Goal: Task Accomplishment & Management: Manage account settings

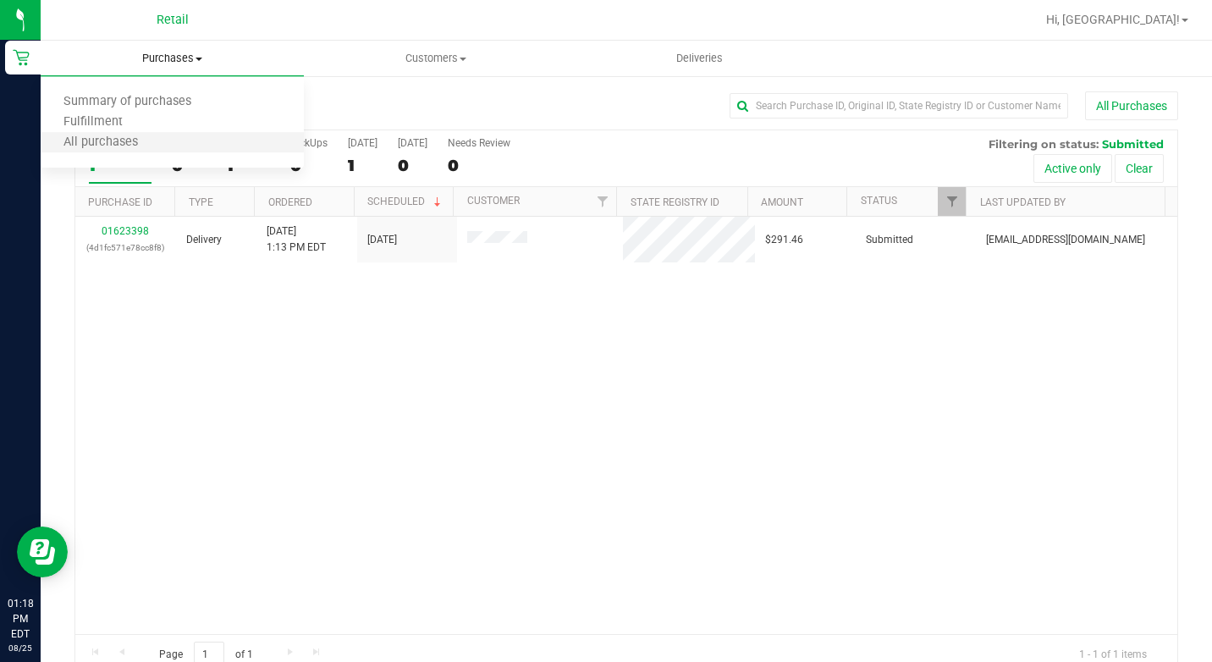
click at [178, 143] on li "All purchases" at bounding box center [172, 143] width 263 height 20
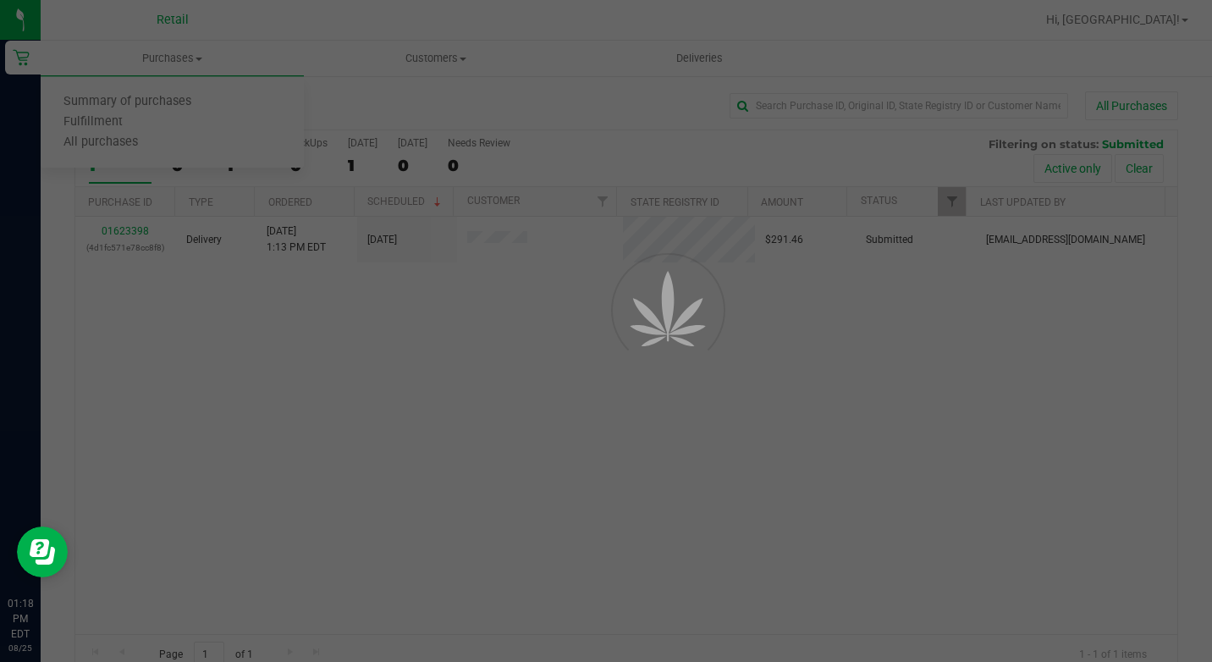
click at [176, 68] on div at bounding box center [606, 331] width 1212 height 662
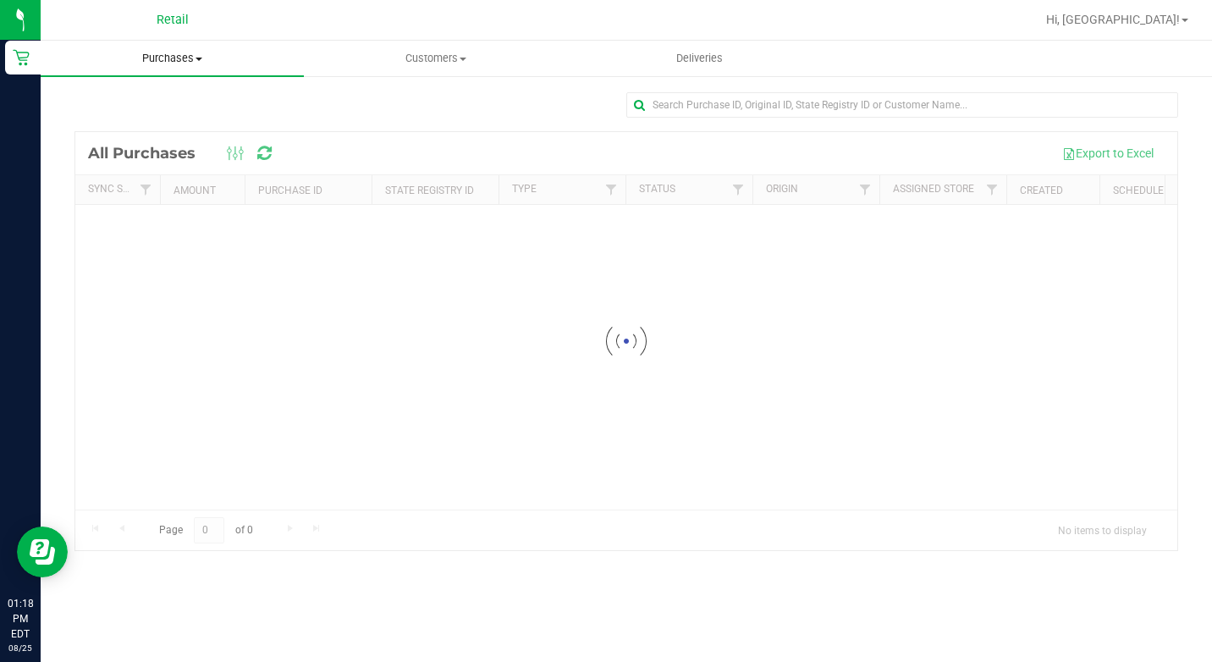
click at [190, 55] on span "Purchases" at bounding box center [172, 58] width 263 height 15
click at [173, 112] on li "Summary of purchases" at bounding box center [172, 102] width 263 height 20
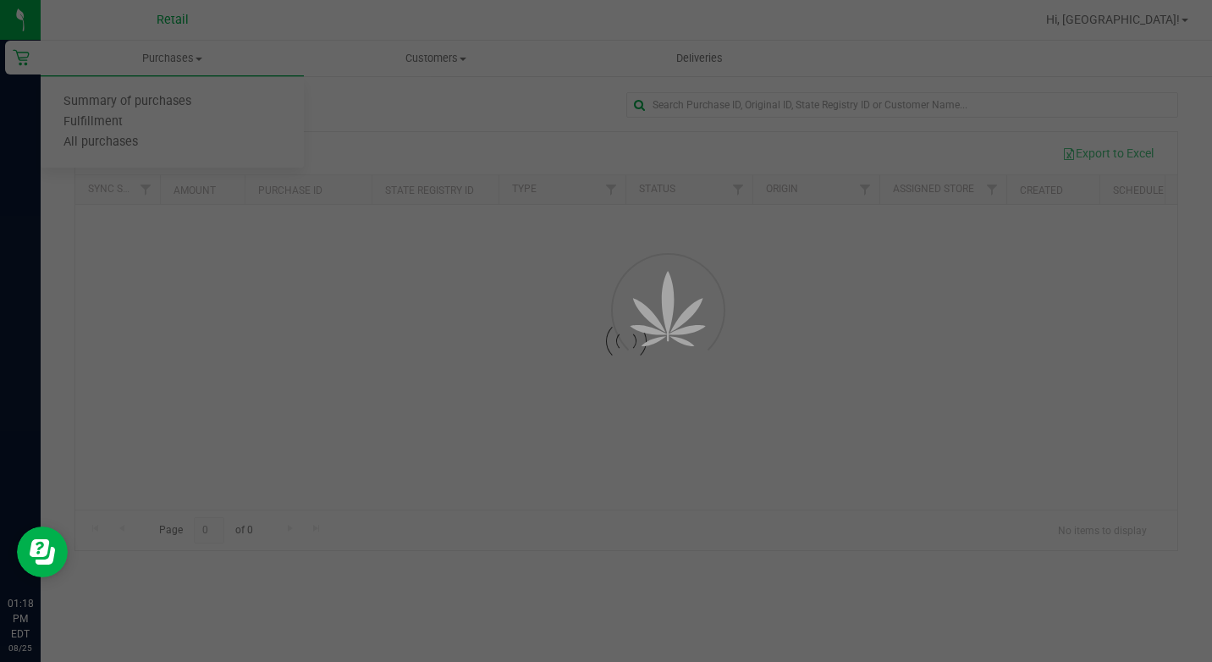
click at [843, 109] on div at bounding box center [606, 331] width 1212 height 662
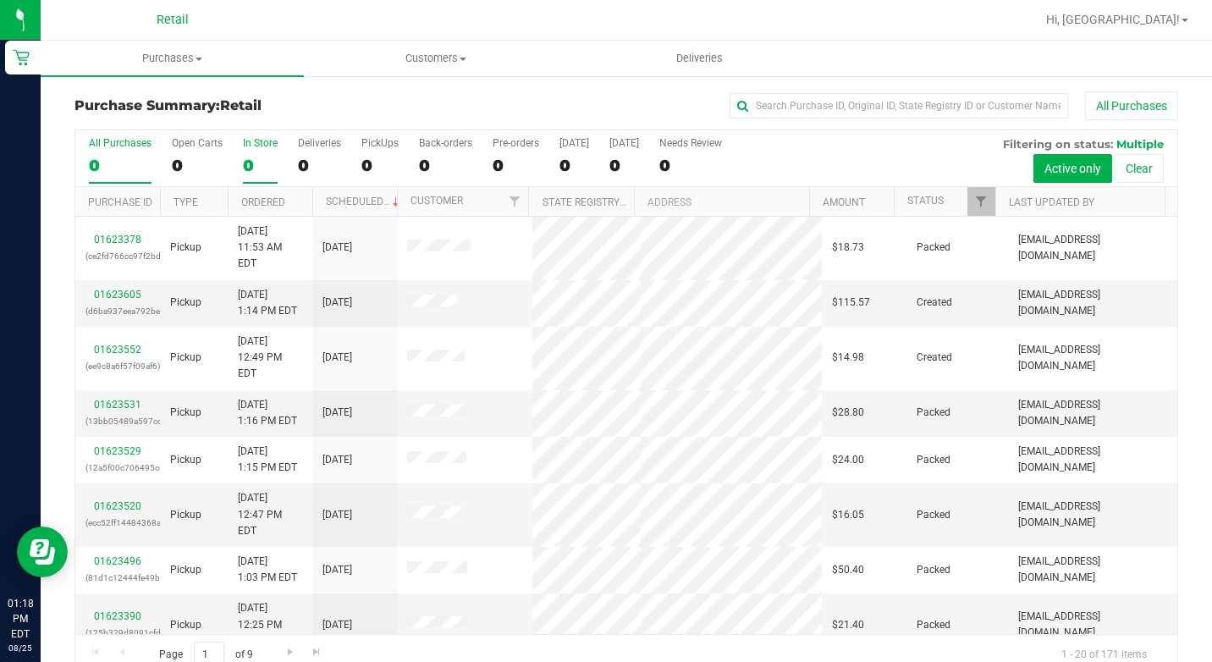
click at [269, 174] on div "0" at bounding box center [260, 165] width 35 height 19
click at [0, 0] on input "In Store 0" at bounding box center [0, 0] width 0 height 0
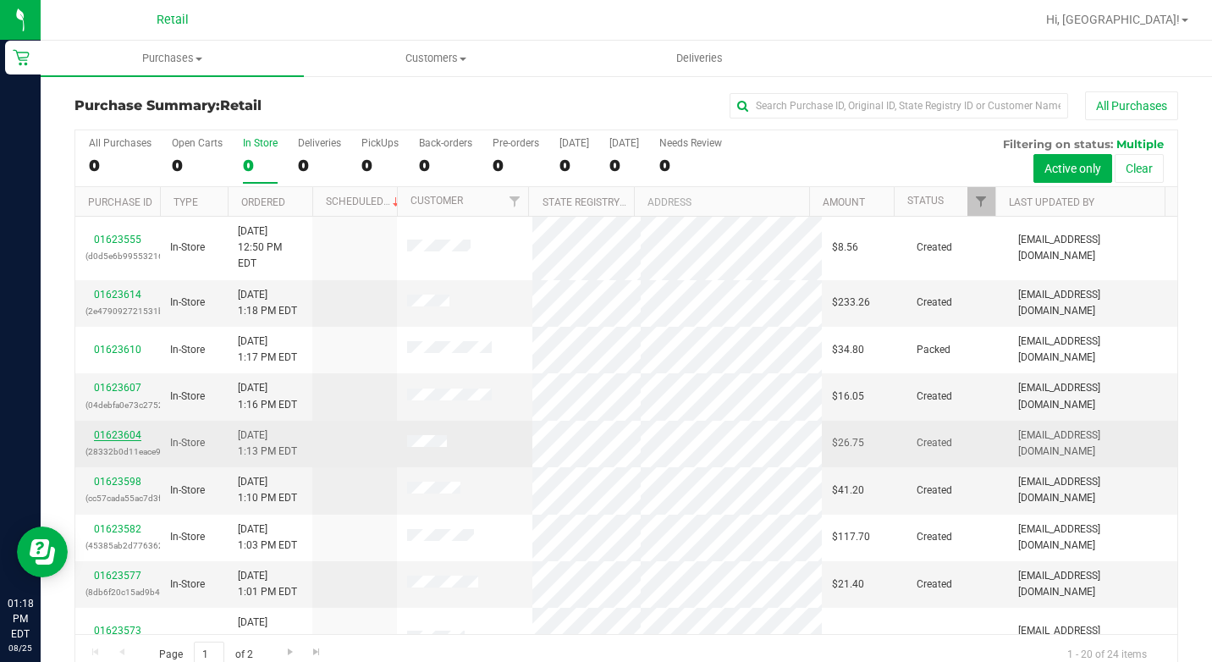
click at [116, 429] on link "01623604" at bounding box center [117, 435] width 47 height 12
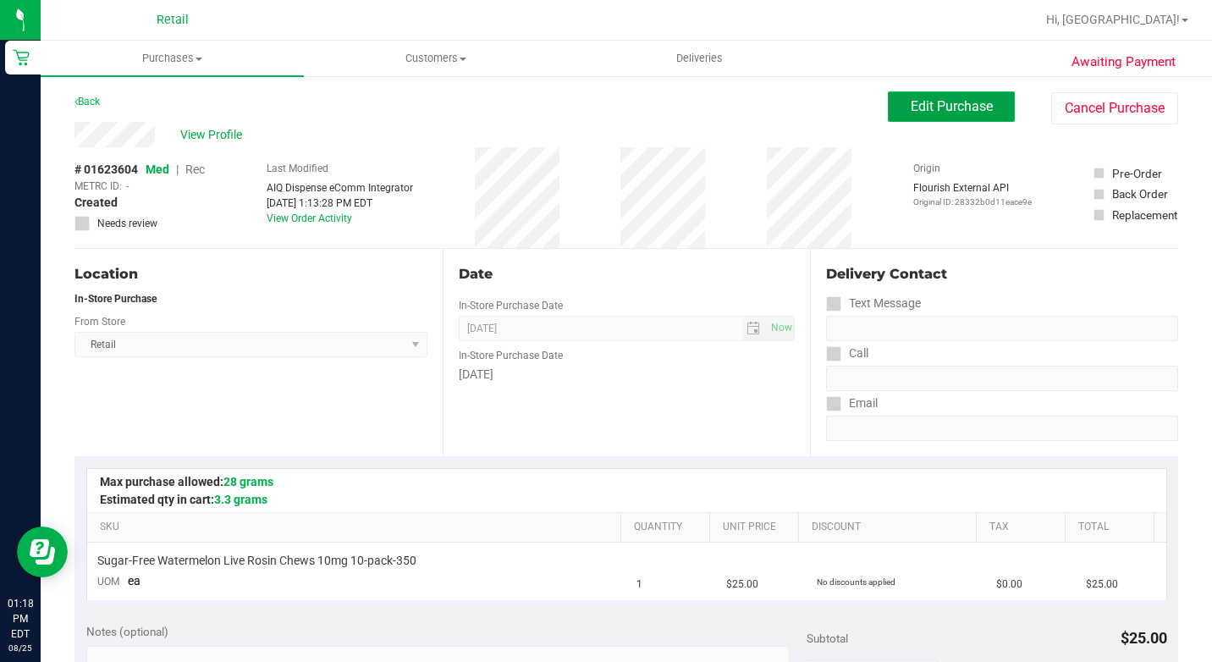
click at [892, 98] on button "Edit Purchase" at bounding box center [951, 106] width 127 height 30
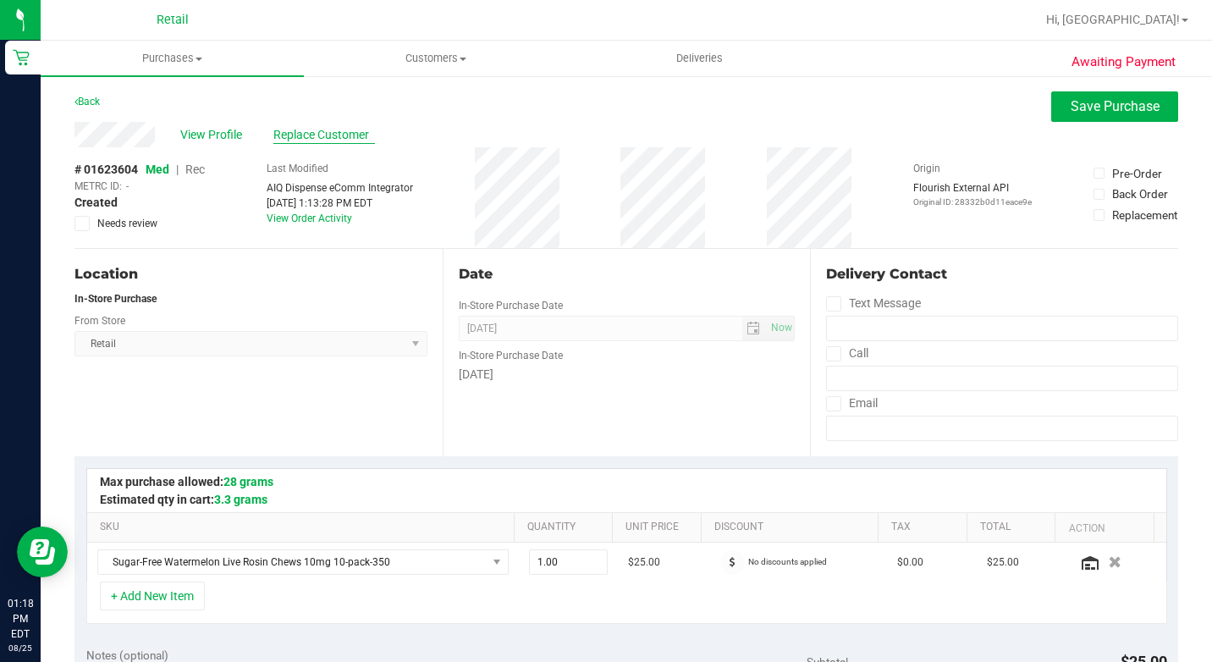
click at [351, 141] on span "Replace Customer" at bounding box center [324, 135] width 102 height 18
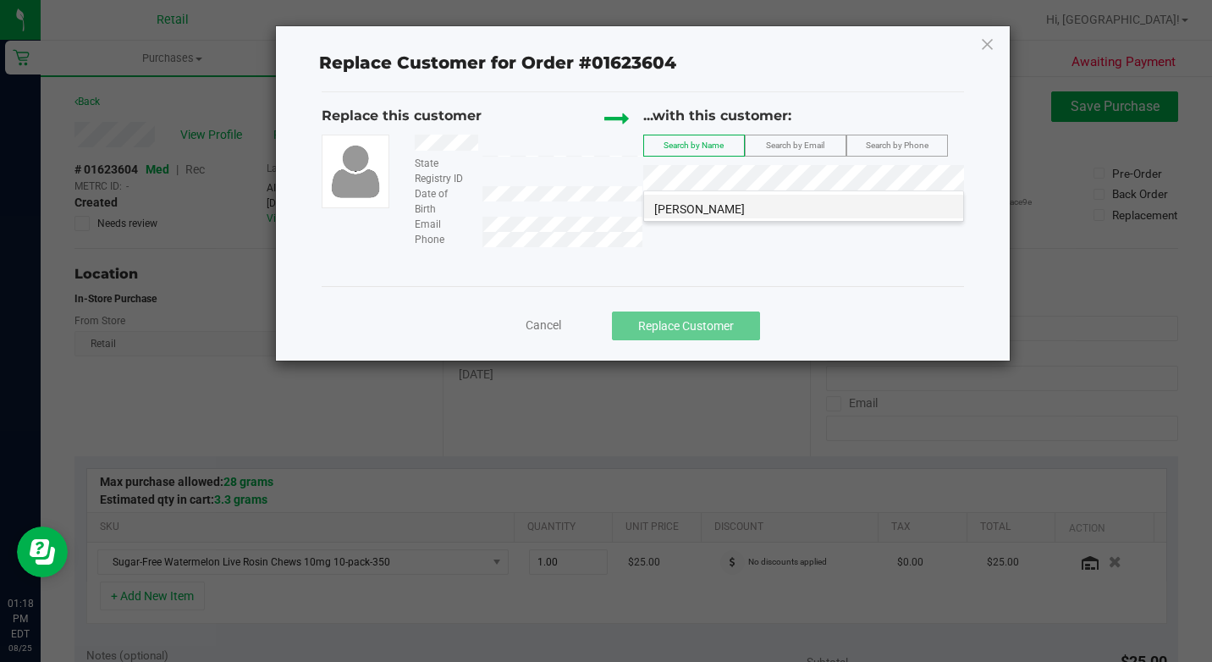
click at [741, 202] on span "Bianca Digiovangiacomo" at bounding box center [699, 209] width 91 height 14
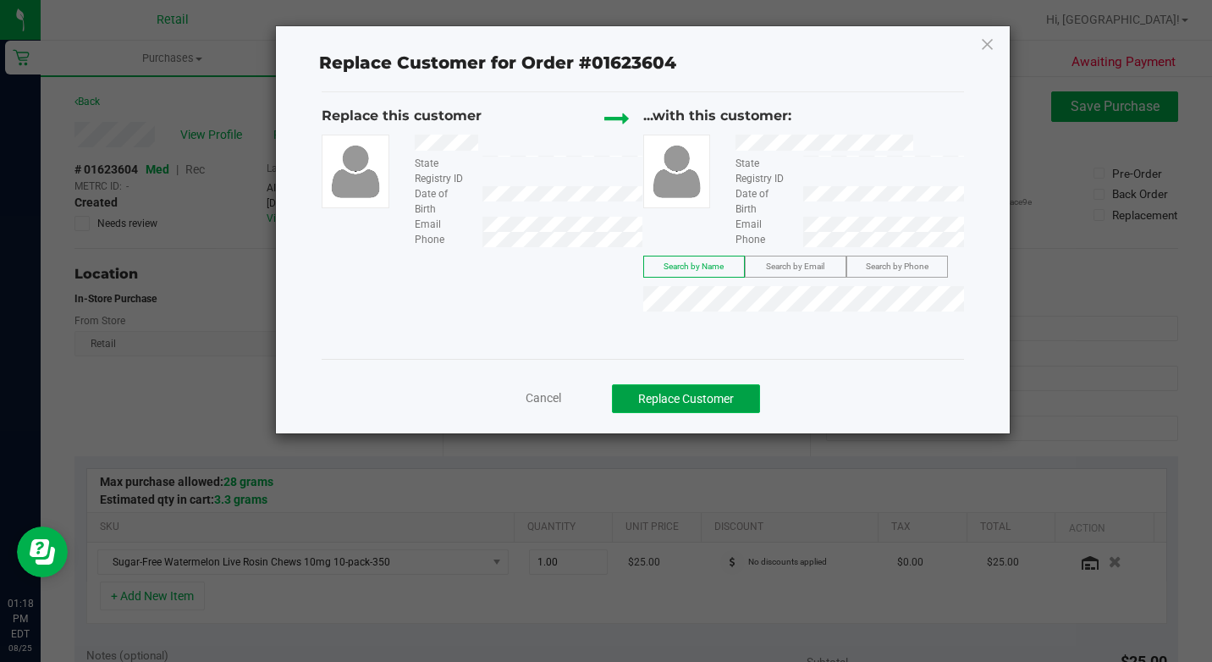
click at [699, 384] on button "Replace Customer" at bounding box center [686, 398] width 148 height 29
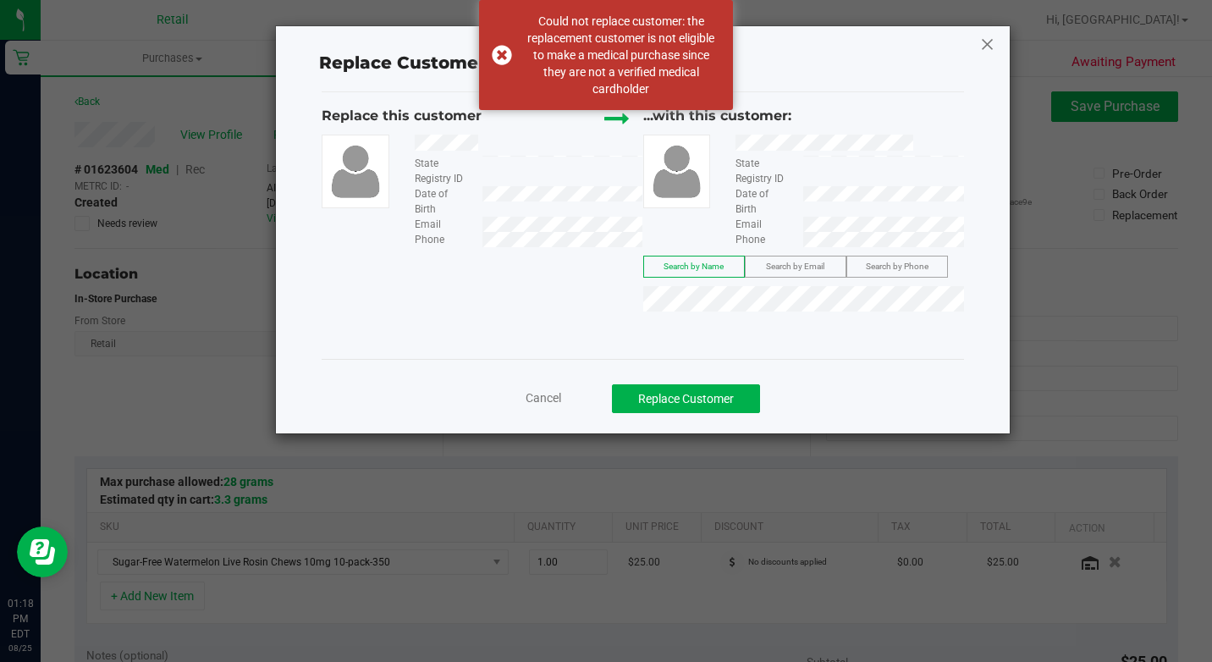
click at [982, 41] on icon at bounding box center [987, 43] width 15 height 27
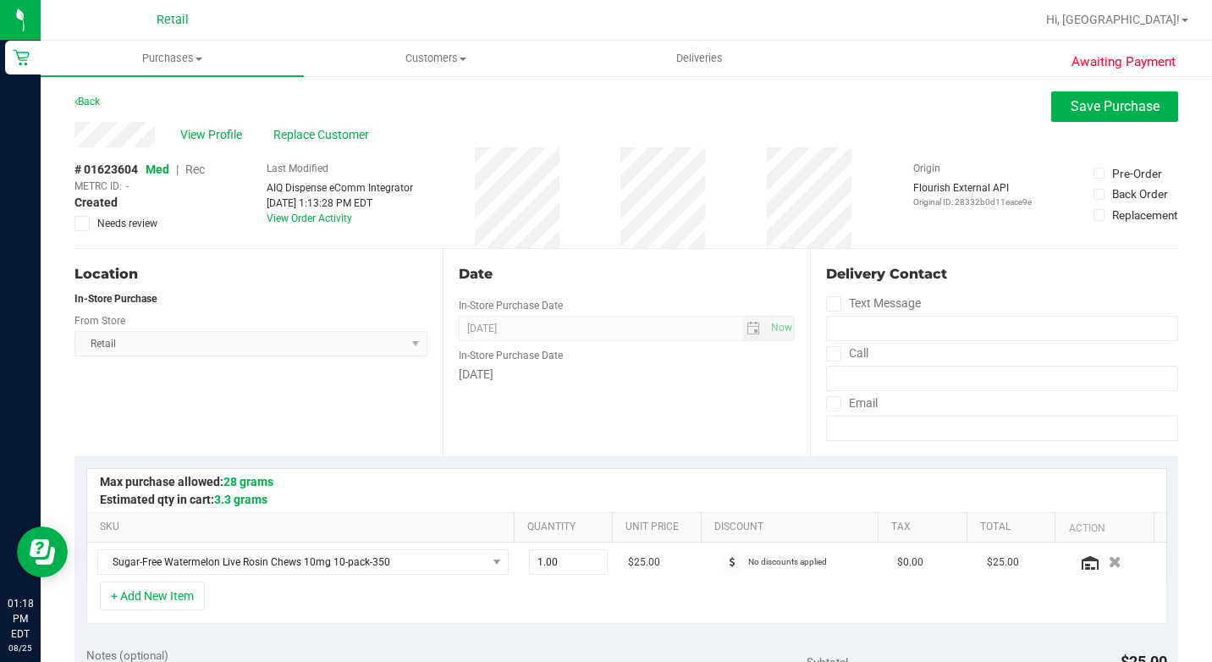
click at [203, 162] on span "Rec" at bounding box center [194, 169] width 19 height 14
click at [319, 126] on span "Replace Customer" at bounding box center [324, 135] width 102 height 18
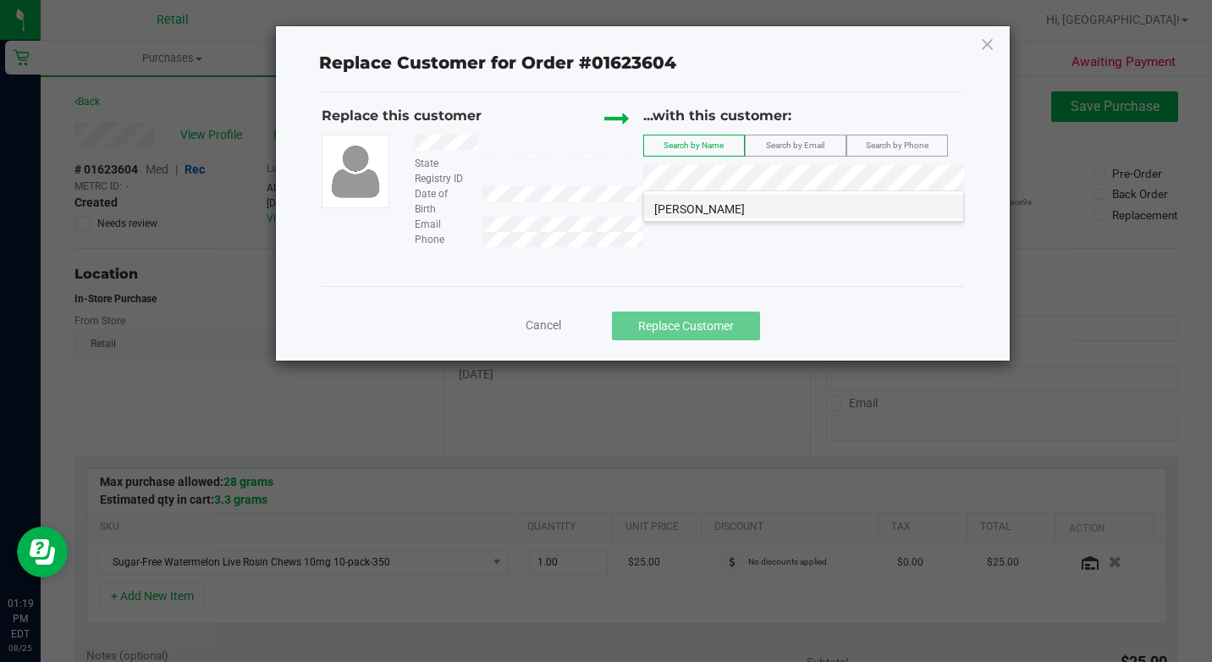
click at [745, 212] on span "Bianca Digiovangiacomo" at bounding box center [699, 209] width 91 height 14
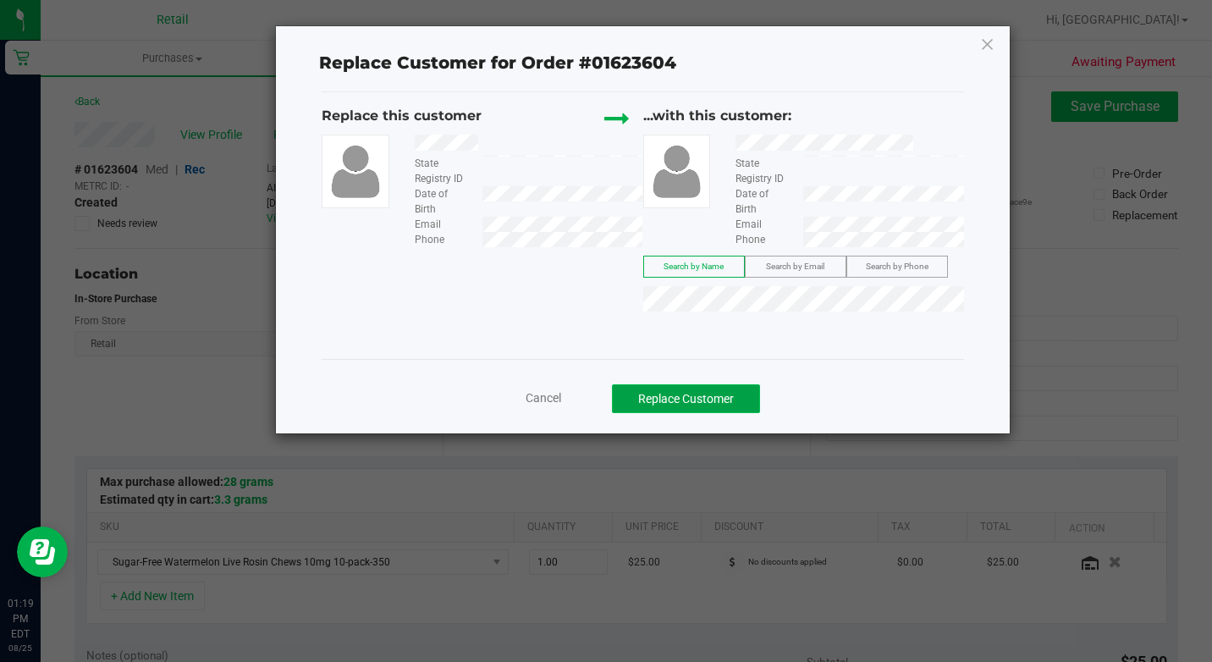
click at [705, 393] on button "Replace Customer" at bounding box center [686, 398] width 148 height 29
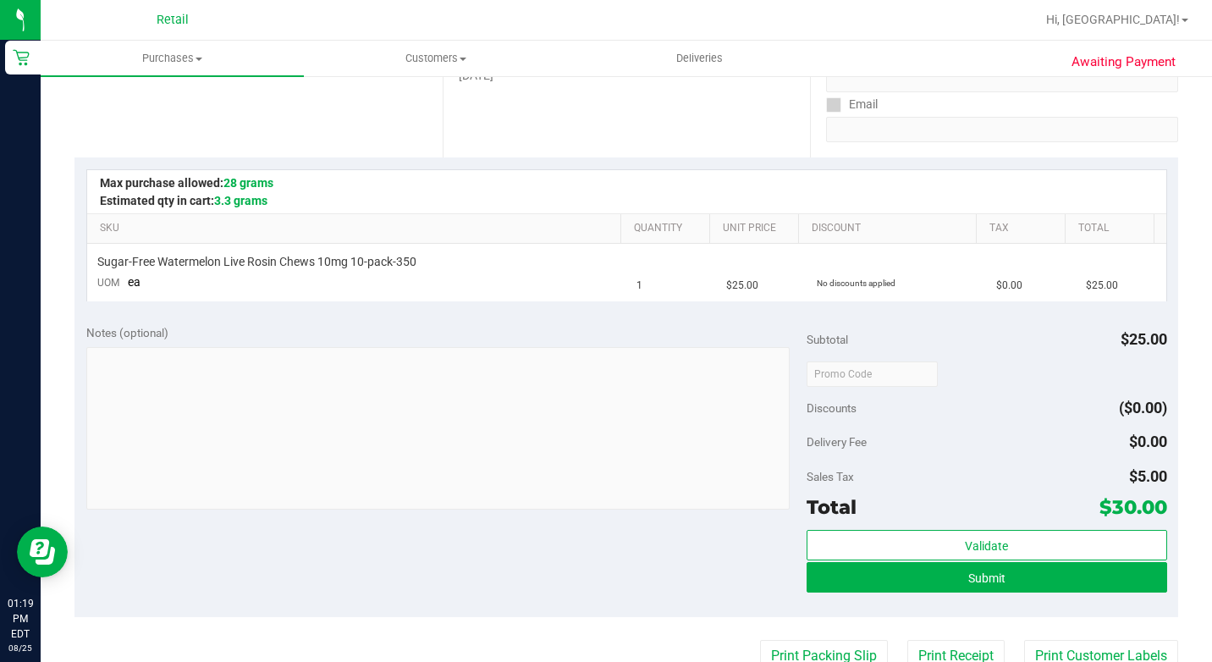
scroll to position [338, 0]
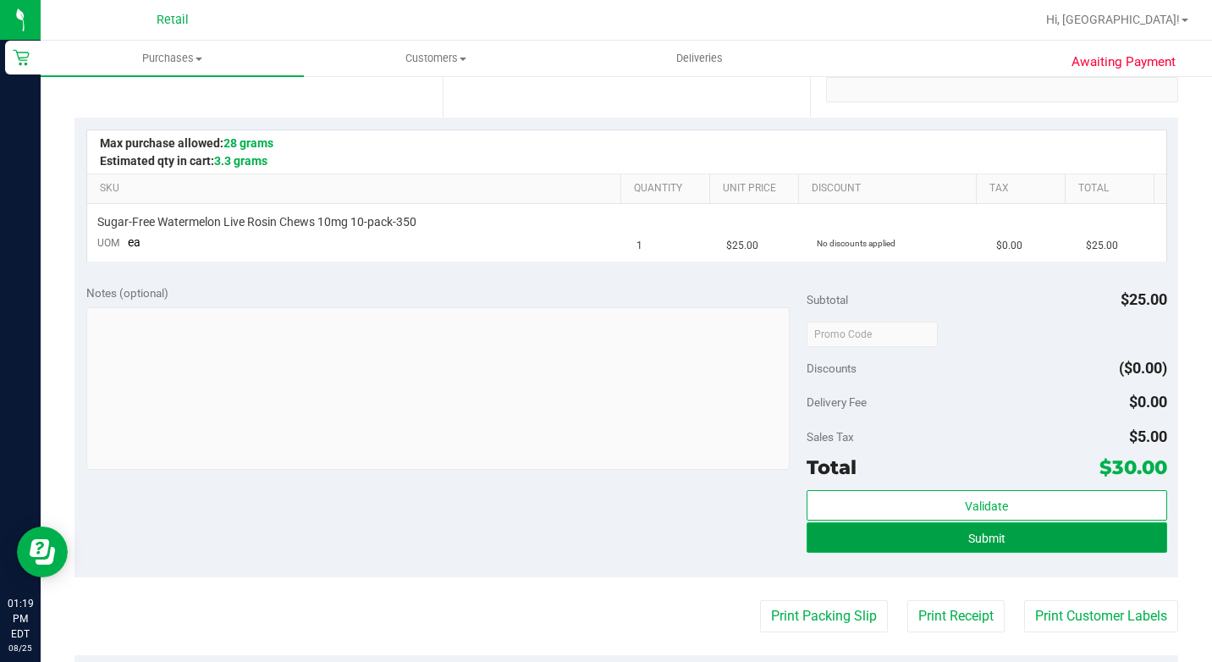
click at [955, 531] on button "Submit" at bounding box center [986, 537] width 360 height 30
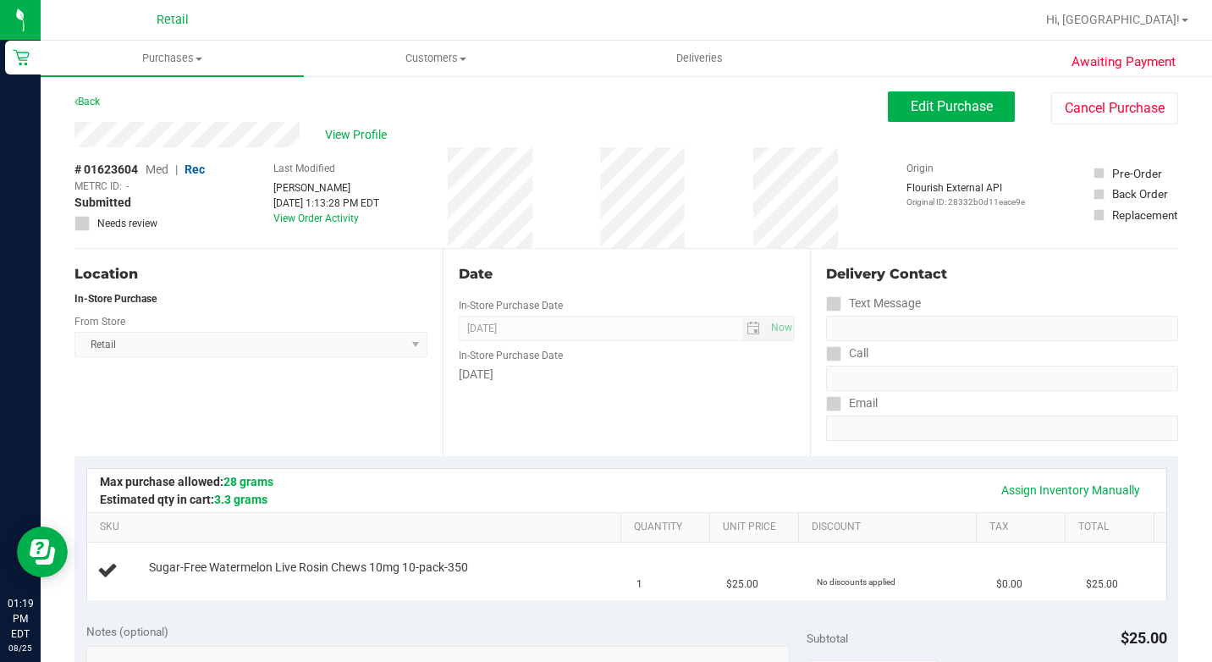
scroll to position [254, 0]
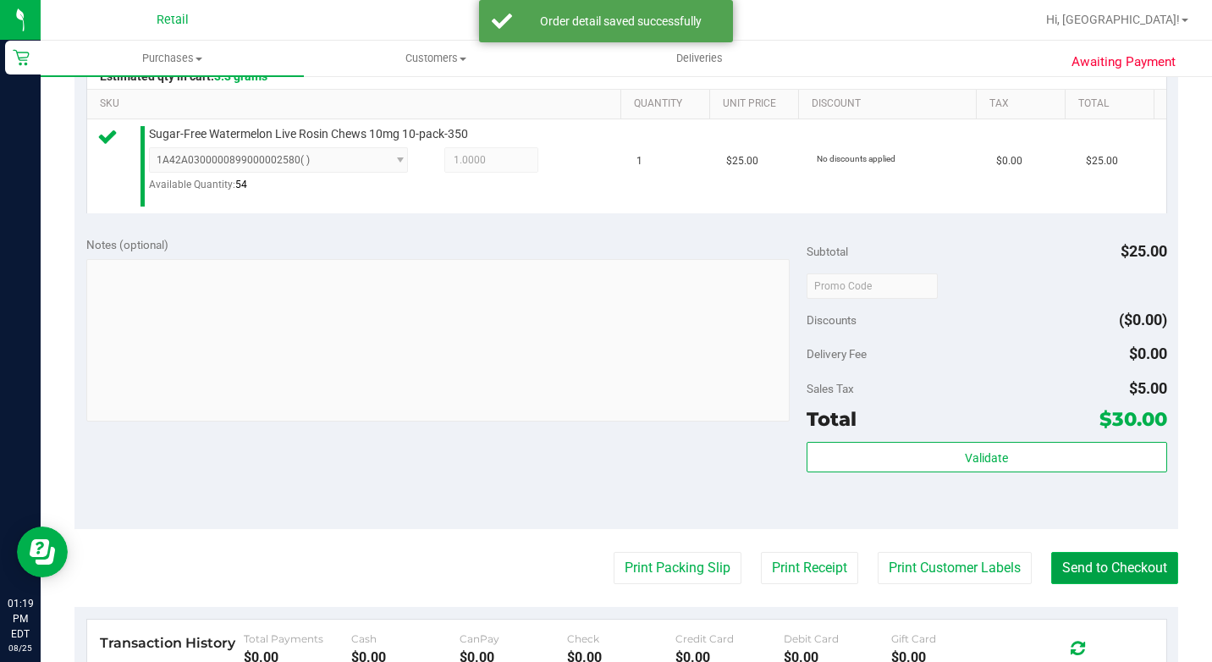
click at [1065, 584] on button "Send to Checkout" at bounding box center [1114, 568] width 127 height 32
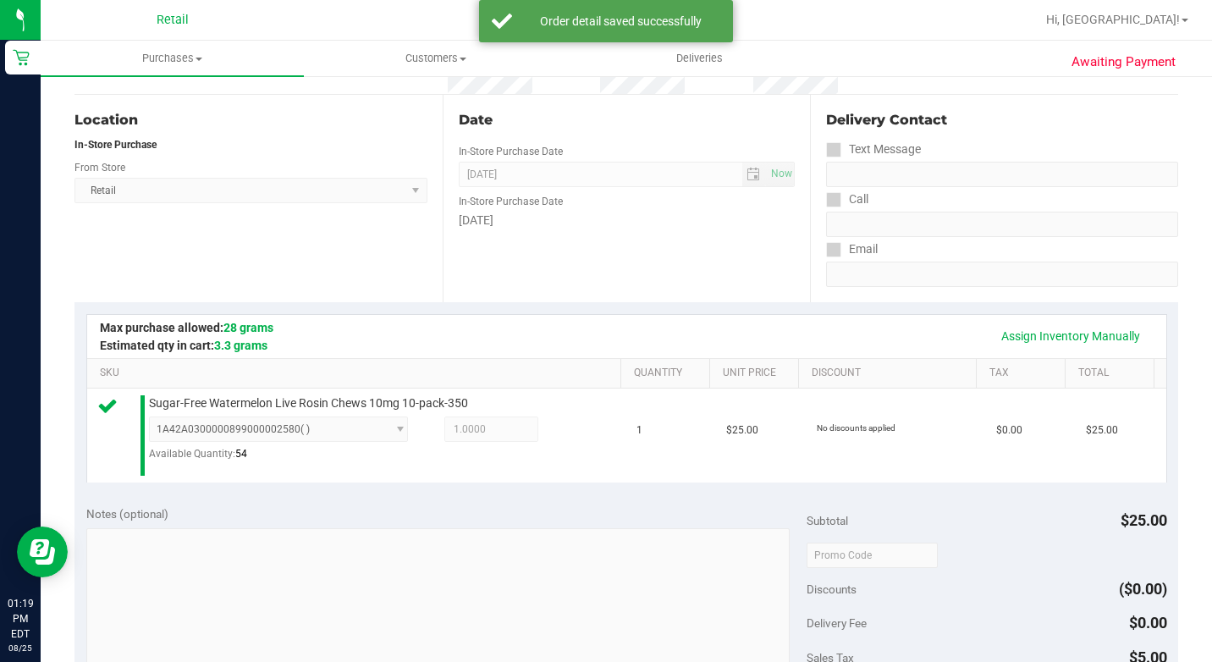
scroll to position [0, 0]
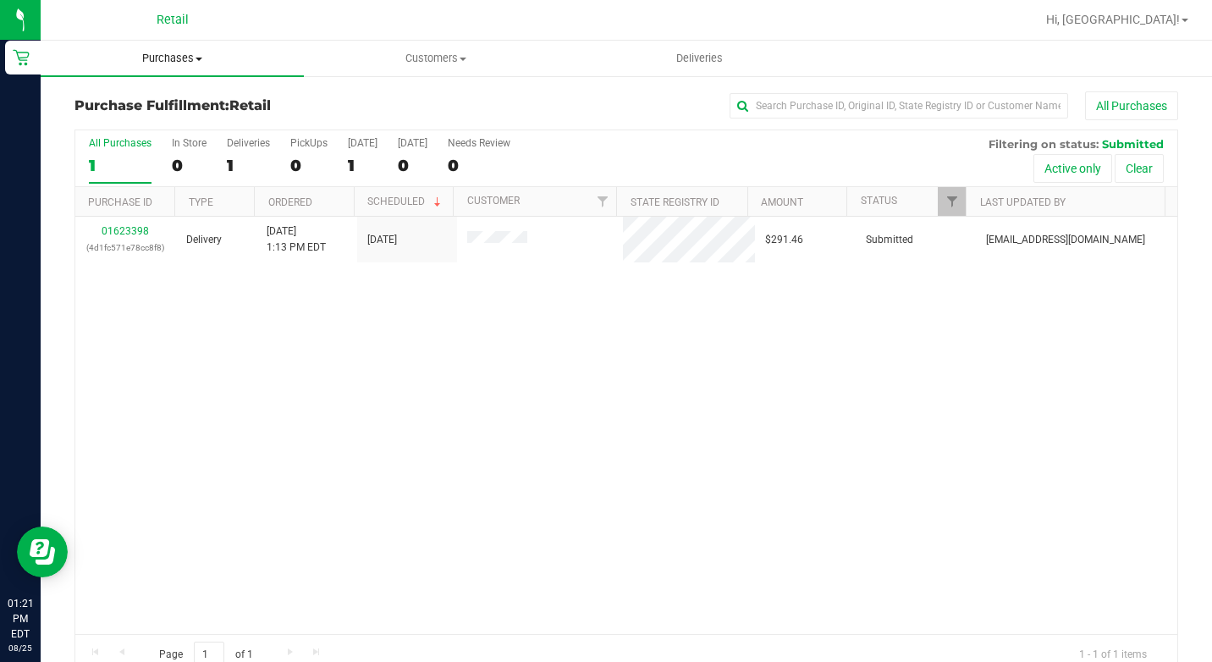
click at [197, 49] on uib-tab-heading "Purchases Summary of purchases Fulfillment All purchases" at bounding box center [172, 59] width 263 height 36
click at [168, 95] on span "Summary of purchases" at bounding box center [127, 102] width 173 height 14
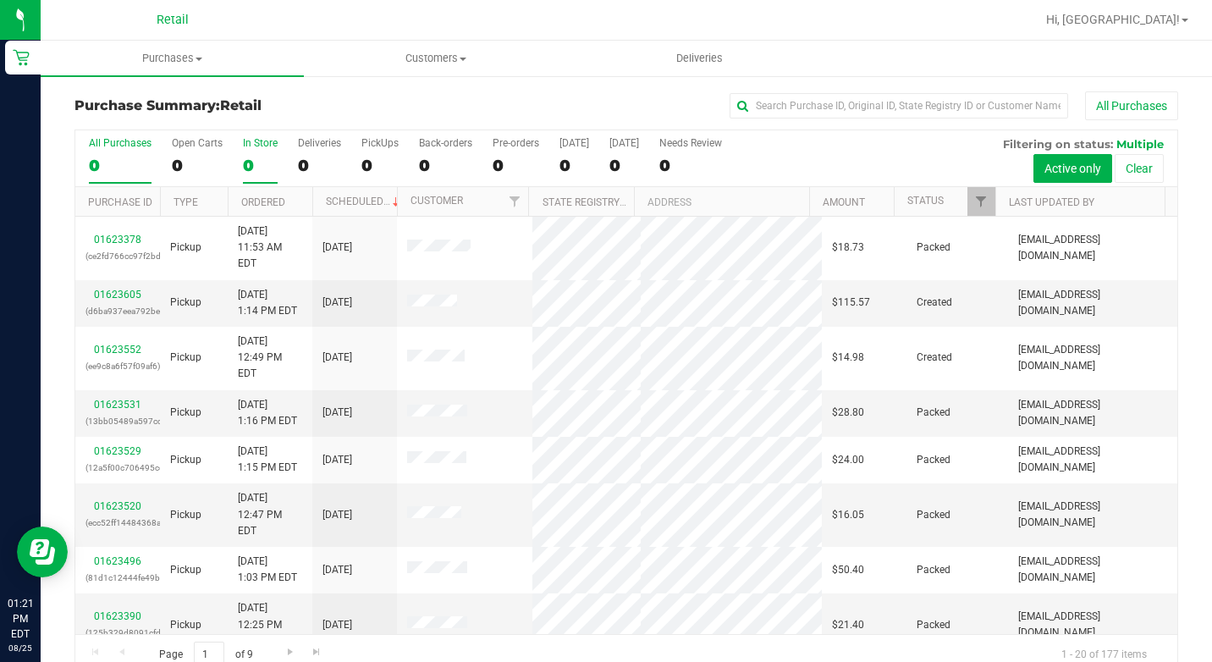
click at [245, 161] on div "0" at bounding box center [260, 165] width 35 height 19
click at [0, 0] on input "In Store 0" at bounding box center [0, 0] width 0 height 0
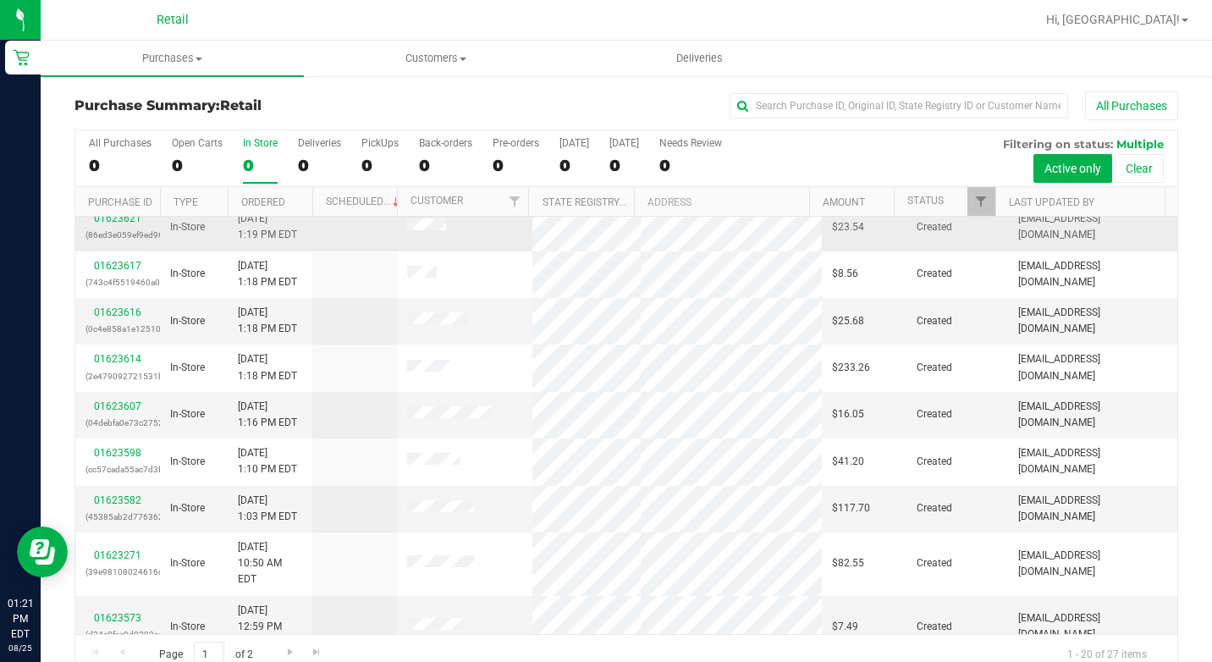
scroll to position [169, 0]
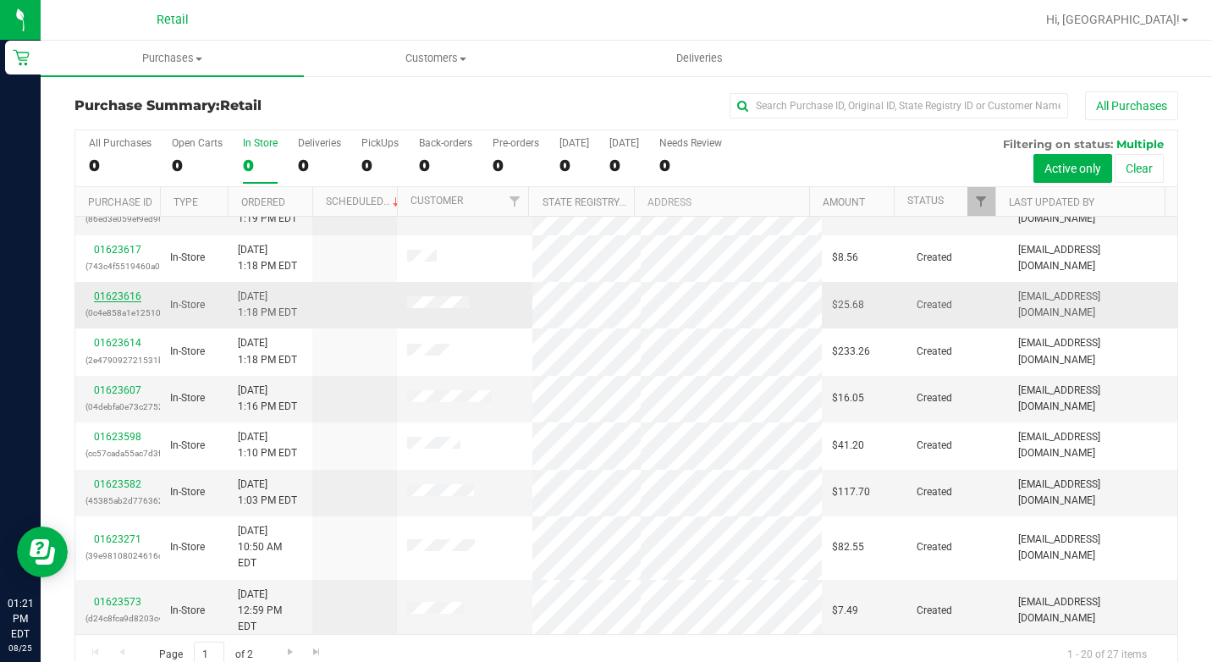
click at [125, 294] on link "01623616" at bounding box center [117, 296] width 47 height 12
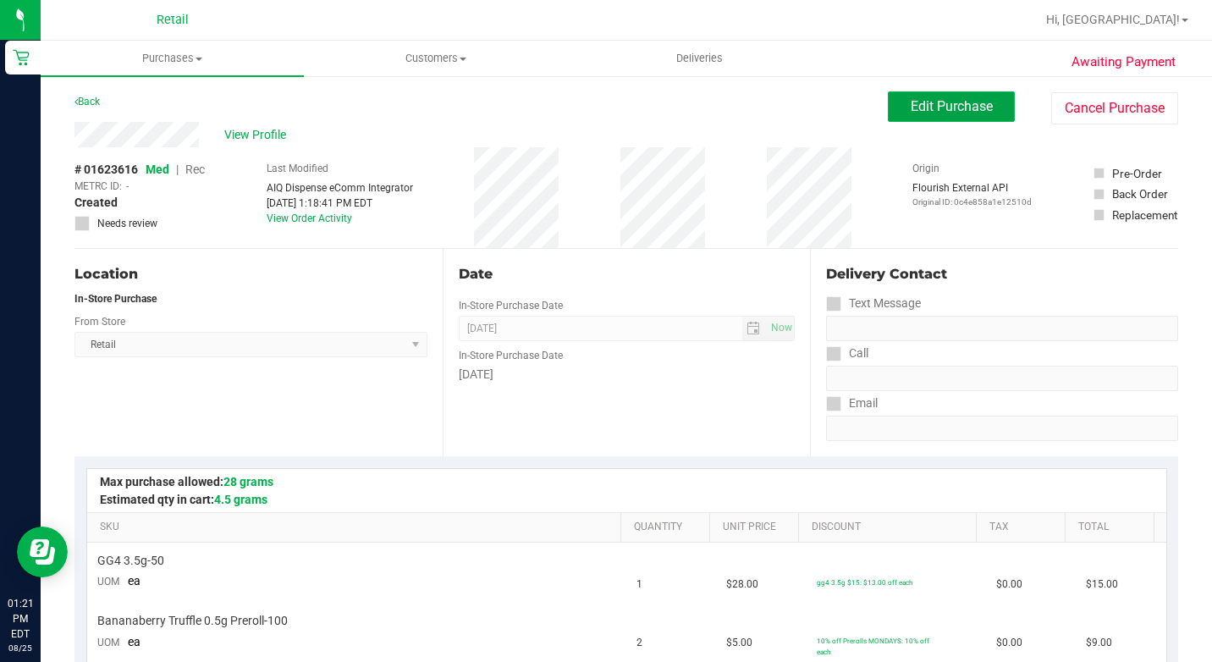
click at [888, 107] on button "Edit Purchase" at bounding box center [951, 106] width 127 height 30
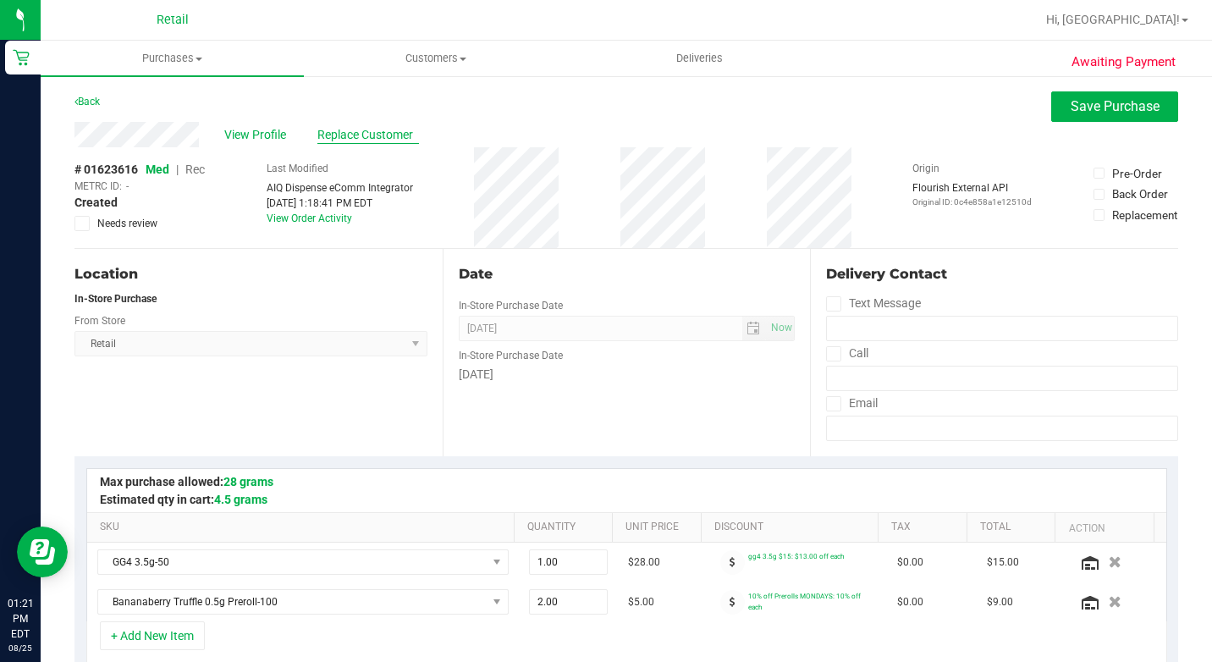
click at [338, 129] on span "Replace Customer" at bounding box center [368, 135] width 102 height 18
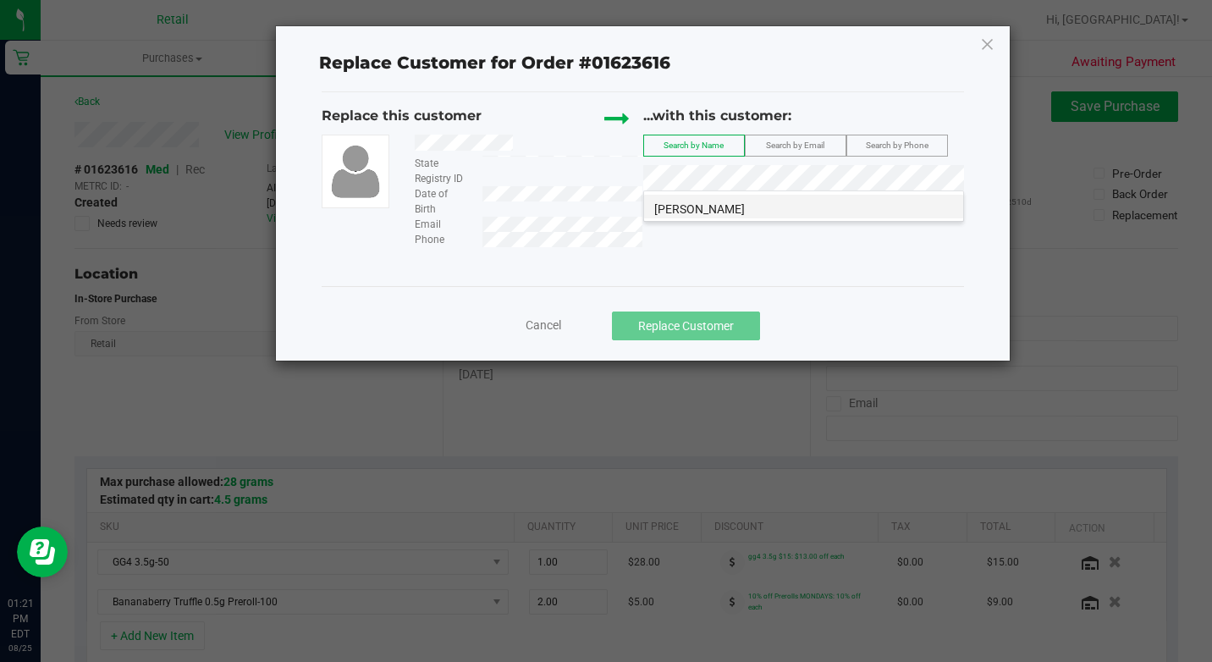
click at [784, 201] on li "Charles Veglia" at bounding box center [803, 207] width 319 height 24
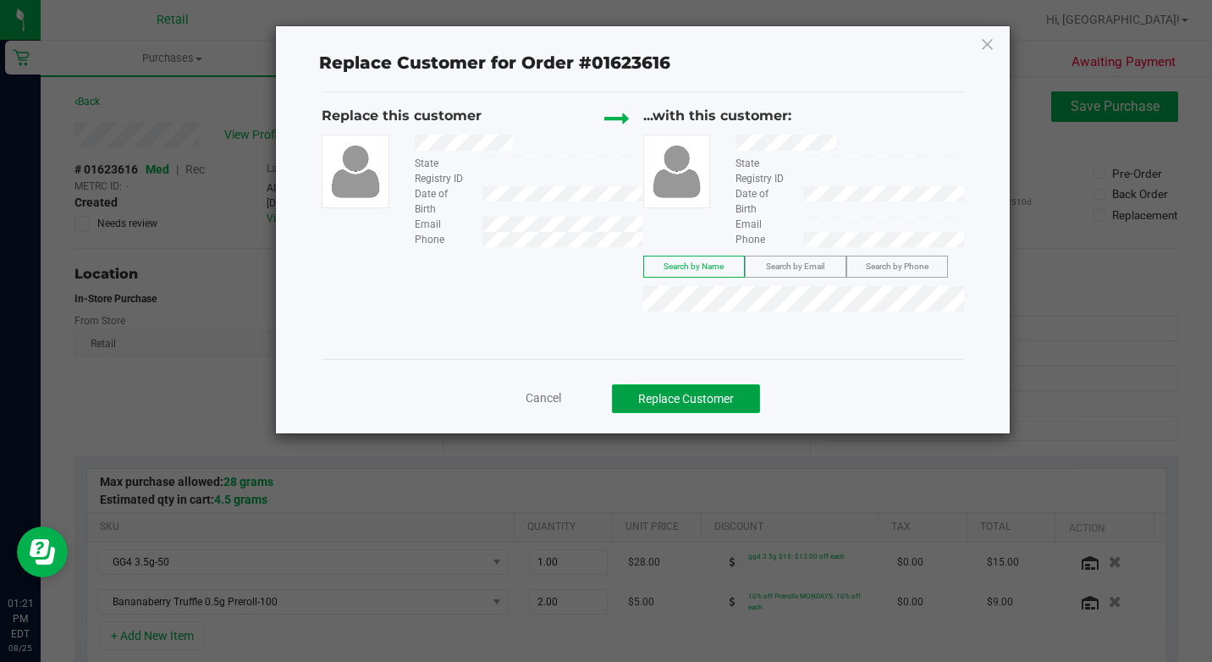
click at [684, 396] on button "Replace Customer" at bounding box center [686, 398] width 148 height 29
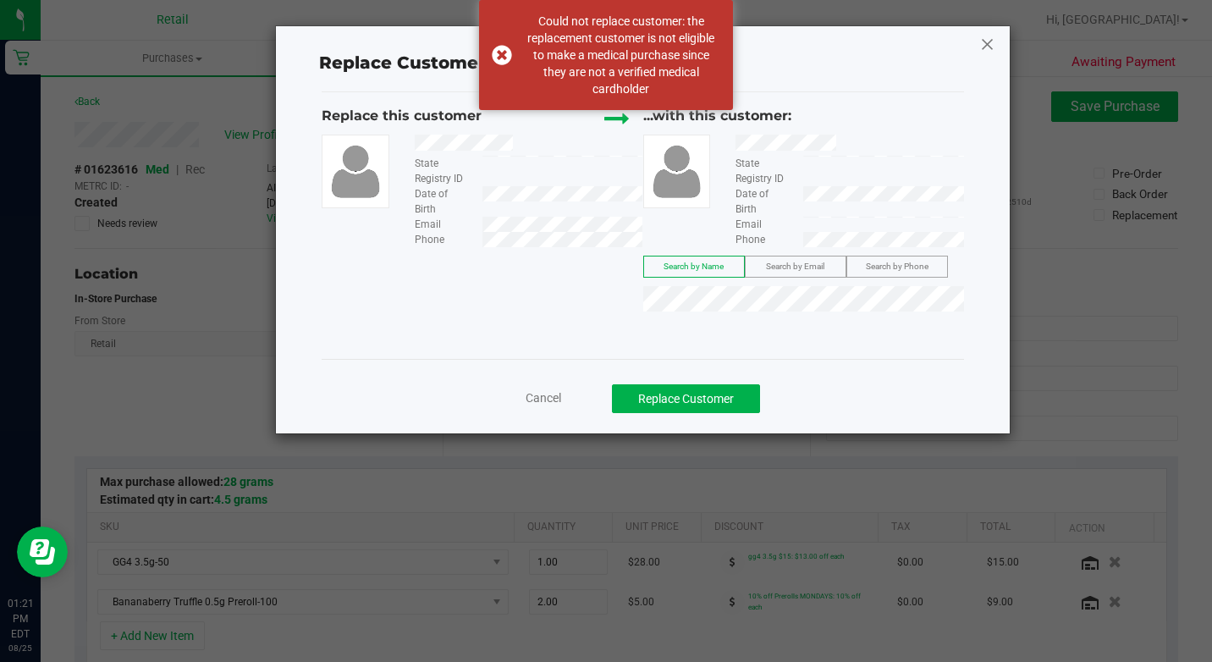
click at [980, 42] on icon at bounding box center [987, 43] width 15 height 27
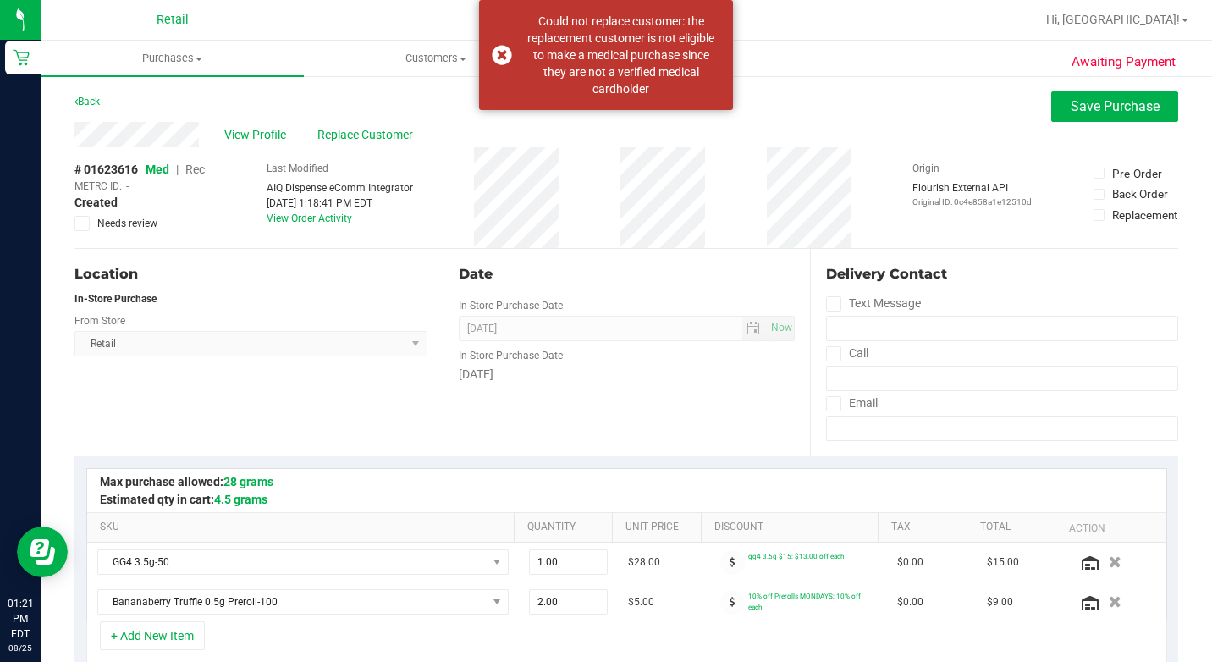
click at [198, 174] on span "Rec" at bounding box center [194, 169] width 19 height 14
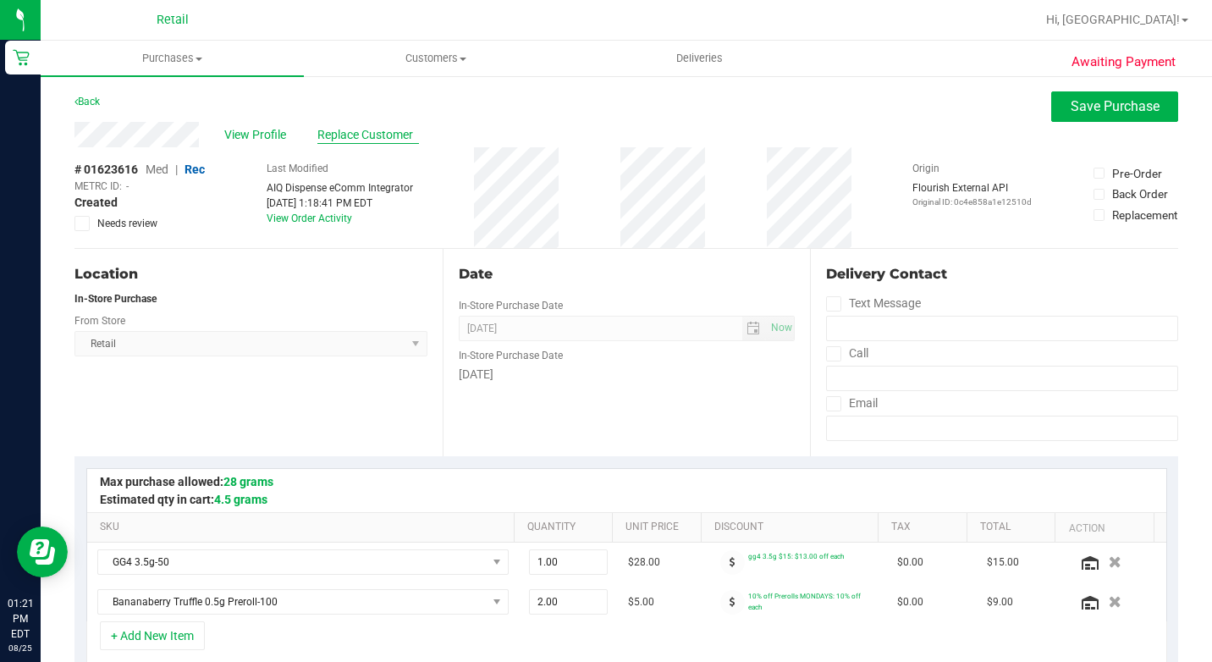
click at [361, 131] on span "Replace Customer" at bounding box center [368, 135] width 102 height 18
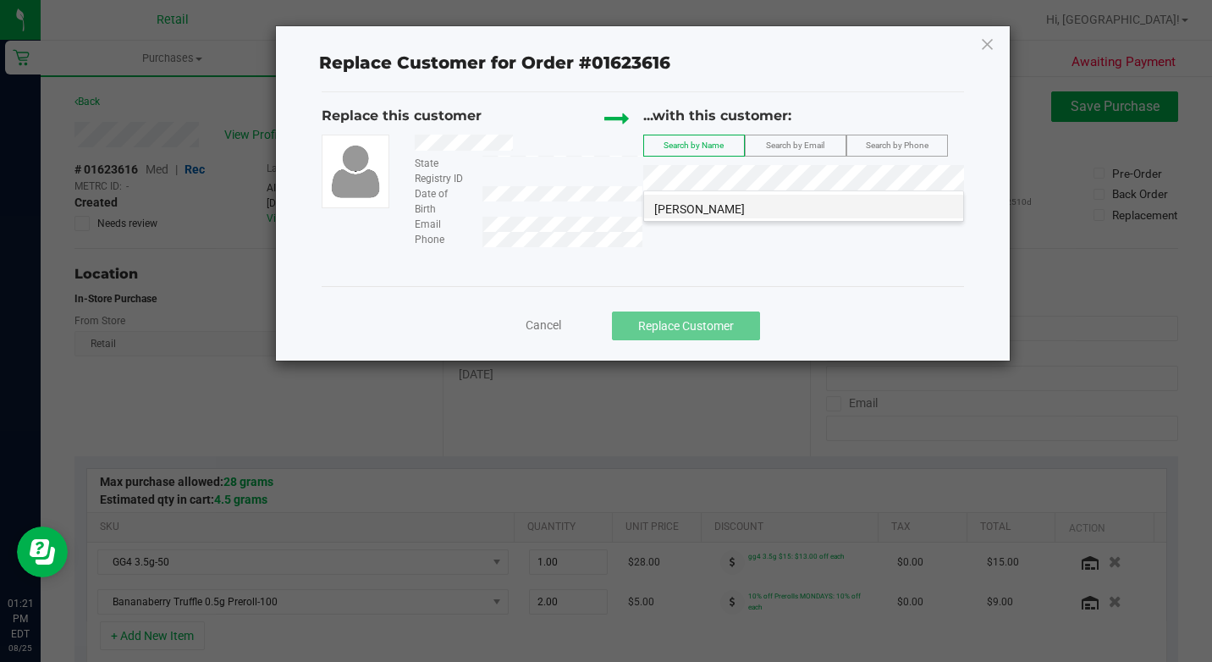
click at [738, 208] on li "Charles Veglia" at bounding box center [803, 207] width 319 height 24
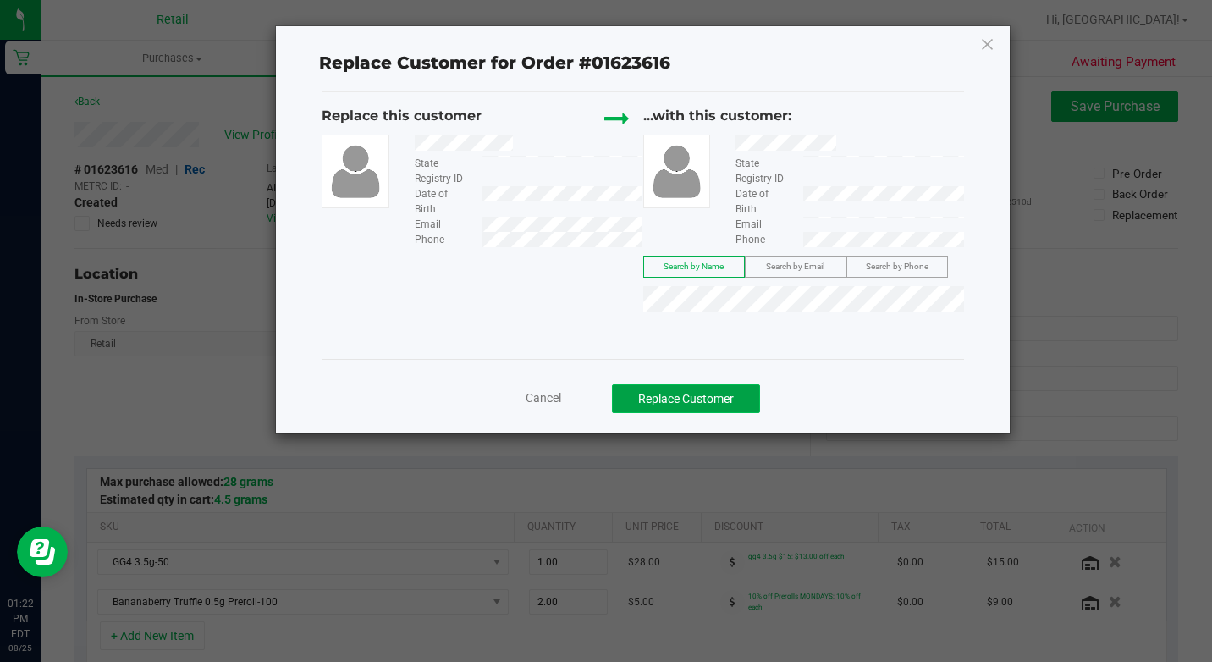
click at [702, 396] on button "Replace Customer" at bounding box center [686, 398] width 148 height 29
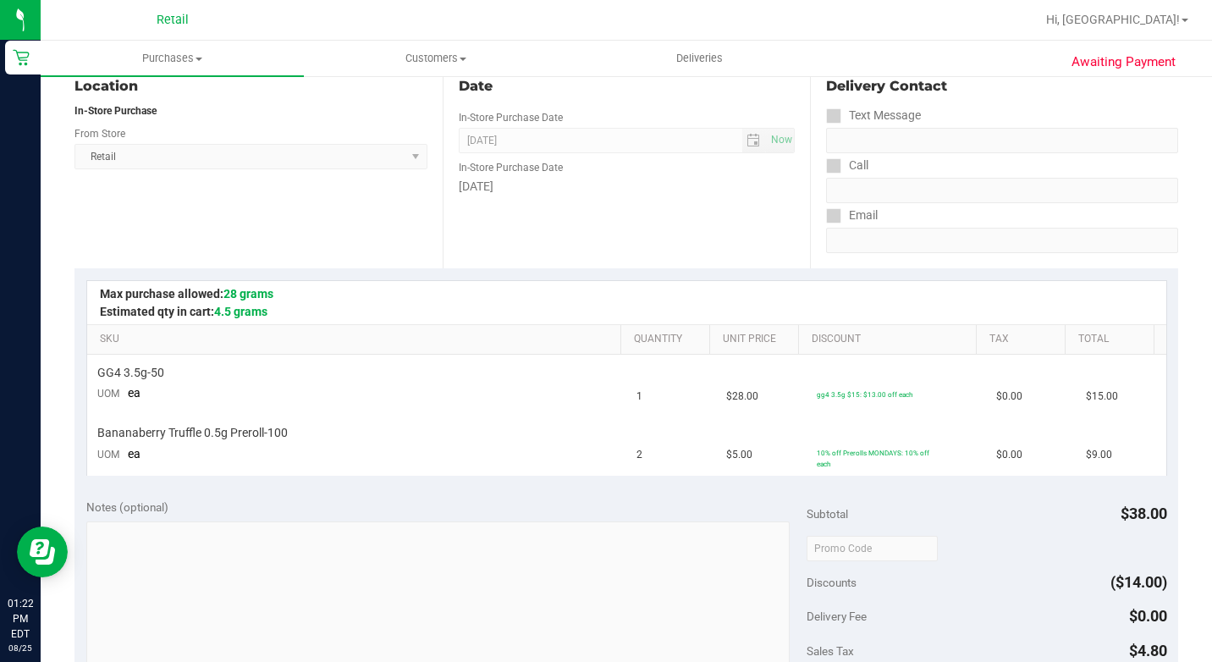
scroll to position [338, 0]
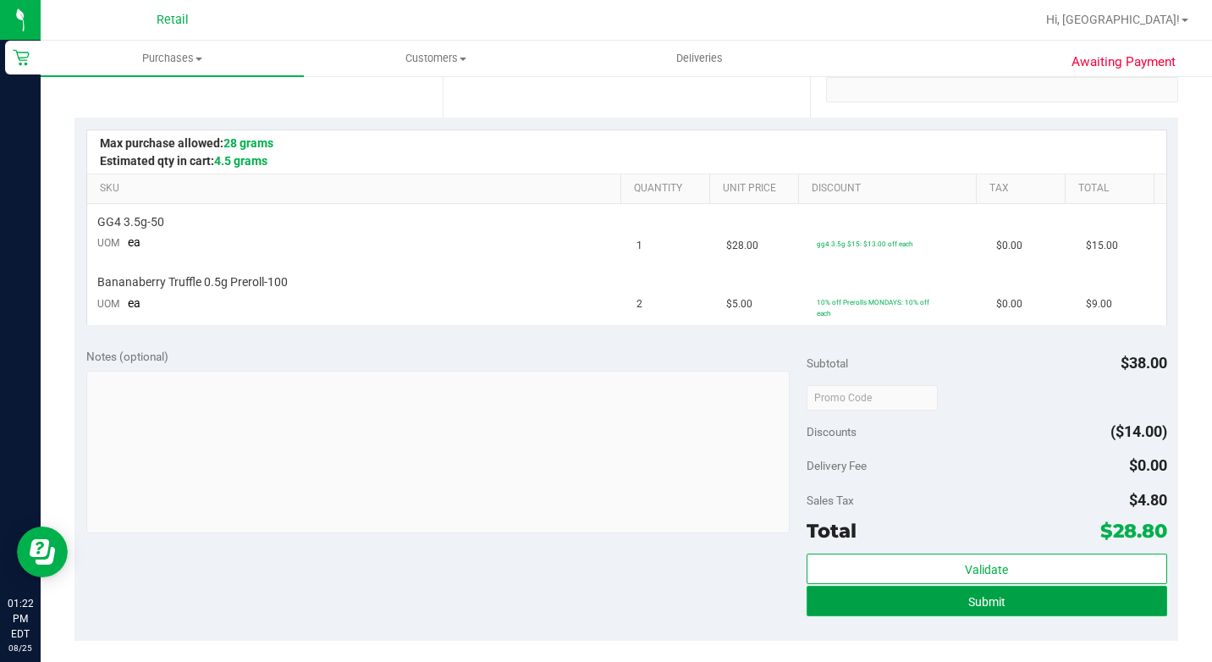
click at [1041, 613] on button "Submit" at bounding box center [986, 600] width 360 height 30
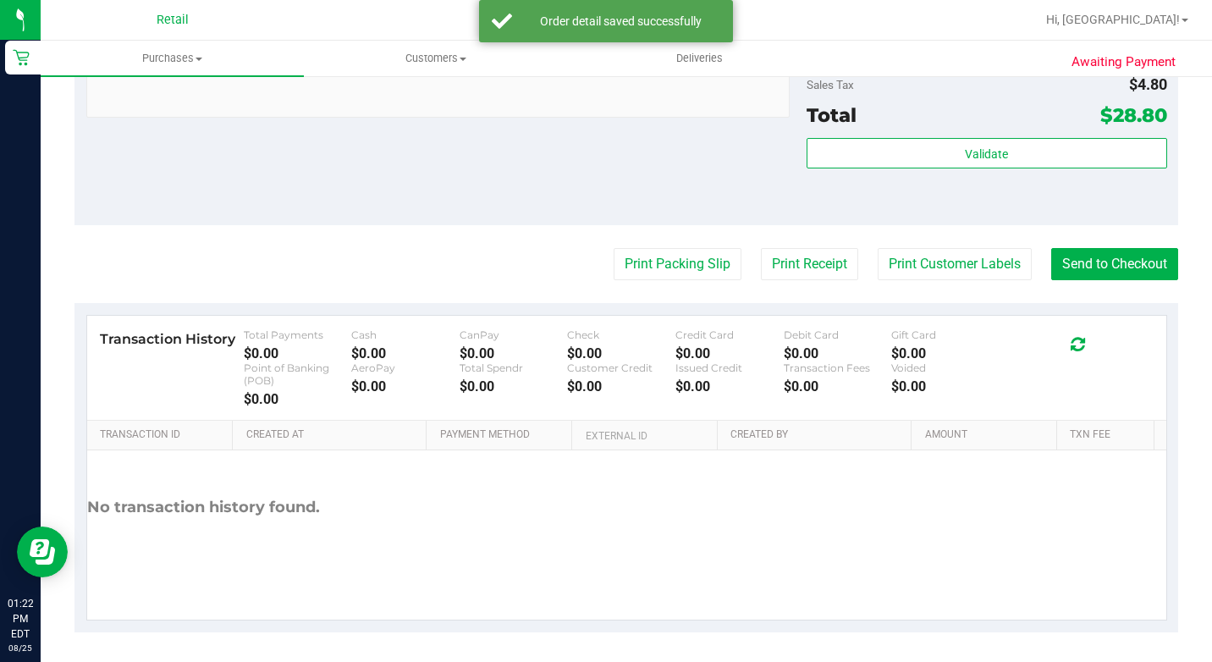
scroll to position [878, 0]
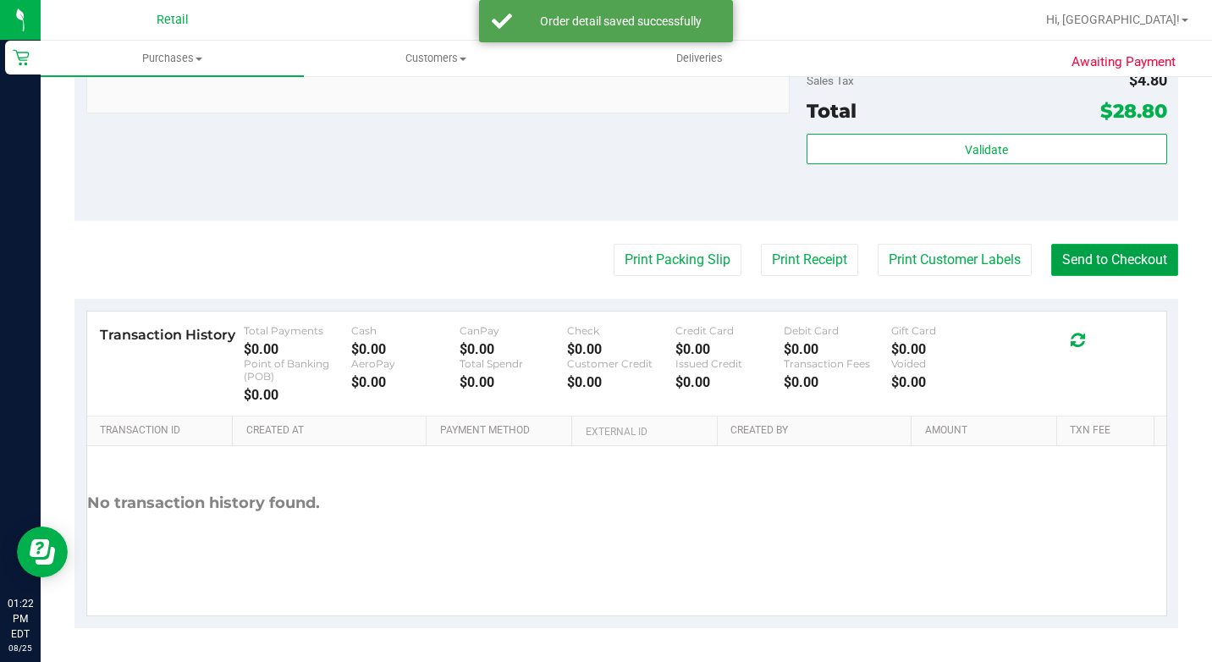
click at [1080, 260] on button "Send to Checkout" at bounding box center [1114, 260] width 127 height 32
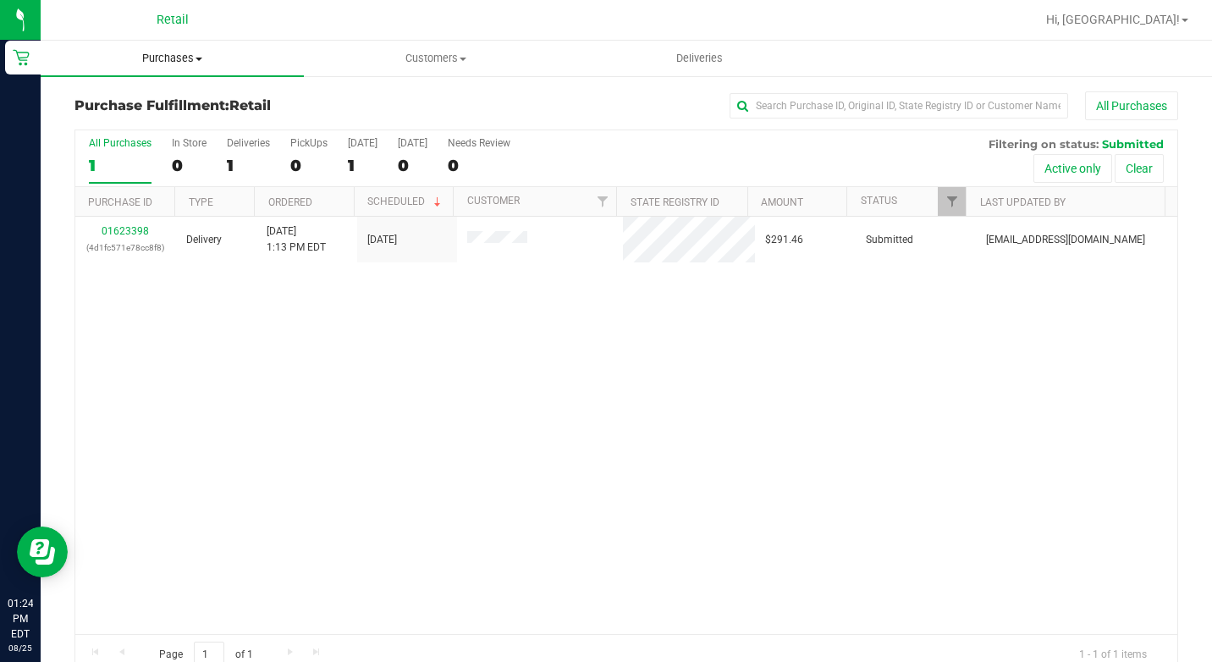
click at [170, 58] on span "Purchases" at bounding box center [172, 58] width 263 height 15
click at [157, 102] on span "Summary of purchases" at bounding box center [127, 102] width 173 height 14
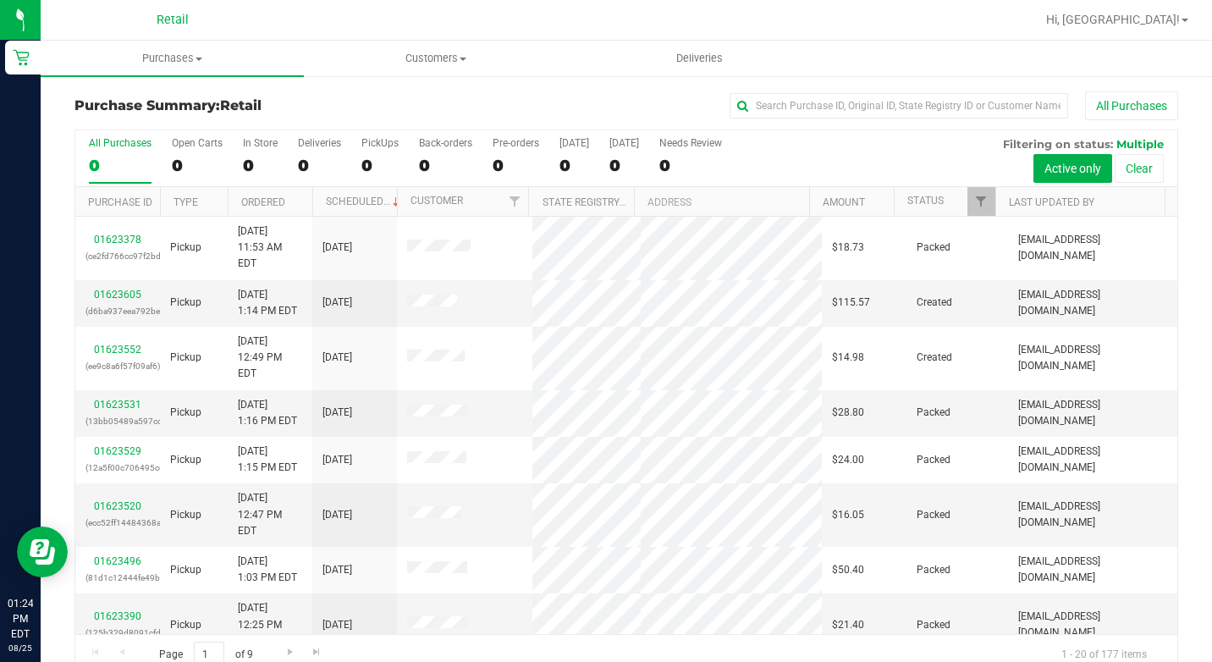
click at [239, 163] on div "All Purchases 0 Open Carts 0 In Store 0 Deliveries 0 PickUps 0 Back-orders 0 Pr…" at bounding box center [626, 158] width 1102 height 57
click at [250, 157] on div "0" at bounding box center [260, 165] width 35 height 19
click at [0, 0] on input "In Store 0" at bounding box center [0, 0] width 0 height 0
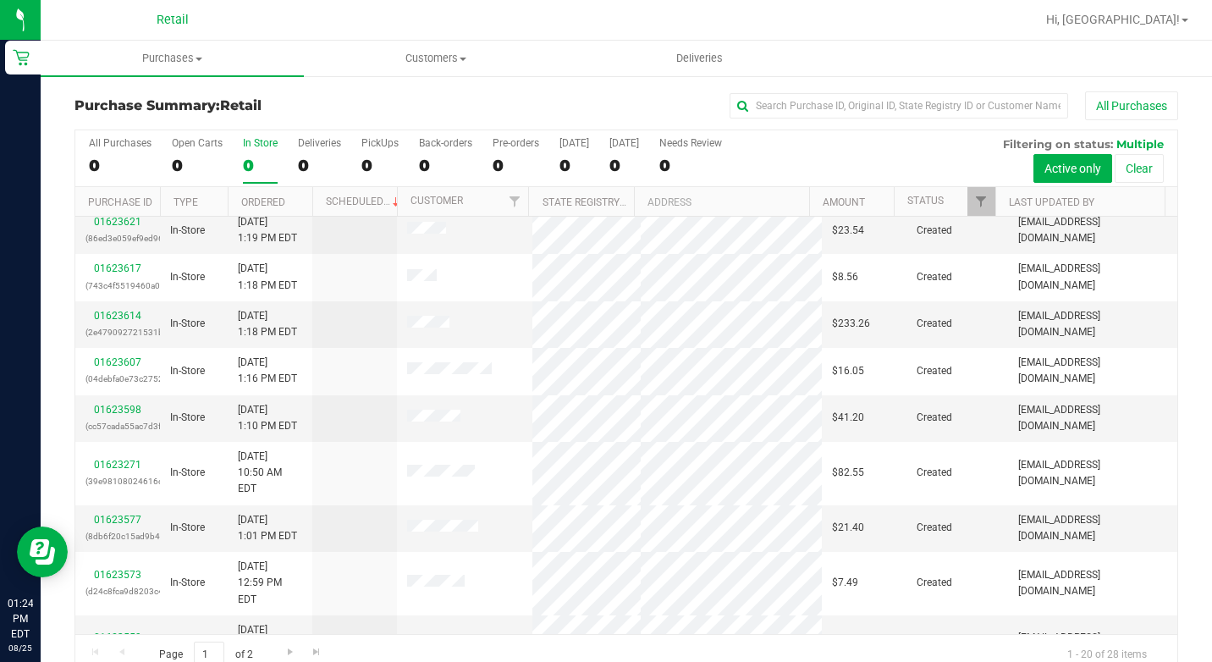
scroll to position [254, 0]
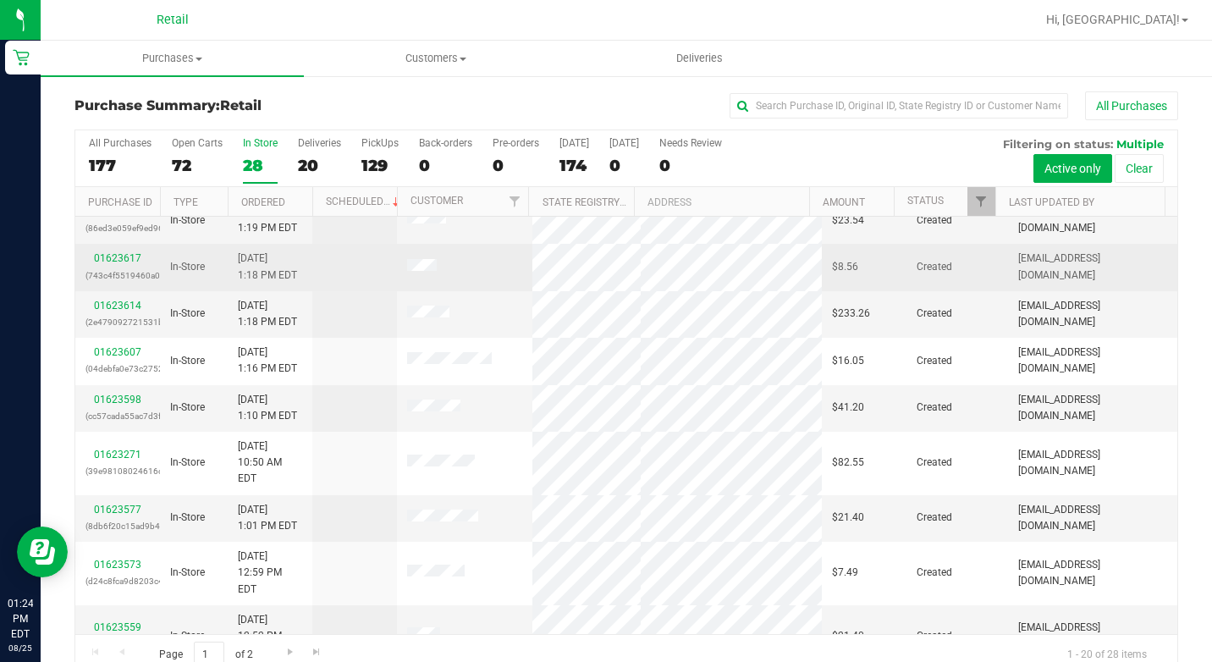
click at [126, 289] on td "01623617 (743c4f5519460a08)" at bounding box center [117, 267] width 85 height 47
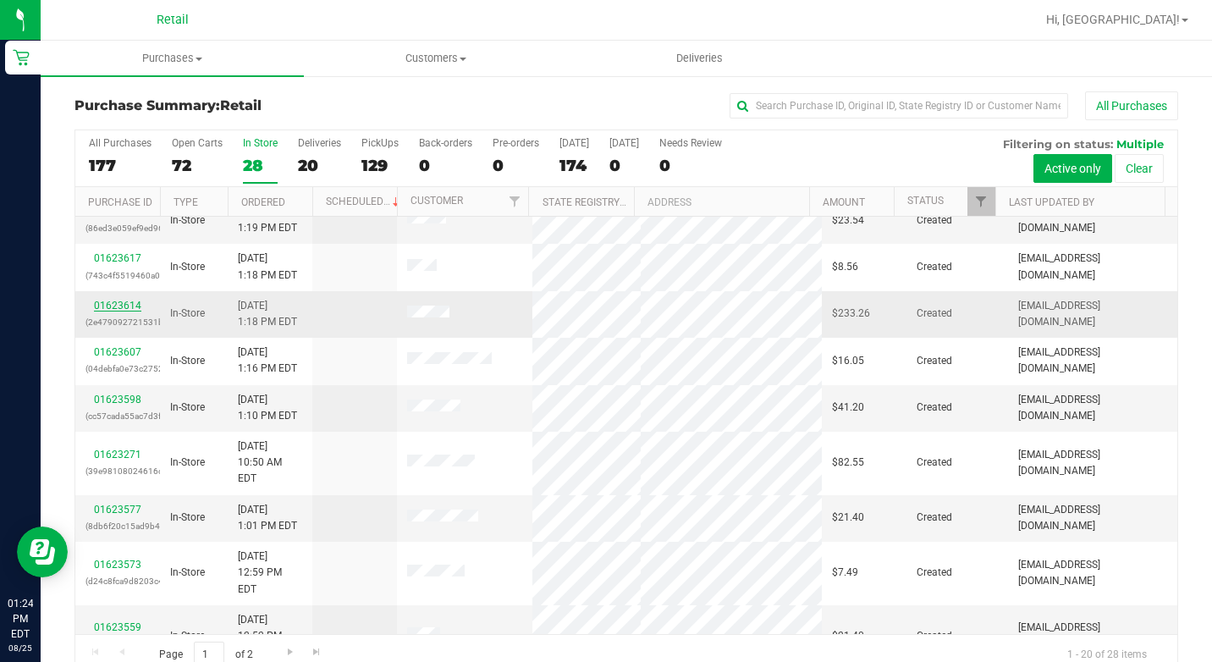
click at [122, 305] on link "01623614" at bounding box center [117, 306] width 47 height 12
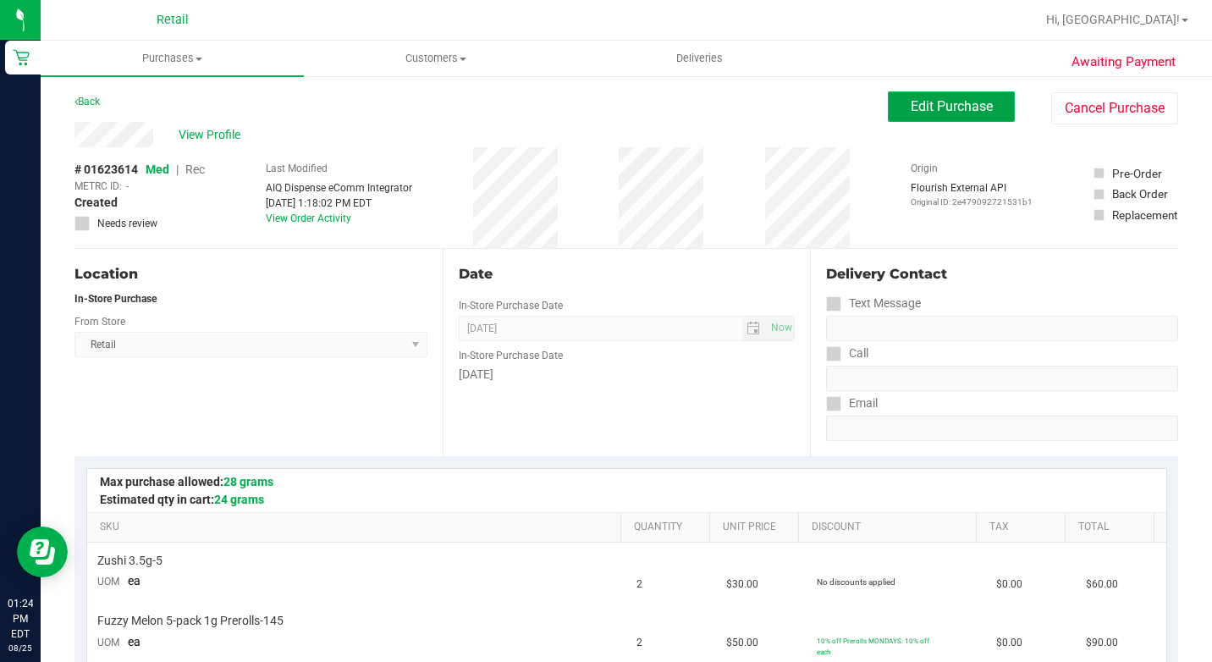
click at [895, 101] on button "Edit Purchase" at bounding box center [951, 106] width 127 height 30
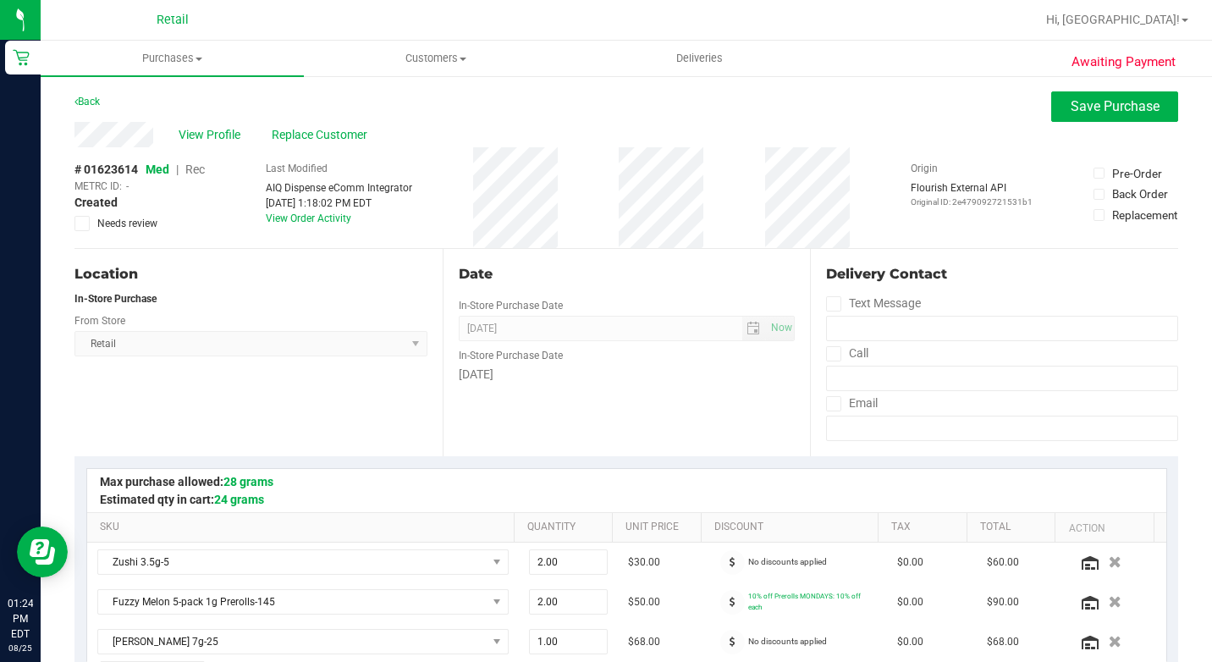
click at [201, 165] on span "Rec" at bounding box center [194, 169] width 19 height 14
click at [331, 138] on span "Replace Customer" at bounding box center [323, 135] width 102 height 18
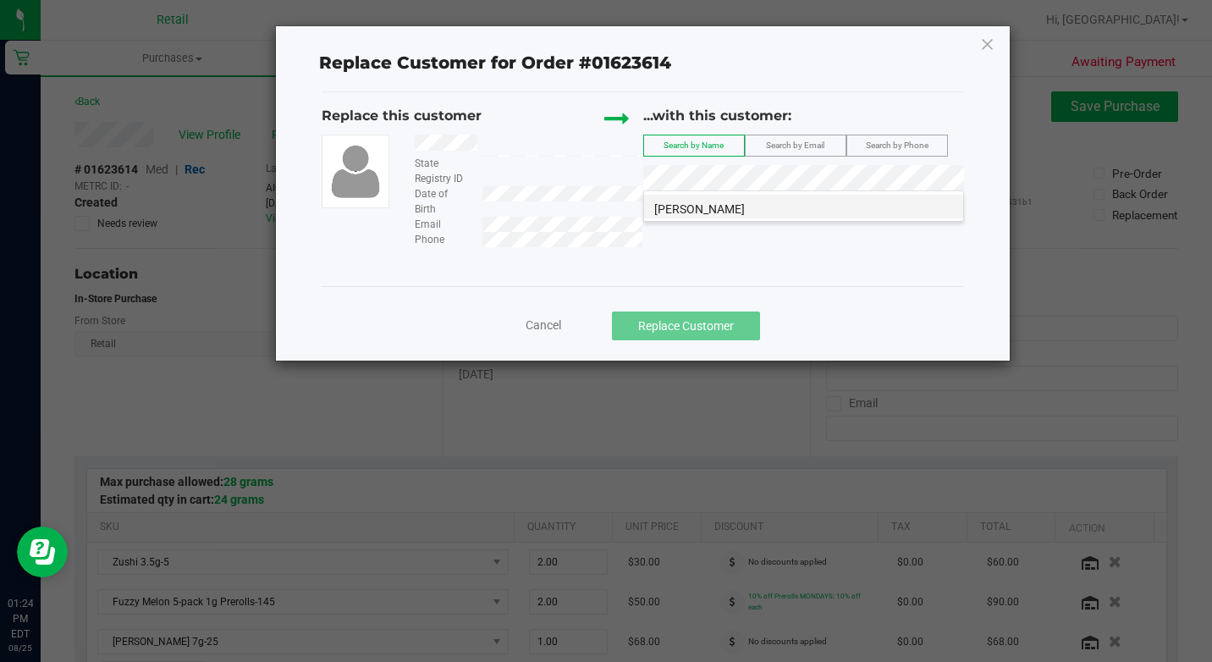
click at [779, 206] on li "James Malone" at bounding box center [803, 207] width 319 height 24
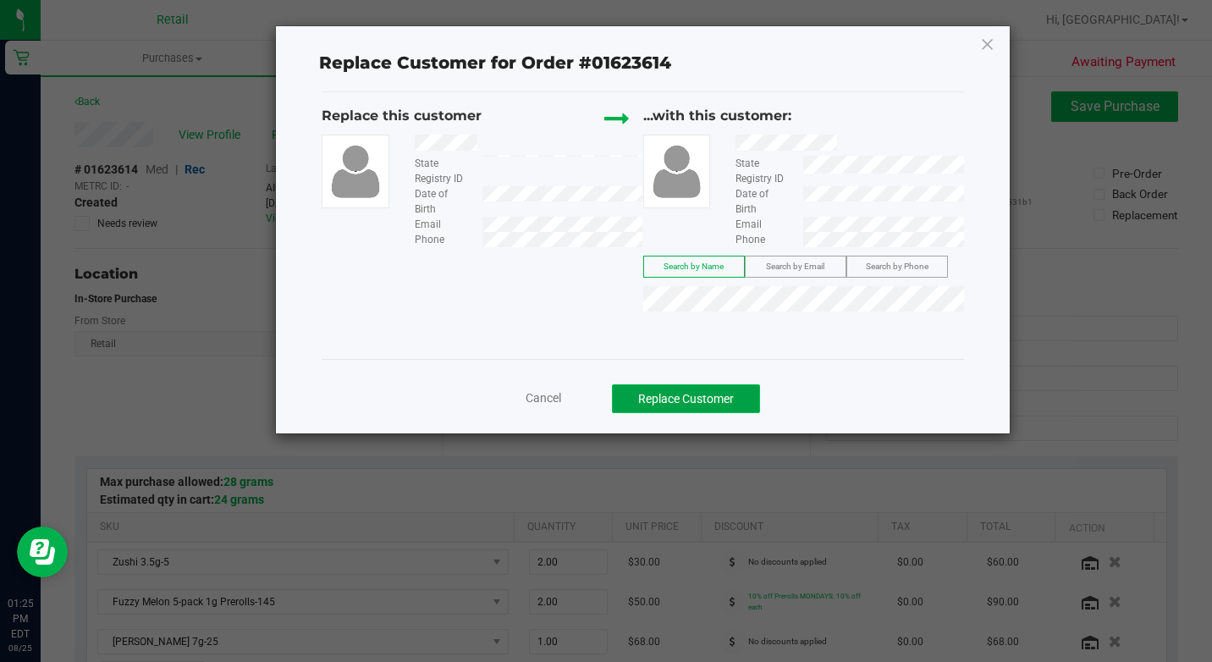
click at [729, 396] on button "Replace Customer" at bounding box center [686, 398] width 148 height 29
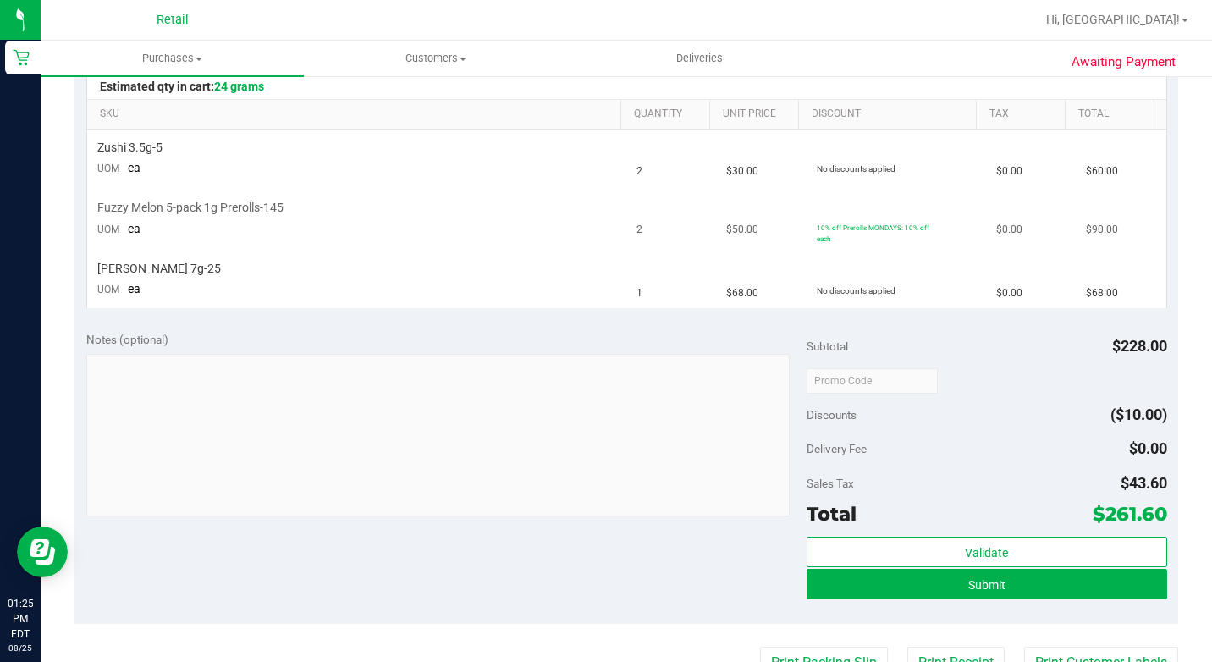
scroll to position [423, 0]
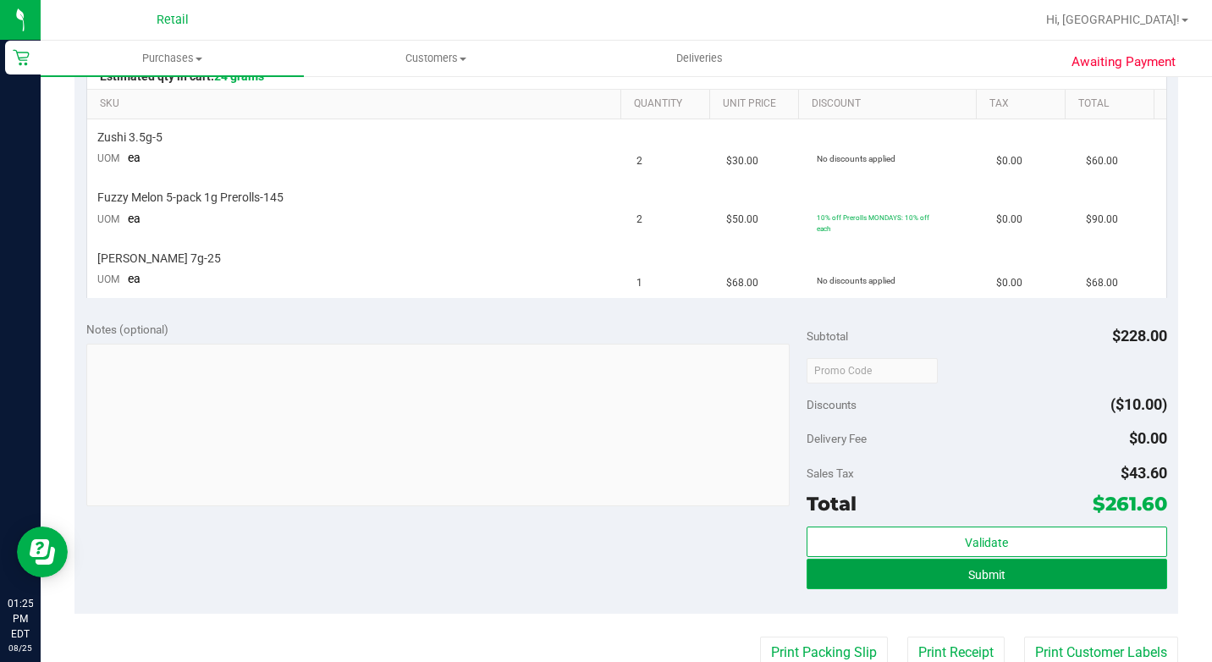
click at [1084, 579] on button "Submit" at bounding box center [986, 573] width 360 height 30
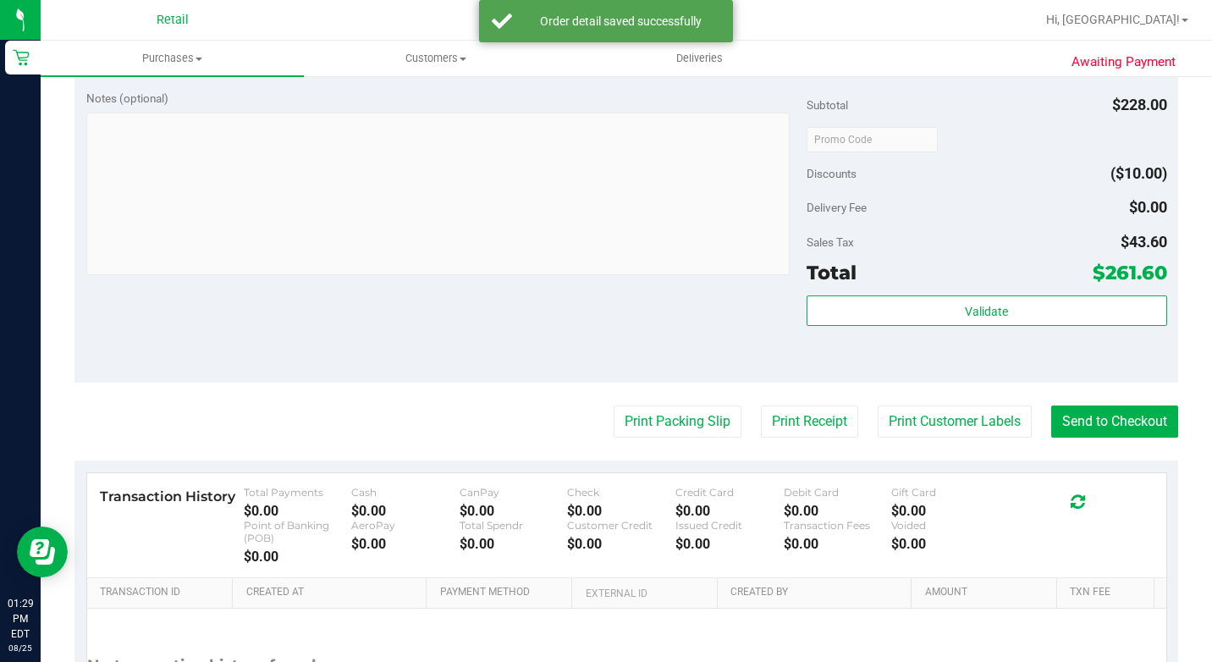
scroll to position [992, 0]
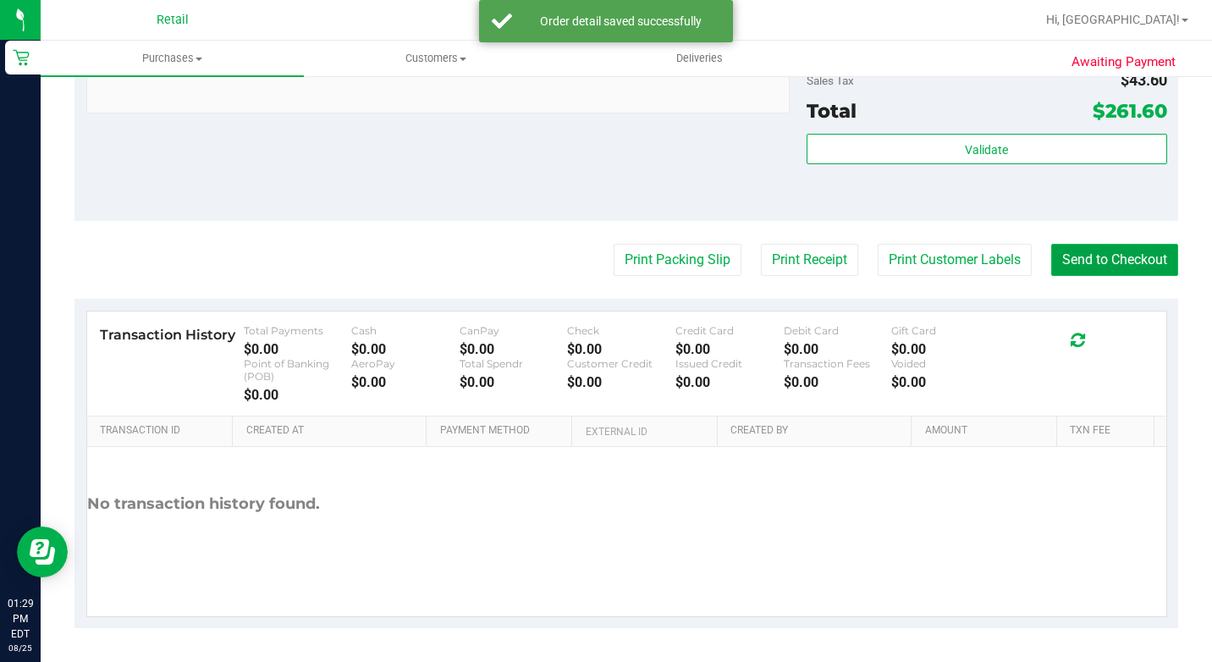
click at [1091, 263] on button "Send to Checkout" at bounding box center [1114, 260] width 127 height 32
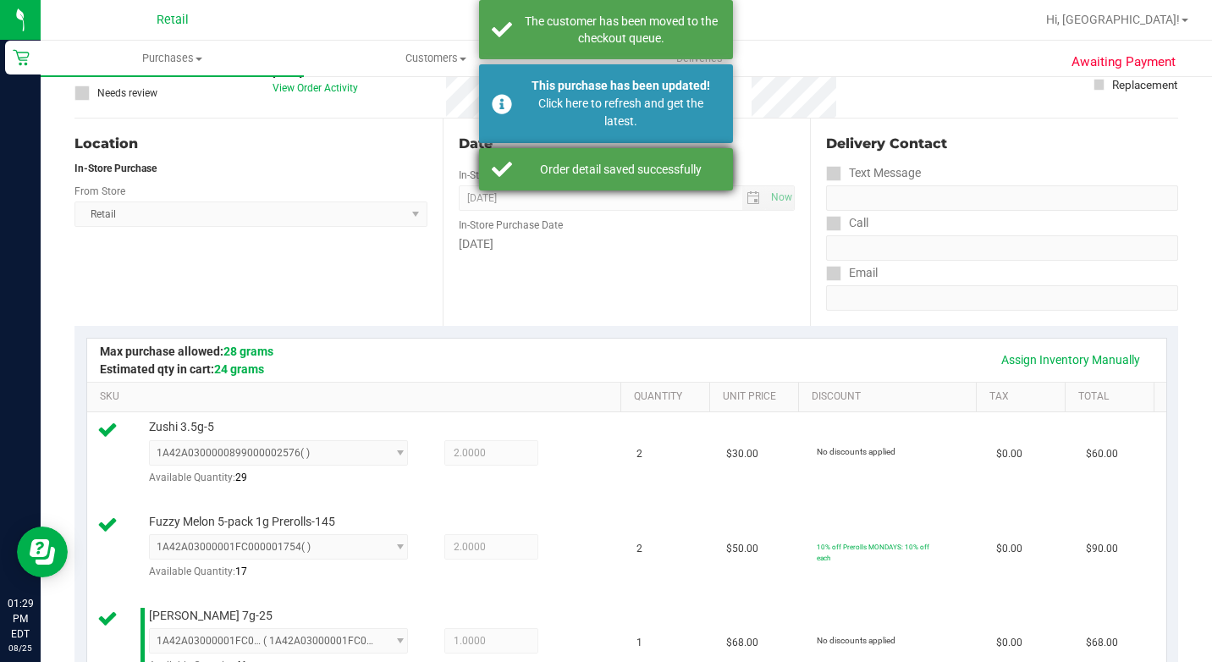
scroll to position [0, 0]
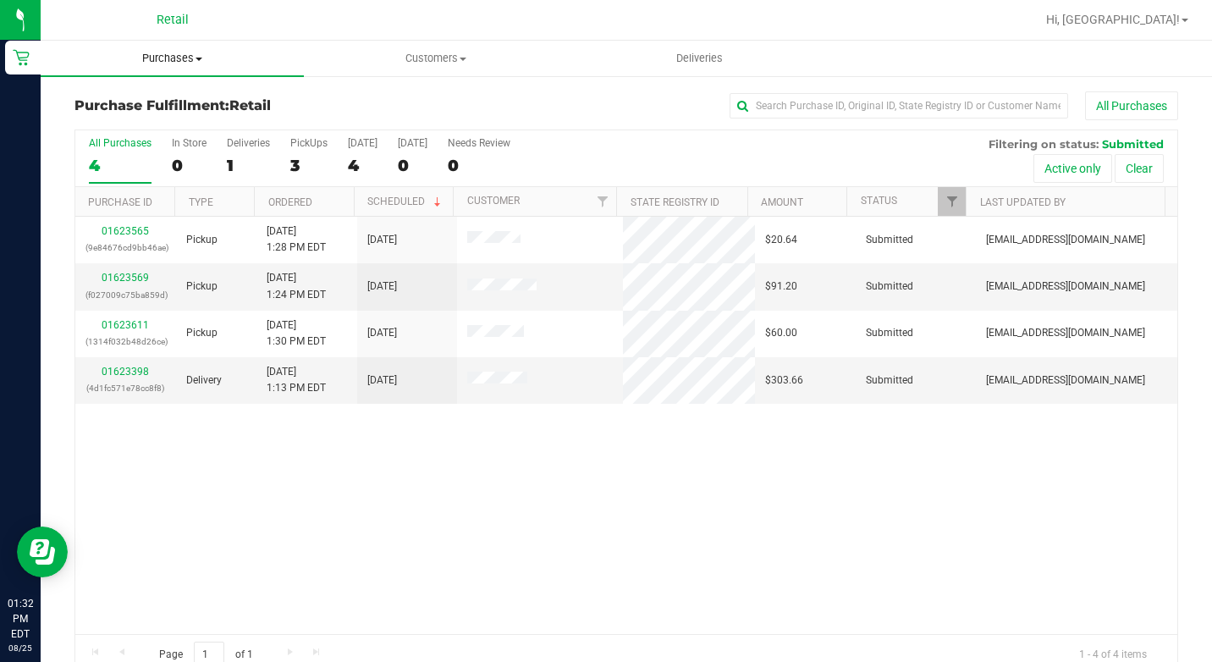
click at [182, 63] on span "Purchases" at bounding box center [172, 58] width 263 height 15
click at [162, 107] on span "Summary of purchases" at bounding box center [127, 102] width 173 height 14
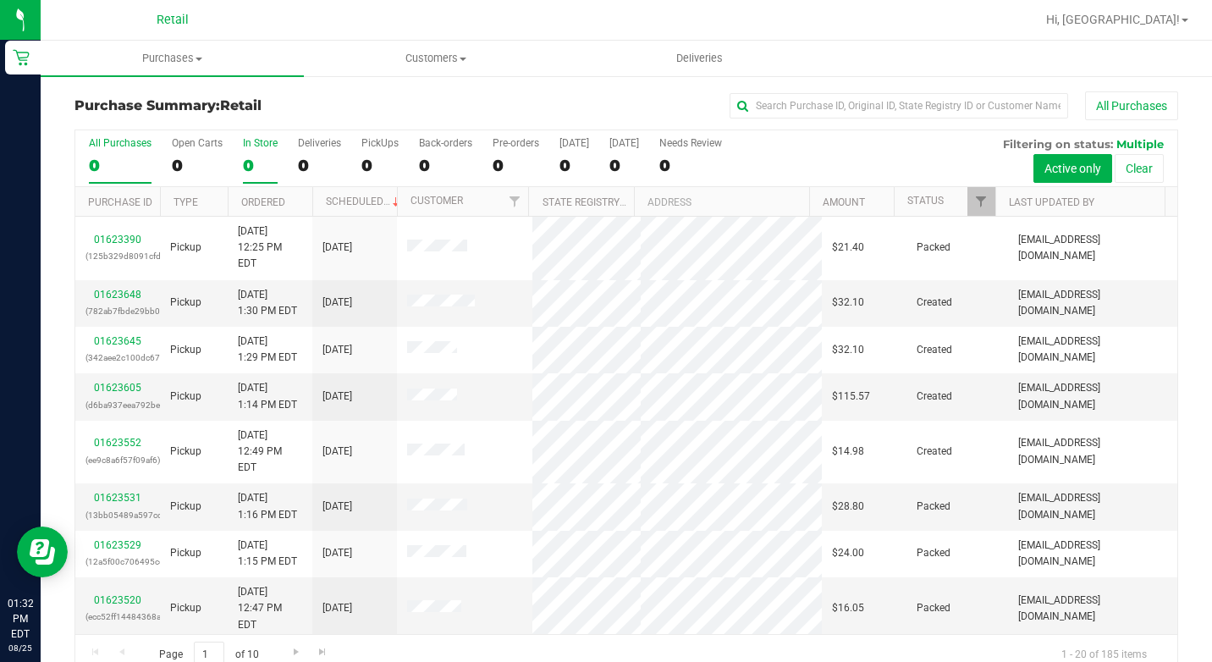
click at [252, 161] on div "0" at bounding box center [260, 165] width 35 height 19
click at [0, 0] on input "In Store 0" at bounding box center [0, 0] width 0 height 0
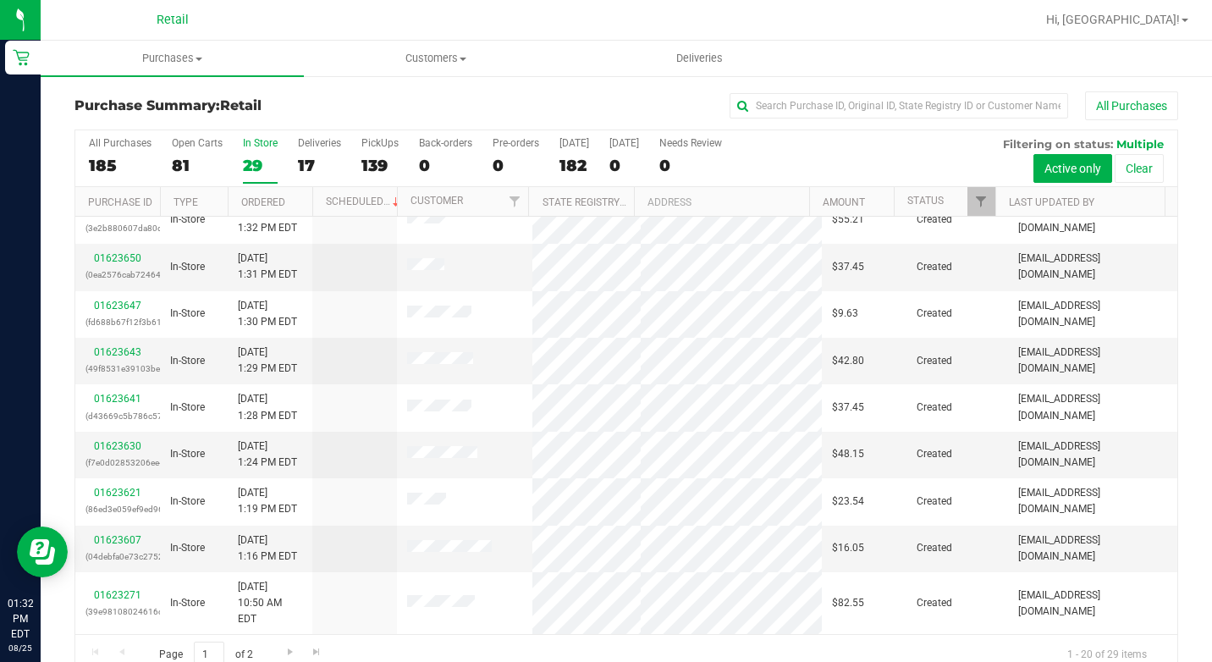
scroll to position [96, 0]
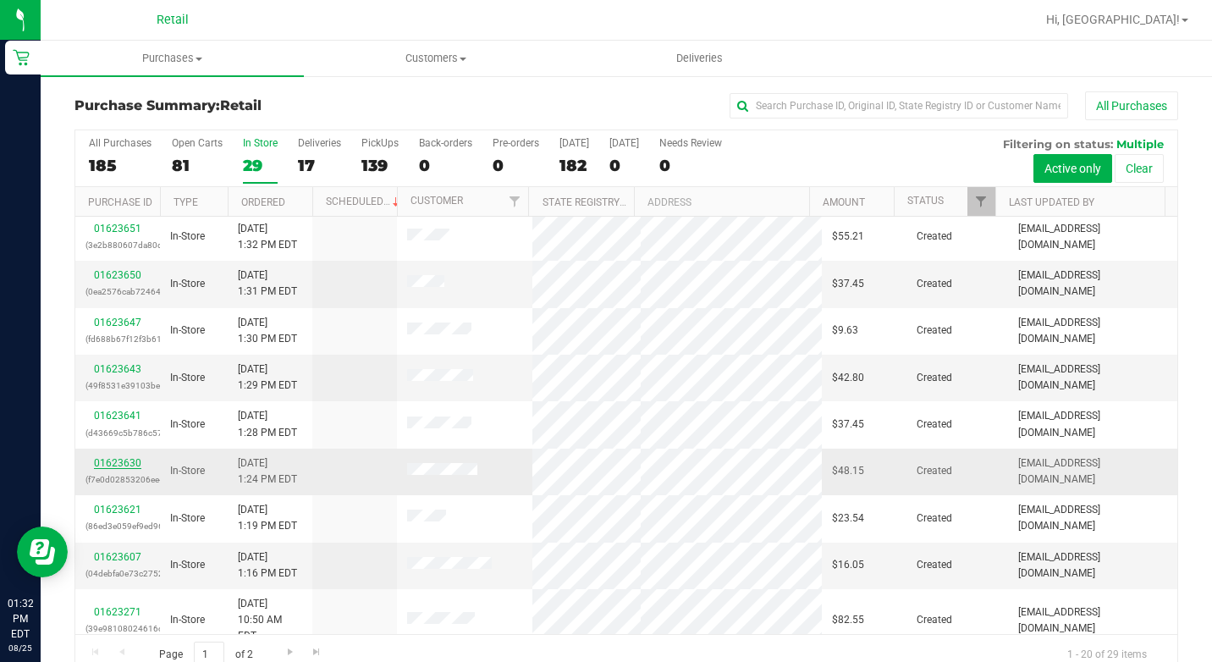
click at [114, 464] on link "01623630" at bounding box center [117, 463] width 47 height 12
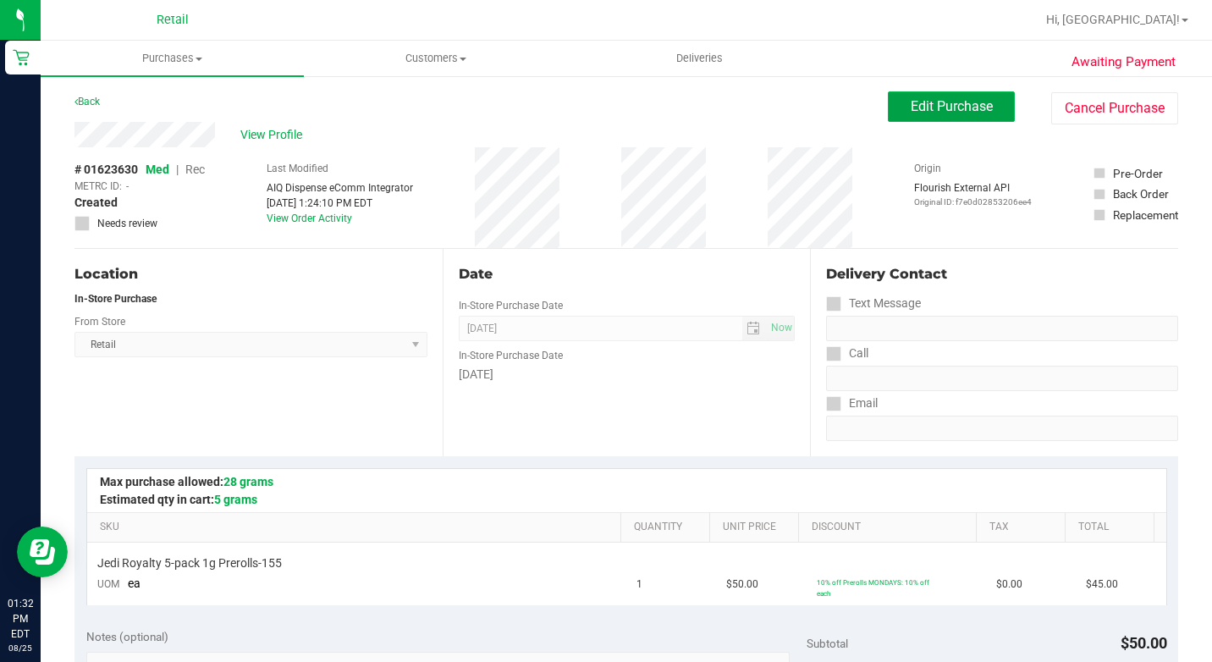
click at [966, 97] on button "Edit Purchase" at bounding box center [951, 106] width 127 height 30
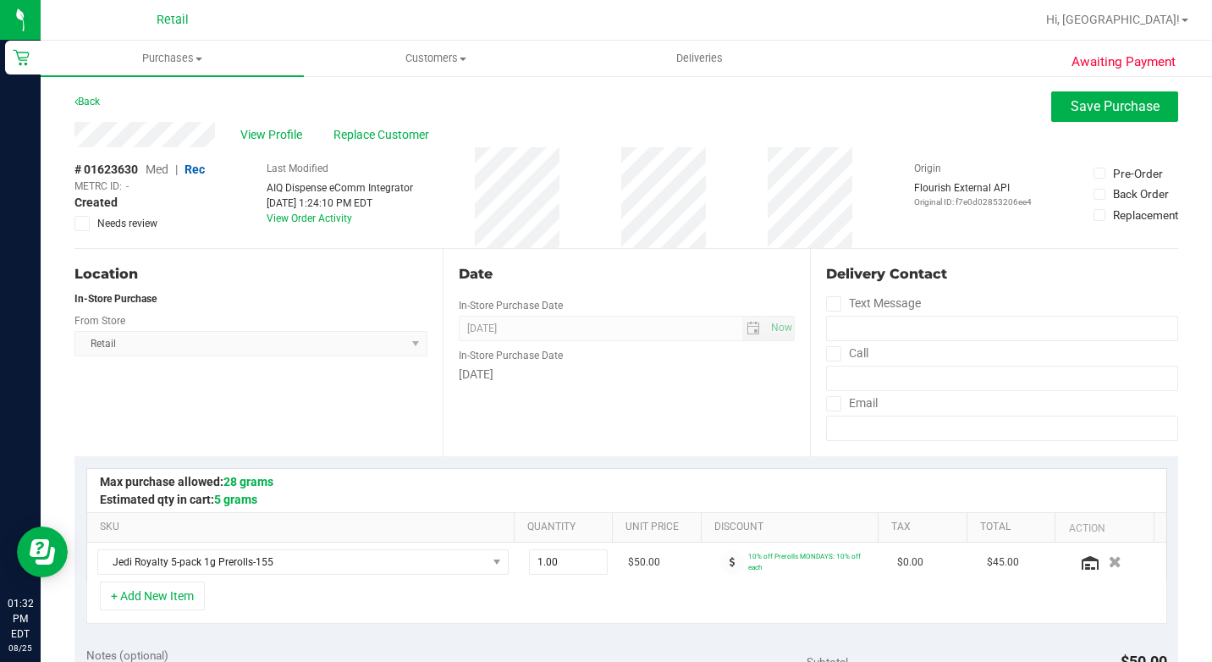
click at [190, 169] on span "Rec" at bounding box center [194, 169] width 20 height 14
click at [1133, 92] on button "Save Purchase" at bounding box center [1114, 106] width 127 height 30
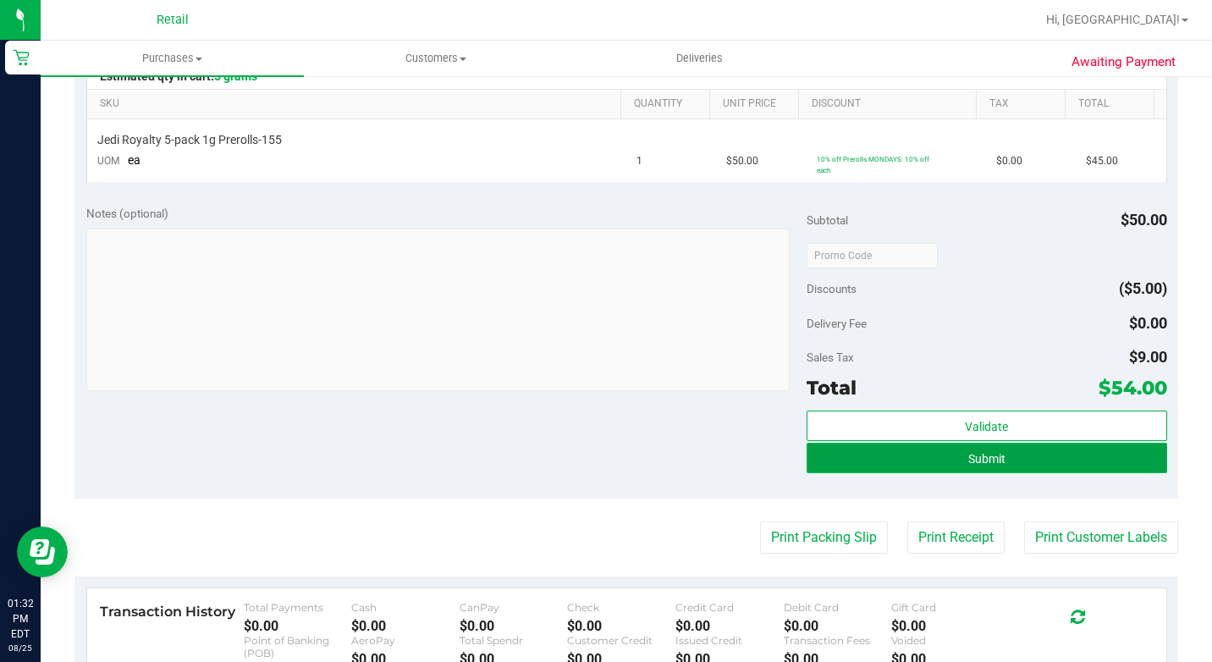
click at [991, 463] on span "Submit" at bounding box center [986, 459] width 37 height 14
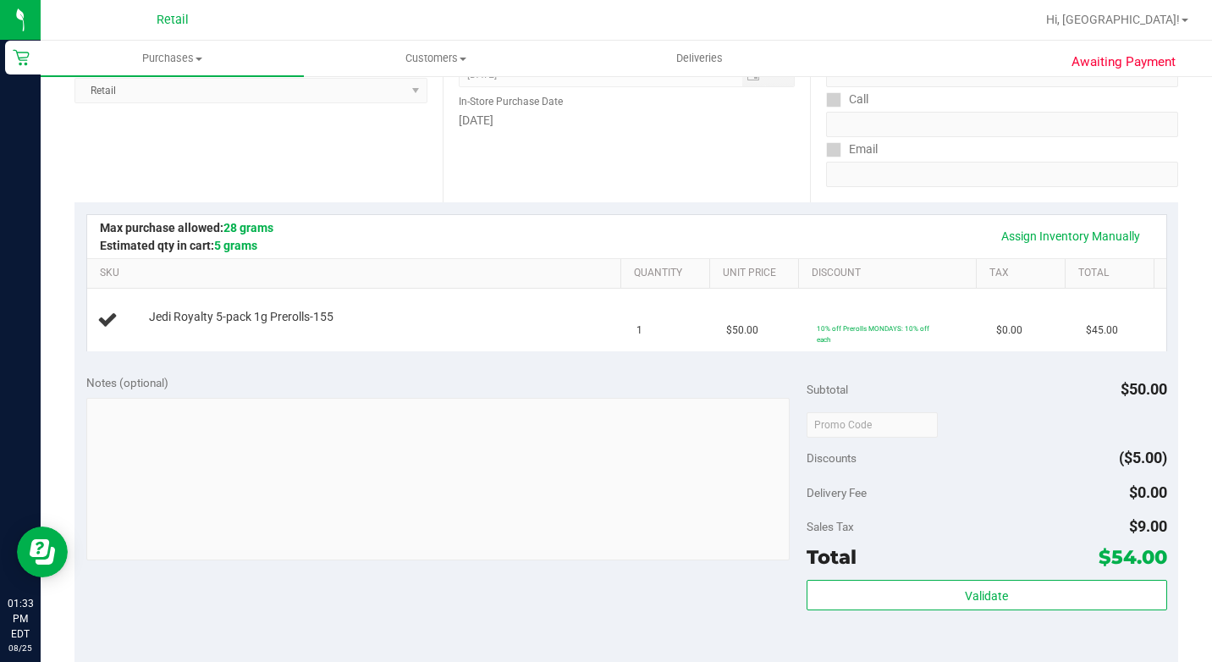
scroll to position [85, 0]
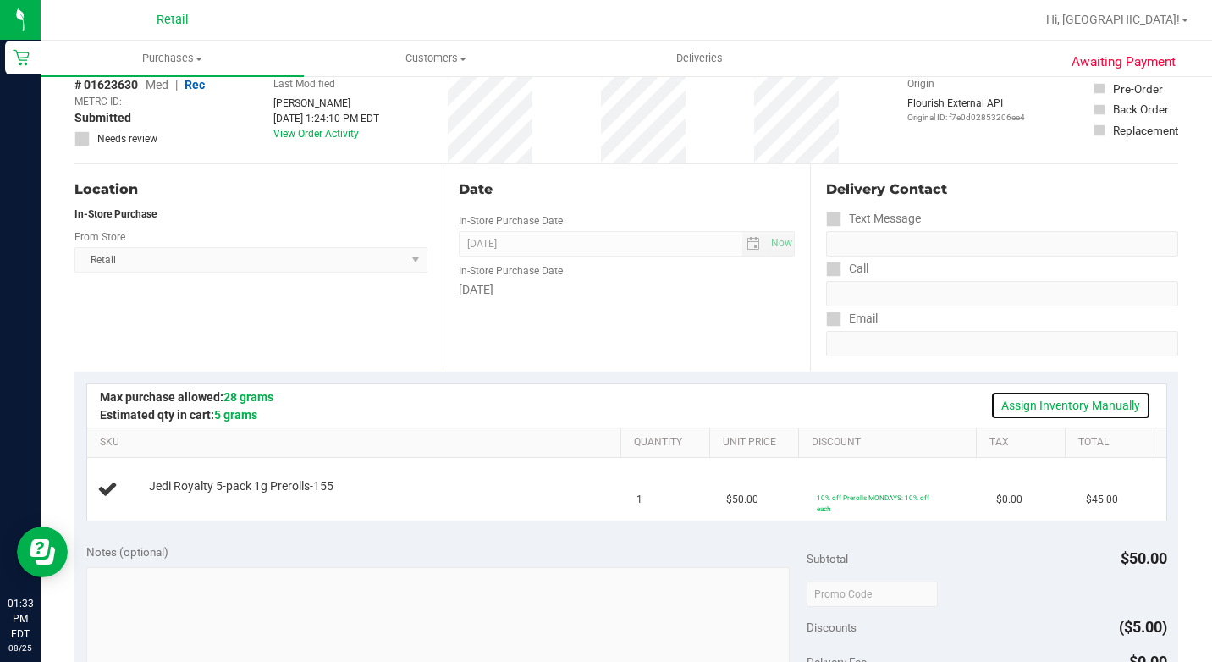
click at [1010, 399] on link "Assign Inventory Manually" at bounding box center [1070, 405] width 161 height 29
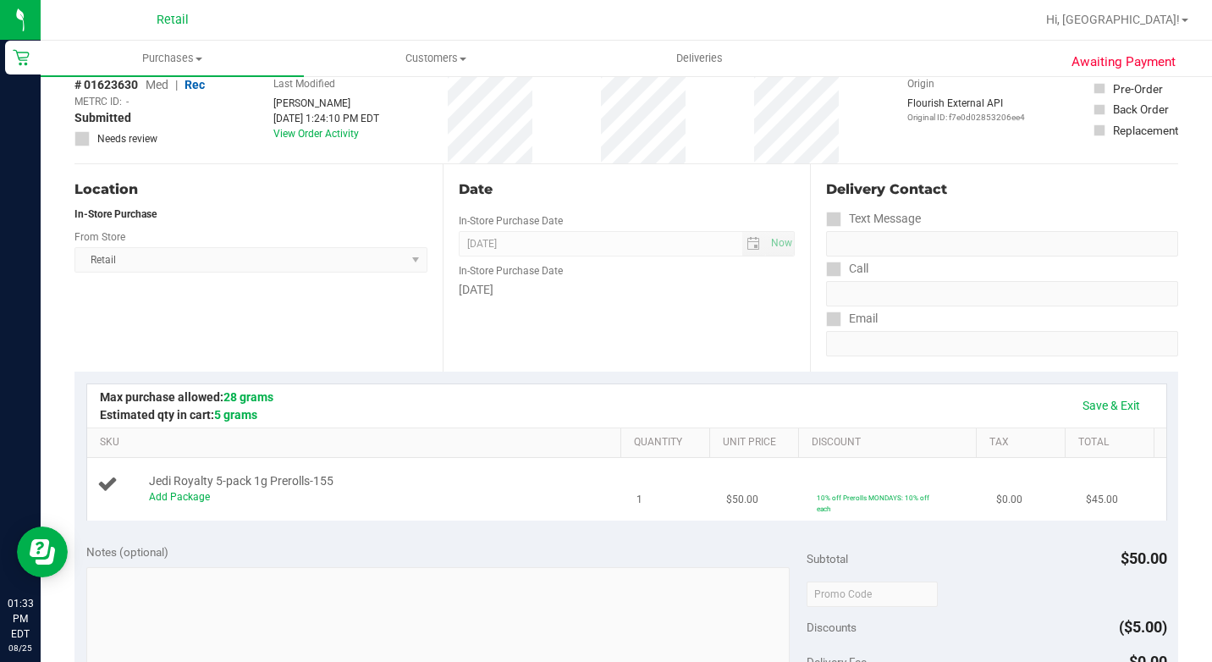
click at [158, 505] on div "Add Package" at bounding box center [382, 497] width 467 height 16
click at [152, 503] on link "Add Package" at bounding box center [179, 497] width 61 height 12
click at [300, 510] on span "Select Package" at bounding box center [268, 498] width 236 height 24
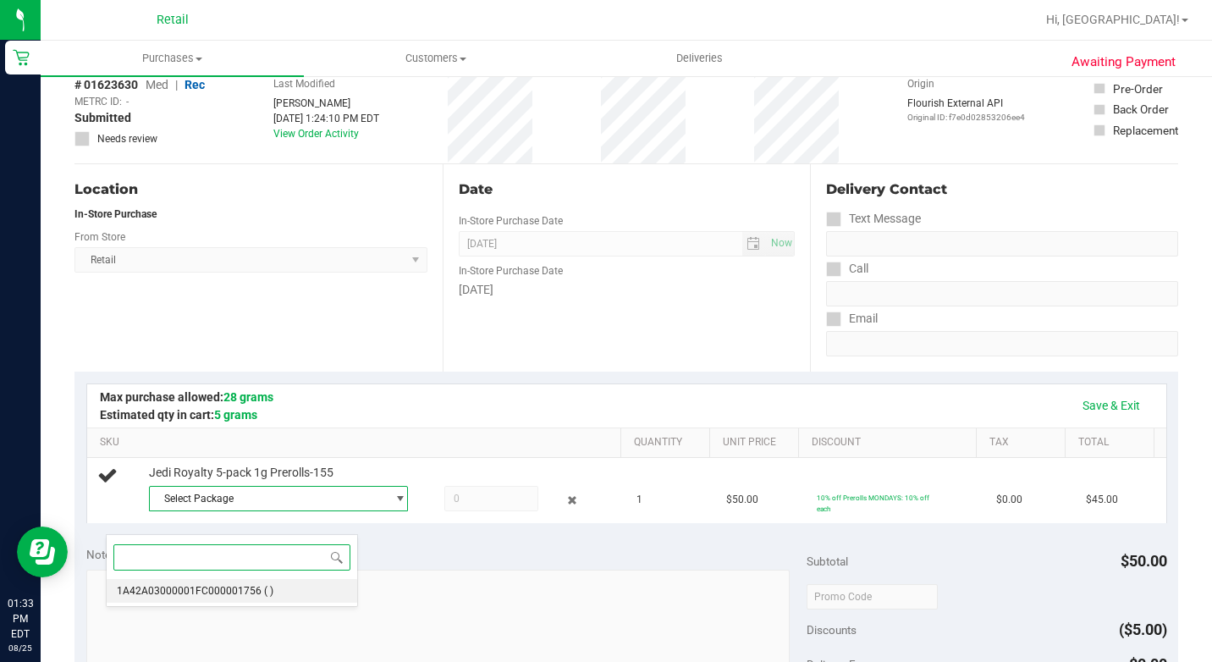
click at [309, 597] on li "1A42A03000001FC000001756 ( )" at bounding box center [232, 591] width 250 height 24
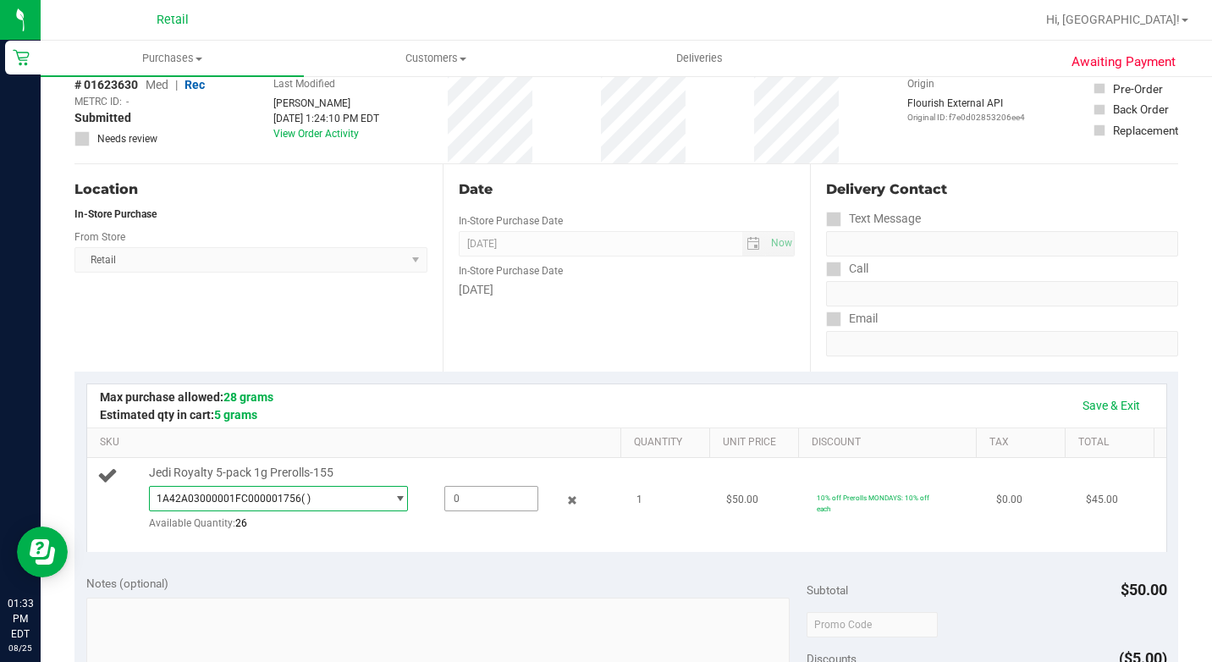
click at [444, 511] on span at bounding box center [490, 498] width 93 height 25
type input "1"
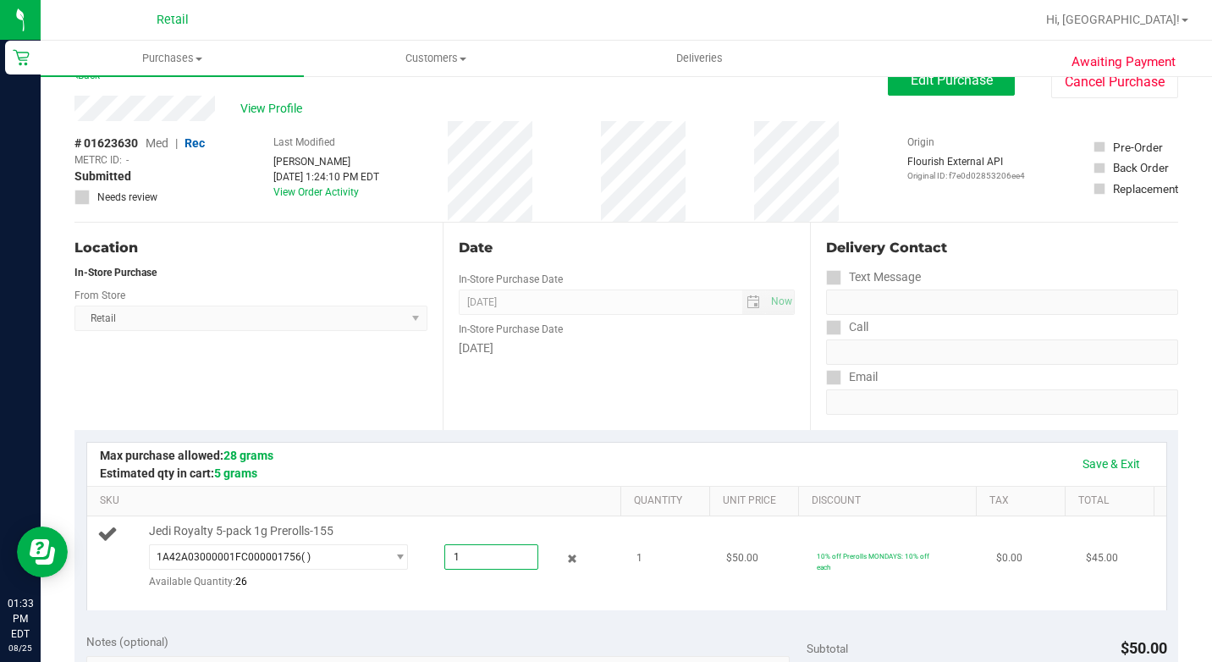
scroll to position [0, 0]
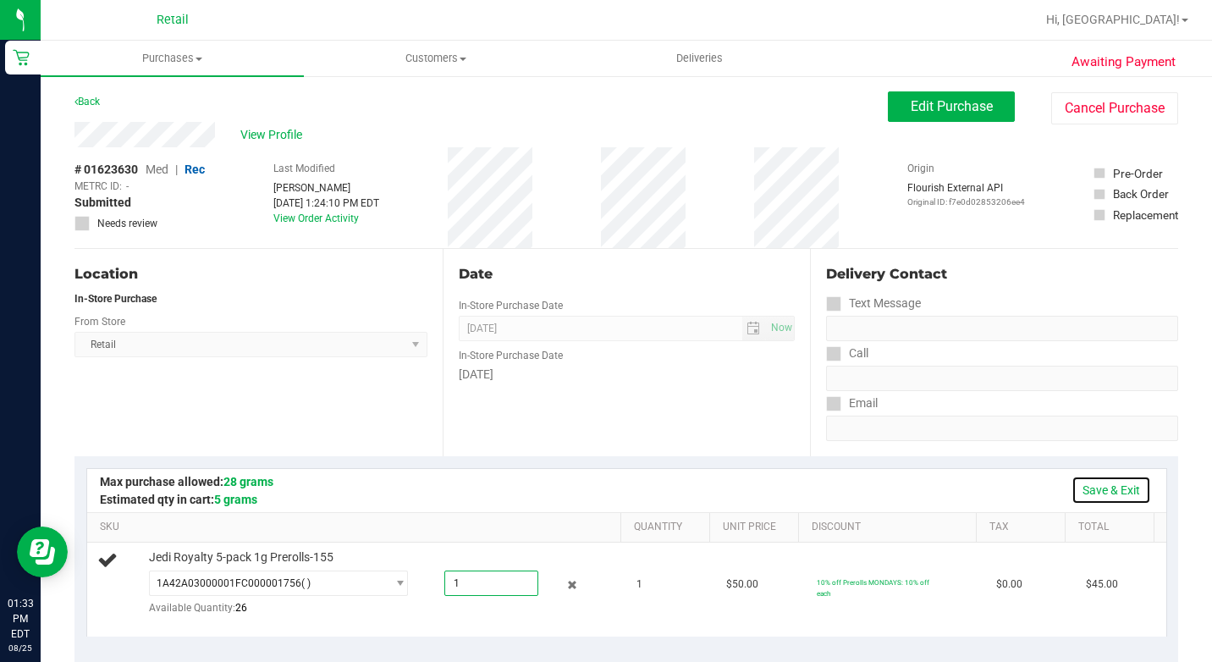
type input "1.0000"
click at [1099, 482] on link "Save & Exit" at bounding box center [1111, 489] width 80 height 29
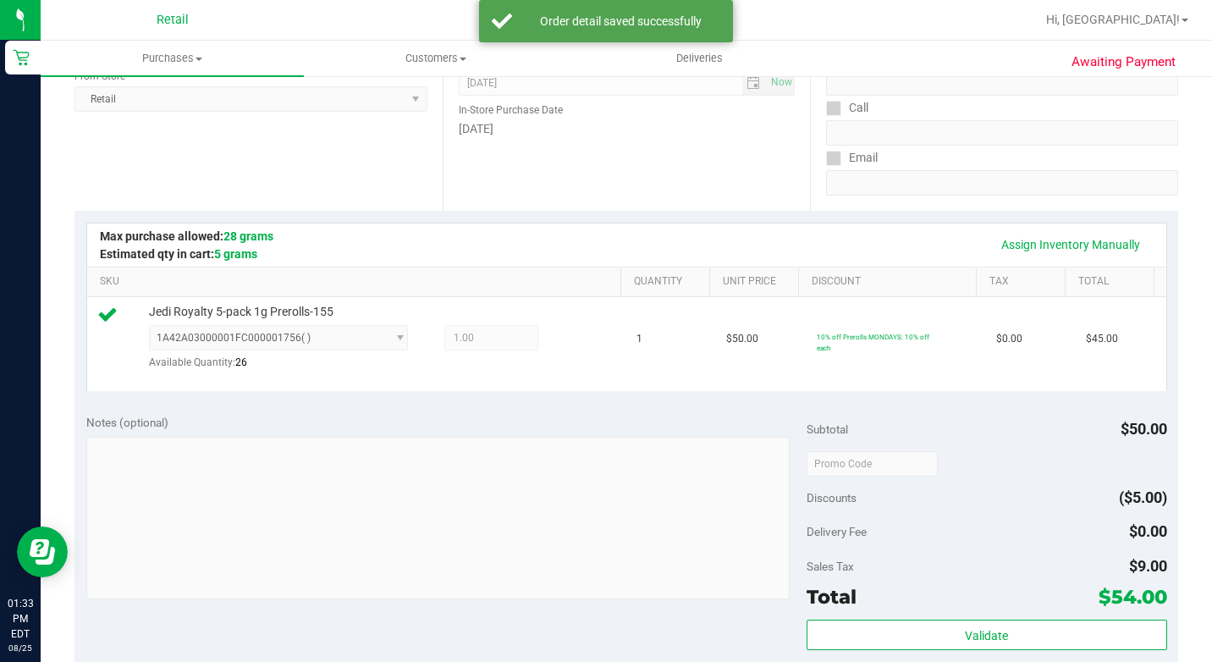
scroll to position [423, 0]
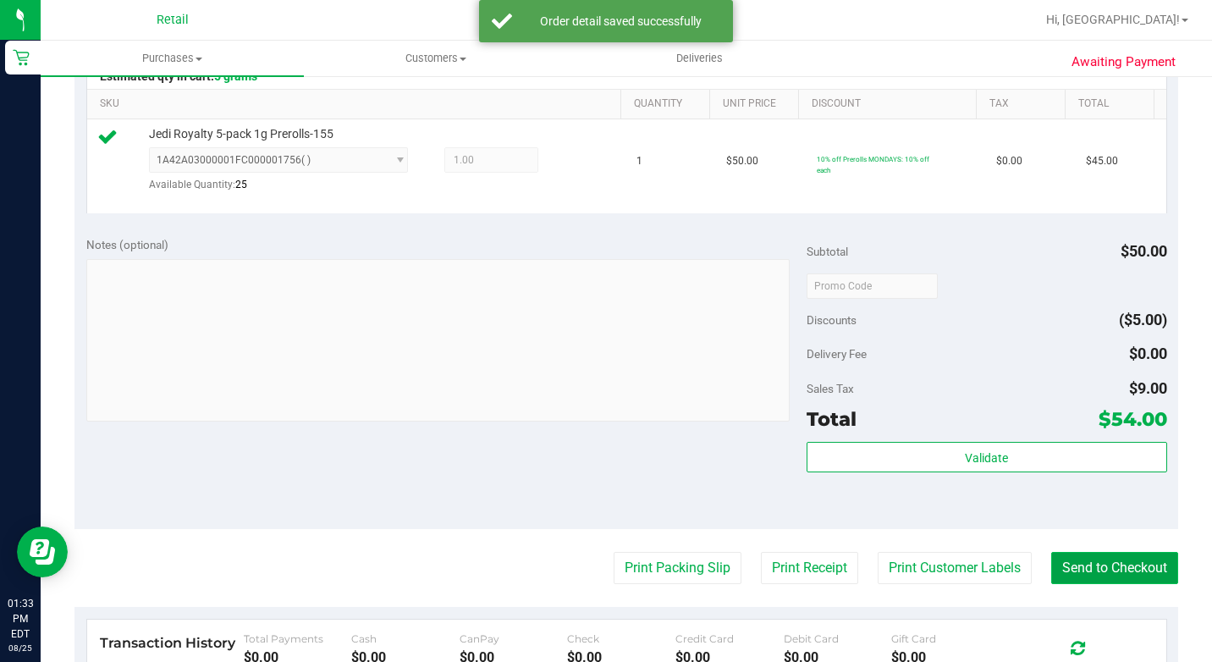
click at [1094, 584] on button "Send to Checkout" at bounding box center [1114, 568] width 127 height 32
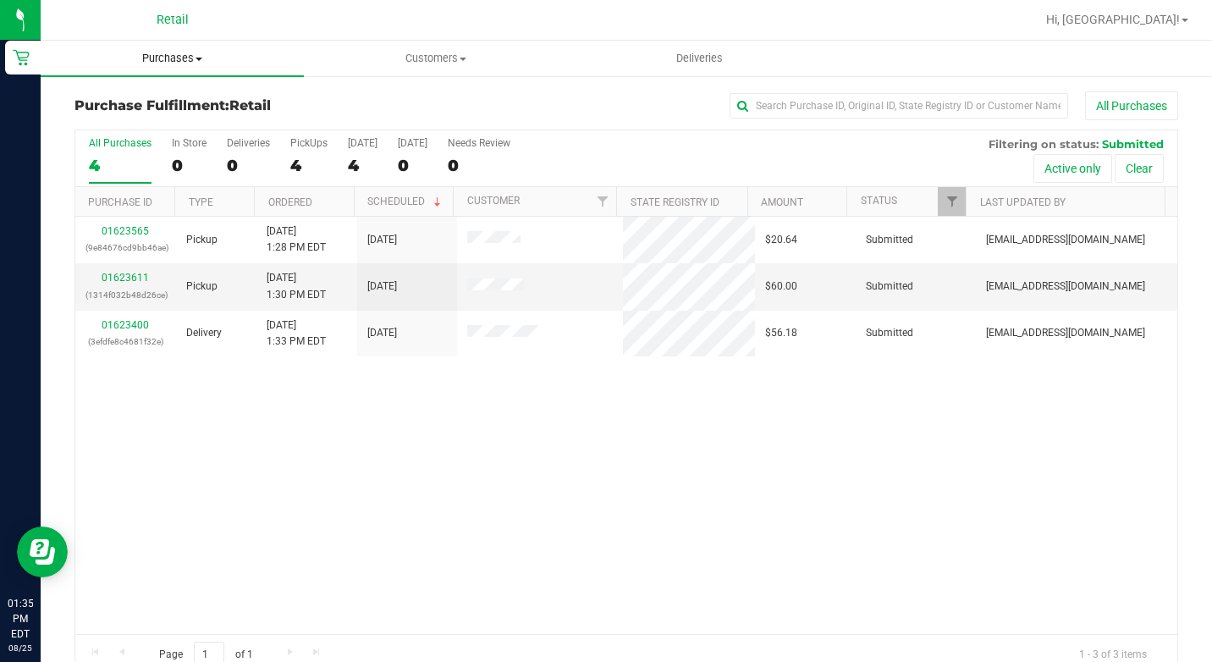
click at [196, 51] on span "Purchases" at bounding box center [172, 58] width 263 height 15
click at [194, 103] on span "Summary of purchases" at bounding box center [127, 102] width 173 height 14
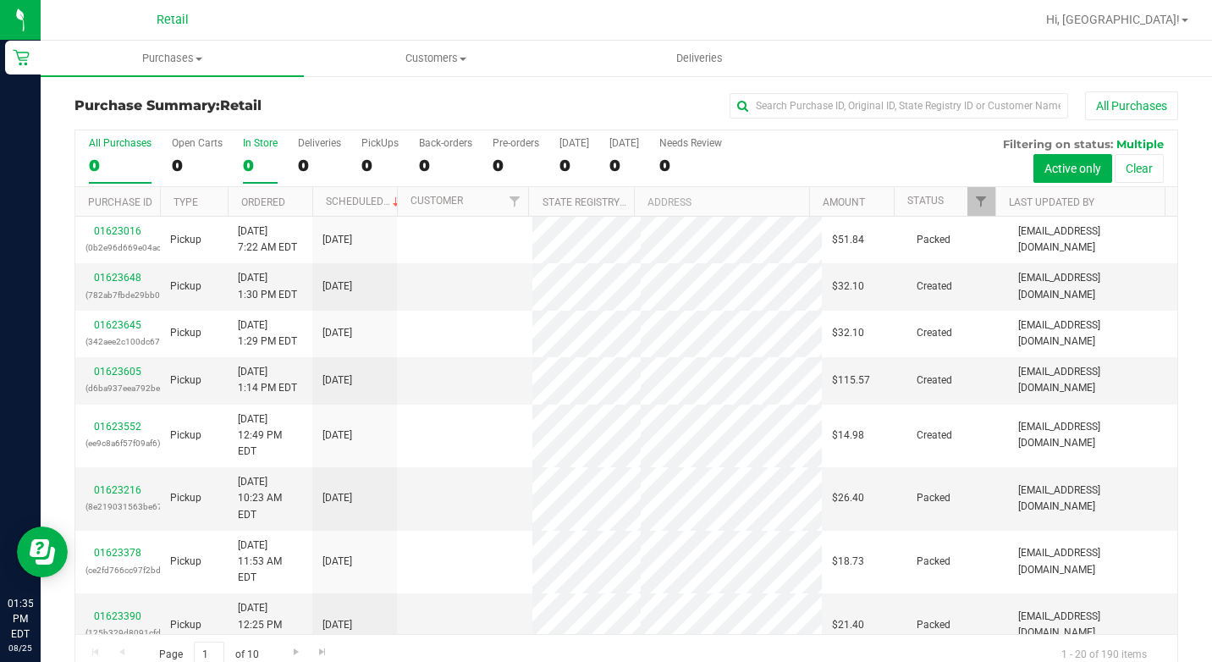
click at [244, 157] on div "0" at bounding box center [260, 165] width 35 height 19
click at [0, 0] on input "In Store 0" at bounding box center [0, 0] width 0 height 0
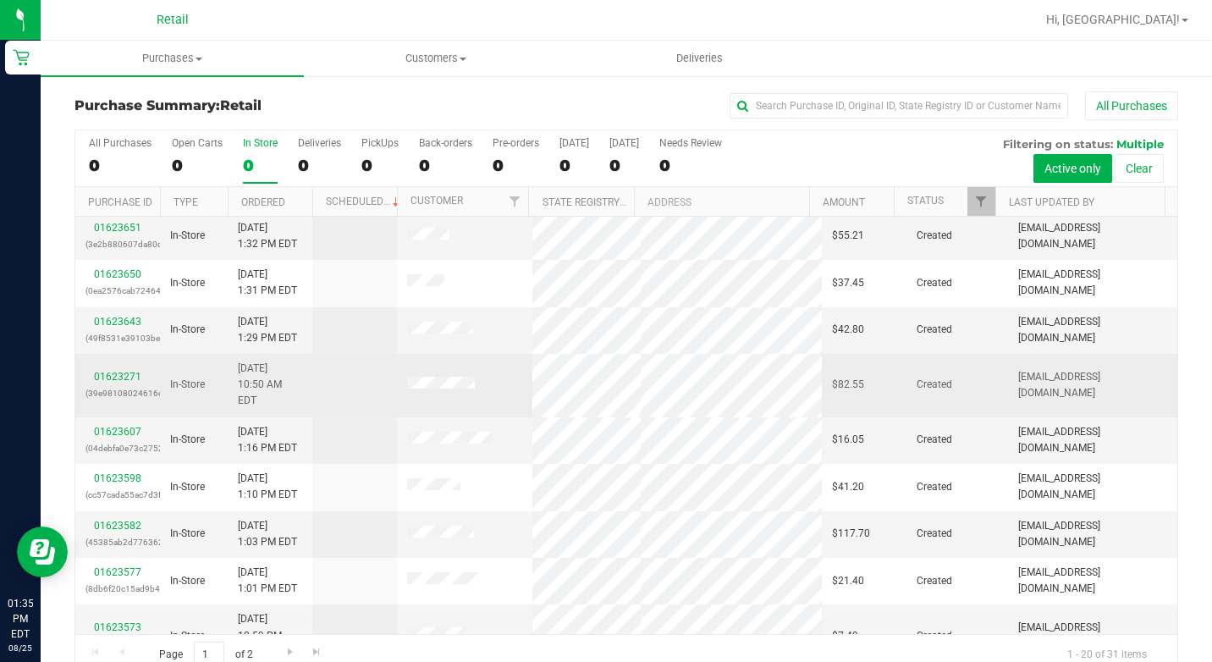
scroll to position [338, 0]
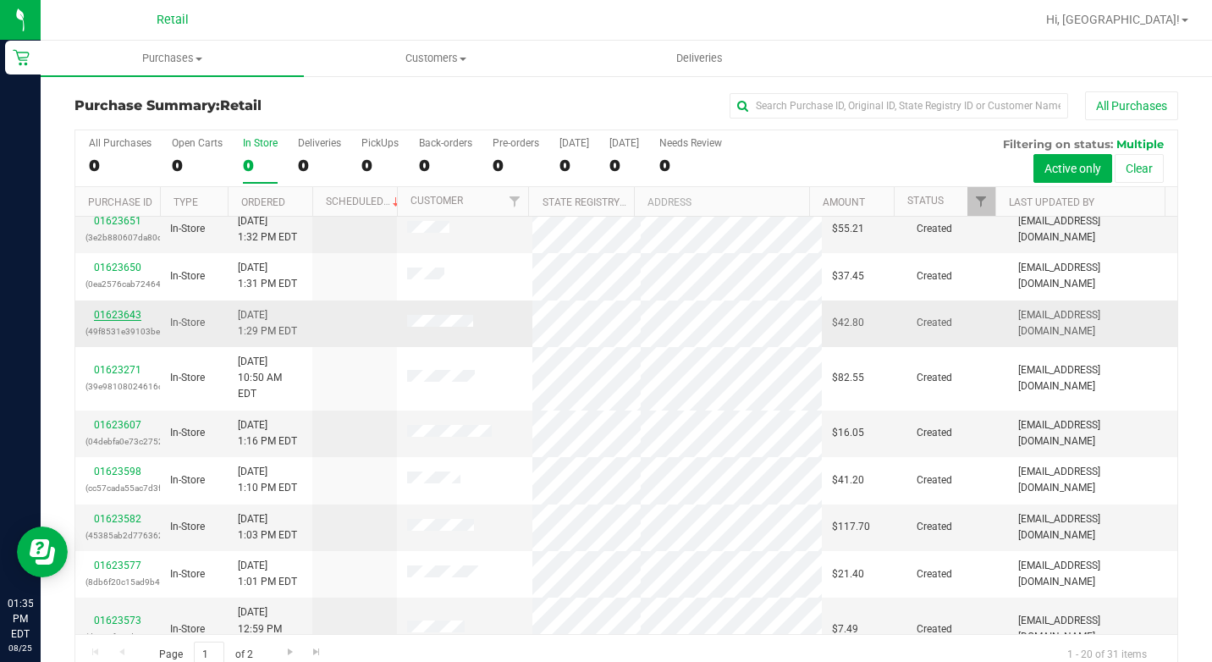
click at [119, 319] on link "01623643" at bounding box center [117, 315] width 47 height 12
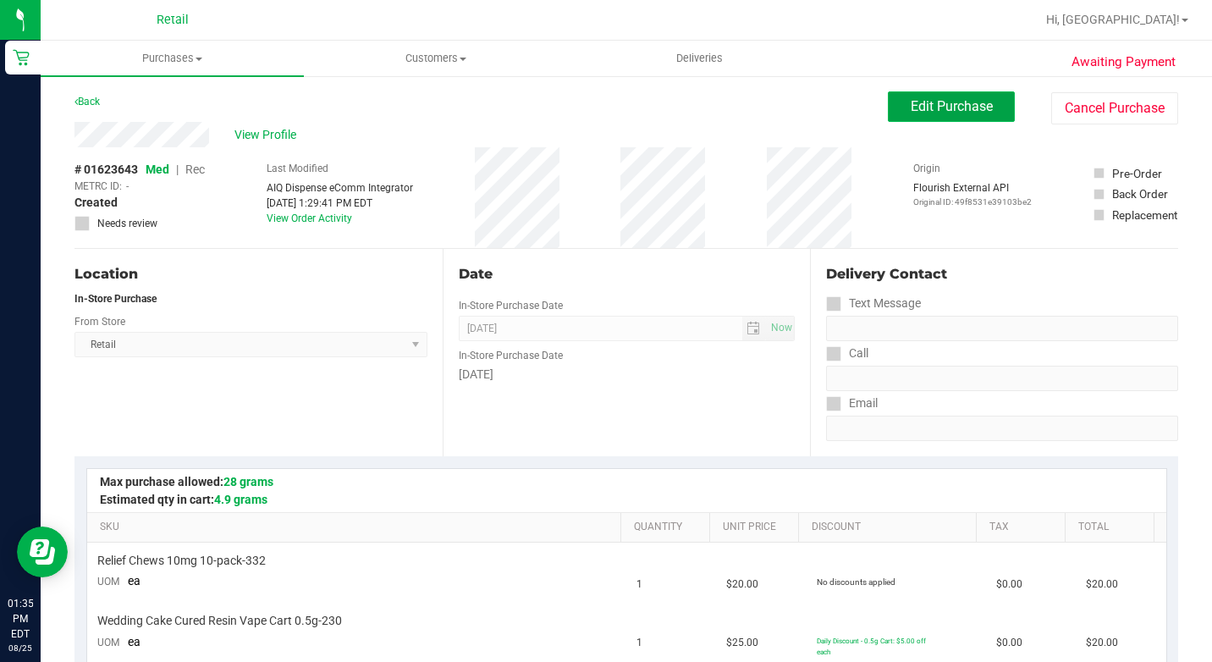
click at [955, 117] on button "Edit Purchase" at bounding box center [951, 106] width 127 height 30
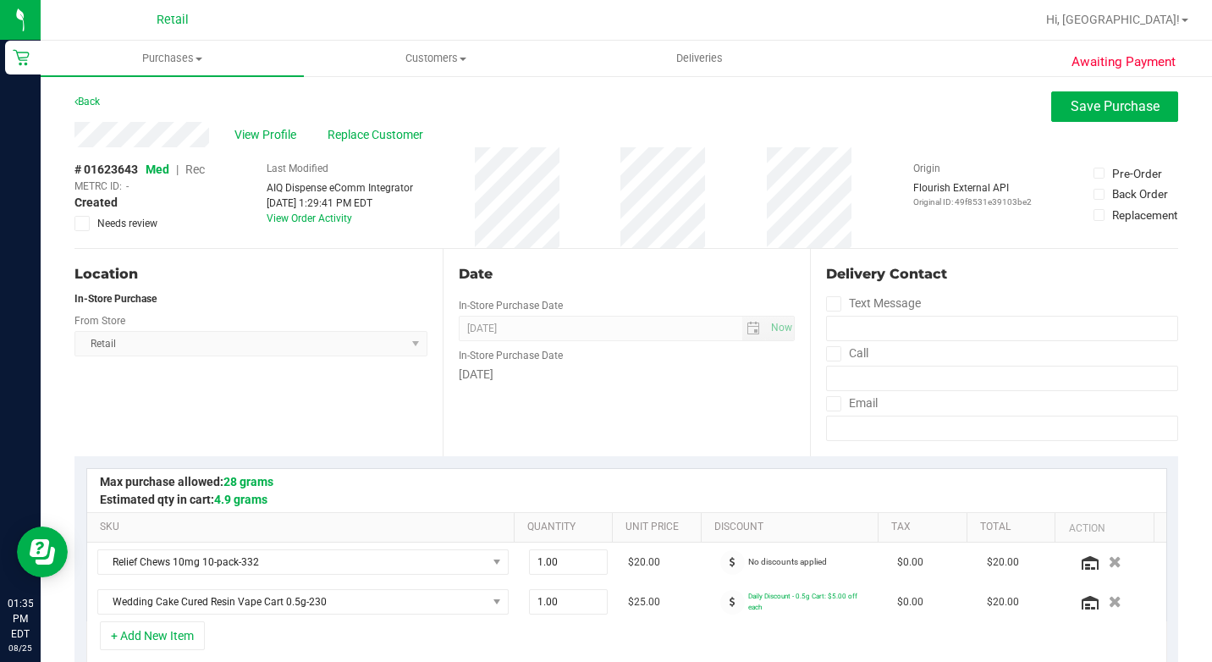
click at [204, 169] on span "Rec" at bounding box center [194, 169] width 19 height 14
click at [1070, 113] on span "Save Purchase" at bounding box center [1114, 106] width 89 height 16
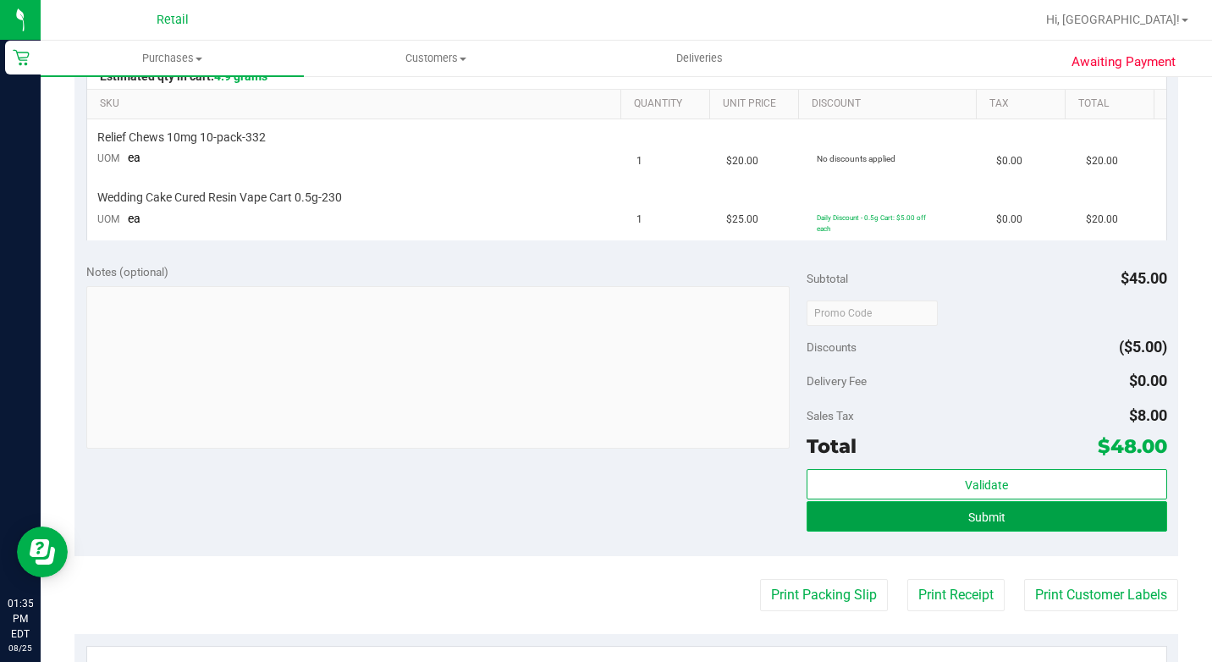
click at [853, 514] on button "Submit" at bounding box center [986, 516] width 360 height 30
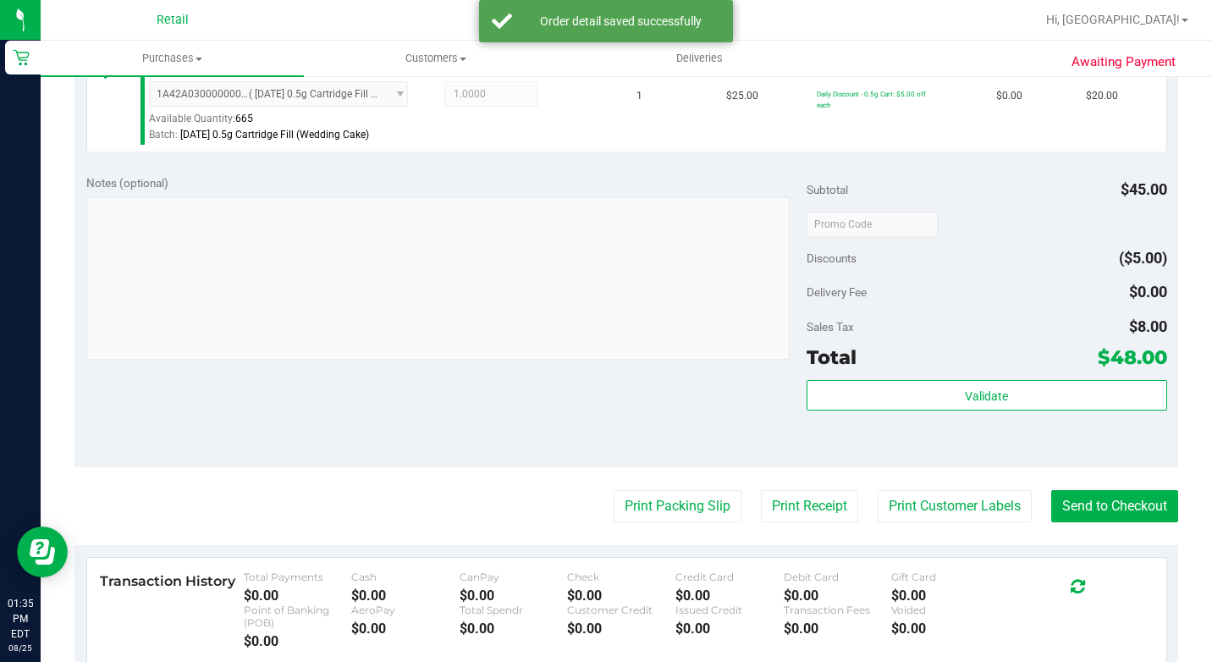
scroll to position [878, 0]
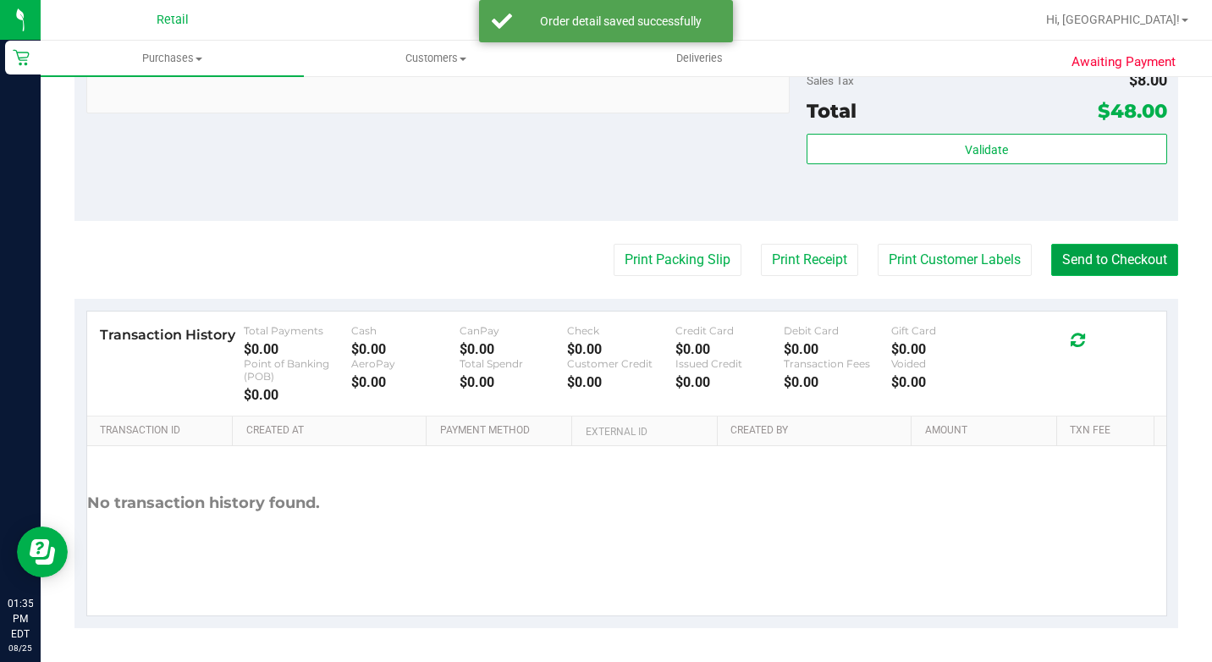
click at [1079, 267] on button "Send to Checkout" at bounding box center [1114, 260] width 127 height 32
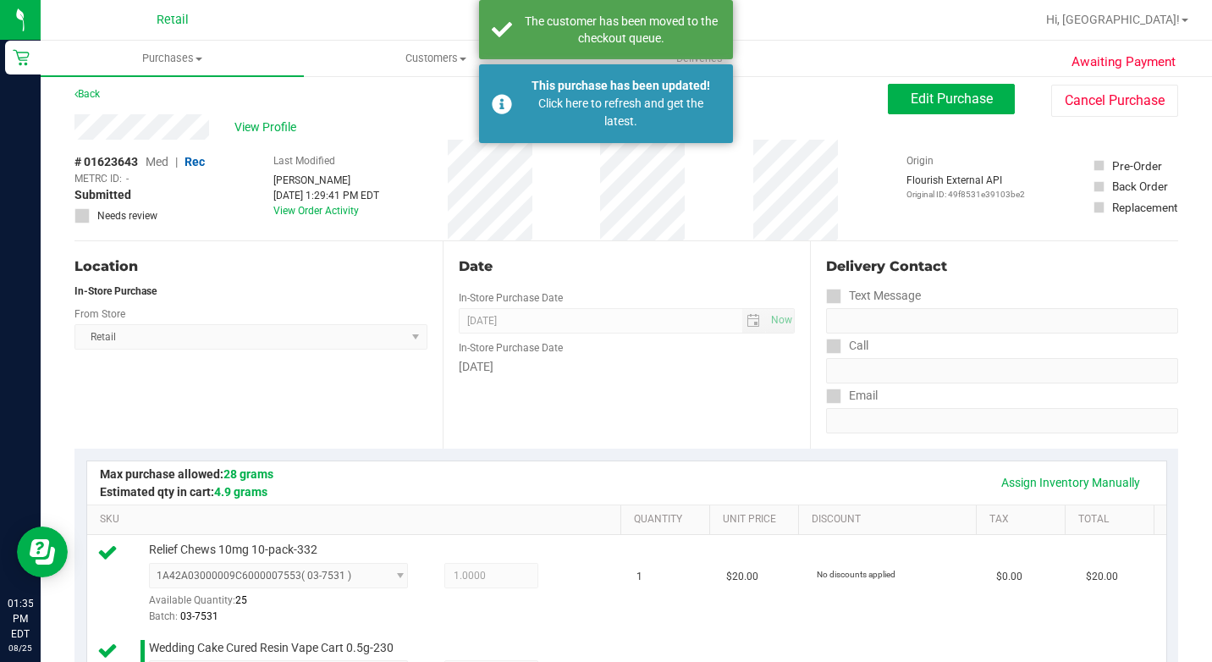
scroll to position [0, 0]
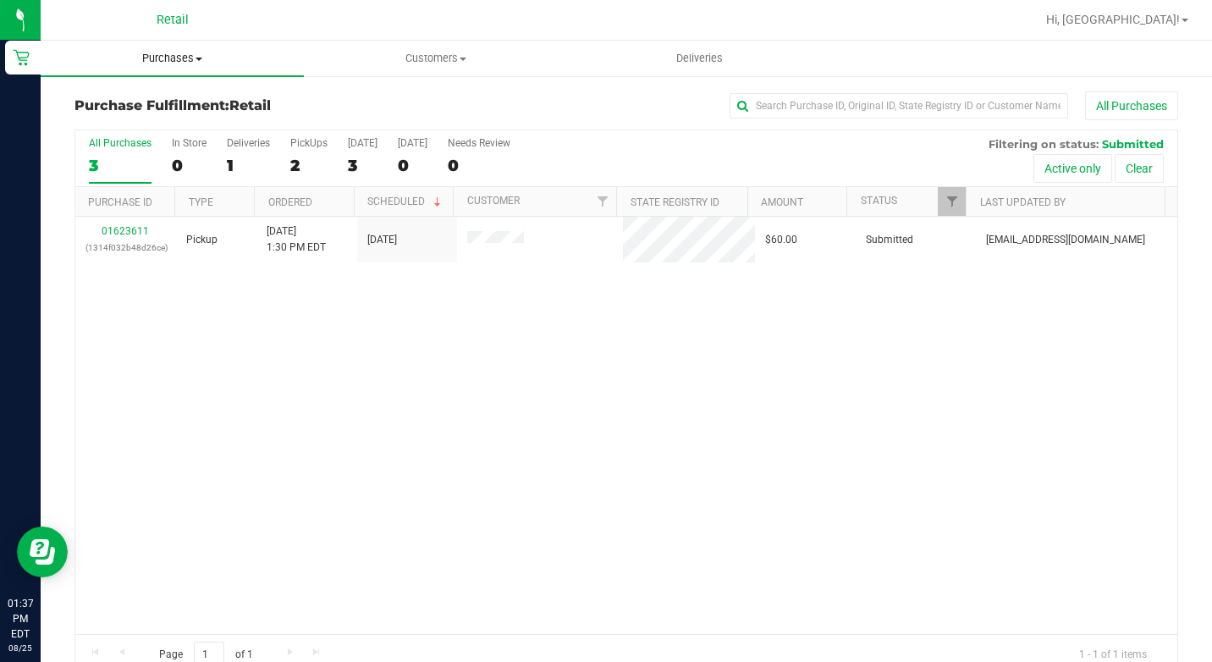
click at [127, 37] on nav "Retail Hi, Cheyenne!" at bounding box center [626, 20] width 1171 height 41
click at [139, 52] on span "Purchases" at bounding box center [172, 58] width 263 height 15
click at [143, 100] on span "Summary of purchases" at bounding box center [127, 102] width 173 height 14
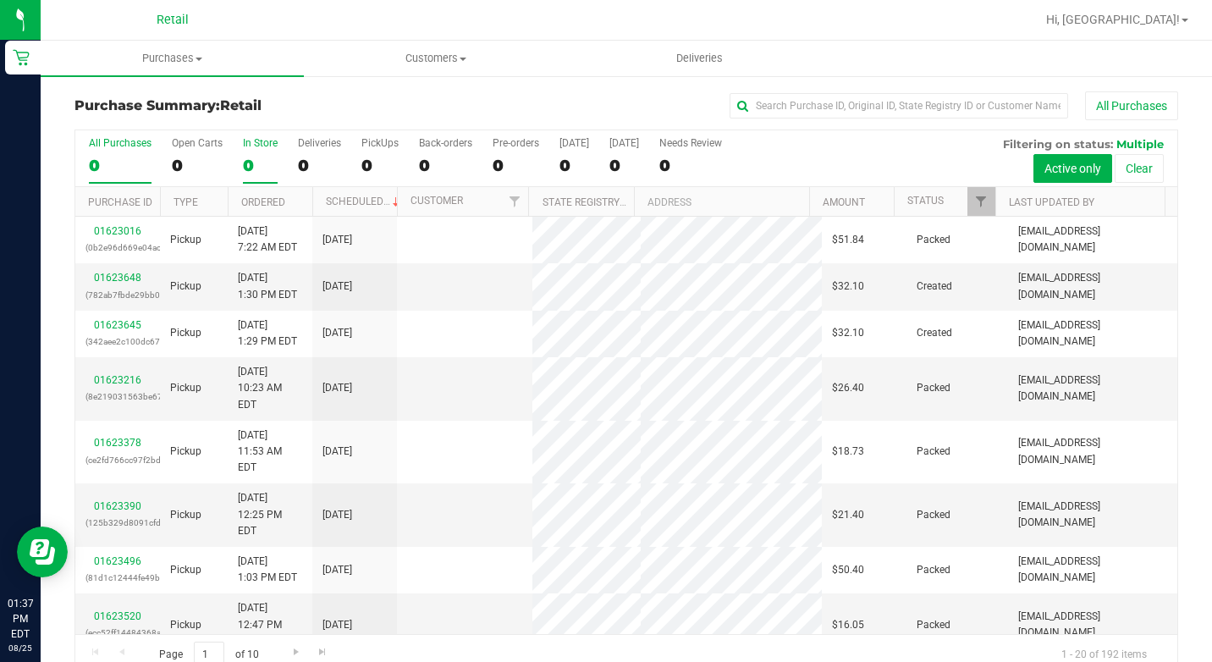
click at [252, 157] on div "0" at bounding box center [260, 165] width 35 height 19
click at [0, 0] on input "In Store 0" at bounding box center [0, 0] width 0 height 0
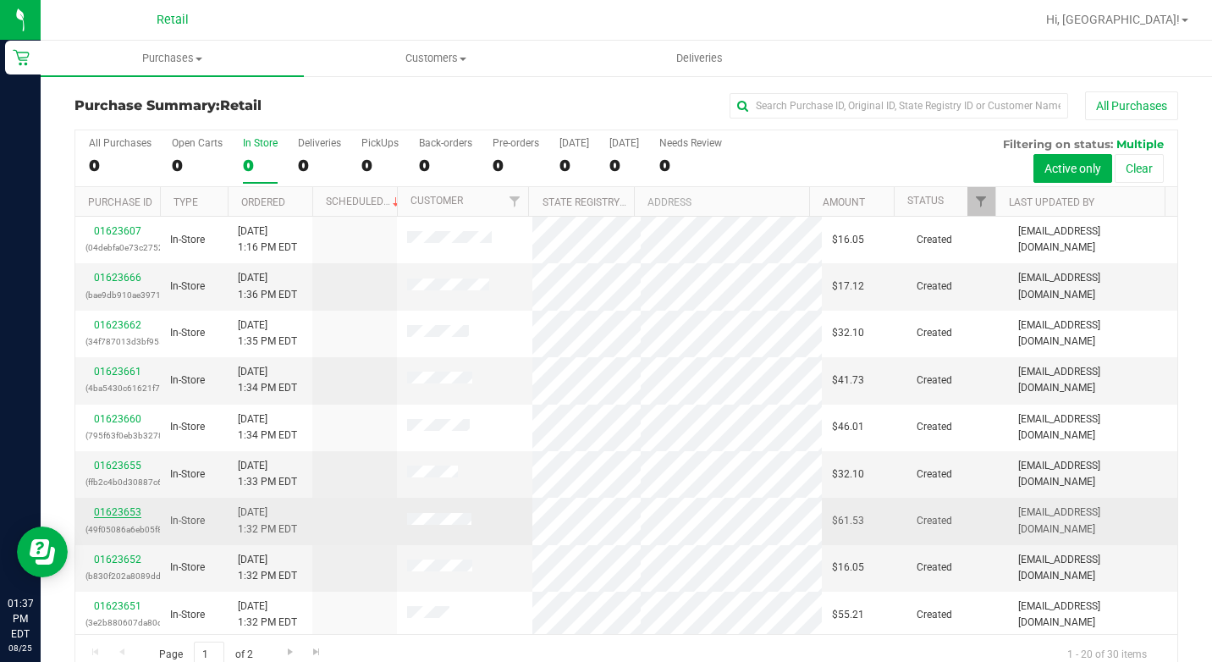
click at [128, 512] on link "01623653" at bounding box center [117, 512] width 47 height 12
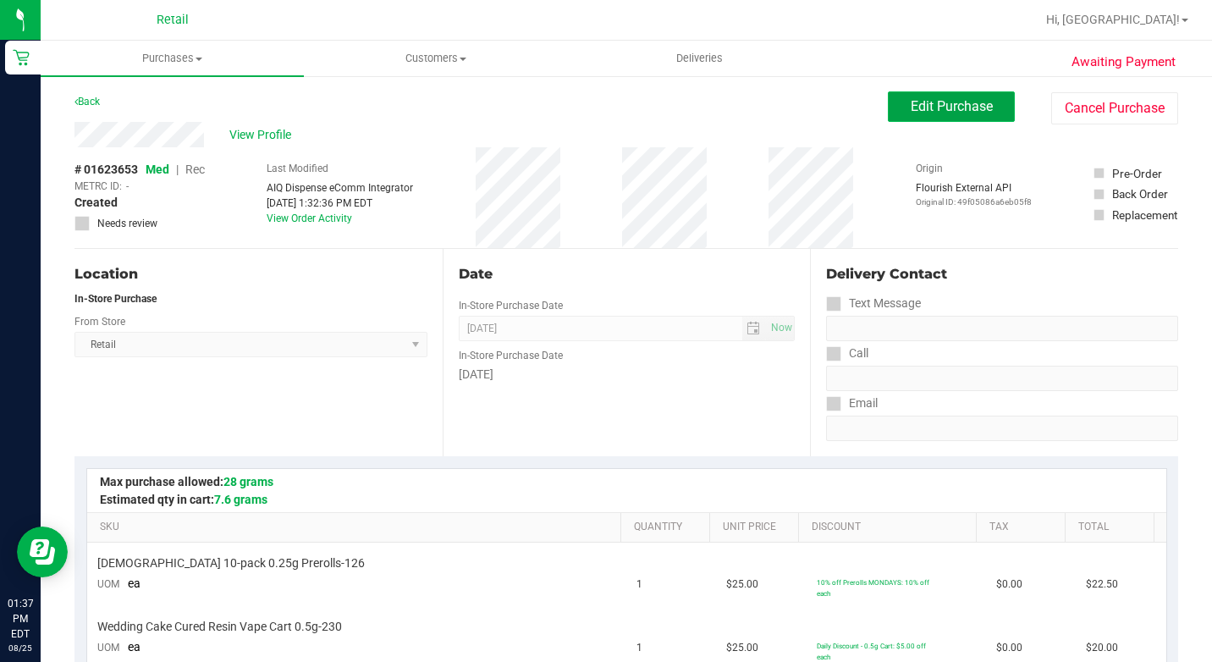
click at [928, 114] on button "Edit Purchase" at bounding box center [951, 106] width 127 height 30
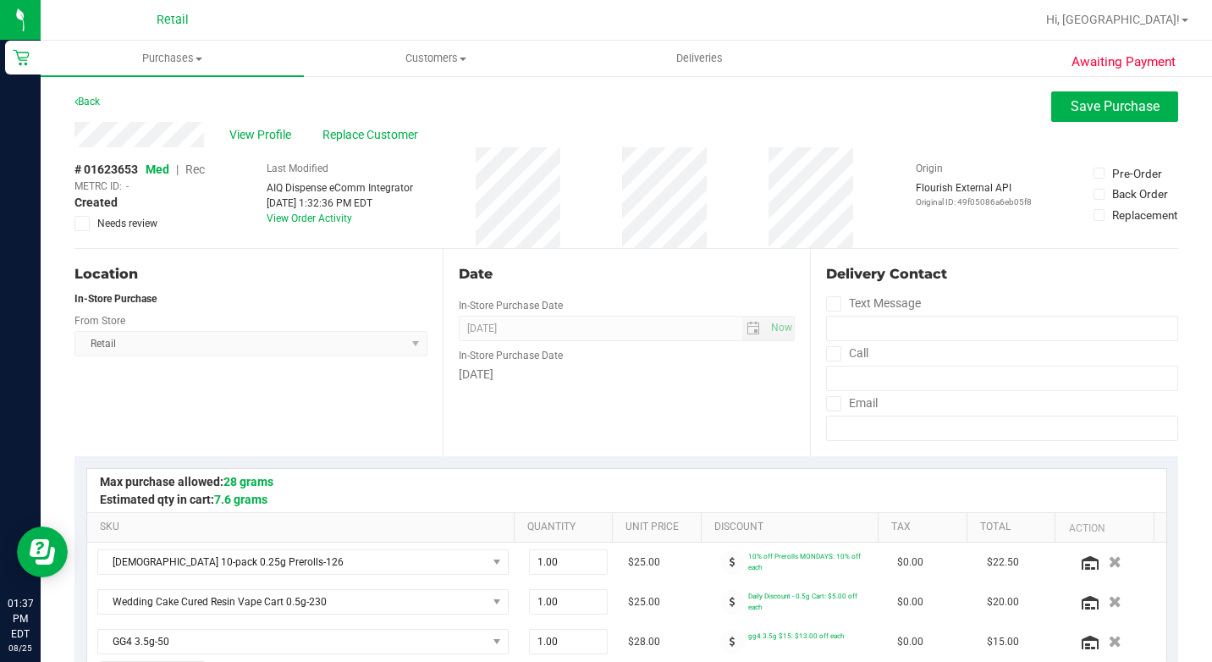
click at [190, 172] on span "Rec" at bounding box center [194, 169] width 19 height 14
click at [1074, 115] on button "Save Purchase" at bounding box center [1114, 106] width 127 height 30
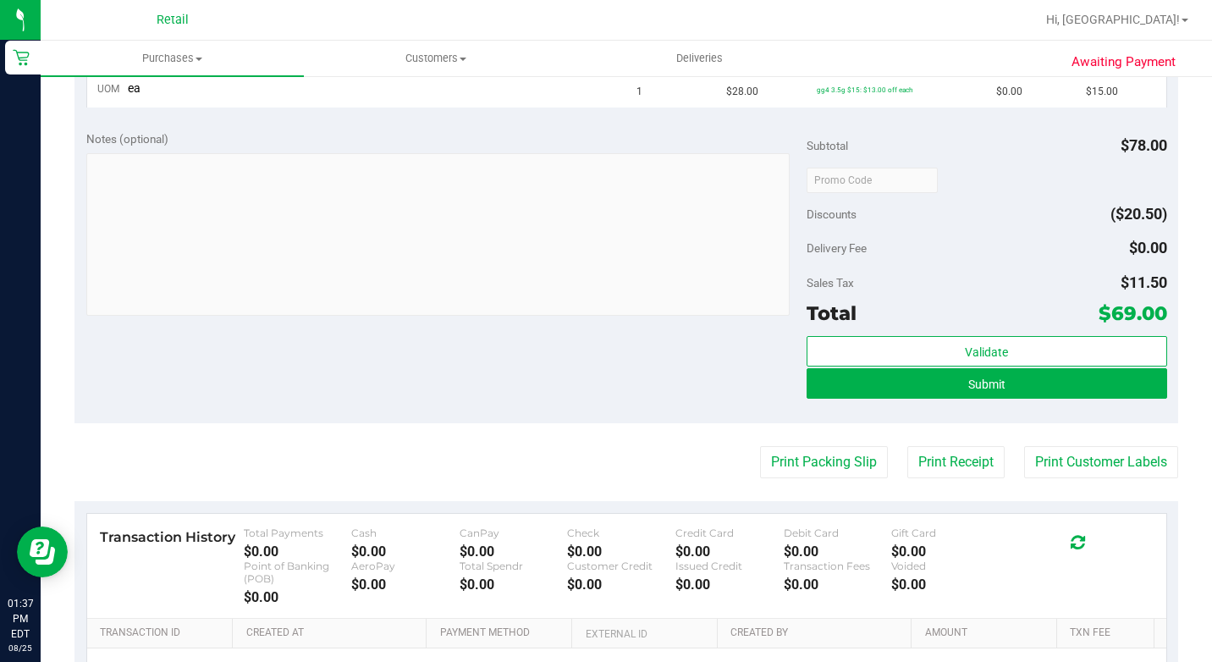
scroll to position [508, 0]
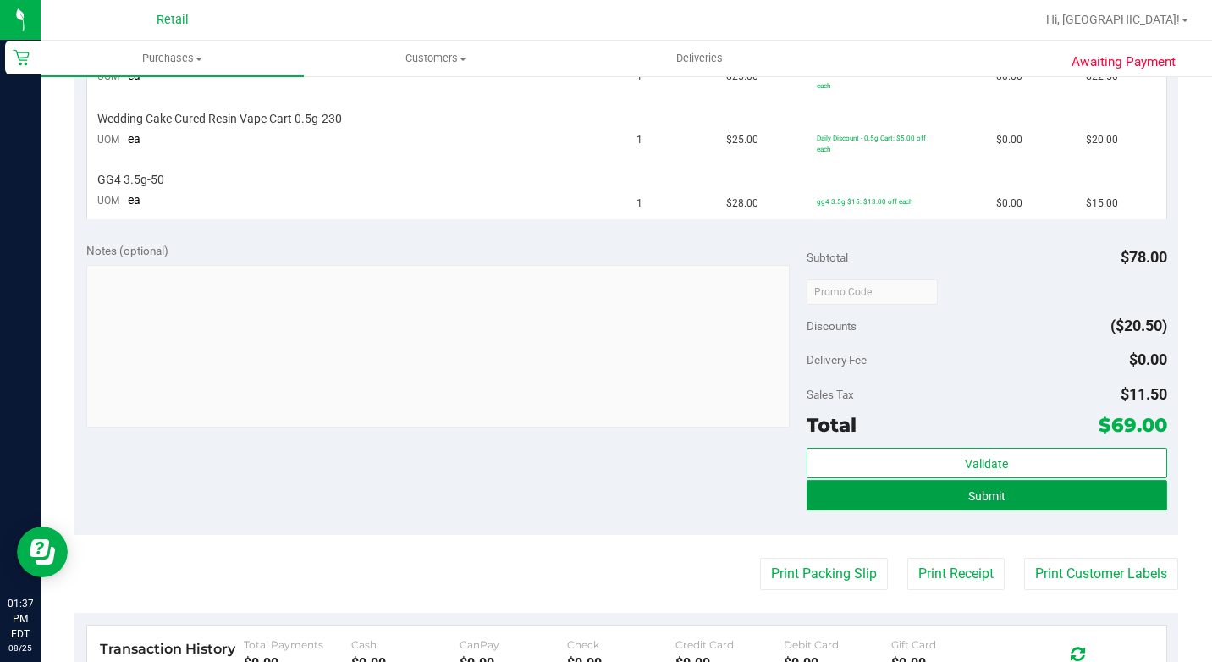
click at [909, 487] on button "Submit" at bounding box center [986, 495] width 360 height 30
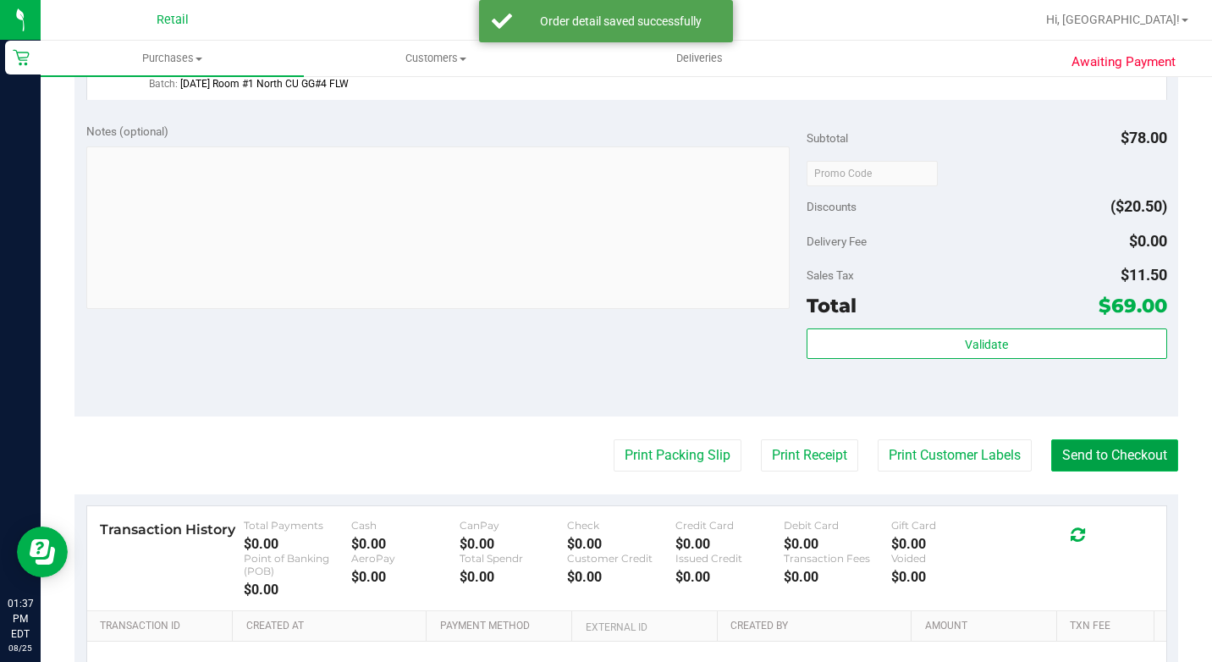
click at [1089, 471] on button "Send to Checkout" at bounding box center [1114, 455] width 127 height 32
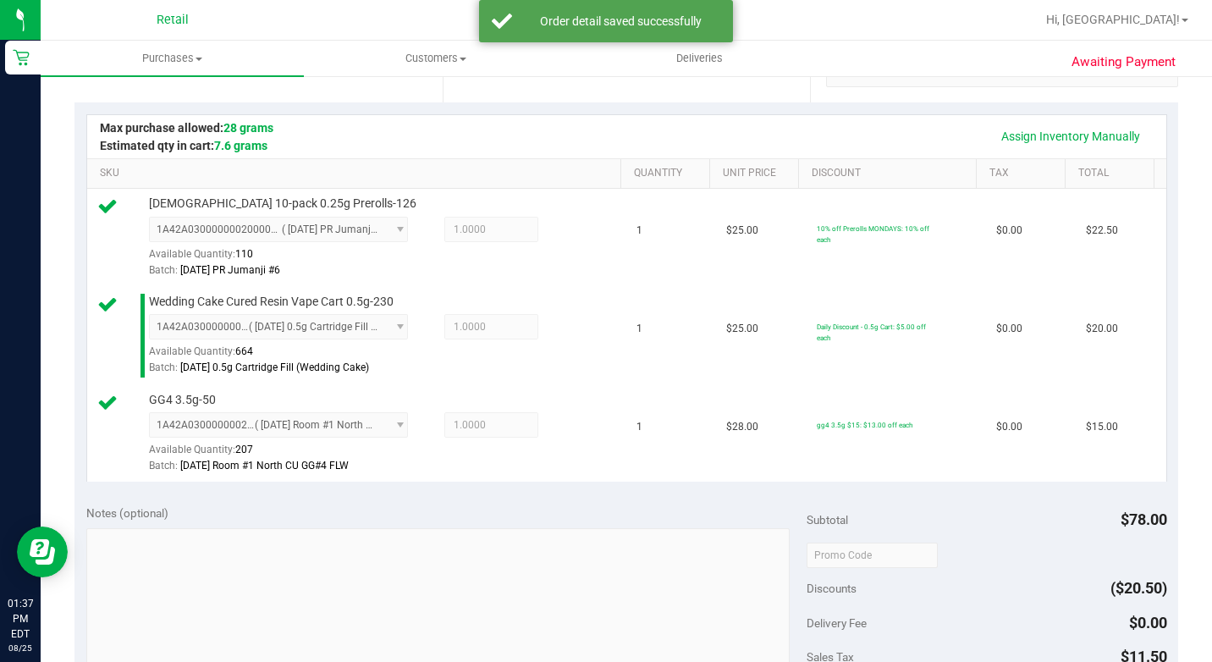
scroll to position [312, 0]
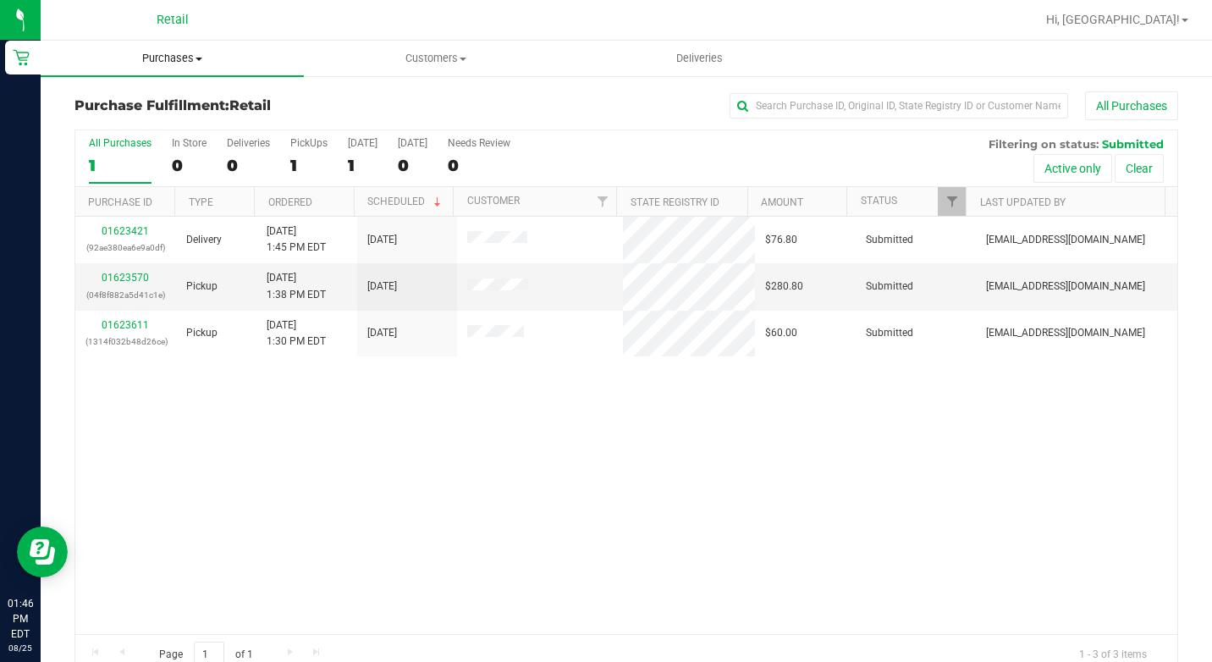
click at [187, 53] on span "Purchases" at bounding box center [172, 58] width 263 height 15
click at [164, 101] on span "Summary of purchases" at bounding box center [127, 102] width 173 height 14
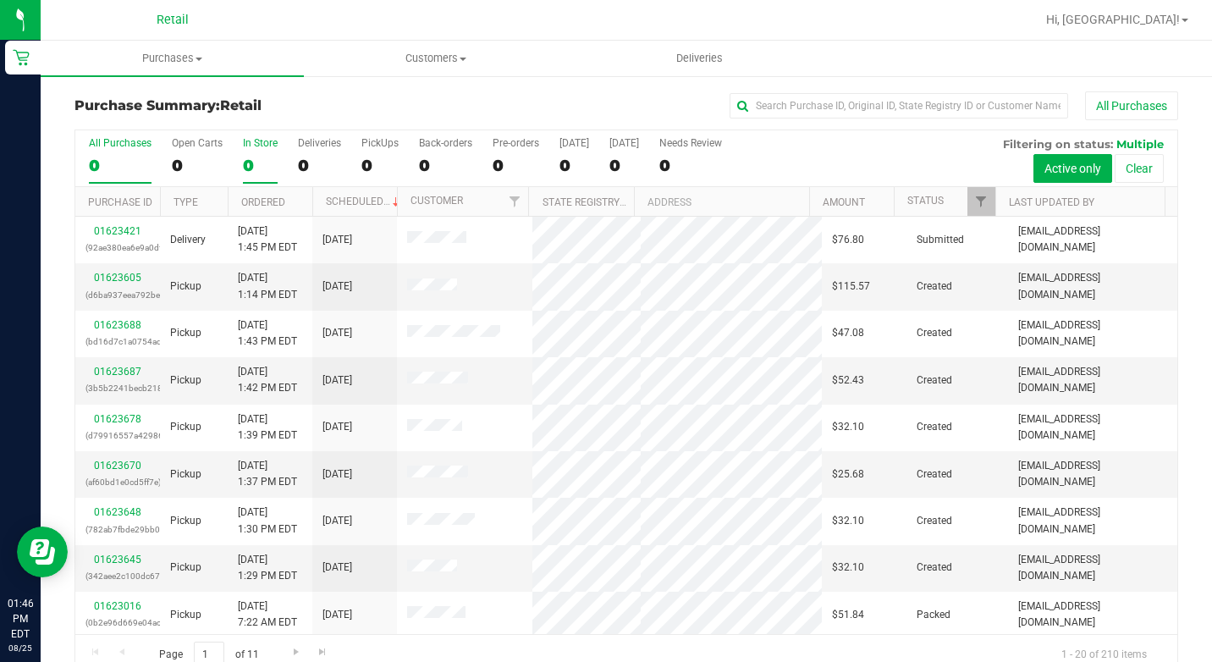
click at [275, 140] on div "In Store" at bounding box center [260, 143] width 35 height 12
click at [0, 0] on input "In Store 0" at bounding box center [0, 0] width 0 height 0
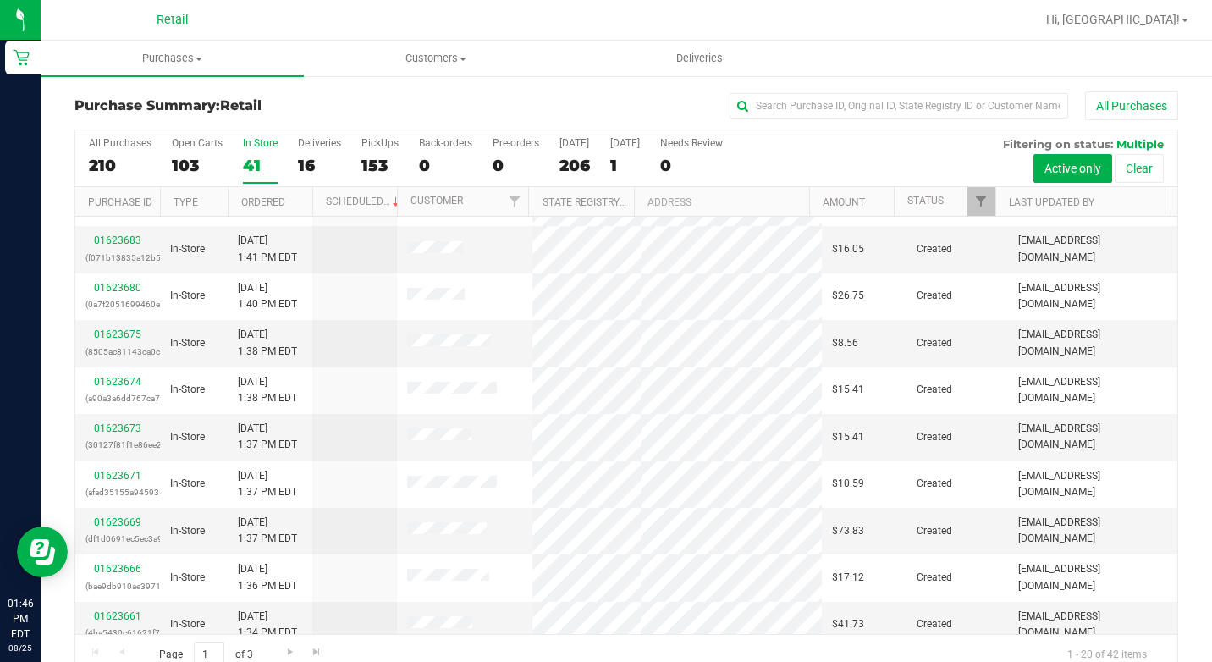
scroll to position [508, 0]
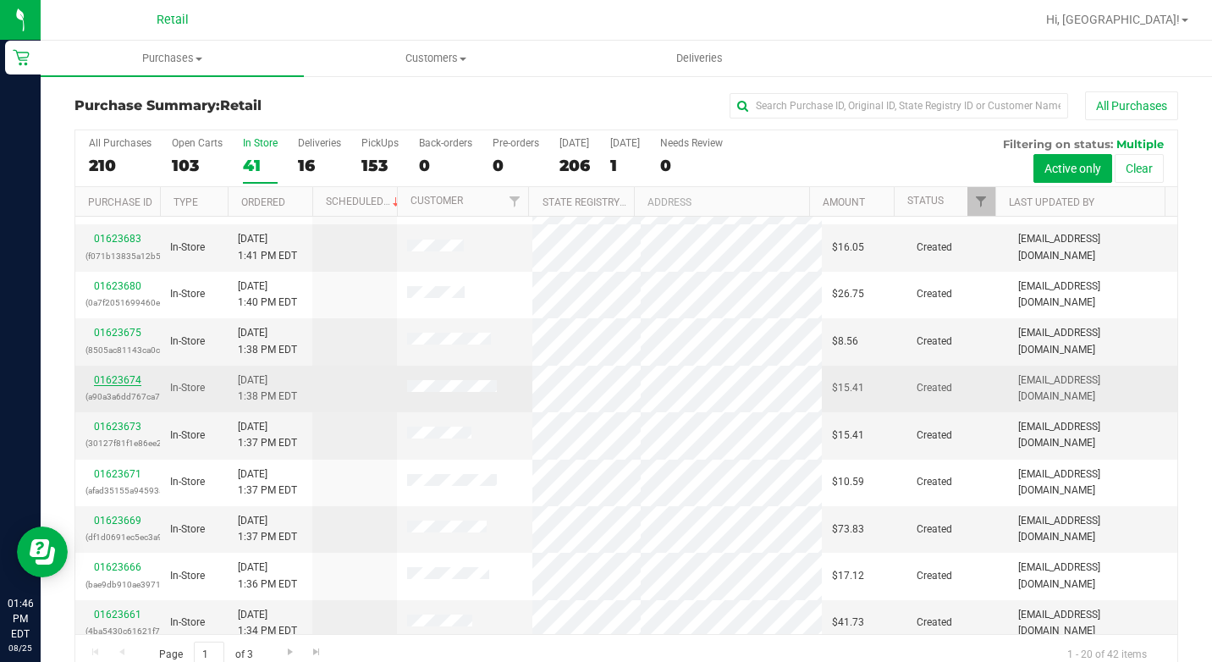
click at [114, 377] on link "01623674" at bounding box center [117, 380] width 47 height 12
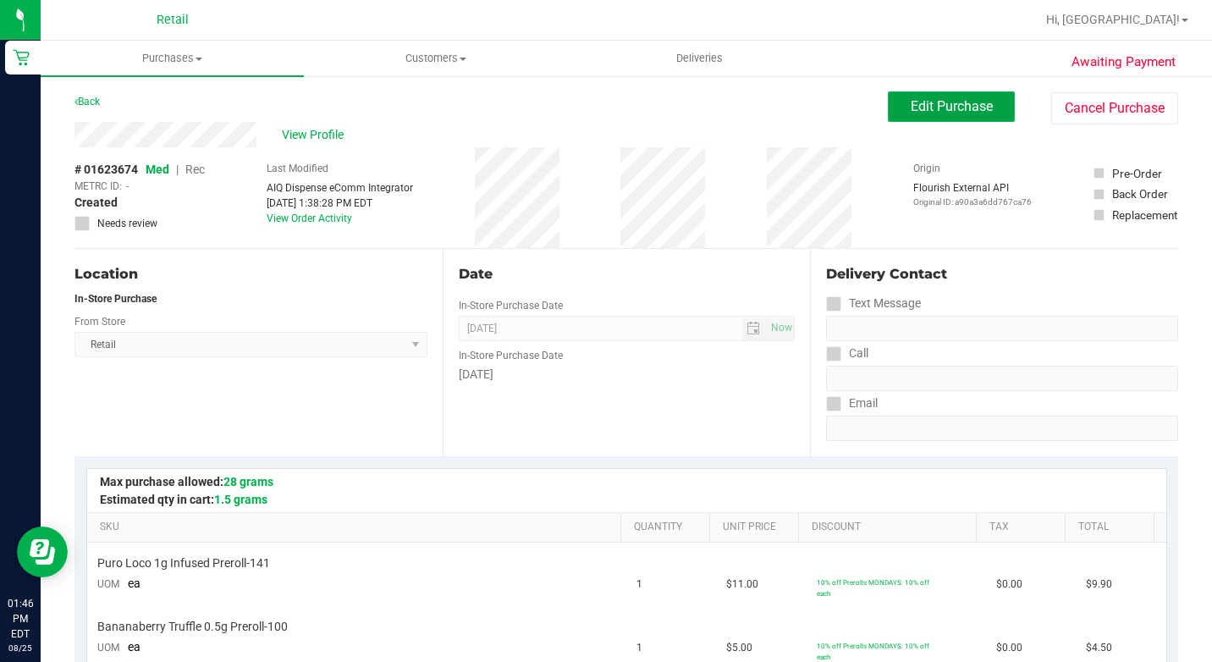
click at [978, 107] on span "Edit Purchase" at bounding box center [951, 106] width 82 height 16
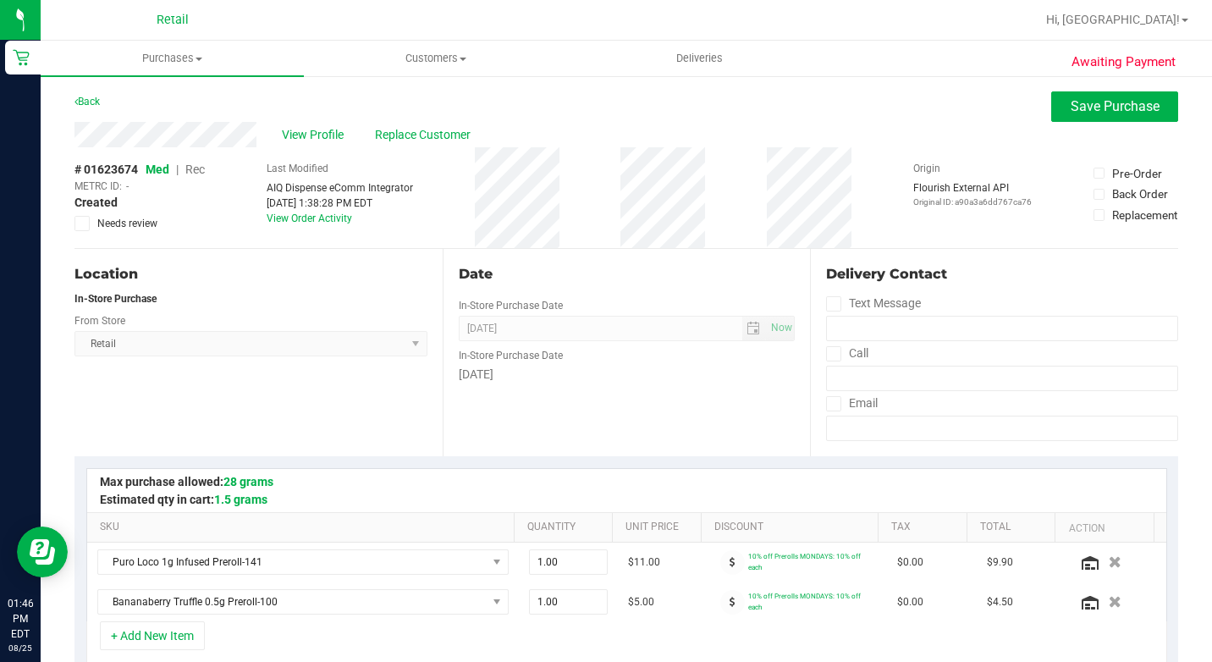
click at [201, 167] on span "Rec" at bounding box center [194, 169] width 19 height 14
click at [1112, 104] on span "Save Purchase" at bounding box center [1114, 106] width 89 height 16
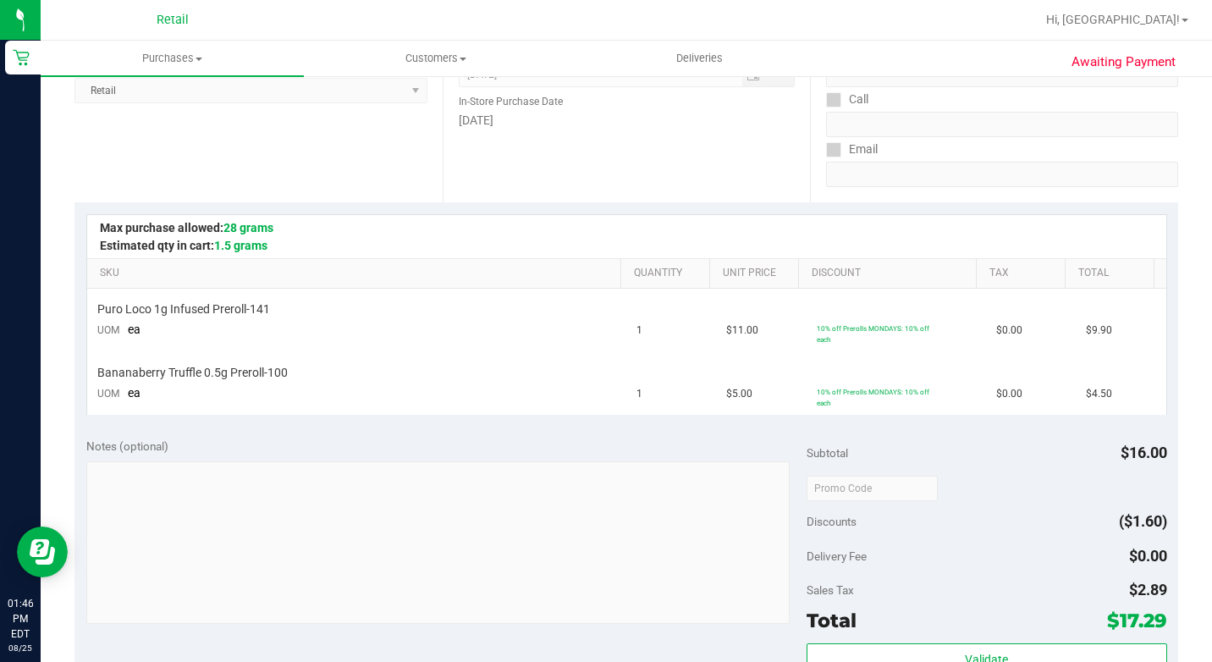
scroll to position [423, 0]
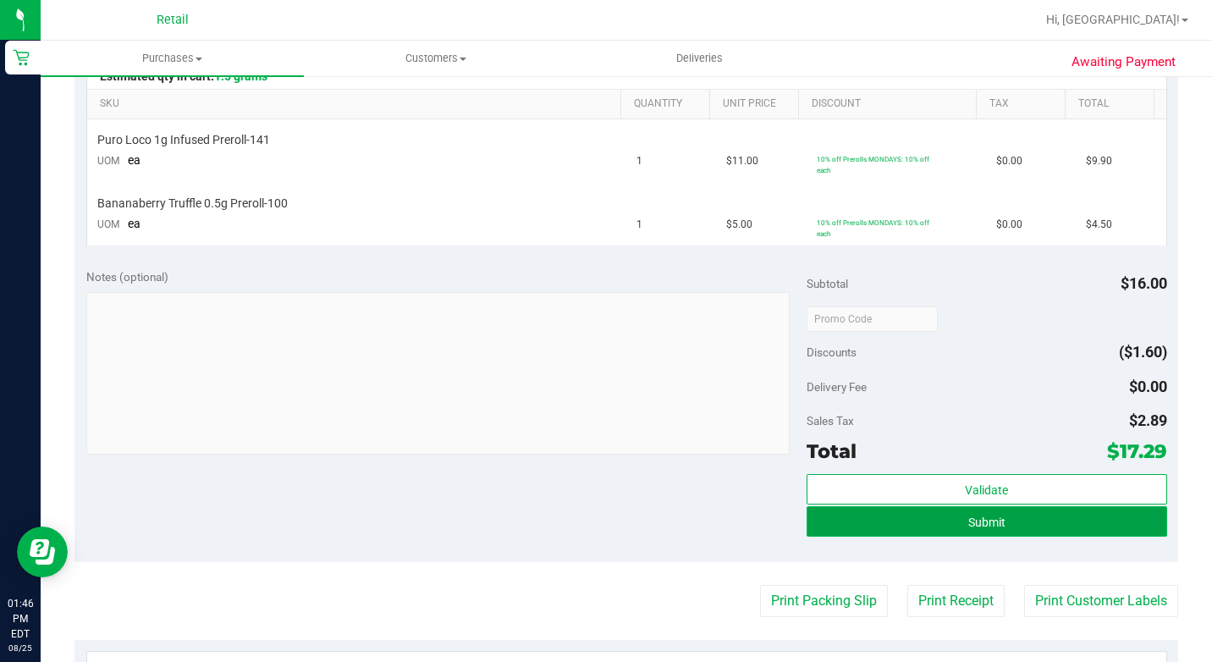
click at [1032, 530] on button "Submit" at bounding box center [986, 521] width 360 height 30
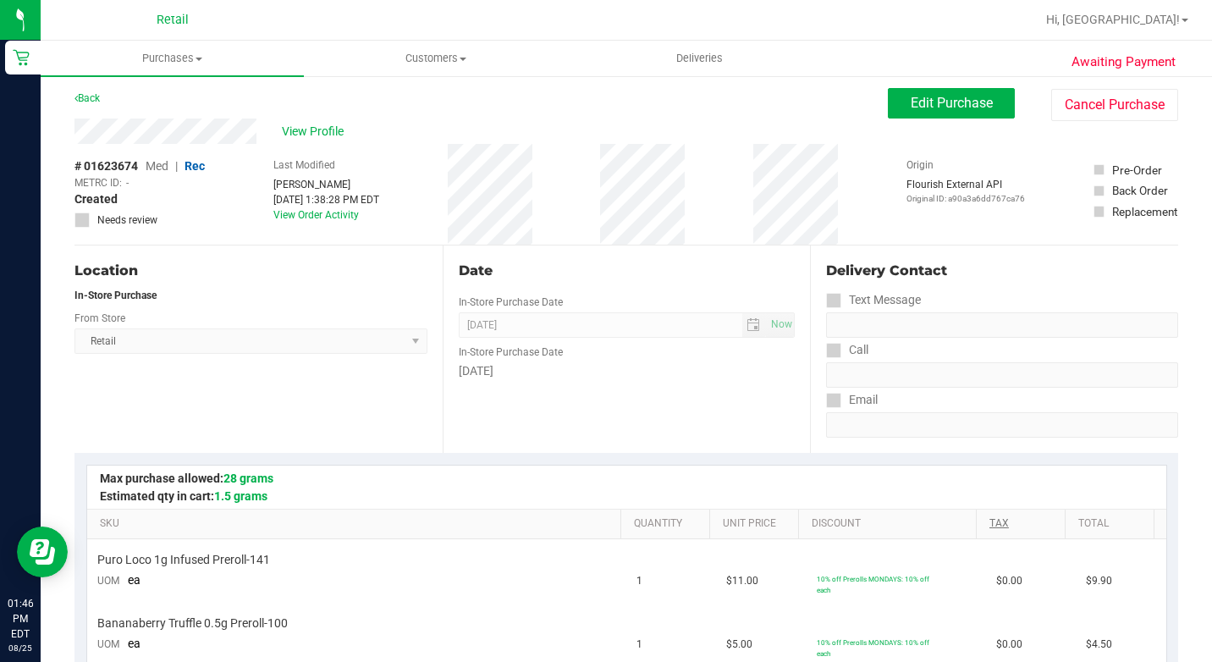
scroll to position [0, 0]
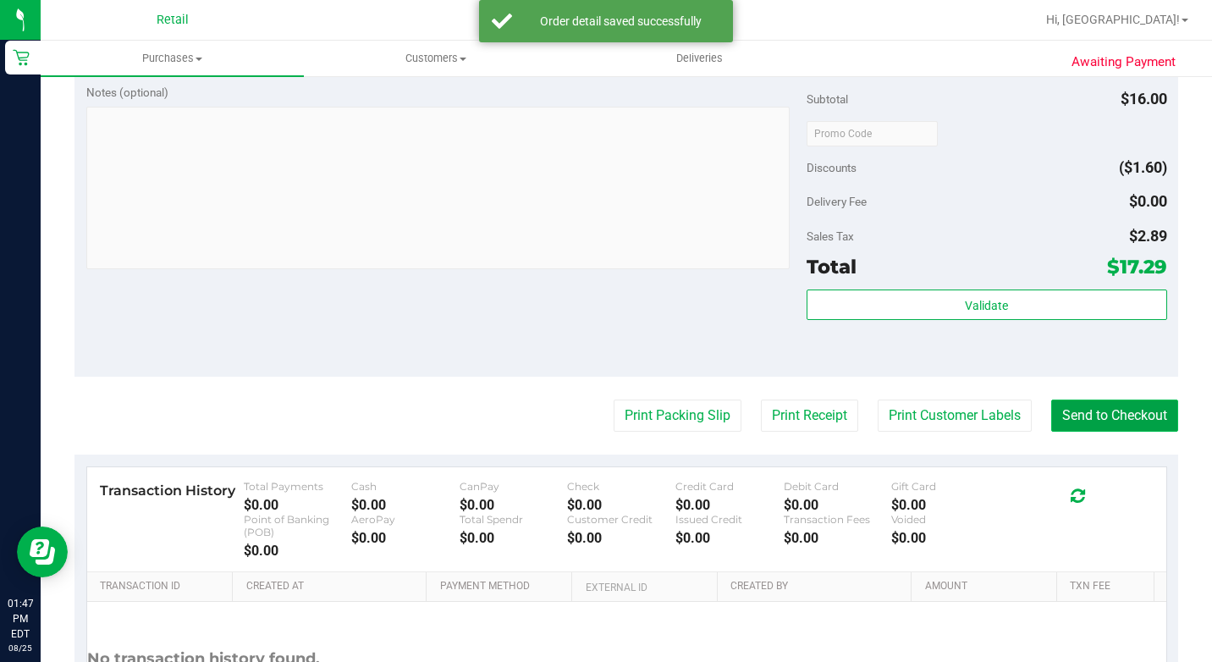
click at [1124, 431] on button "Send to Checkout" at bounding box center [1114, 415] width 127 height 32
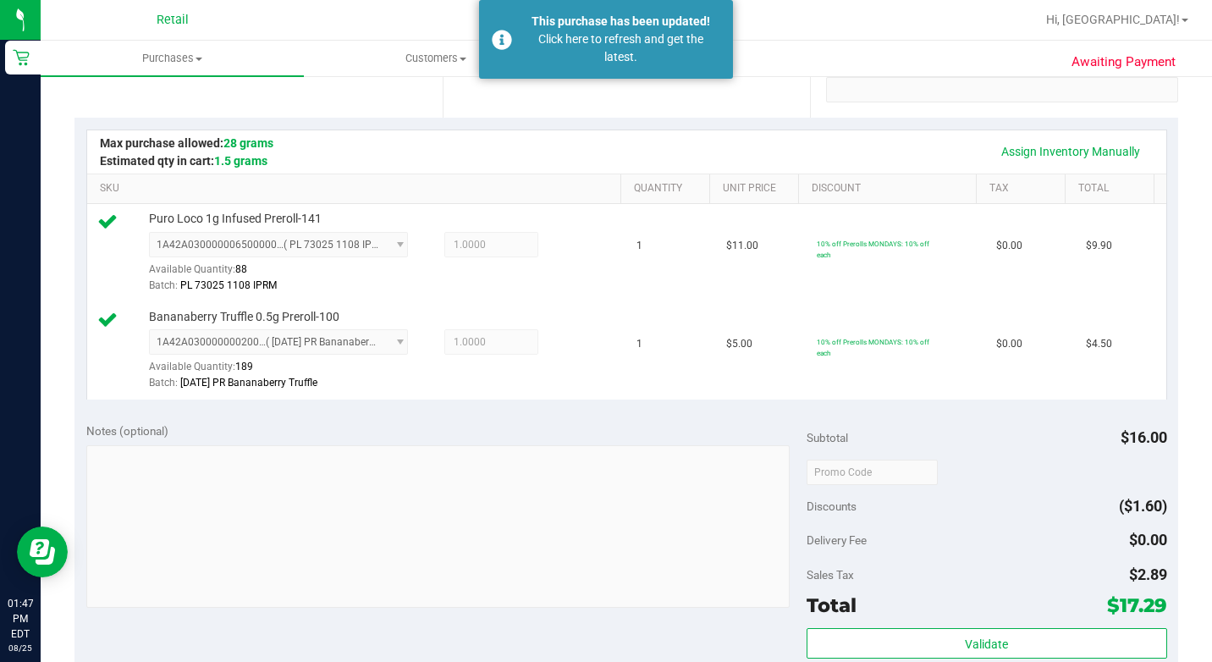
scroll to position [592, 0]
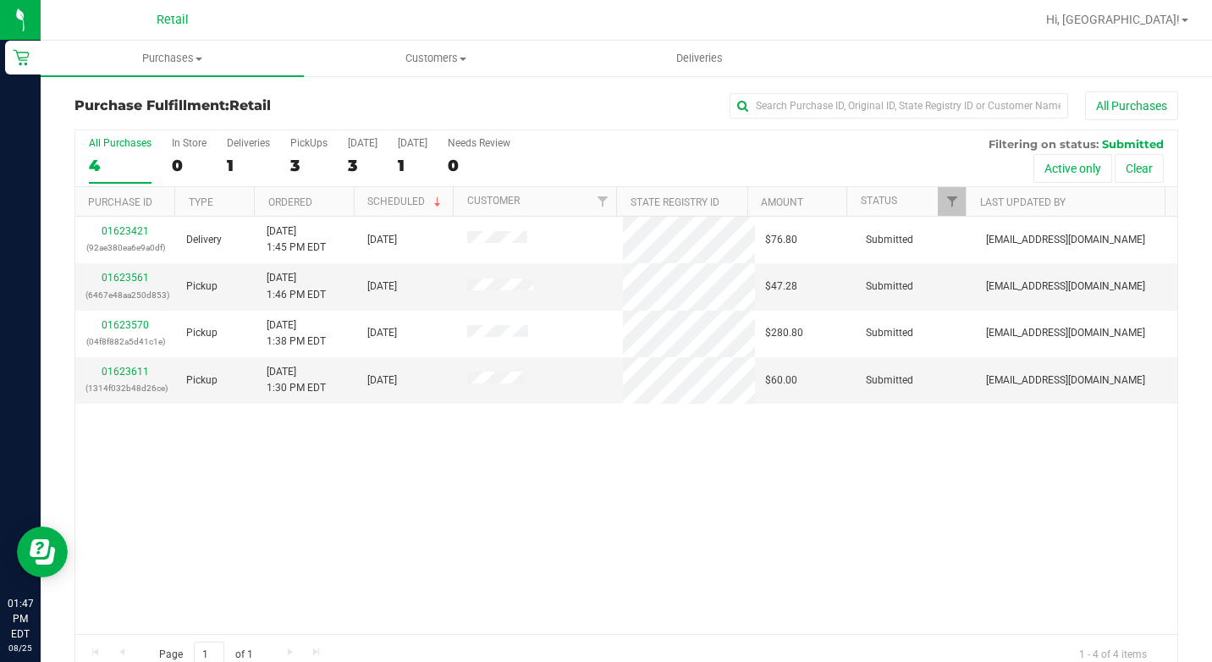
click at [1084, 552] on div "01623421 (92ae380ea6e9a0df) Delivery 8/25/2025 1:45 PM EDT 8/26/2025 $76.80 Sub…" at bounding box center [626, 425] width 1102 height 417
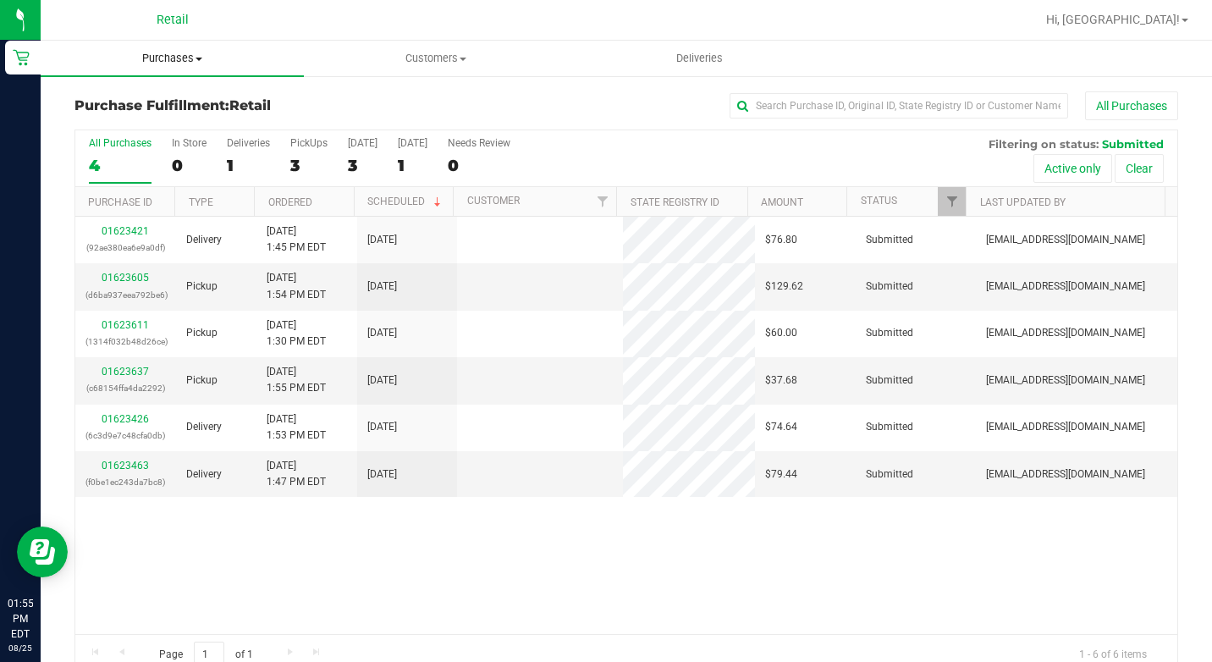
click at [157, 59] on span "Purchases" at bounding box center [172, 58] width 263 height 15
click at [176, 99] on span "Summary of purchases" at bounding box center [127, 102] width 173 height 14
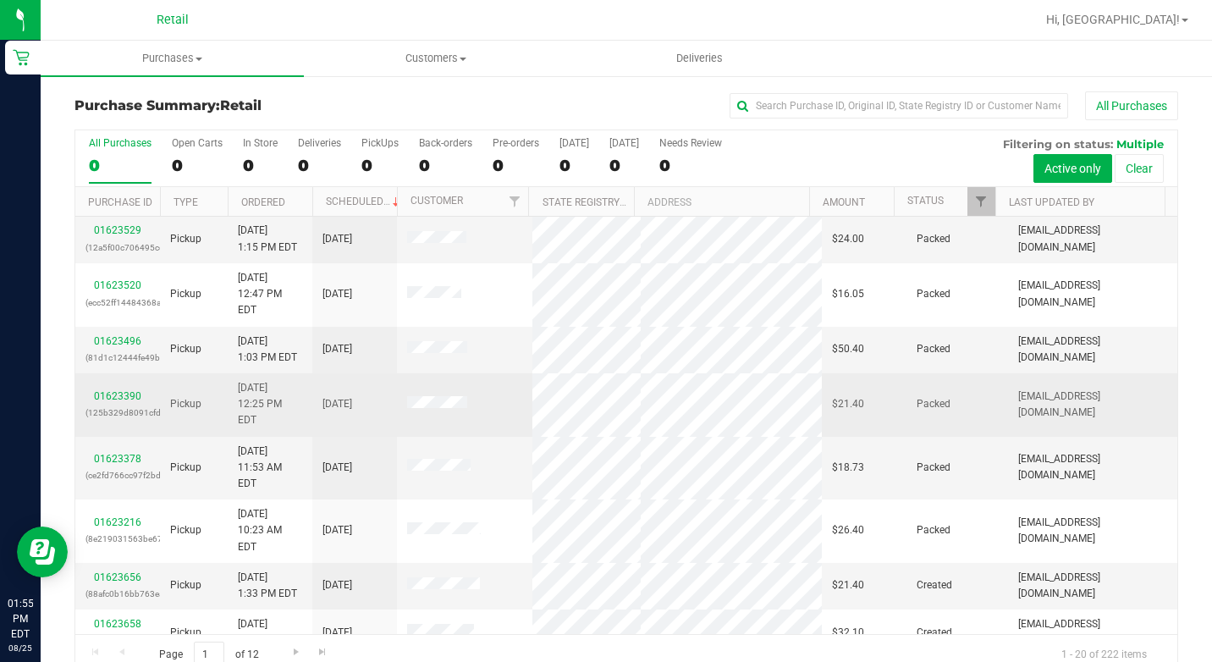
scroll to position [519, 0]
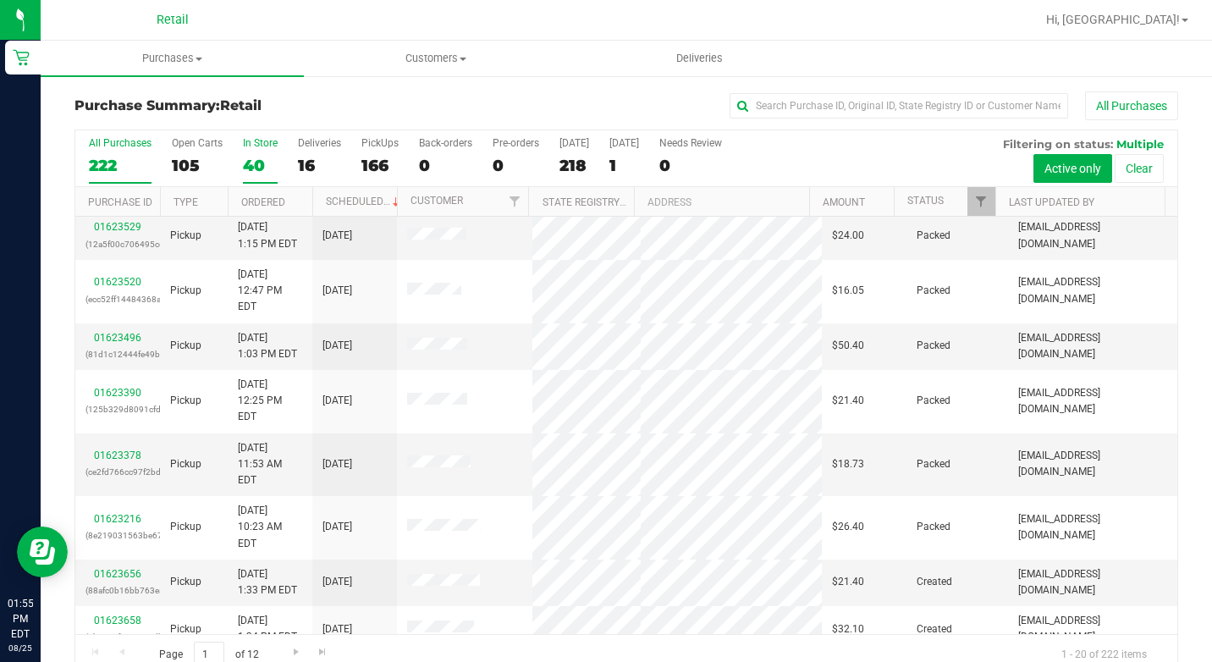
click at [267, 153] on label "In Store 40" at bounding box center [260, 160] width 35 height 47
click at [0, 0] on input "In Store 40" at bounding box center [0, 0] width 0 height 0
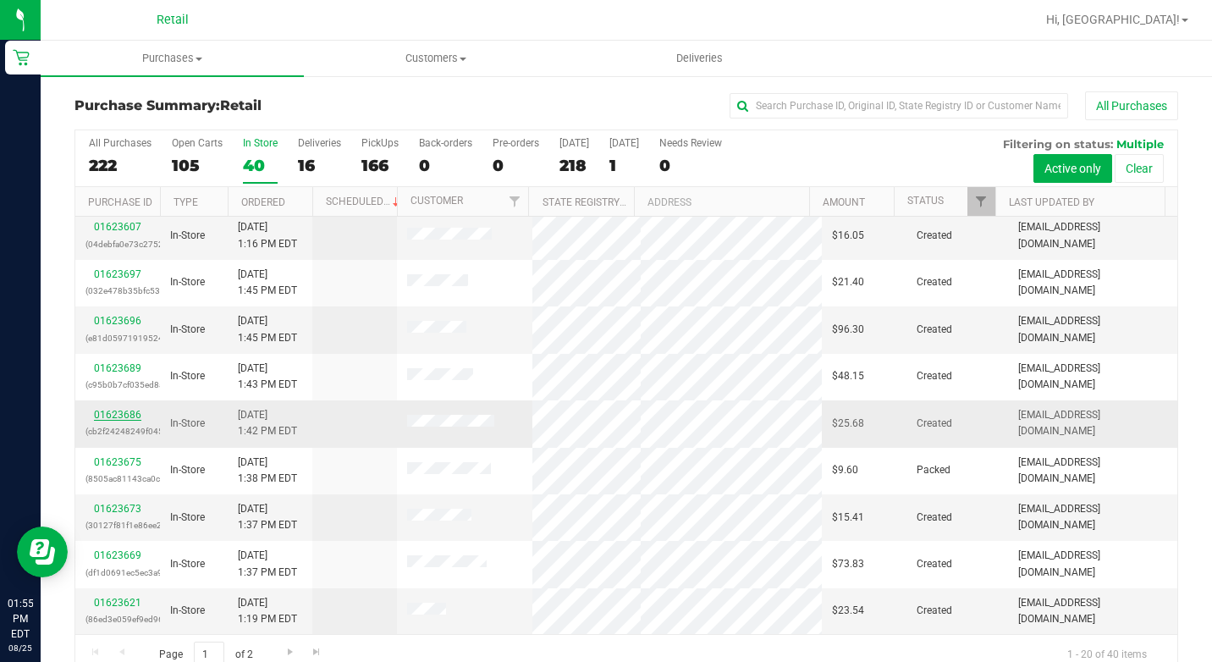
click at [123, 415] on link "01623686" at bounding box center [117, 415] width 47 height 12
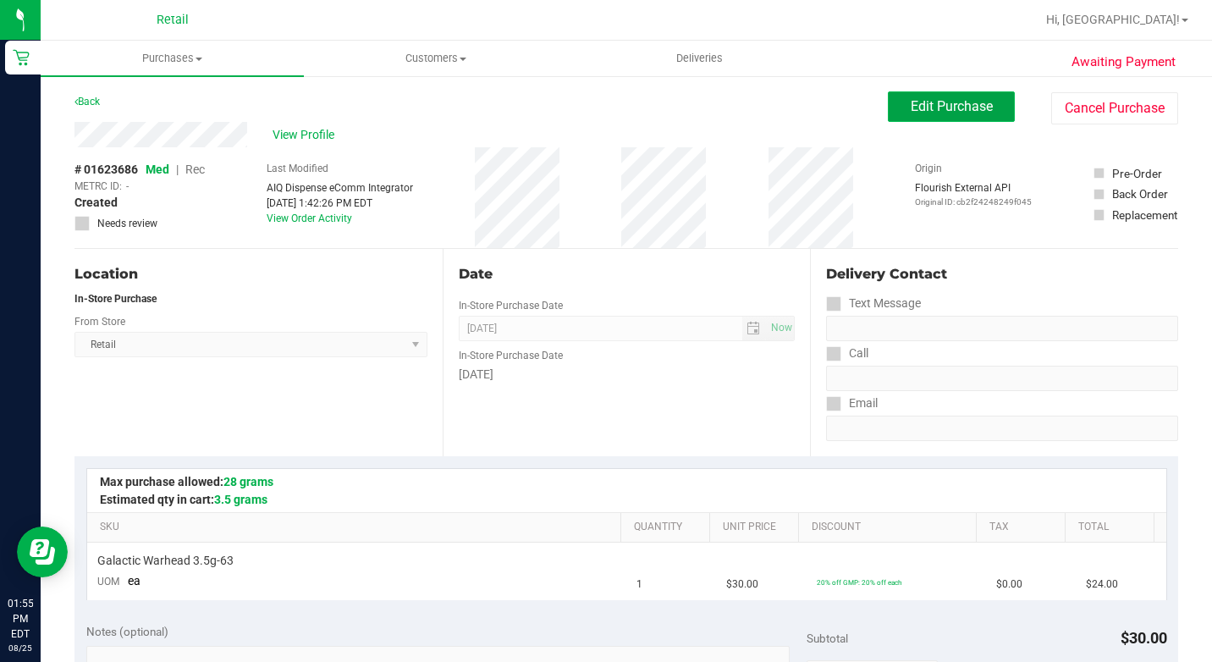
click at [916, 111] on span "Edit Purchase" at bounding box center [951, 106] width 82 height 16
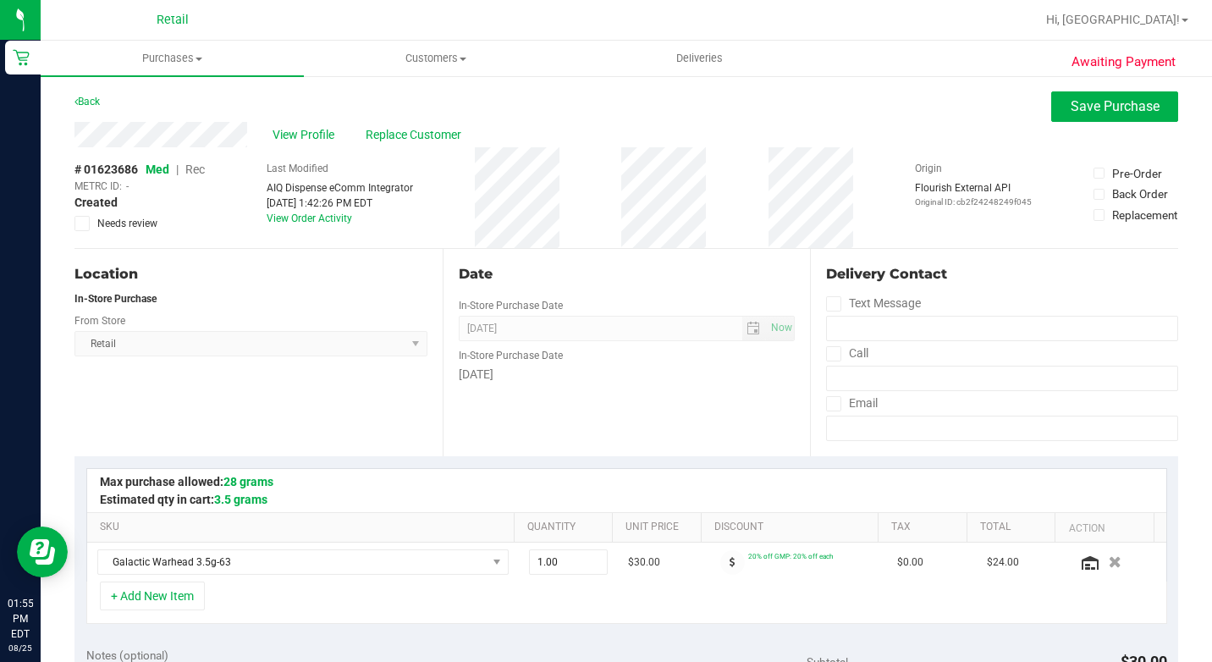
click at [179, 171] on span "|" at bounding box center [177, 169] width 3 height 14
click at [204, 168] on span "Rec" at bounding box center [194, 169] width 19 height 14
click at [1134, 100] on span "Save Purchase" at bounding box center [1114, 106] width 89 height 16
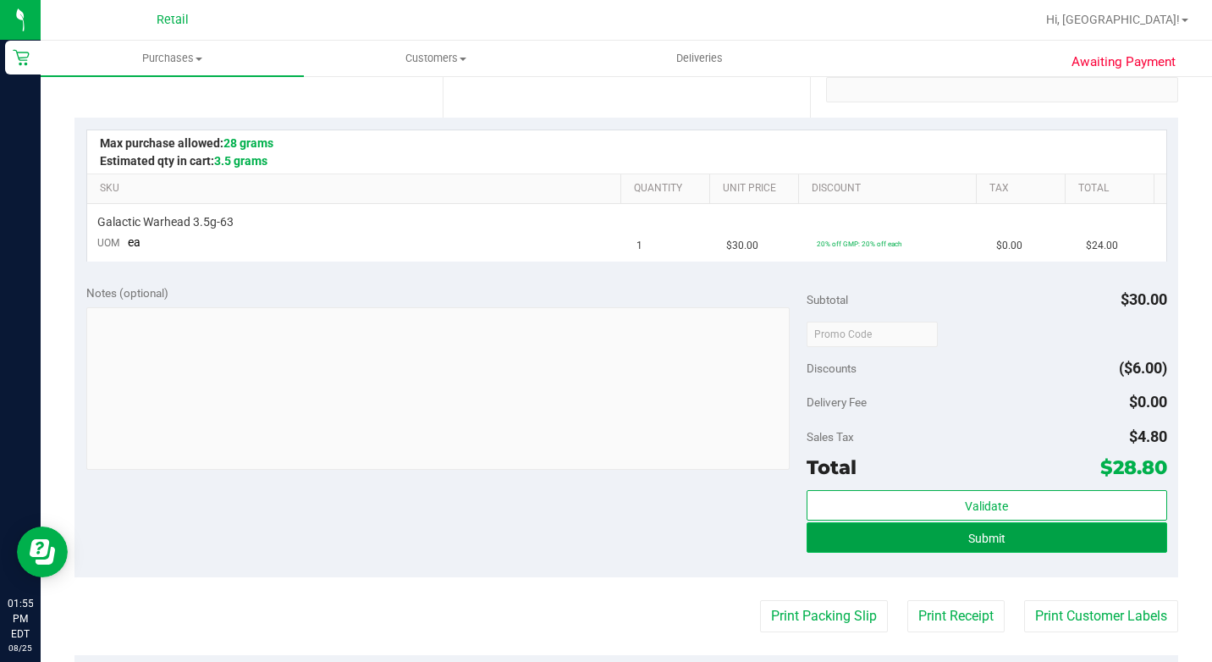
click at [987, 541] on span "Submit" at bounding box center [986, 538] width 37 height 14
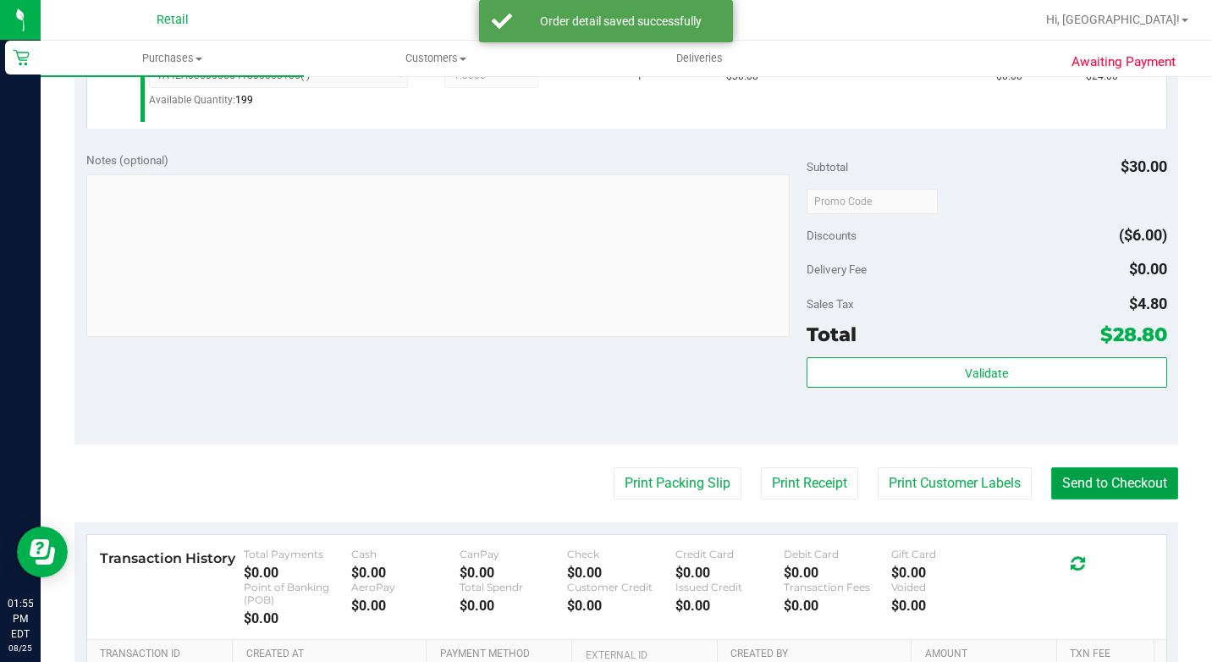
click at [1083, 499] on button "Send to Checkout" at bounding box center [1114, 483] width 127 height 32
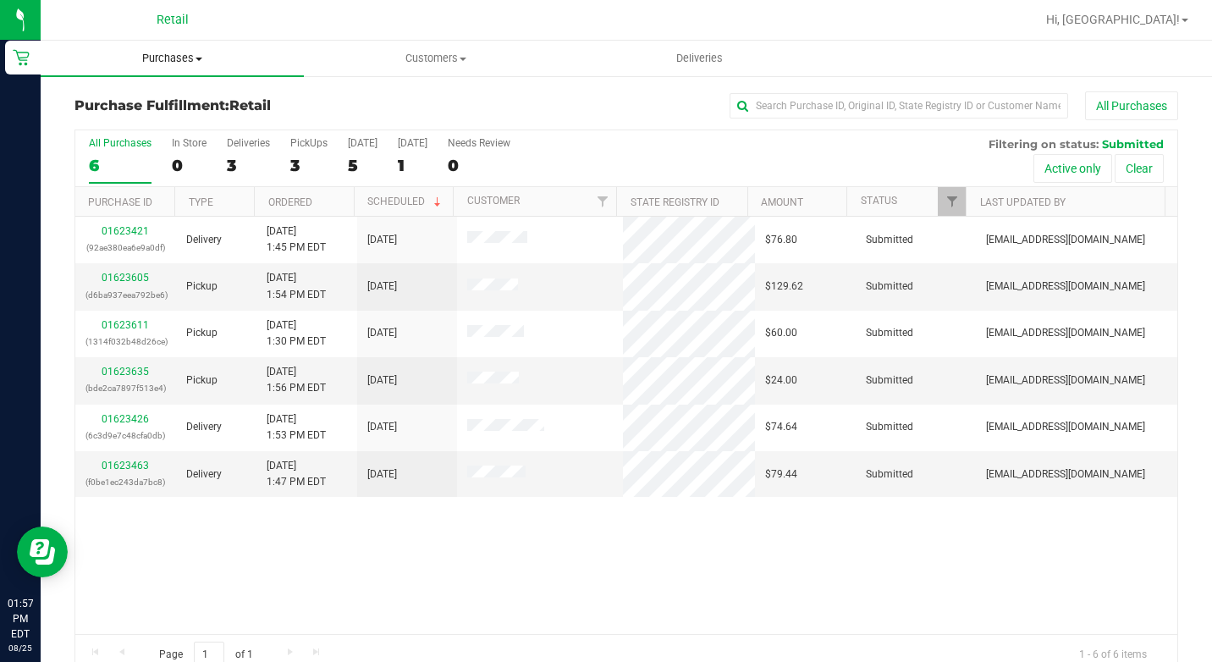
click at [175, 68] on uib-tab-heading "Purchases Summary of purchases Fulfillment All purchases" at bounding box center [172, 59] width 263 height 36
click at [242, 106] on li "Summary of purchases" at bounding box center [172, 102] width 263 height 20
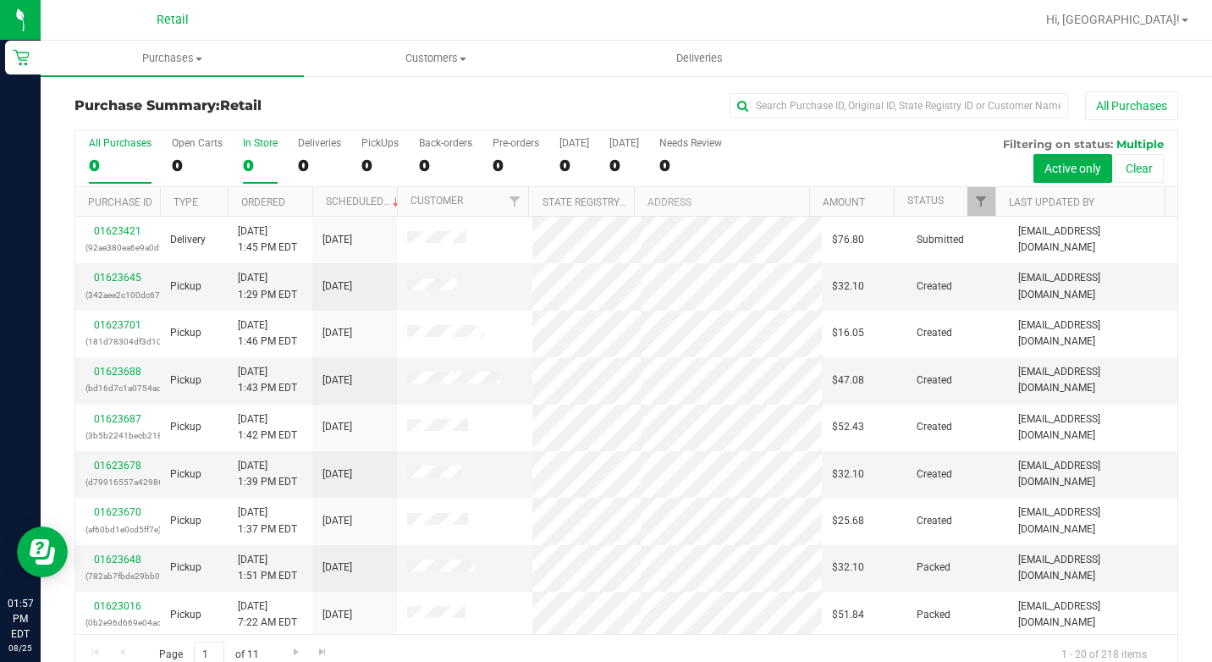
click at [250, 167] on div "0" at bounding box center [260, 165] width 35 height 19
click at [0, 0] on input "In Store 0" at bounding box center [0, 0] width 0 height 0
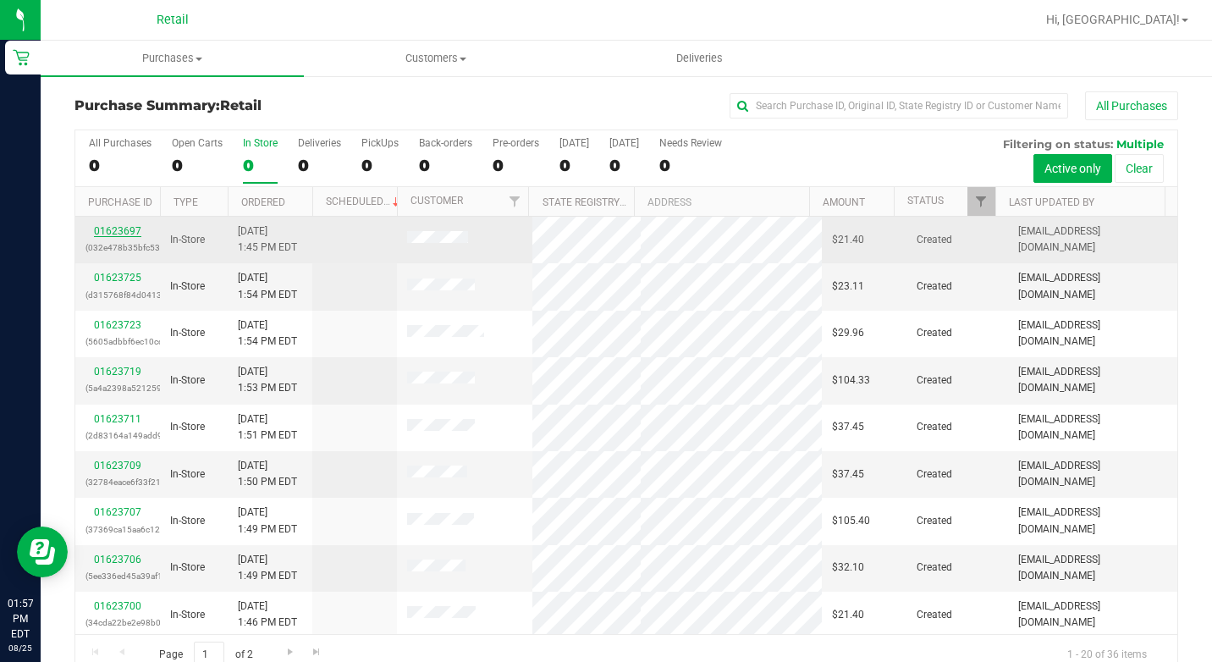
click at [131, 232] on link "01623697" at bounding box center [117, 231] width 47 height 12
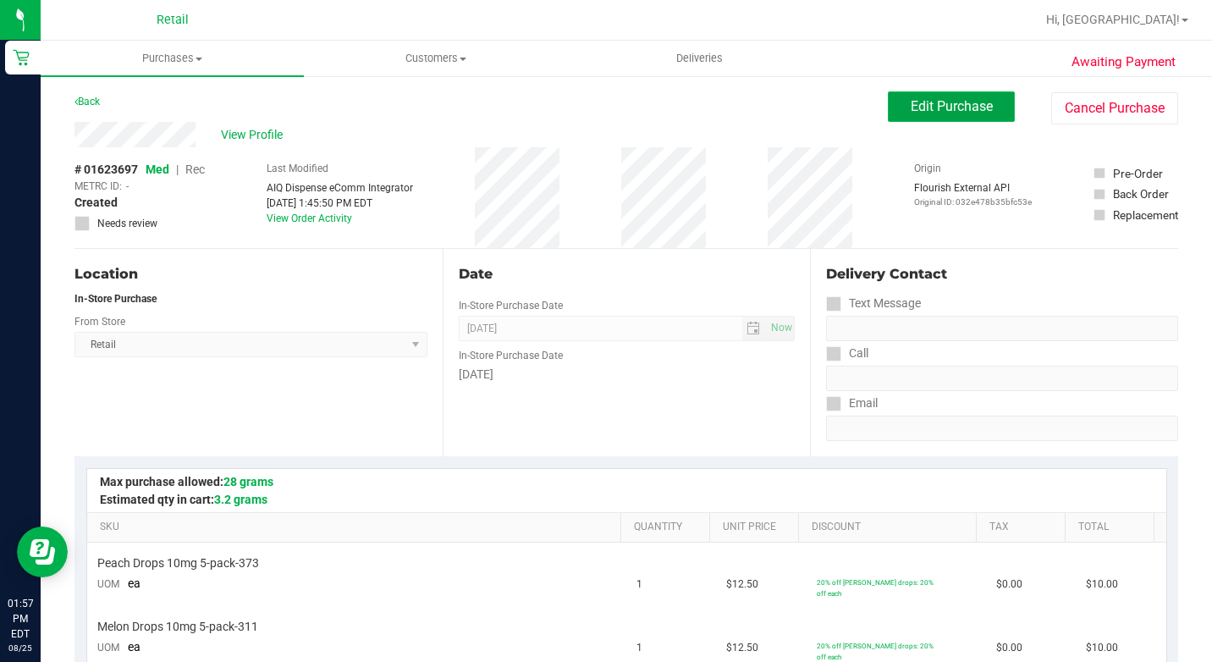
click at [959, 111] on span "Edit Purchase" at bounding box center [951, 106] width 82 height 16
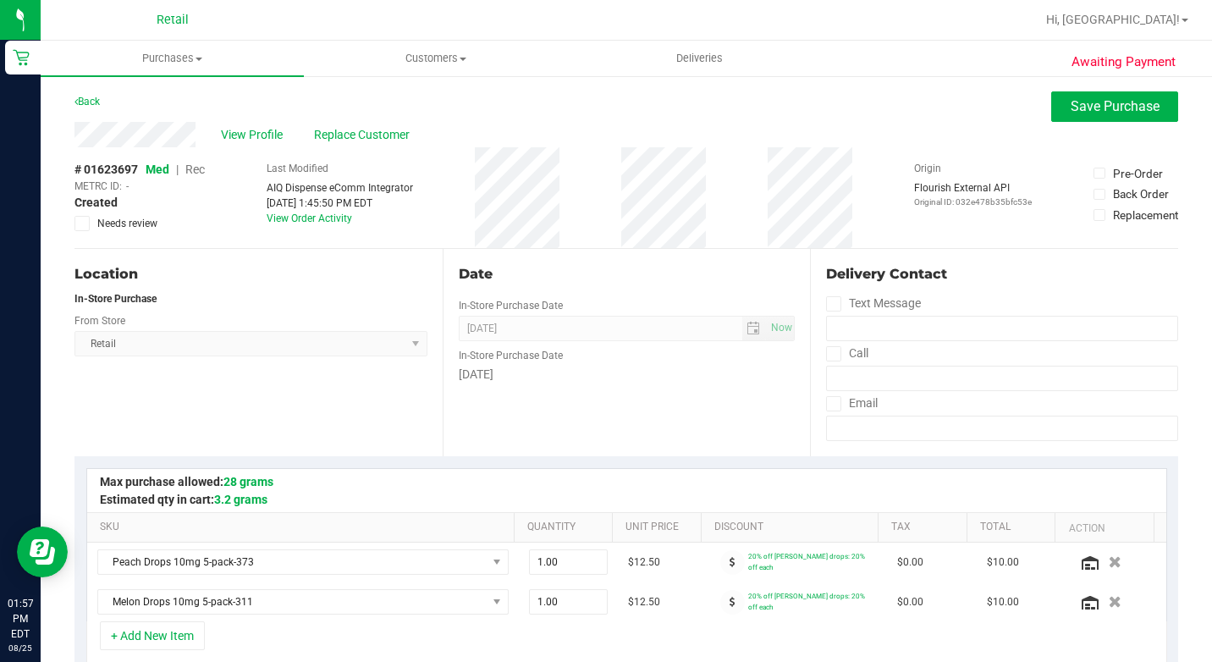
click at [199, 171] on span "Rec" at bounding box center [194, 169] width 19 height 14
click at [1072, 101] on span "Save Purchase" at bounding box center [1114, 106] width 89 height 16
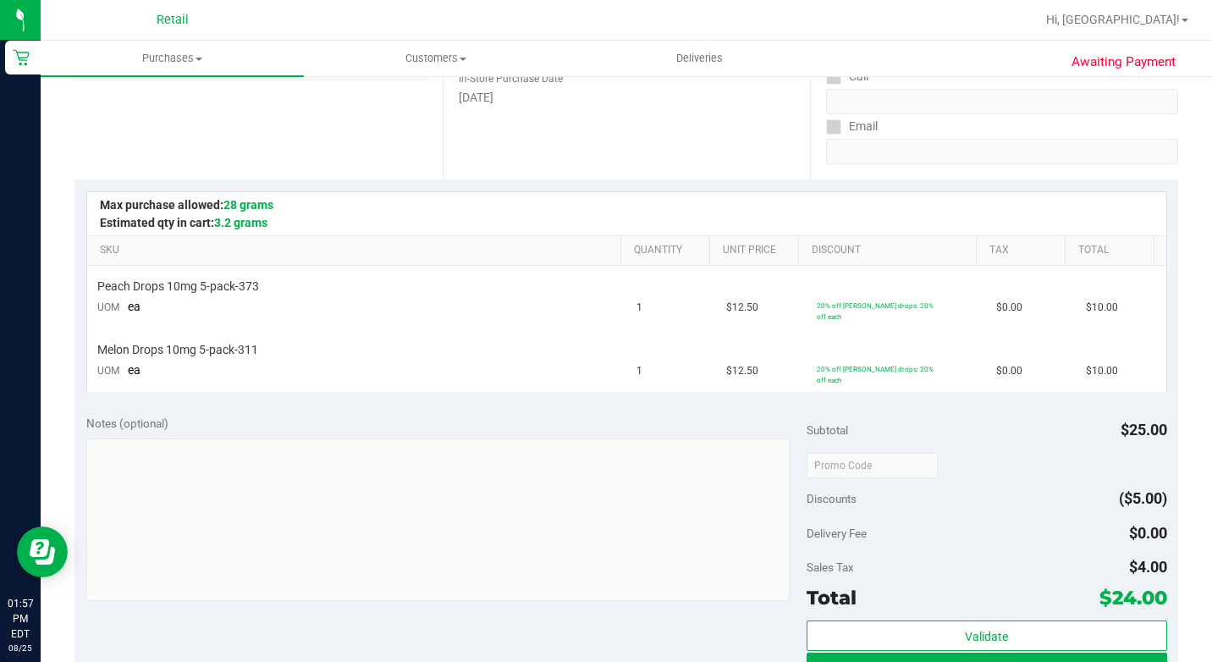
scroll to position [338, 0]
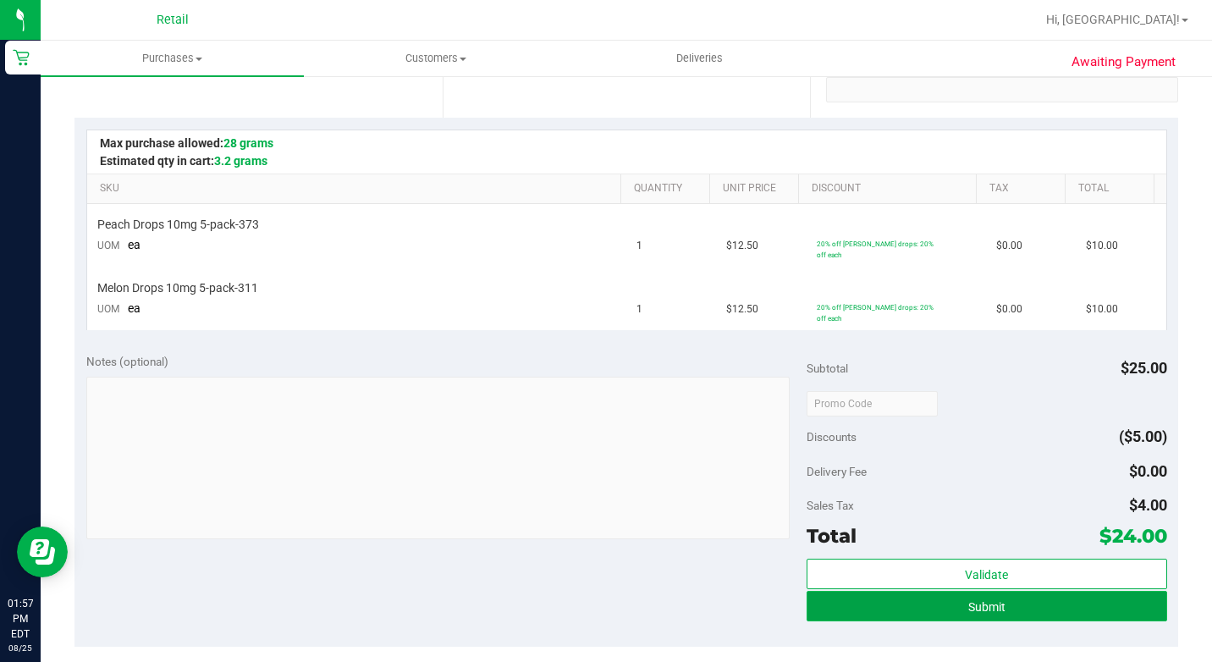
click at [970, 601] on span "Submit" at bounding box center [986, 607] width 37 height 14
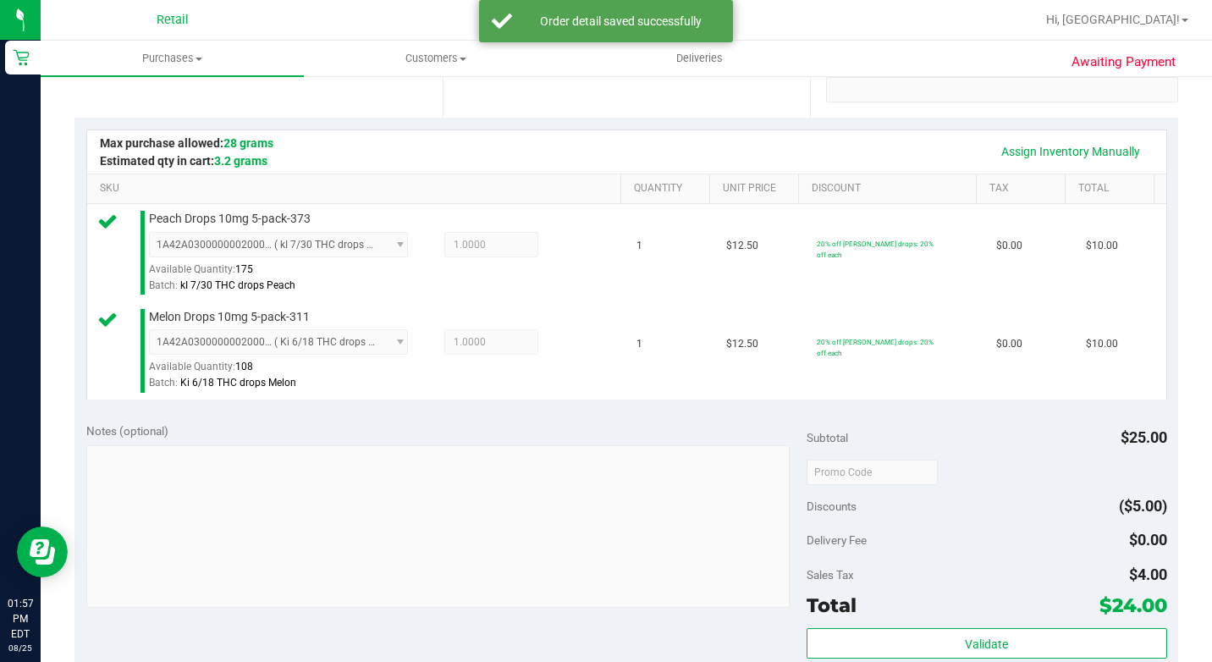
scroll to position [677, 0]
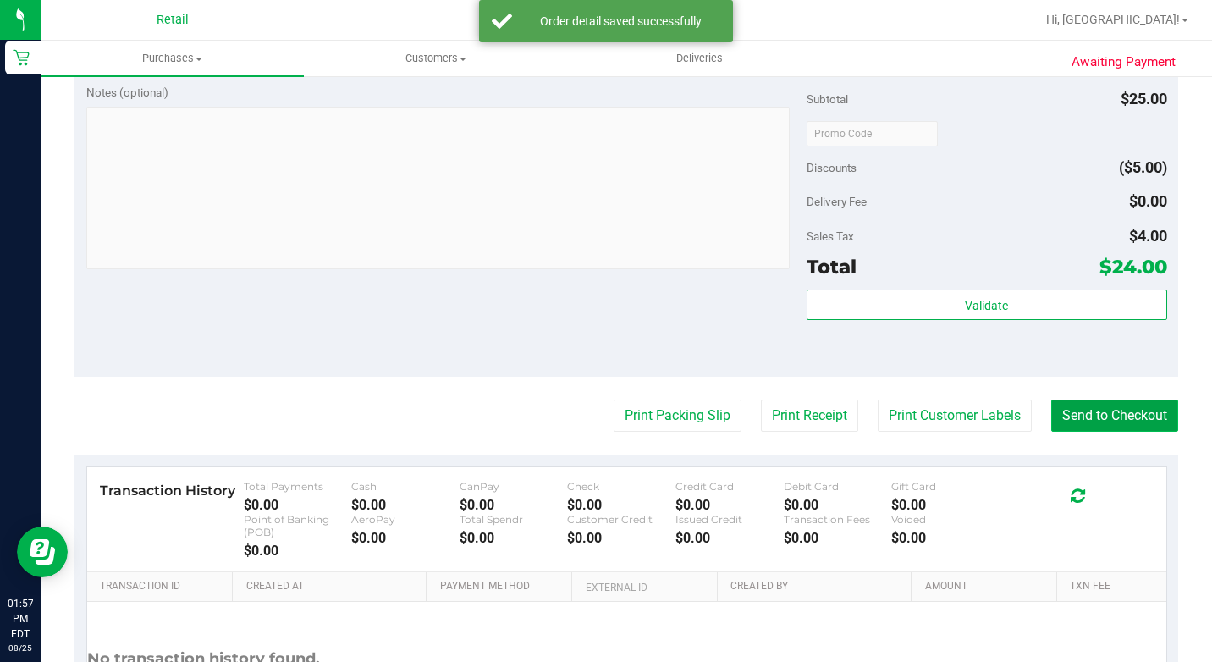
click at [1126, 431] on button "Send to Checkout" at bounding box center [1114, 415] width 127 height 32
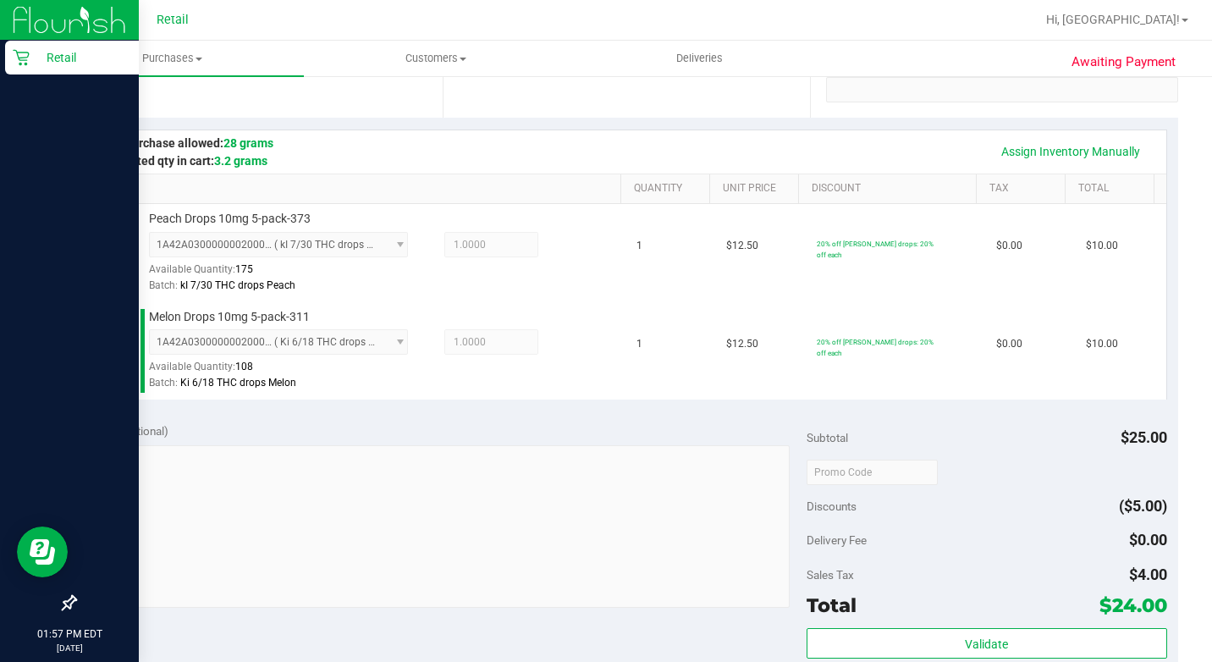
scroll to position [85, 0]
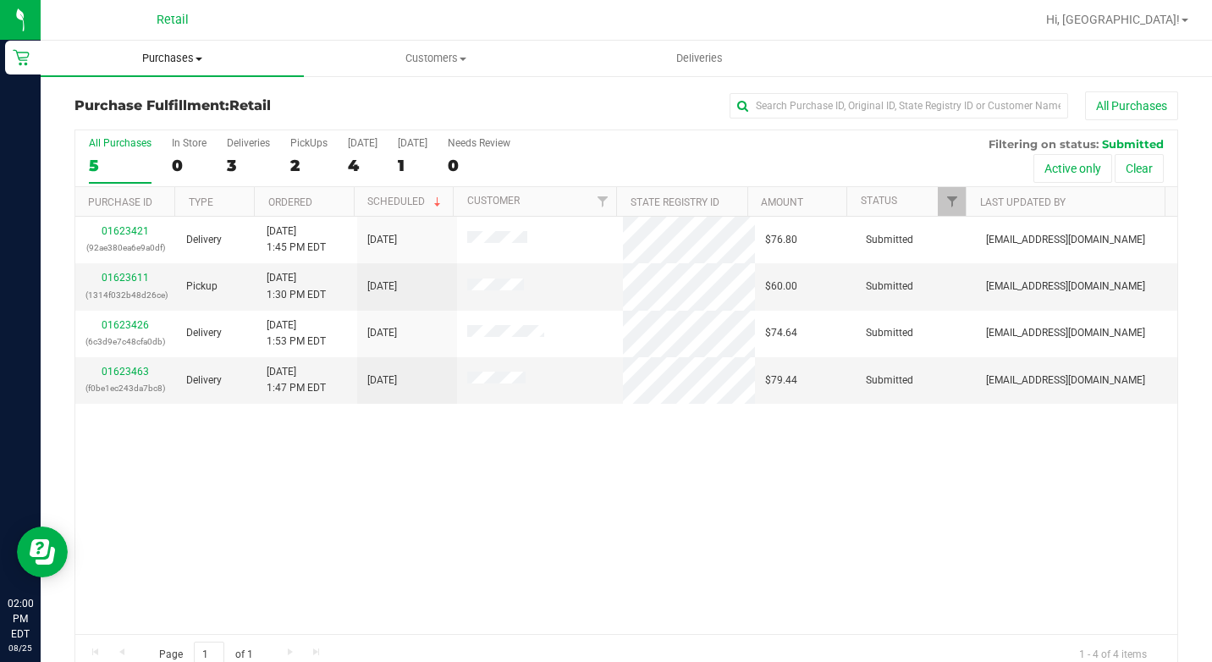
click at [202, 46] on uib-tab-heading "Purchases Summary of purchases Fulfillment All purchases" at bounding box center [172, 59] width 263 height 36
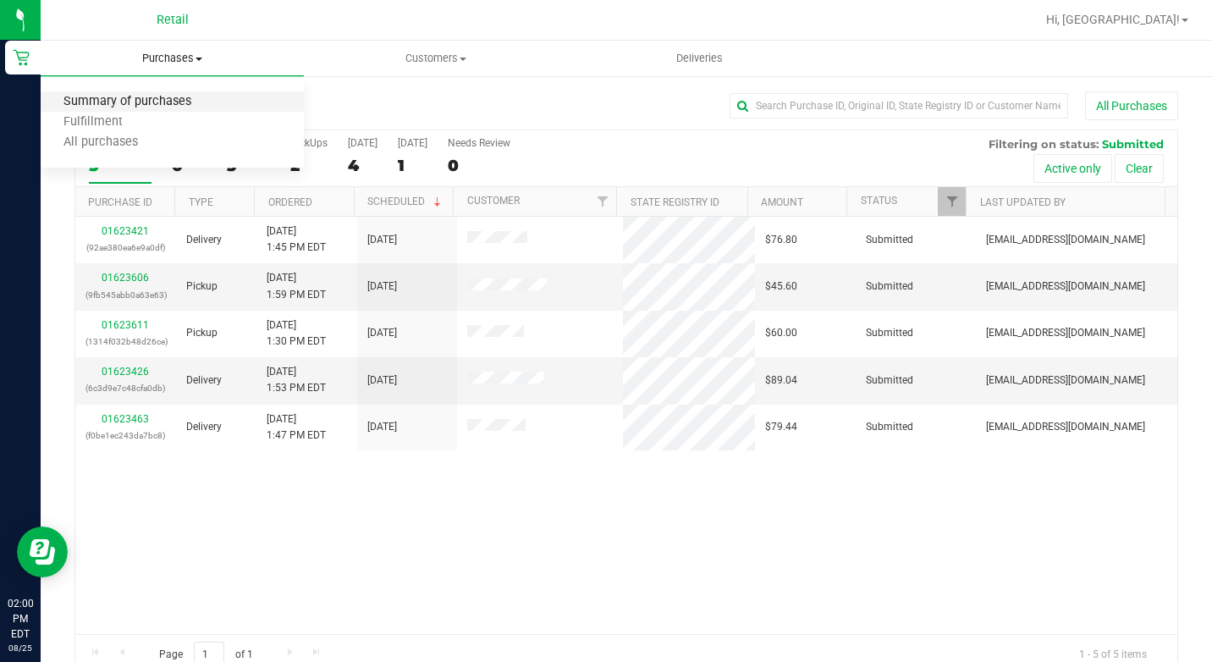
click at [168, 107] on span "Summary of purchases" at bounding box center [127, 102] width 173 height 14
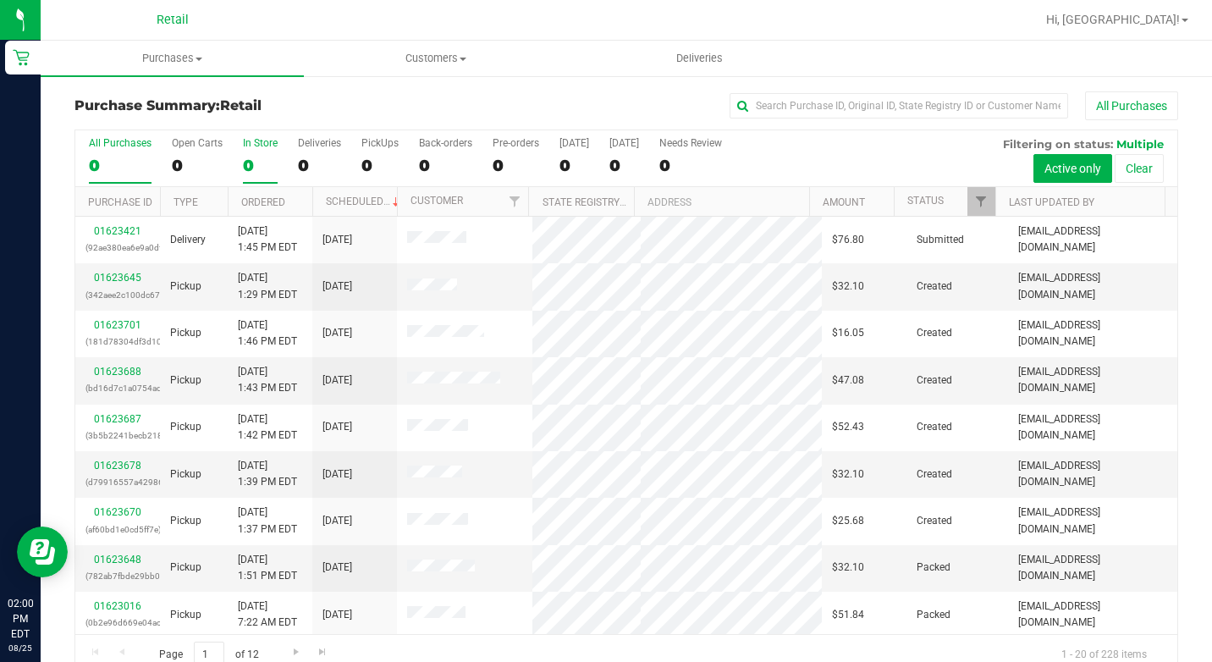
click at [259, 154] on label "In Store 0" at bounding box center [260, 160] width 35 height 47
click at [0, 0] on input "In Store 0" at bounding box center [0, 0] width 0 height 0
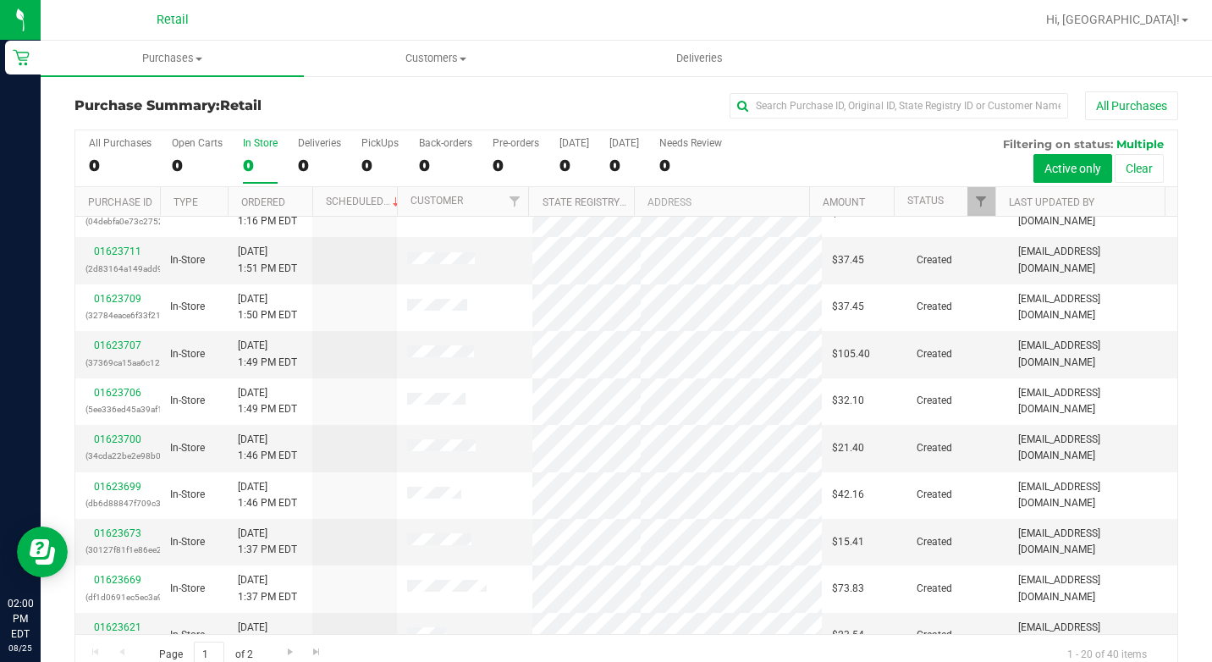
scroll to position [508, 0]
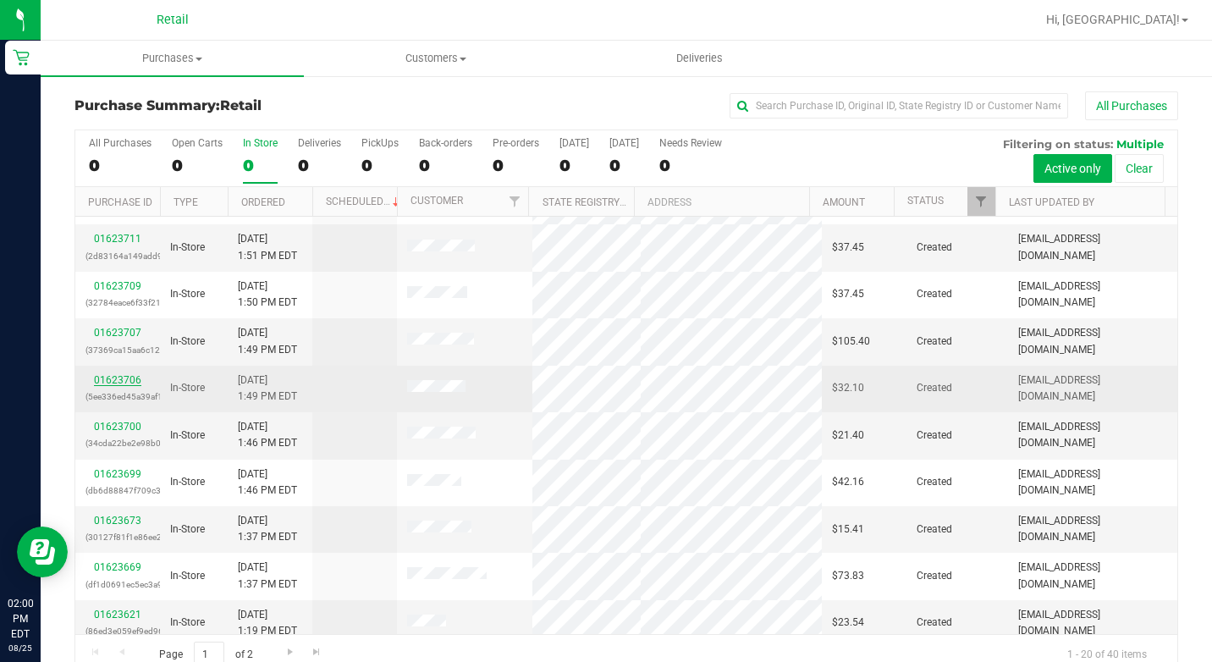
click at [112, 377] on link "01623706" at bounding box center [117, 380] width 47 height 12
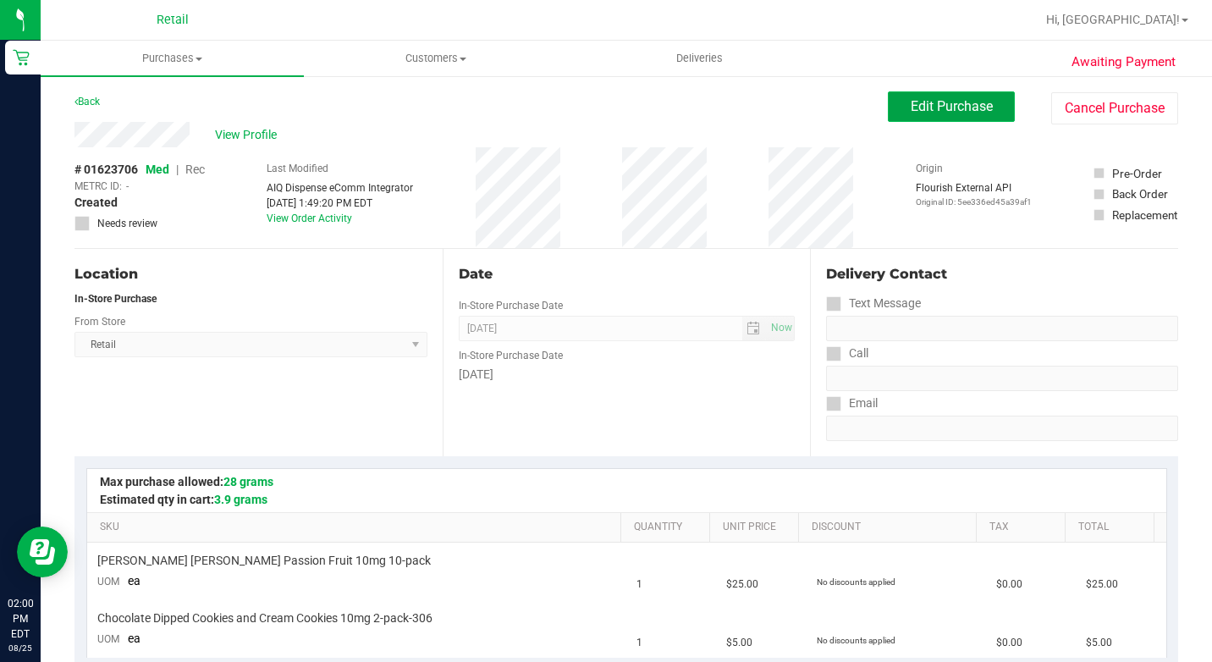
click at [910, 104] on span "Edit Purchase" at bounding box center [951, 106] width 82 height 16
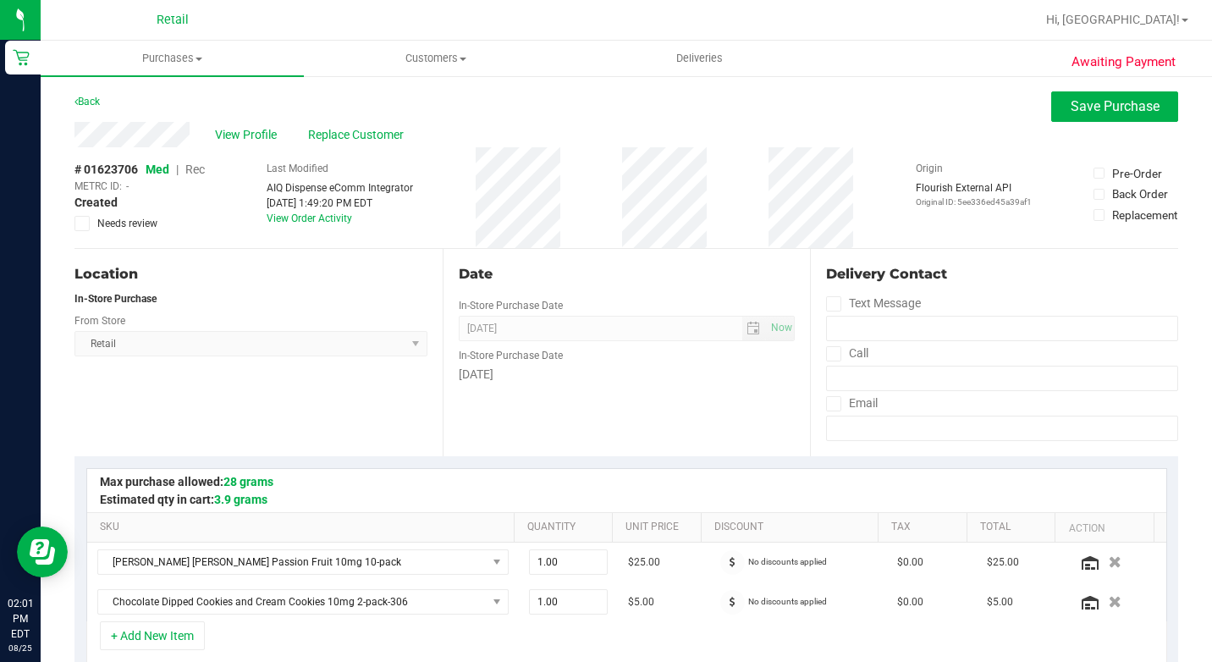
click at [204, 163] on span "Rec" at bounding box center [194, 169] width 19 height 14
click at [1094, 104] on span "Save Purchase" at bounding box center [1114, 106] width 89 height 16
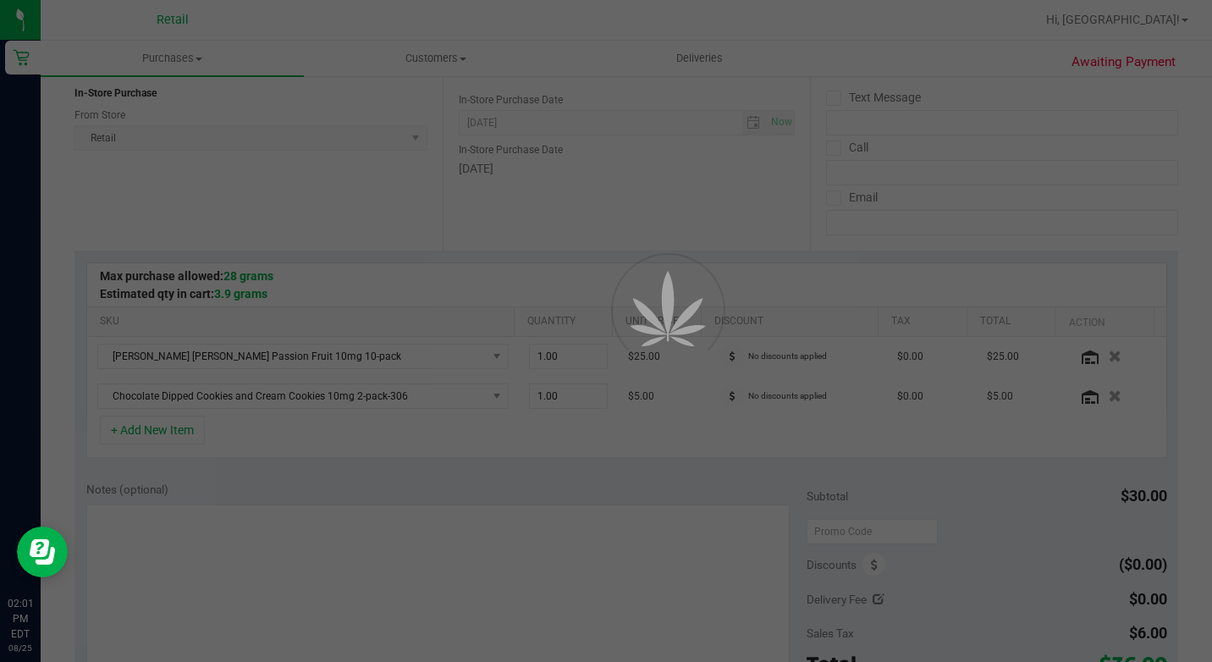
scroll to position [423, 0]
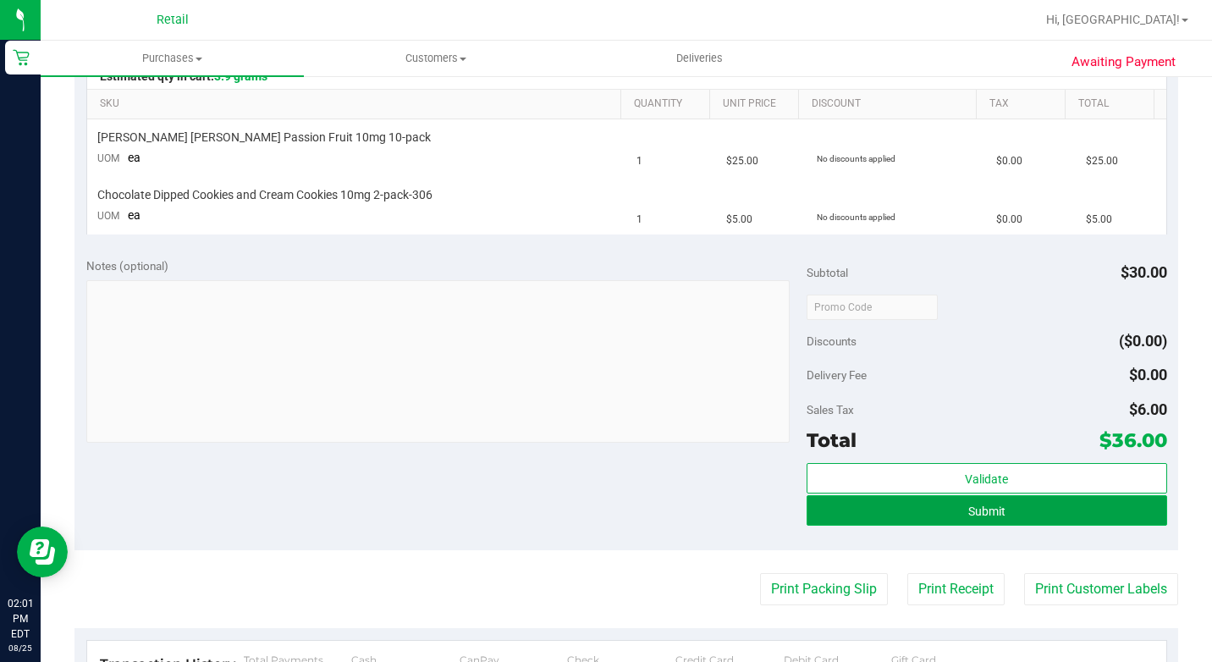
click at [976, 514] on span "Submit" at bounding box center [986, 511] width 37 height 14
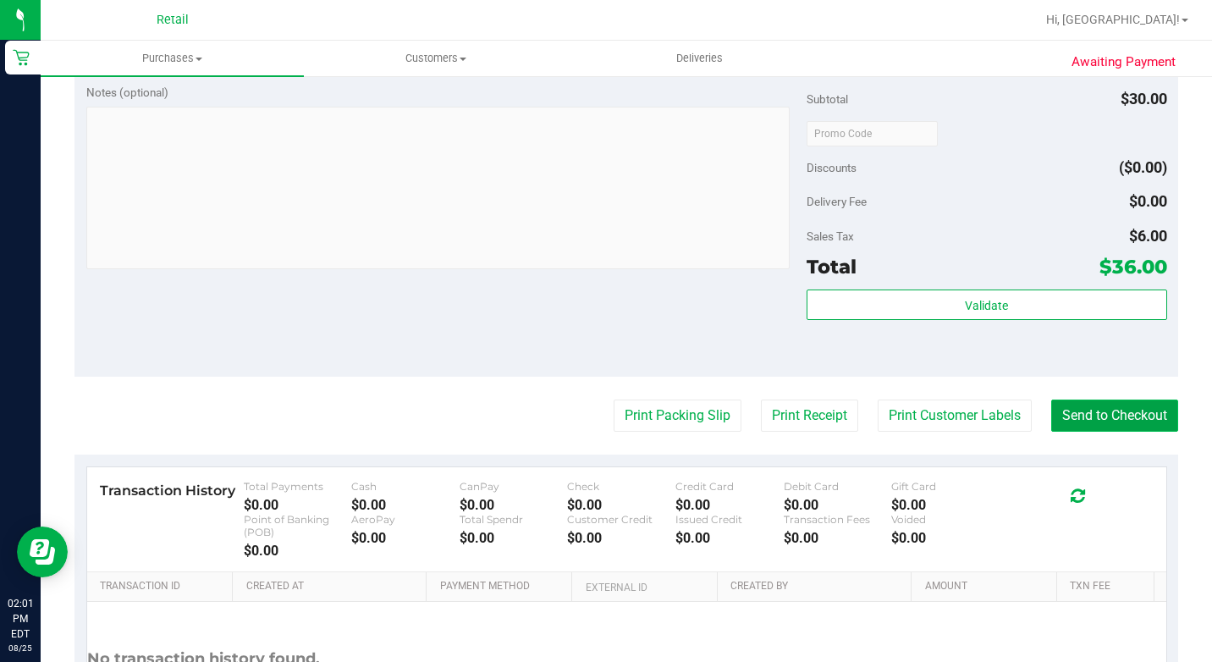
click at [1127, 431] on button "Send to Checkout" at bounding box center [1114, 415] width 127 height 32
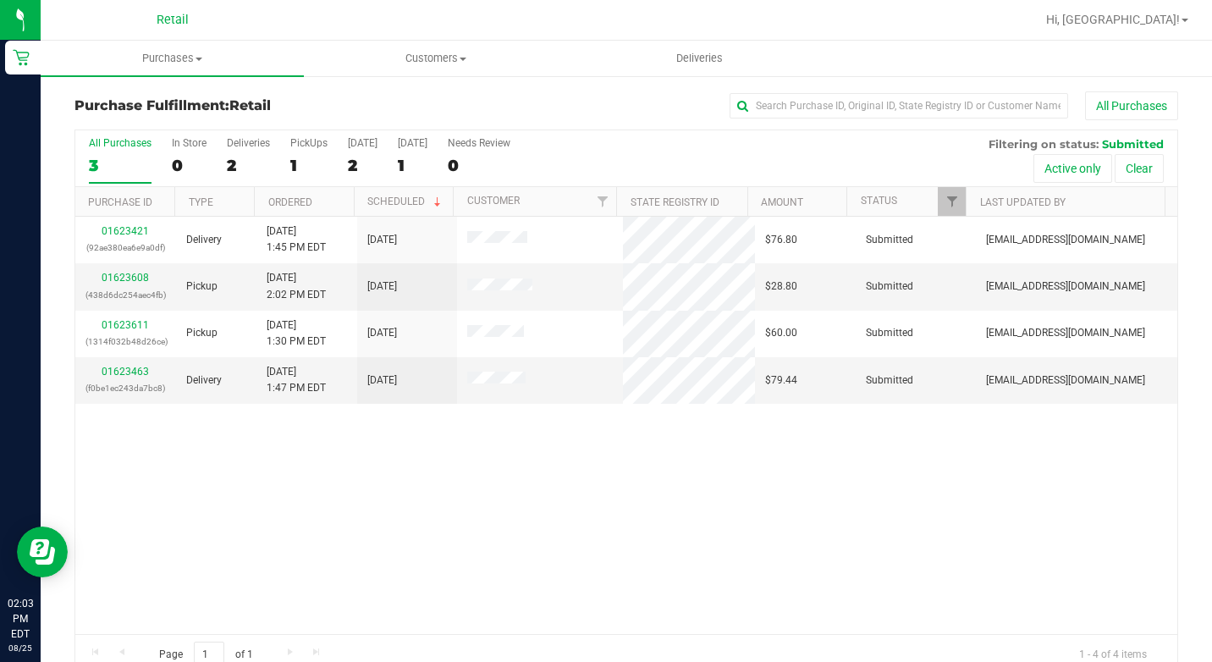
click at [184, 82] on div "Purchase Fulfillment: Retail All Purchases All Purchases 3 In Store 0 Deliverie…" at bounding box center [626, 383] width 1171 height 618
click at [183, 67] on uib-tab-heading "Purchases Summary of purchases Fulfillment All purchases" at bounding box center [172, 59] width 263 height 36
click at [199, 105] on span "Summary of purchases" at bounding box center [127, 102] width 173 height 14
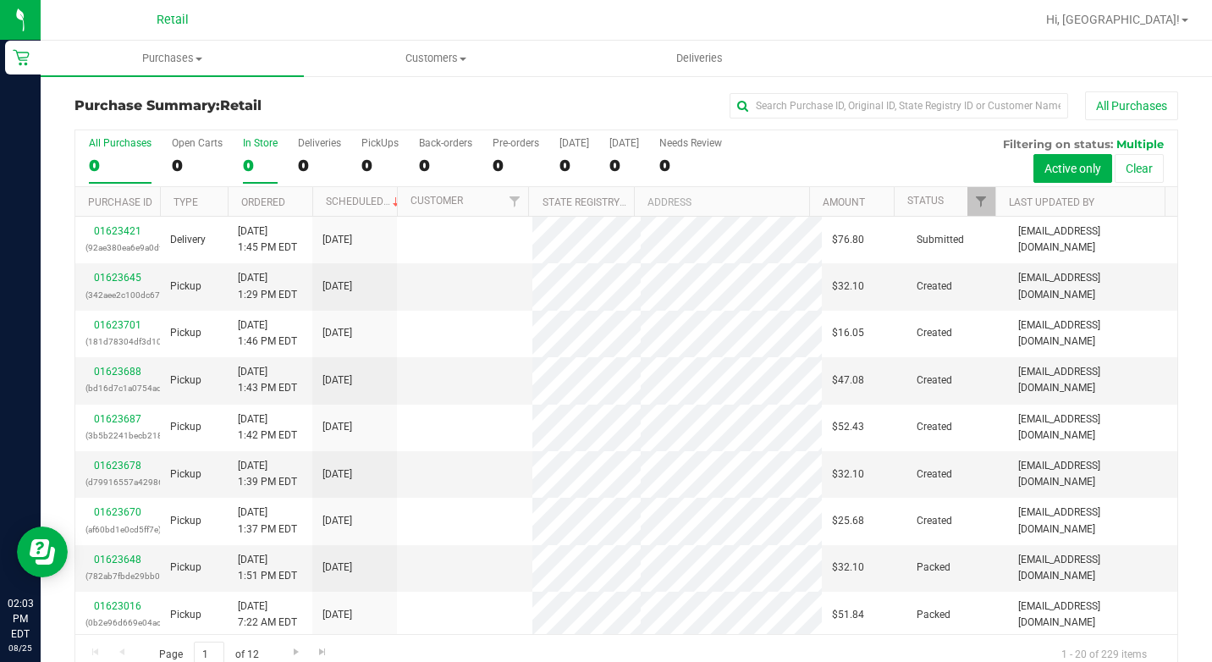
click at [255, 162] on div "0" at bounding box center [260, 165] width 35 height 19
click at [0, 0] on input "In Store 0" at bounding box center [0, 0] width 0 height 0
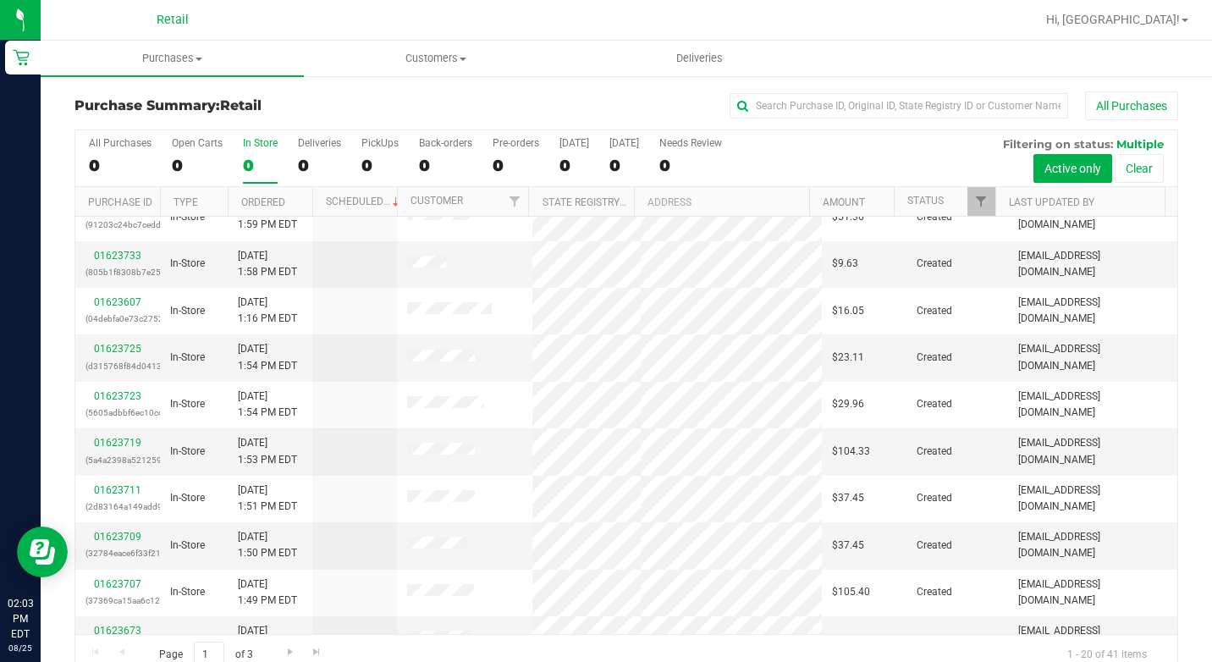
scroll to position [423, 0]
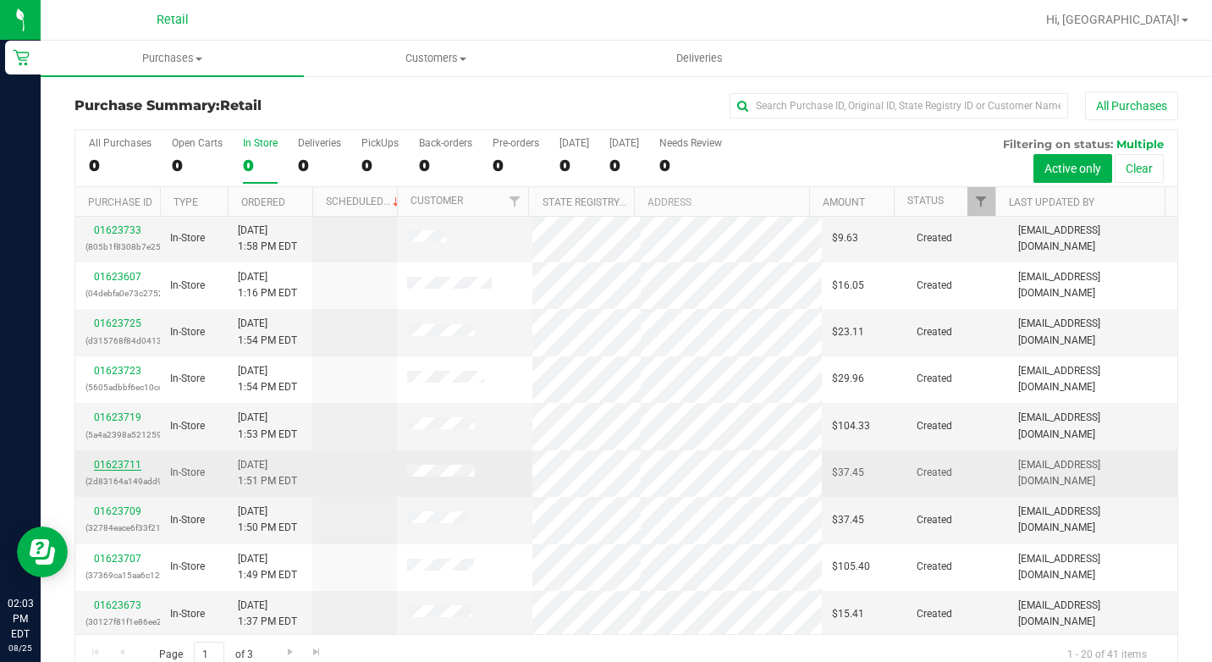
click at [102, 459] on link "01623711" at bounding box center [117, 465] width 47 height 12
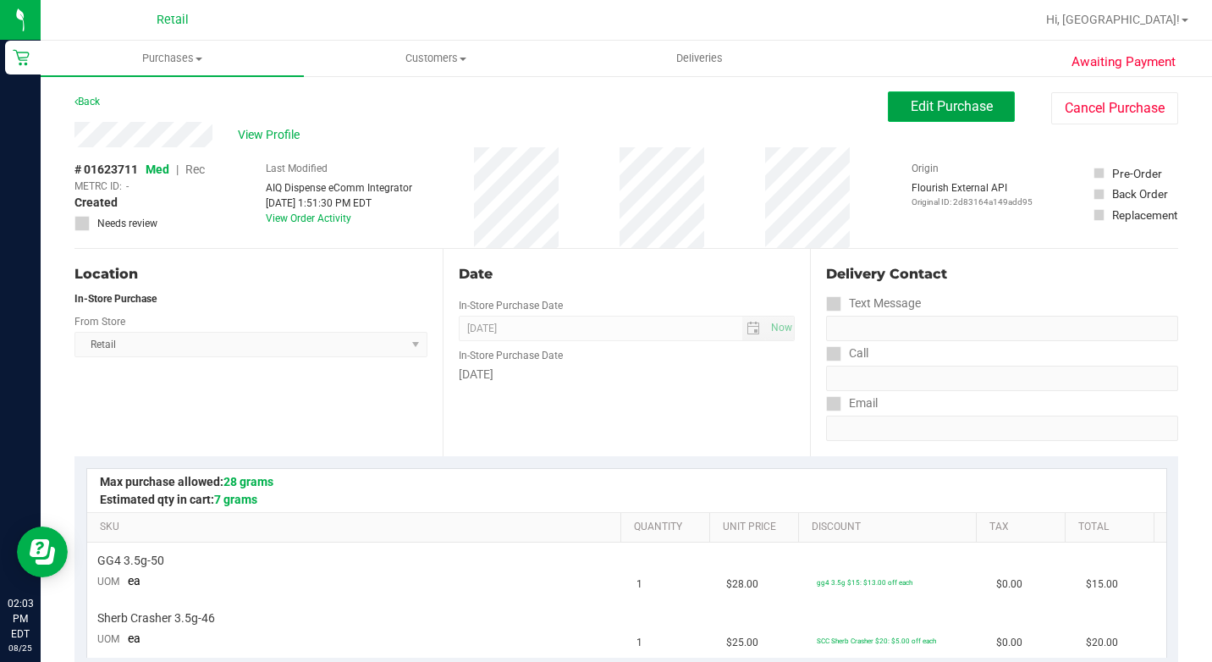
click at [954, 104] on span "Edit Purchase" at bounding box center [951, 106] width 82 height 16
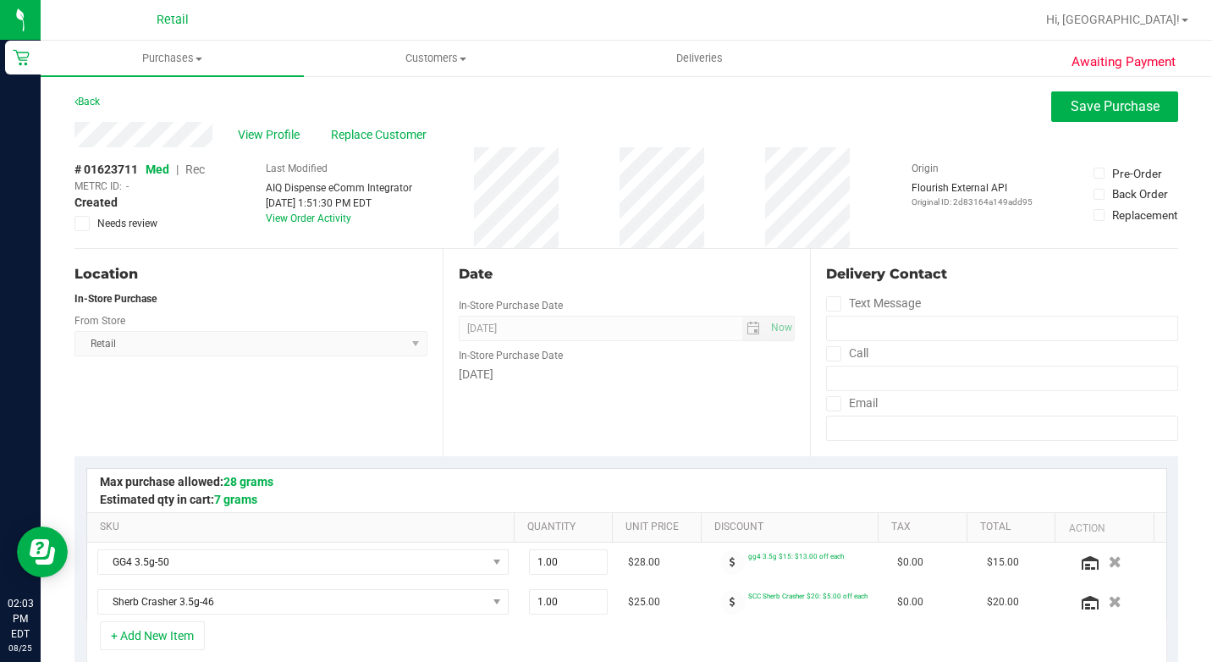
click at [191, 168] on span "Rec" at bounding box center [194, 169] width 19 height 14
click at [1074, 178] on div "# 01623711 Med | Rec METRC ID: - Created Needs review Last Modified AIQ Dispens…" at bounding box center [625, 197] width 1103 height 101
click at [1099, 104] on span "Save Purchase" at bounding box center [1114, 106] width 89 height 16
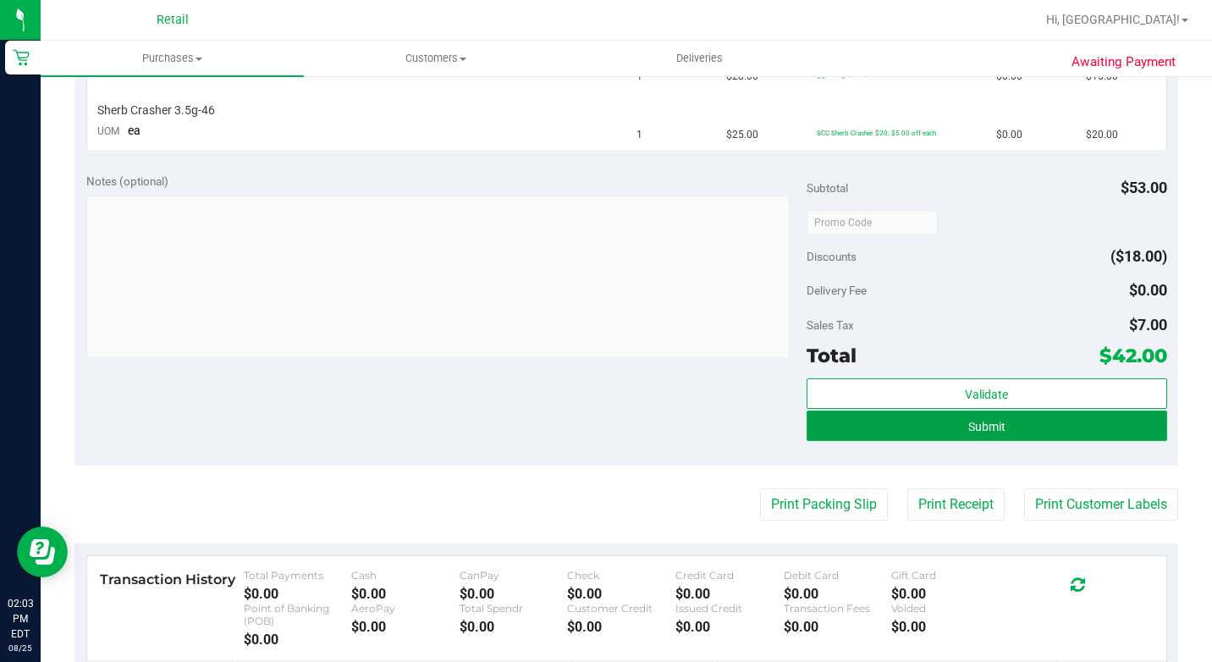
click at [1022, 438] on button "Submit" at bounding box center [986, 425] width 360 height 30
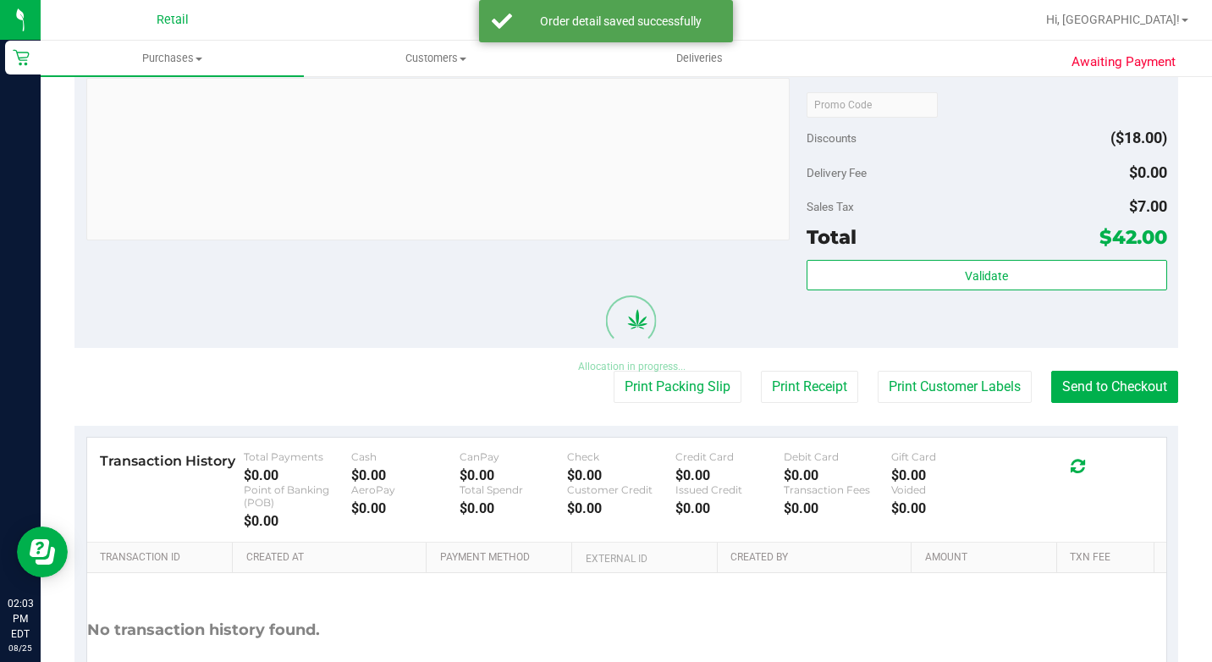
scroll to position [820, 0]
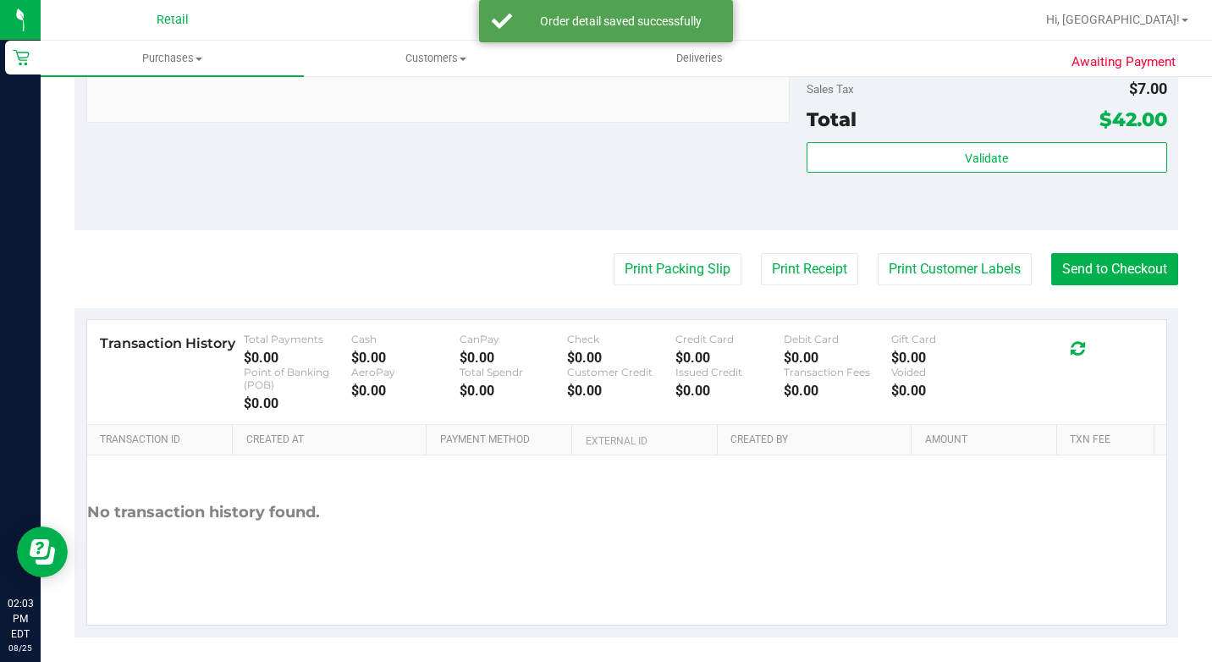
click at [1069, 285] on button "Send to Checkout" at bounding box center [1114, 269] width 127 height 32
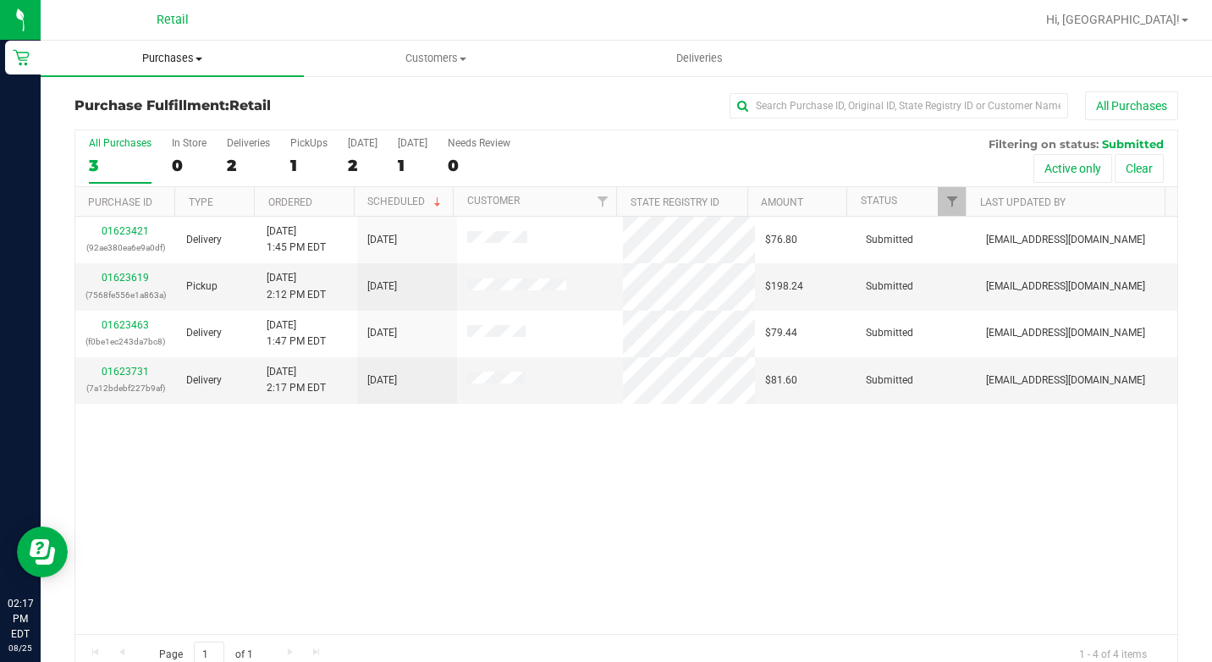
click at [173, 49] on uib-tab-heading "Purchases Summary of purchases Fulfillment All purchases" at bounding box center [172, 59] width 263 height 36
click at [184, 101] on span "Summary of purchases" at bounding box center [127, 102] width 173 height 14
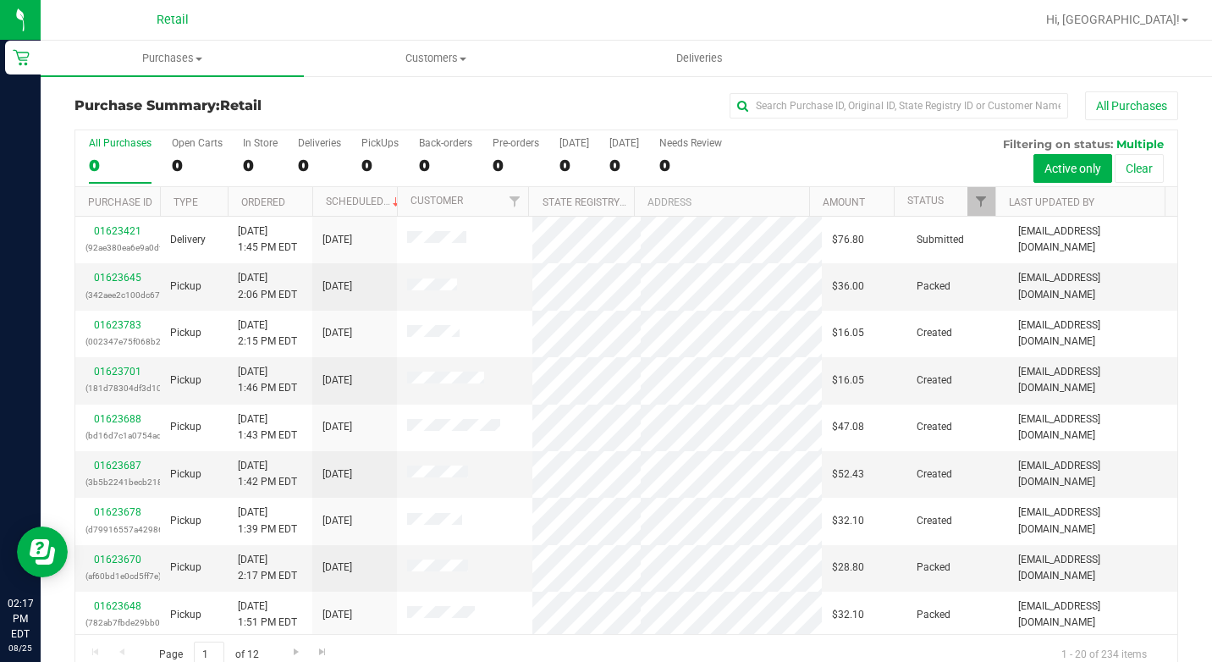
click at [228, 157] on div "All Purchases 0 Open Carts 0 In Store 0 Deliveries 0 PickUps 0 Back-orders 0 Pr…" at bounding box center [626, 158] width 1102 height 57
click at [262, 144] on div "In Store" at bounding box center [260, 143] width 35 height 12
click at [0, 0] on input "In Store 0" at bounding box center [0, 0] width 0 height 0
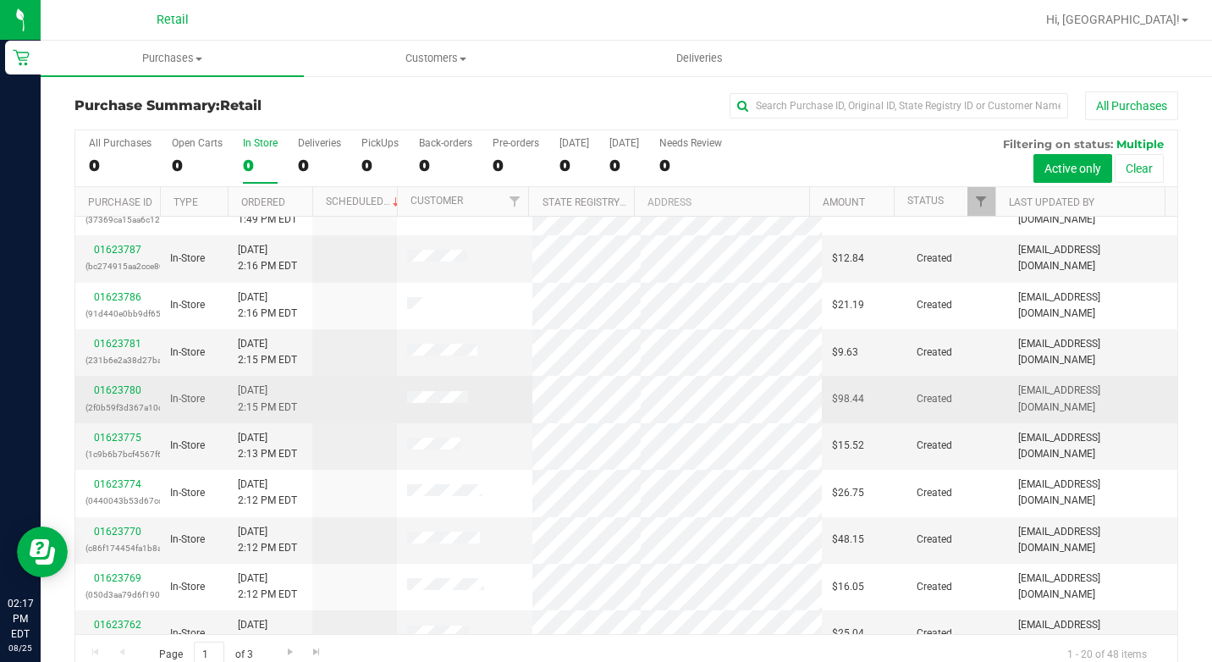
scroll to position [254, 0]
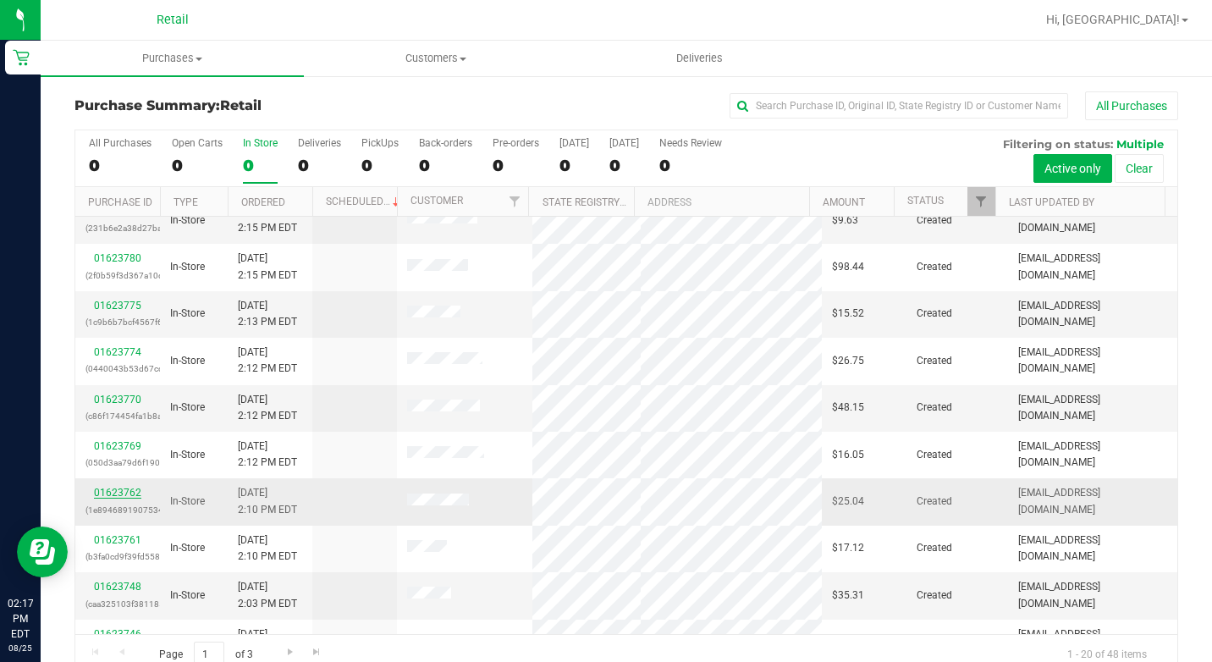
click at [133, 496] on link "01623762" at bounding box center [117, 492] width 47 height 12
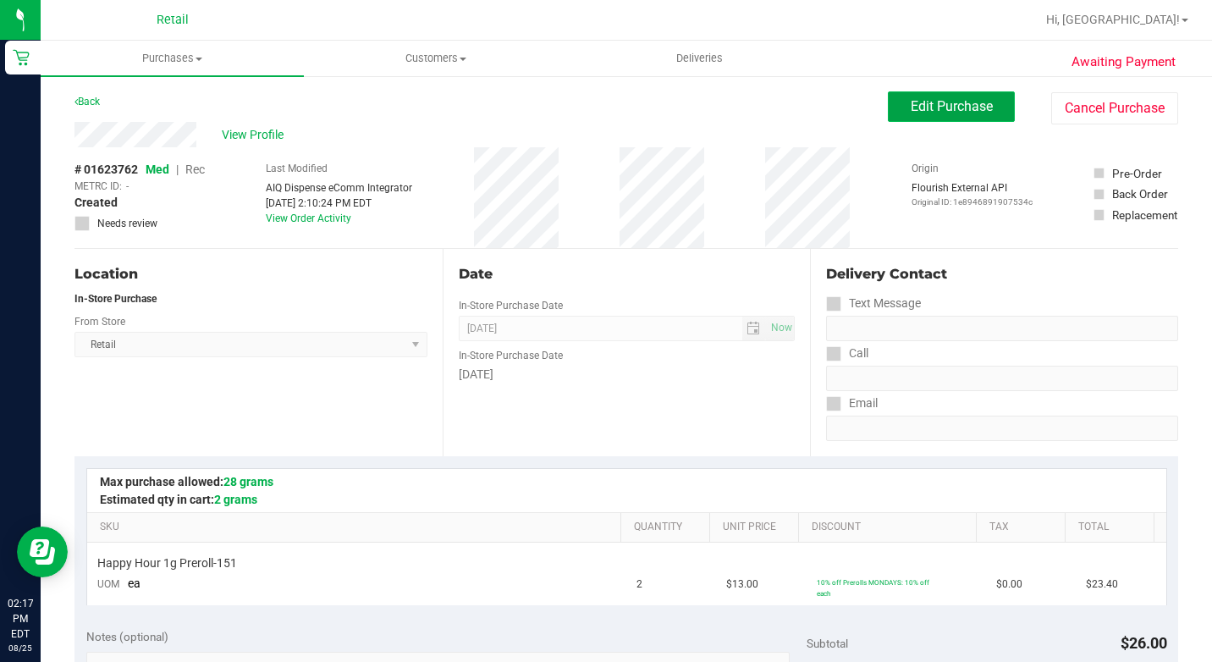
click at [937, 96] on button "Edit Purchase" at bounding box center [951, 106] width 127 height 30
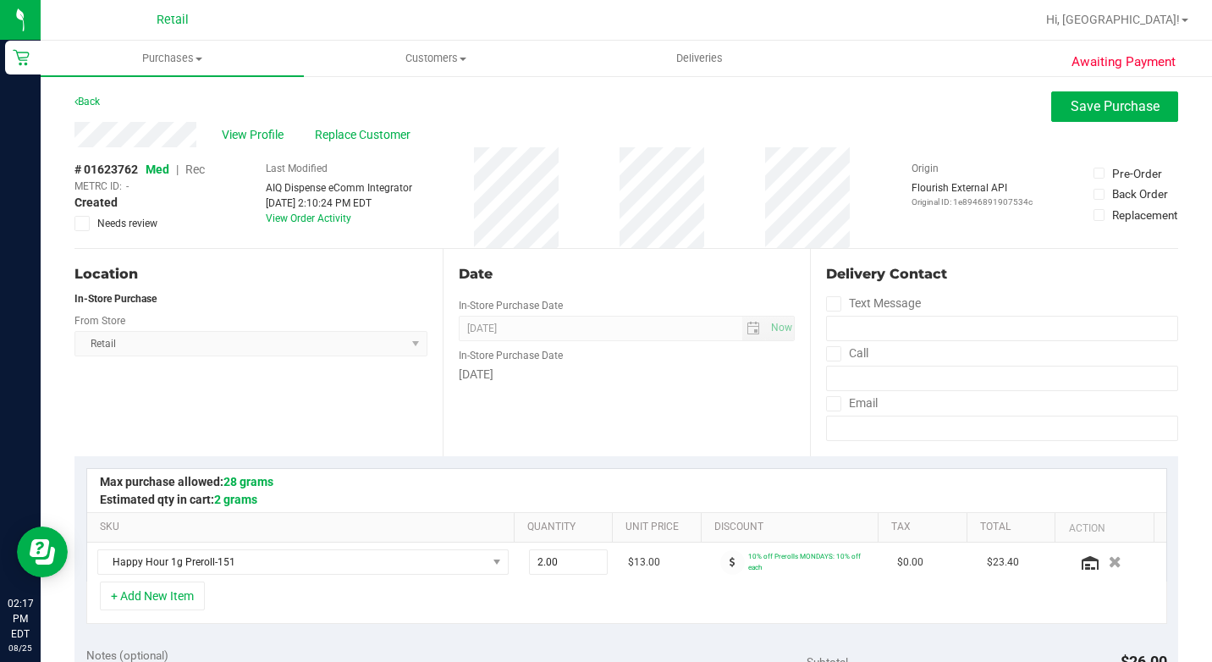
click at [191, 175] on span "Rec" at bounding box center [194, 169] width 19 height 14
click at [1111, 108] on span "Save Purchase" at bounding box center [1114, 106] width 89 height 16
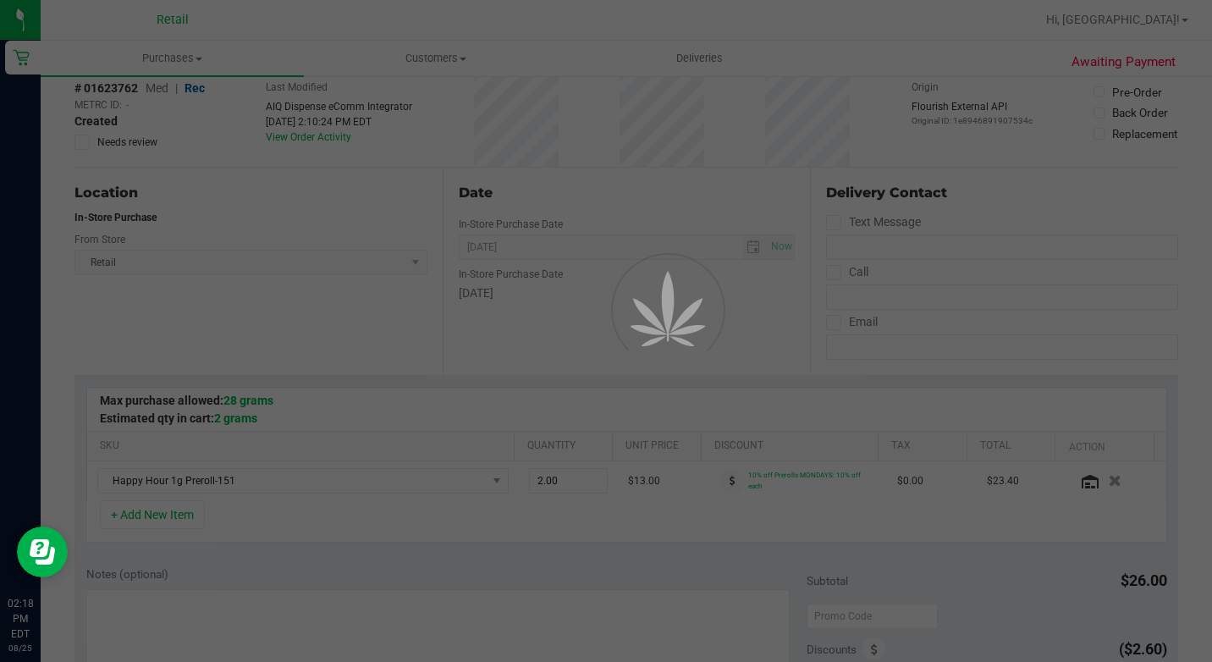
scroll to position [169, 0]
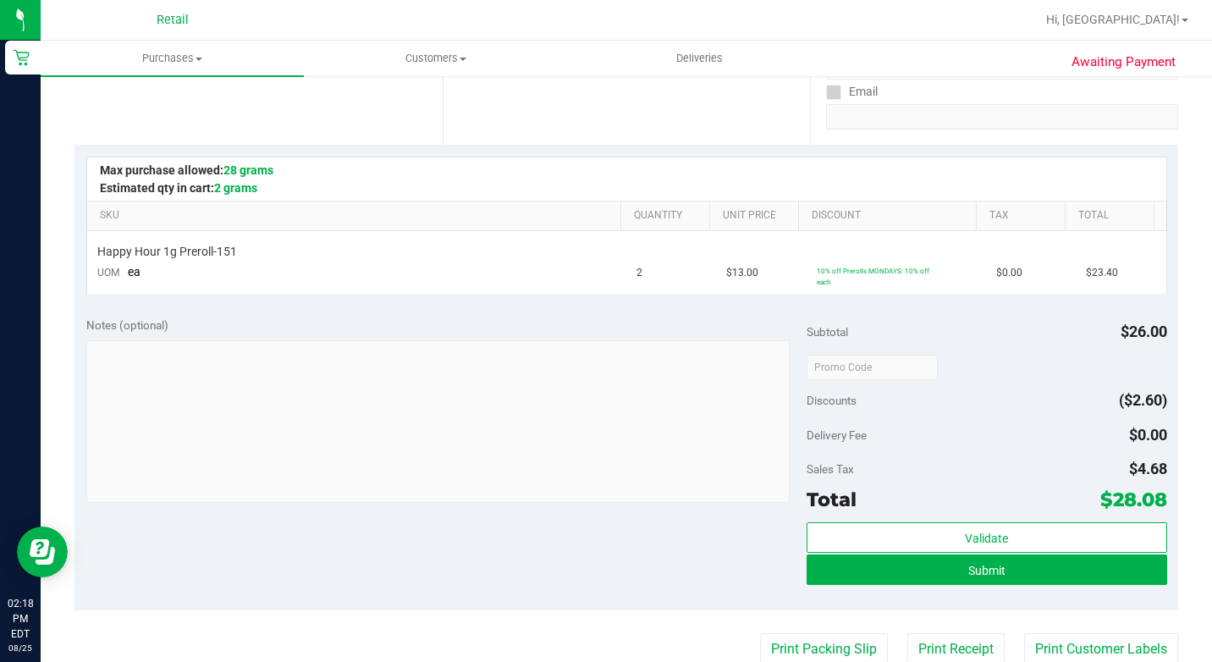
scroll to position [338, 0]
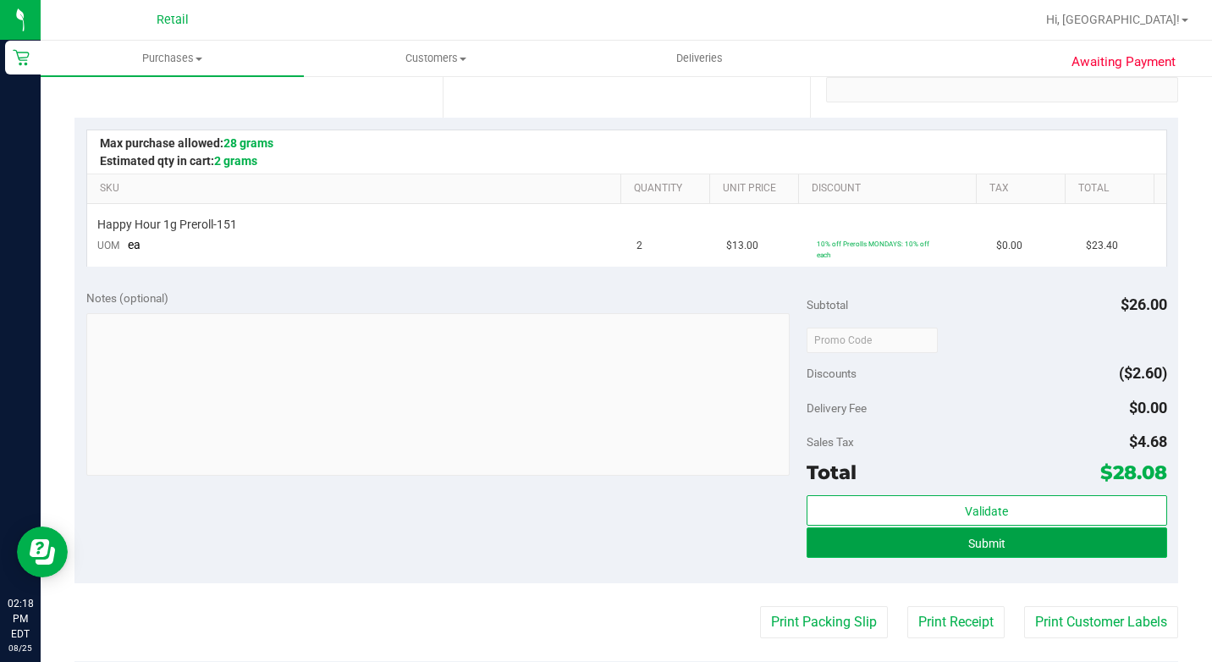
click at [908, 541] on button "Submit" at bounding box center [986, 542] width 360 height 30
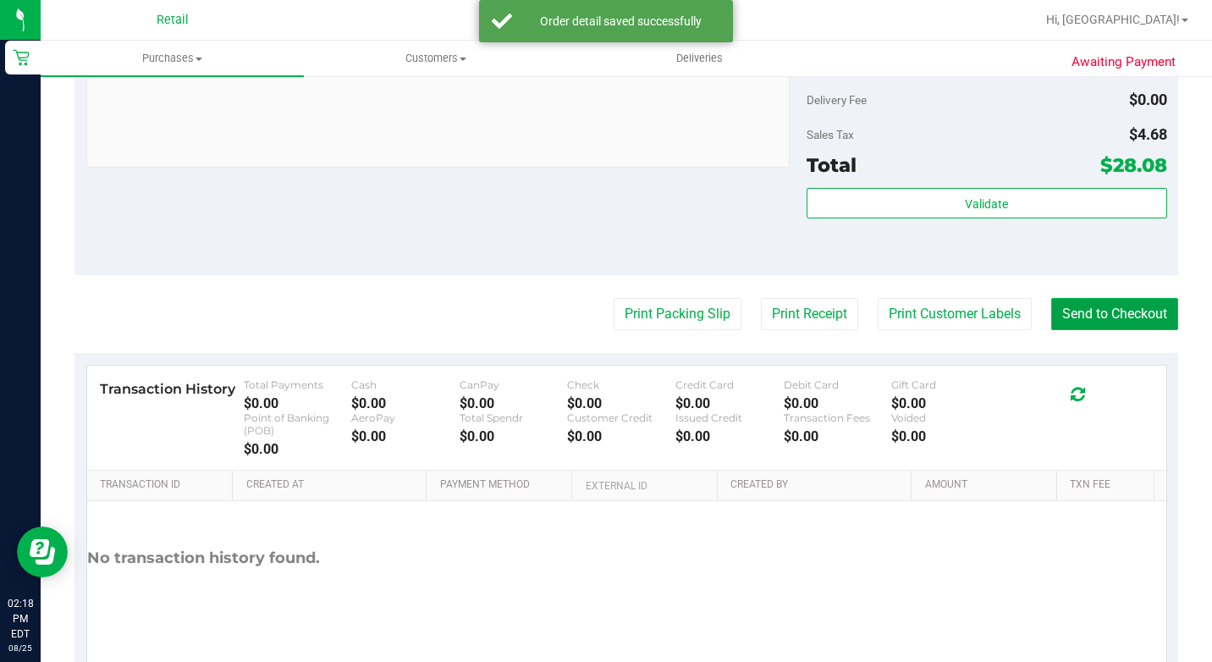
click at [1086, 329] on button "Send to Checkout" at bounding box center [1114, 314] width 127 height 32
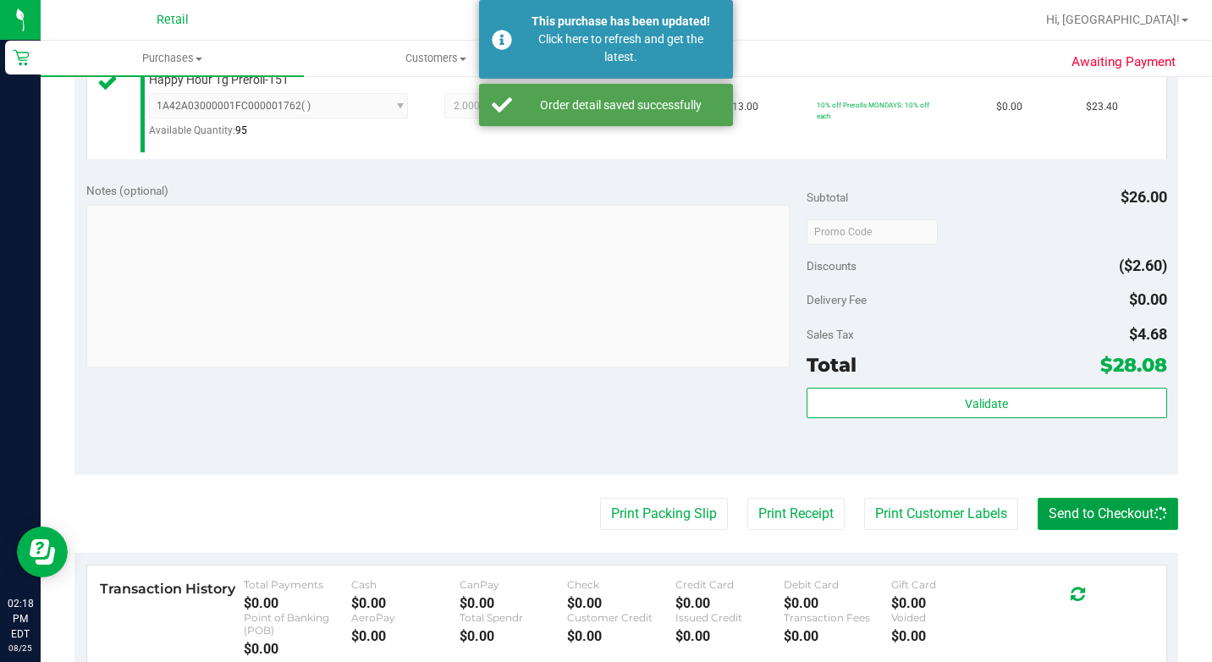
scroll to position [169, 0]
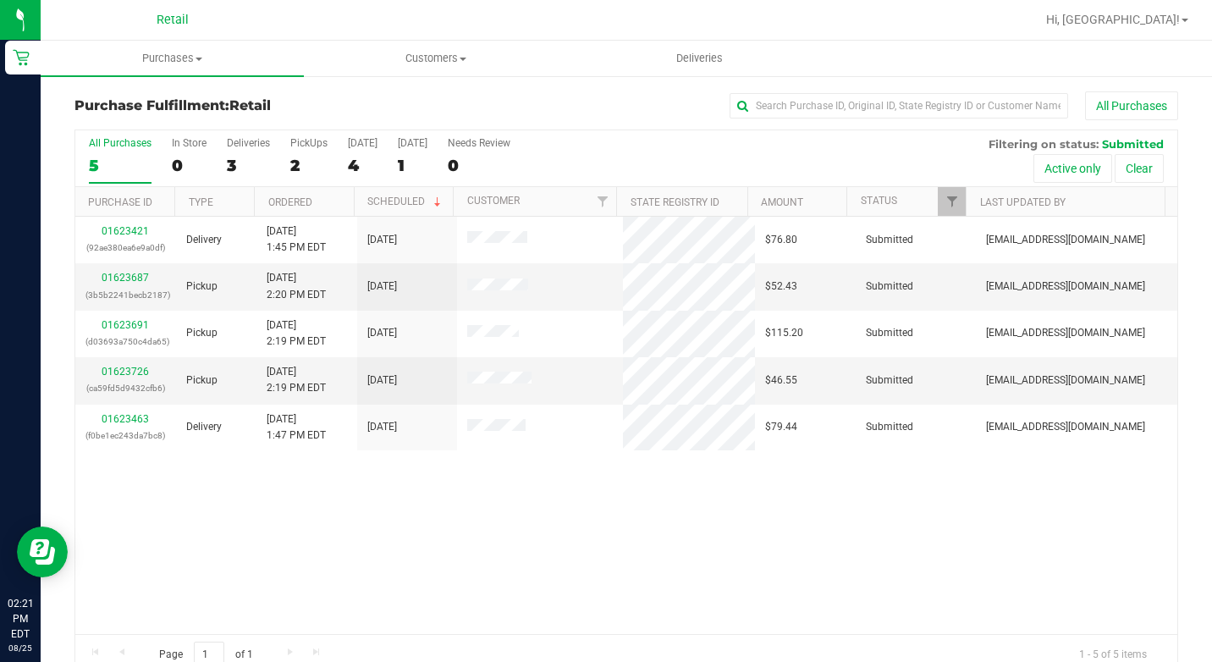
click at [183, 36] on nav "Retail Hi, Cheyenne!" at bounding box center [626, 20] width 1171 height 41
click at [170, 61] on span "Purchases" at bounding box center [172, 58] width 263 height 15
click at [177, 107] on span "Summary of purchases" at bounding box center [127, 102] width 173 height 14
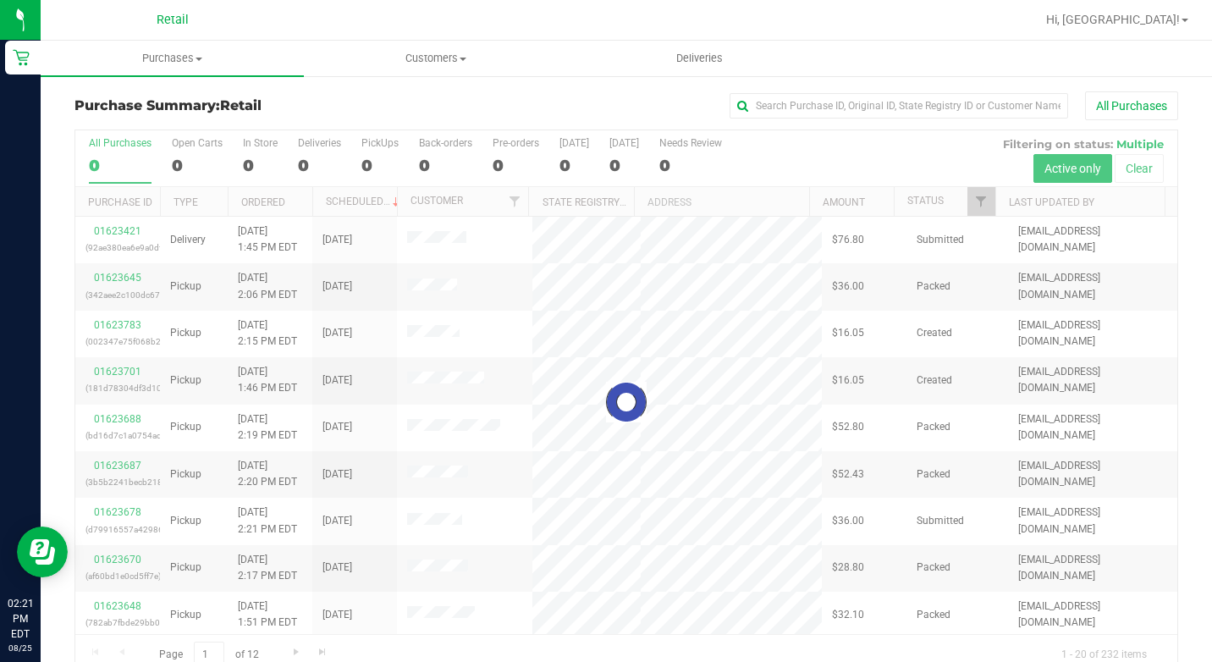
click at [283, 161] on div at bounding box center [626, 402] width 1102 height 544
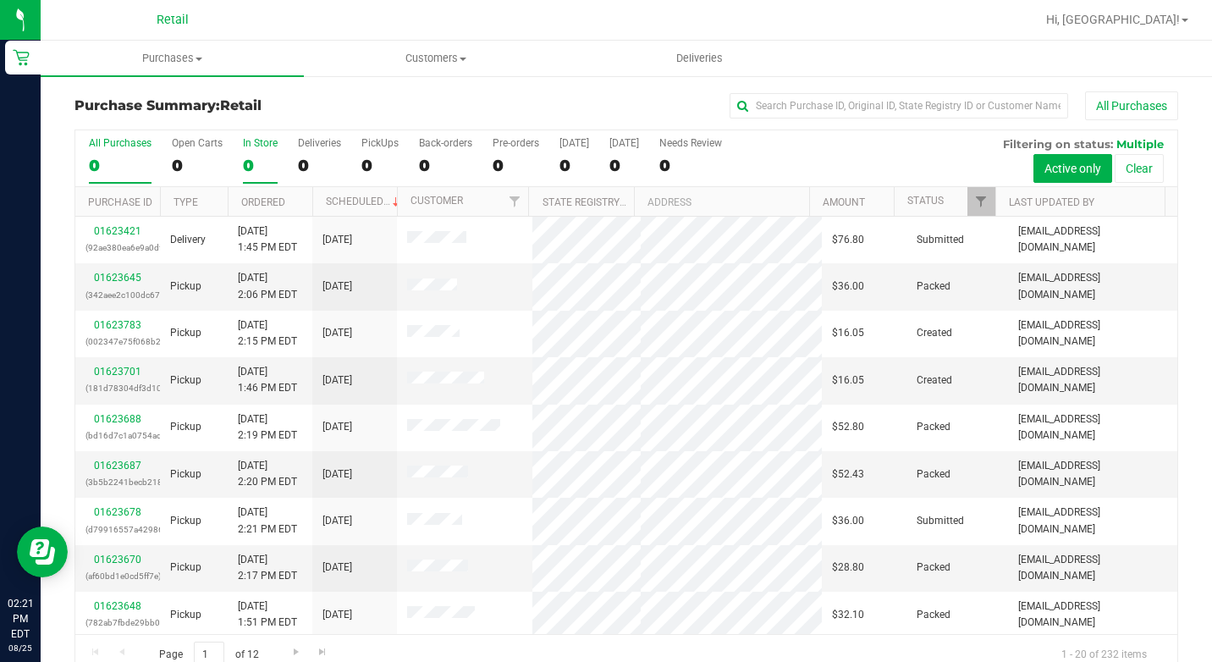
click at [262, 162] on div "0" at bounding box center [260, 165] width 35 height 19
click at [0, 0] on input "In Store 0" at bounding box center [0, 0] width 0 height 0
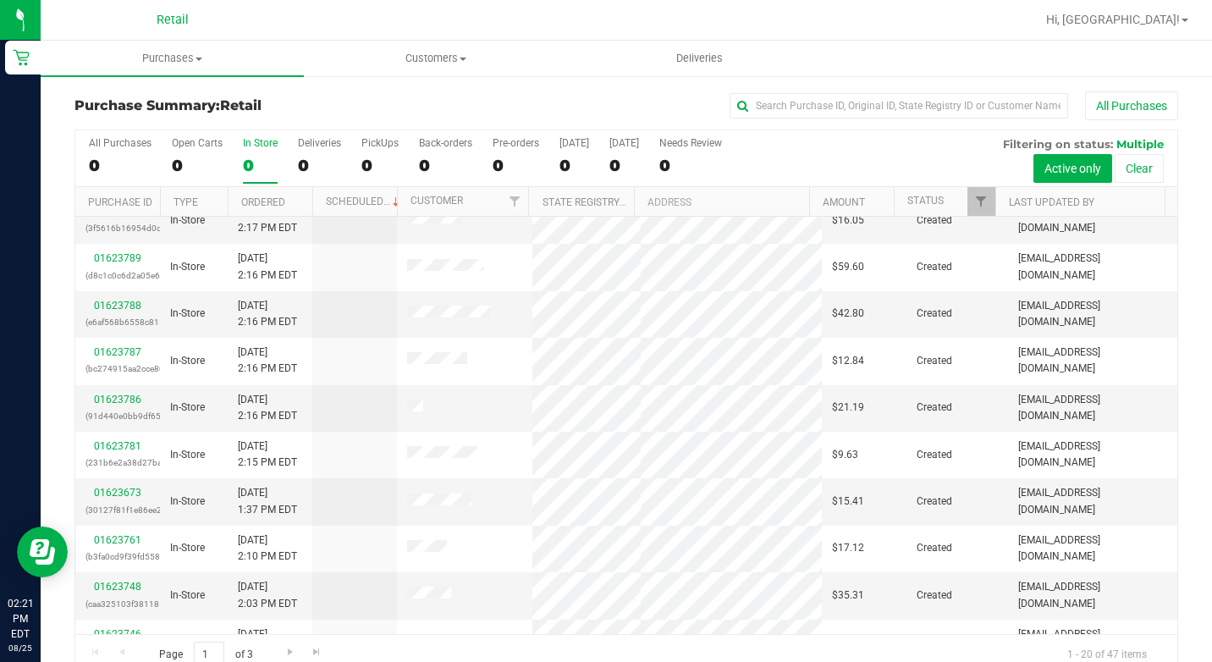
scroll to position [338, 0]
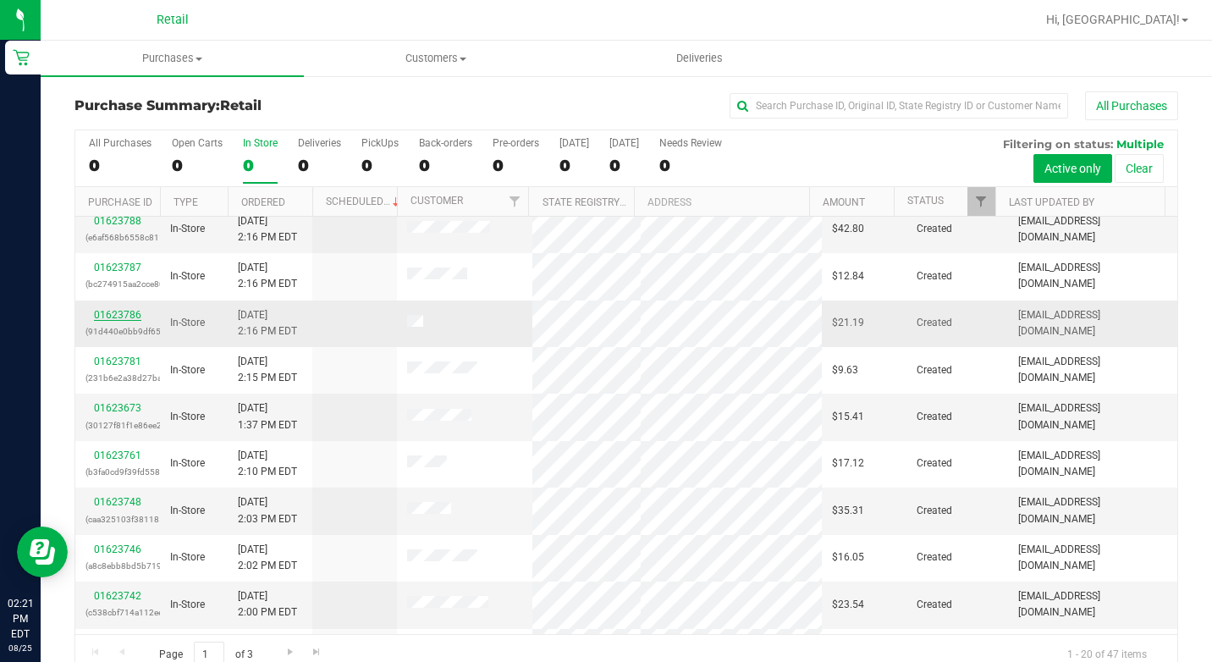
click at [118, 316] on link "01623786" at bounding box center [117, 315] width 47 height 12
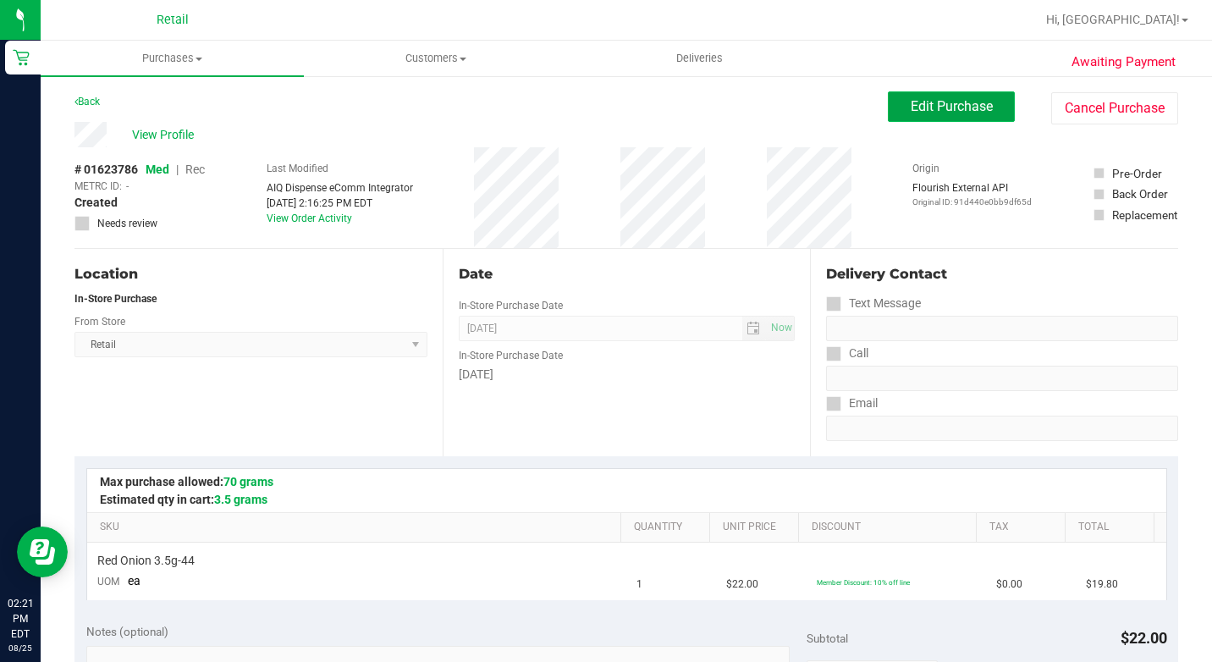
click at [920, 117] on button "Edit Purchase" at bounding box center [951, 106] width 127 height 30
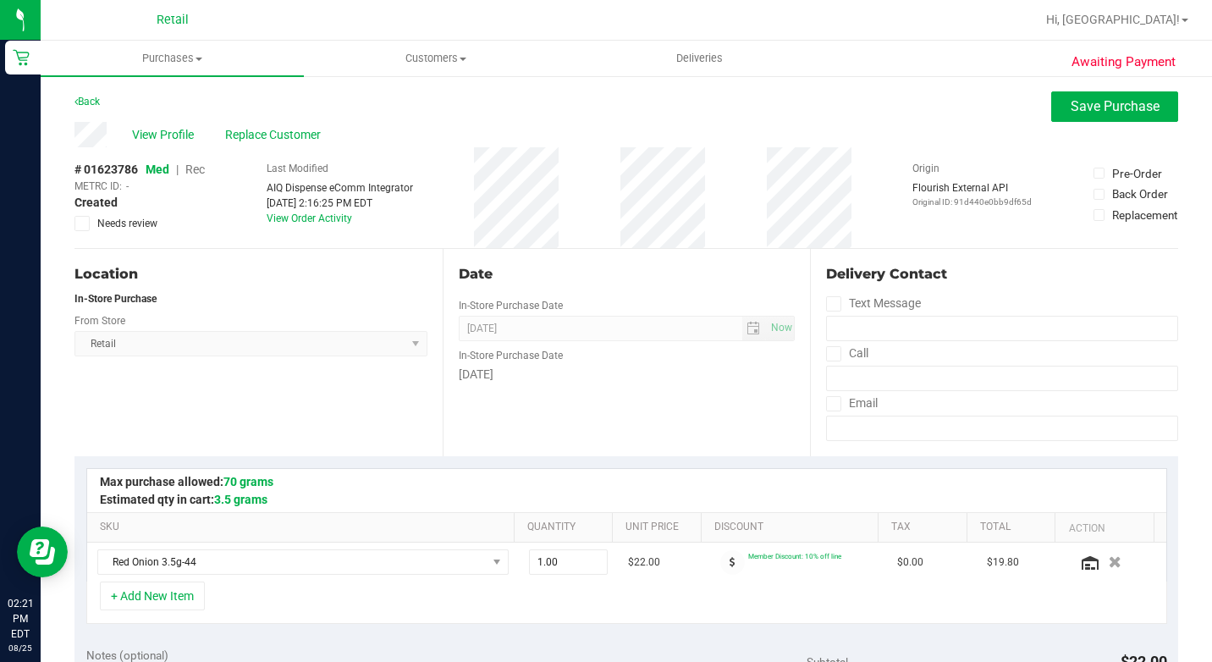
click at [201, 171] on span "Rec" at bounding box center [194, 169] width 19 height 14
click at [1070, 108] on span "Save Purchase" at bounding box center [1114, 106] width 89 height 16
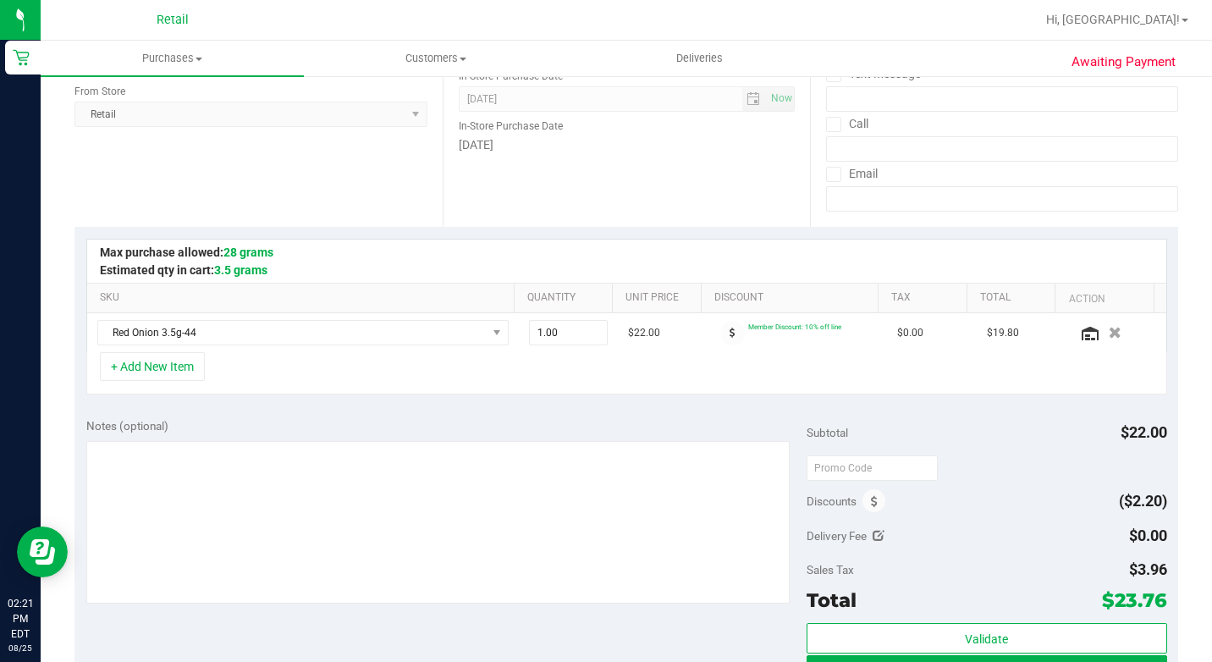
scroll to position [254, 0]
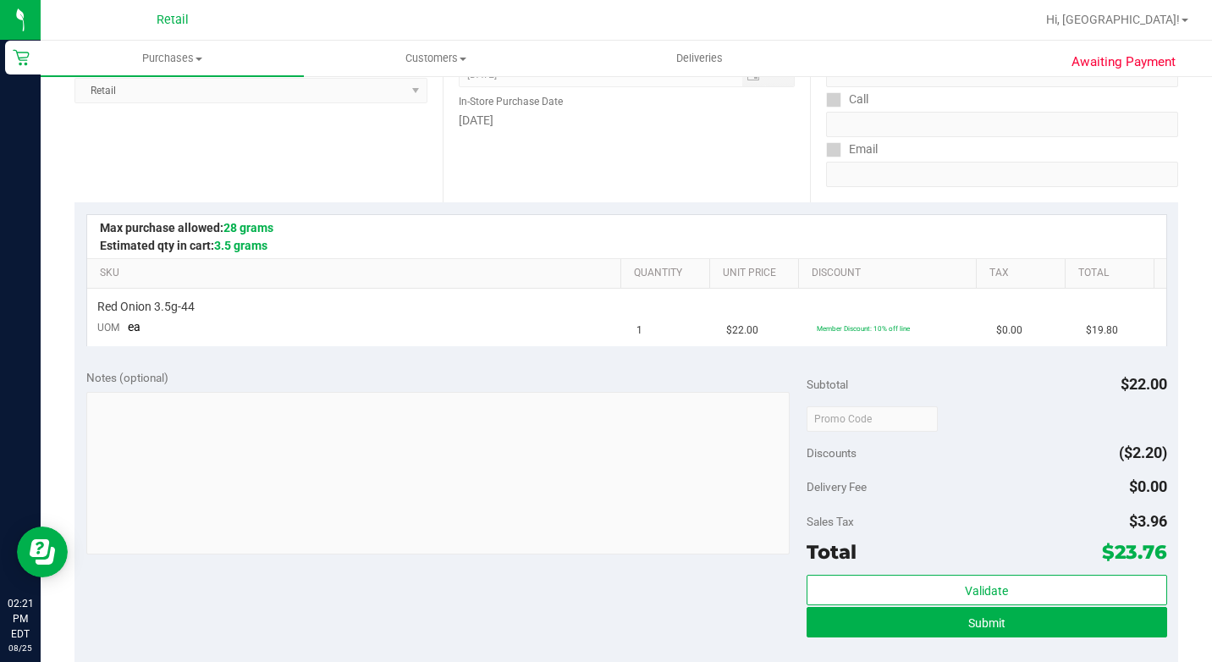
scroll to position [508, 0]
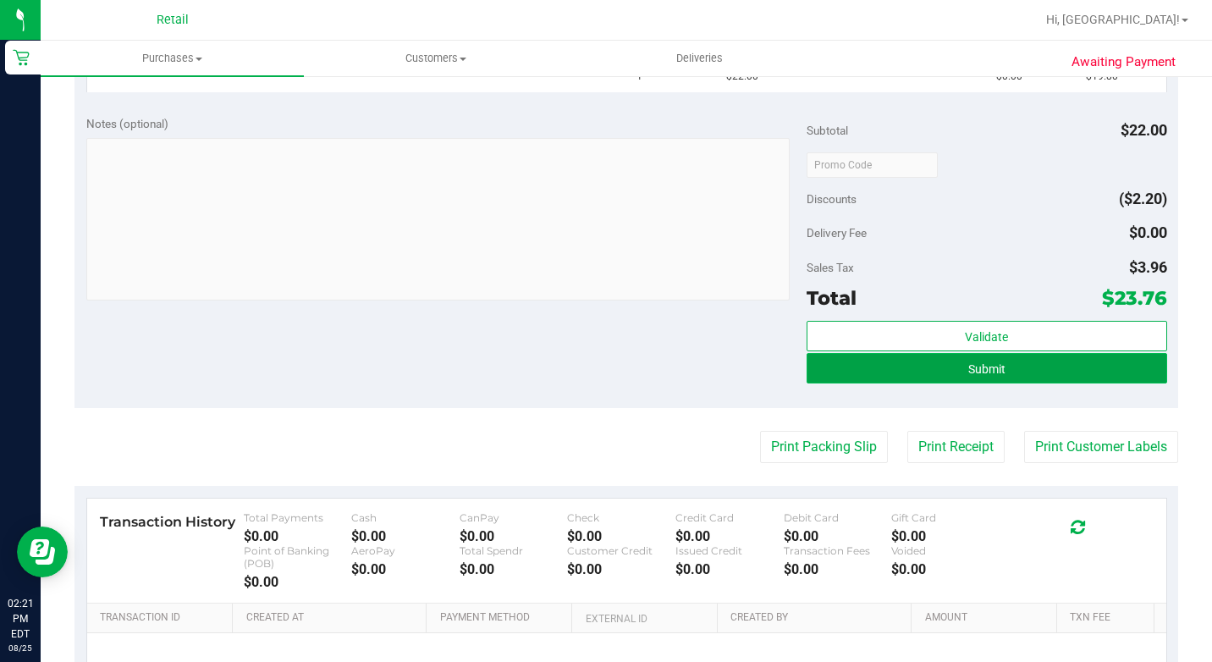
click at [996, 377] on button "Submit" at bounding box center [986, 368] width 360 height 30
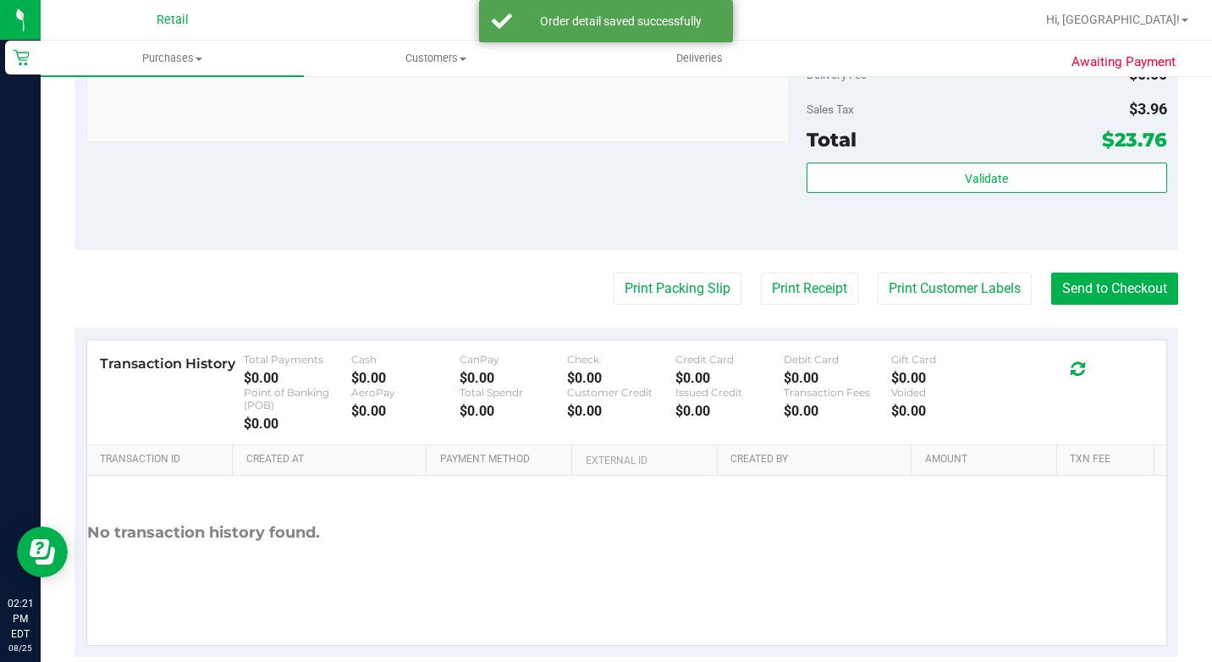
scroll to position [735, 0]
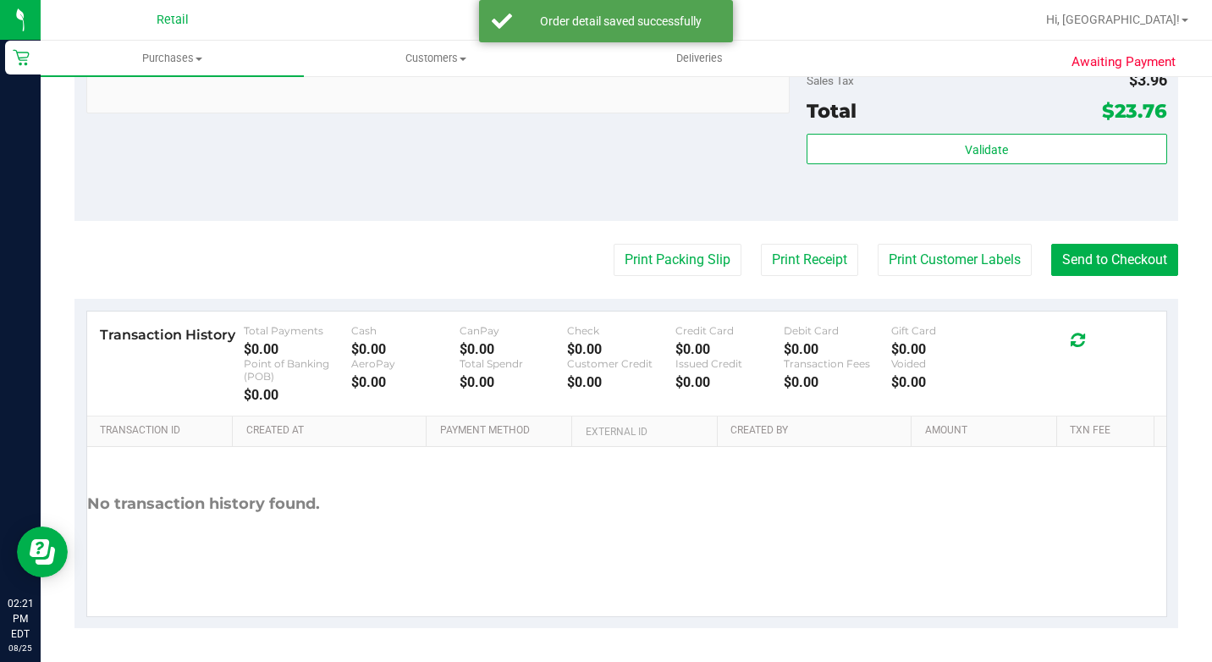
click at [1096, 276] on button "Send to Checkout" at bounding box center [1114, 260] width 127 height 32
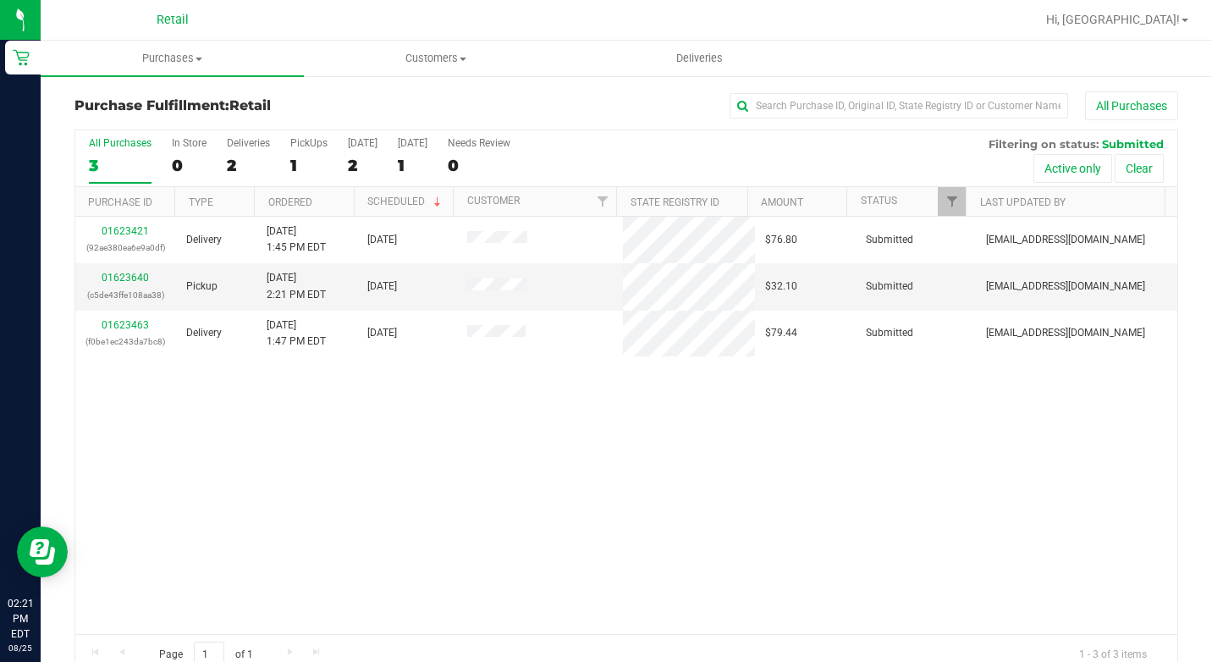
click at [197, 541] on div "01623421 (92ae380ea6e9a0df) Delivery 8/25/2025 1:45 PM EDT 8/26/2025 $76.80 Sub…" at bounding box center [626, 425] width 1102 height 417
click at [171, 56] on span "Purchases" at bounding box center [172, 58] width 263 height 15
click at [165, 107] on span "Summary of purchases" at bounding box center [127, 102] width 173 height 14
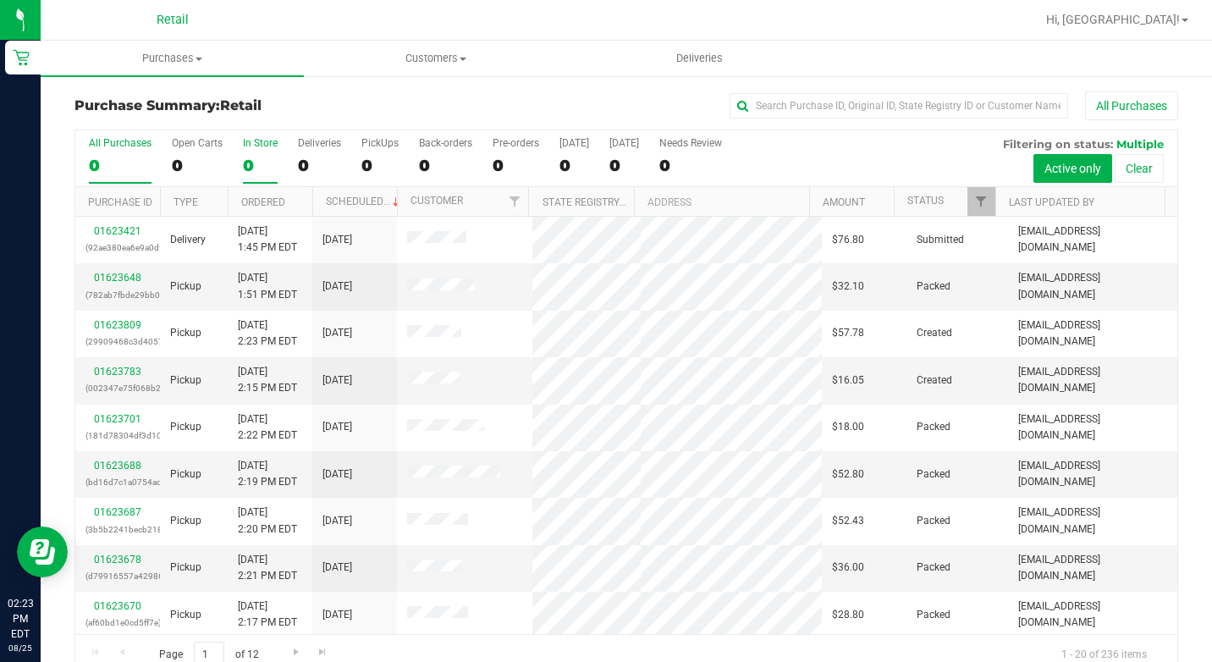
click at [254, 158] on div "0" at bounding box center [260, 165] width 35 height 19
click at [0, 0] on input "In Store 0" at bounding box center [0, 0] width 0 height 0
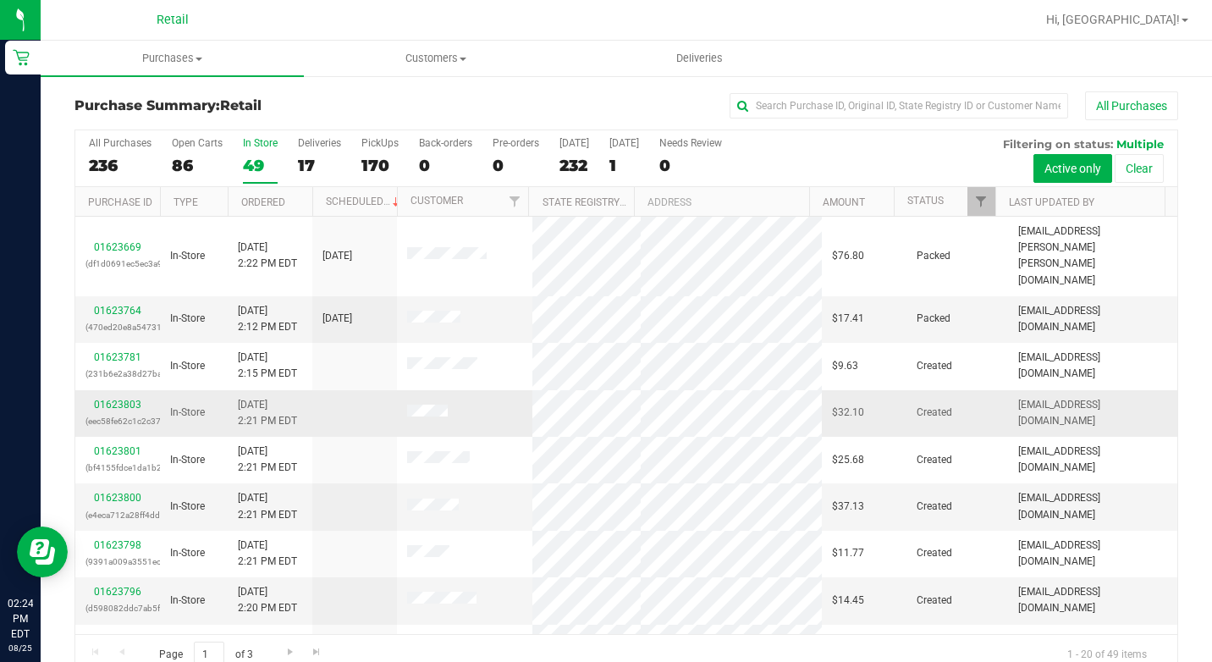
scroll to position [85, 0]
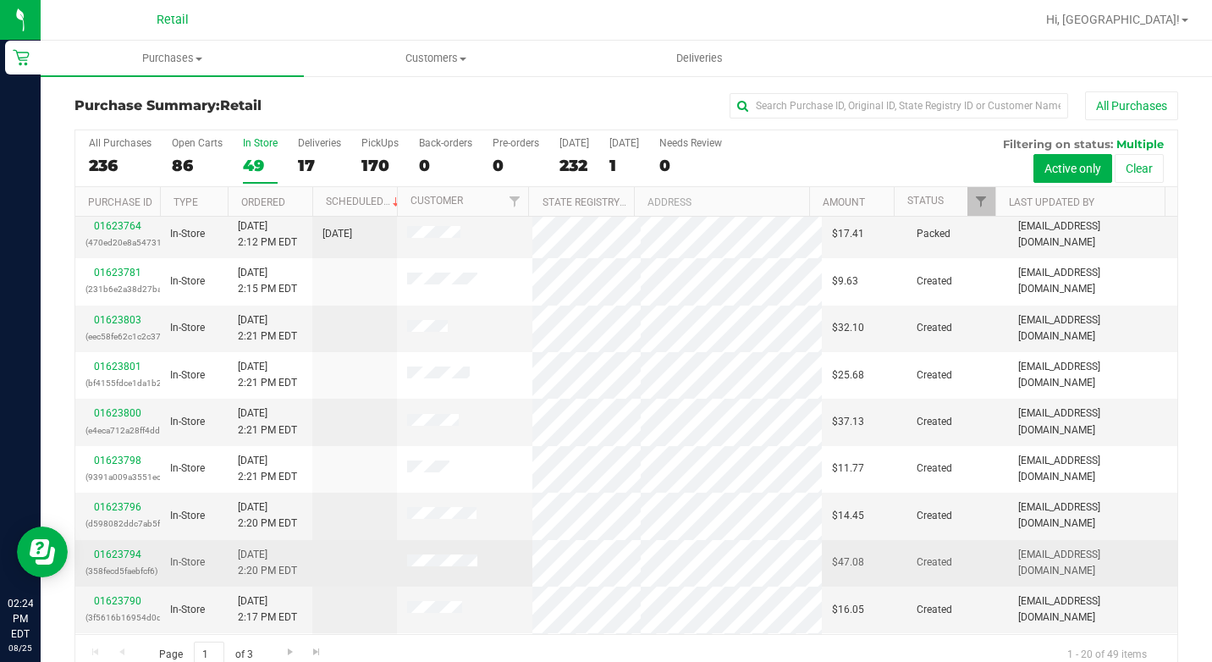
click at [124, 540] on td "01623794 (358fecd5faebfcf6)" at bounding box center [117, 563] width 85 height 47
click at [120, 548] on link "01623794" at bounding box center [117, 554] width 47 height 12
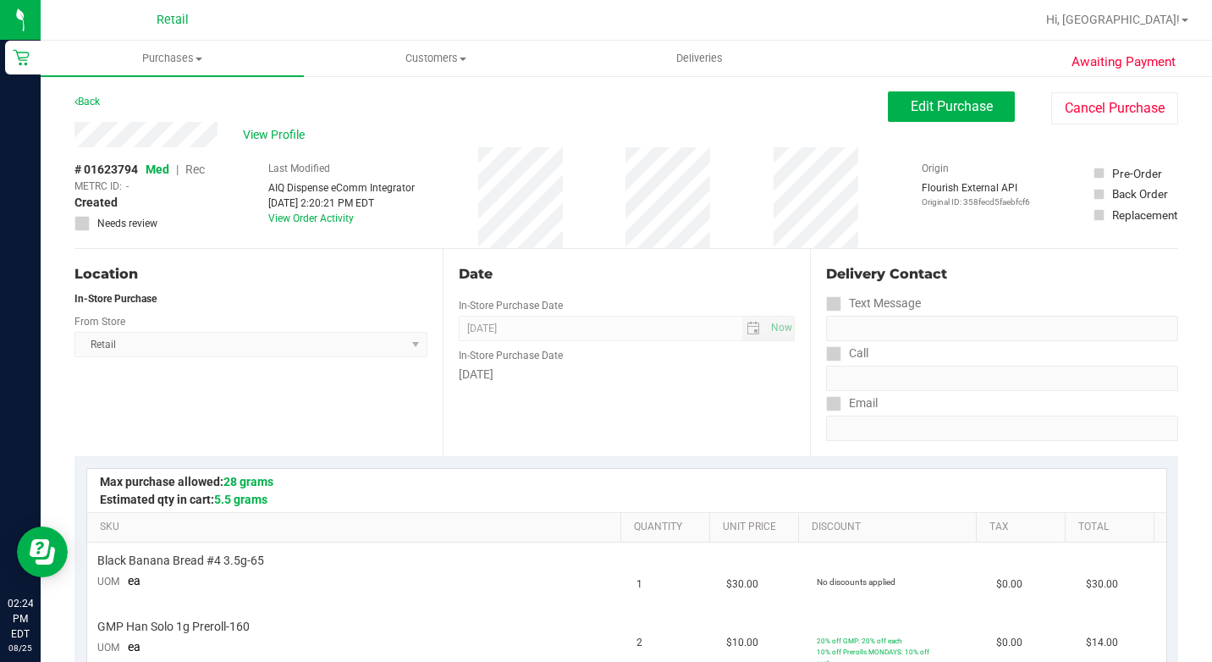
click at [948, 100] on span "Edit Purchase" at bounding box center [951, 106] width 82 height 16
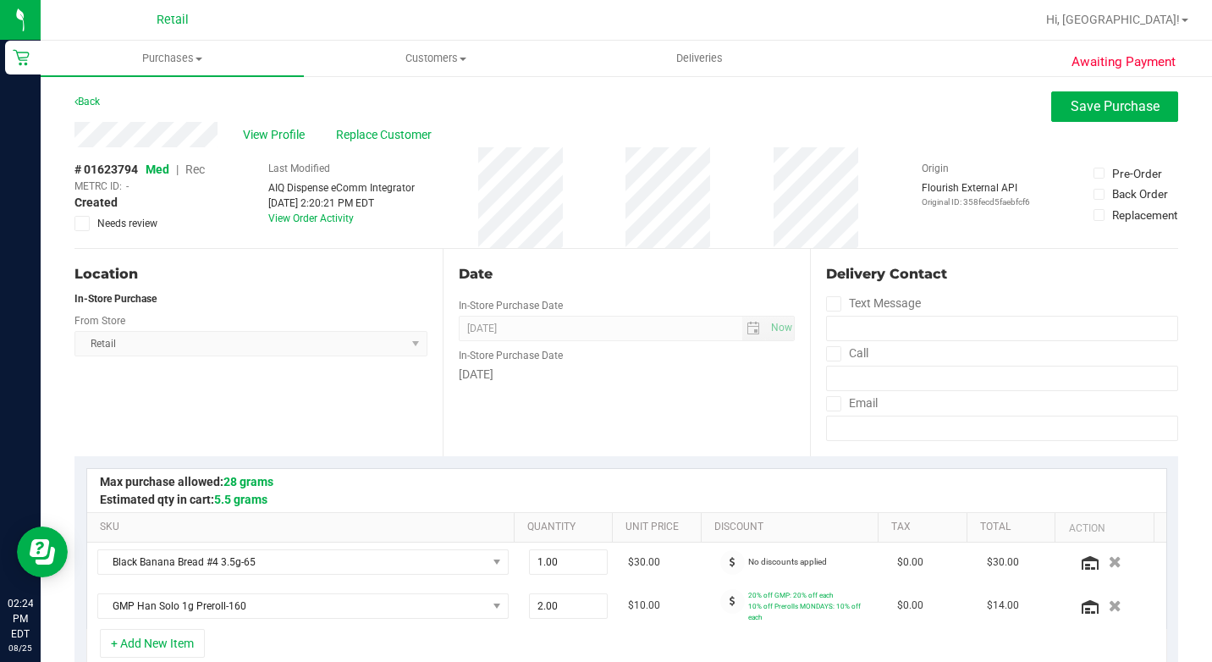
click at [203, 162] on span "Rec" at bounding box center [194, 169] width 19 height 14
click at [202, 163] on span "Rec" at bounding box center [194, 169] width 19 height 14
click at [181, 221] on label "Needs review" at bounding box center [139, 223] width 130 height 15
click at [0, 0] on input "Needs review" at bounding box center [0, 0] width 0 height 0
click at [1123, 95] on button "Save Purchase" at bounding box center [1114, 106] width 127 height 30
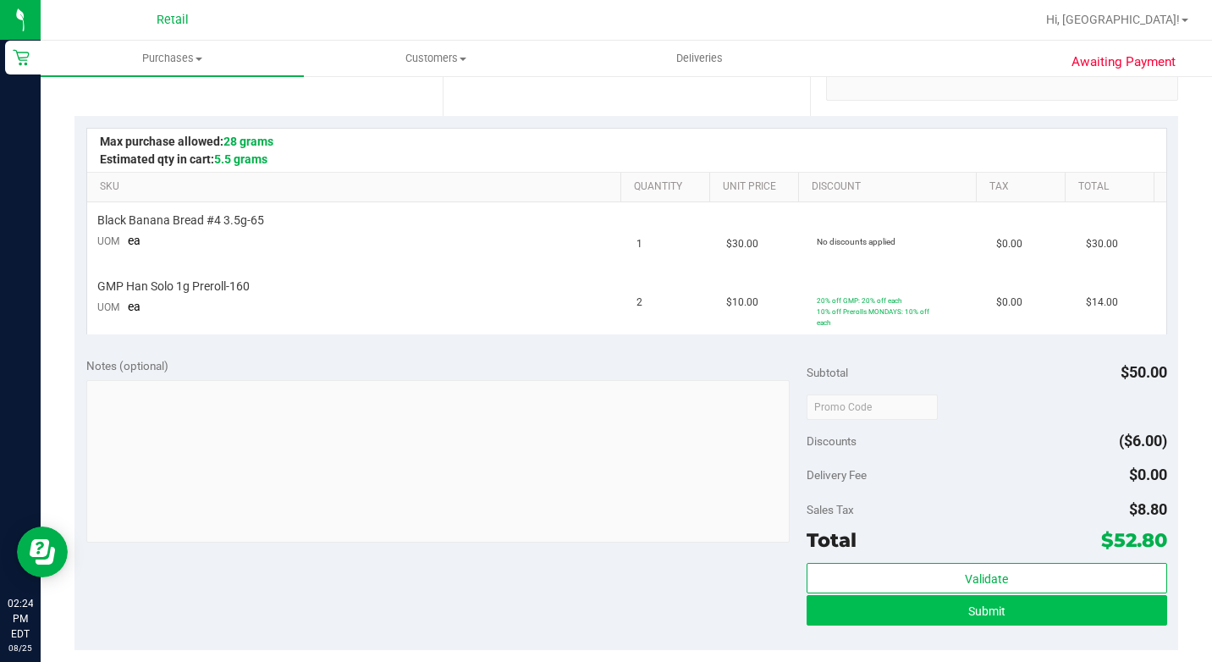
scroll to position [423, 0]
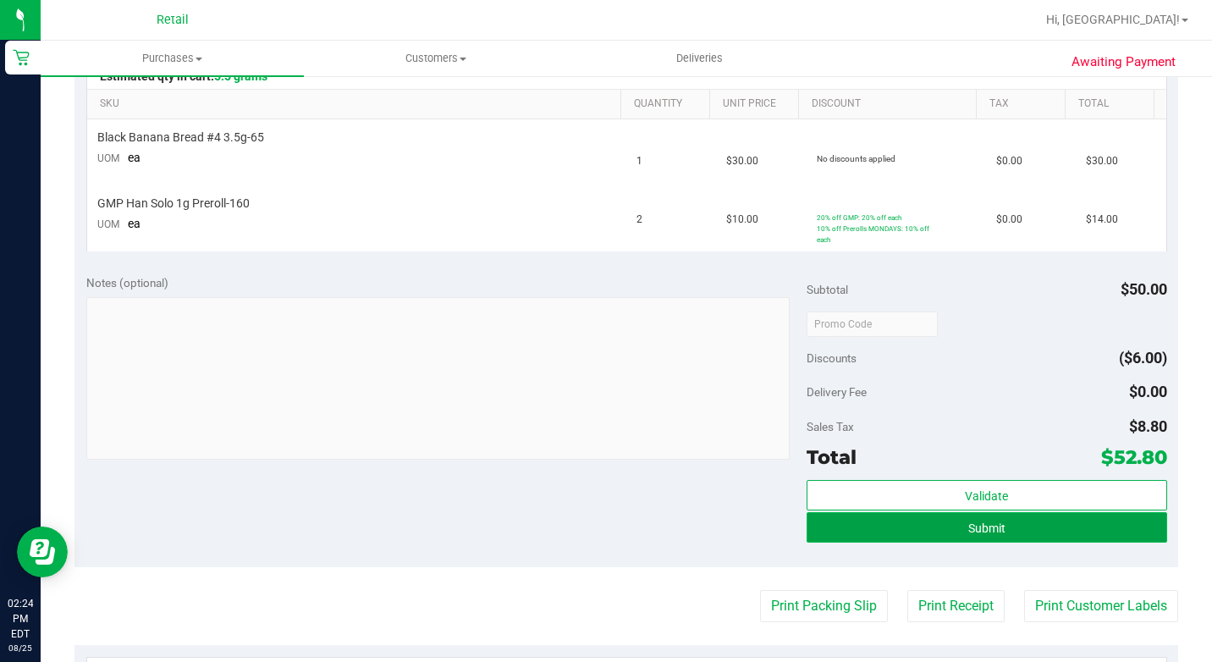
click at [1025, 522] on button "Submit" at bounding box center [986, 527] width 360 height 30
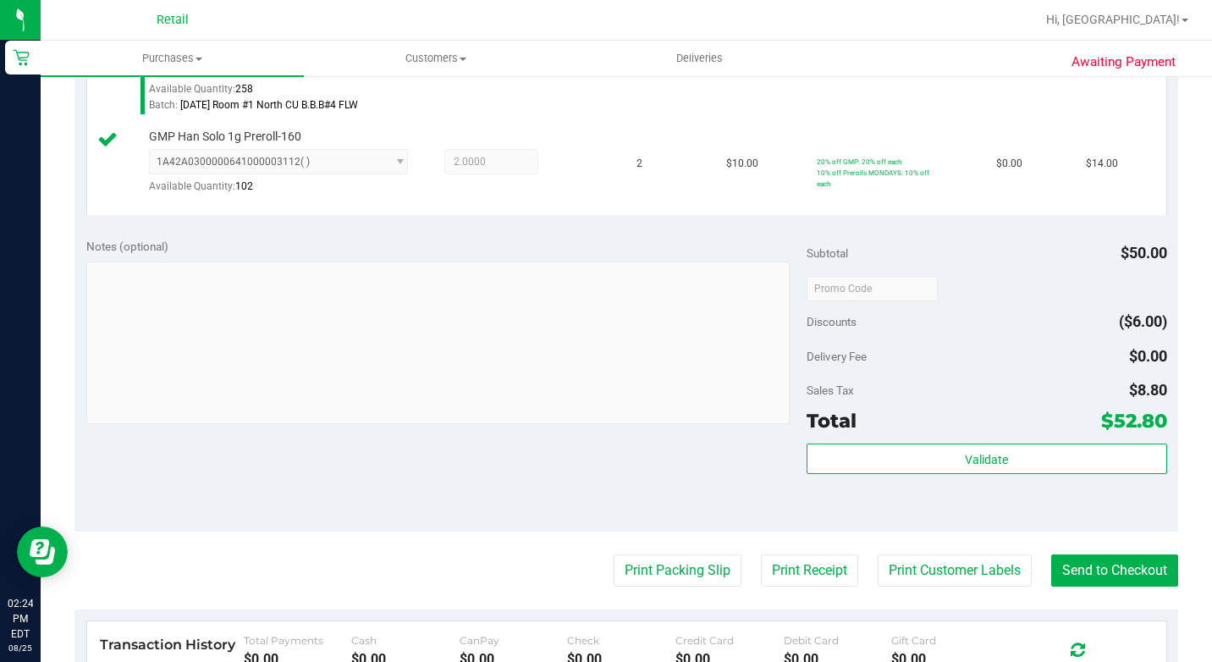
scroll to position [592, 0]
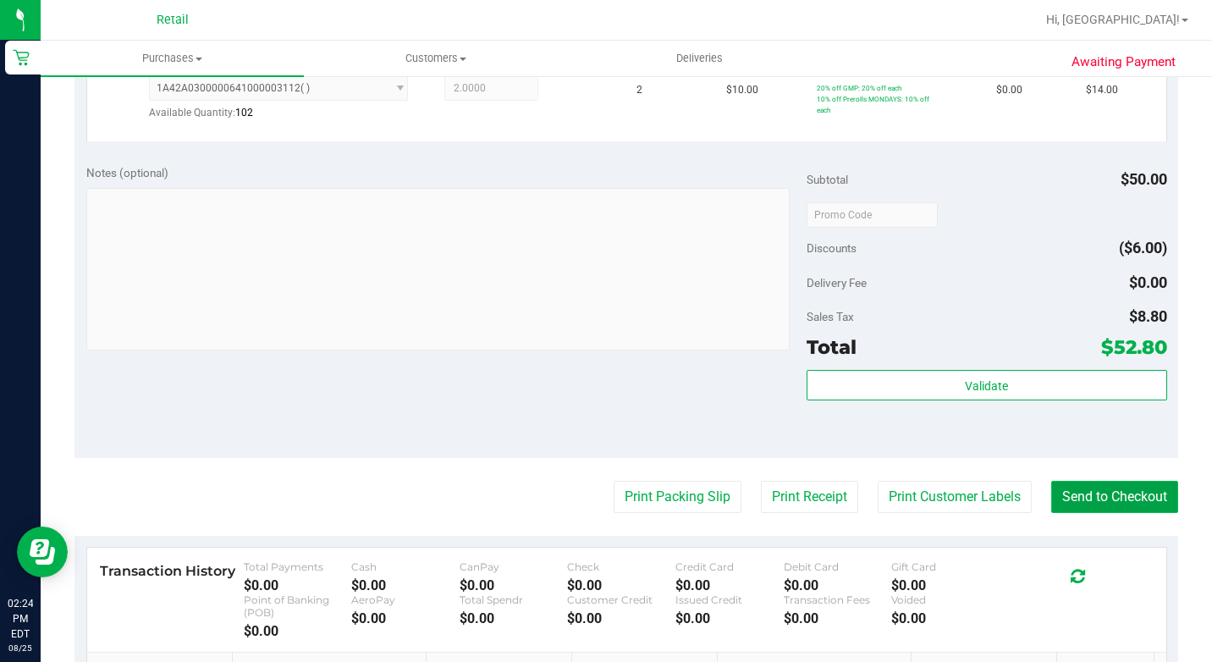
click at [1076, 513] on button "Send to Checkout" at bounding box center [1114, 497] width 127 height 32
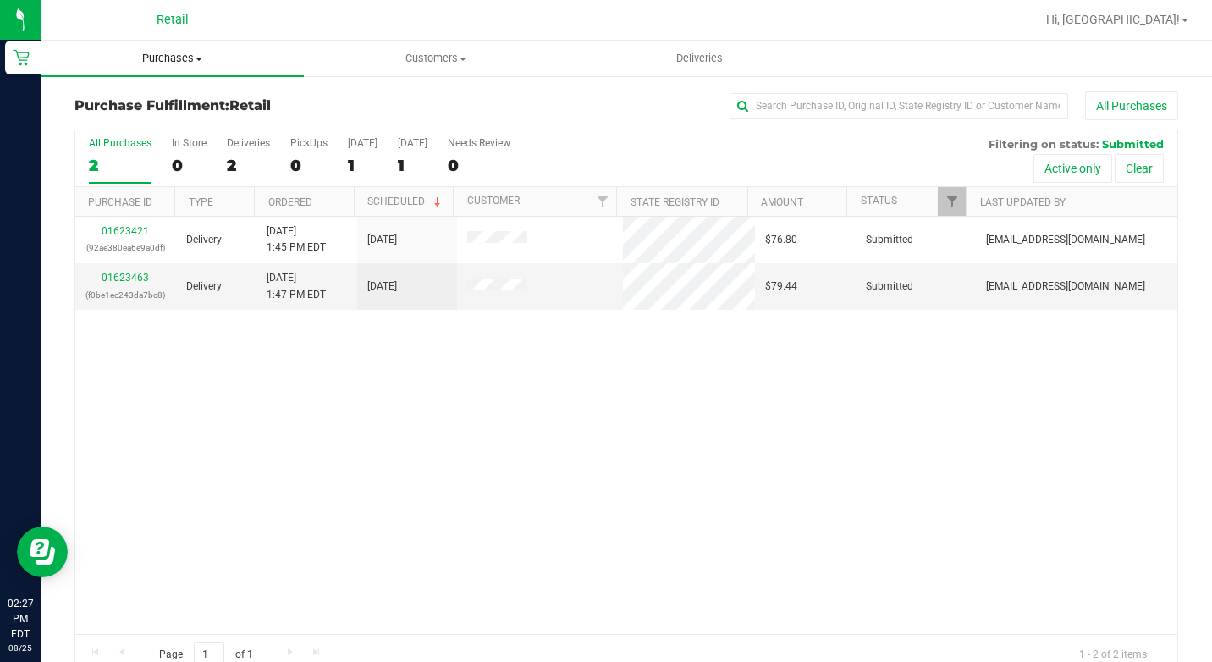
drag, startPoint x: 210, startPoint y: 58, endPoint x: 208, endPoint y: 78, distance: 20.4
click at [210, 58] on span "Purchases" at bounding box center [172, 58] width 263 height 15
click at [178, 99] on span "Summary of purchases" at bounding box center [127, 102] width 173 height 14
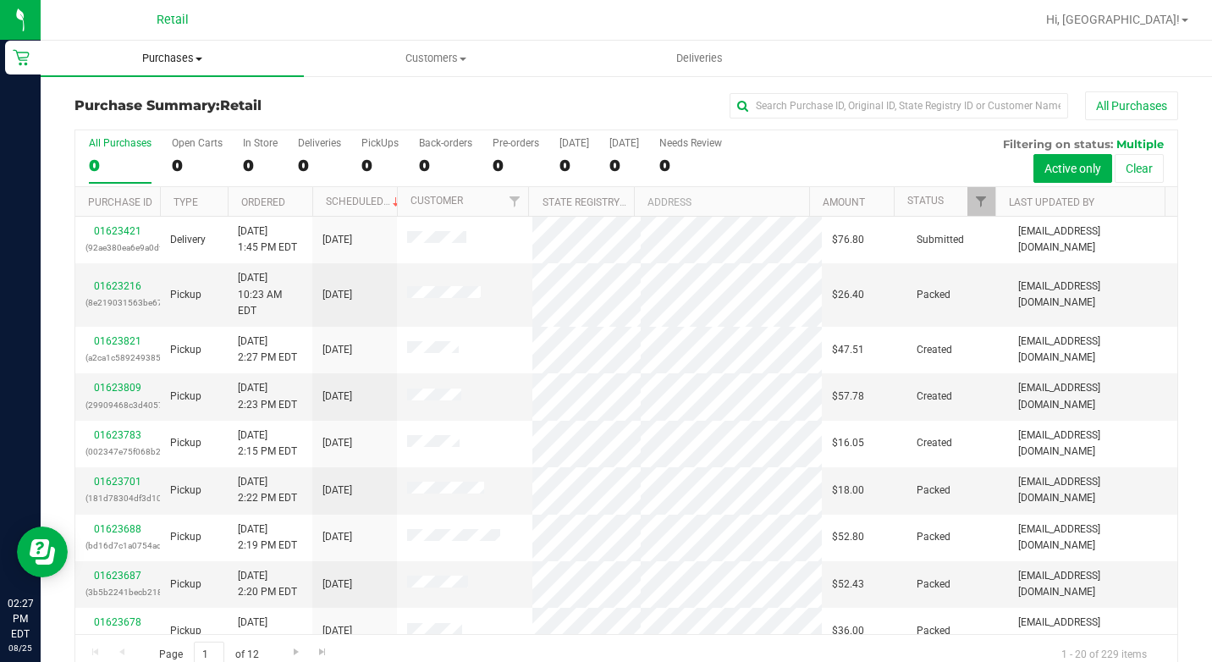
click at [172, 69] on uib-tab-heading "Purchases Summary of purchases Fulfillment All purchases" at bounding box center [172, 59] width 263 height 36
click at [180, 111] on li "Summary of purchases" at bounding box center [172, 102] width 263 height 20
click at [248, 157] on div "0" at bounding box center [260, 165] width 35 height 19
click at [0, 0] on input "In Store 0" at bounding box center [0, 0] width 0 height 0
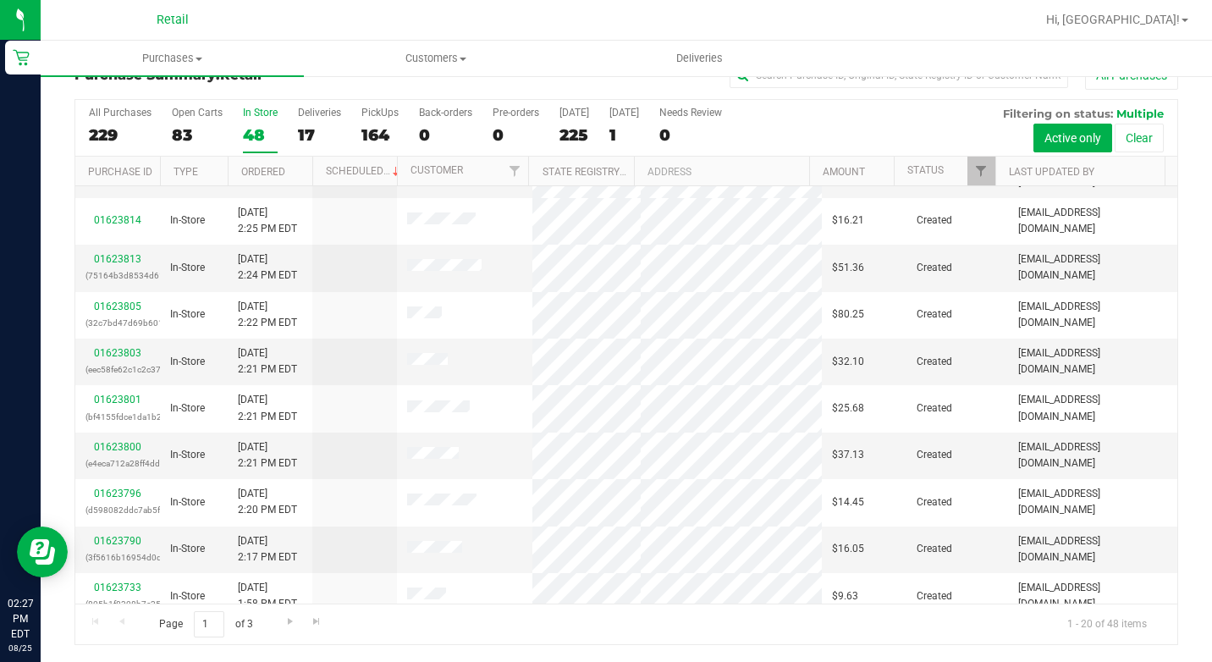
scroll to position [181, 0]
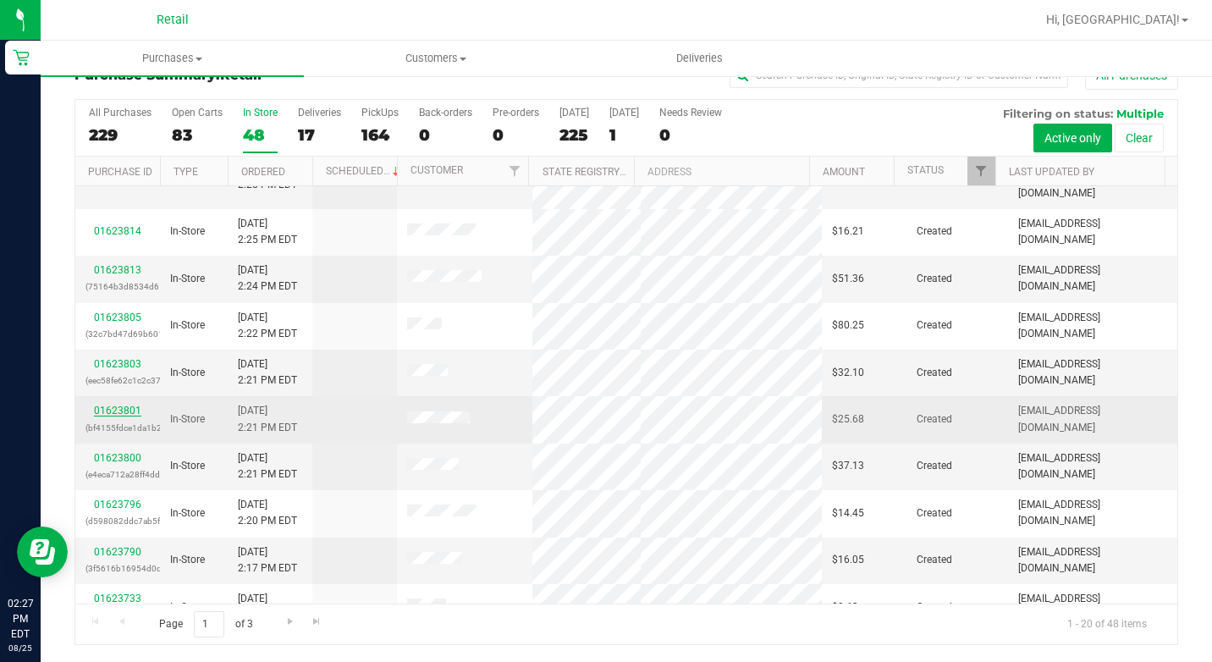
click at [117, 404] on link "01623801" at bounding box center [117, 410] width 47 height 12
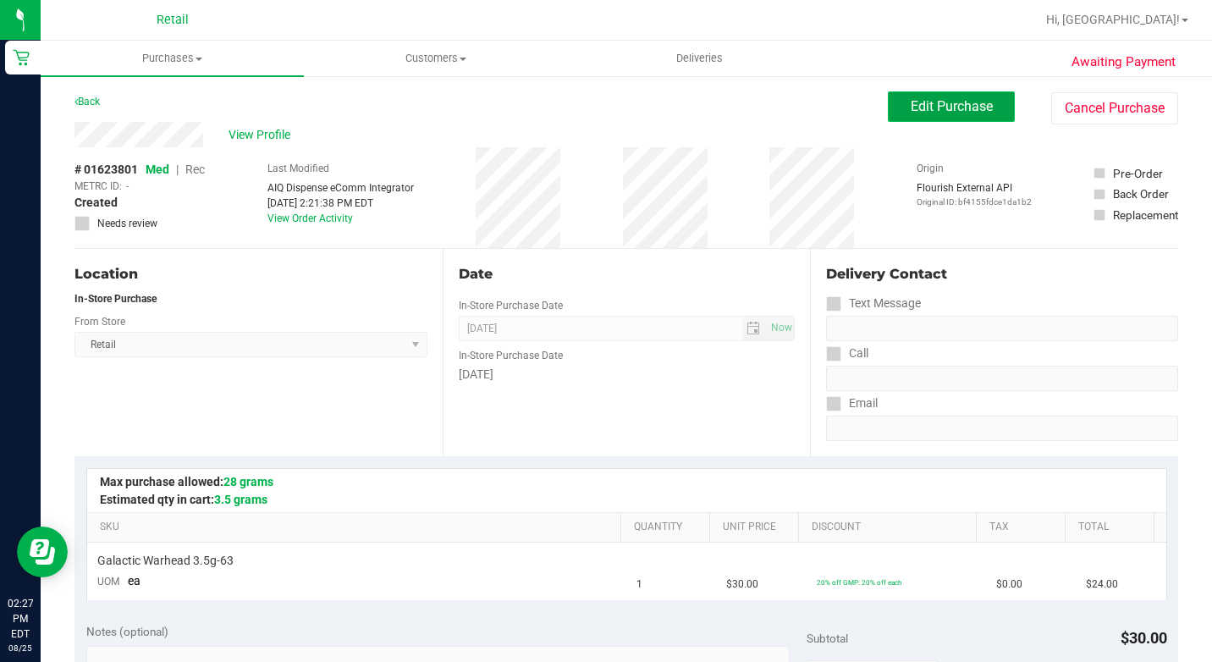
click at [915, 107] on span "Edit Purchase" at bounding box center [951, 106] width 82 height 16
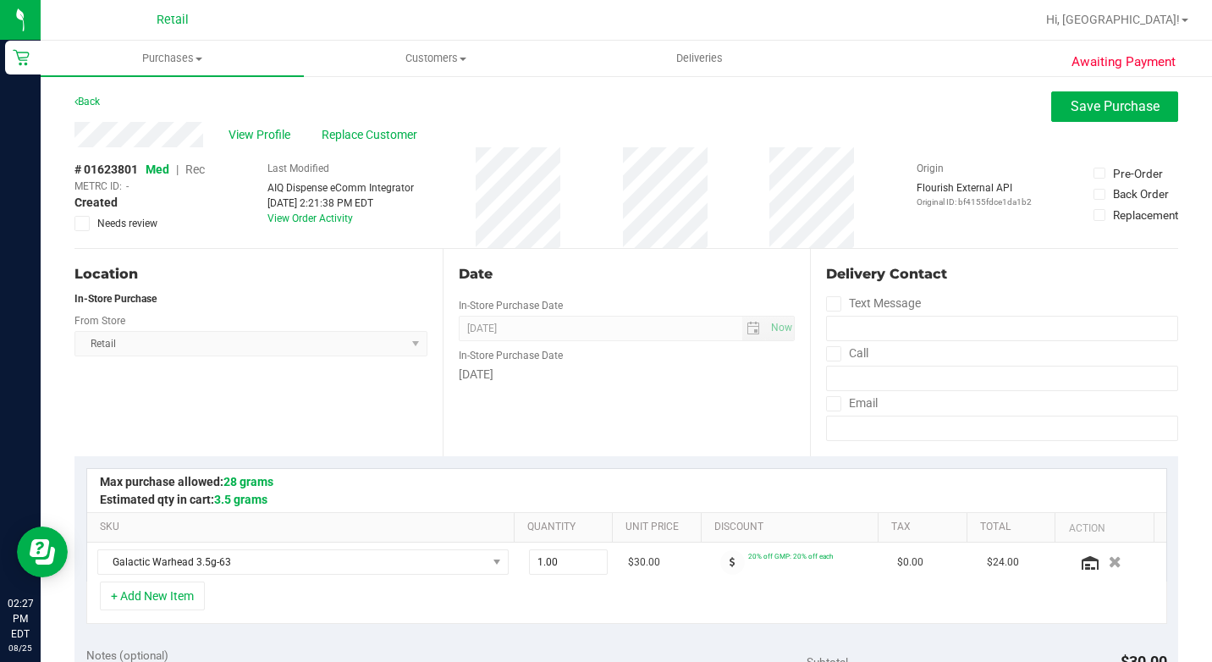
click at [204, 172] on span "Rec" at bounding box center [194, 169] width 19 height 14
click at [1137, 121] on button "Save Purchase" at bounding box center [1114, 106] width 127 height 30
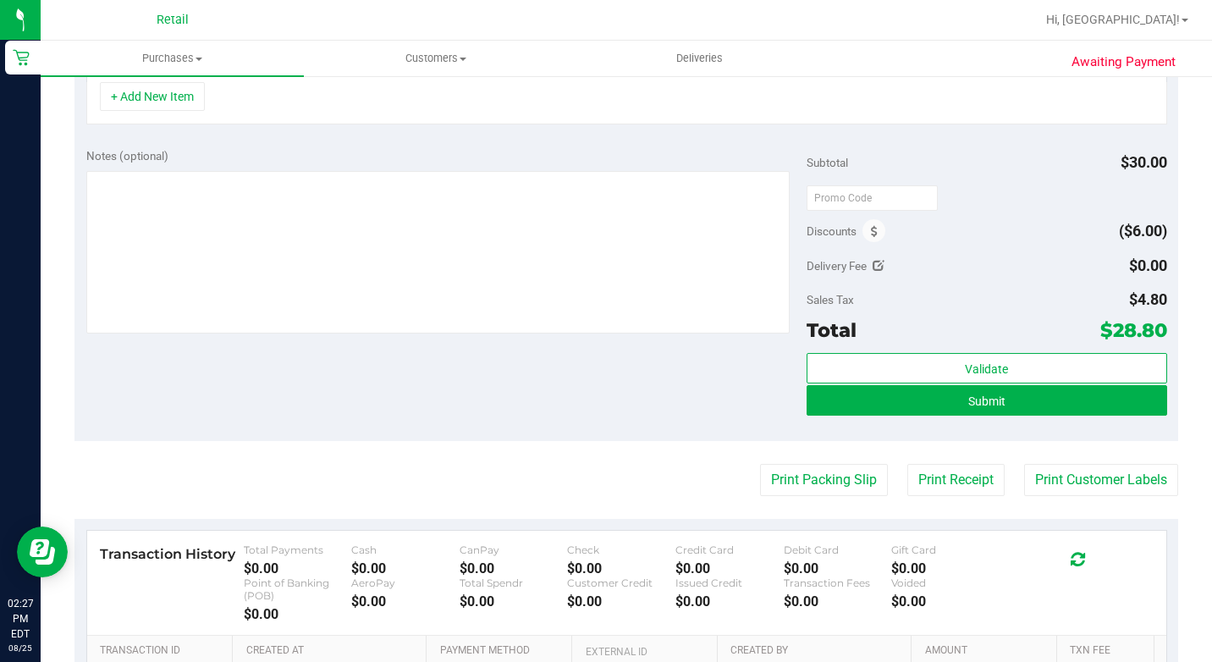
scroll to position [508, 0]
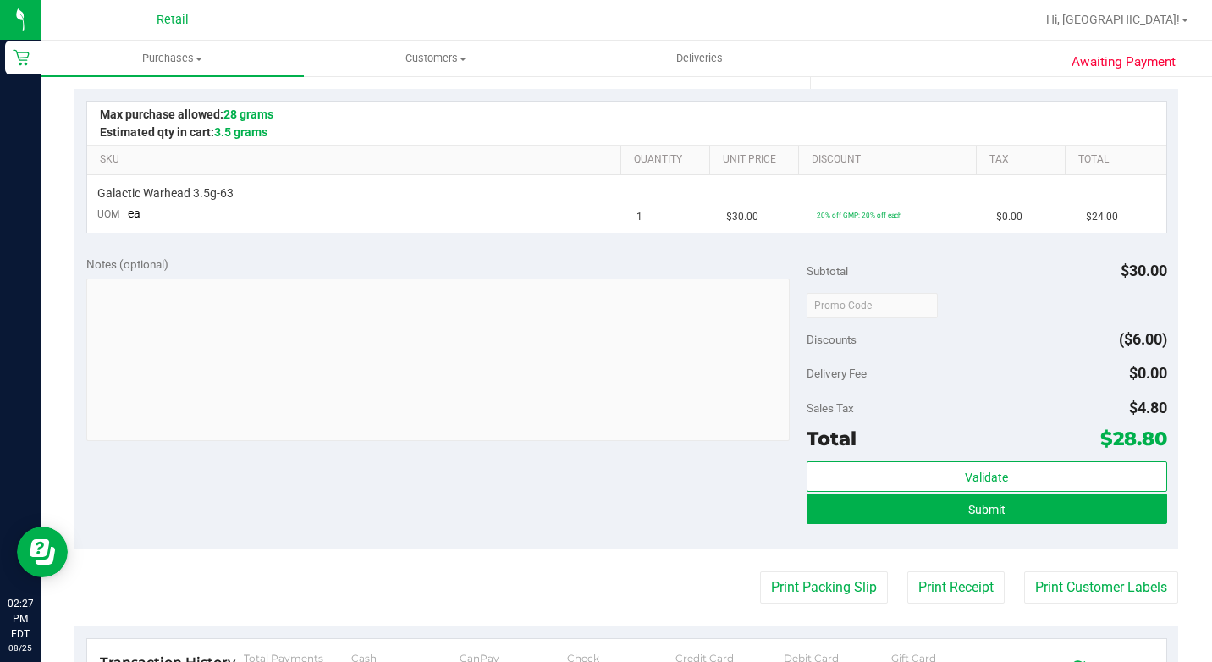
scroll to position [677, 0]
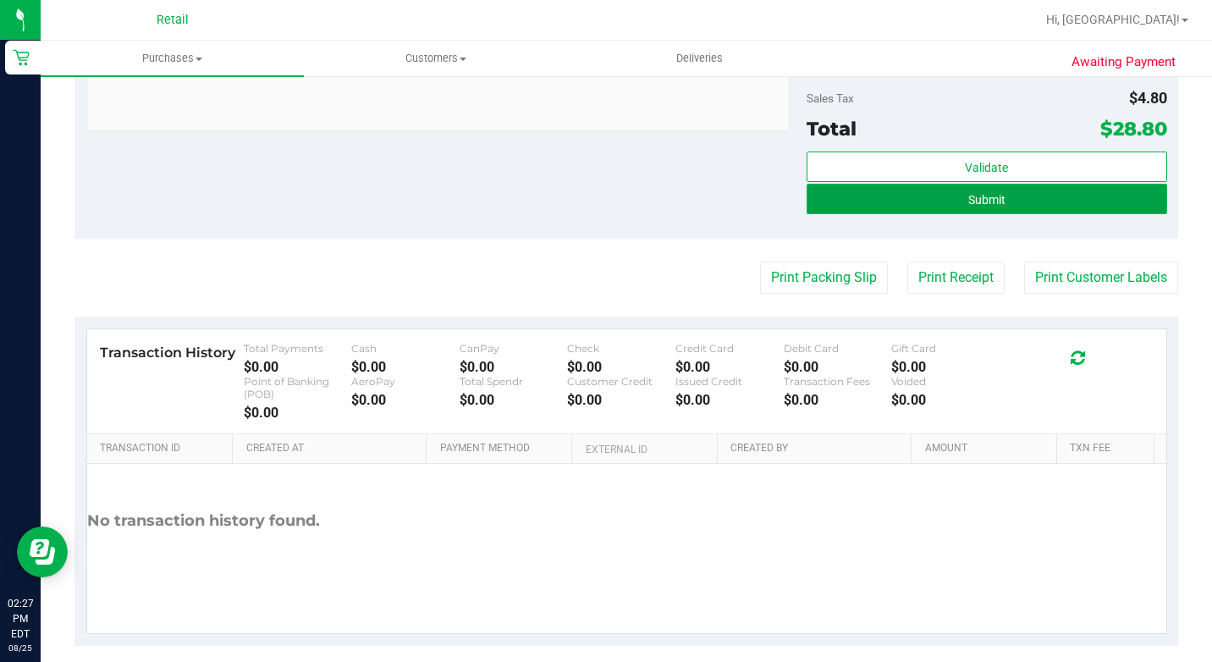
click at [846, 185] on button "Submit" at bounding box center [986, 199] width 360 height 30
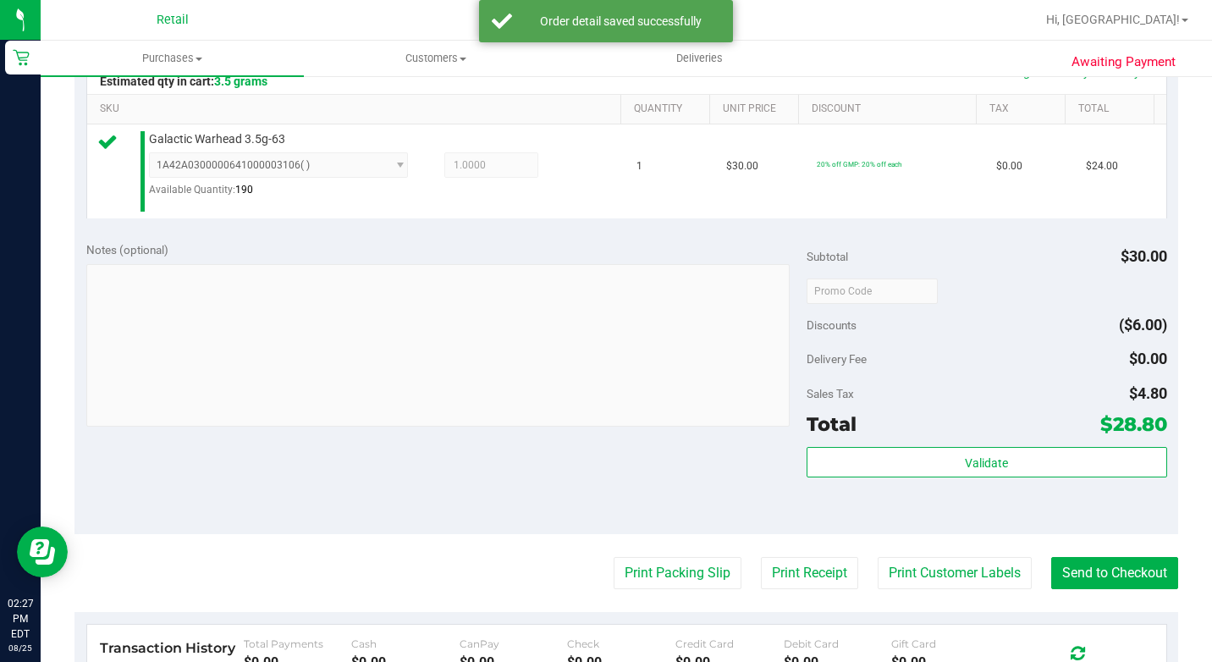
scroll to position [508, 0]
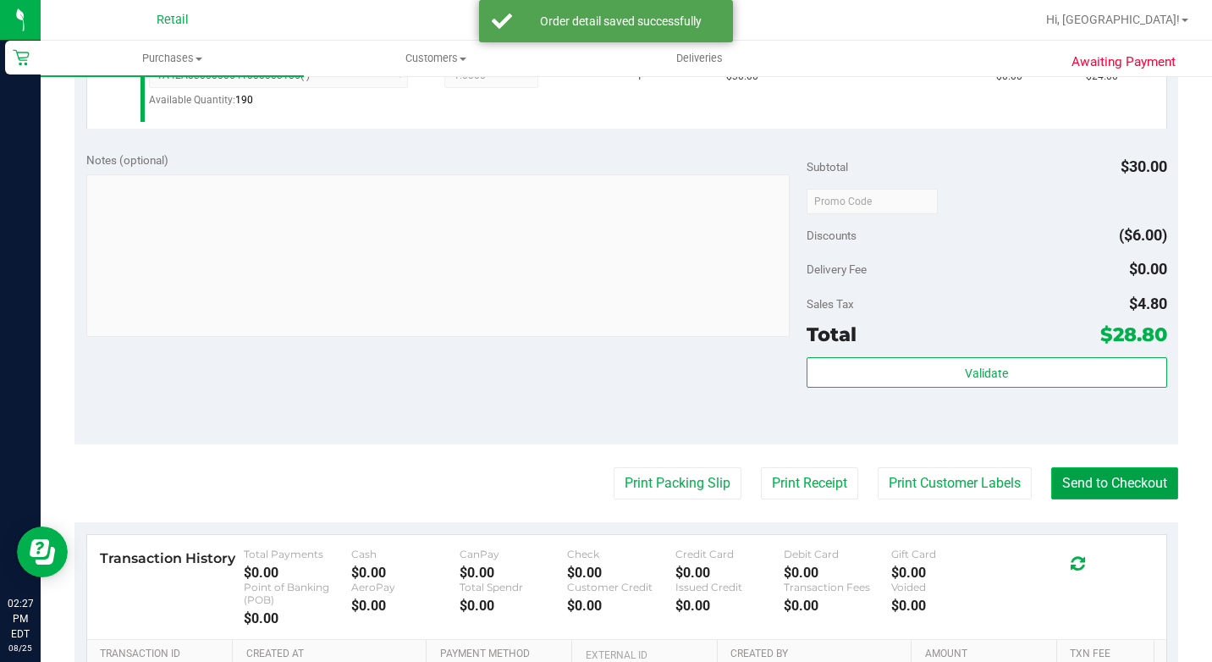
click at [1051, 498] on button "Send to Checkout" at bounding box center [1114, 483] width 127 height 32
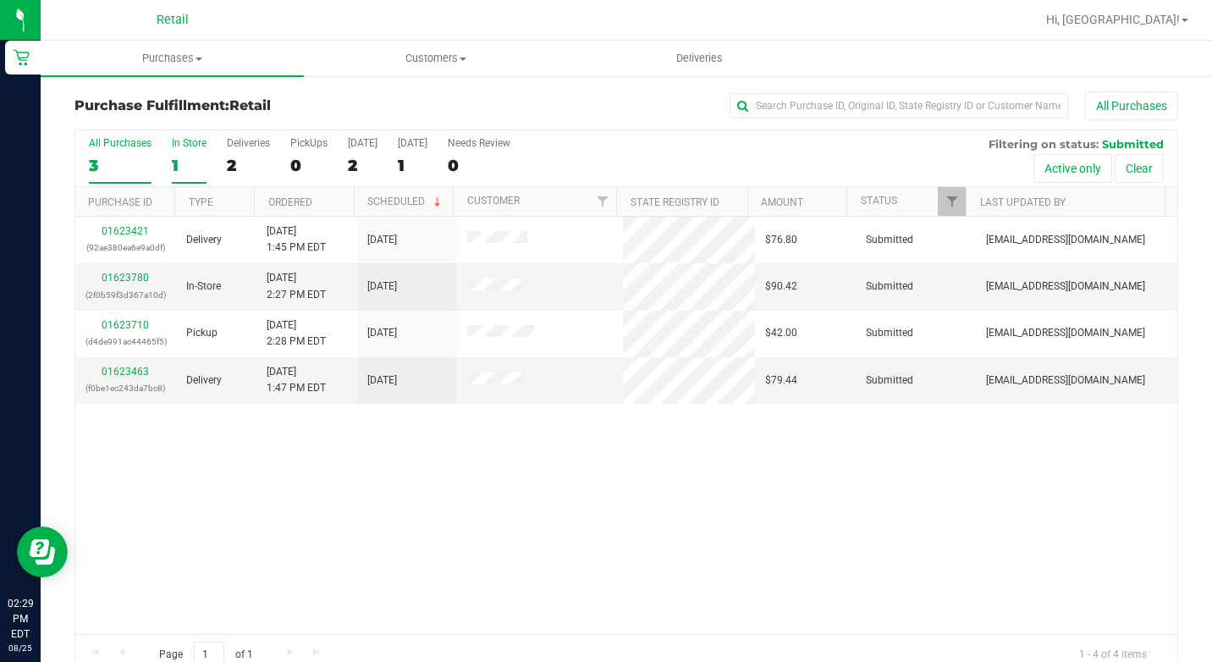
click at [173, 162] on div "1" at bounding box center [189, 165] width 35 height 19
click at [0, 0] on input "In Store 1" at bounding box center [0, 0] width 0 height 0
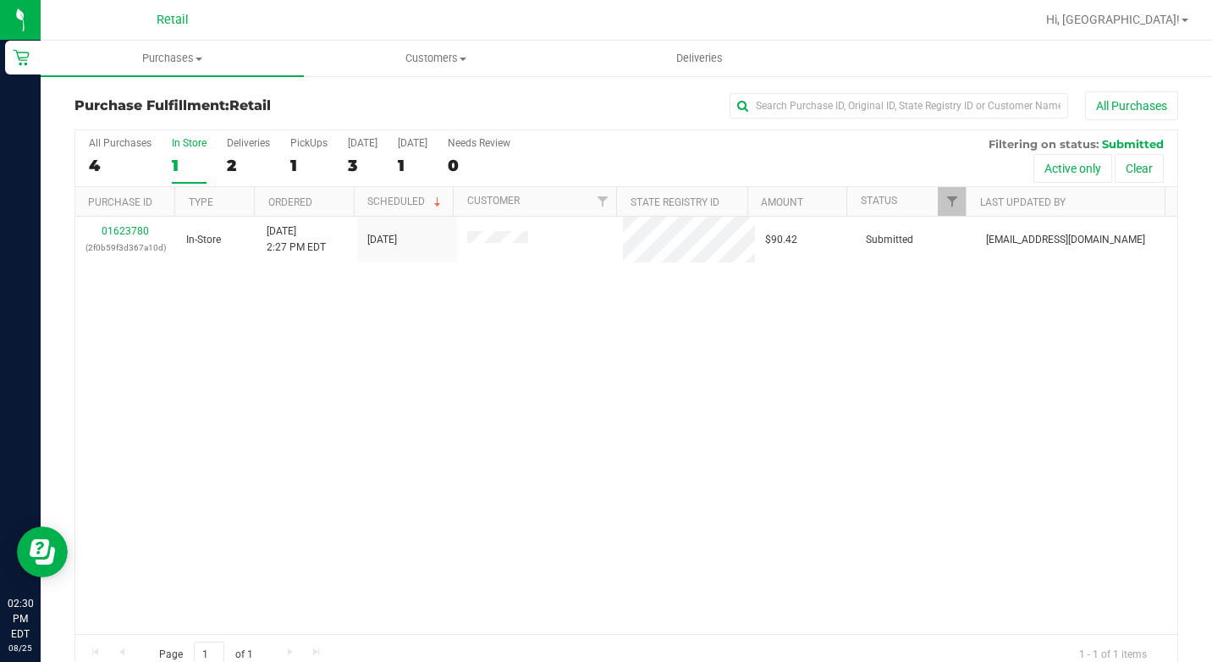
click at [154, 84] on div "Purchase Fulfillment: Retail All Purchases All Purchases 4 In Store 1 Deliverie…" at bounding box center [626, 383] width 1171 height 618
click at [161, 63] on span "Purchases" at bounding box center [172, 58] width 263 height 15
click at [146, 93] on li "Summary of purchases" at bounding box center [172, 102] width 263 height 20
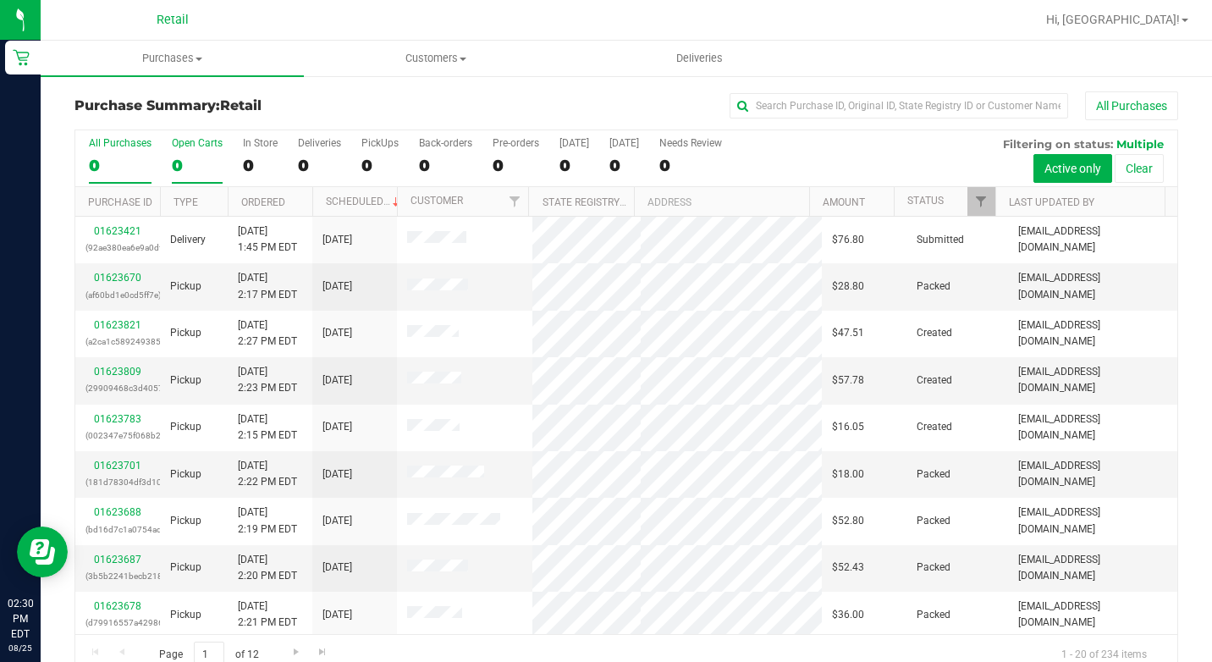
click at [188, 153] on label "Open Carts 0" at bounding box center [197, 160] width 51 height 47
click at [0, 0] on input "Open Carts 0" at bounding box center [0, 0] width 0 height 0
click at [252, 150] on label "In Store 0" at bounding box center [260, 160] width 35 height 47
click at [0, 0] on input "In Store 0" at bounding box center [0, 0] width 0 height 0
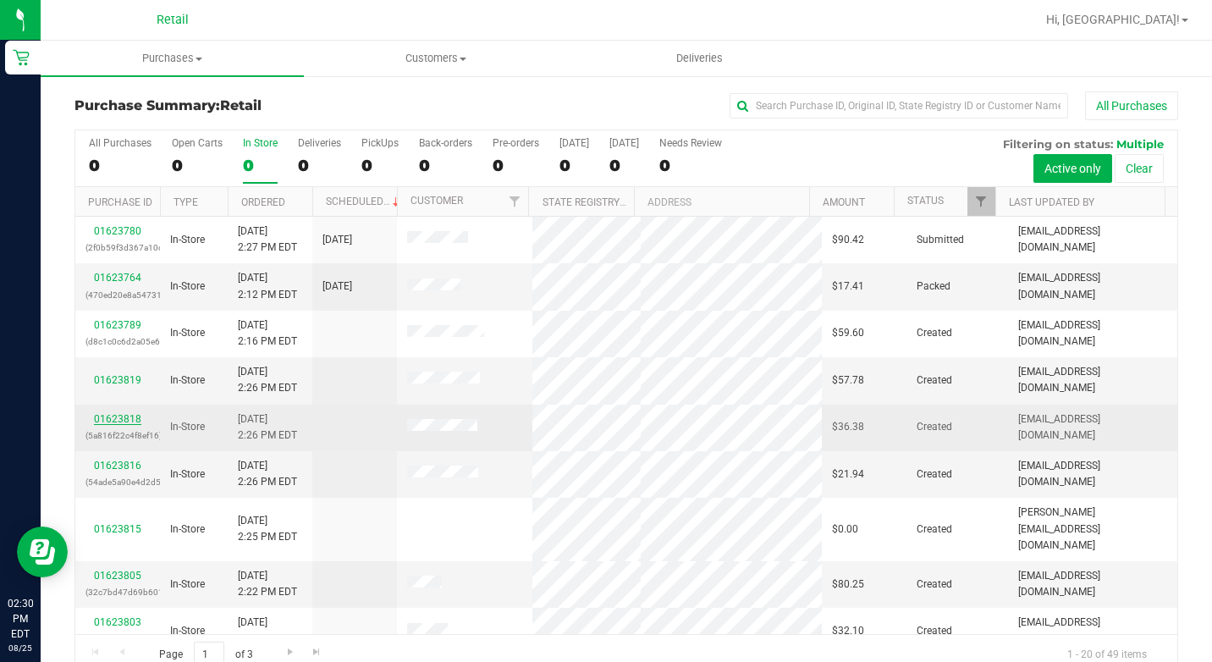
click at [101, 415] on link "01623818" at bounding box center [117, 419] width 47 height 12
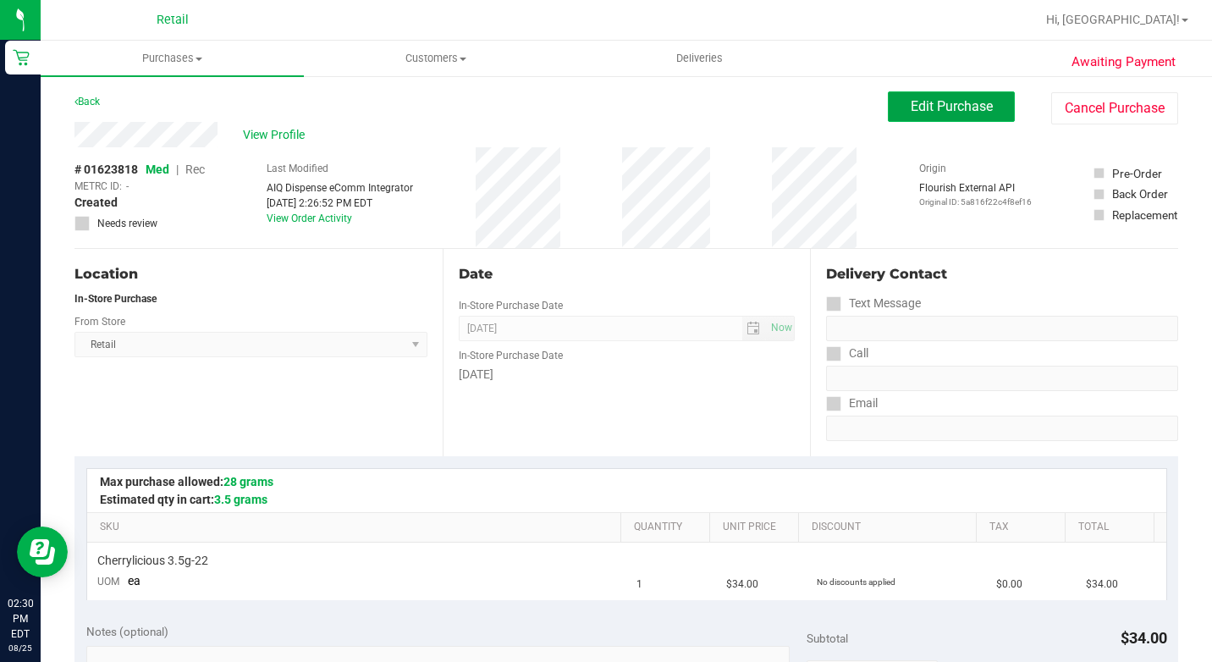
click at [911, 109] on span "Edit Purchase" at bounding box center [951, 106] width 82 height 16
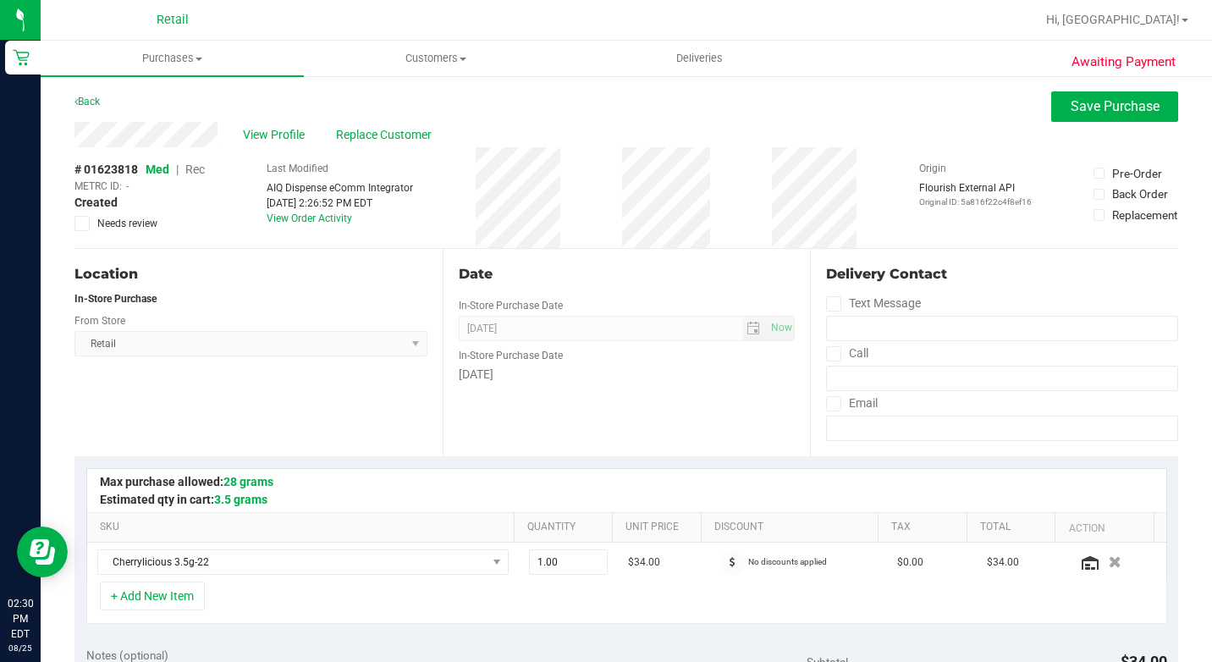
click at [195, 162] on div "# 01623818 Med | Rec METRC ID: - Created Needs review" at bounding box center [139, 196] width 130 height 70
click at [207, 165] on div "# 01623818 Med | Rec METRC ID: - Created Needs review Last Modified AIQ Dispens…" at bounding box center [625, 197] width 1103 height 101
click at [201, 170] on span "Rec" at bounding box center [194, 169] width 19 height 14
click at [1051, 93] on button "Save Purchase" at bounding box center [1114, 106] width 127 height 30
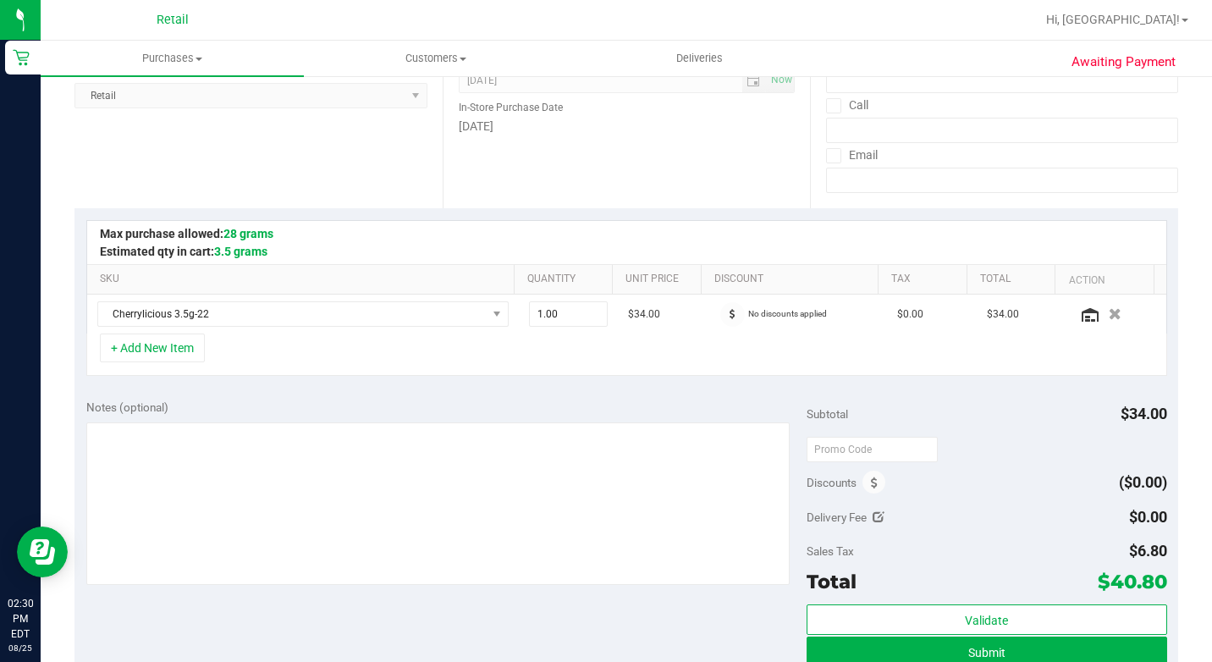
scroll to position [254, 0]
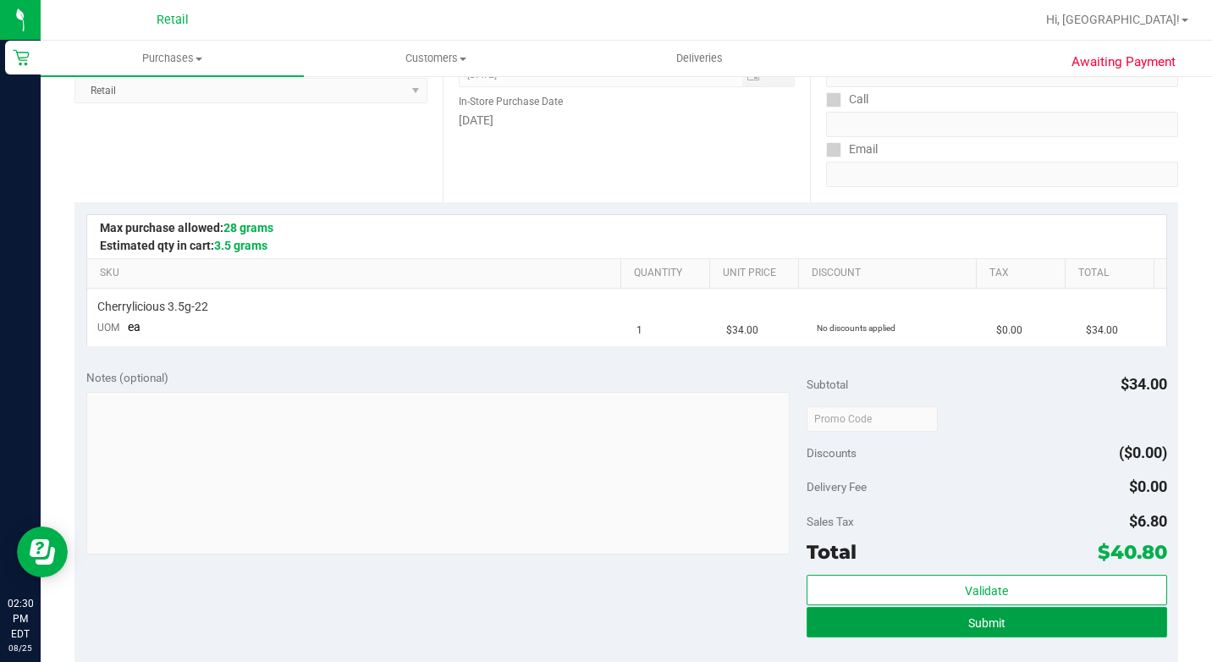
click at [844, 625] on button "Submit" at bounding box center [986, 622] width 360 height 30
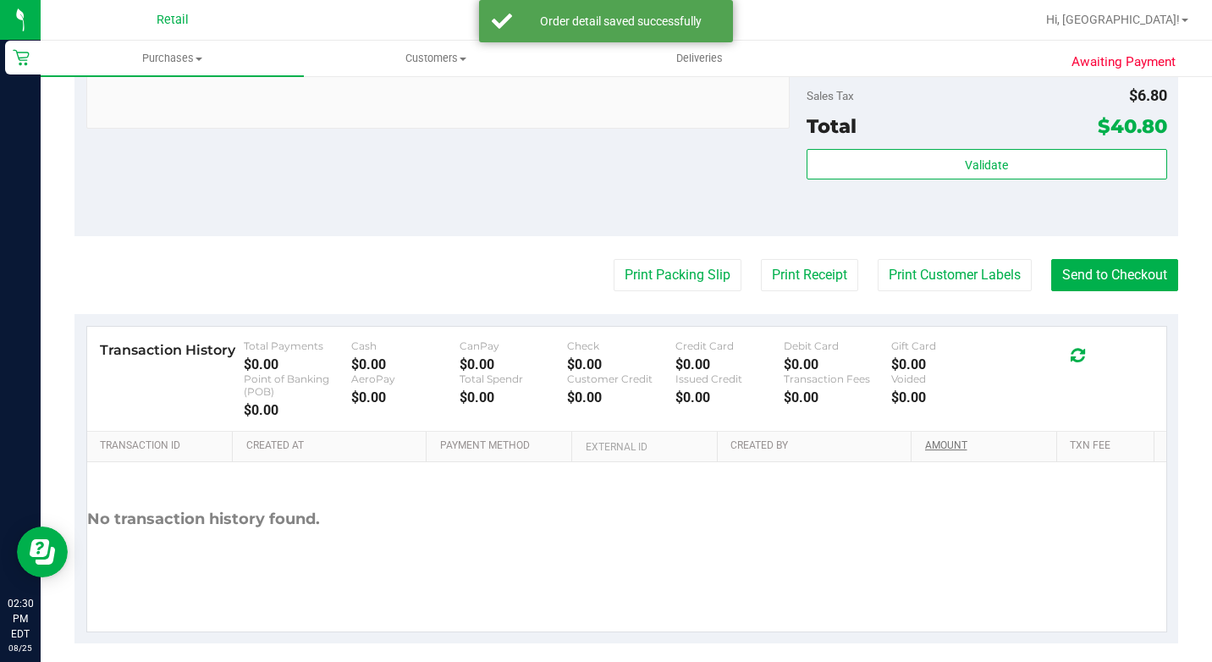
scroll to position [754, 0]
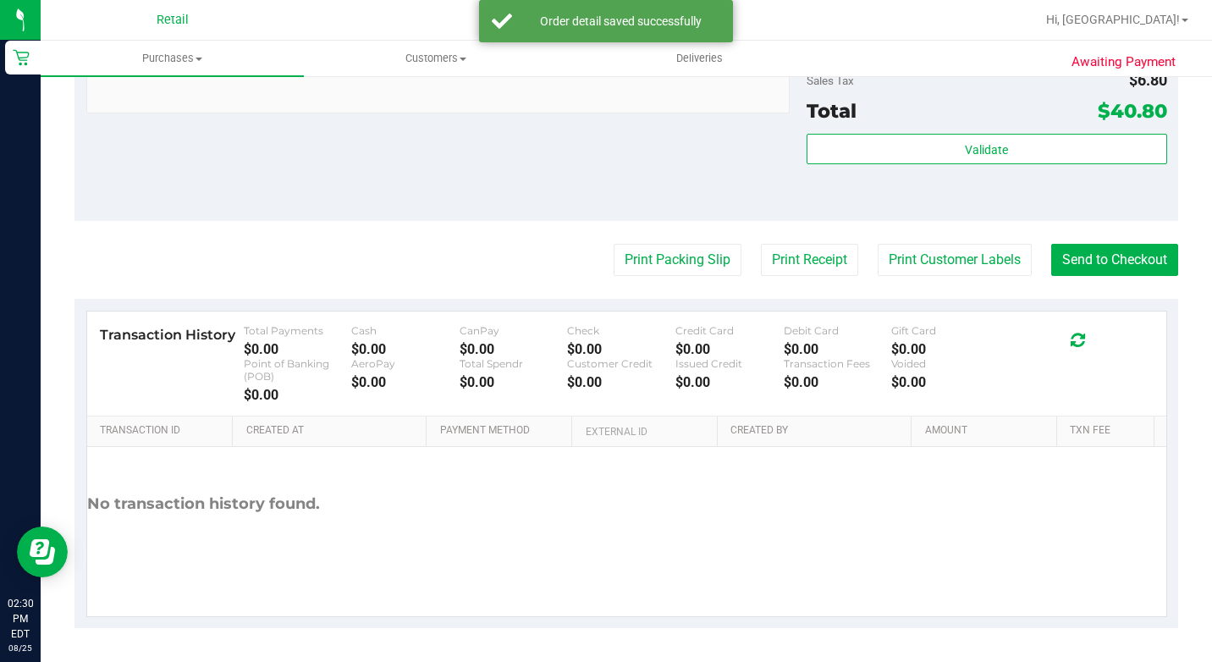
click at [1135, 266] on button "Send to Checkout" at bounding box center [1114, 260] width 127 height 32
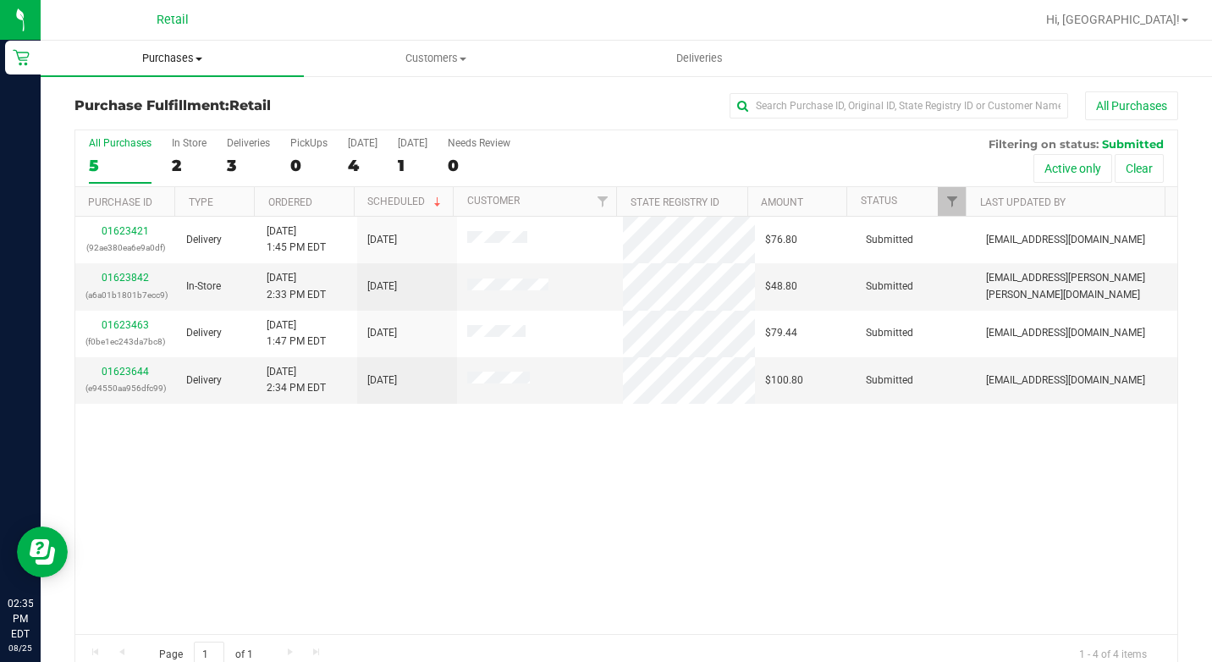
click at [195, 56] on span "Purchases" at bounding box center [172, 58] width 263 height 15
click at [186, 92] on li "Summary of purchases" at bounding box center [172, 102] width 263 height 20
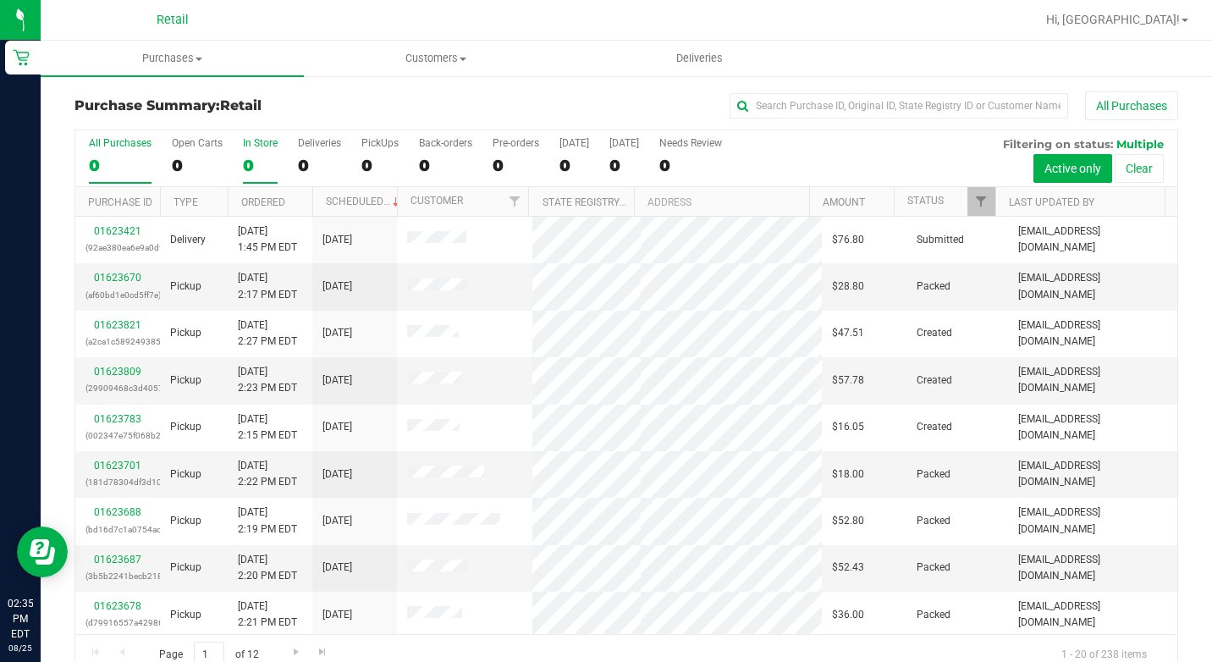
click at [250, 157] on div "0" at bounding box center [260, 165] width 35 height 19
click at [0, 0] on input "In Store 0" at bounding box center [0, 0] width 0 height 0
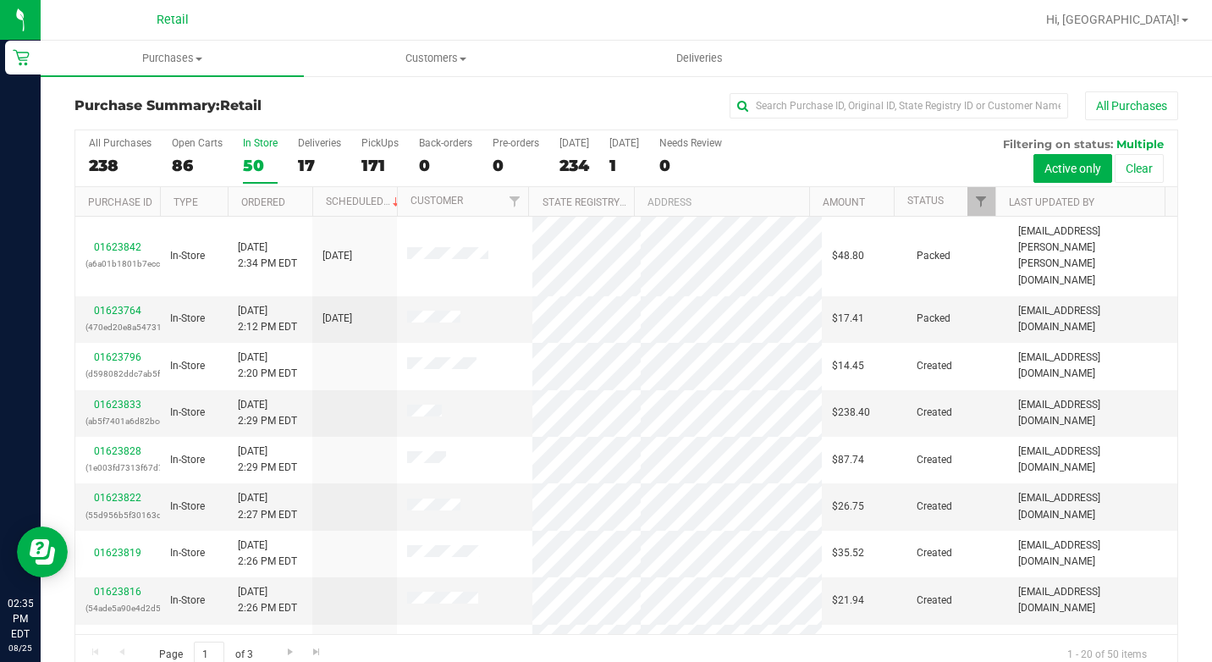
click at [227, 136] on div "All Purchases 238 Open Carts 86 In Store 50 Deliveries 17 PickUps 171 Back-orde…" at bounding box center [626, 137] width 1102 height 14
click at [202, 162] on div "86" at bounding box center [197, 165] width 51 height 19
click at [0, 0] on input "Open Carts 86" at bounding box center [0, 0] width 0 height 0
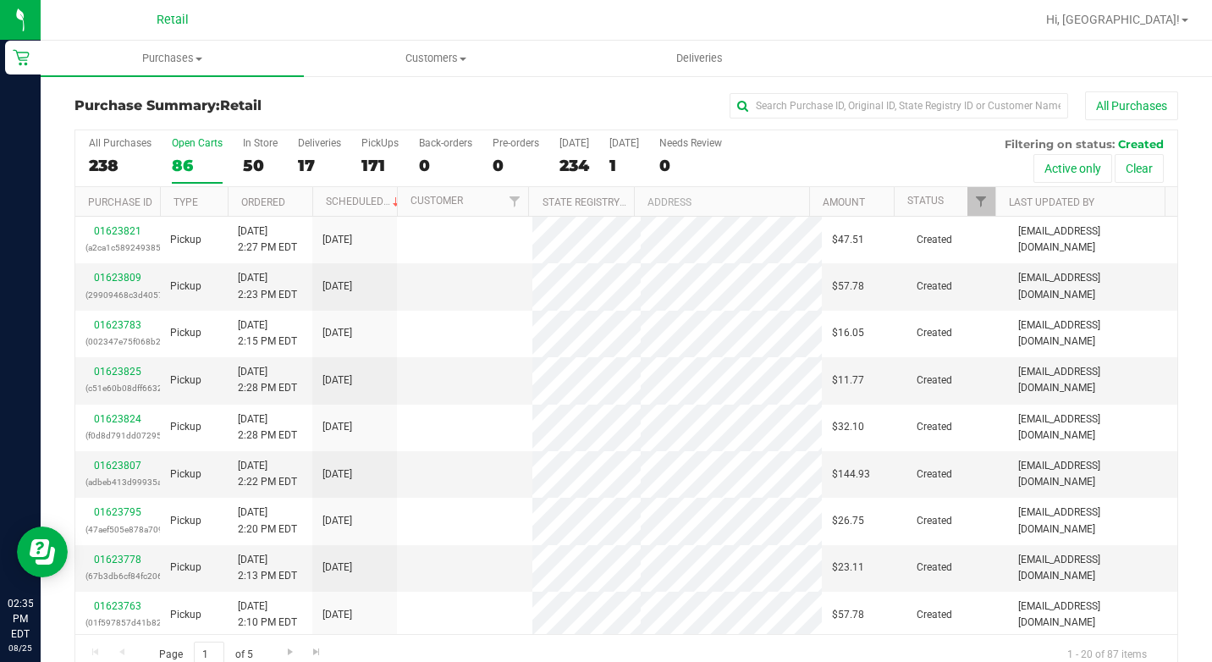
click at [249, 156] on div "50" at bounding box center [260, 165] width 35 height 19
click at [0, 0] on input "In Store 50" at bounding box center [0, 0] width 0 height 0
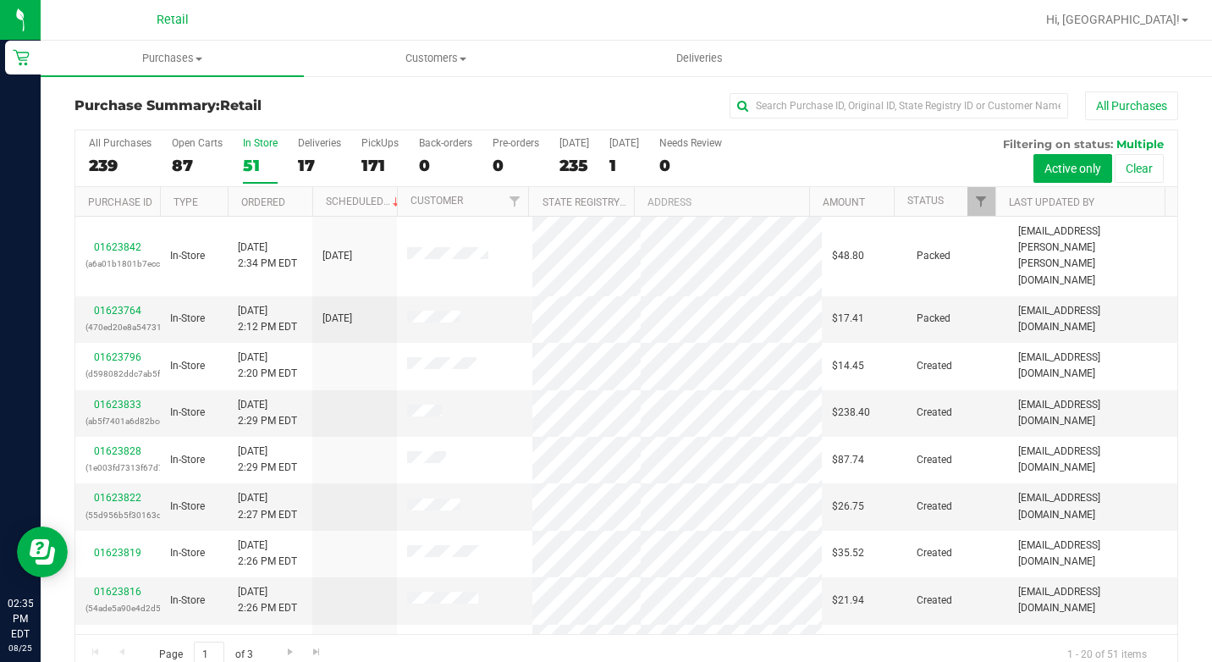
click at [265, 165] on div "51" at bounding box center [260, 165] width 35 height 19
click at [0, 0] on input "In Store 51" at bounding box center [0, 0] width 0 height 0
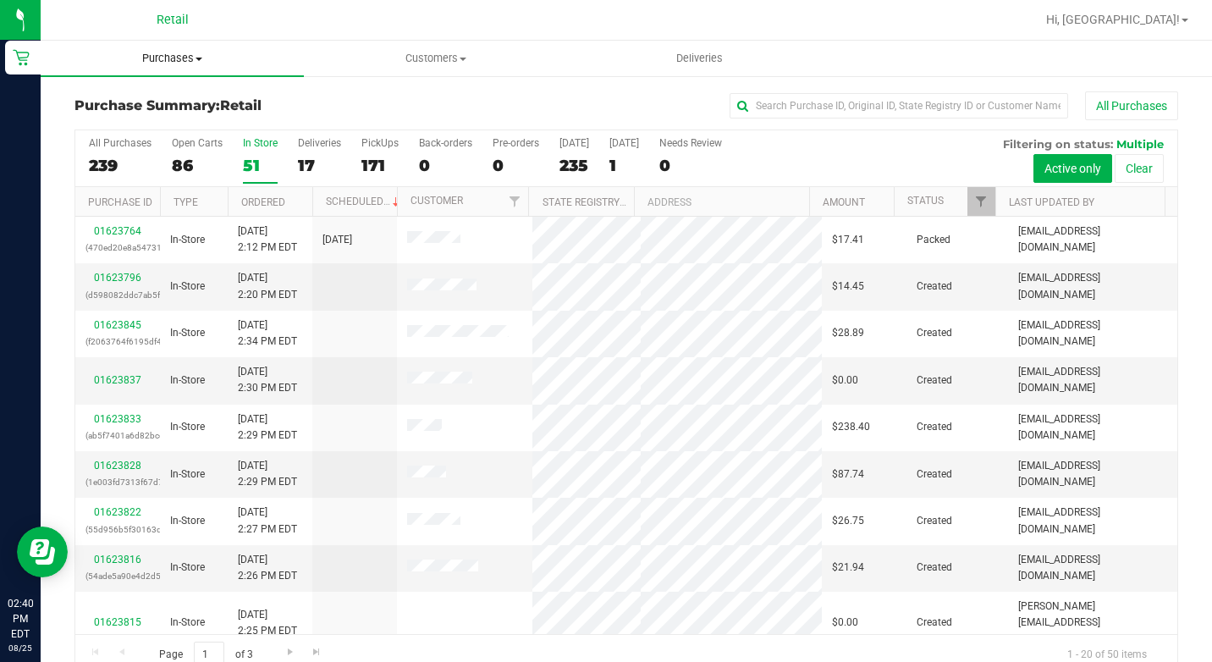
click at [190, 56] on span "Purchases" at bounding box center [172, 58] width 263 height 15
click at [173, 105] on span "Summary of purchases" at bounding box center [127, 102] width 173 height 14
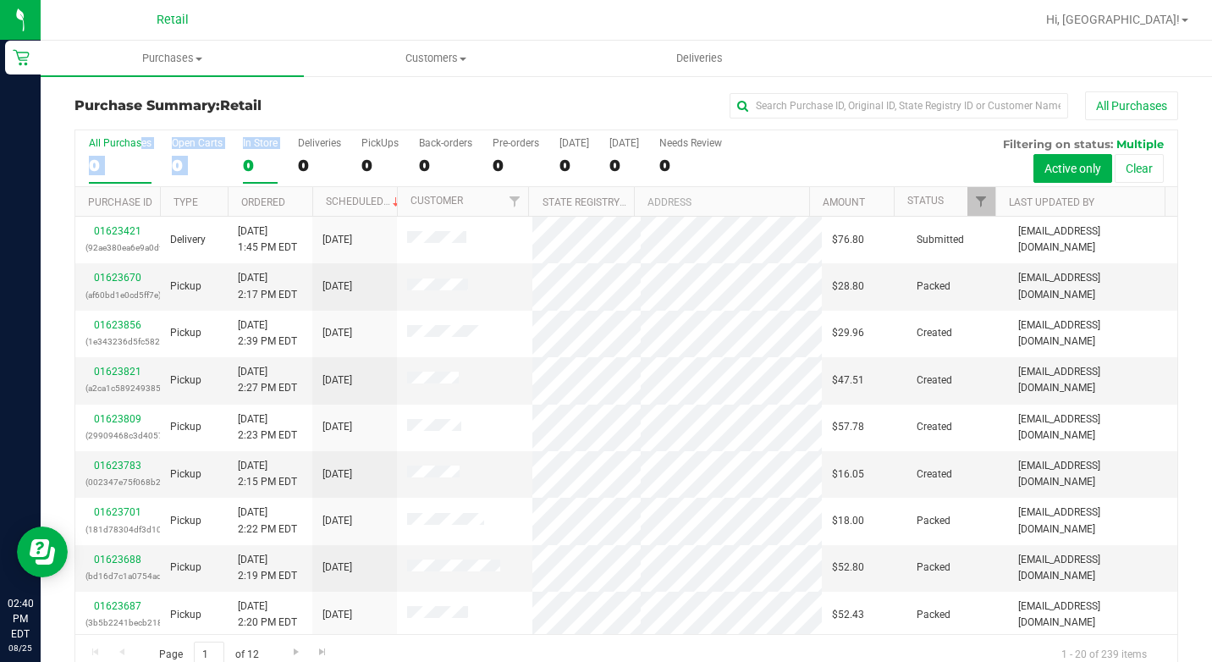
click at [243, 156] on div "All Purchases 0 Open Carts 0 In Store 0 Deliveries 0 PickUps 0 Back-orders 0 Pr…" at bounding box center [626, 158] width 1102 height 57
drag, startPoint x: 243, startPoint y: 156, endPoint x: 250, endPoint y: 161, distance: 9.2
click at [250, 161] on div "0" at bounding box center [260, 165] width 35 height 19
click at [0, 0] on input "In Store 0" at bounding box center [0, 0] width 0 height 0
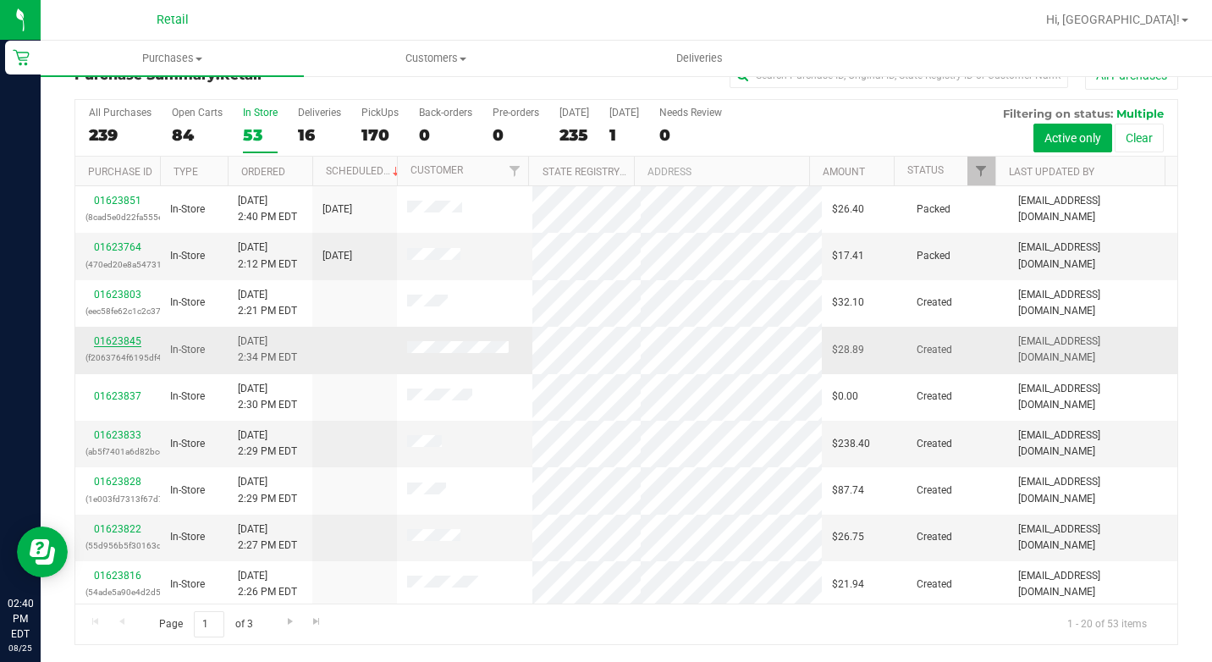
click at [108, 343] on link "01623845" at bounding box center [117, 341] width 47 height 12
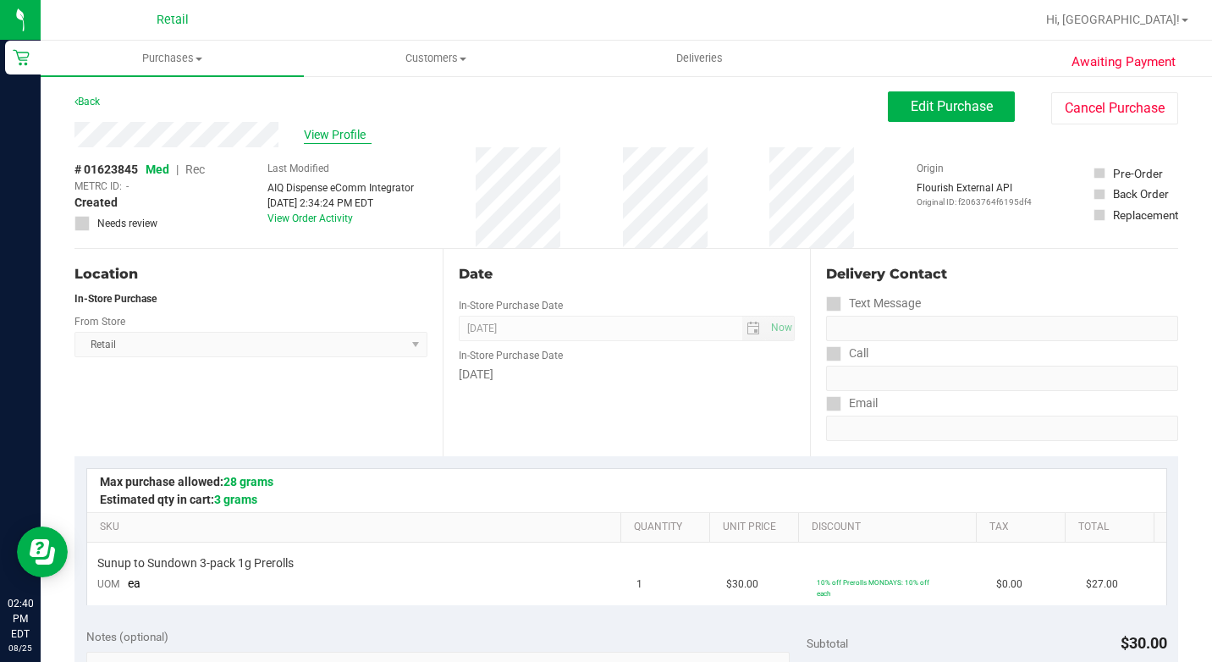
click at [318, 131] on span "View Profile" at bounding box center [338, 135] width 68 height 18
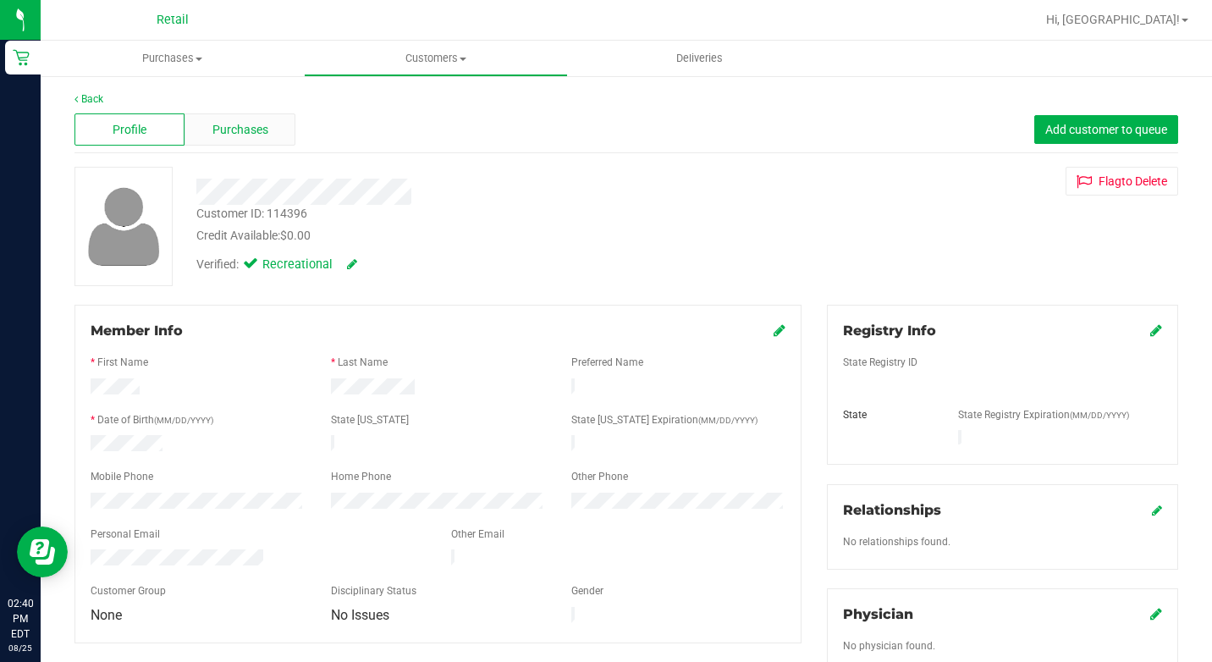
click at [212, 128] on span "Purchases" at bounding box center [240, 130] width 56 height 18
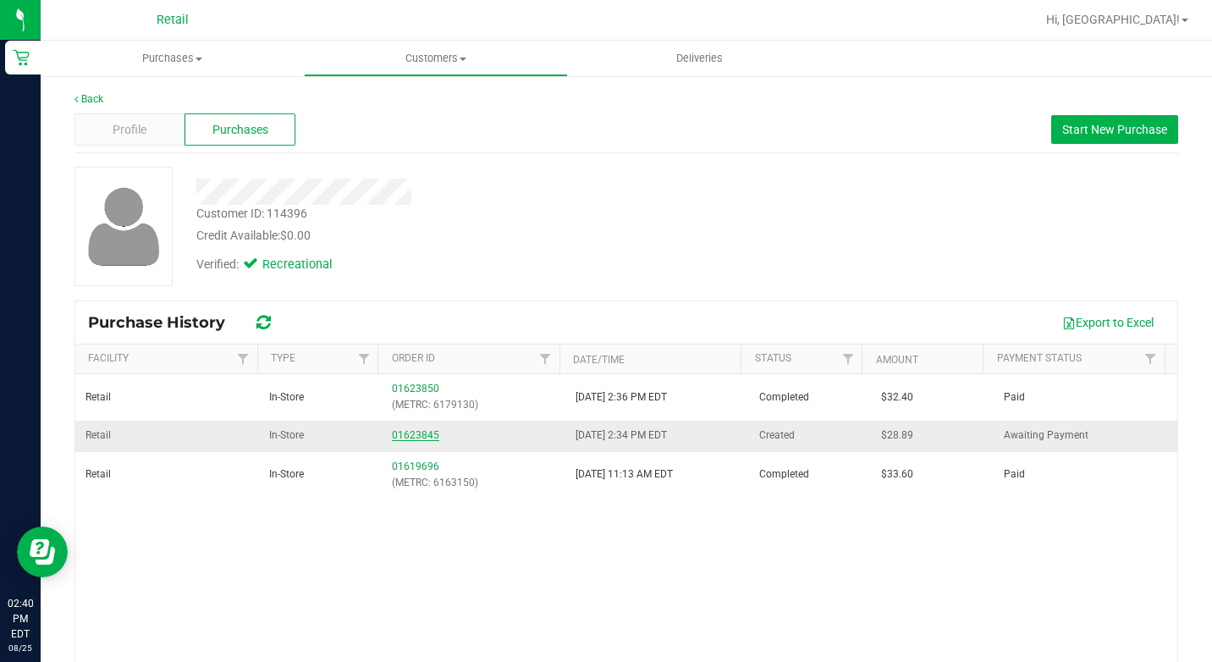
click at [395, 436] on link "01623845" at bounding box center [415, 435] width 47 height 12
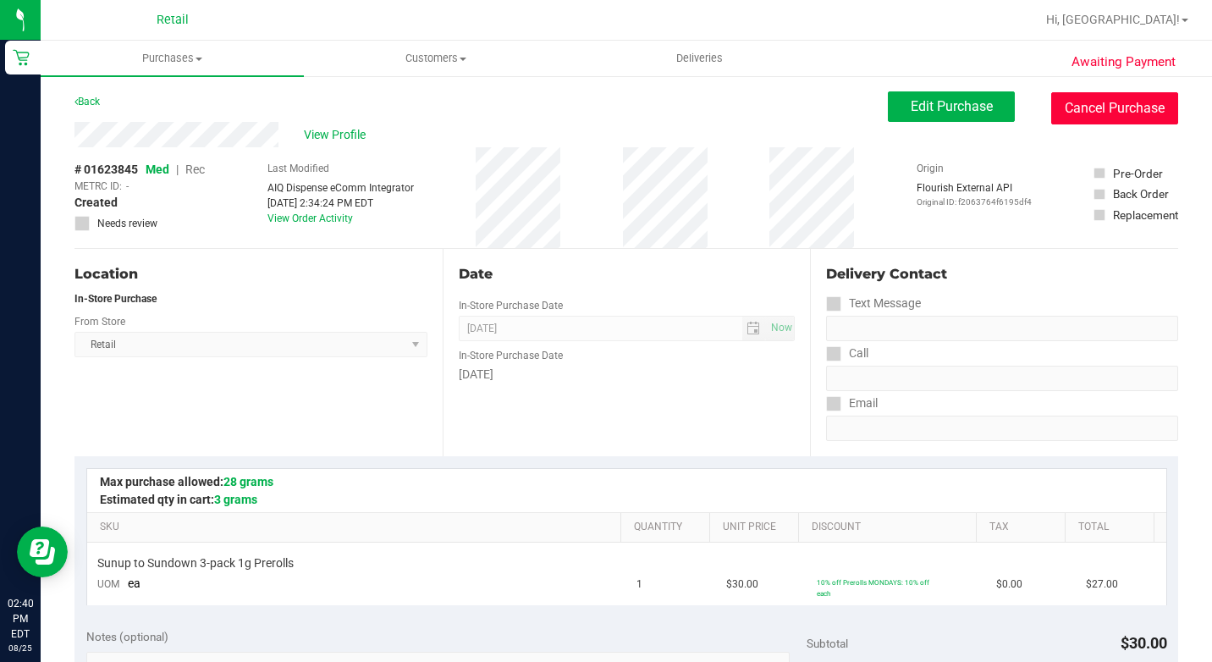
click at [1114, 107] on button "Cancel Purchase" at bounding box center [1114, 108] width 127 height 32
click at [699, 101] on div "Back Edit Purchase Cancel Purchase" at bounding box center [625, 106] width 1103 height 30
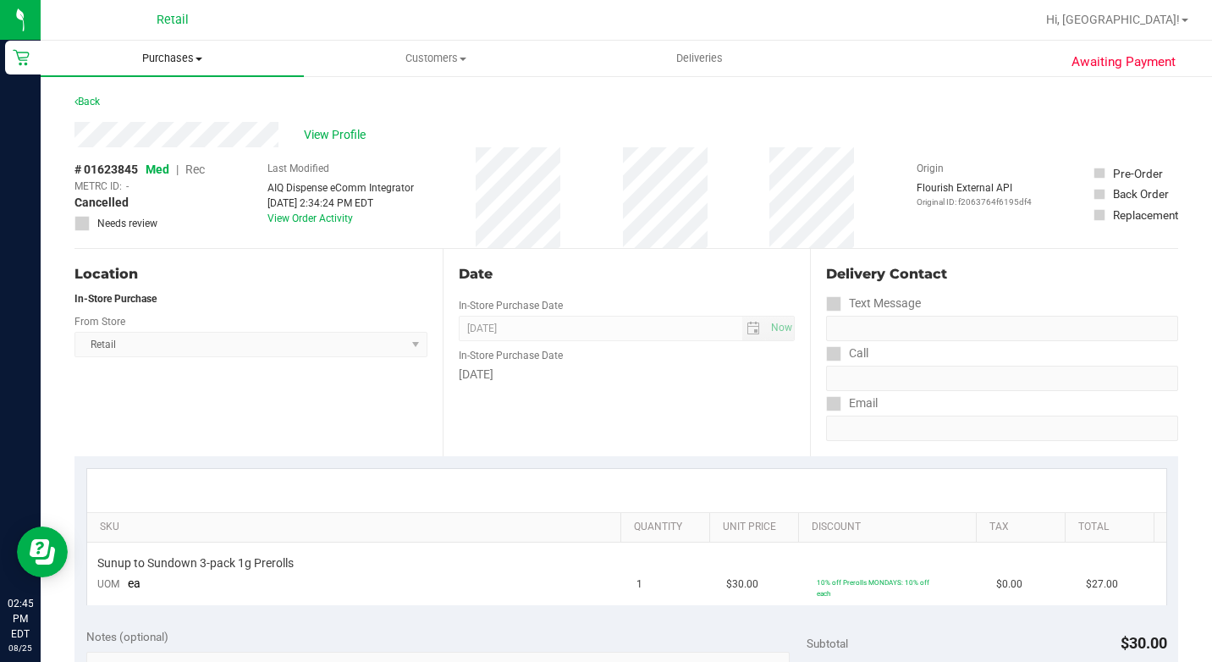
click at [173, 56] on span "Purchases" at bounding box center [172, 58] width 263 height 15
click at [127, 146] on span "All purchases" at bounding box center [101, 142] width 120 height 14
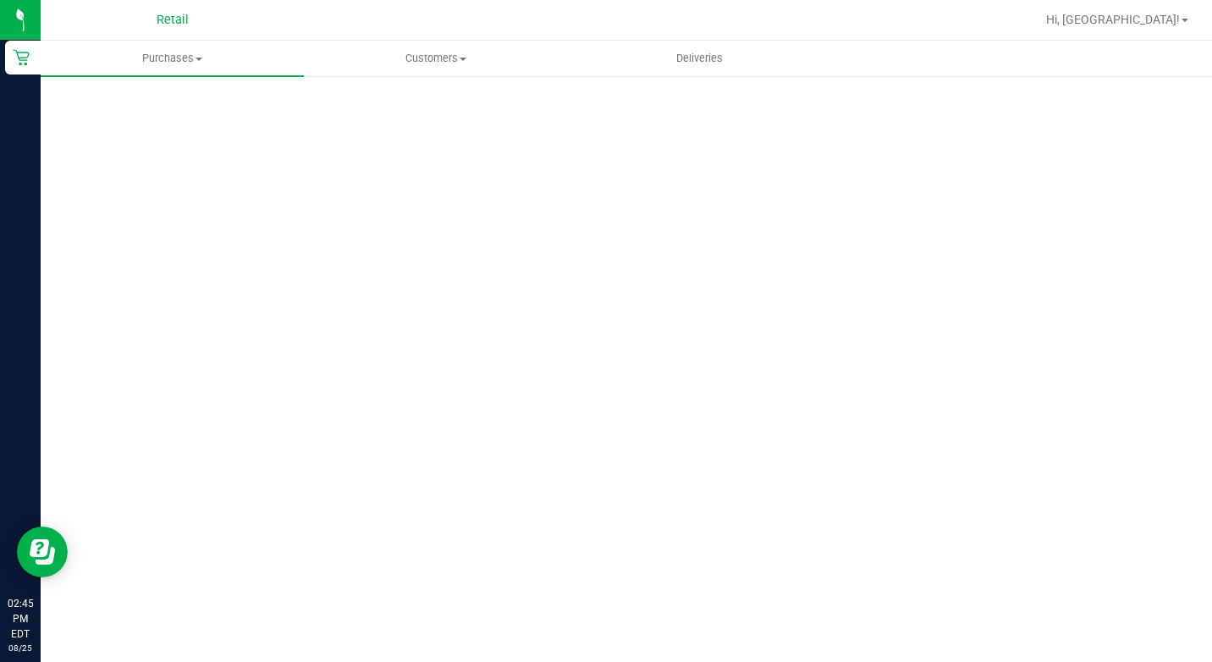
click at [201, 44] on uib-tab-heading "Purchases Summary of purchases Fulfillment All purchases" at bounding box center [172, 59] width 263 height 36
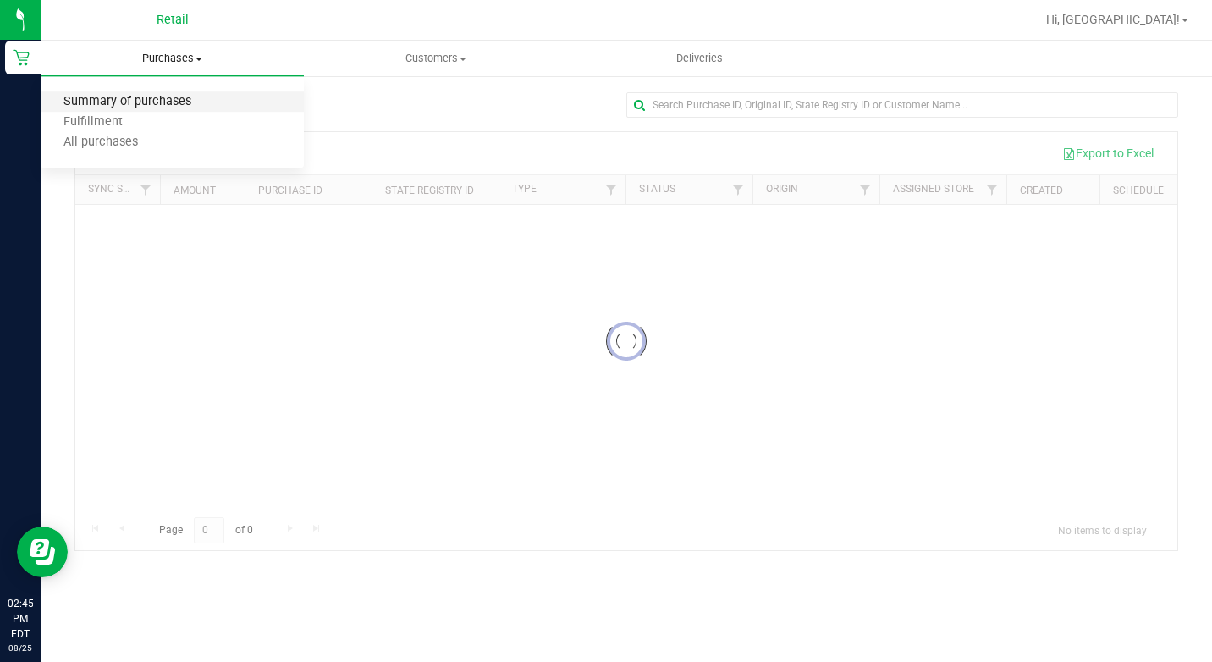
click at [156, 102] on span "Summary of purchases" at bounding box center [127, 102] width 173 height 14
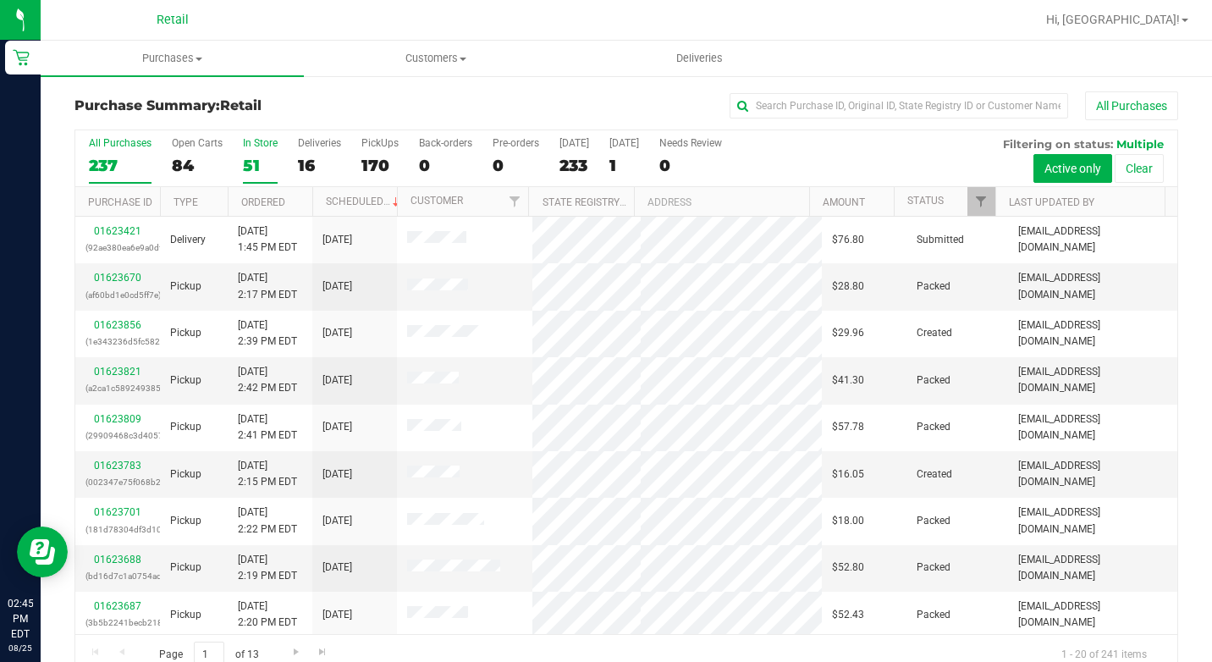
click at [245, 153] on label "In Store 51" at bounding box center [260, 160] width 35 height 47
click at [0, 0] on input "In Store 51" at bounding box center [0, 0] width 0 height 0
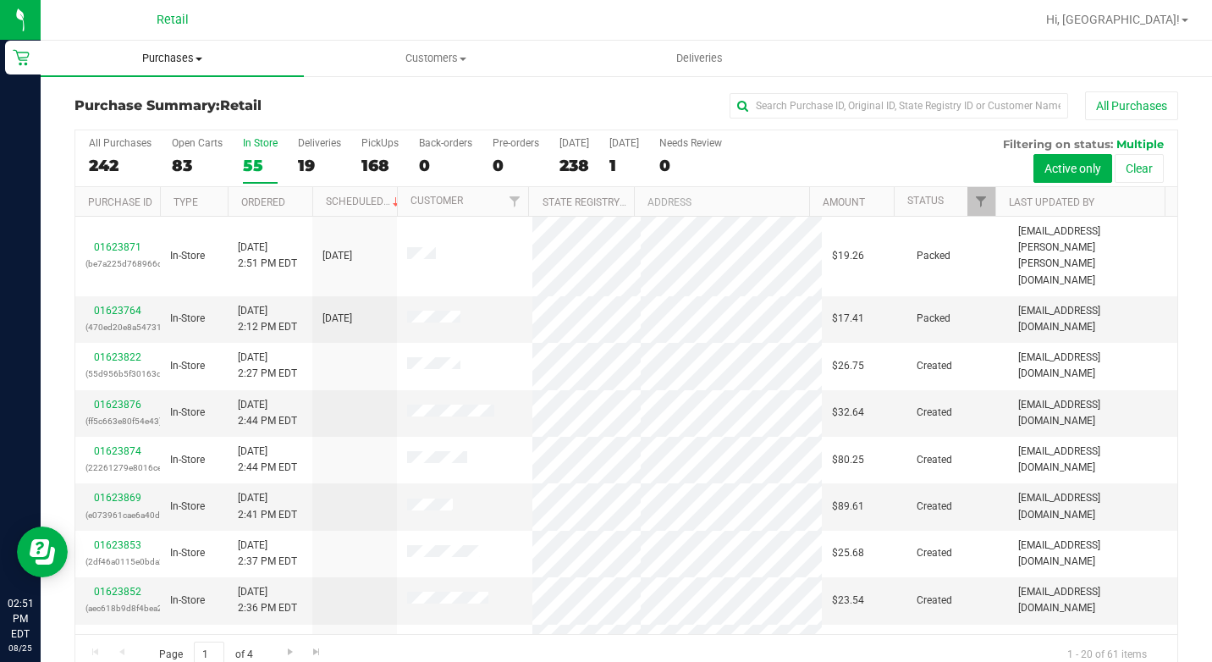
click at [173, 69] on uib-tab-heading "Purchases Summary of purchases Fulfillment All purchases" at bounding box center [172, 59] width 263 height 36
click at [130, 133] on li "All purchases" at bounding box center [172, 143] width 263 height 20
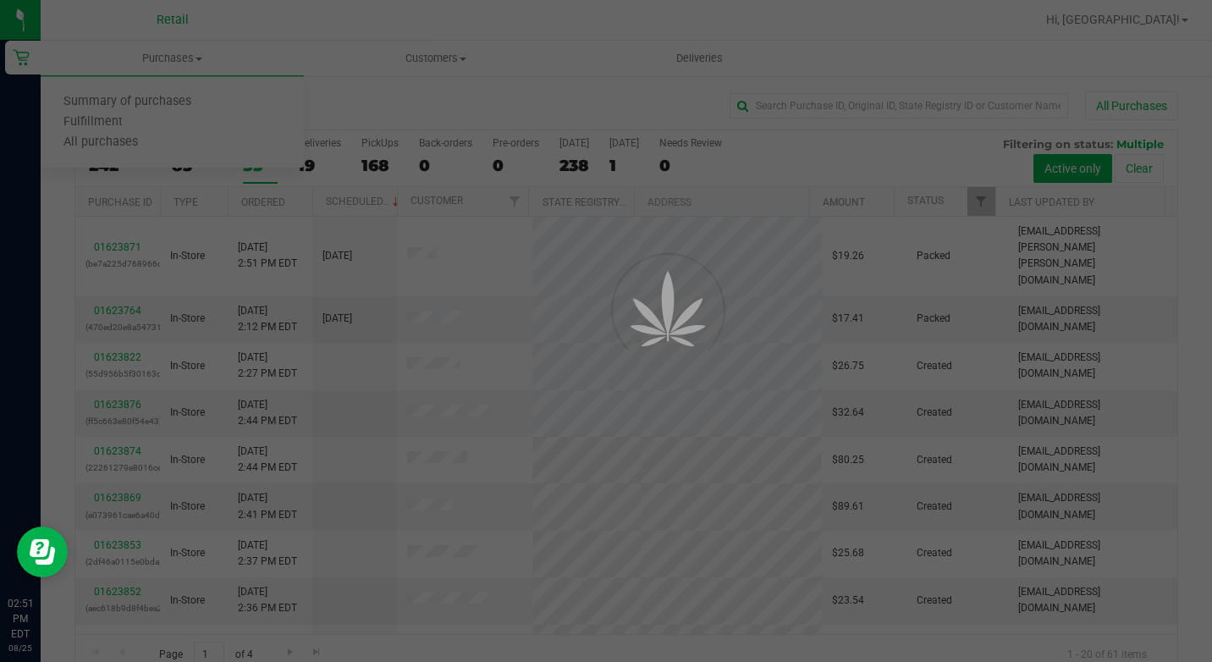
click at [179, 52] on div at bounding box center [606, 331] width 1212 height 662
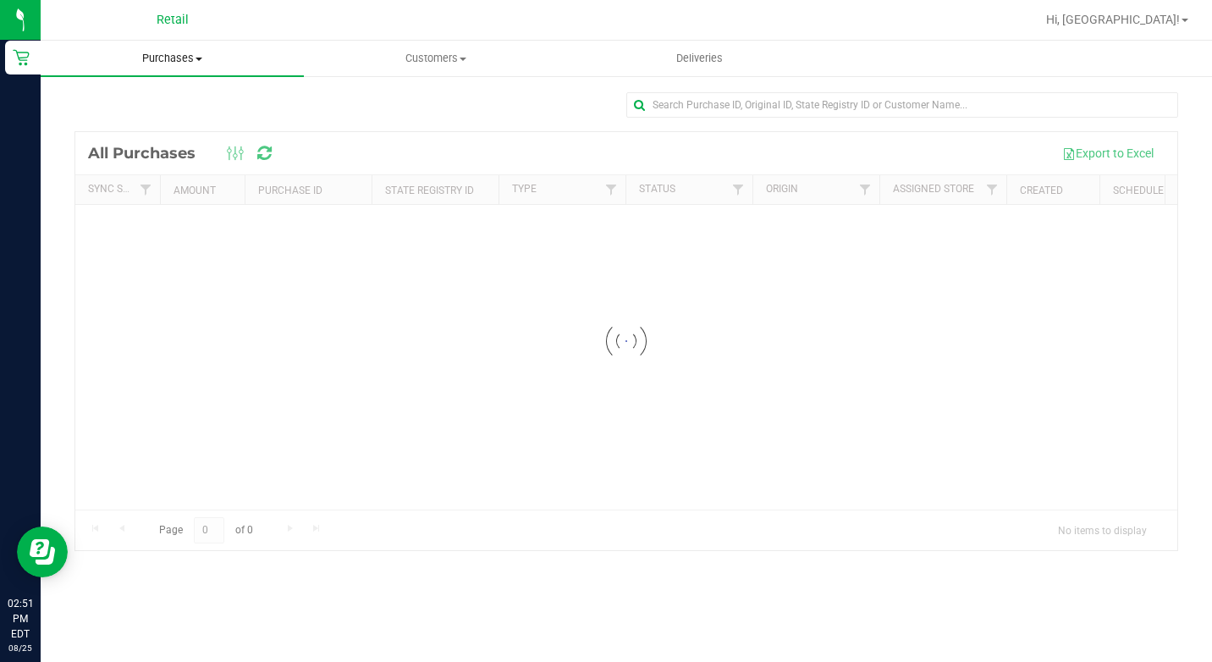
click at [184, 54] on span "Purchases" at bounding box center [172, 58] width 263 height 15
click at [151, 105] on span "Summary of purchases" at bounding box center [127, 102] width 173 height 14
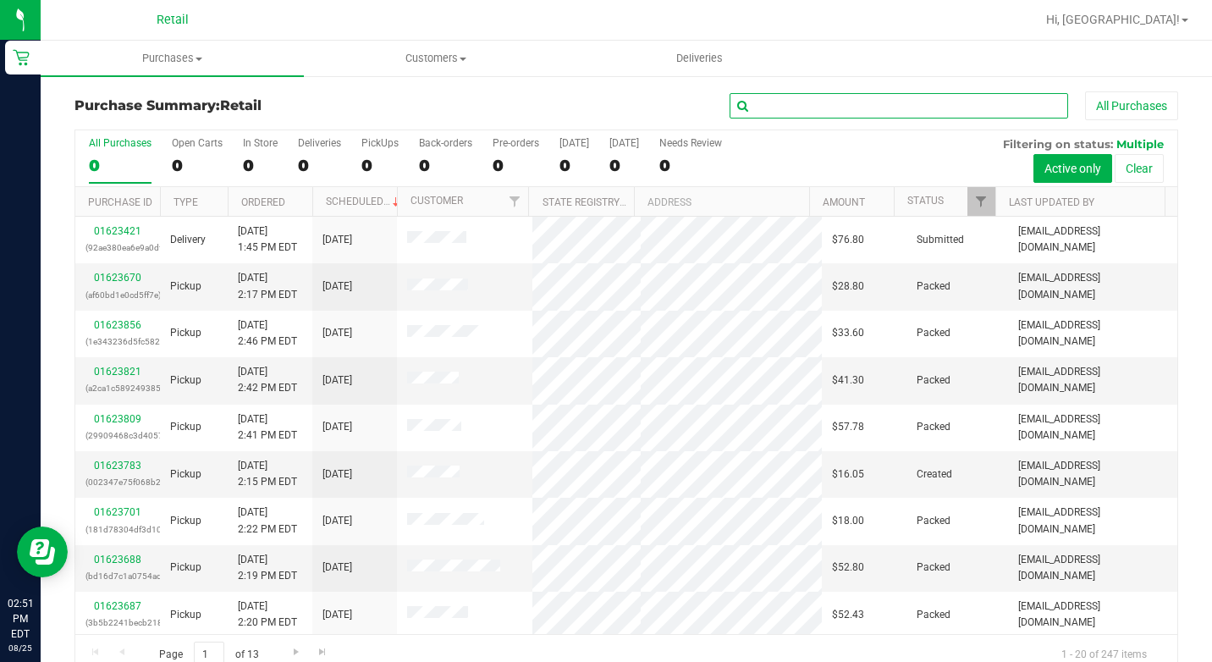
click at [740, 94] on input "text" at bounding box center [898, 105] width 338 height 25
type input "washington"
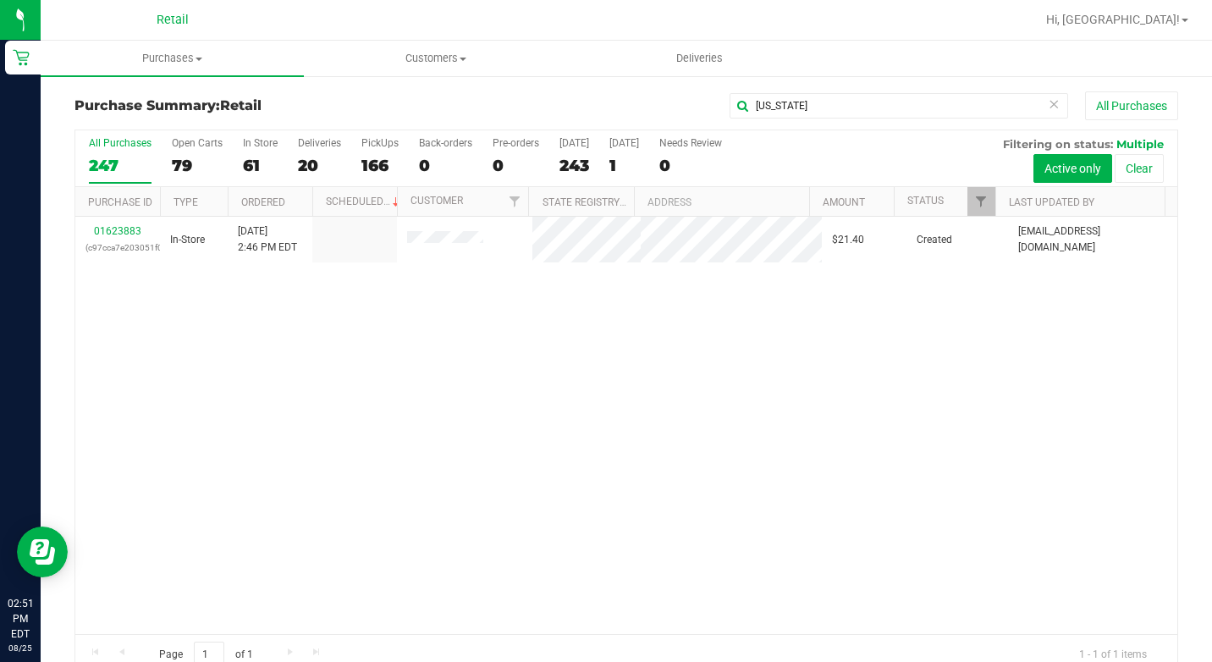
click at [239, 154] on div "All Purchases 247 Open Carts 79 In Store 61 Deliveries 20 PickUps 166 Back-orde…" at bounding box center [626, 158] width 1102 height 57
click at [248, 153] on label "In Store 61" at bounding box center [260, 160] width 35 height 47
click at [0, 0] on input "In Store 61" at bounding box center [0, 0] width 0 height 0
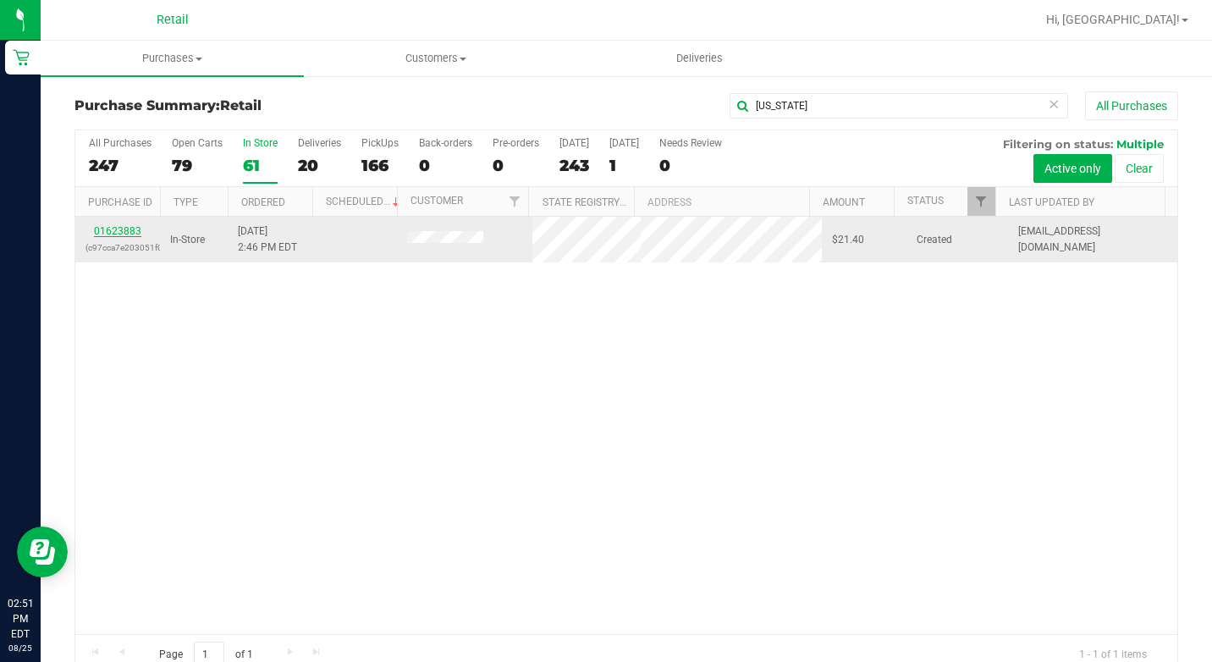
click at [106, 231] on link "01623883" at bounding box center [117, 231] width 47 height 12
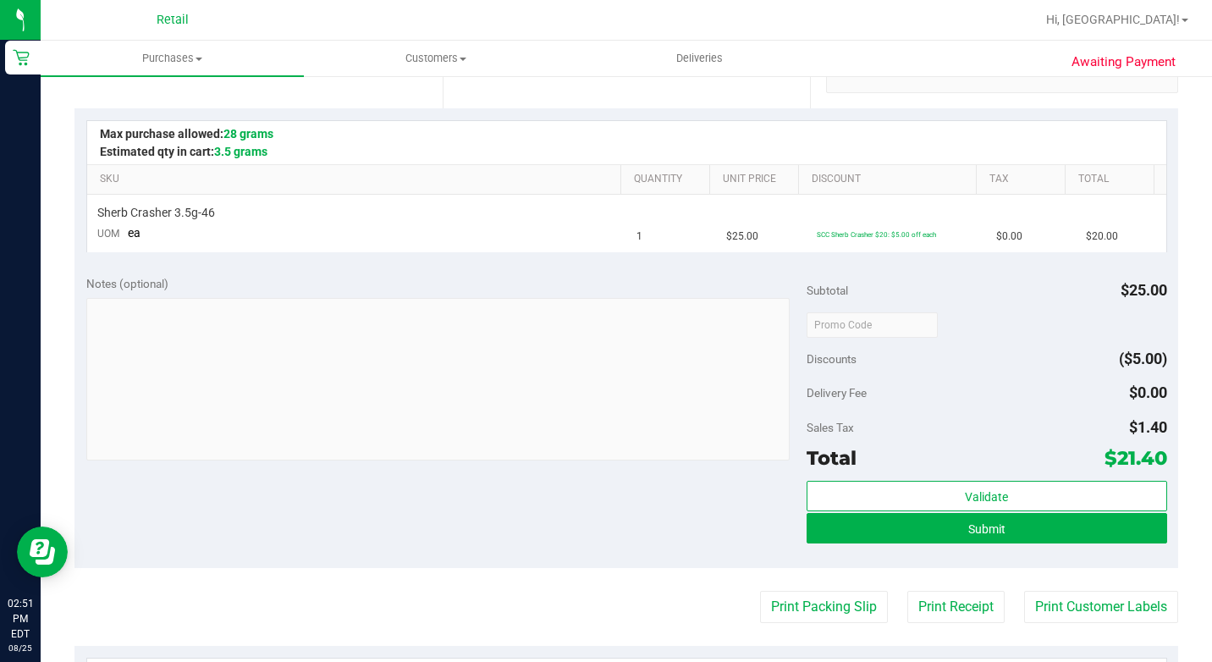
scroll to position [508, 0]
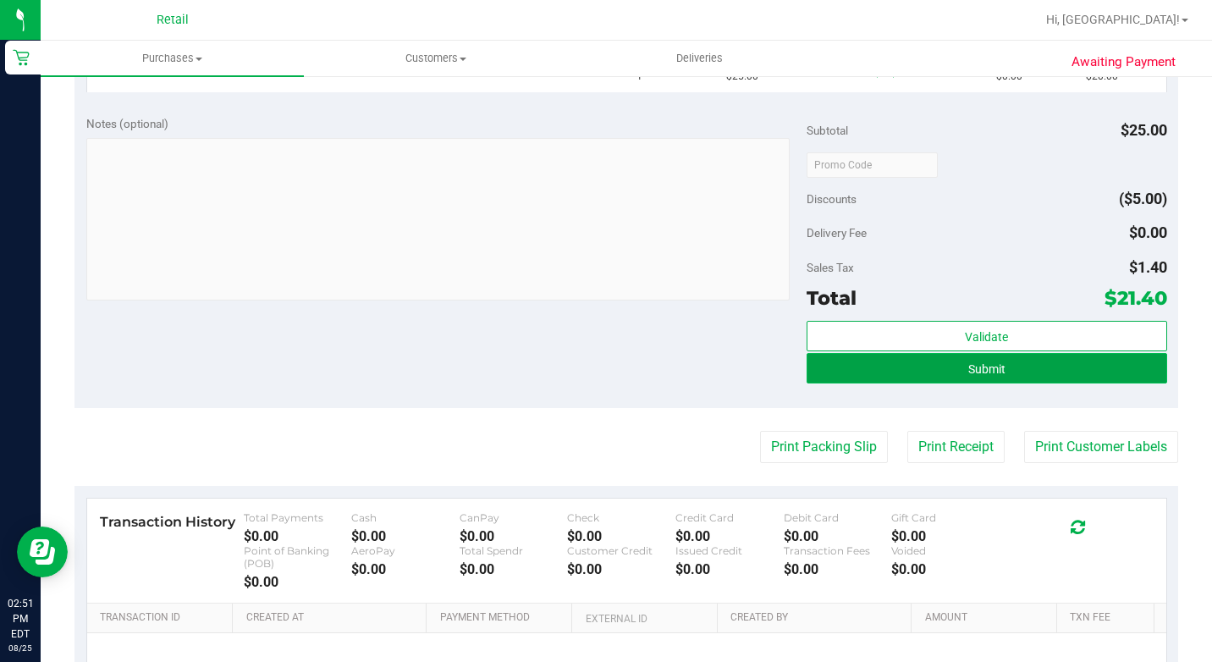
click at [866, 382] on button "Submit" at bounding box center [986, 368] width 360 height 30
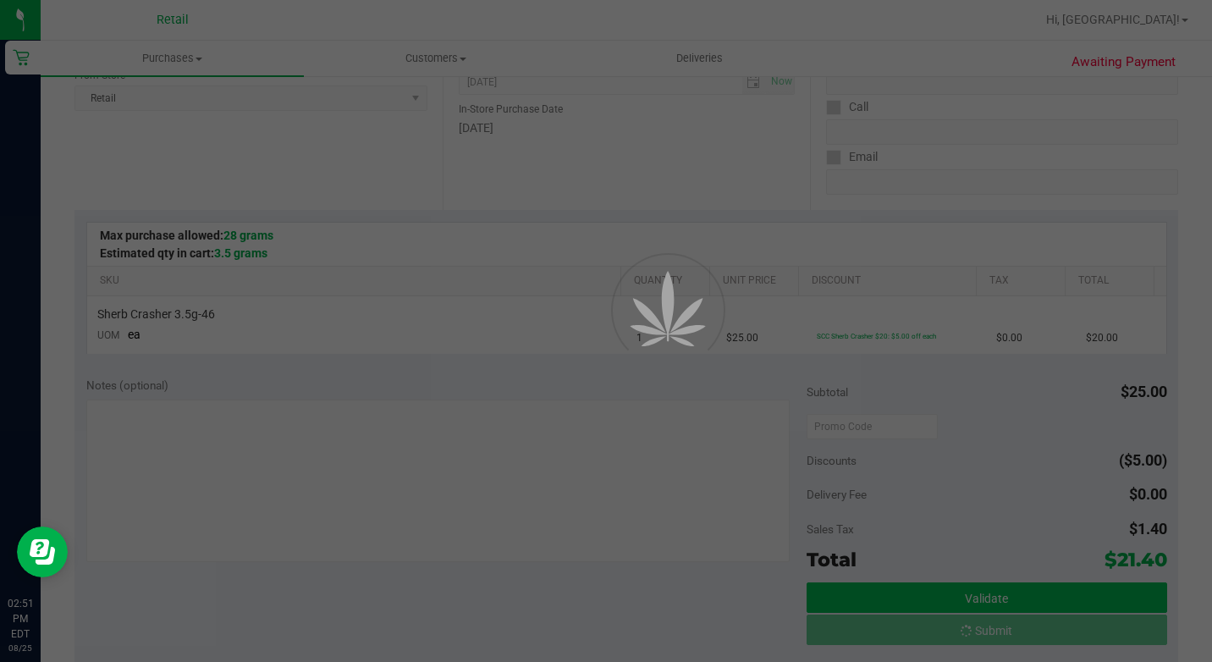
scroll to position [0, 0]
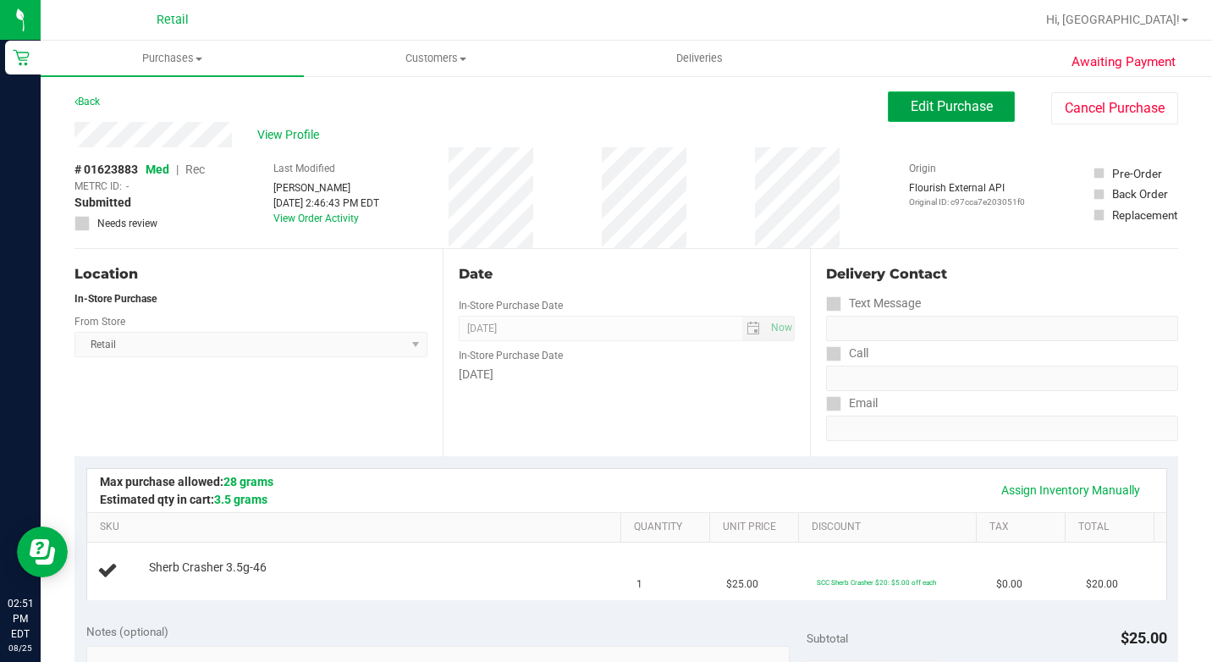
click at [894, 121] on button "Edit Purchase" at bounding box center [951, 106] width 127 height 30
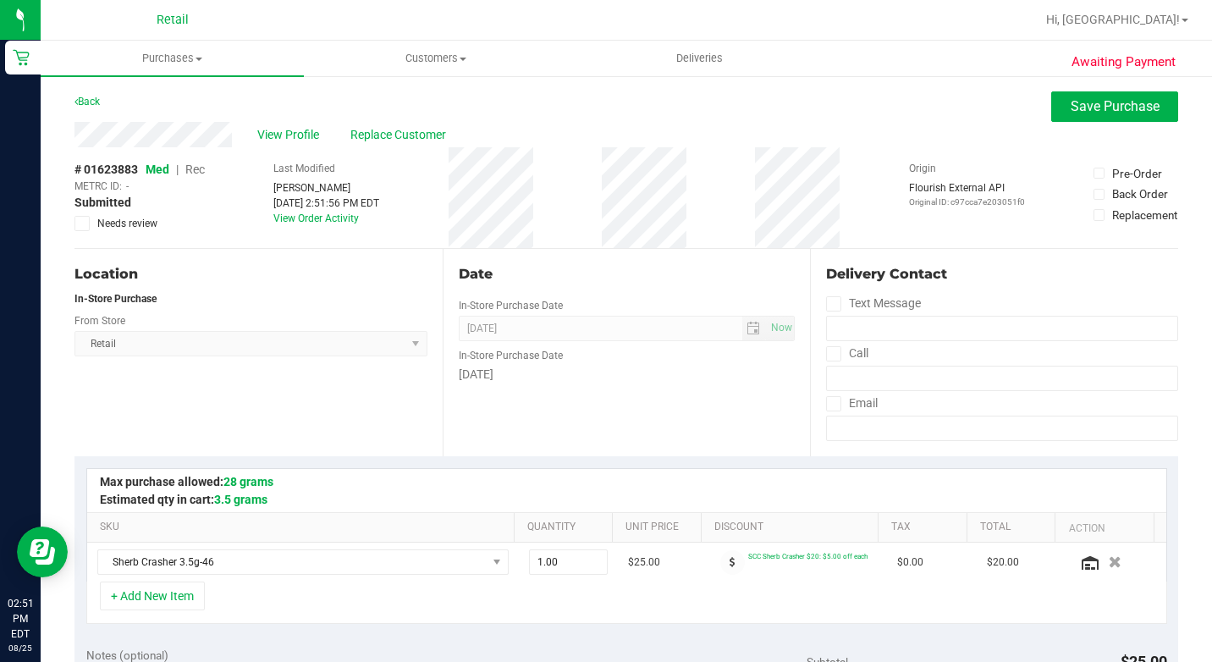
click at [197, 165] on span "Rec" at bounding box center [194, 169] width 19 height 14
drag, startPoint x: 1208, startPoint y: 99, endPoint x: 1161, endPoint y: 106, distance: 47.9
click at [1161, 106] on button "Save Purchase" at bounding box center [1114, 106] width 127 height 30
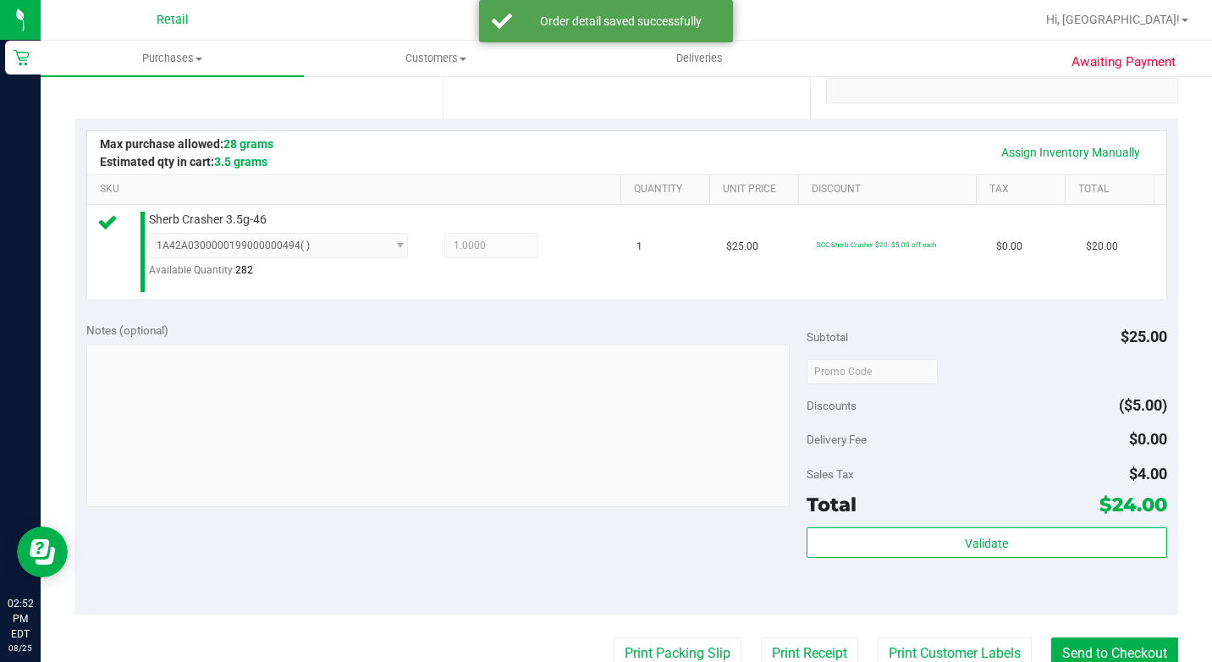
scroll to position [508, 0]
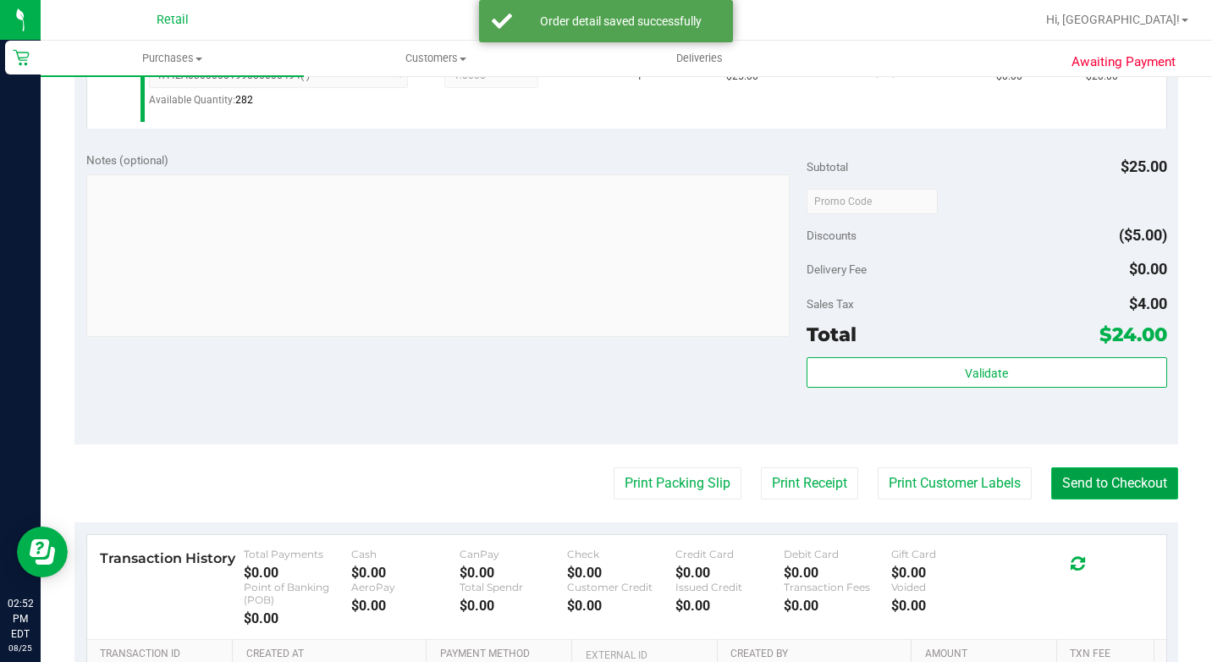
click at [1089, 499] on button "Send to Checkout" at bounding box center [1114, 483] width 127 height 32
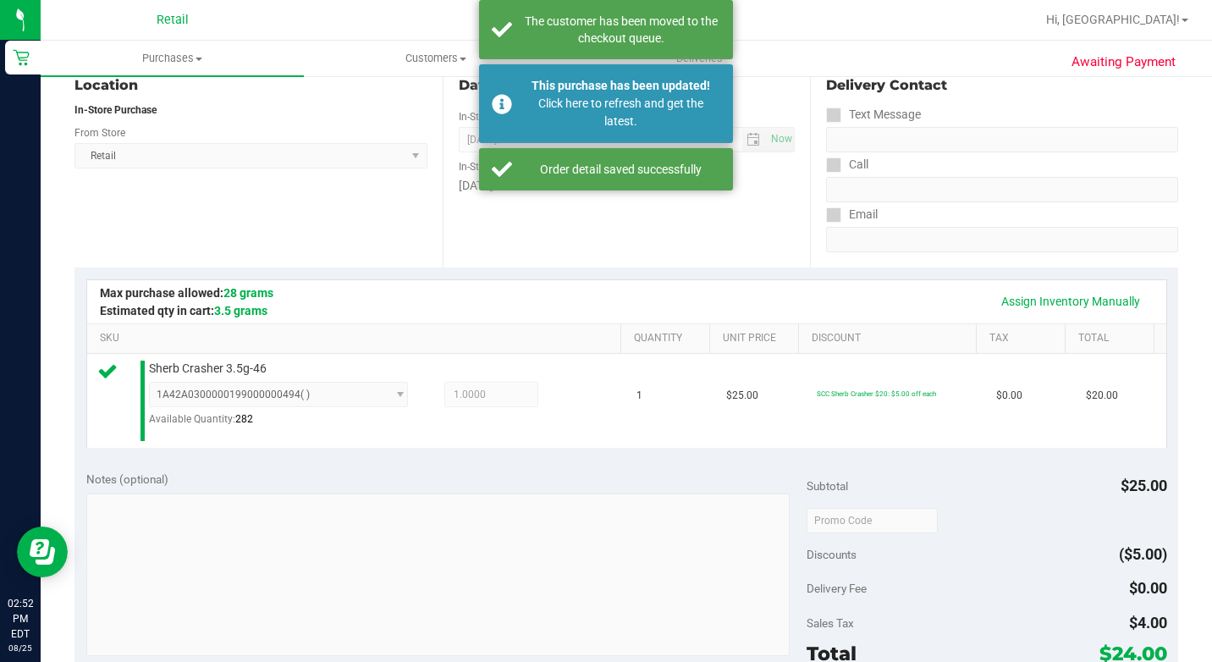
scroll to position [0, 0]
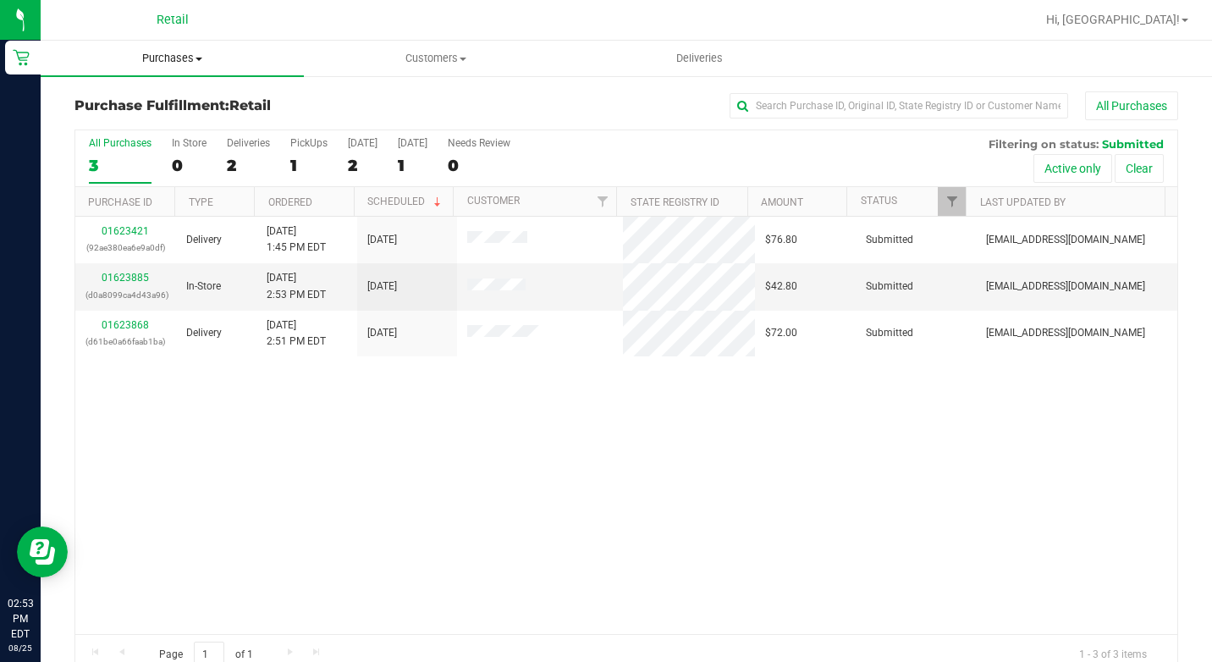
click at [182, 55] on span "Purchases" at bounding box center [172, 58] width 263 height 15
click at [190, 107] on span "Summary of purchases" at bounding box center [127, 102] width 173 height 14
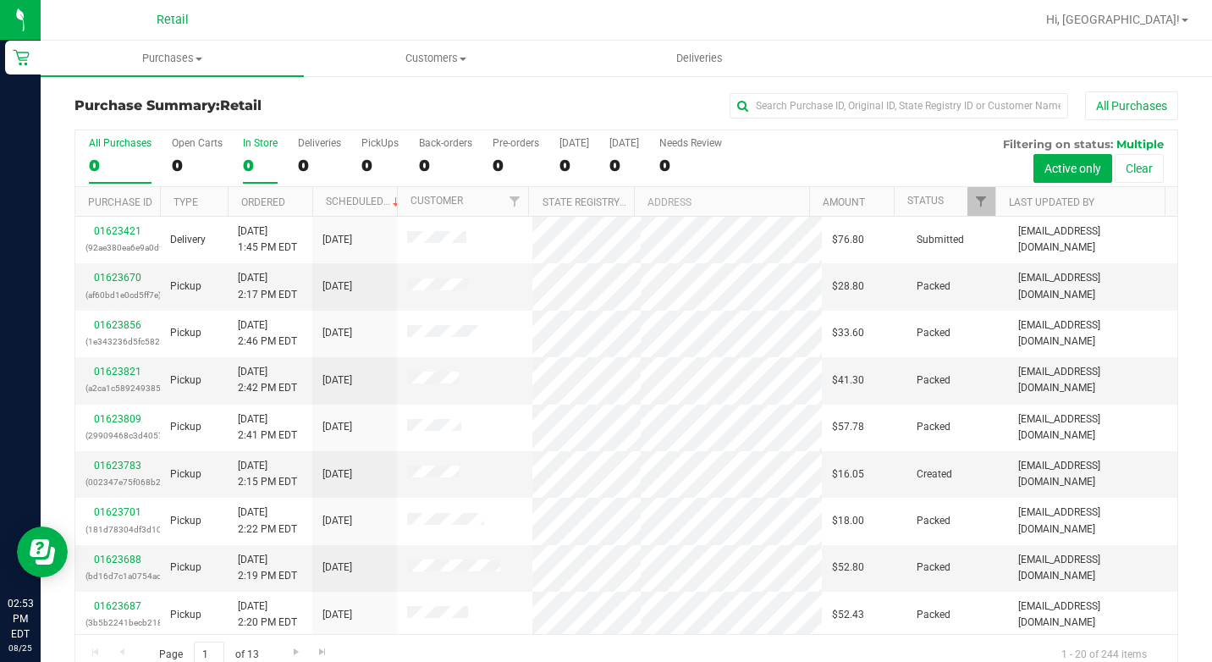
click at [245, 158] on div "0" at bounding box center [260, 165] width 35 height 19
click at [0, 0] on input "In Store 0" at bounding box center [0, 0] width 0 height 0
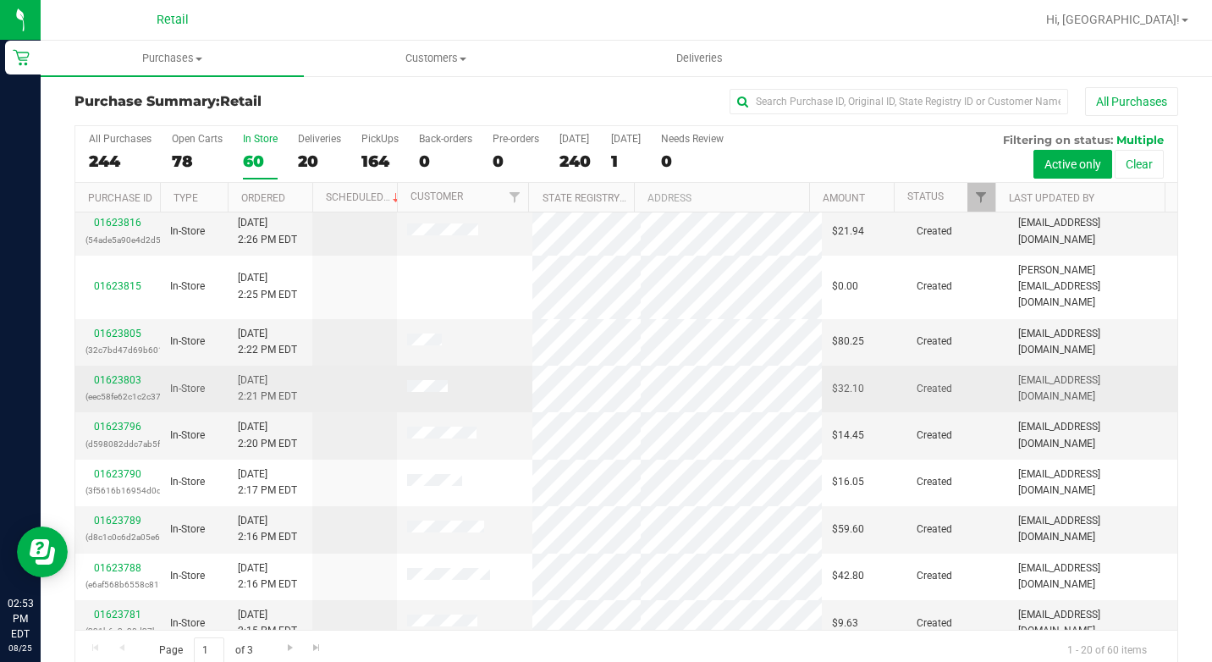
scroll to position [30, 0]
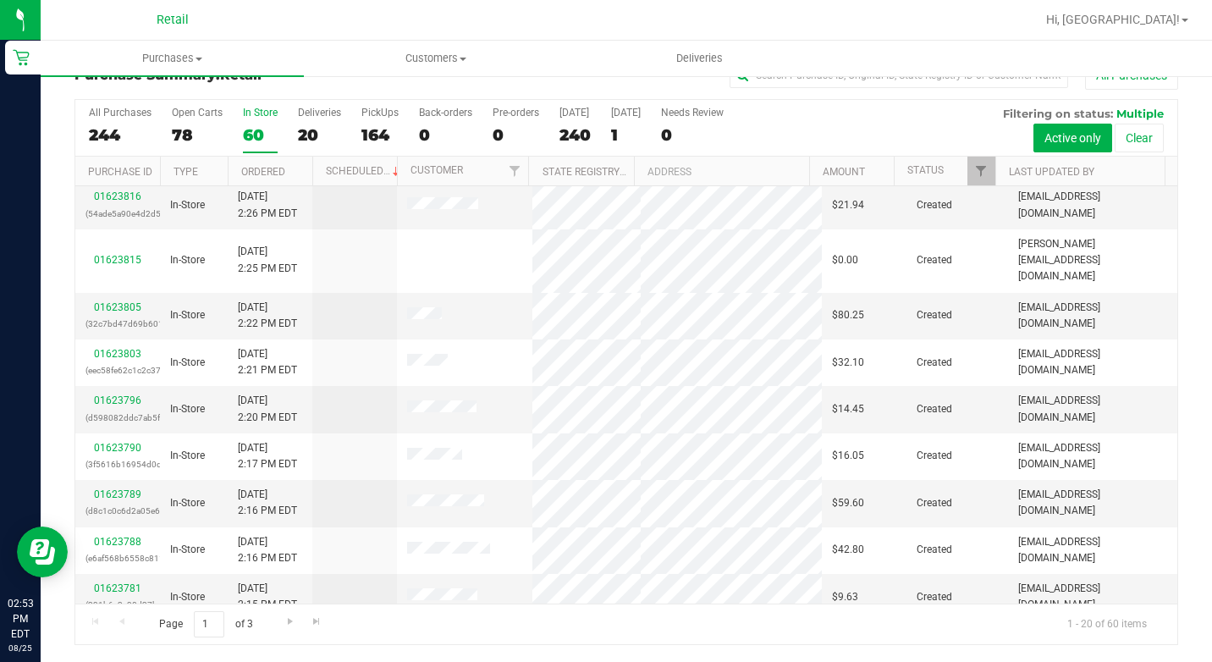
click at [243, 129] on div "60" at bounding box center [260, 134] width 35 height 19
click at [0, 0] on input "In Store 60" at bounding box center [0, 0] width 0 height 0
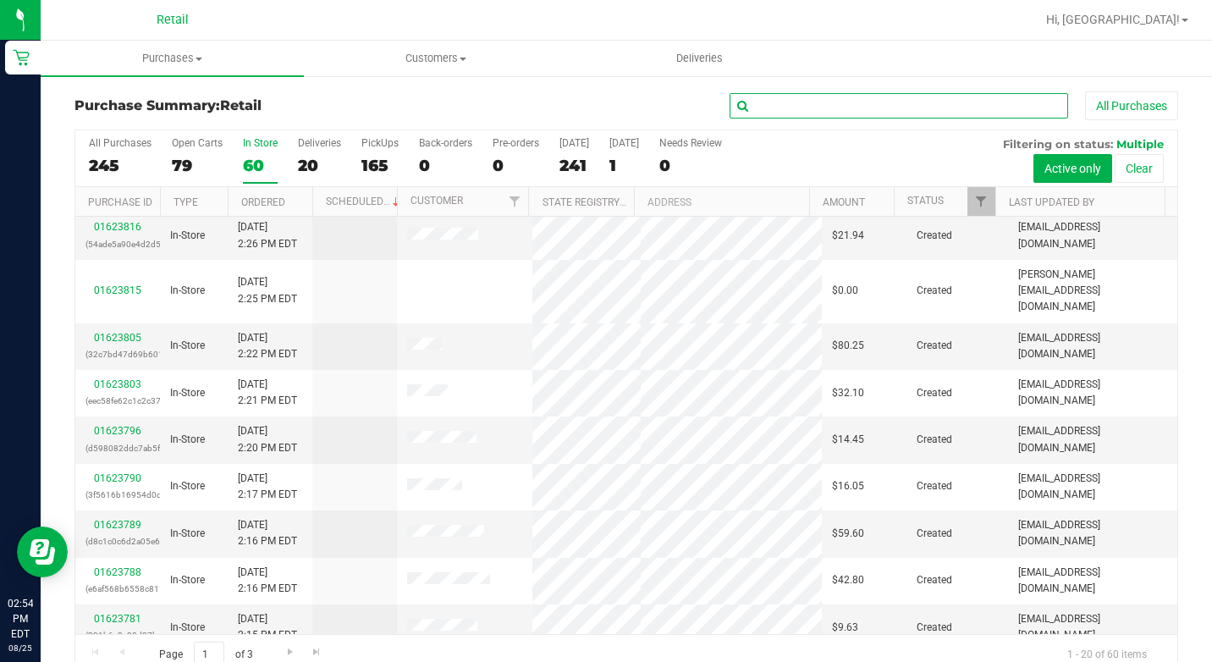
click at [841, 107] on input "text" at bounding box center [898, 105] width 338 height 25
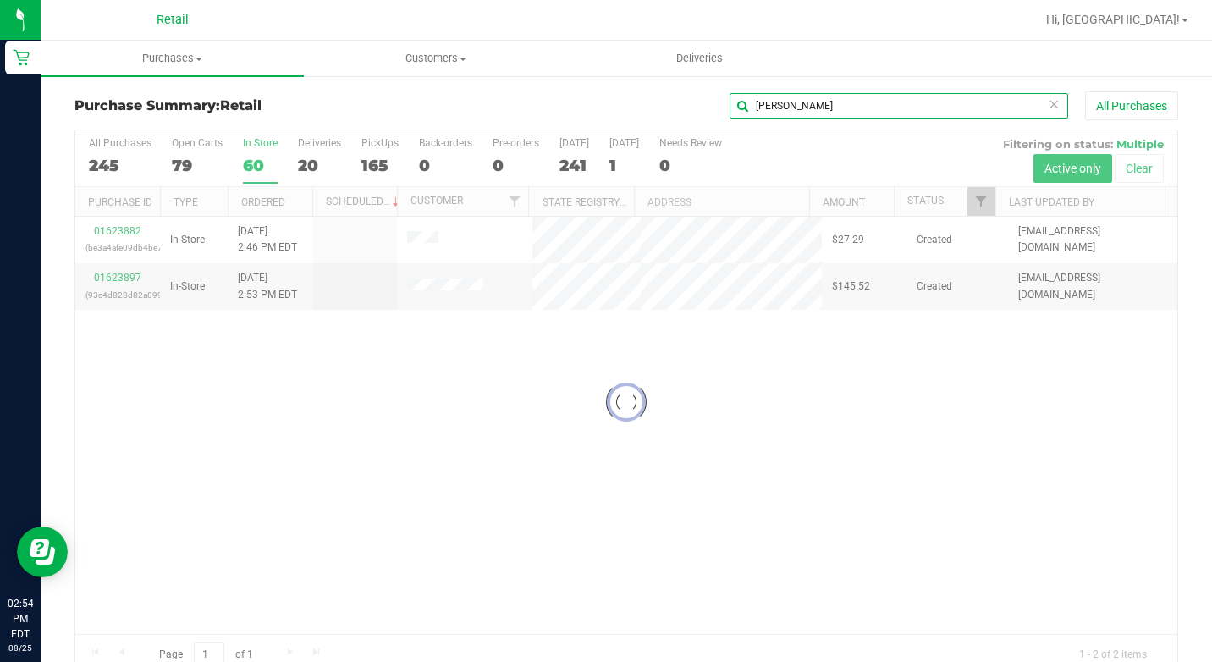
type input "chris"
click at [124, 228] on div at bounding box center [626, 402] width 1102 height 544
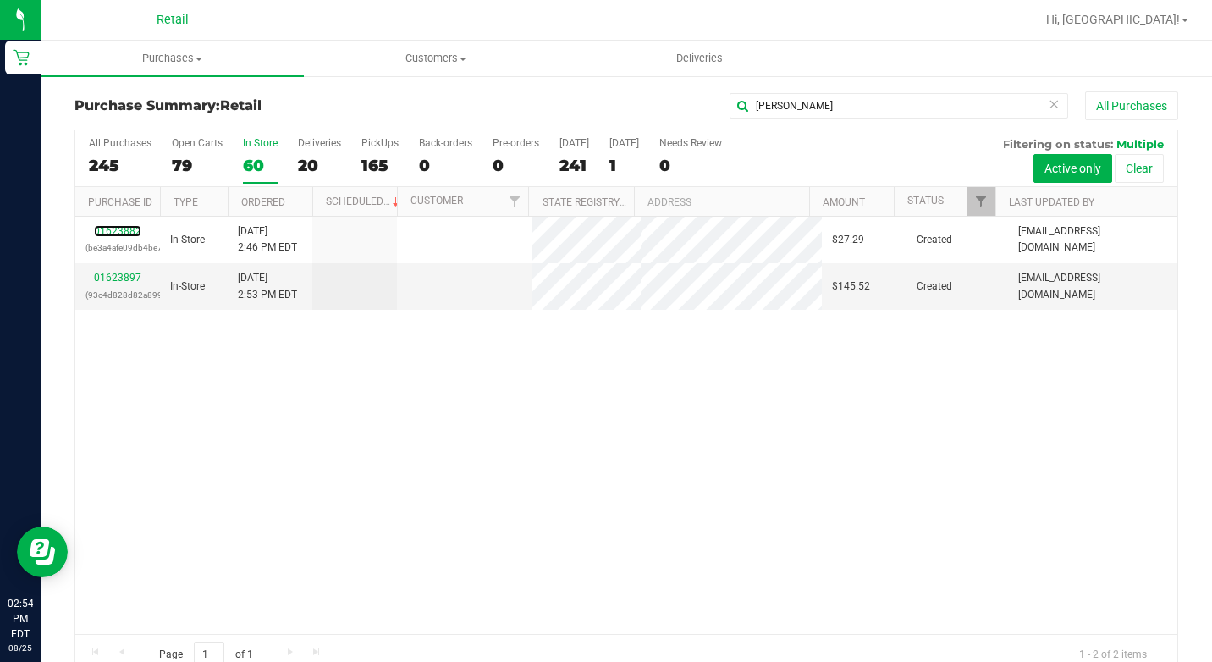
click at [124, 229] on link "01623882" at bounding box center [117, 231] width 47 height 12
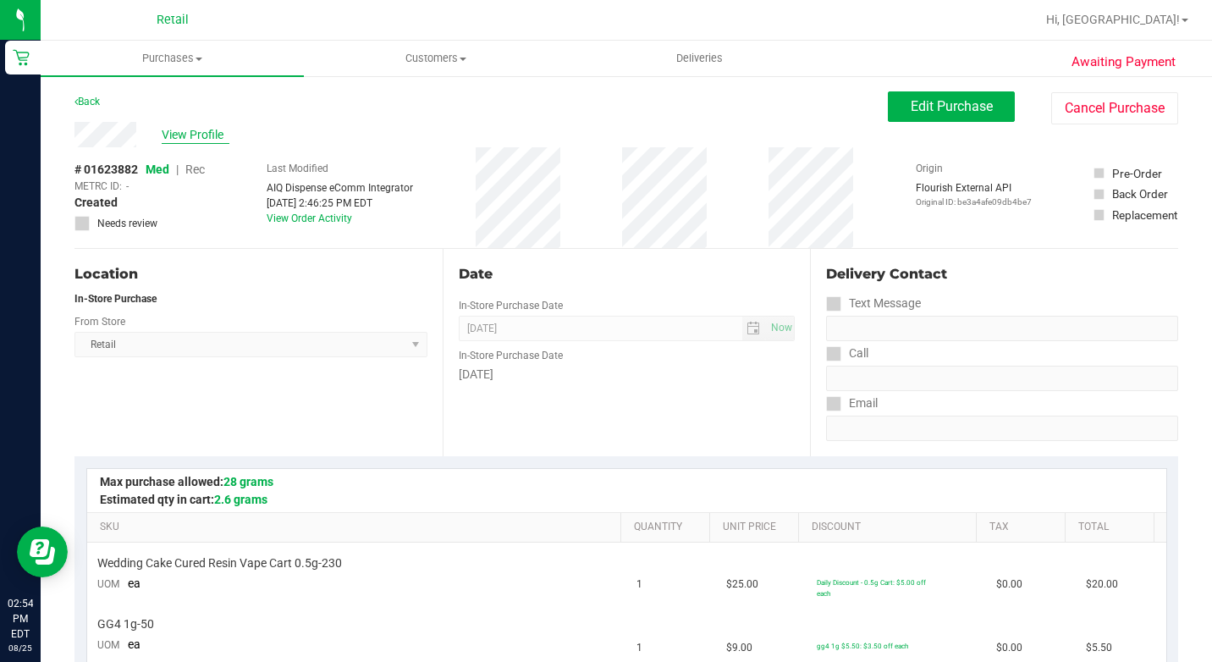
click at [186, 140] on span "View Profile" at bounding box center [196, 135] width 68 height 18
click at [969, 113] on span "Edit Purchase" at bounding box center [951, 106] width 82 height 16
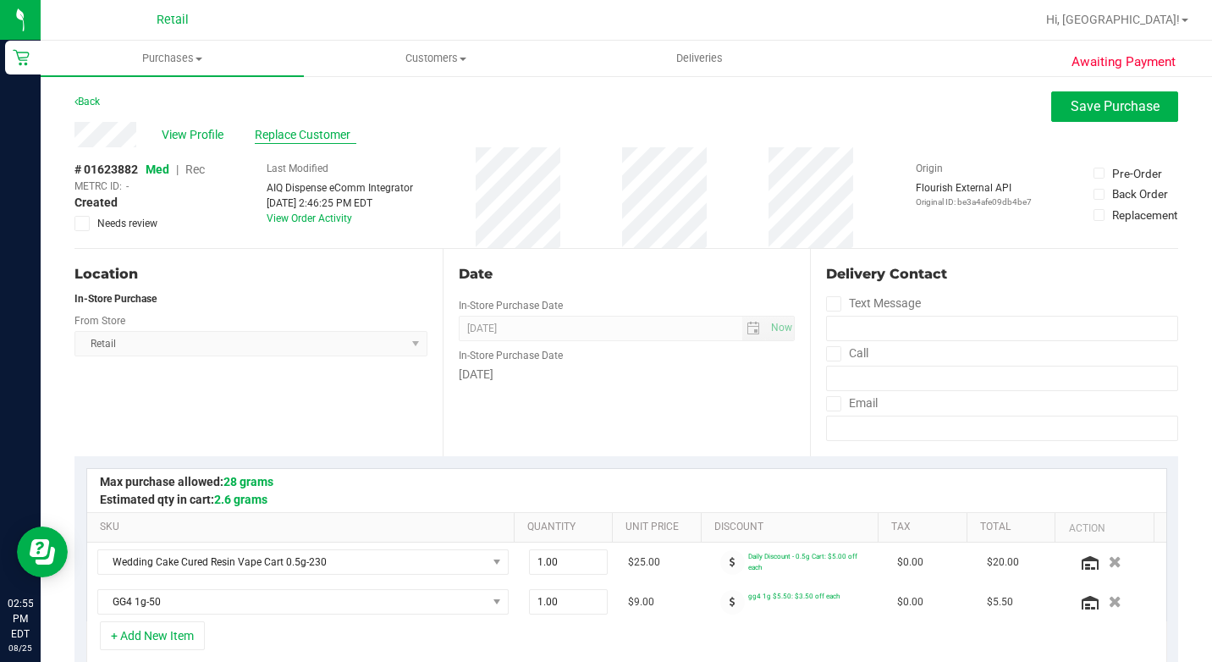
click at [316, 135] on span "Replace Customer" at bounding box center [306, 135] width 102 height 18
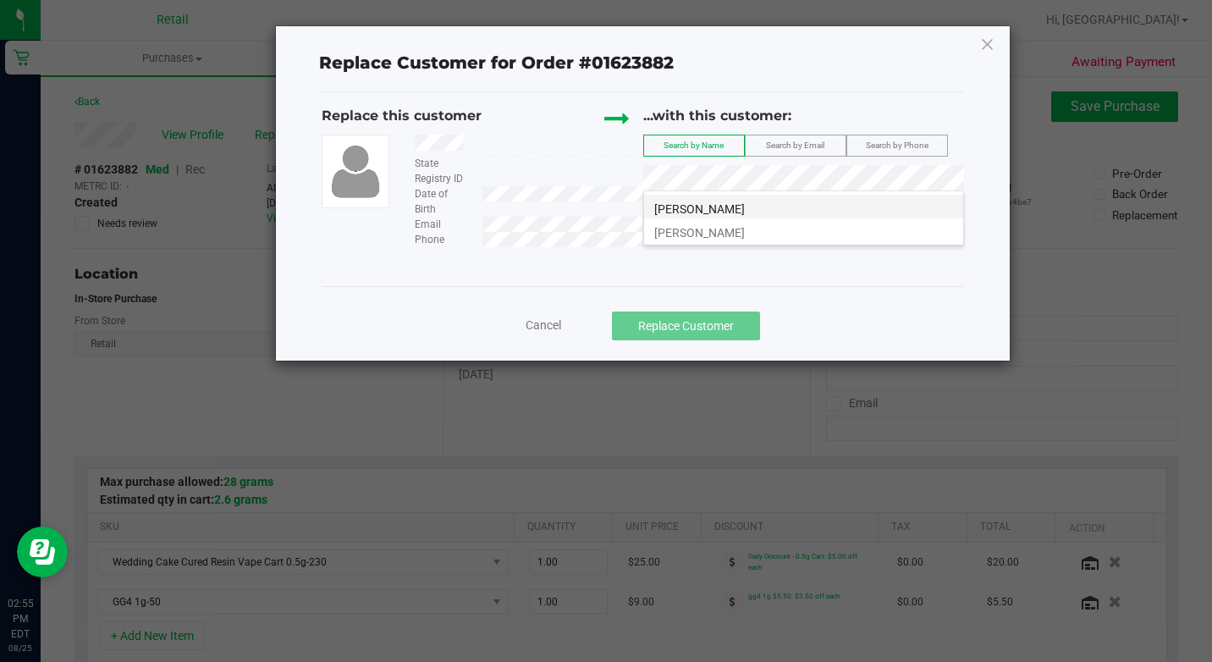
click at [684, 206] on span "Chris Fague" at bounding box center [699, 209] width 91 height 14
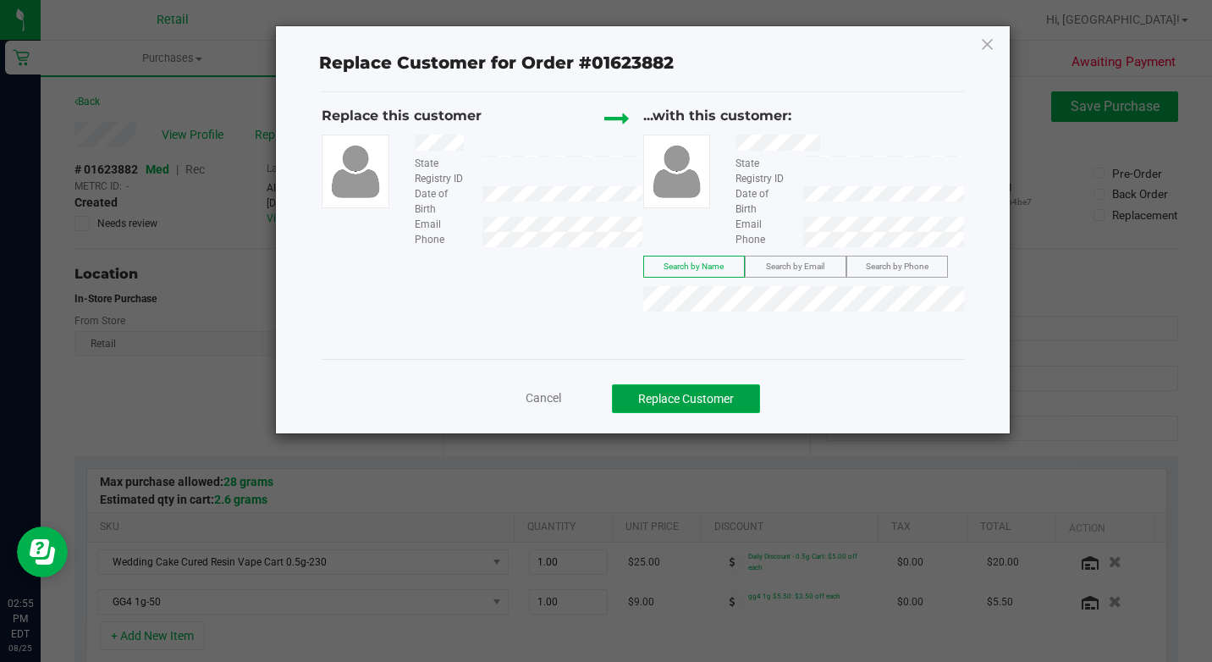
click at [745, 393] on button "Replace Customer" at bounding box center [686, 398] width 148 height 29
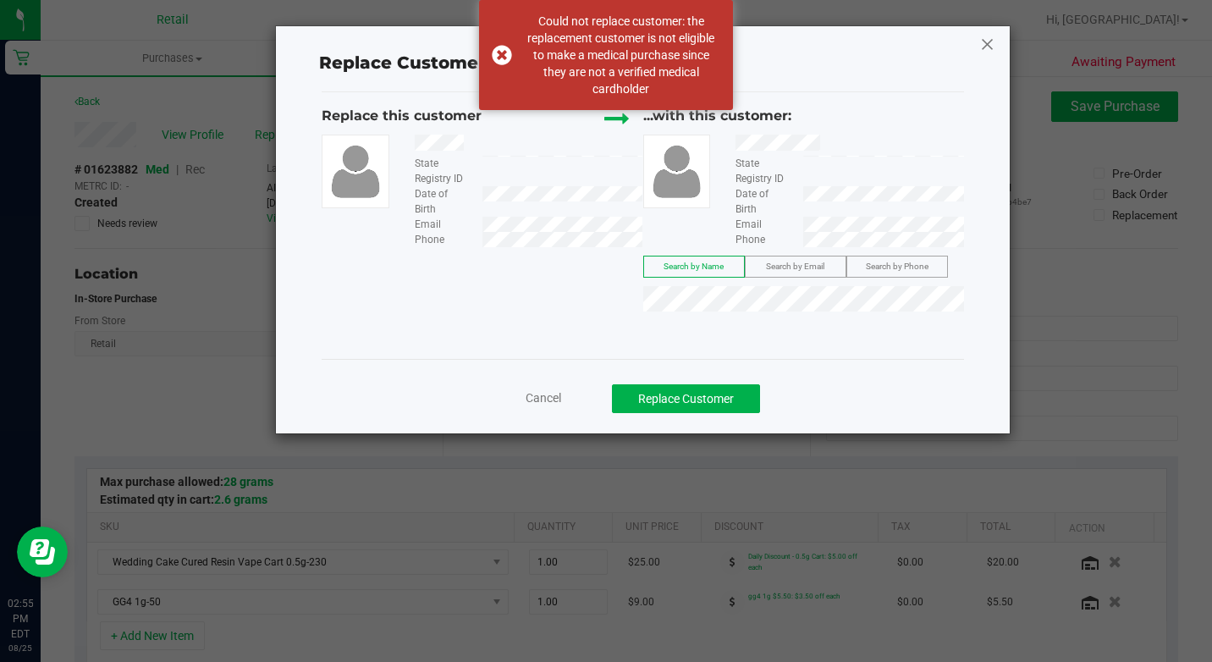
click at [980, 39] on icon at bounding box center [987, 43] width 15 height 27
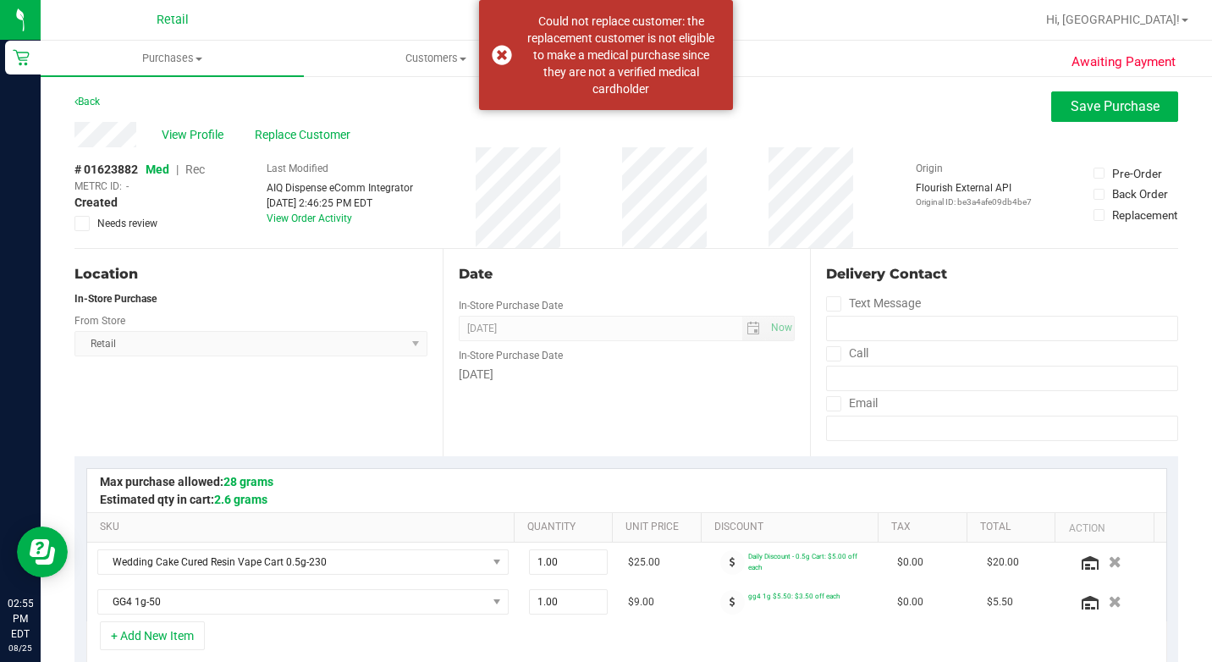
click at [198, 165] on span "Rec" at bounding box center [194, 169] width 19 height 14
click at [302, 129] on span "Replace Customer" at bounding box center [306, 135] width 102 height 18
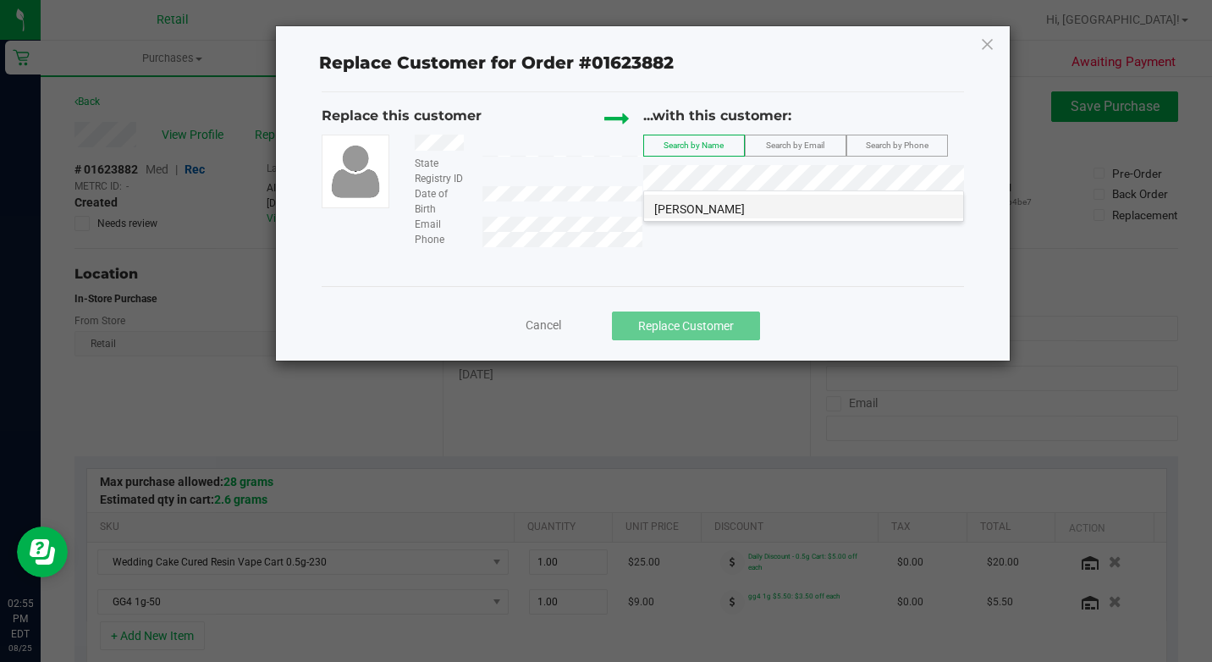
click at [794, 213] on li "Chris Fague" at bounding box center [803, 207] width 319 height 24
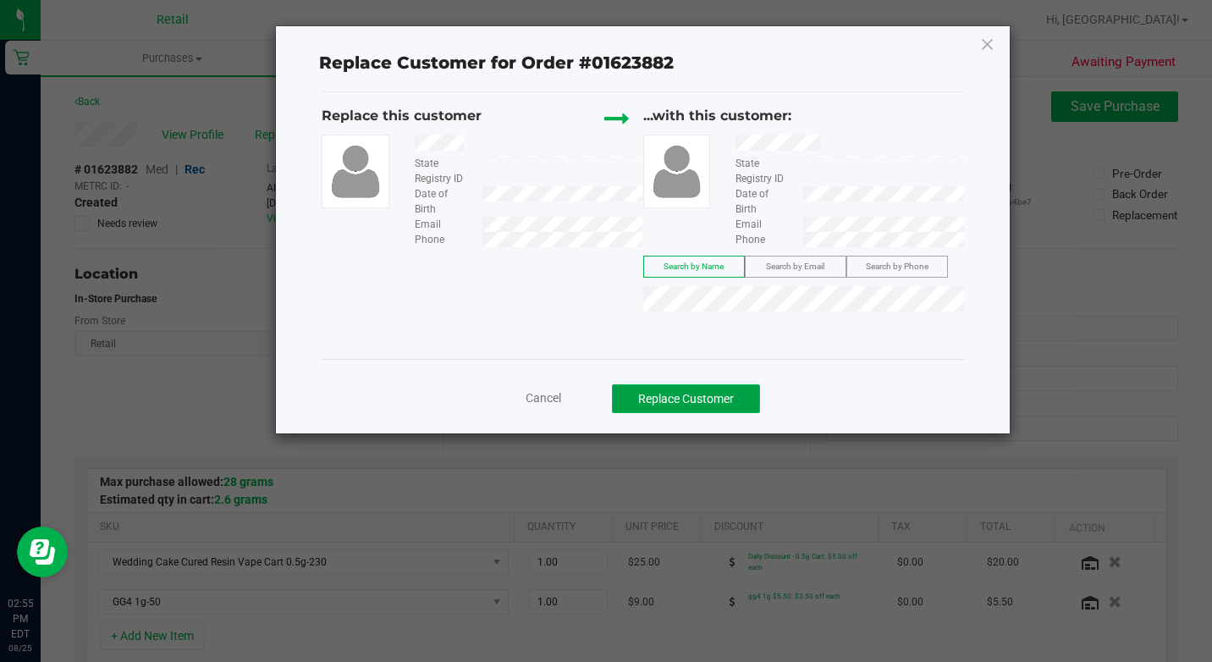
click at [714, 401] on button "Replace Customer" at bounding box center [686, 398] width 148 height 29
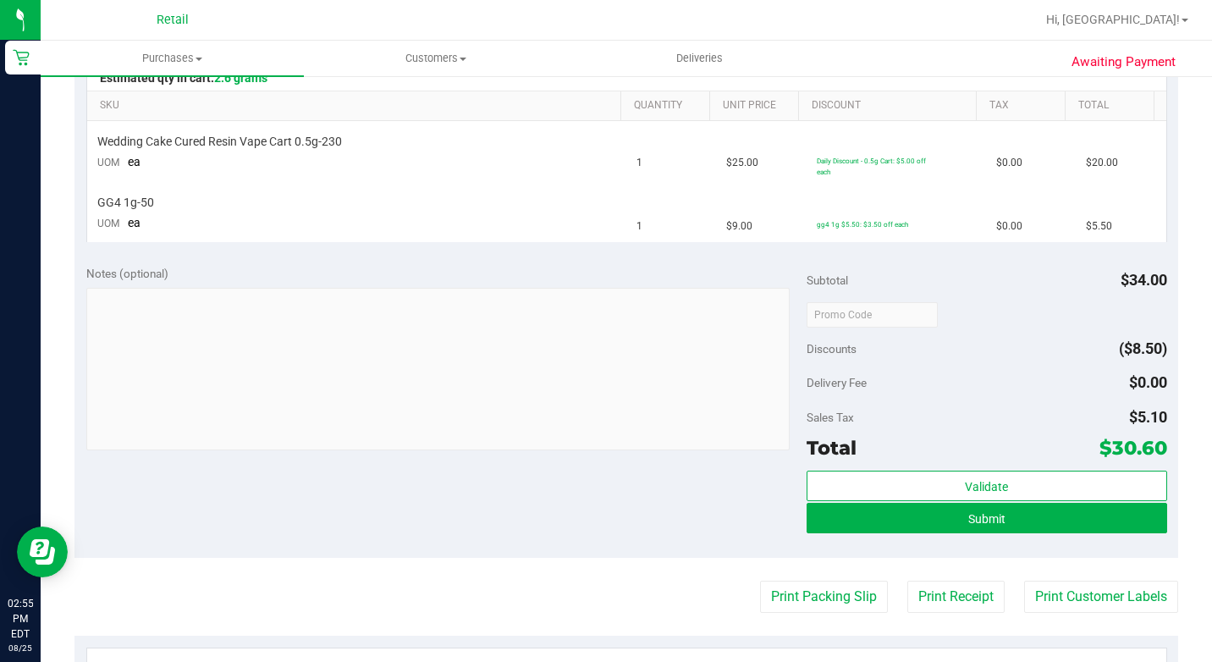
scroll to position [338, 0]
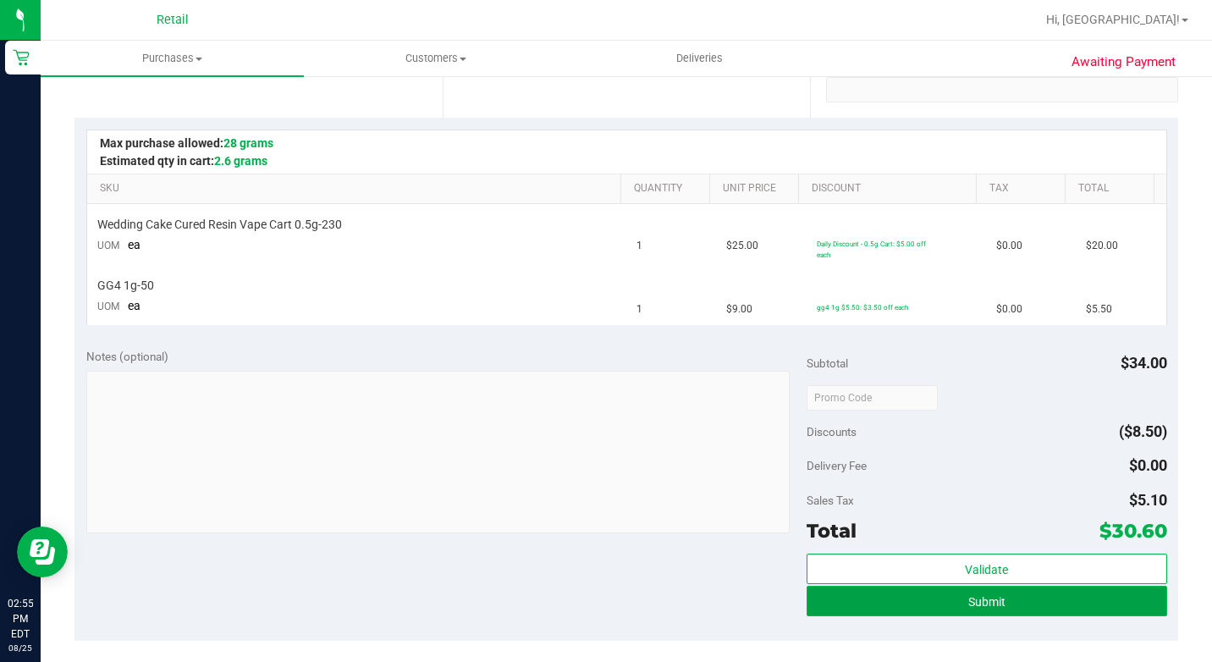
click at [888, 602] on button "Submit" at bounding box center [986, 600] width 360 height 30
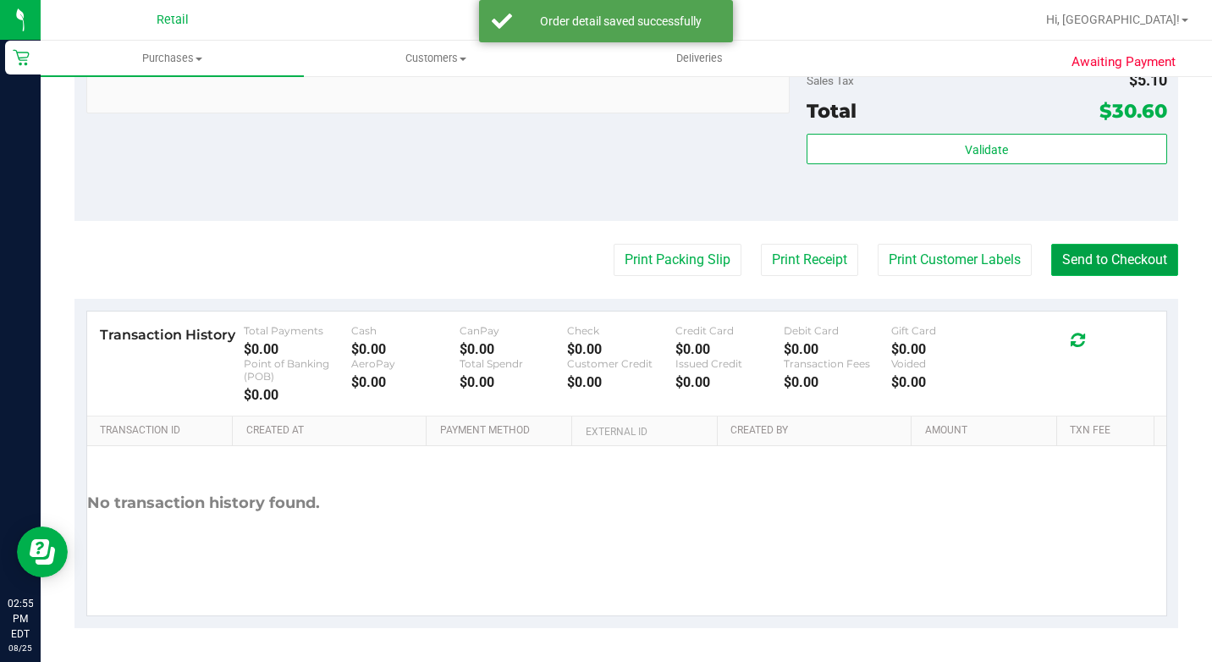
click at [1119, 261] on button "Send to Checkout" at bounding box center [1114, 260] width 127 height 32
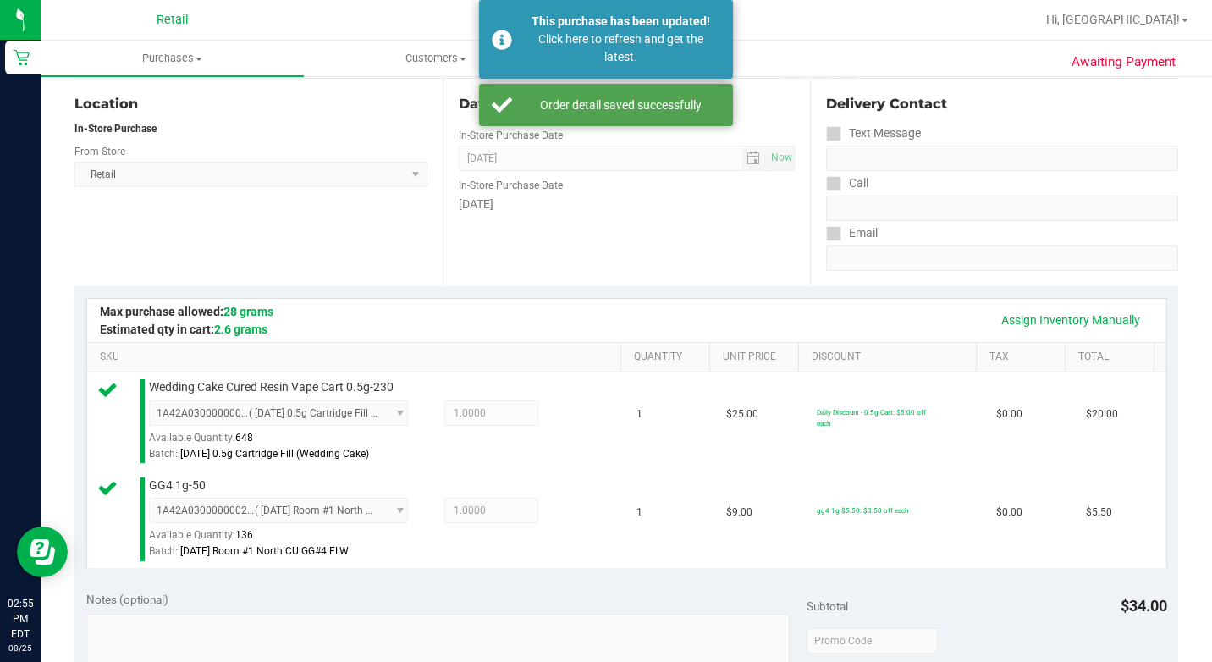
scroll to position [0, 0]
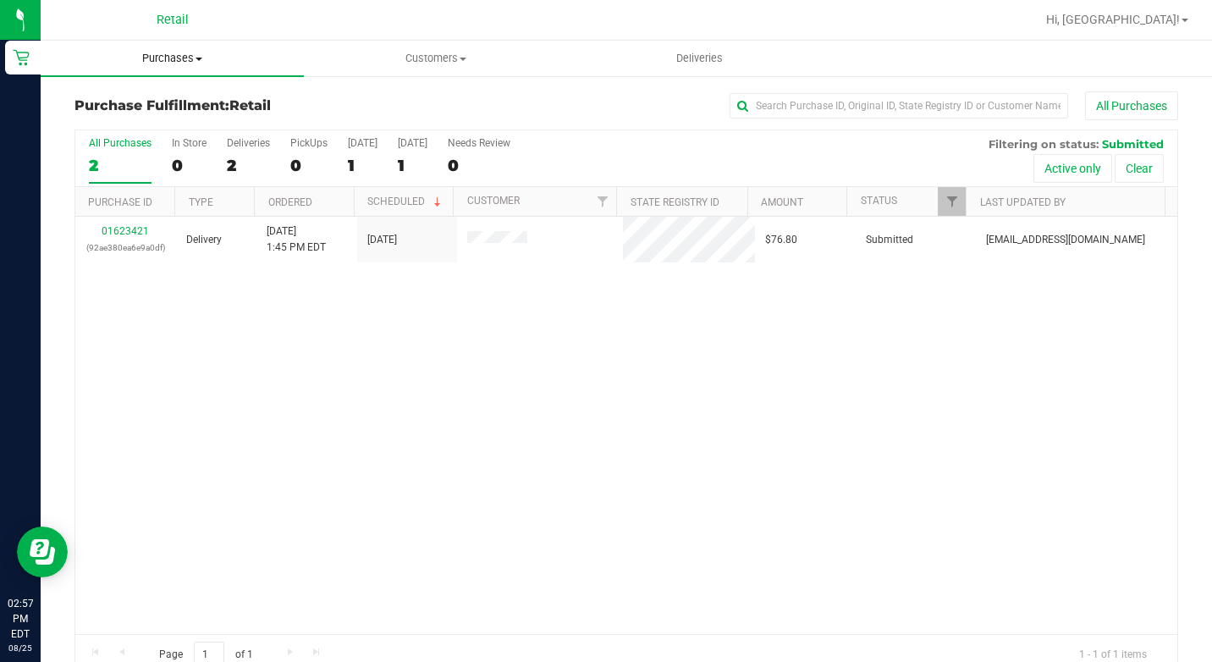
click at [180, 64] on span "Purchases" at bounding box center [172, 58] width 263 height 15
click at [177, 96] on span "Summary of purchases" at bounding box center [127, 102] width 173 height 14
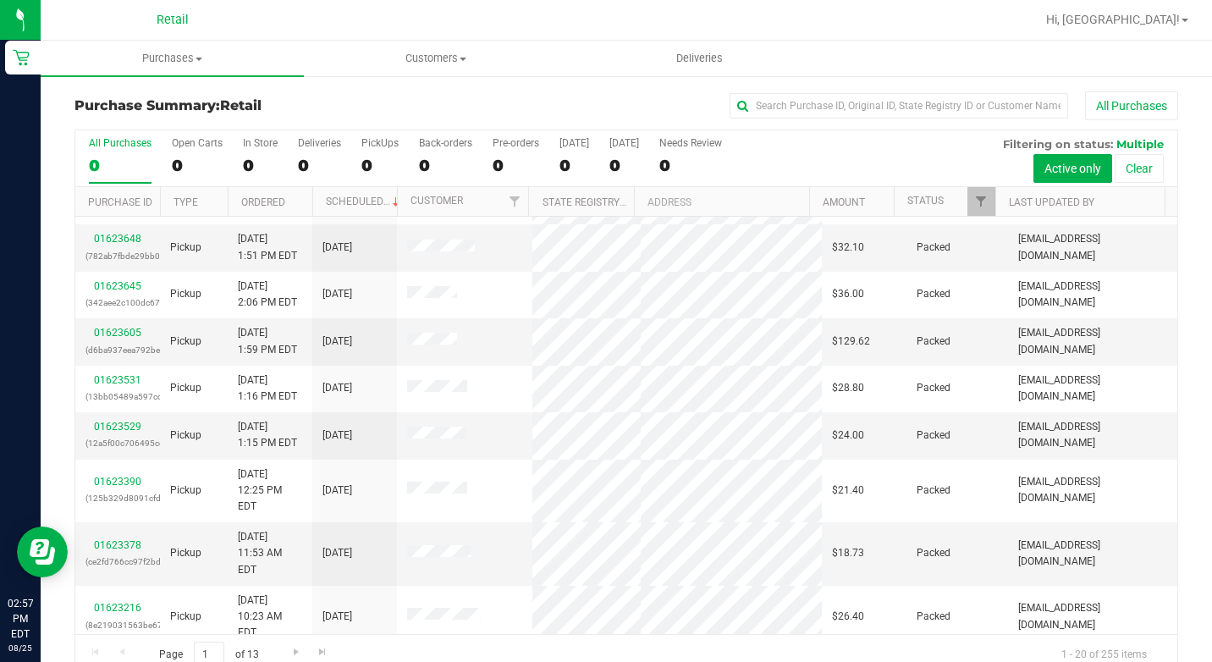
scroll to position [519, 0]
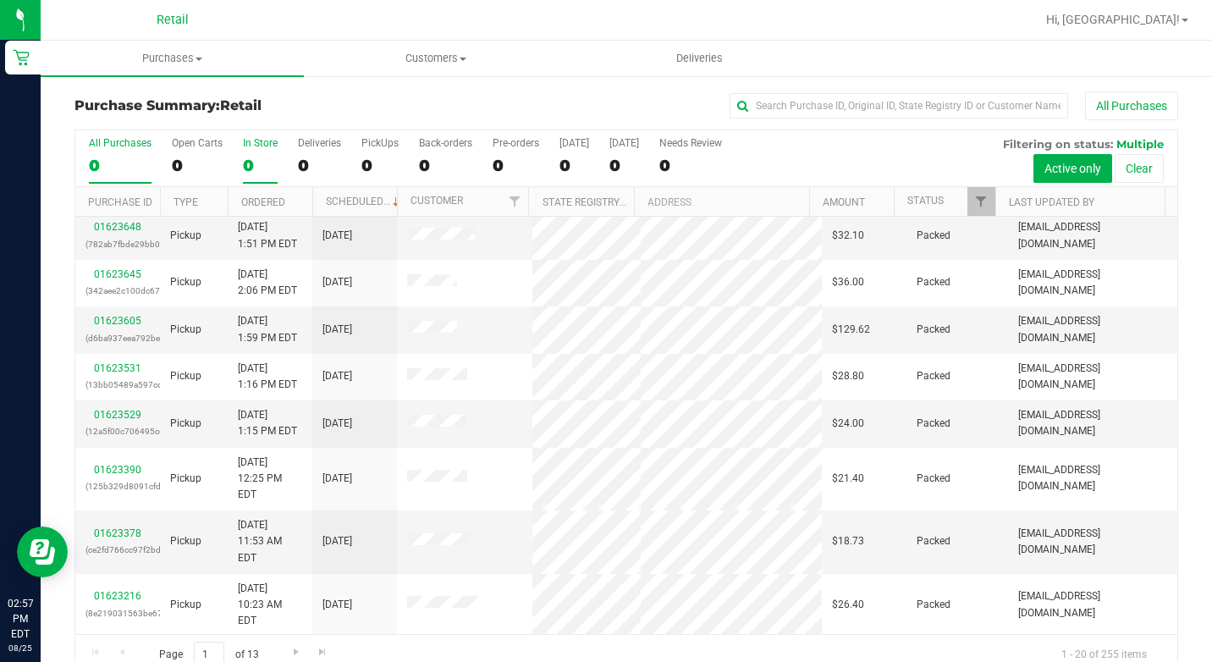
click at [259, 160] on div "0" at bounding box center [260, 165] width 35 height 19
click at [0, 0] on input "In Store 0" at bounding box center [0, 0] width 0 height 0
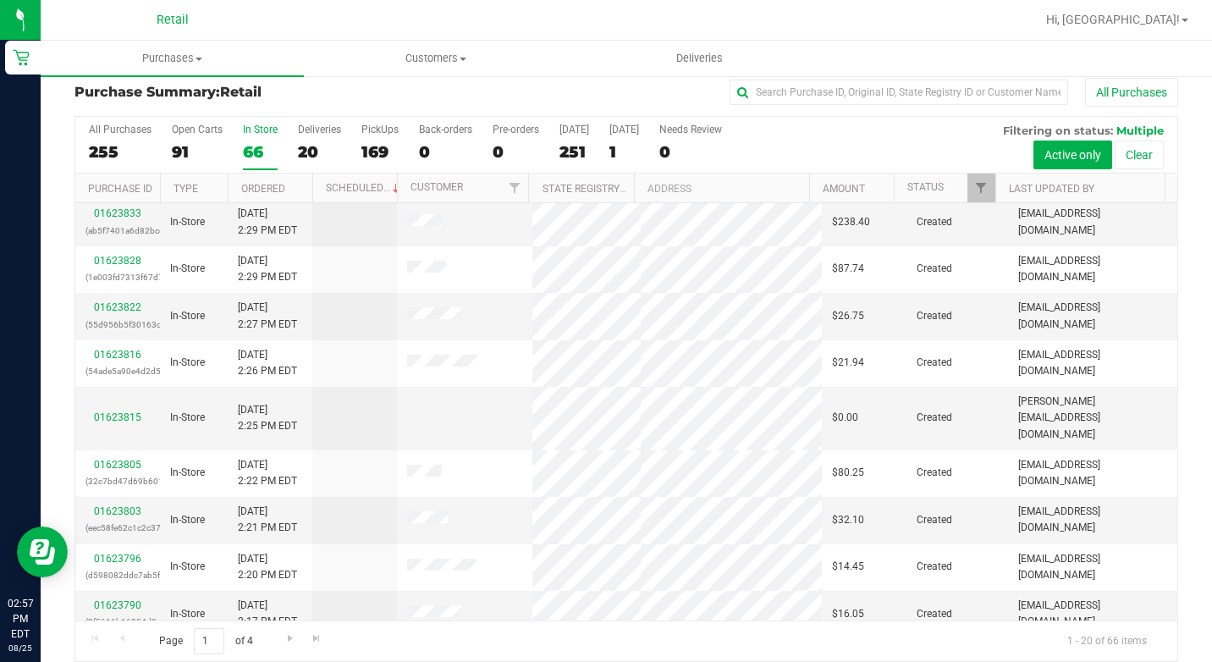
scroll to position [0, 0]
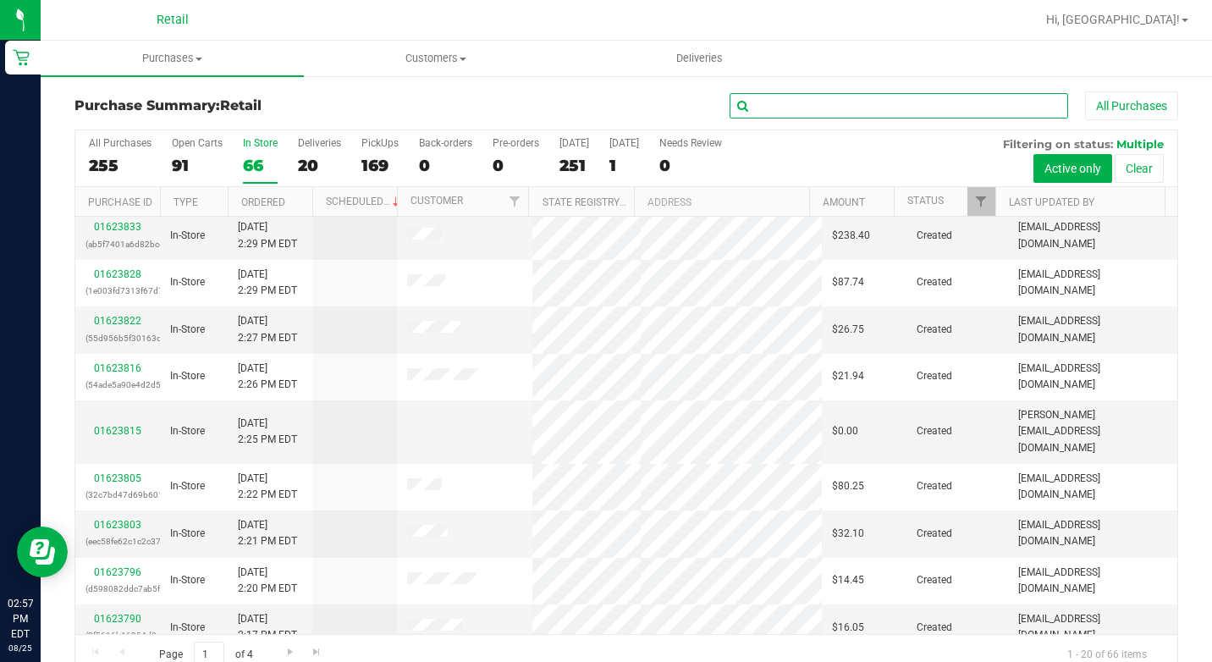
click at [849, 115] on input "text" at bounding box center [898, 105] width 338 height 25
type input "dwayne"
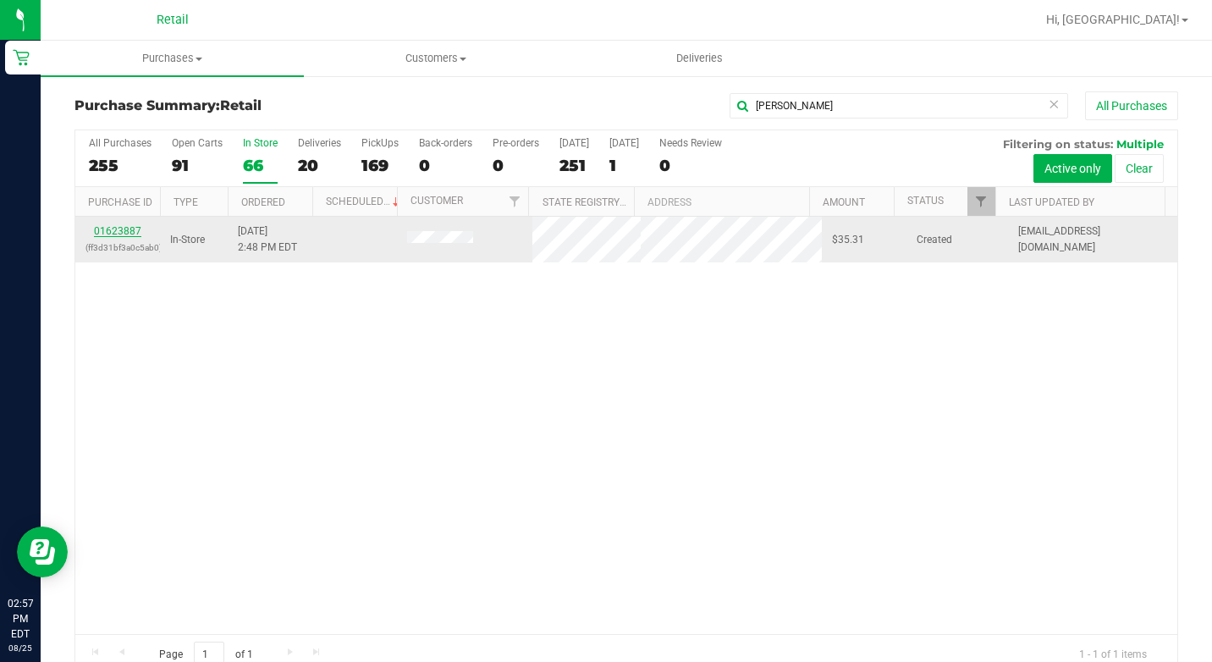
click at [97, 231] on link "01623887" at bounding box center [117, 231] width 47 height 12
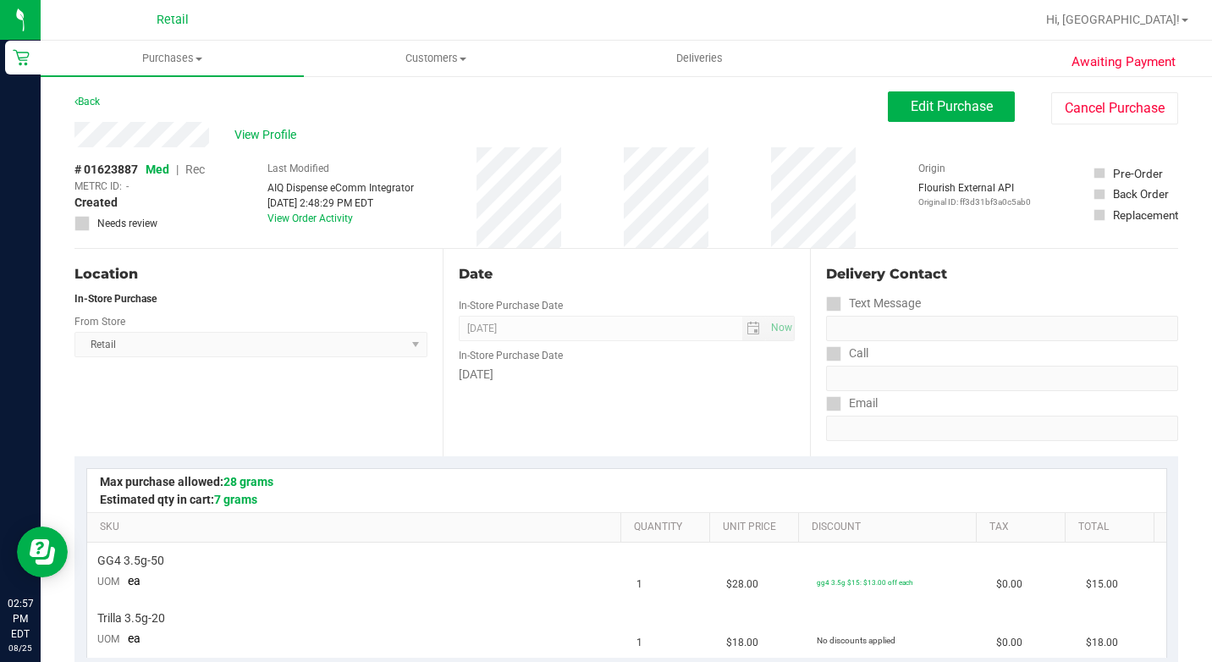
click at [528, 416] on div "Date In-Store Purchase Date Aug 25, 2025 Now In-Store Purchase Date Monday" at bounding box center [626, 352] width 368 height 207
click at [894, 104] on button "Edit Purchase" at bounding box center [951, 106] width 127 height 30
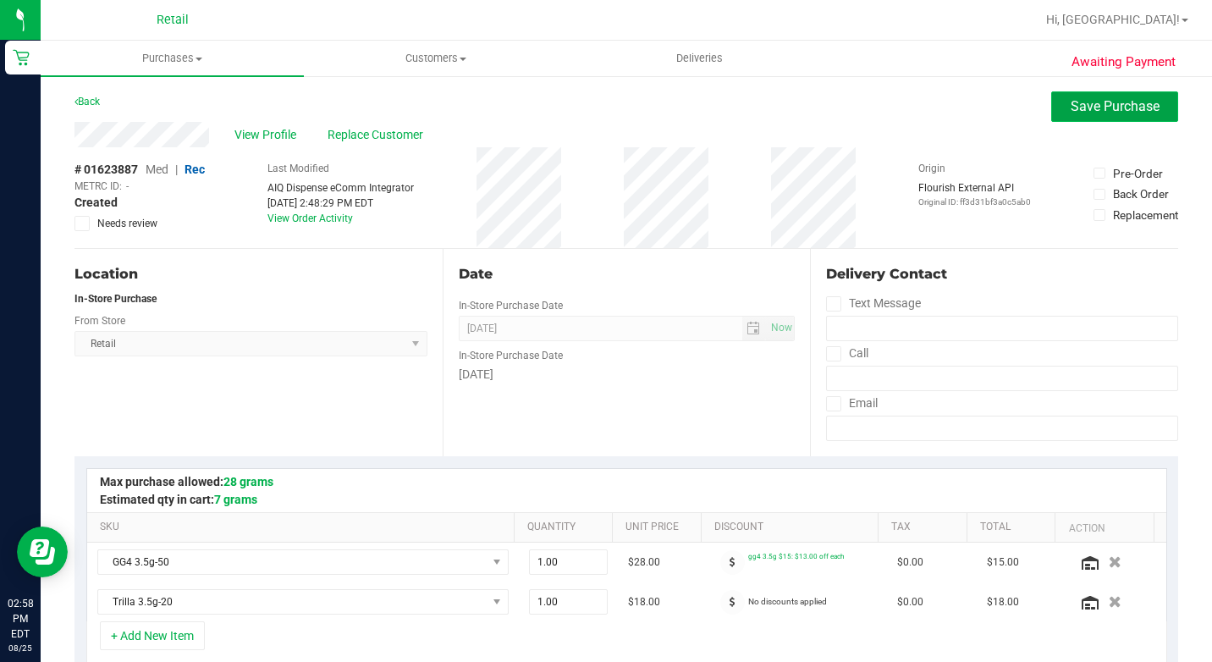
click at [1154, 112] on button "Save Purchase" at bounding box center [1114, 106] width 127 height 30
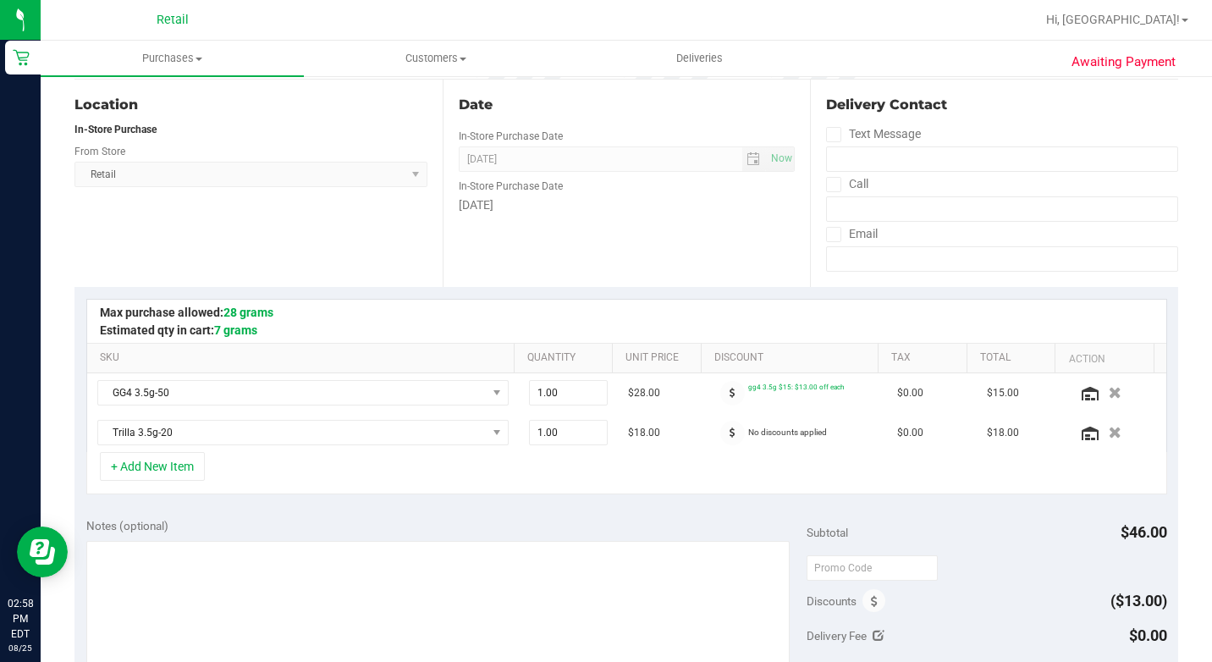
scroll to position [592, 0]
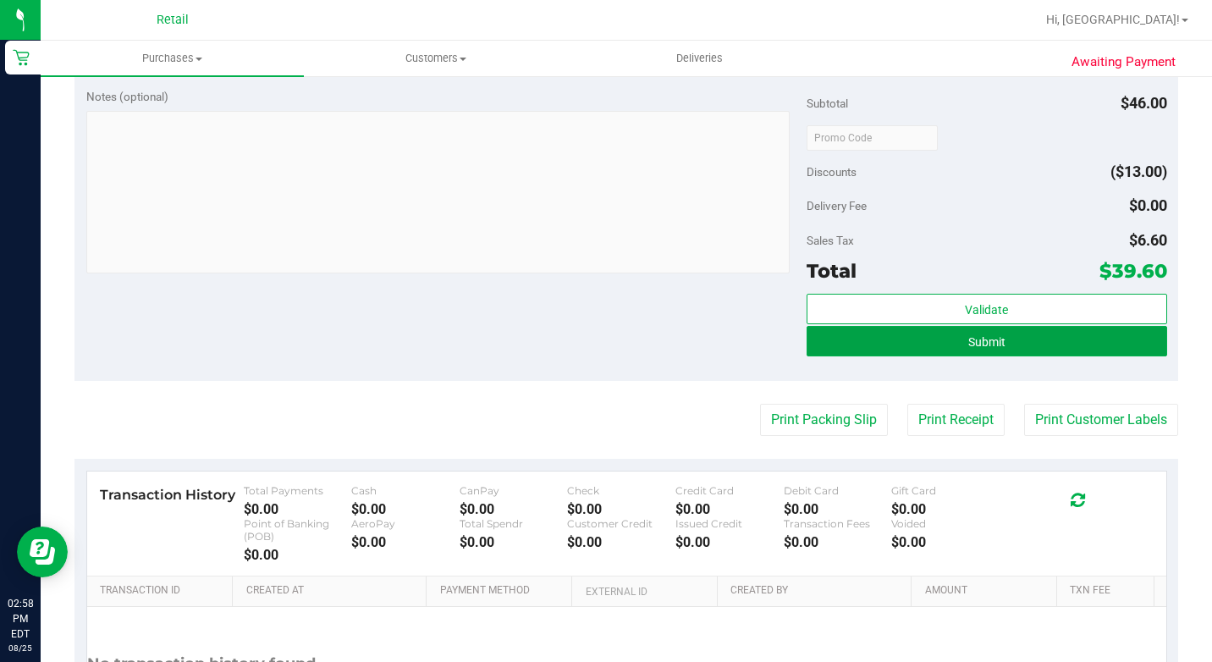
click at [1061, 353] on button "Submit" at bounding box center [986, 341] width 360 height 30
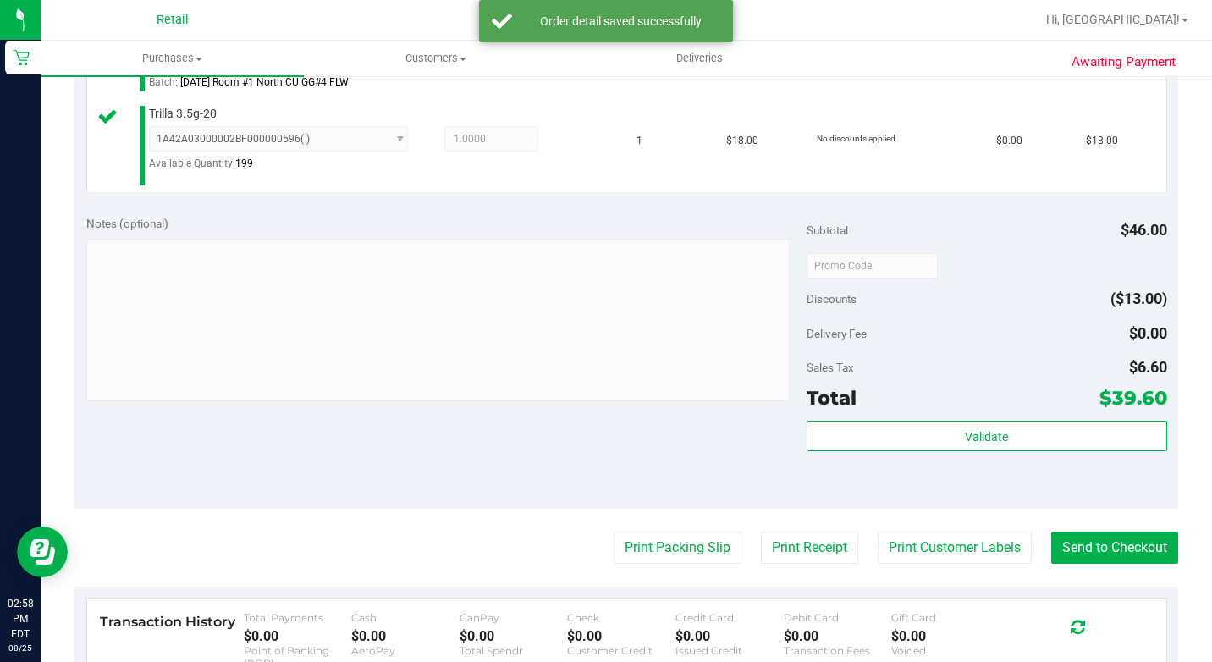
scroll to position [795, 0]
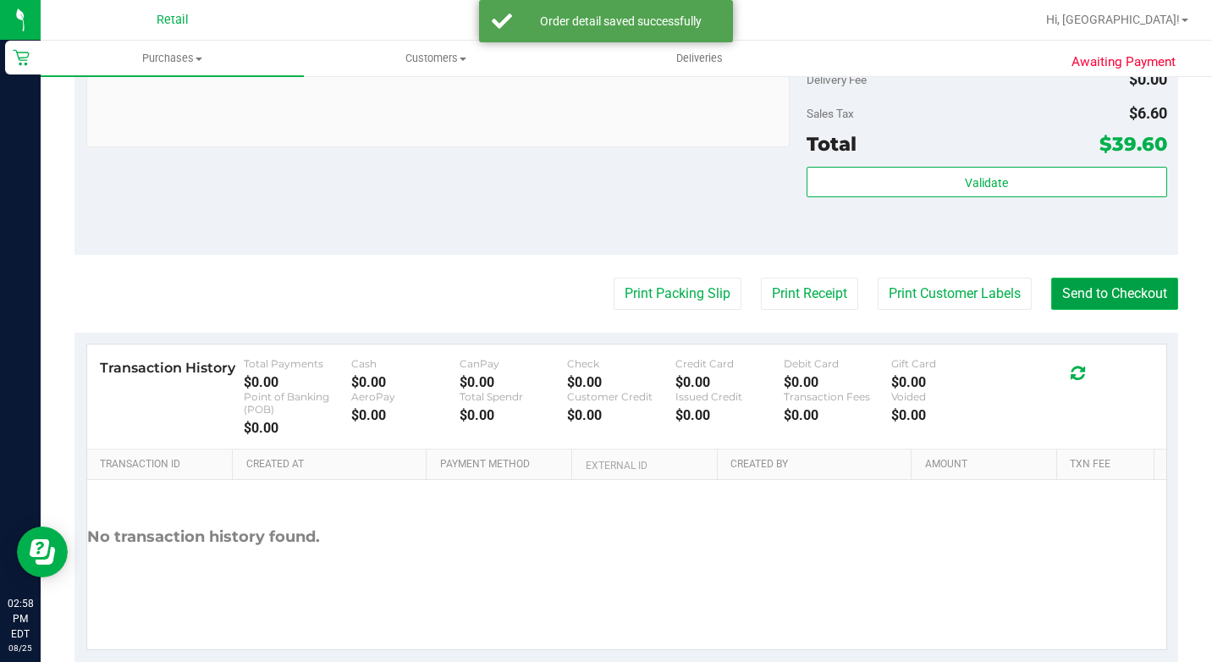
click at [1107, 310] on button "Send to Checkout" at bounding box center [1114, 294] width 127 height 32
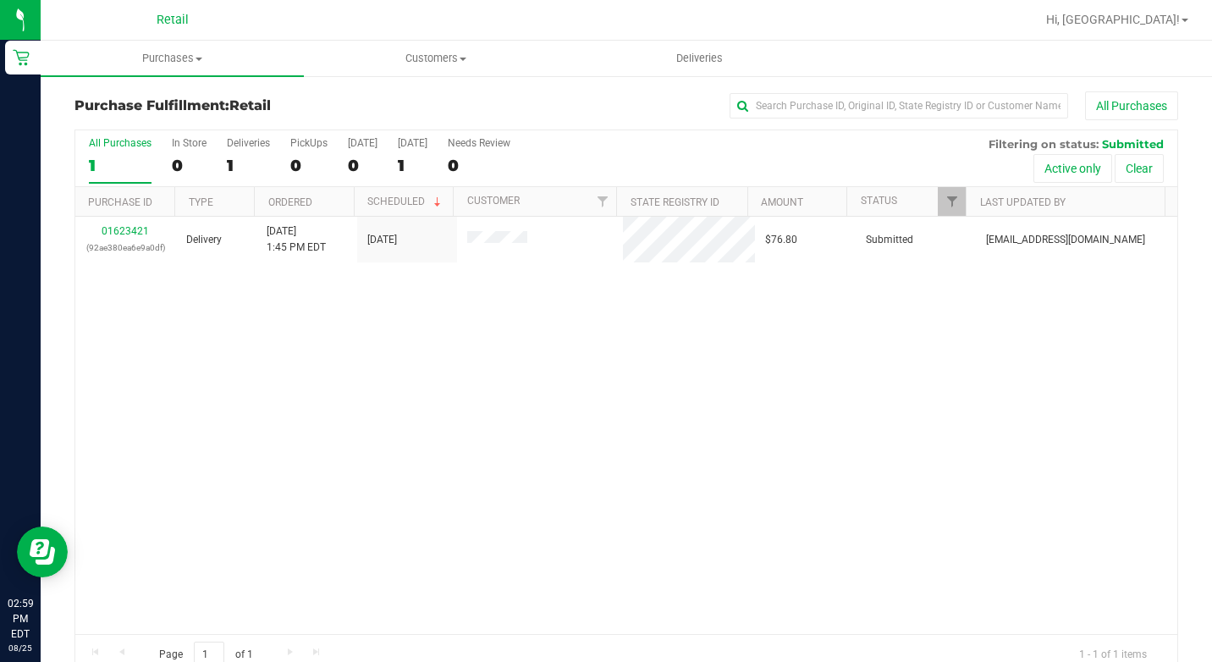
click at [189, 75] on link "Purchases Summary of purchases Fulfillment All purchases" at bounding box center [172, 59] width 263 height 36
click at [198, 67] on uib-tab-heading "Purchases Summary of purchases Fulfillment All purchases" at bounding box center [172, 59] width 263 height 36
click at [195, 53] on span "Purchases" at bounding box center [172, 58] width 263 height 15
click at [185, 102] on span "Summary of purchases" at bounding box center [127, 102] width 173 height 14
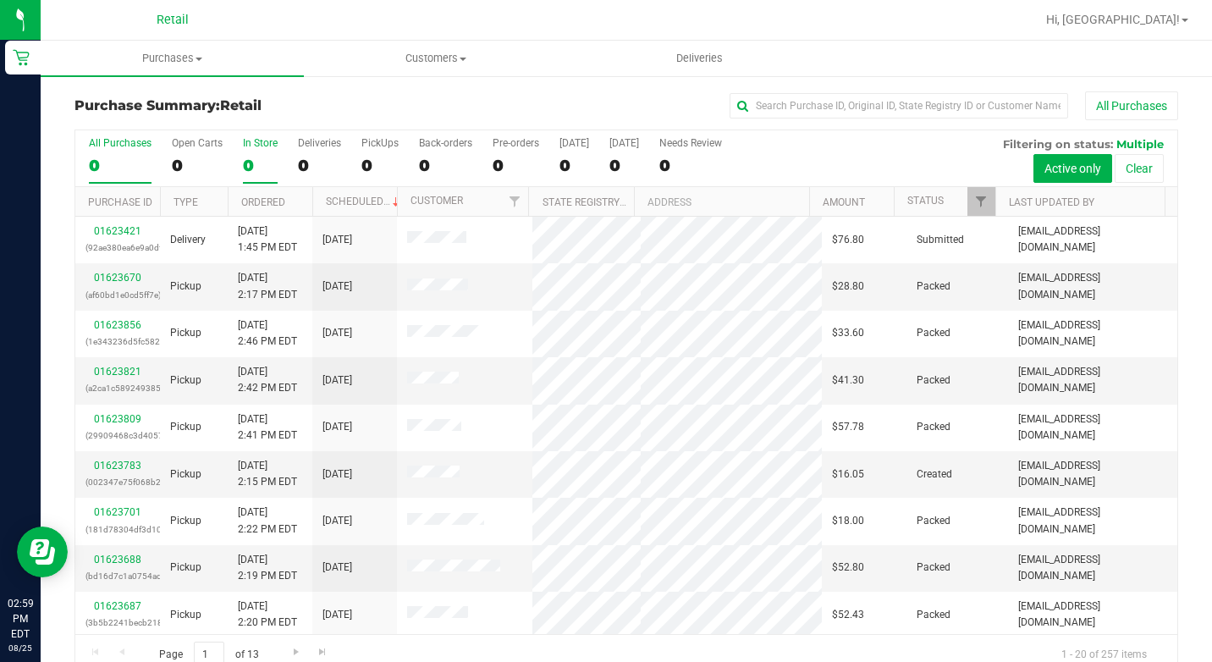
click at [266, 146] on div "In Store" at bounding box center [260, 143] width 35 height 12
click at [0, 0] on input "In Store 0" at bounding box center [0, 0] width 0 height 0
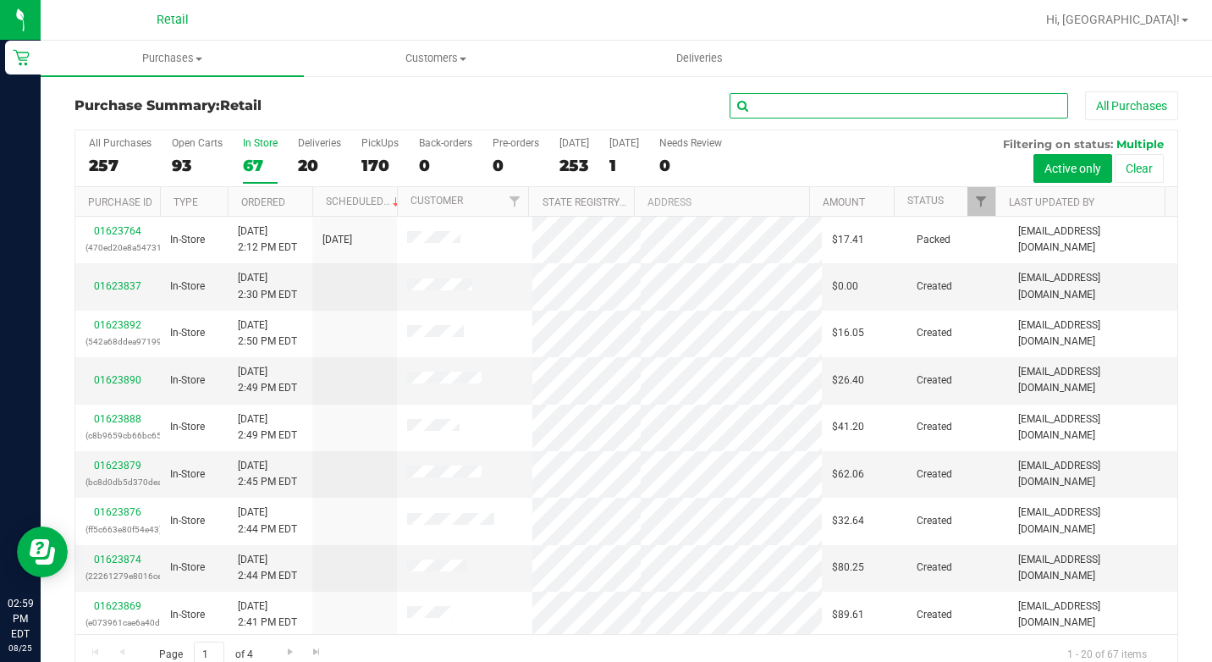
click at [850, 117] on input "text" at bounding box center [898, 105] width 338 height 25
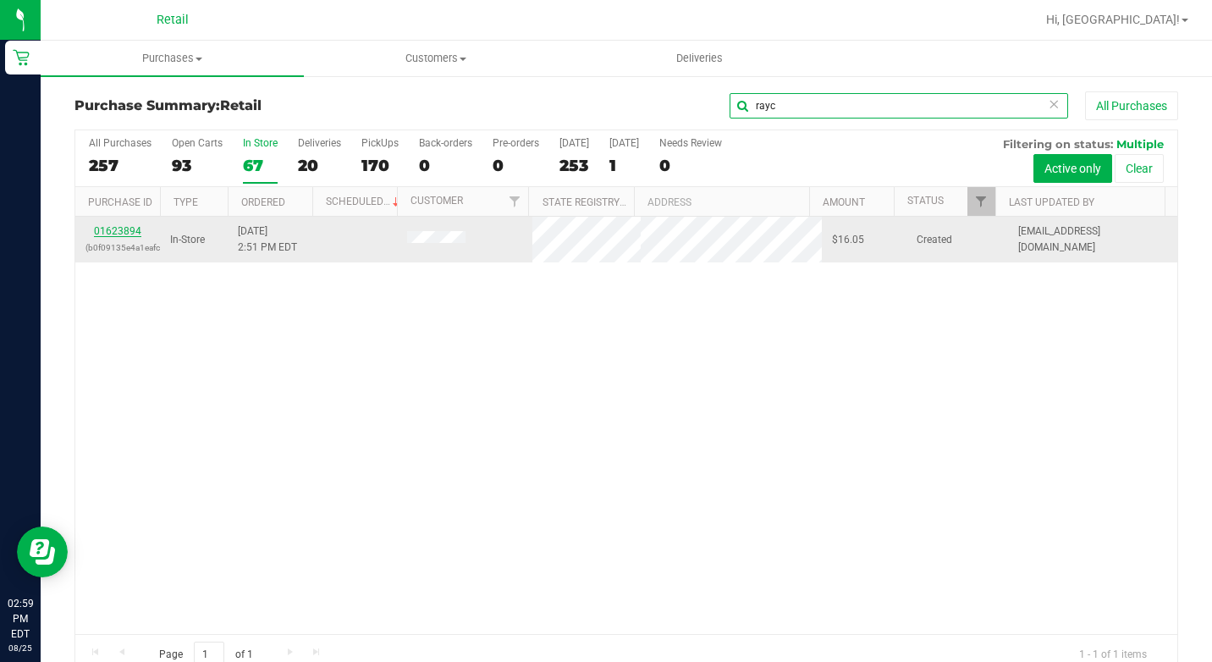
type input "rayc"
click at [97, 228] on link "01623894" at bounding box center [117, 231] width 47 height 12
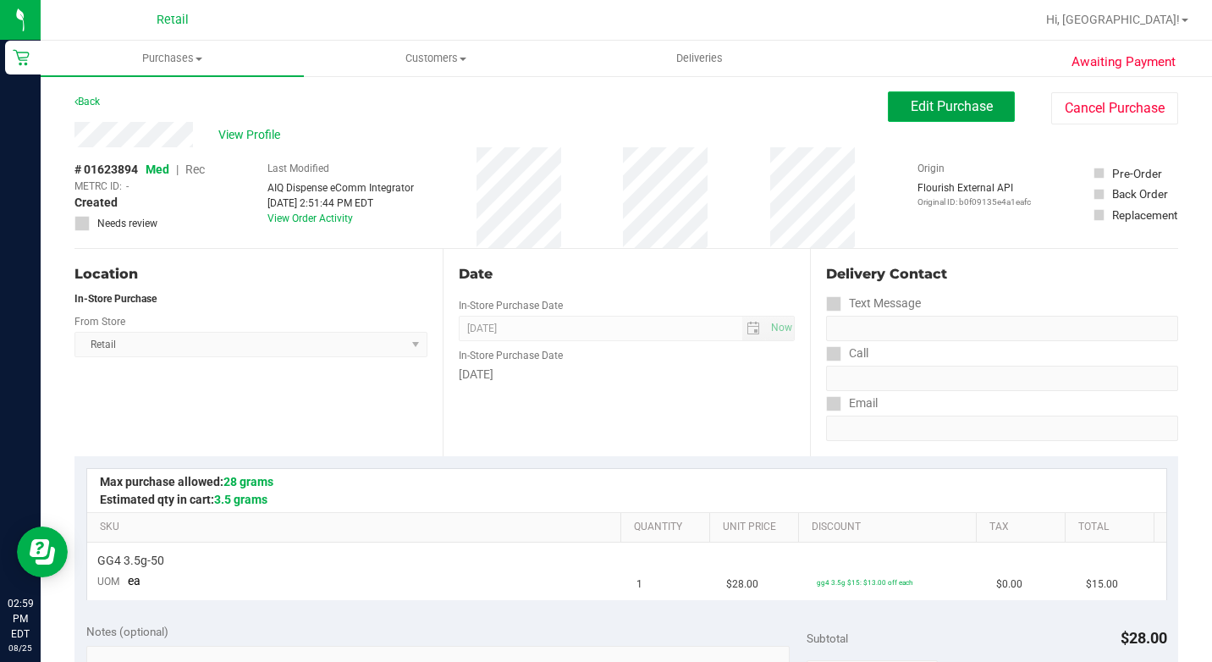
click at [910, 100] on span "Edit Purchase" at bounding box center [951, 106] width 82 height 16
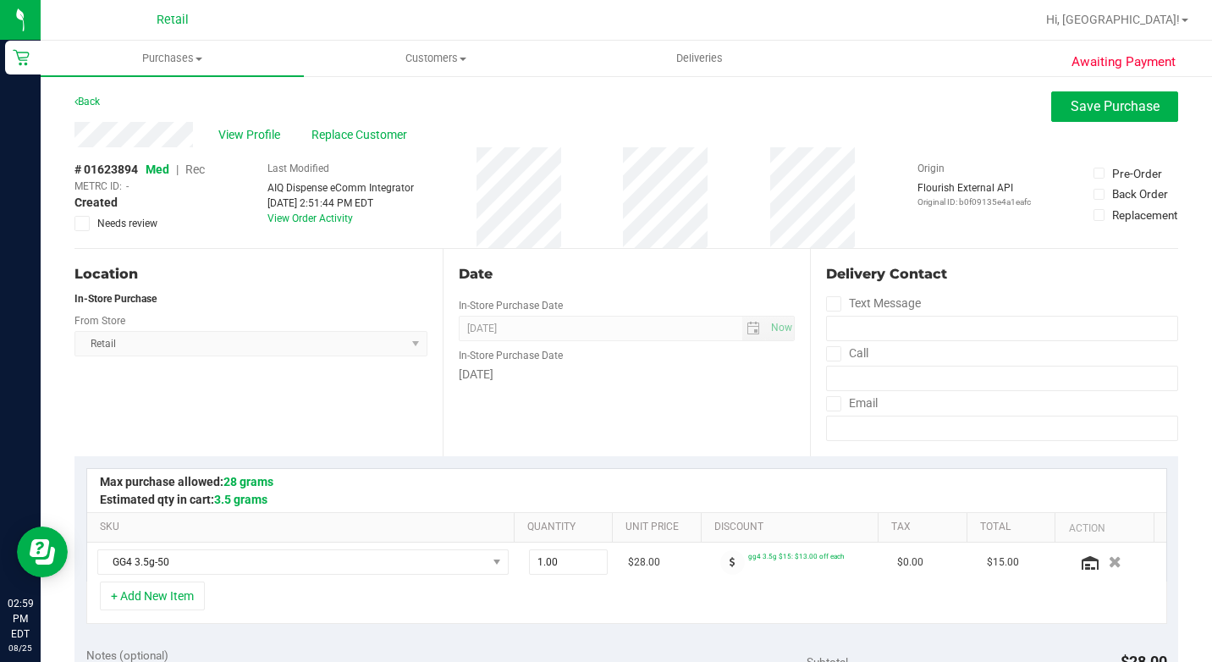
click at [184, 172] on span "Med | Rec" at bounding box center [175, 169] width 59 height 14
click at [193, 172] on span "Rec" at bounding box center [194, 169] width 19 height 14
click at [1133, 107] on span "Save Purchase" at bounding box center [1114, 106] width 89 height 16
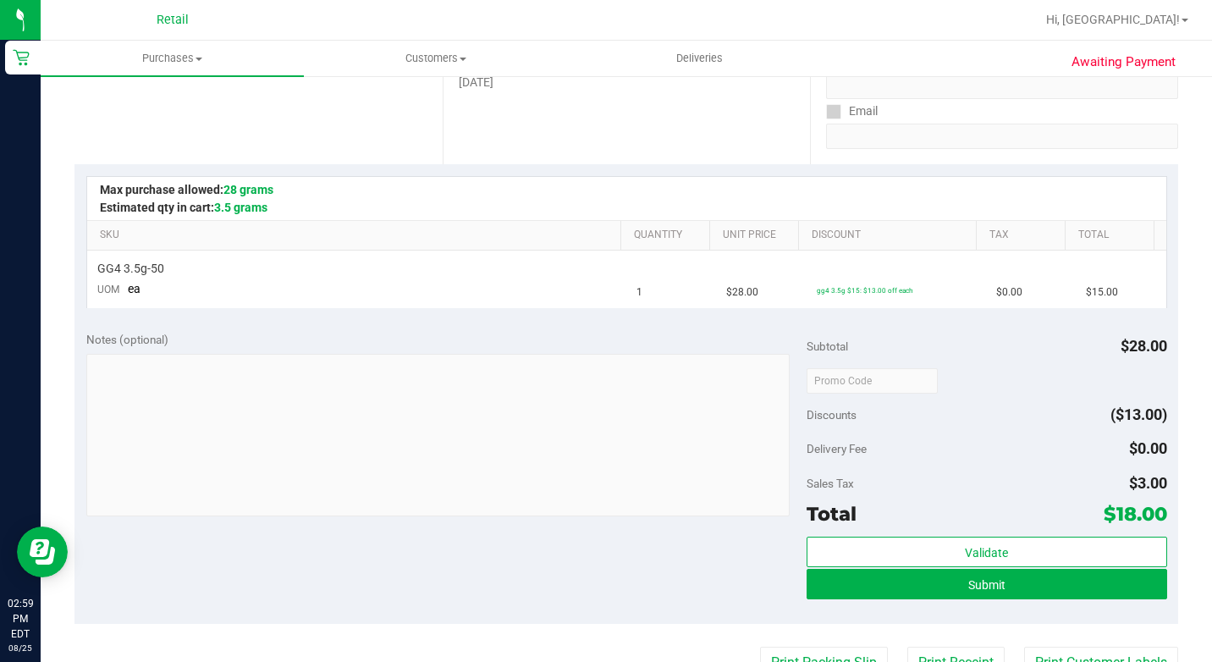
scroll to position [423, 0]
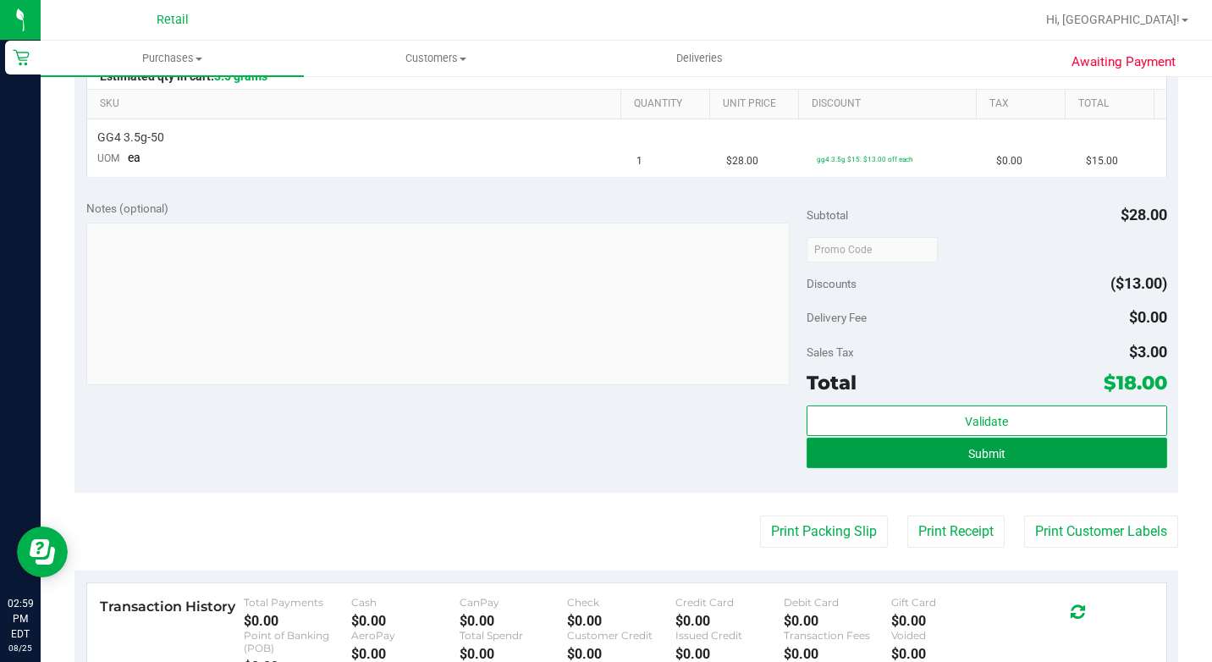
click at [897, 455] on button "Submit" at bounding box center [986, 452] width 360 height 30
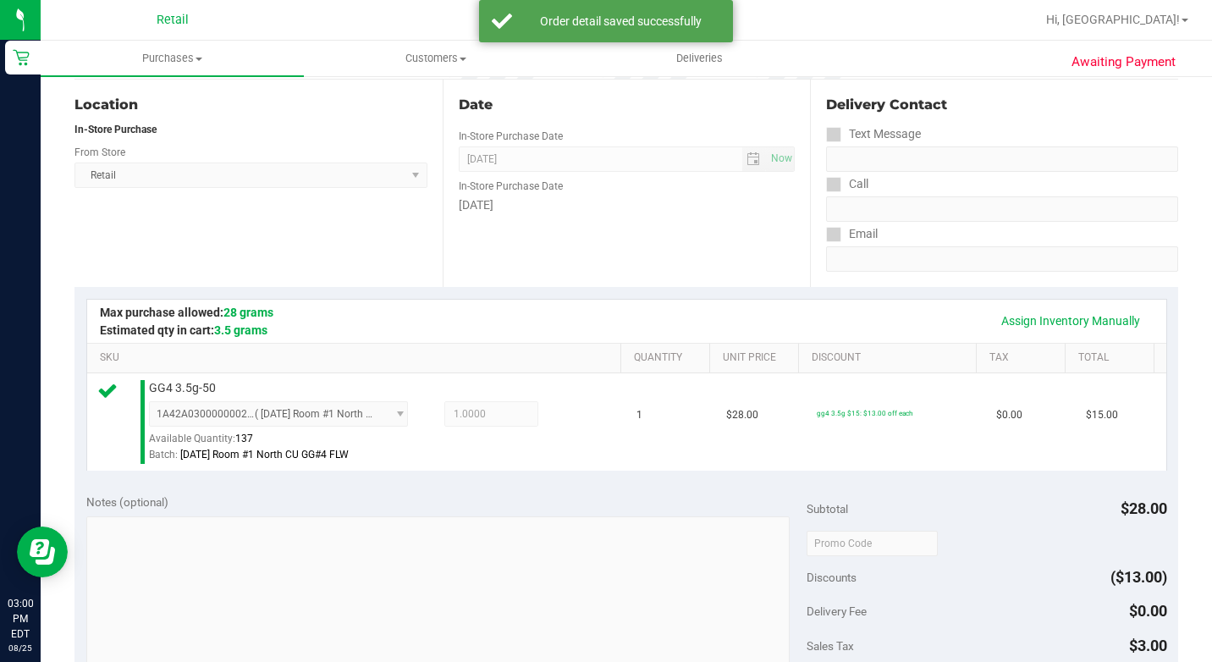
scroll to position [508, 0]
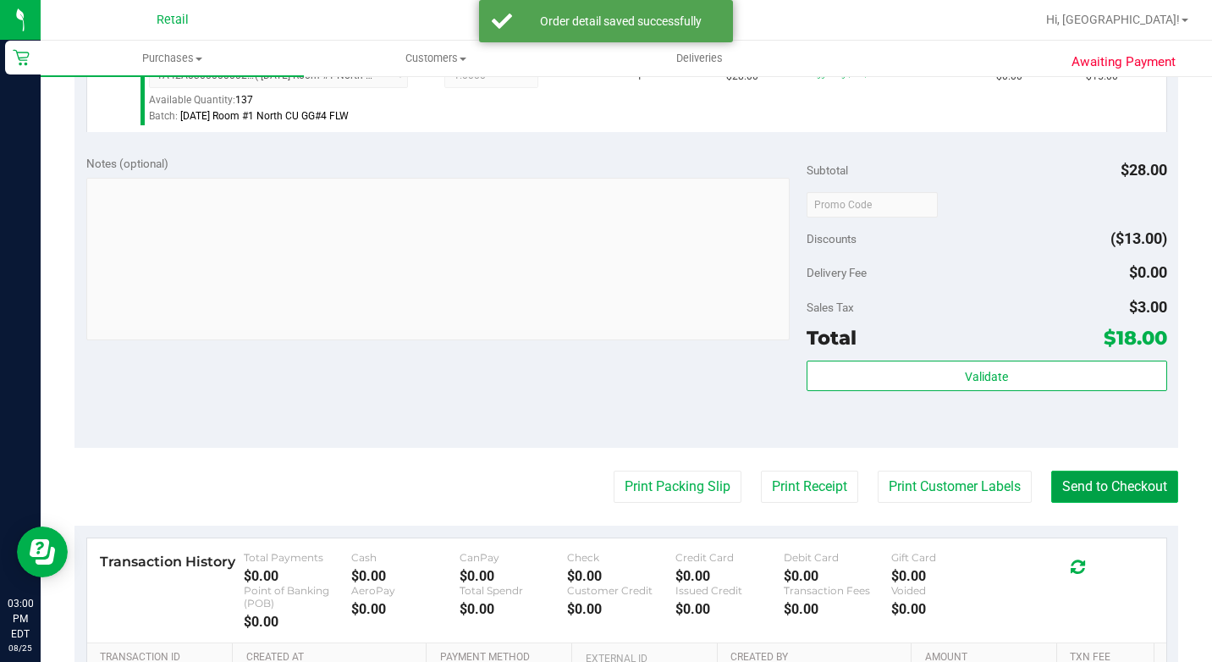
click at [1067, 499] on button "Send to Checkout" at bounding box center [1114, 486] width 127 height 32
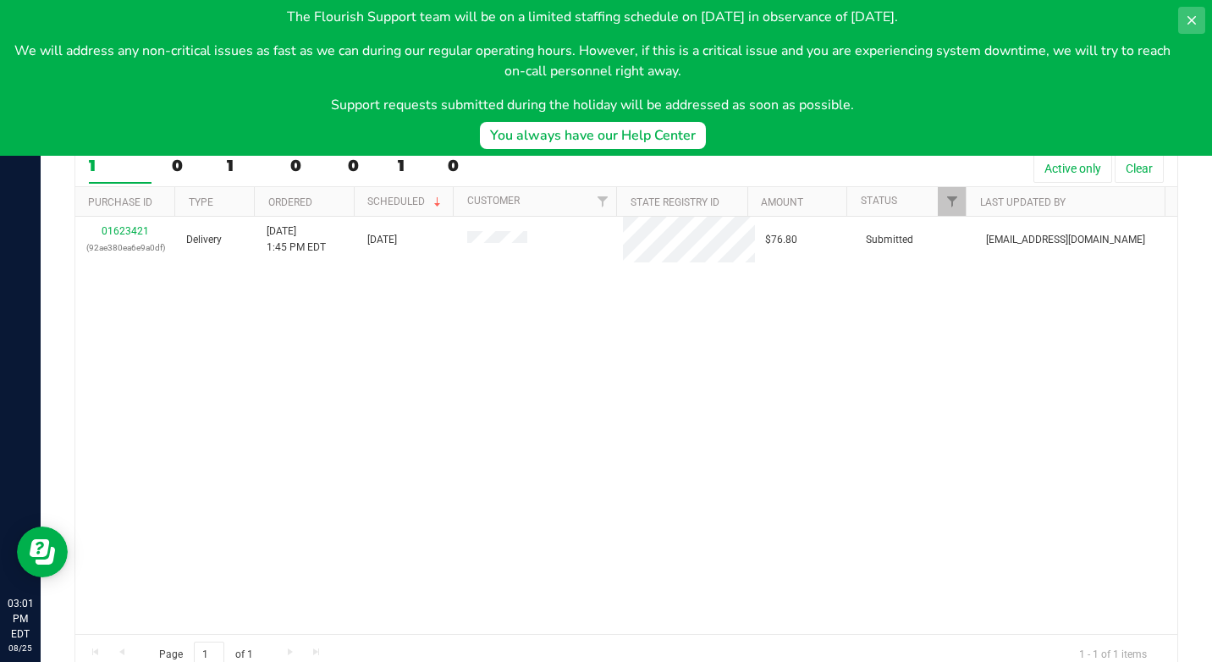
click at [1194, 14] on icon at bounding box center [1192, 21] width 14 height 14
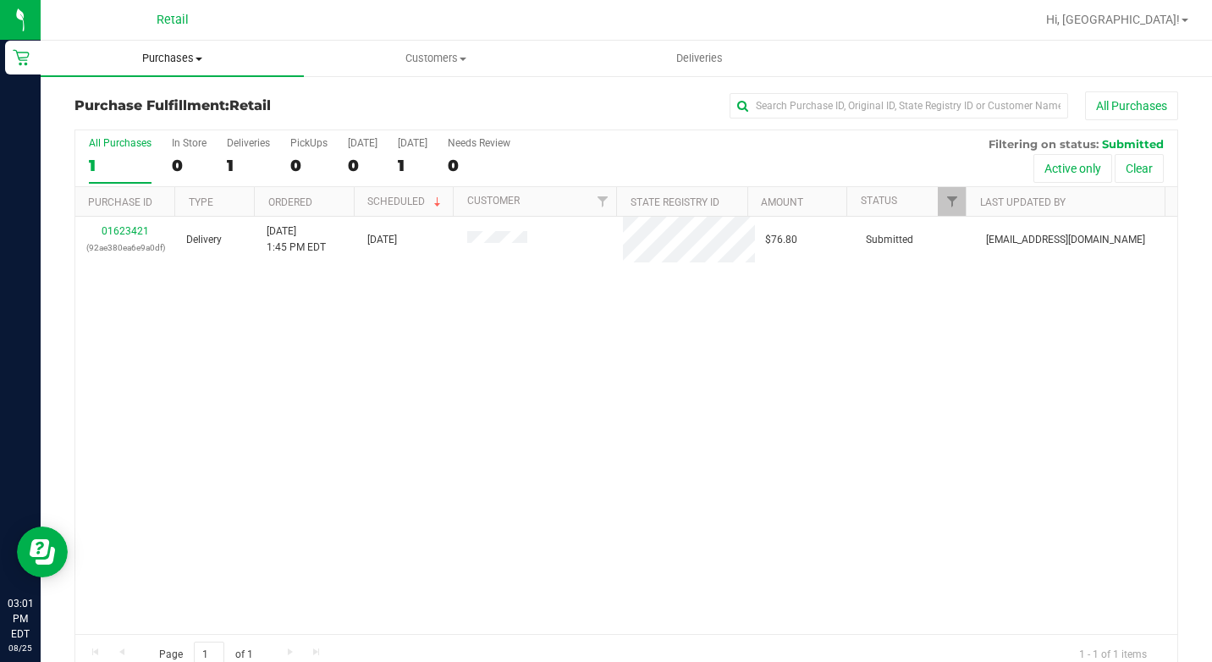
click at [158, 51] on span "Purchases" at bounding box center [172, 58] width 263 height 15
click at [199, 98] on span "Summary of purchases" at bounding box center [127, 102] width 173 height 14
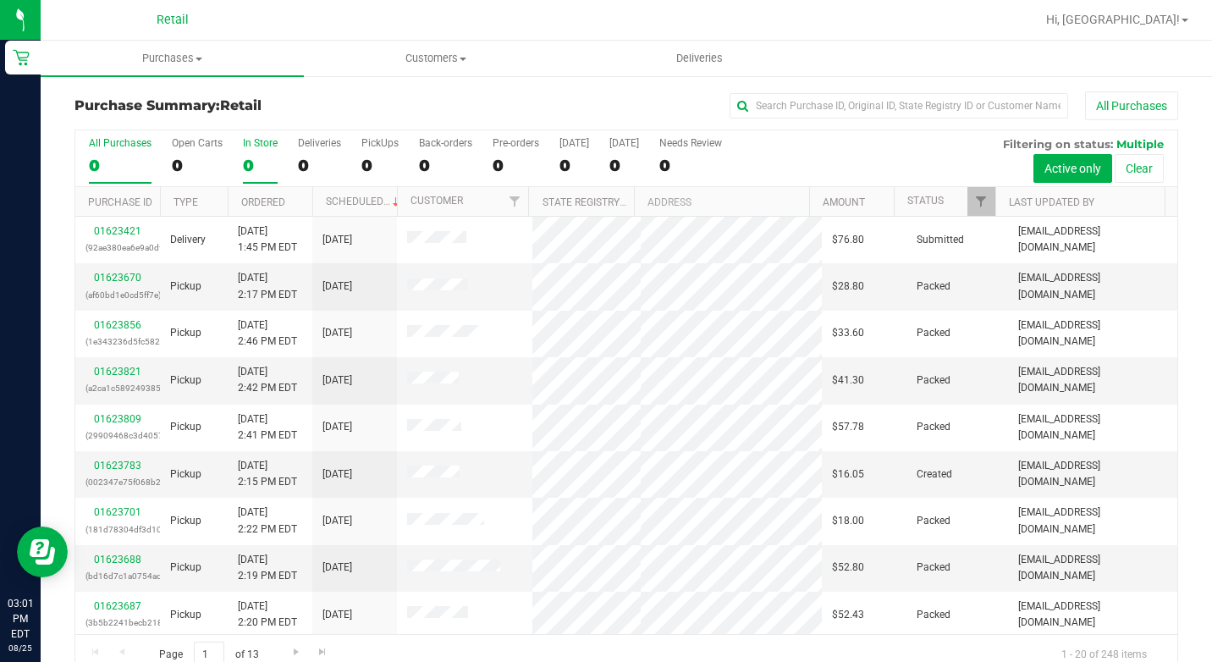
click at [260, 161] on div "0" at bounding box center [260, 165] width 35 height 19
click at [0, 0] on input "In Store 0" at bounding box center [0, 0] width 0 height 0
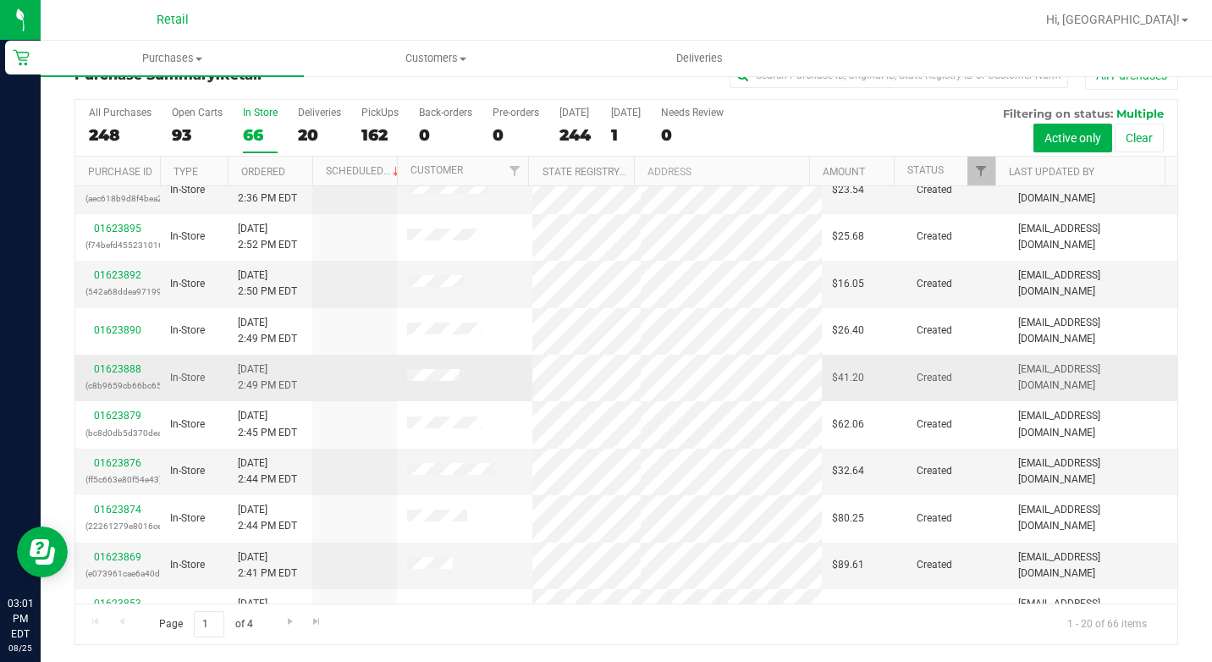
scroll to position [12, 0]
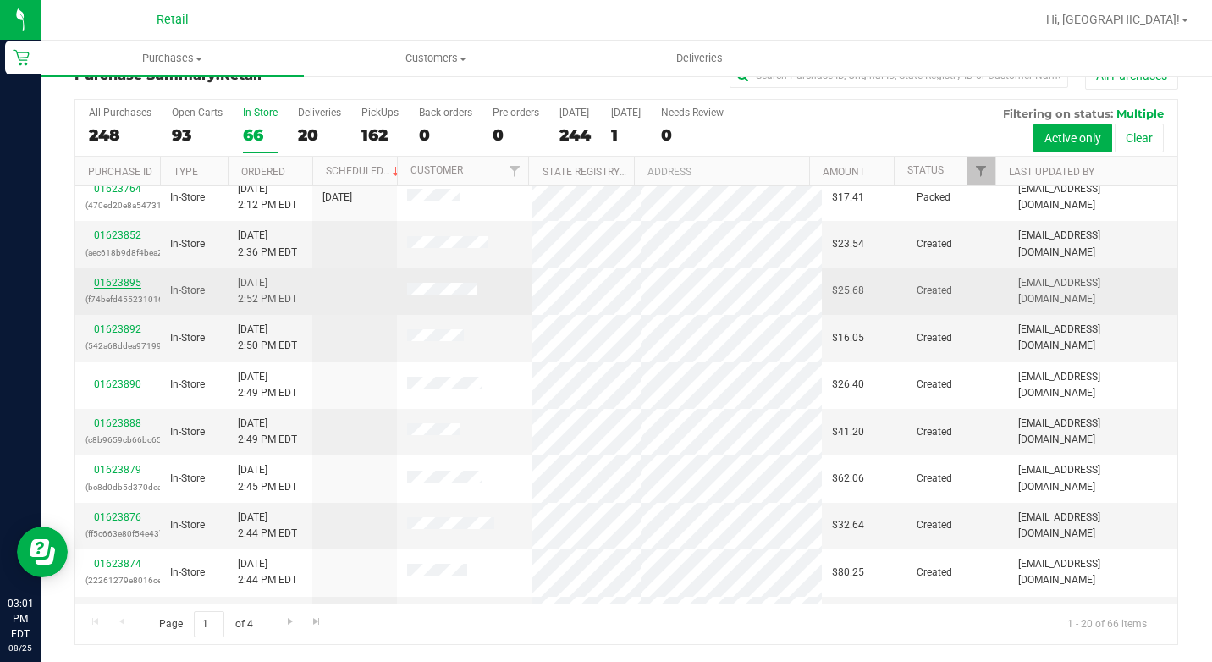
click at [118, 286] on link "01623895" at bounding box center [117, 283] width 47 height 12
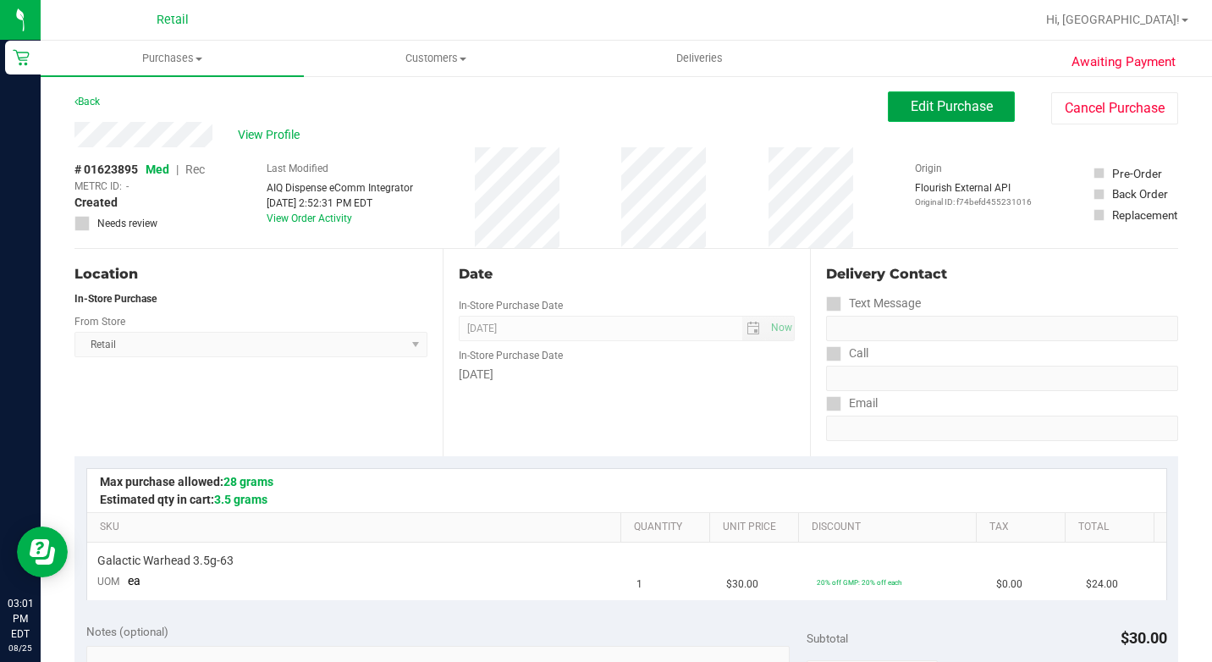
click at [950, 112] on span "Edit Purchase" at bounding box center [951, 106] width 82 height 16
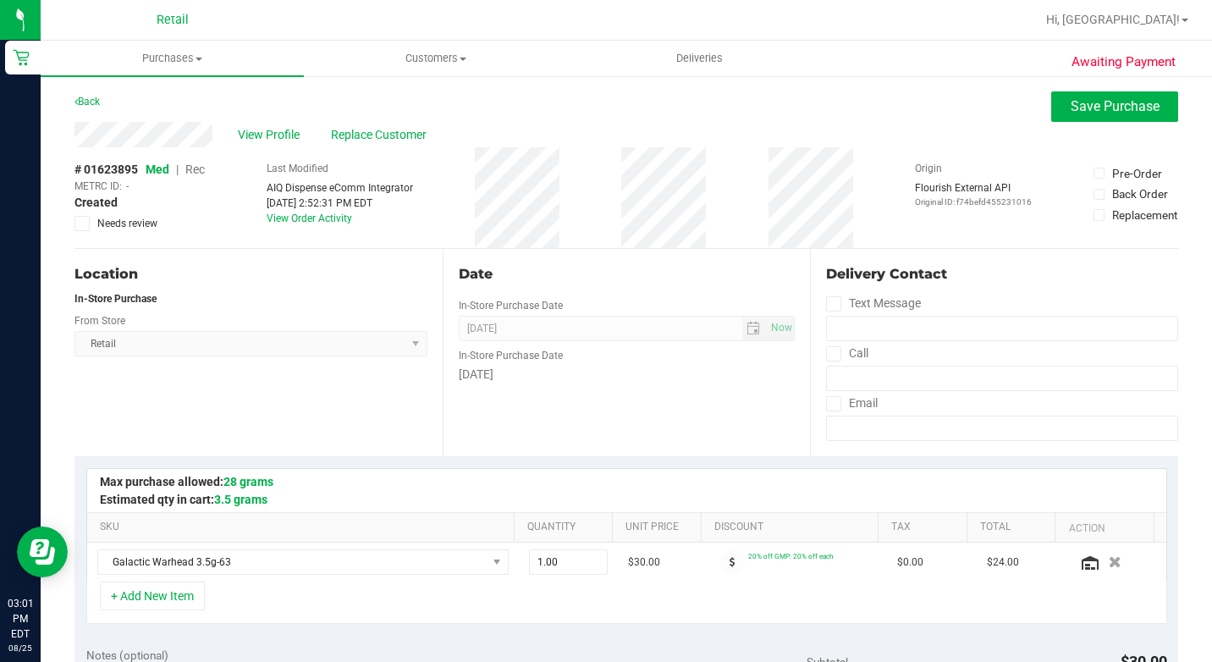
click at [205, 169] on span "Rec" at bounding box center [194, 169] width 19 height 14
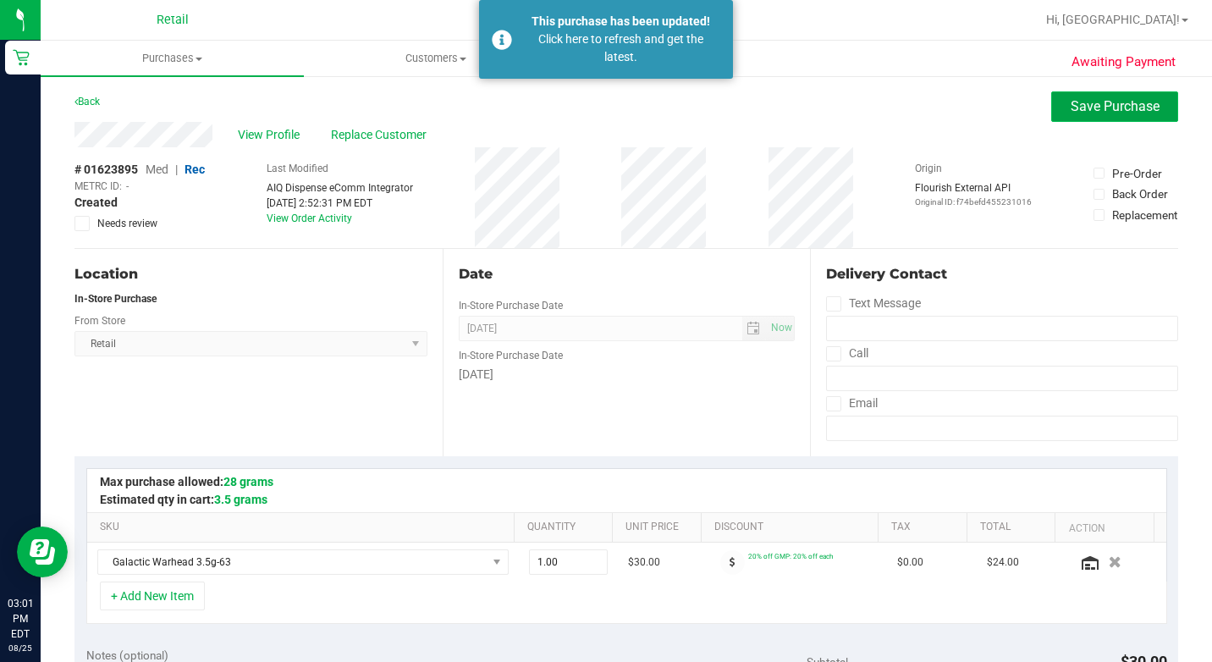
click at [1094, 112] on span "Save Purchase" at bounding box center [1114, 106] width 89 height 16
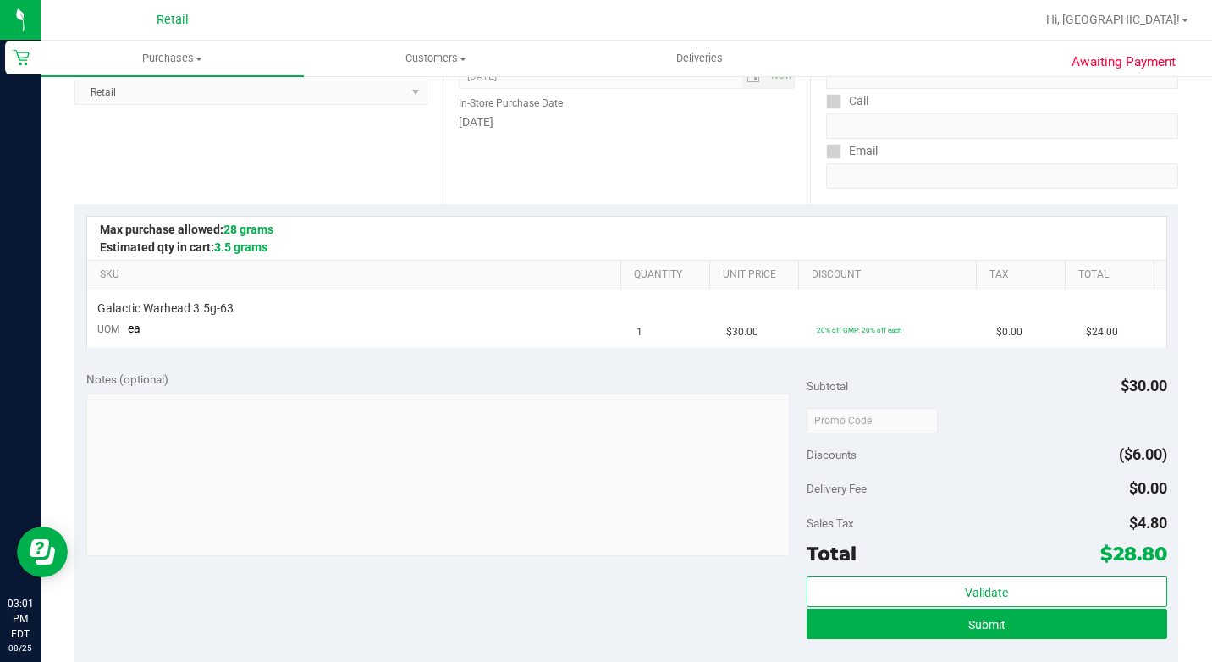
scroll to position [254, 0]
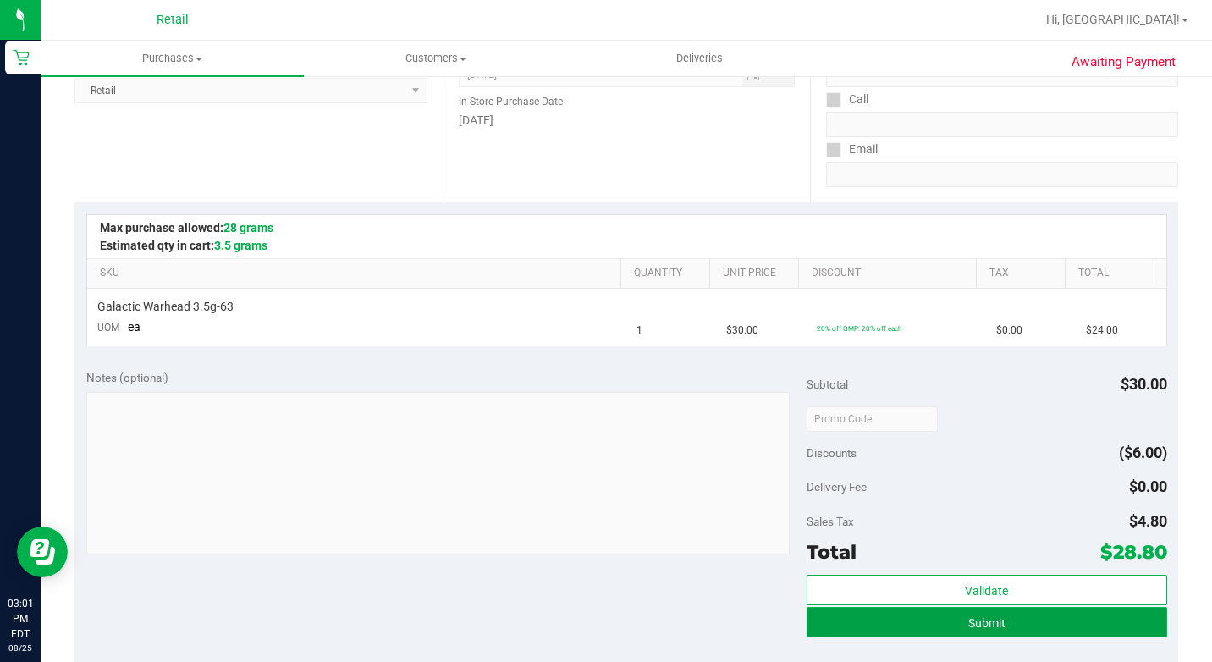
click at [895, 626] on button "Submit" at bounding box center [986, 622] width 360 height 30
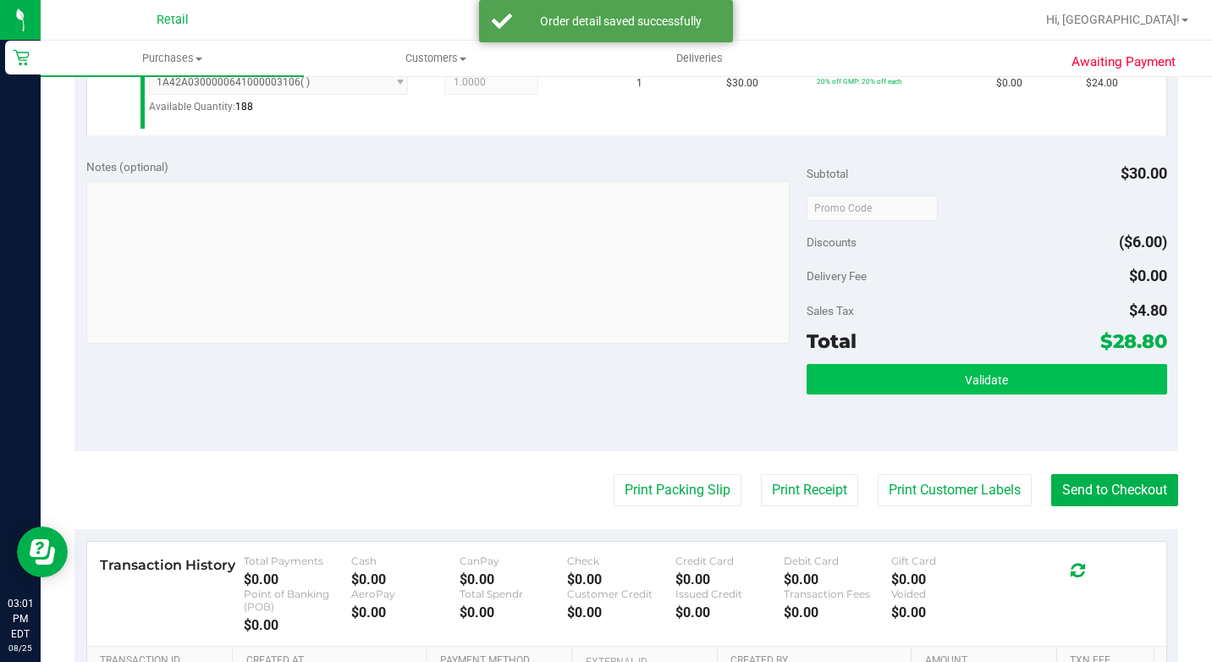
scroll to position [508, 0]
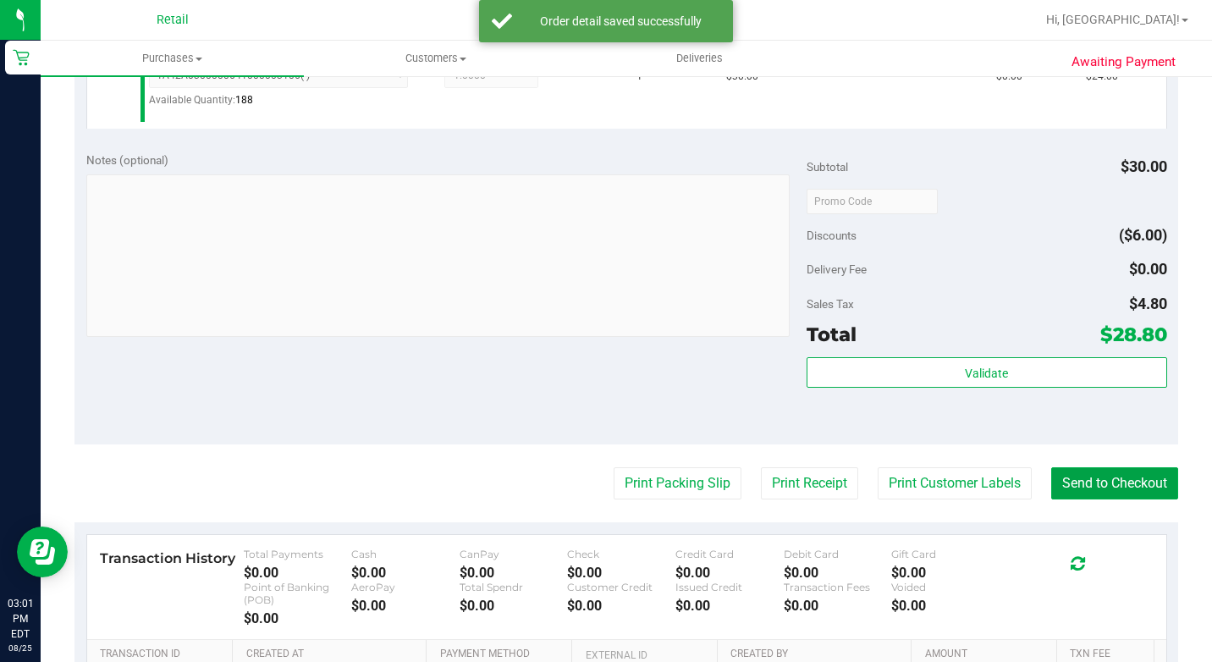
click at [1065, 499] on button "Send to Checkout" at bounding box center [1114, 483] width 127 height 32
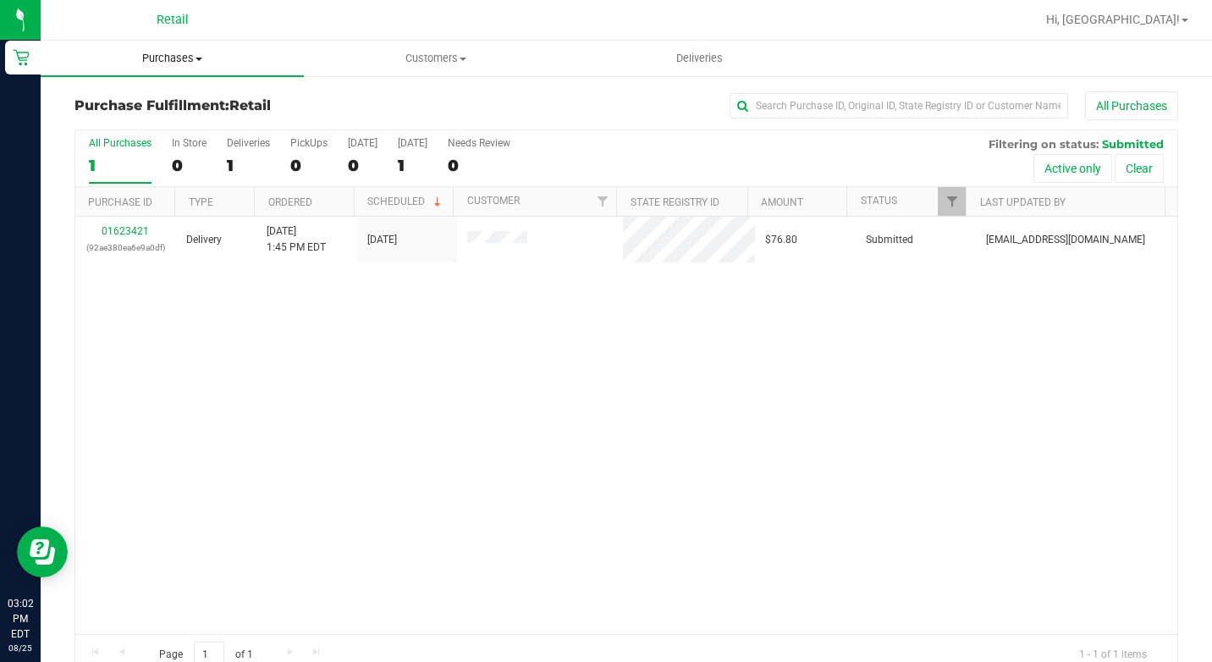
click at [182, 65] on span "Purchases" at bounding box center [172, 58] width 263 height 15
click at [197, 112] on li "Summary of purchases" at bounding box center [172, 102] width 263 height 20
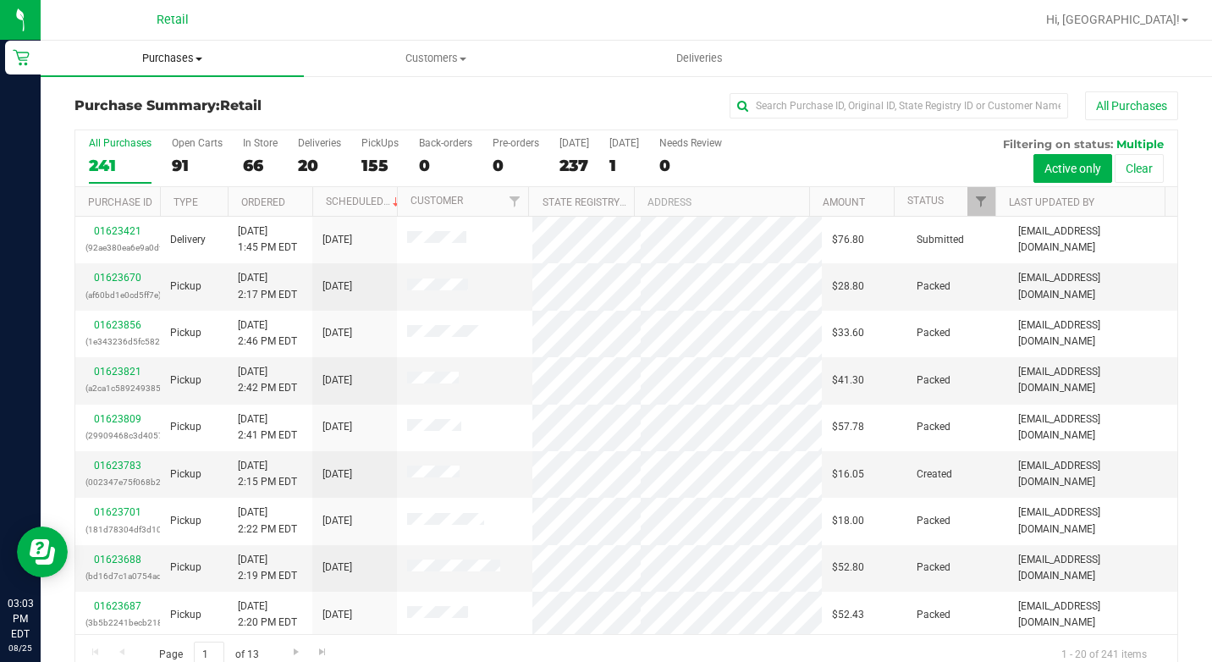
click at [223, 69] on uib-tab-heading "Purchases Summary of purchases Fulfillment All purchases" at bounding box center [172, 59] width 263 height 36
click at [176, 106] on span "Summary of purchases" at bounding box center [127, 102] width 173 height 14
click at [807, 115] on input "text" at bounding box center [898, 105] width 338 height 25
click at [244, 157] on div "65" at bounding box center [260, 165] width 35 height 19
click at [0, 0] on input "In Store 65" at bounding box center [0, 0] width 0 height 0
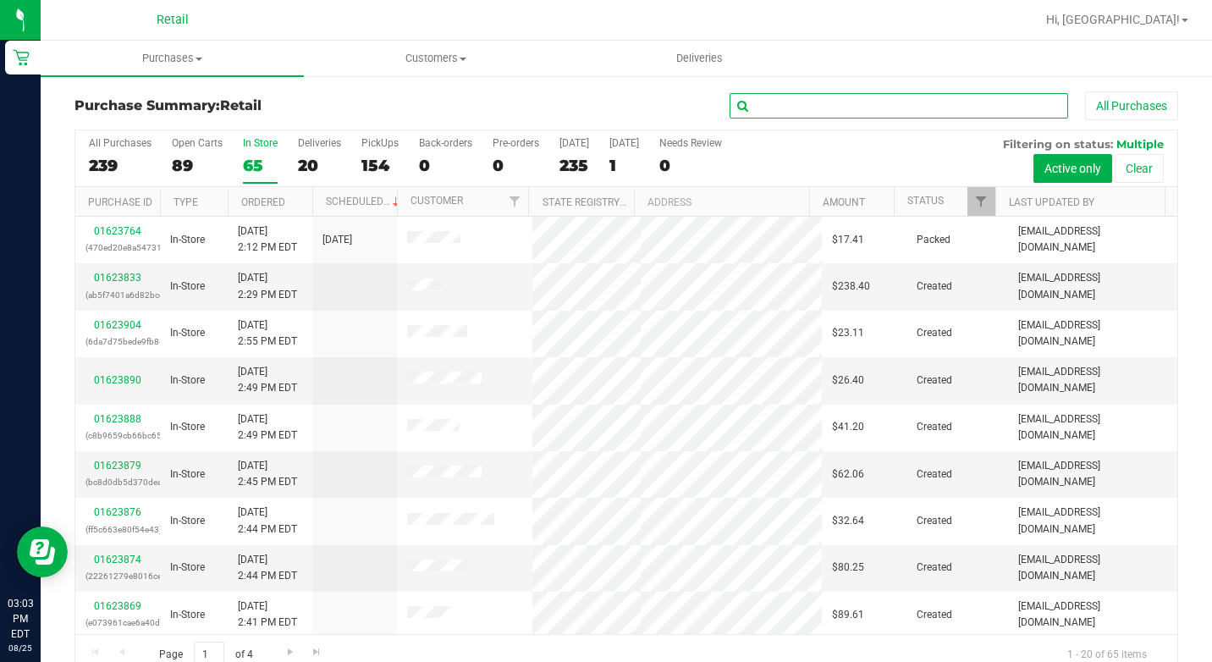
click at [744, 111] on input "text" at bounding box center [898, 105] width 338 height 25
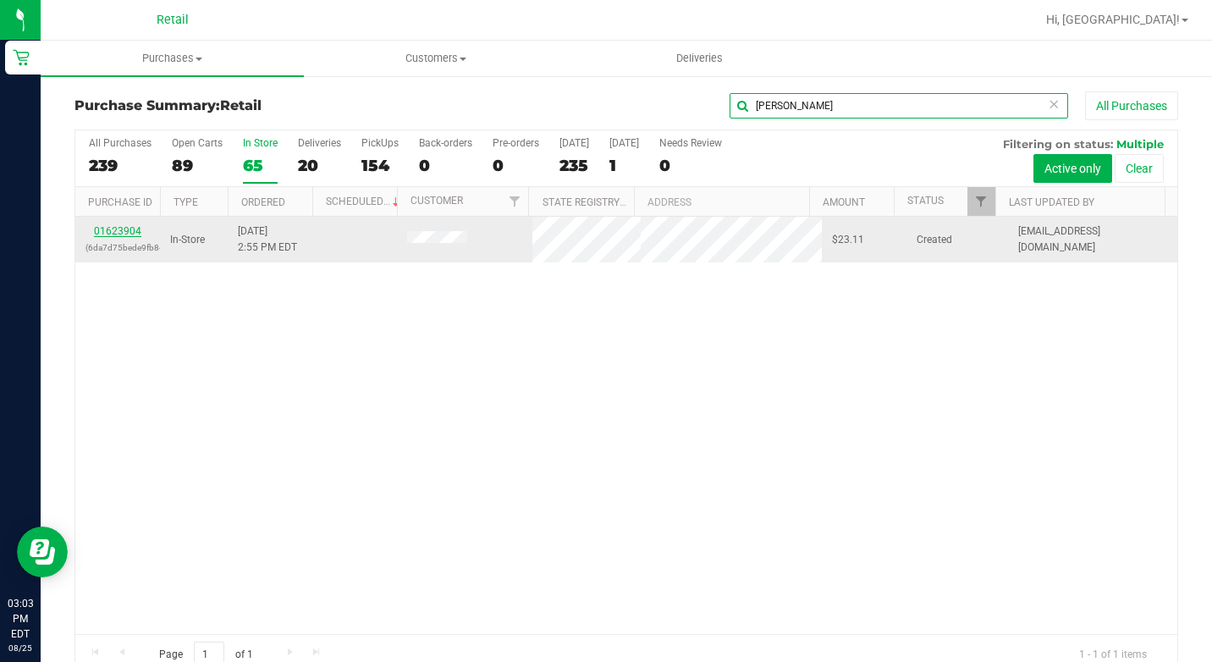
type input "roland"
click at [113, 227] on link "01623904" at bounding box center [117, 231] width 47 height 12
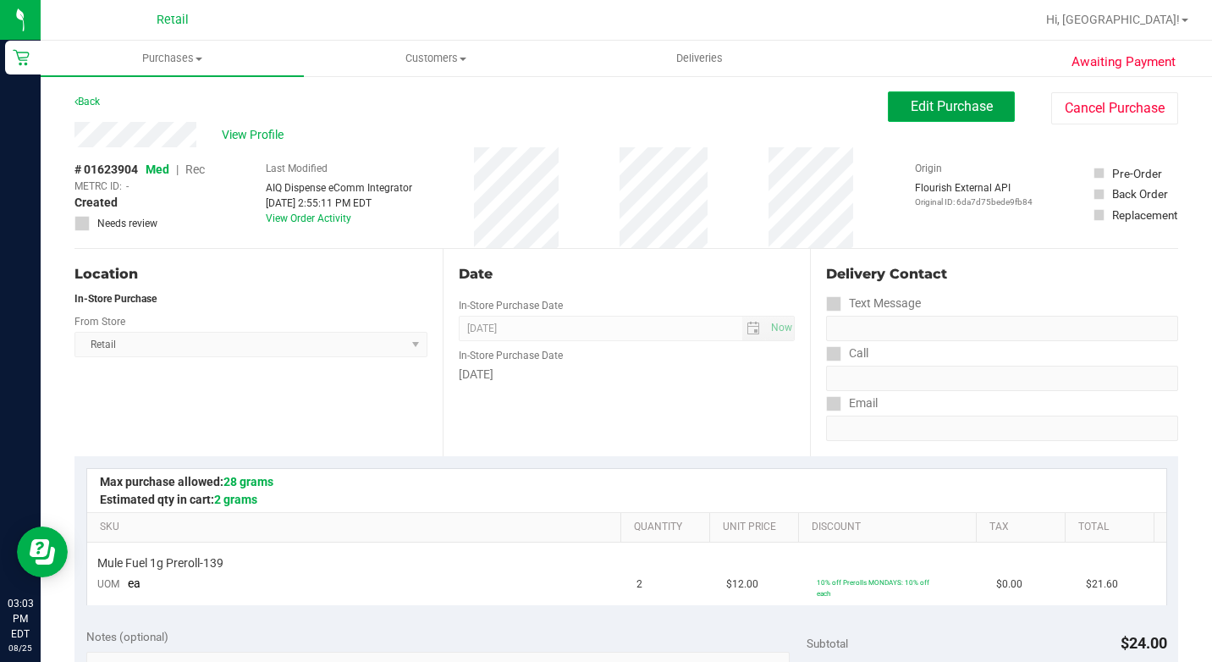
click at [964, 104] on span "Edit Purchase" at bounding box center [951, 106] width 82 height 16
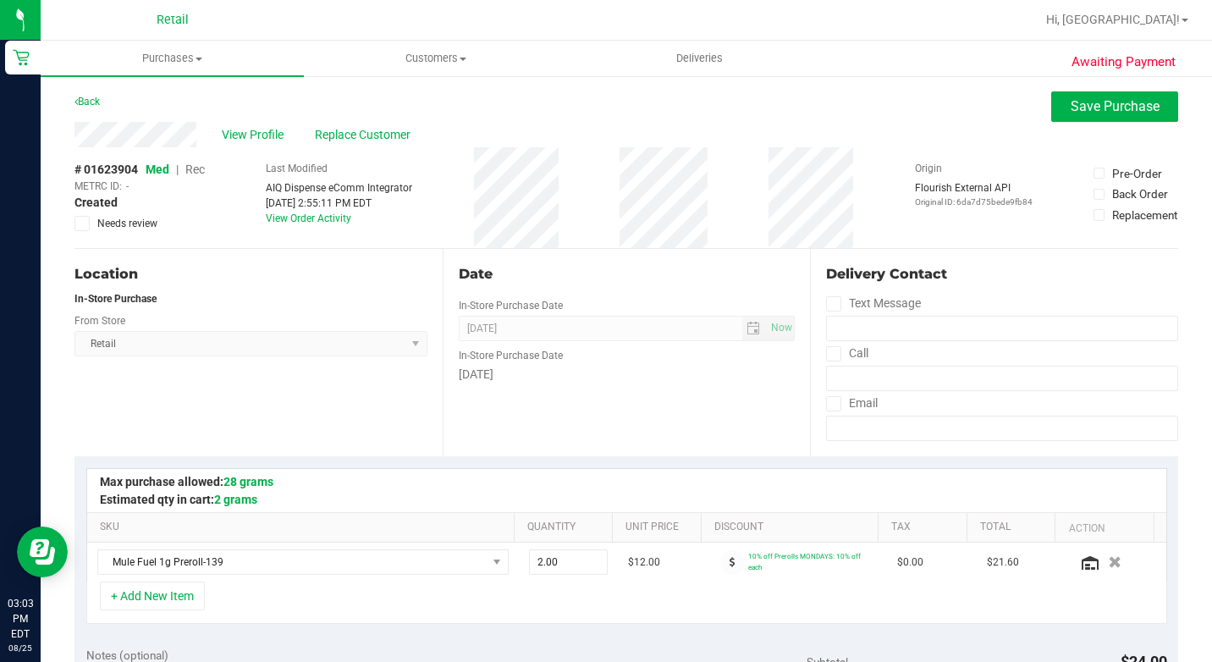
click at [205, 172] on div "# 01623904 Med | Rec METRC ID: - Created Needs review" at bounding box center [139, 196] width 130 height 70
click at [192, 173] on span "Rec" at bounding box center [194, 169] width 19 height 14
click at [1051, 118] on button "Save Purchase" at bounding box center [1114, 106] width 127 height 30
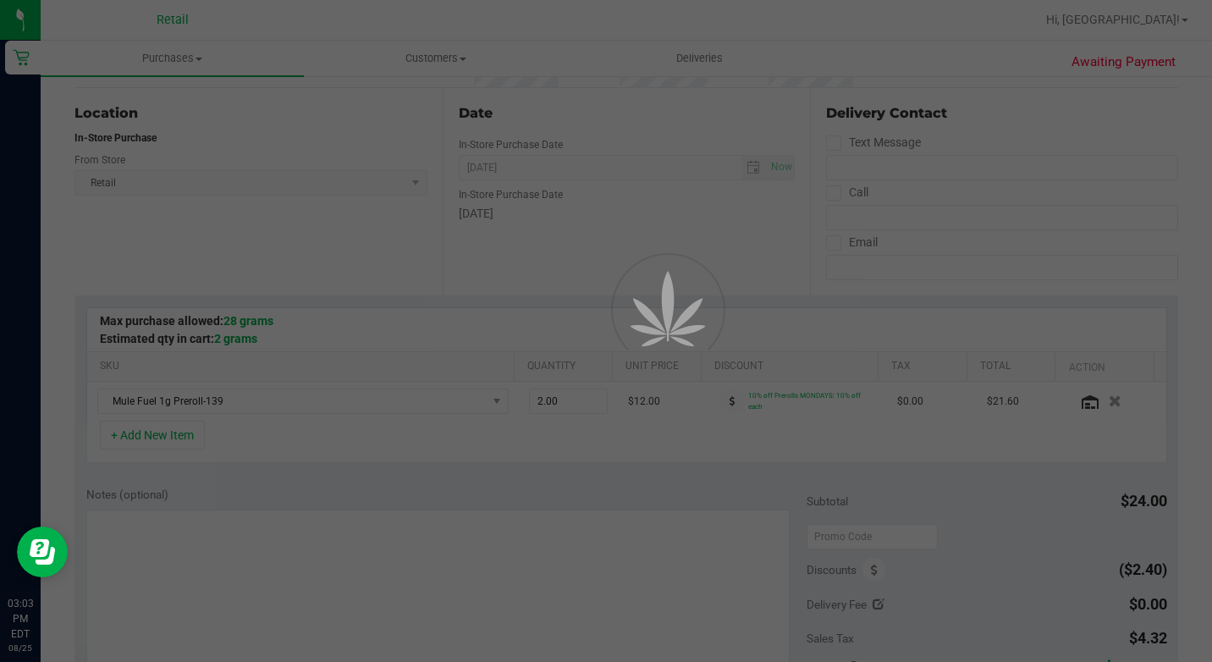
scroll to position [254, 0]
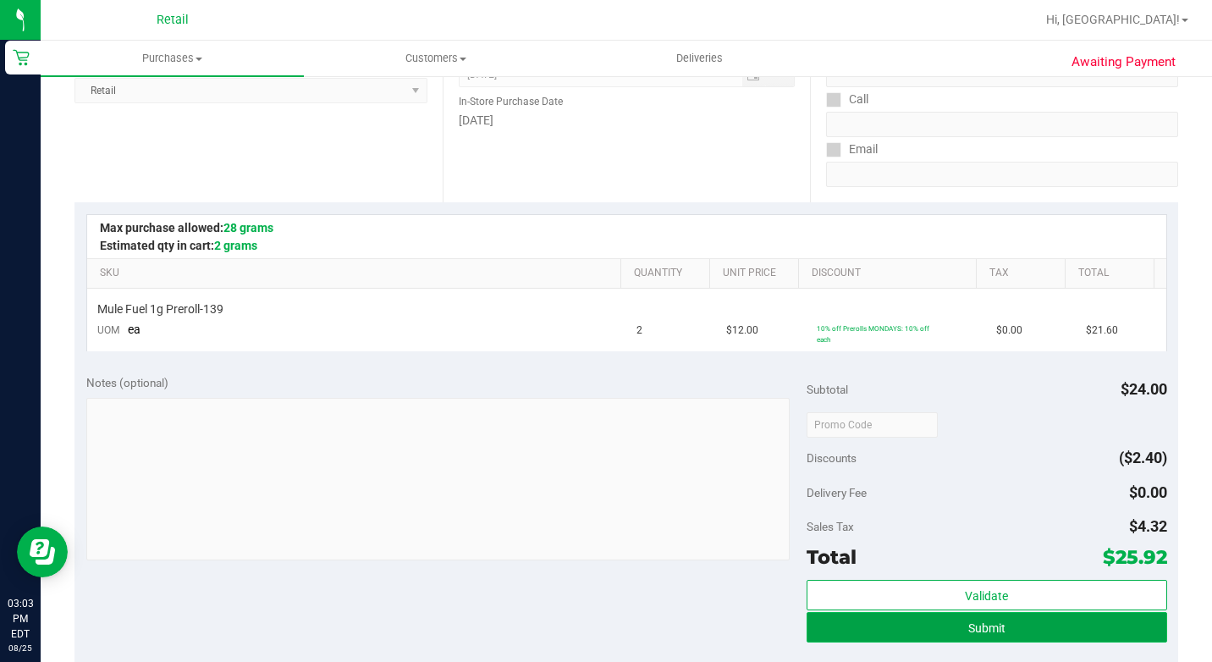
click at [1033, 628] on button "Submit" at bounding box center [986, 627] width 360 height 30
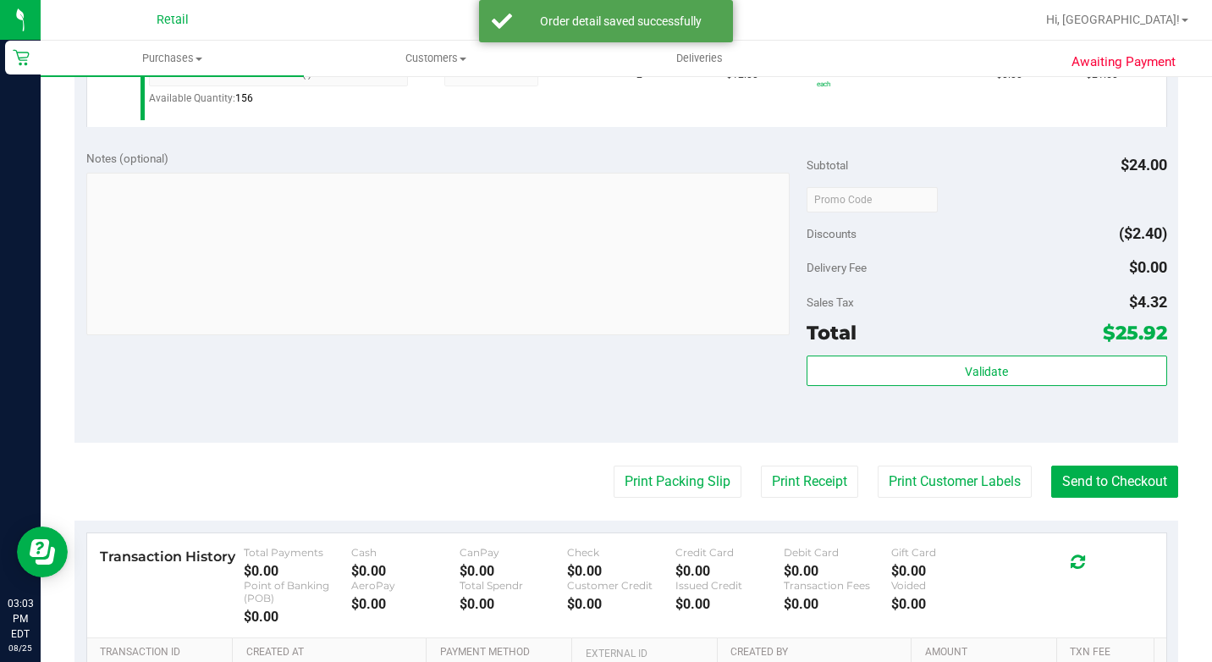
scroll to position [592, 0]
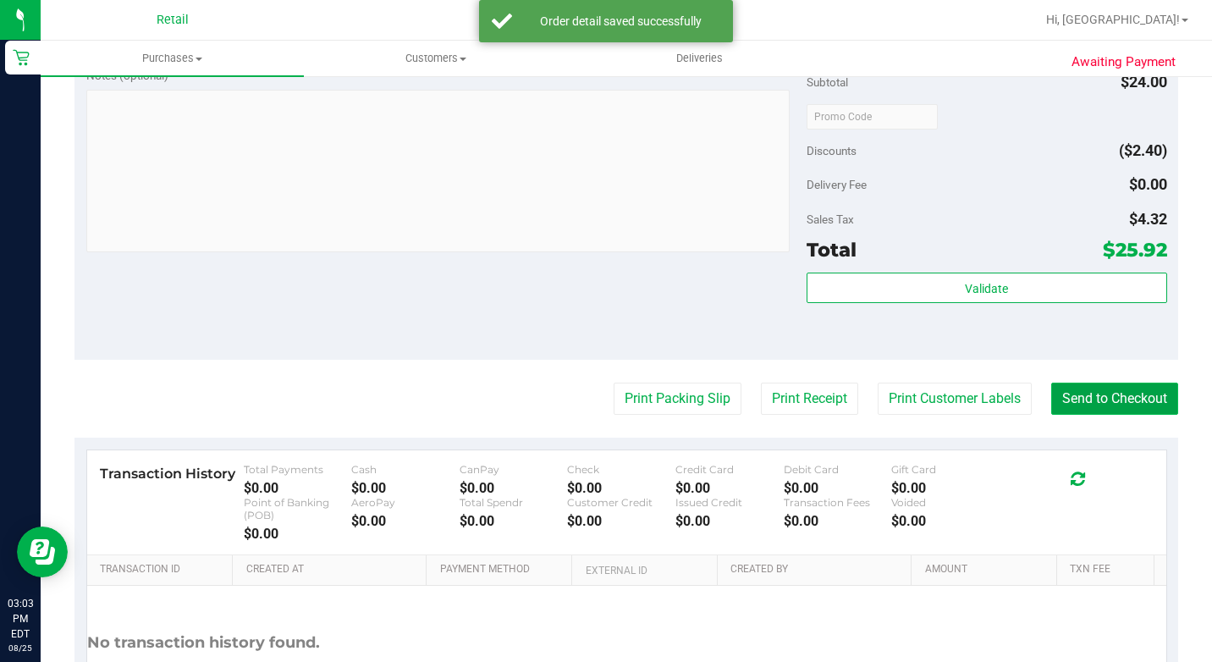
click at [1130, 415] on button "Send to Checkout" at bounding box center [1114, 398] width 127 height 32
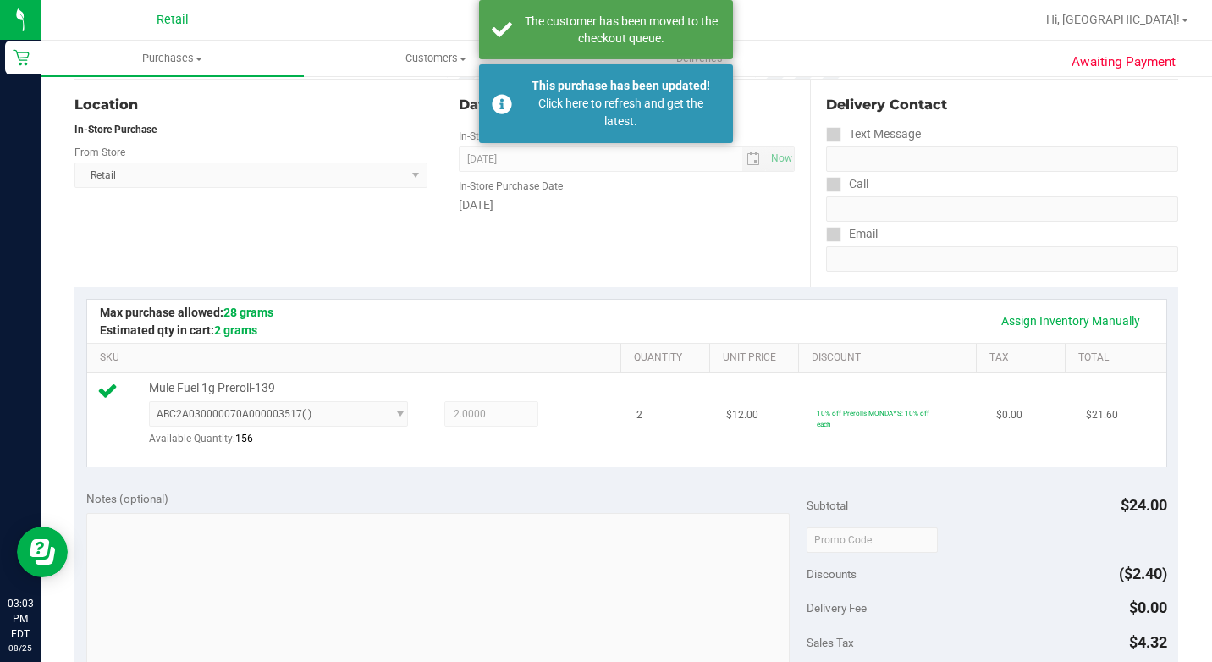
scroll to position [0, 0]
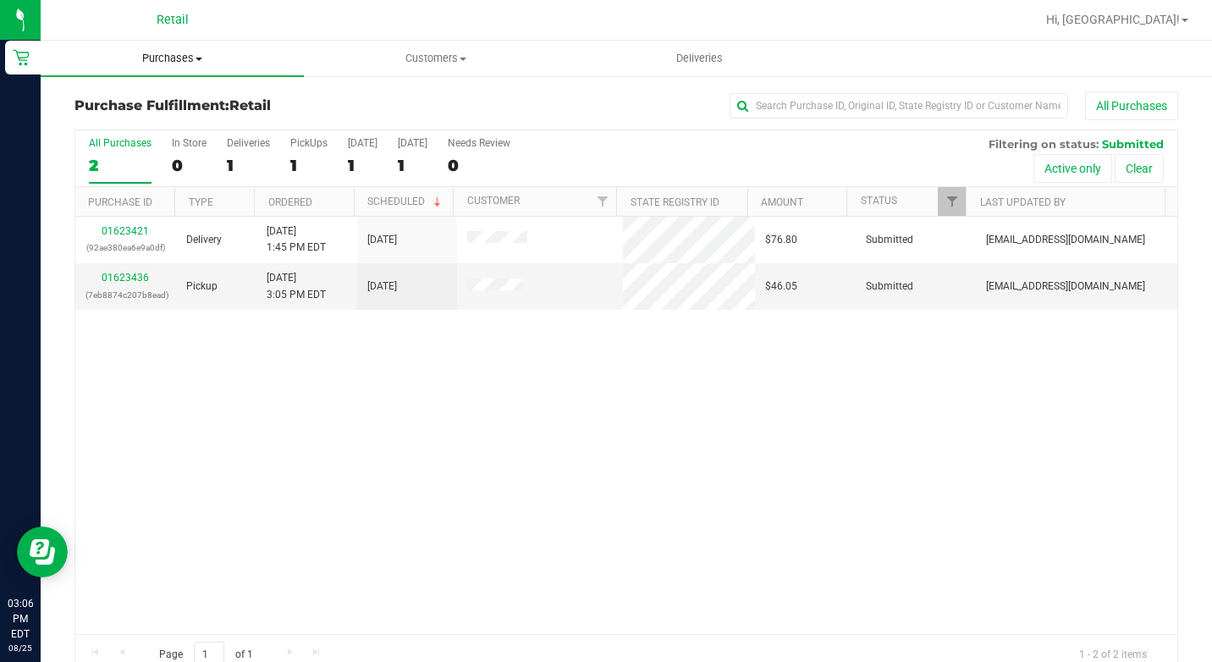
click at [190, 61] on span "Purchases" at bounding box center [172, 58] width 263 height 15
click at [186, 95] on span "Summary of purchases" at bounding box center [127, 102] width 173 height 14
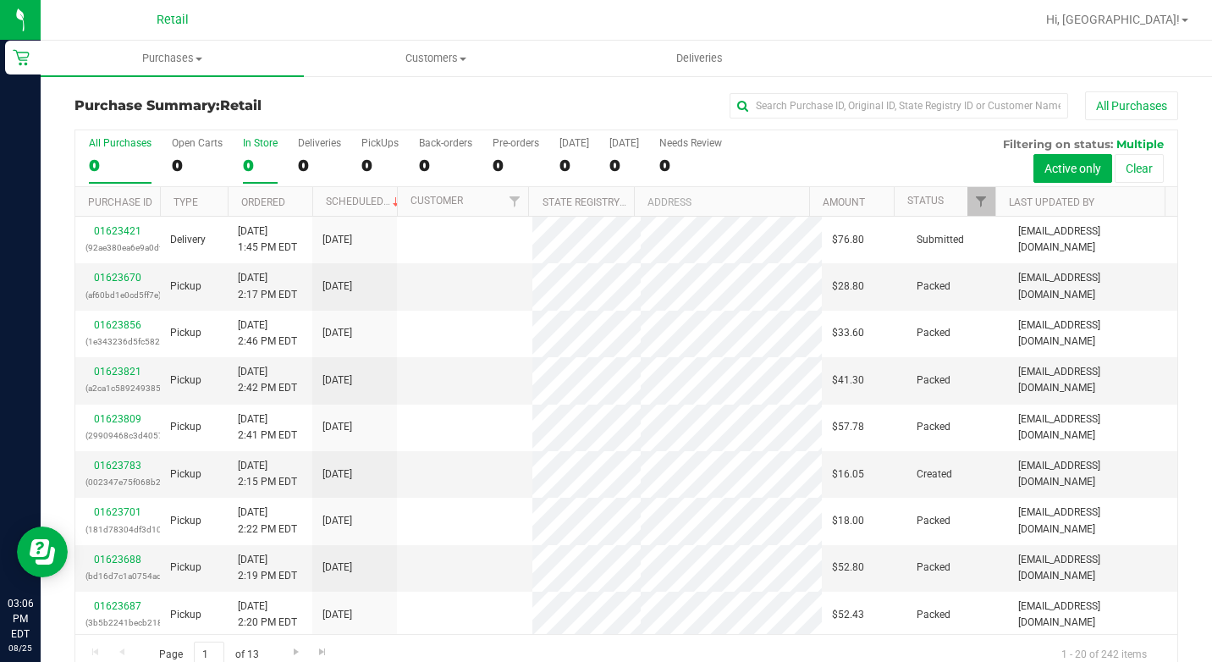
click at [257, 160] on div "0" at bounding box center [260, 165] width 35 height 19
click at [0, 0] on input "In Store 0" at bounding box center [0, 0] width 0 height 0
click at [256, 160] on div "0" at bounding box center [260, 165] width 35 height 19
click at [0, 0] on input "In Store 0" at bounding box center [0, 0] width 0 height 0
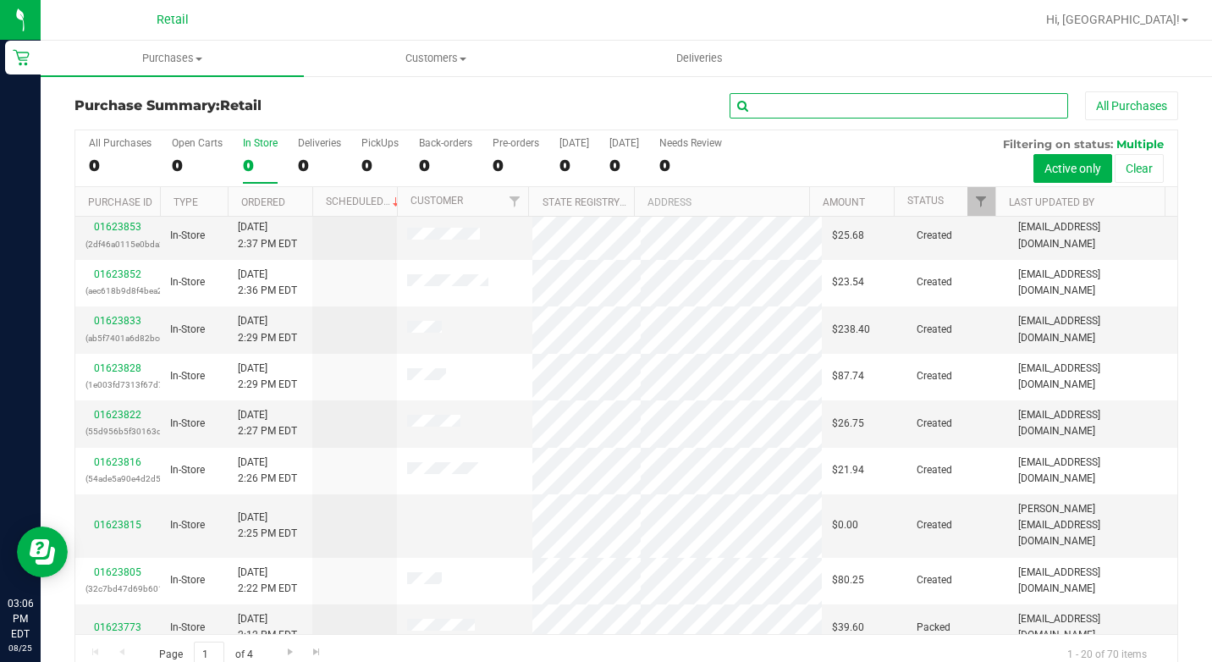
click at [909, 110] on input "text" at bounding box center [898, 105] width 338 height 25
type input "knys"
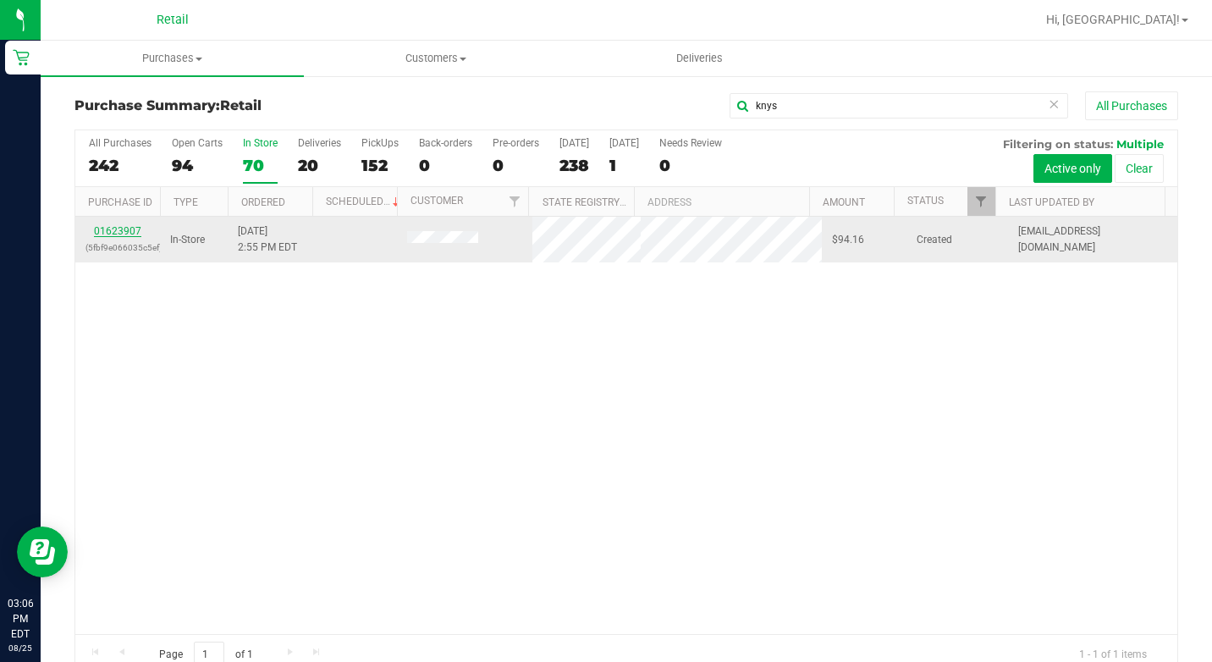
click at [100, 228] on link "01623907" at bounding box center [117, 231] width 47 height 12
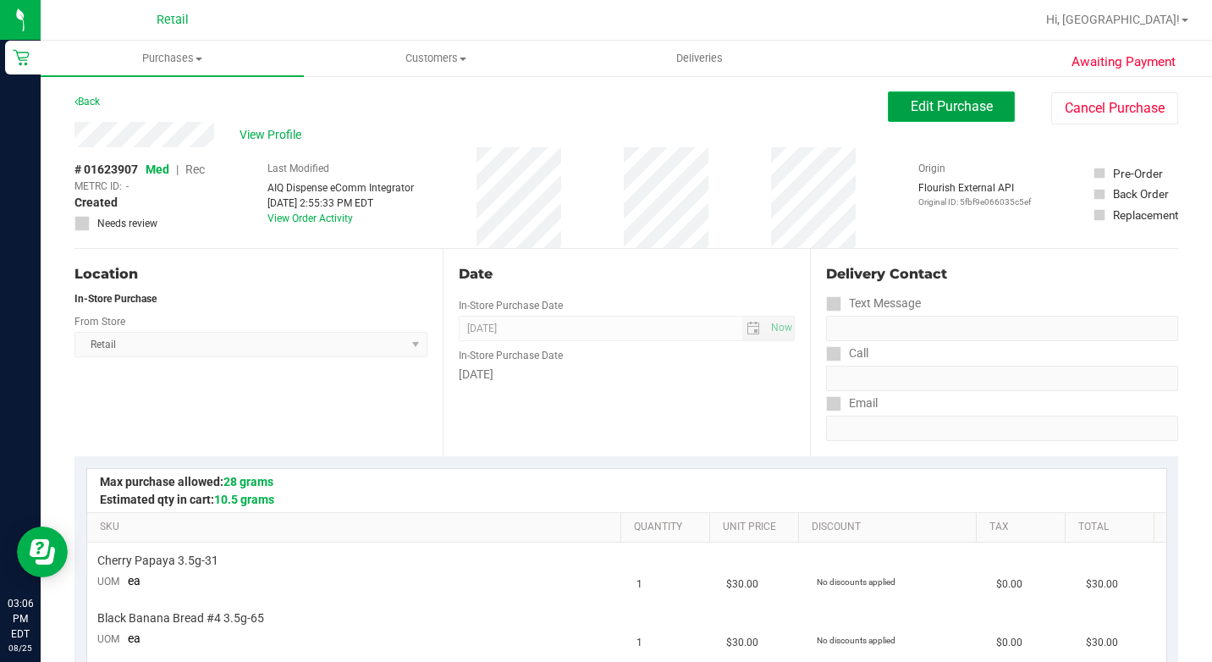
click at [944, 115] on button "Edit Purchase" at bounding box center [951, 106] width 127 height 30
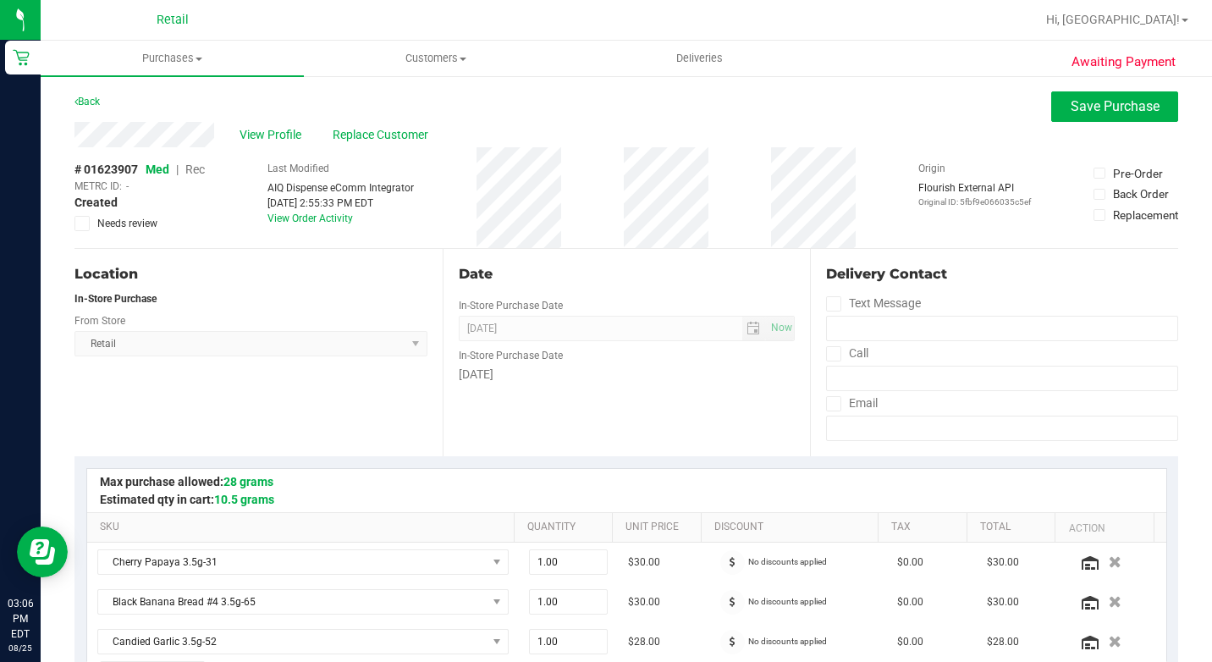
click at [200, 167] on span "Rec" at bounding box center [194, 169] width 19 height 14
click at [1079, 119] on button "Save Purchase" at bounding box center [1114, 106] width 127 height 30
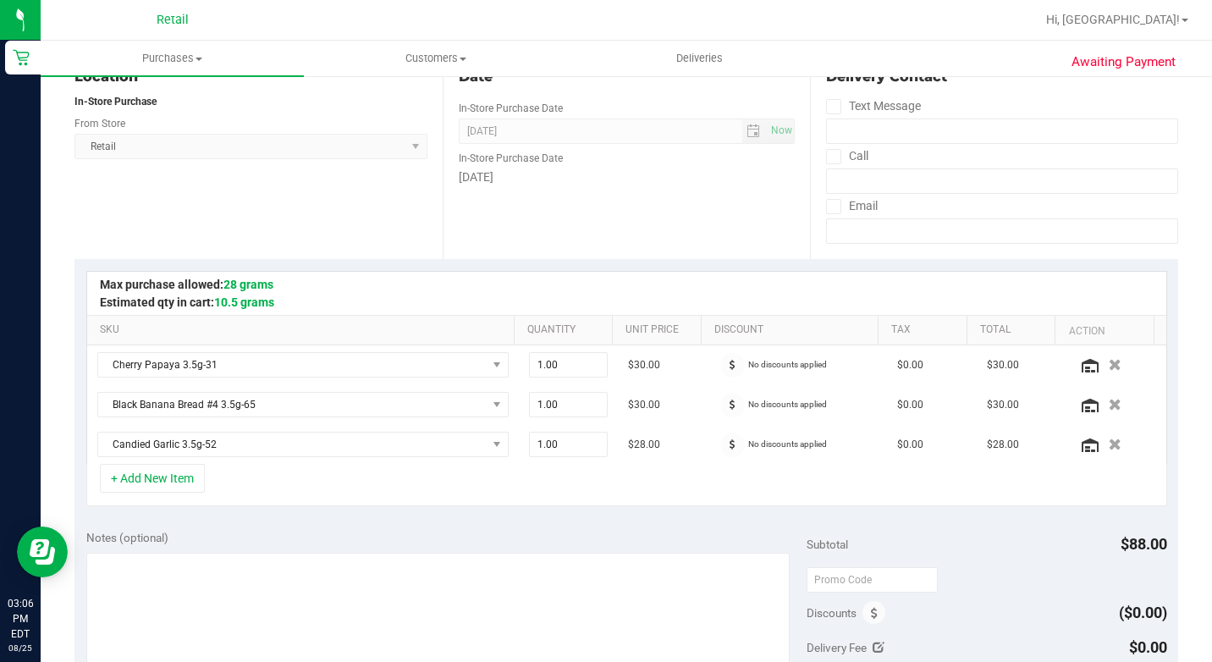
scroll to position [254, 0]
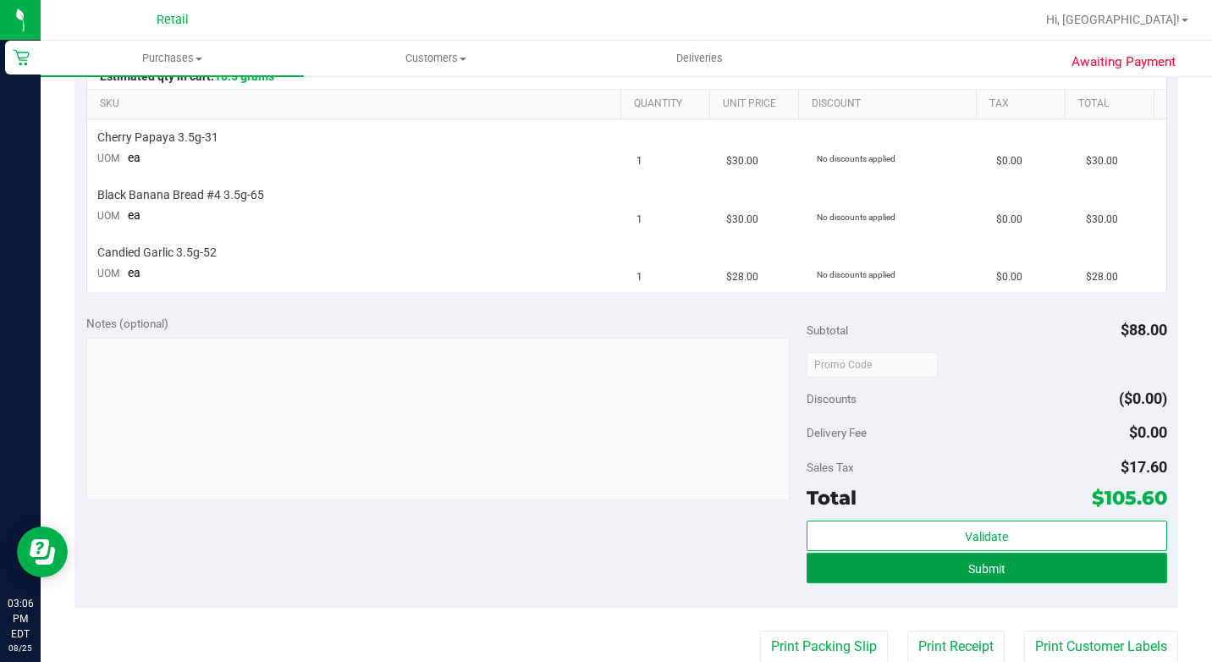
click at [976, 563] on span "Submit" at bounding box center [986, 569] width 37 height 14
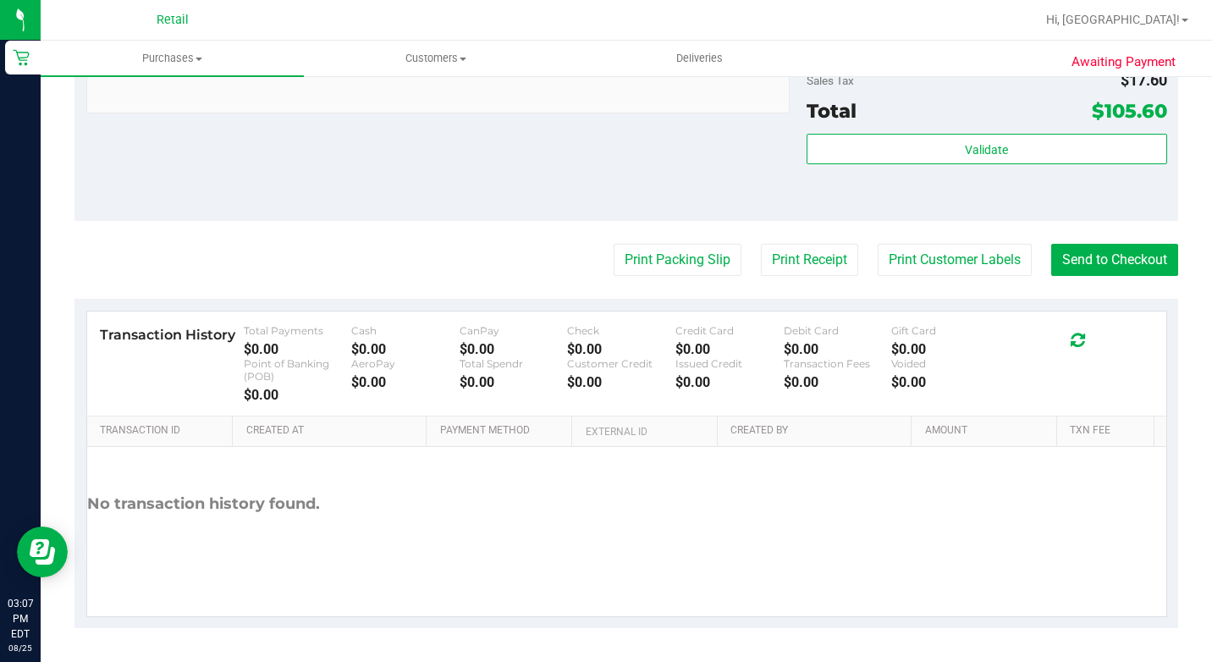
scroll to position [996, 0]
click at [1115, 260] on button "Send to Checkout" at bounding box center [1114, 260] width 127 height 32
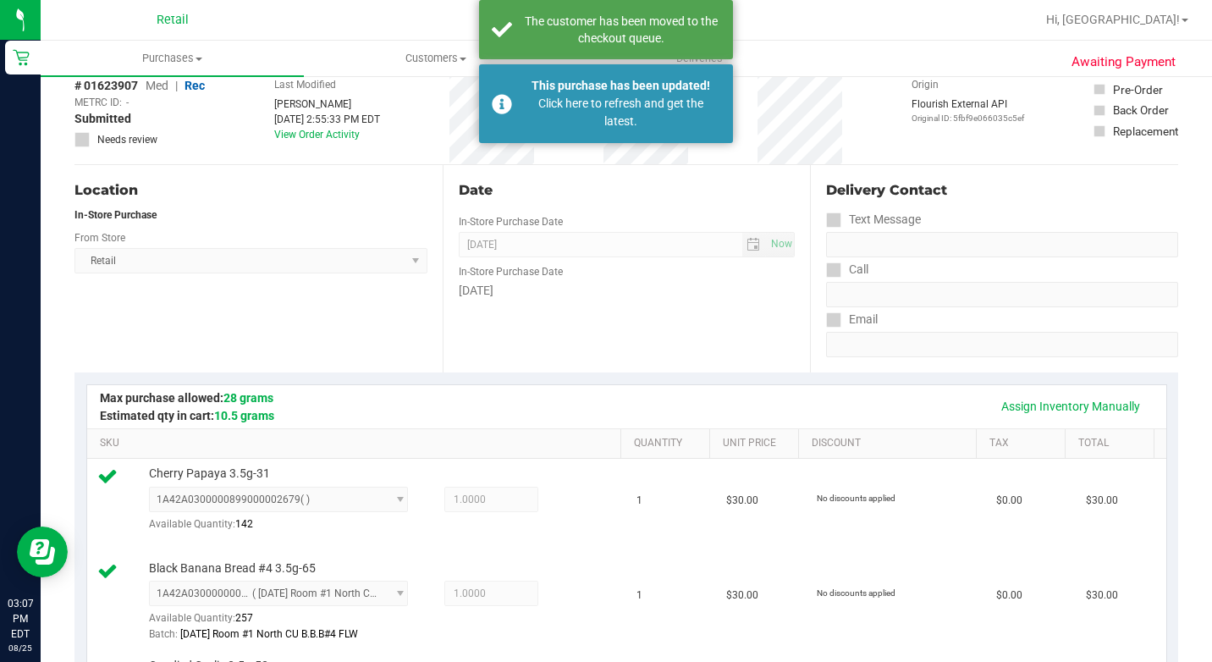
scroll to position [65, 0]
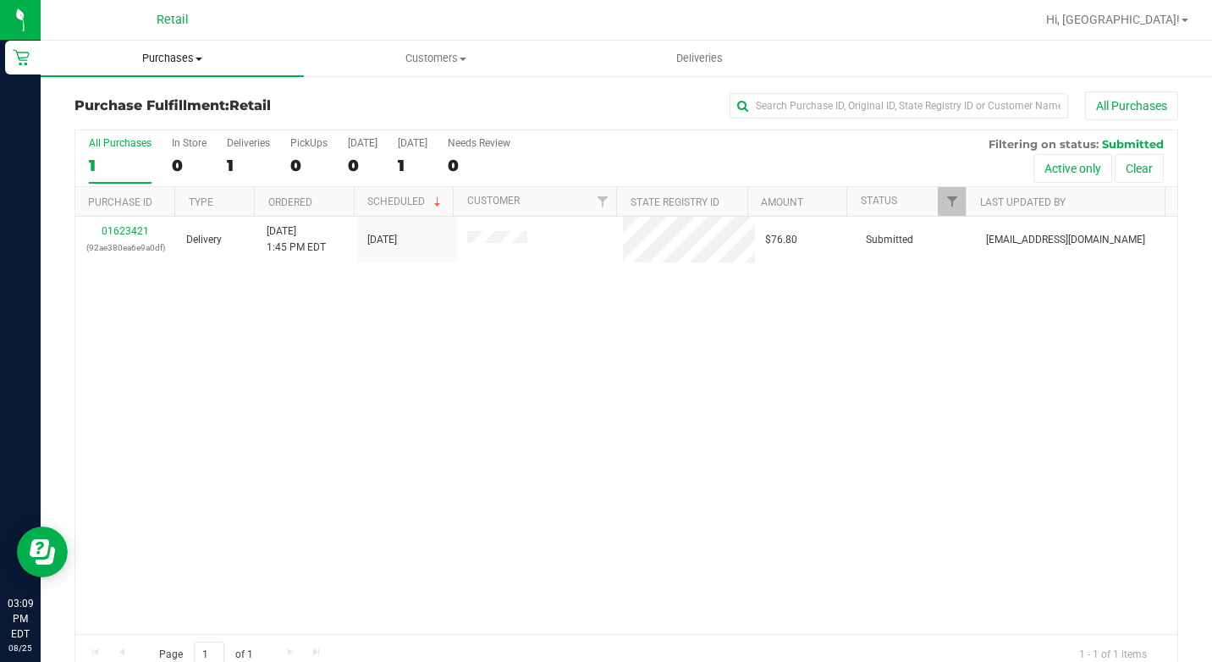
click at [203, 54] on span "Purchases" at bounding box center [172, 58] width 263 height 15
click at [206, 97] on span "Summary of purchases" at bounding box center [127, 102] width 173 height 14
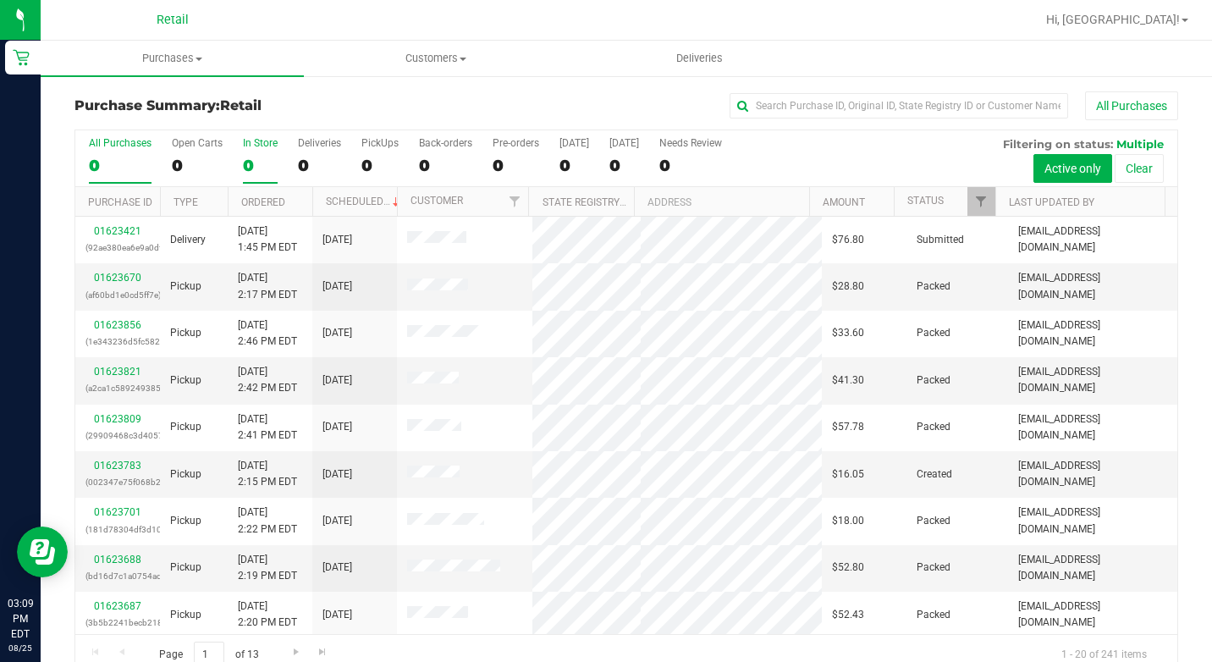
click at [248, 156] on div "0" at bounding box center [260, 165] width 35 height 19
click at [0, 0] on input "In Store 0" at bounding box center [0, 0] width 0 height 0
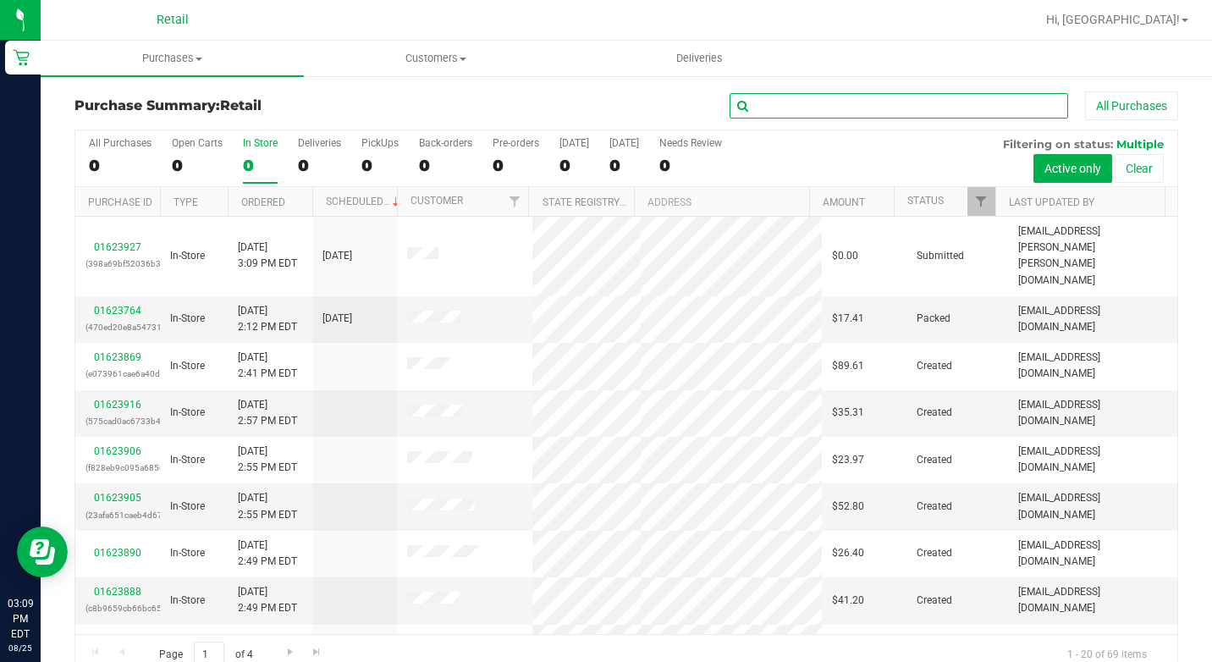
click at [948, 110] on input "text" at bounding box center [898, 105] width 338 height 25
click at [824, 107] on input "text" at bounding box center [898, 105] width 338 height 25
type input "michael"
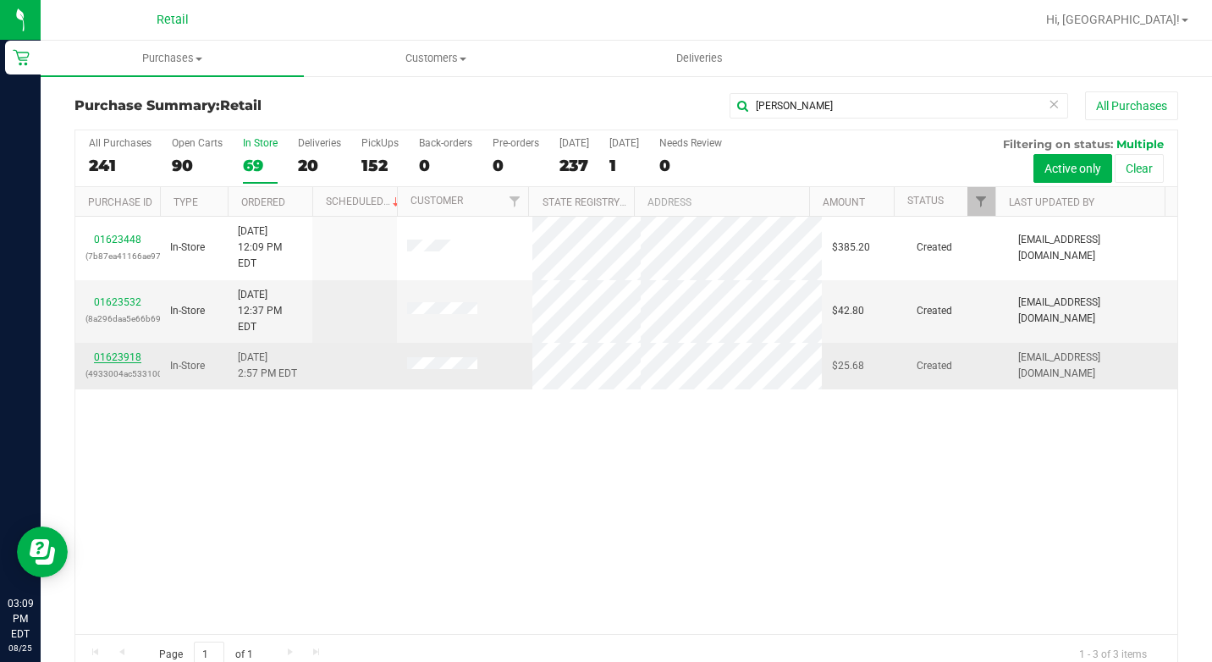
click at [116, 351] on link "01623918" at bounding box center [117, 357] width 47 height 12
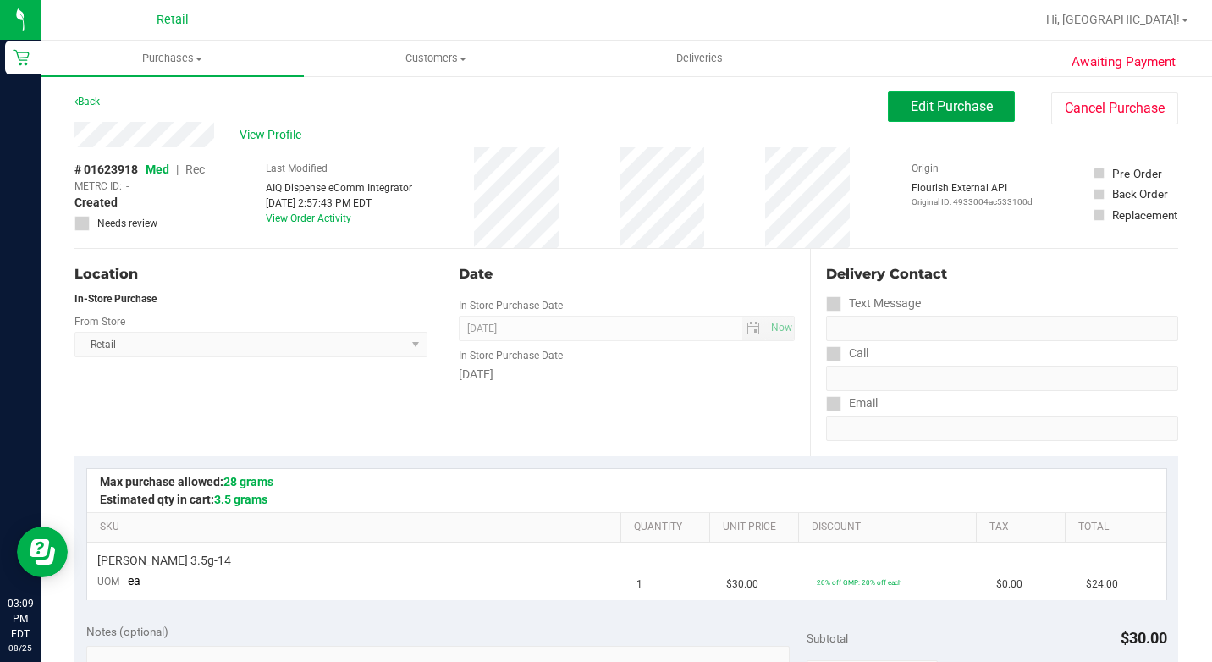
click at [923, 97] on button "Edit Purchase" at bounding box center [951, 106] width 127 height 30
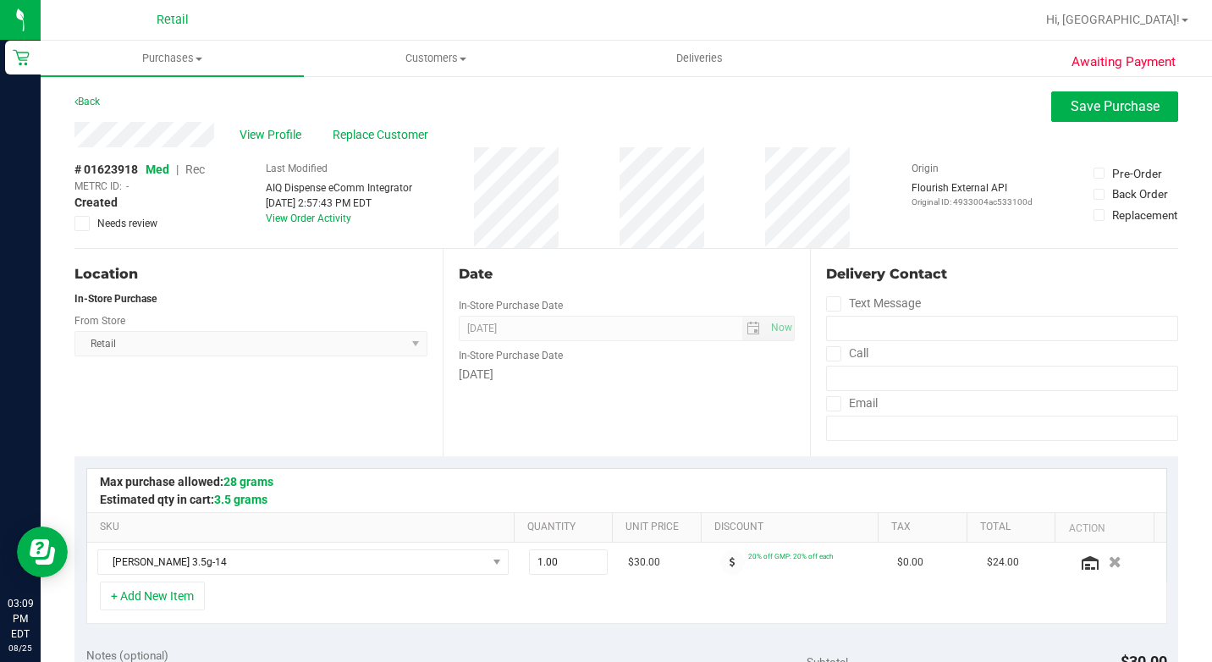
click at [193, 172] on span "Rec" at bounding box center [194, 169] width 19 height 14
click at [1086, 107] on span "Save Purchase" at bounding box center [1114, 106] width 89 height 16
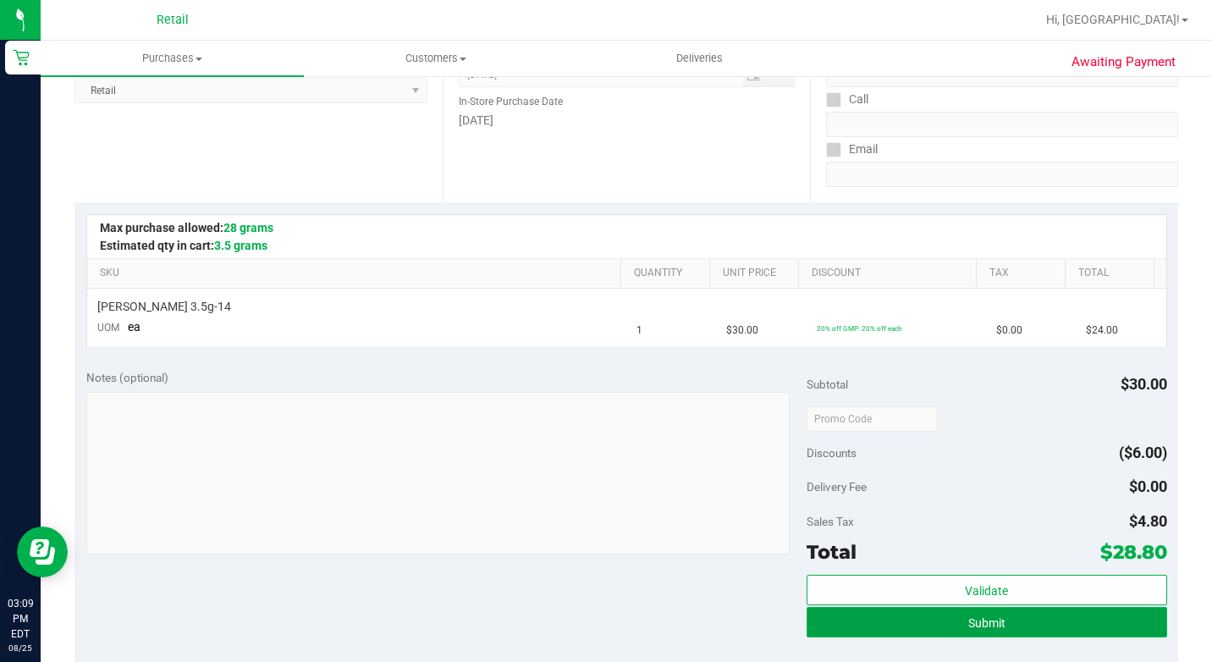
click at [1053, 622] on button "Submit" at bounding box center [986, 622] width 360 height 30
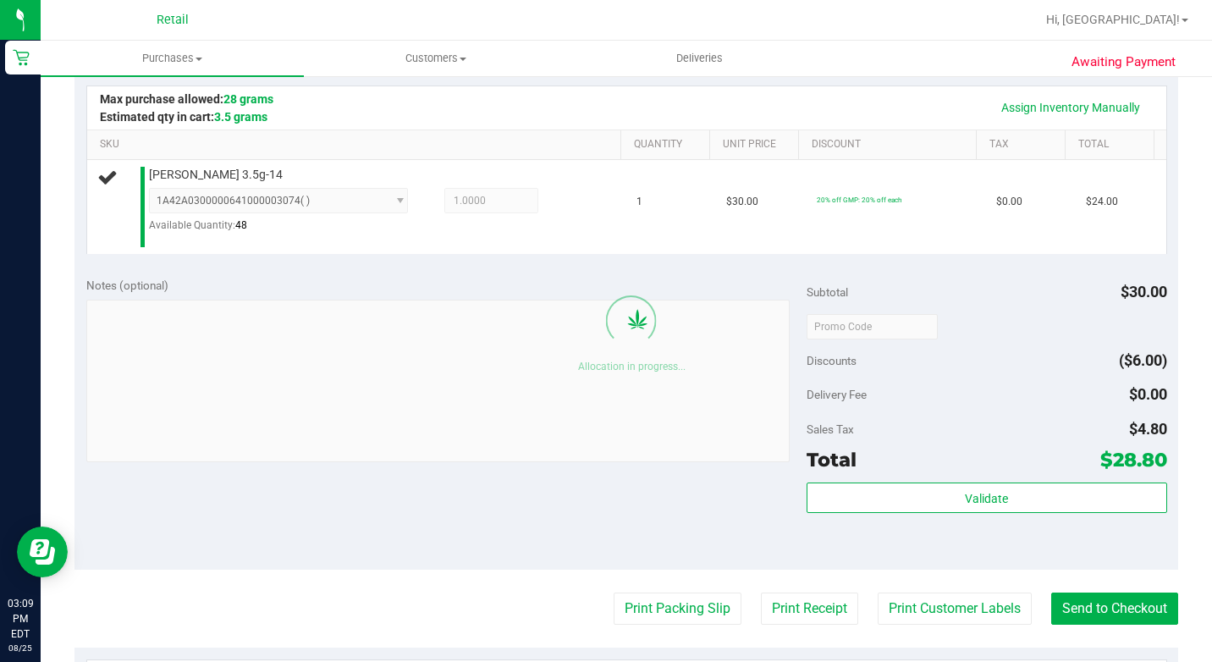
scroll to position [423, 0]
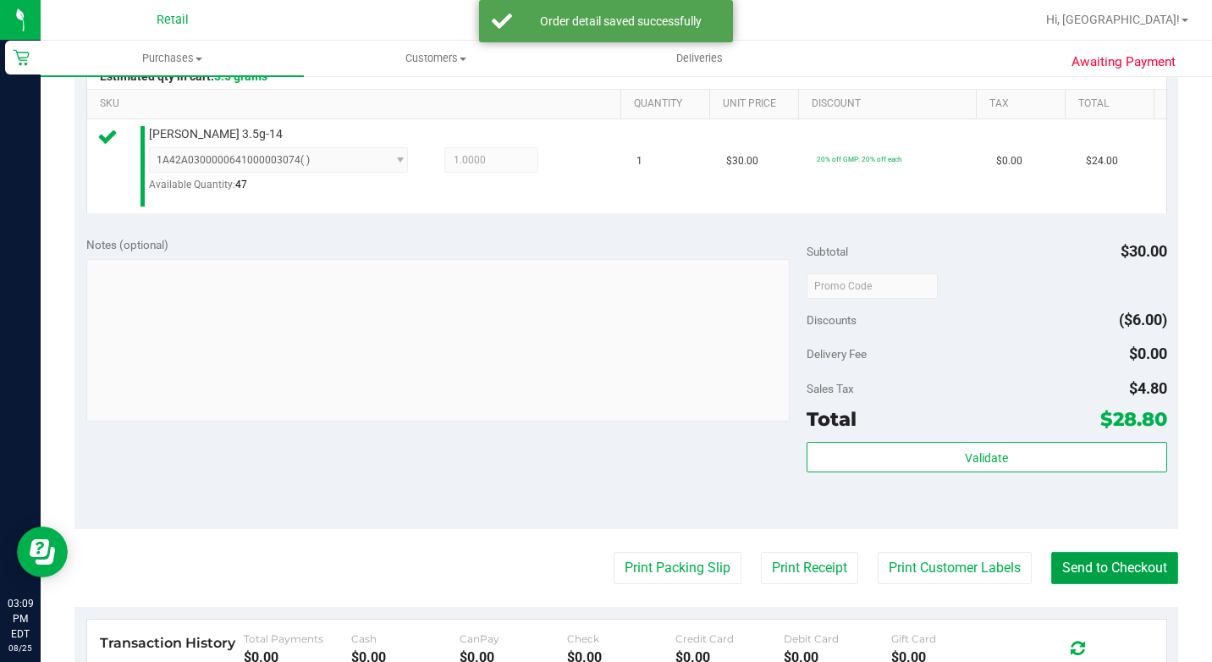
click at [1159, 584] on button "Send to Checkout" at bounding box center [1114, 568] width 127 height 32
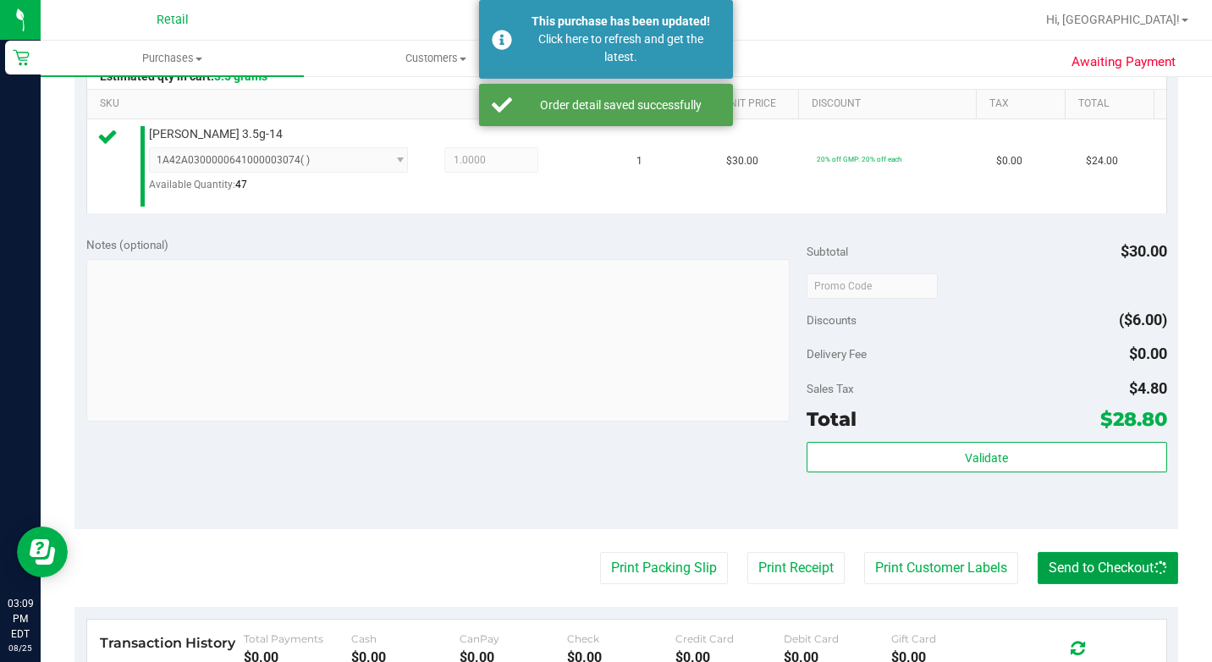
scroll to position [338, 0]
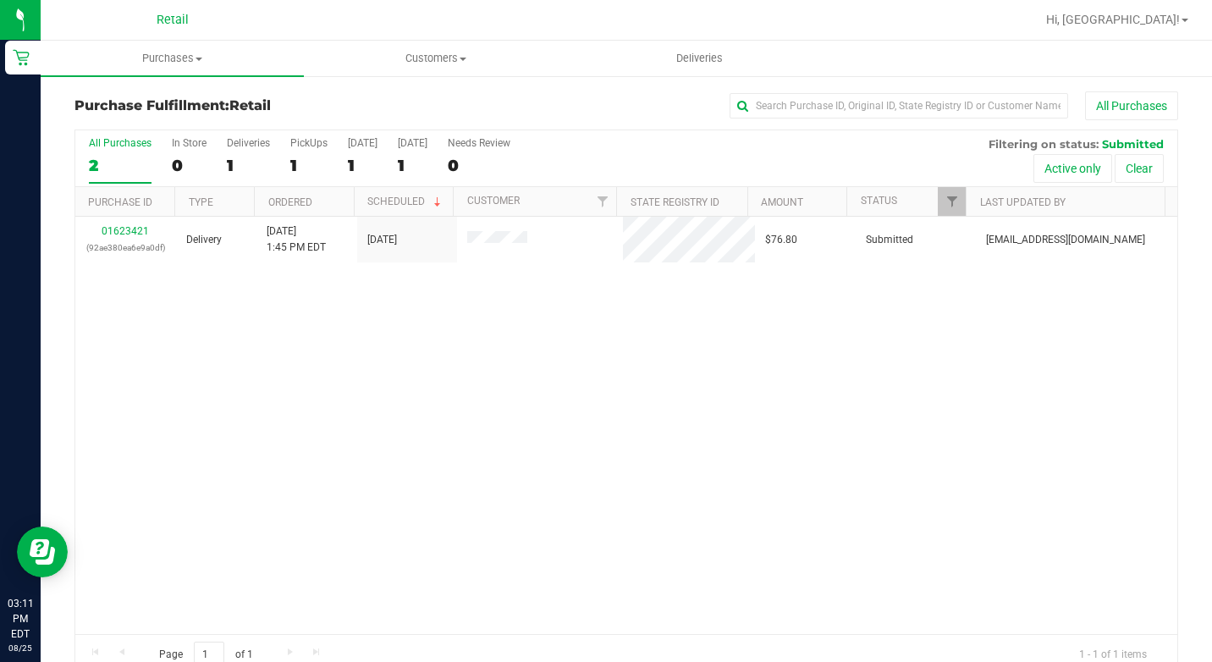
click at [169, 38] on nav "Retail Hi, Cheyenne!" at bounding box center [626, 20] width 1171 height 41
click at [182, 58] on span "Purchases" at bounding box center [172, 58] width 263 height 15
click at [195, 105] on span "Summary of purchases" at bounding box center [127, 102] width 173 height 14
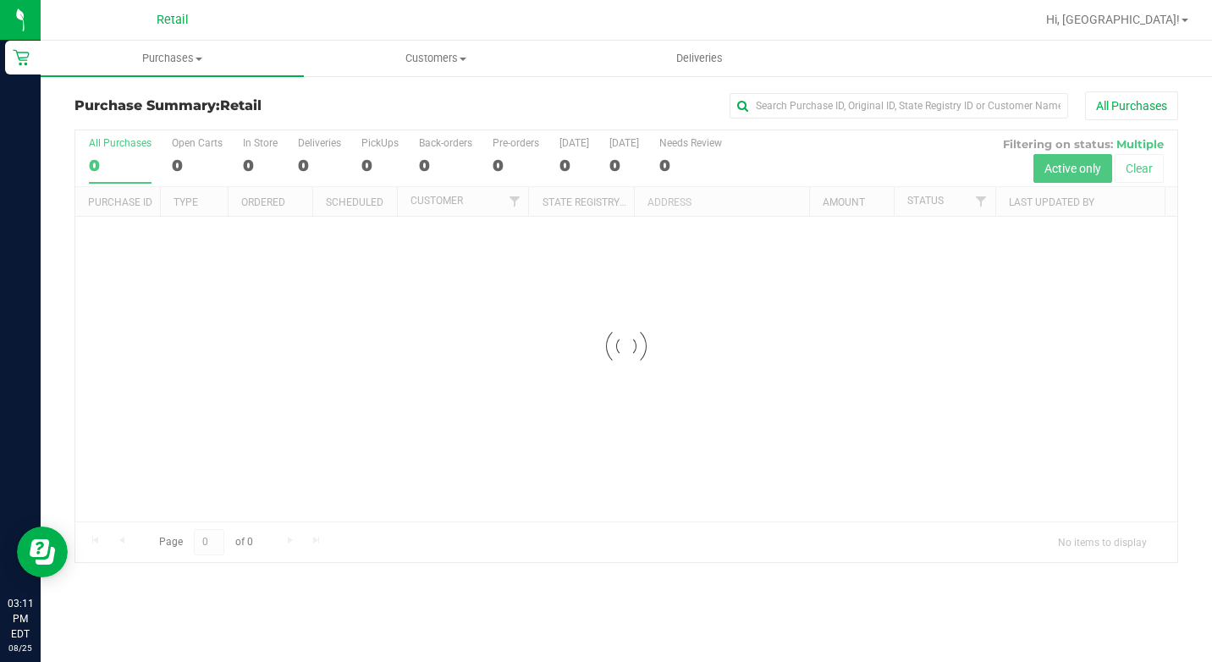
click at [893, 119] on div "All Purchases" at bounding box center [809, 105] width 735 height 29
click at [907, 108] on input "text" at bounding box center [898, 105] width 338 height 25
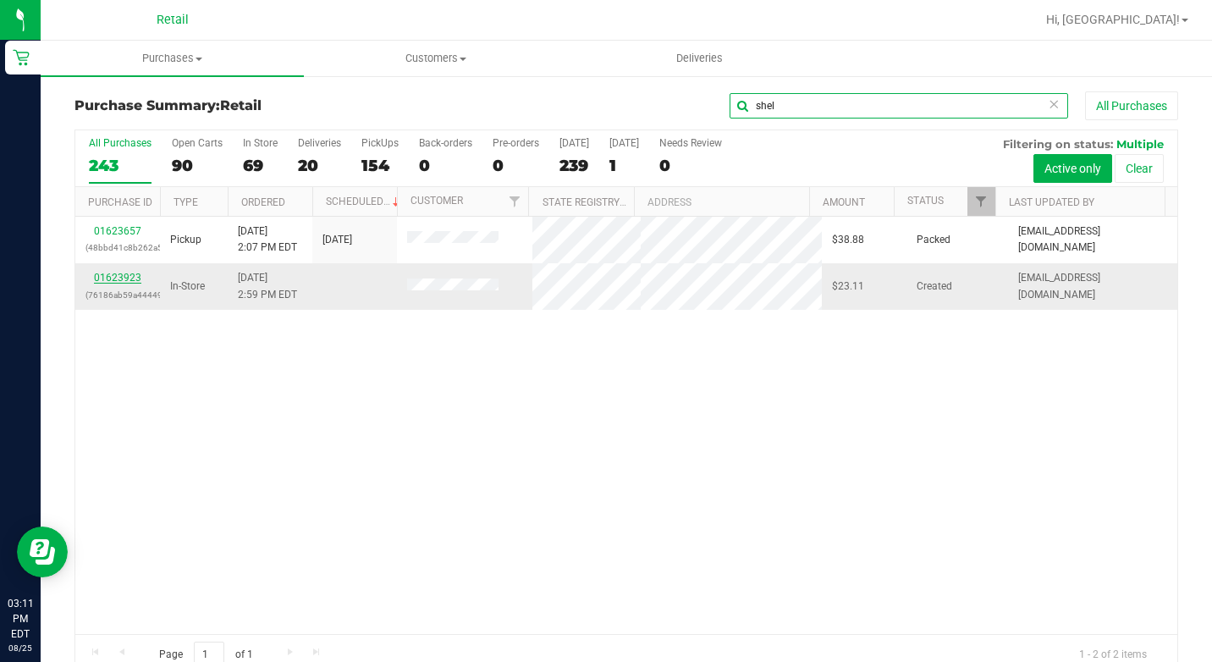
type input "shel"
click at [121, 279] on link "01623923" at bounding box center [117, 278] width 47 height 12
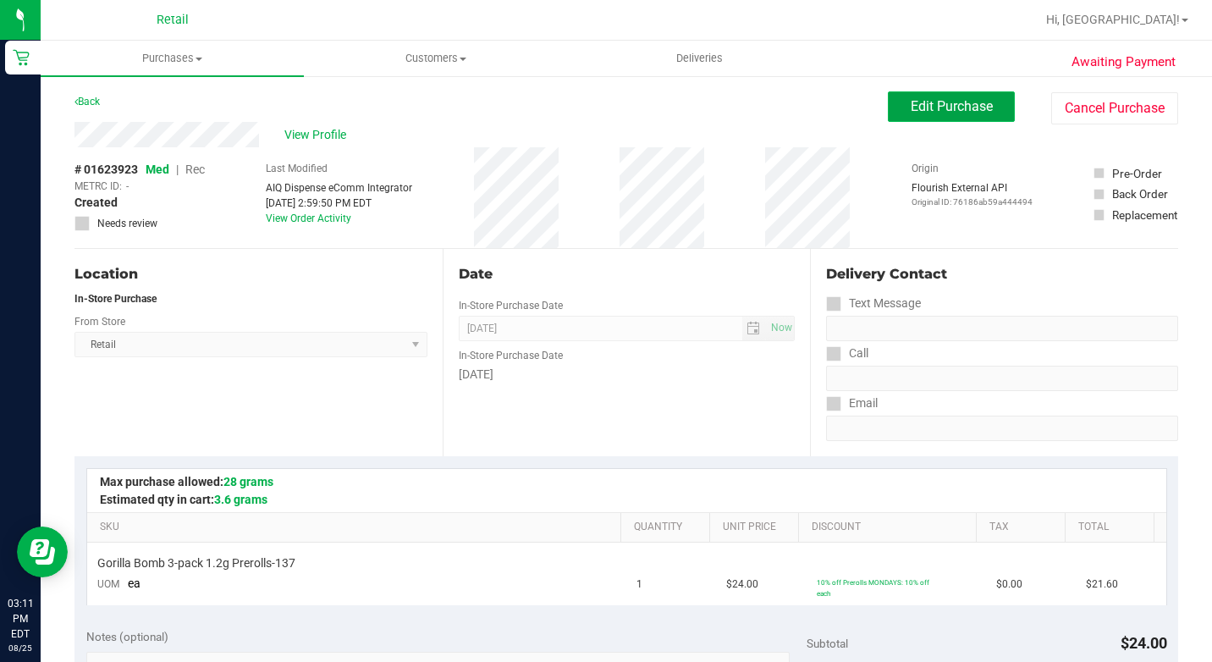
click at [968, 113] on span "Edit Purchase" at bounding box center [951, 106] width 82 height 16
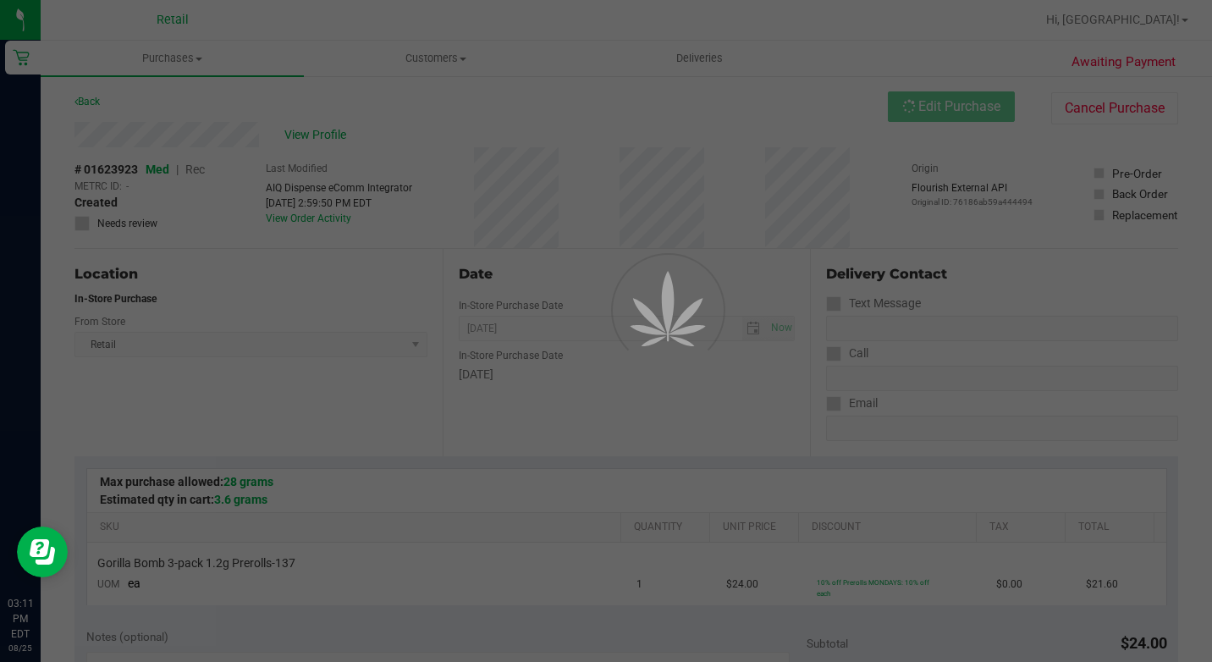
click at [201, 168] on div at bounding box center [606, 331] width 1212 height 662
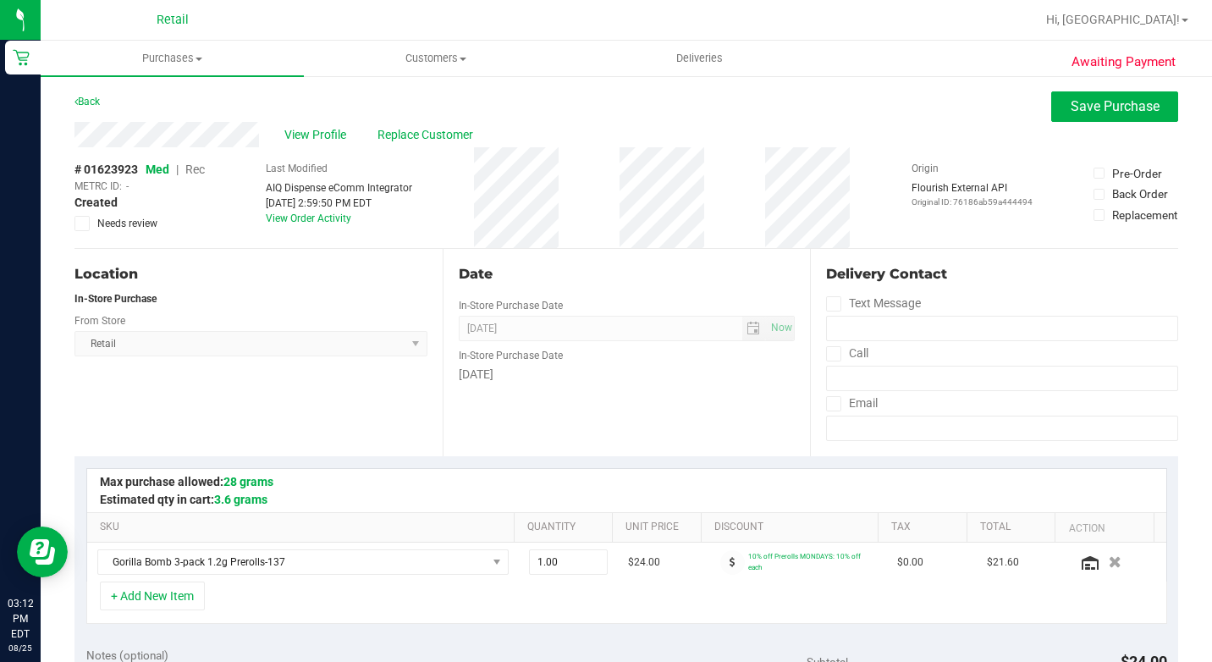
click at [201, 168] on span "Rec" at bounding box center [194, 169] width 19 height 14
click at [1108, 109] on span "Save Purchase" at bounding box center [1114, 106] width 89 height 16
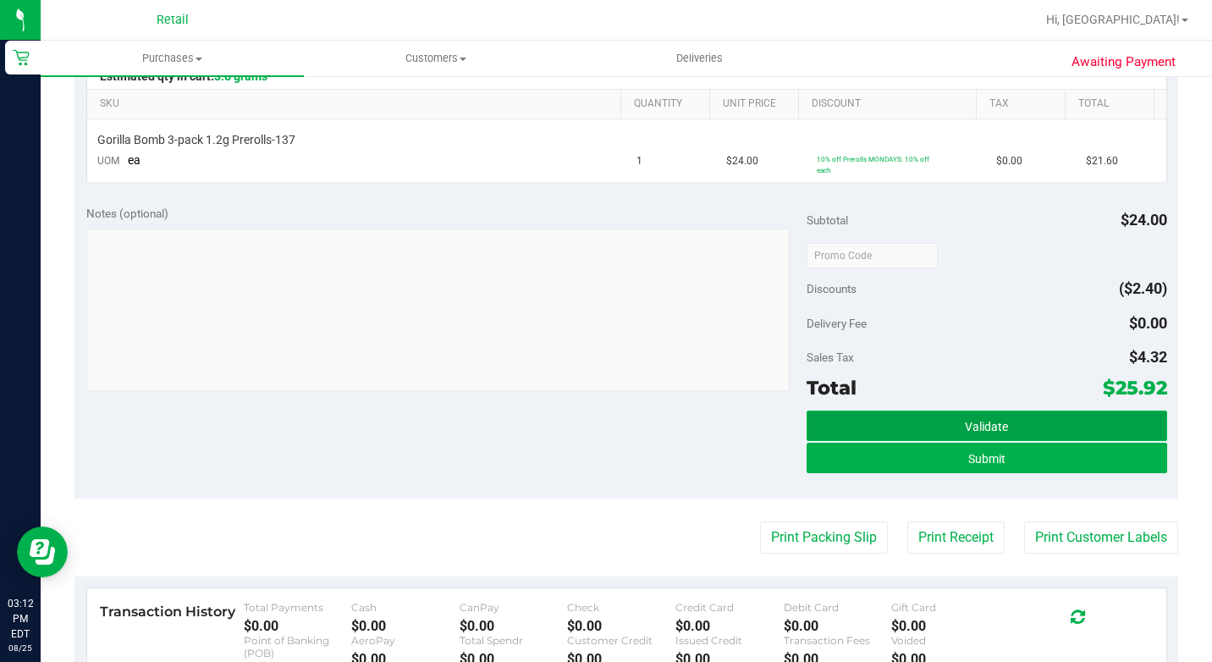
click at [859, 436] on button "Validate" at bounding box center [986, 425] width 360 height 30
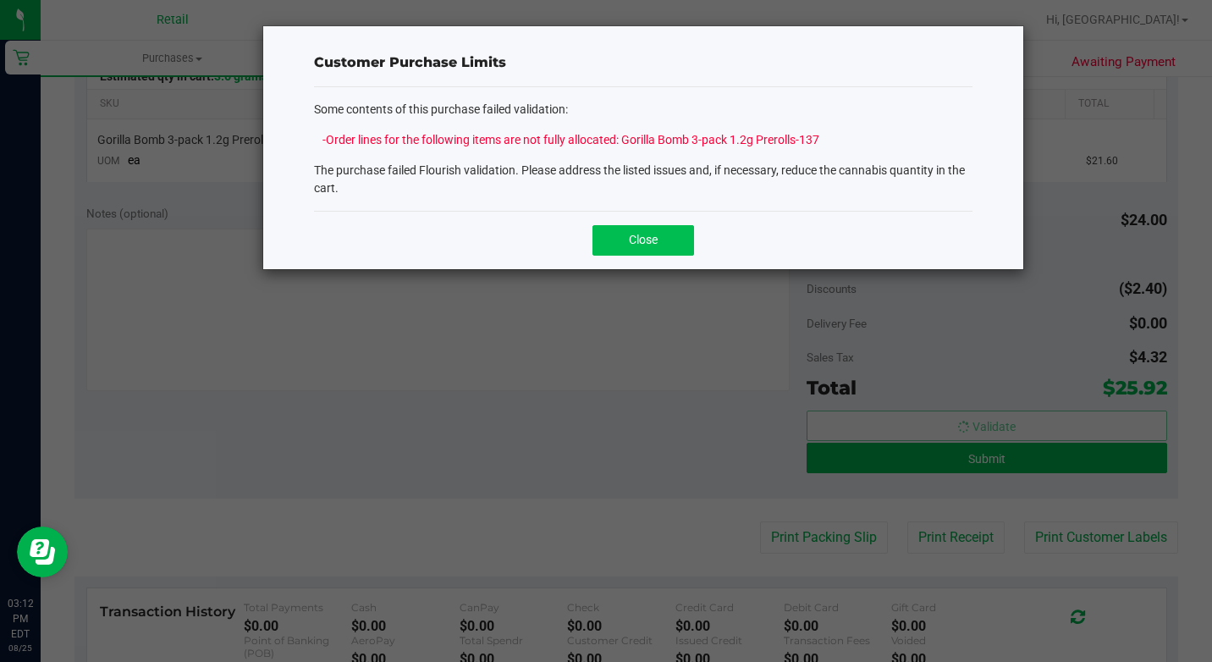
click at [610, 244] on button "Close" at bounding box center [643, 240] width 102 height 30
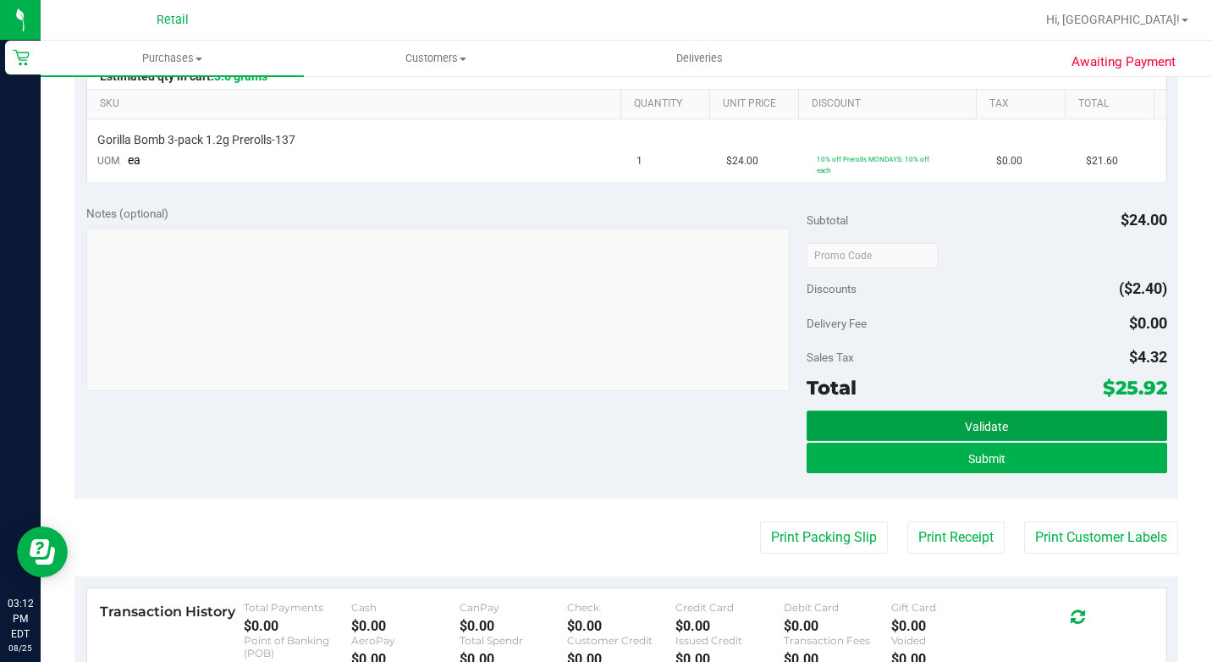
click at [820, 438] on button "Validate" at bounding box center [986, 425] width 360 height 30
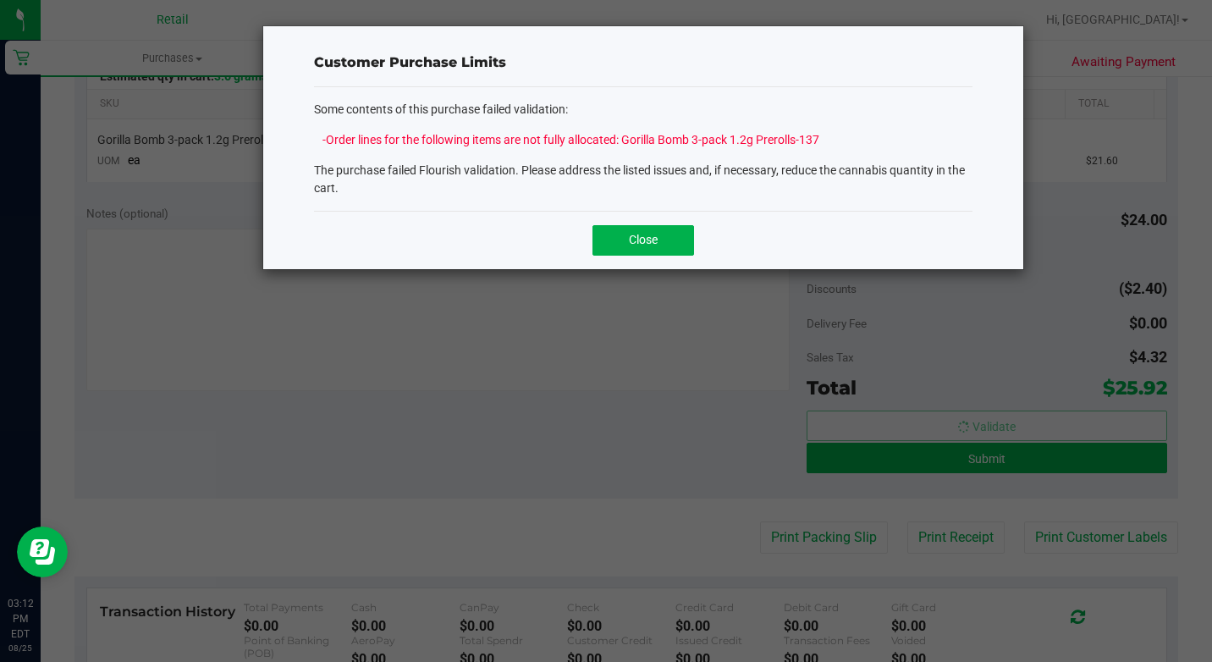
drag, startPoint x: 822, startPoint y: 446, endPoint x: 811, endPoint y: 368, distance: 78.6
click at [827, 429] on ngb-modal-window "Customer Purchase Limits Some contents of this purchase failed validation: Orde…" at bounding box center [612, 331] width 1224 height 662
click at [686, 250] on button "Close" at bounding box center [643, 240] width 102 height 30
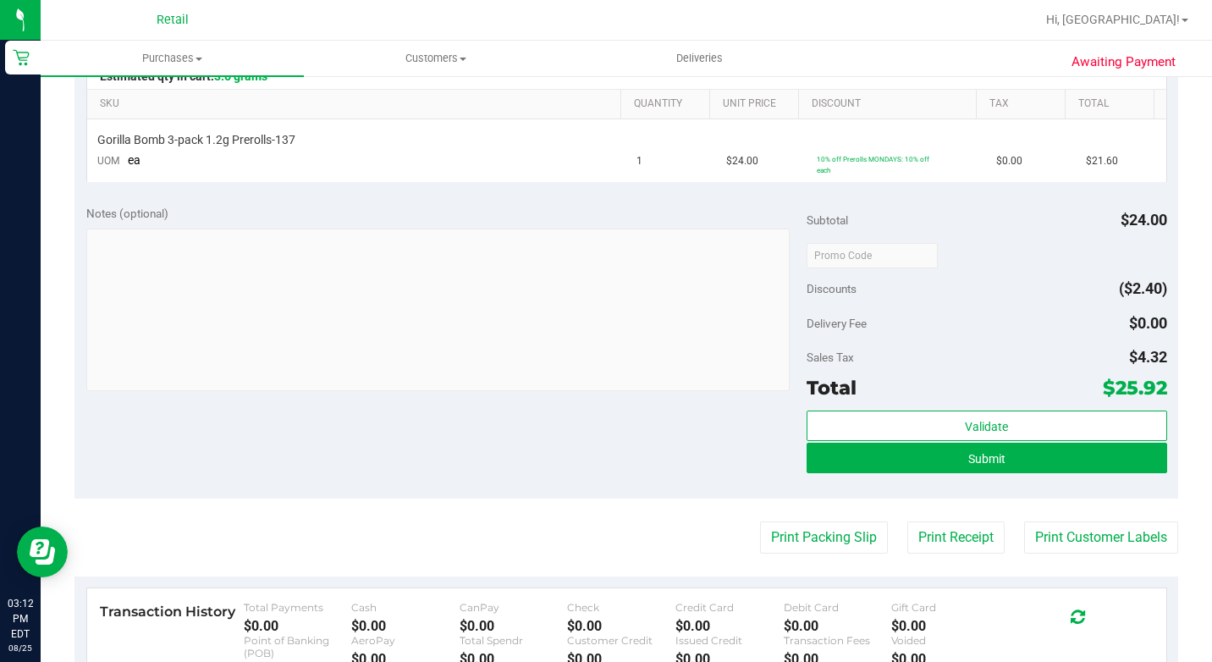
click at [996, 473] on div "Submit" at bounding box center [986, 458] width 360 height 32
click at [1001, 461] on button "Submit" at bounding box center [986, 457] width 360 height 30
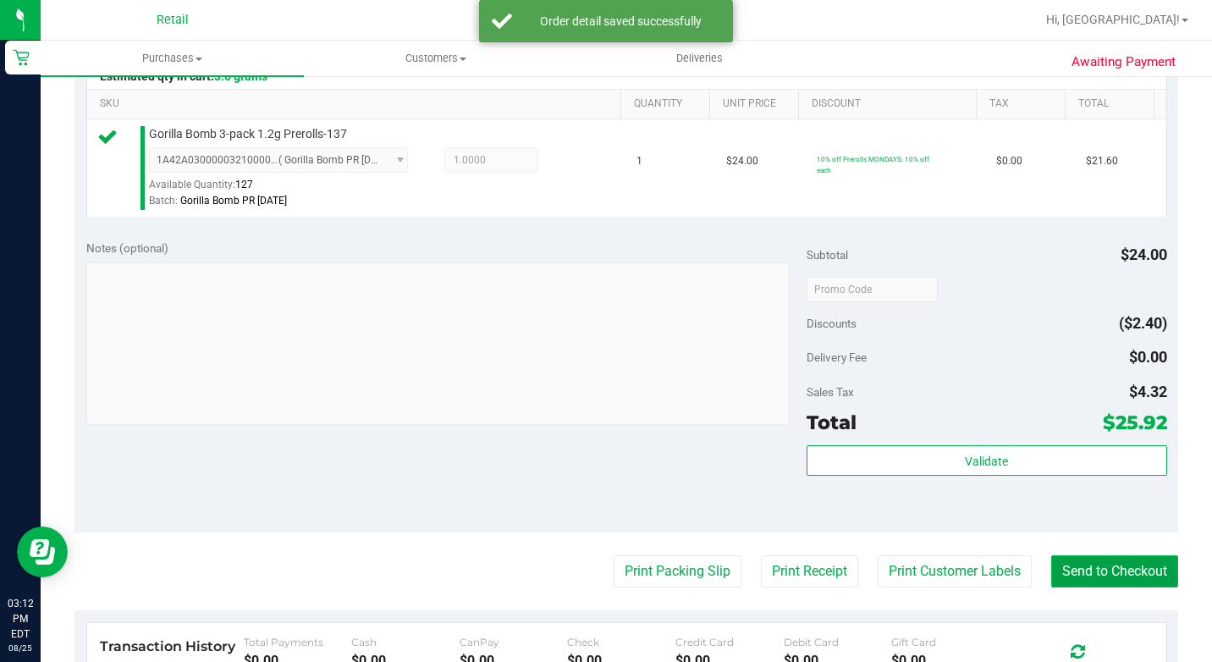
click at [1083, 581] on button "Send to Checkout" at bounding box center [1114, 571] width 127 height 32
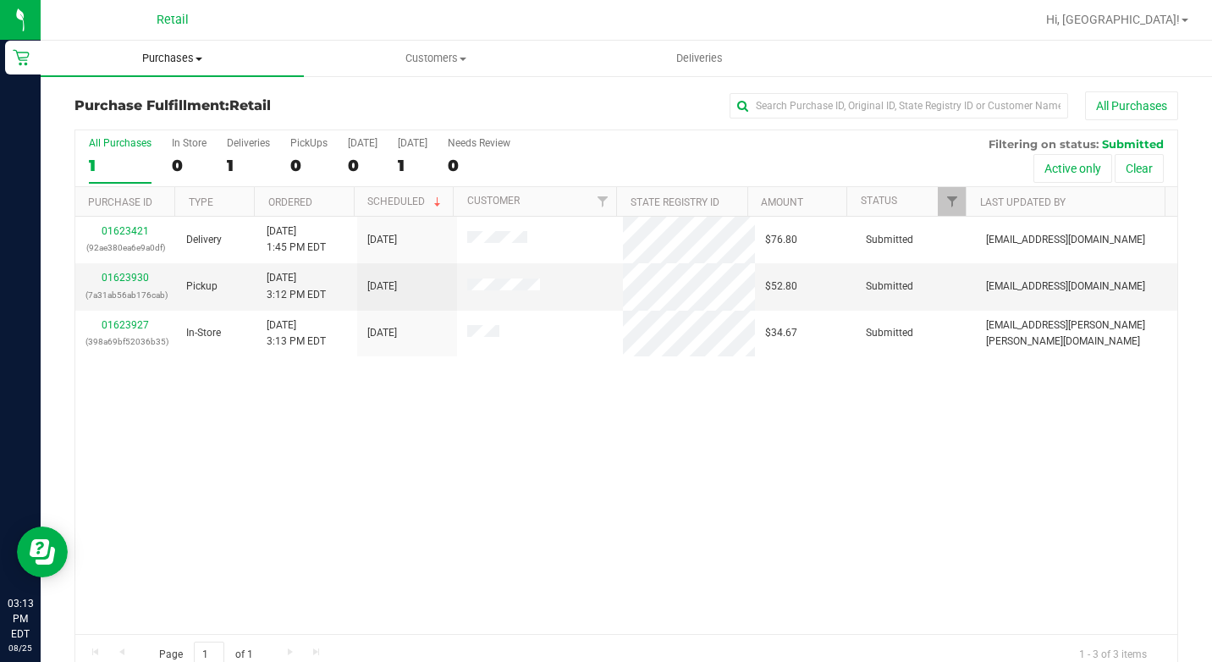
click at [201, 74] on uib-tab-heading "Purchases Summary of purchases Fulfillment All purchases" at bounding box center [172, 59] width 263 height 36
click at [184, 109] on span "Summary of purchases" at bounding box center [127, 102] width 173 height 14
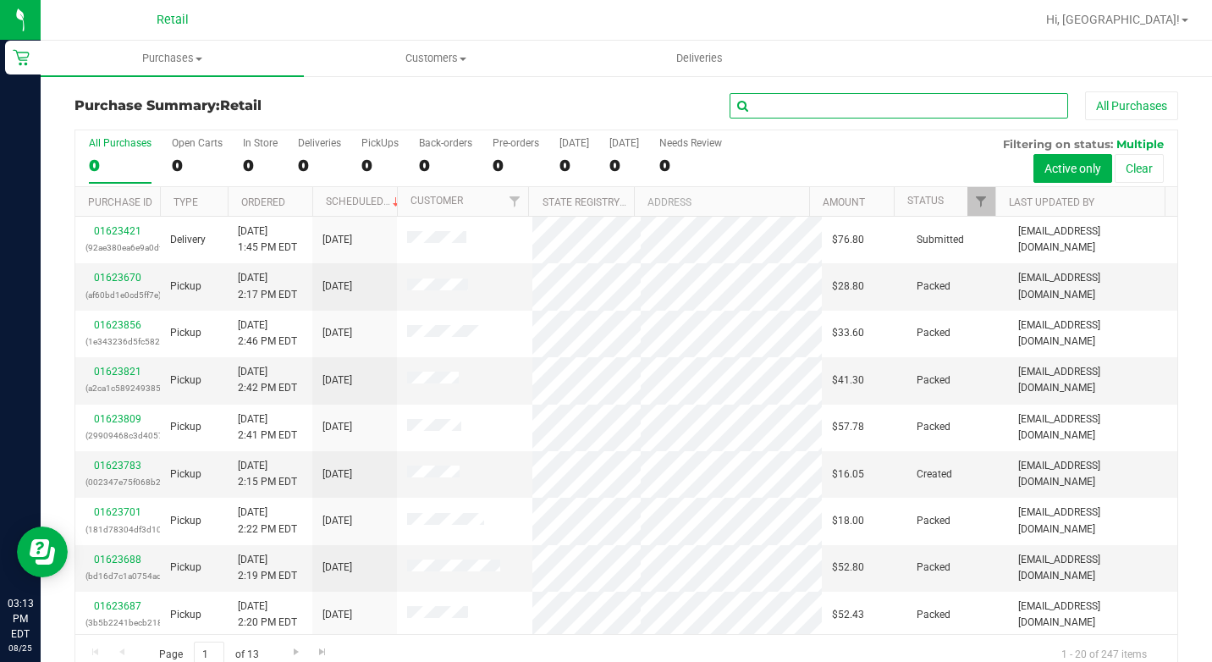
click at [794, 106] on input "text" at bounding box center [898, 105] width 338 height 25
click at [795, 106] on input "text" at bounding box center [898, 105] width 338 height 25
type input "mokouteh"
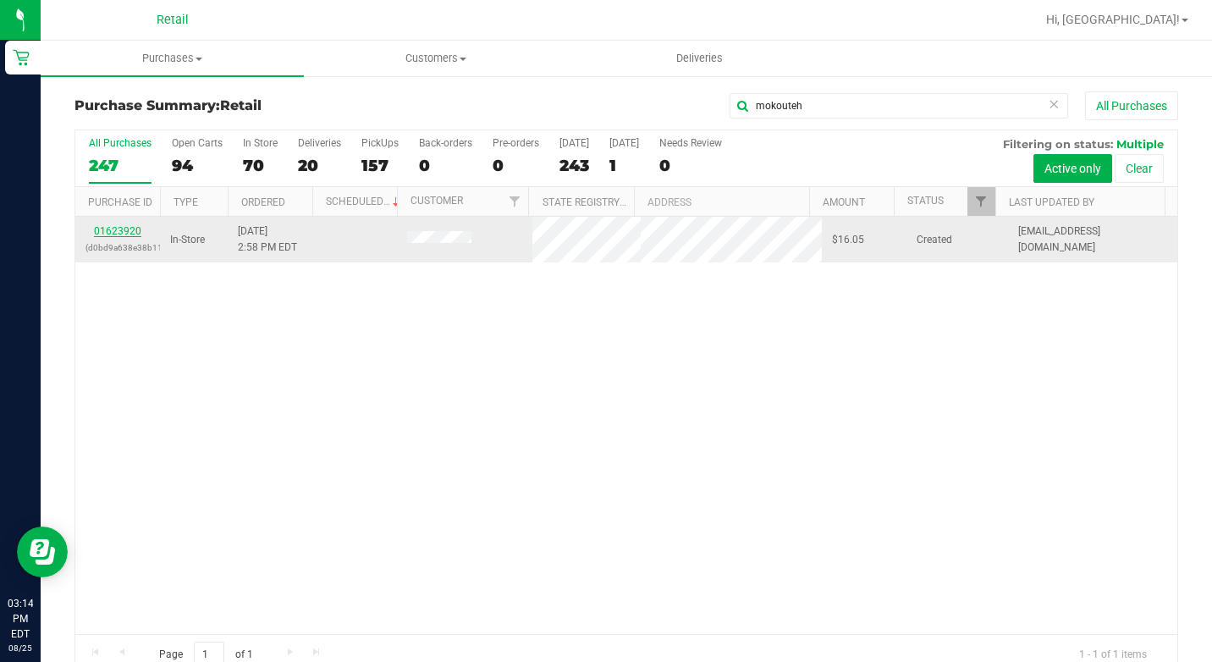
click at [115, 231] on link "01623920" at bounding box center [117, 231] width 47 height 12
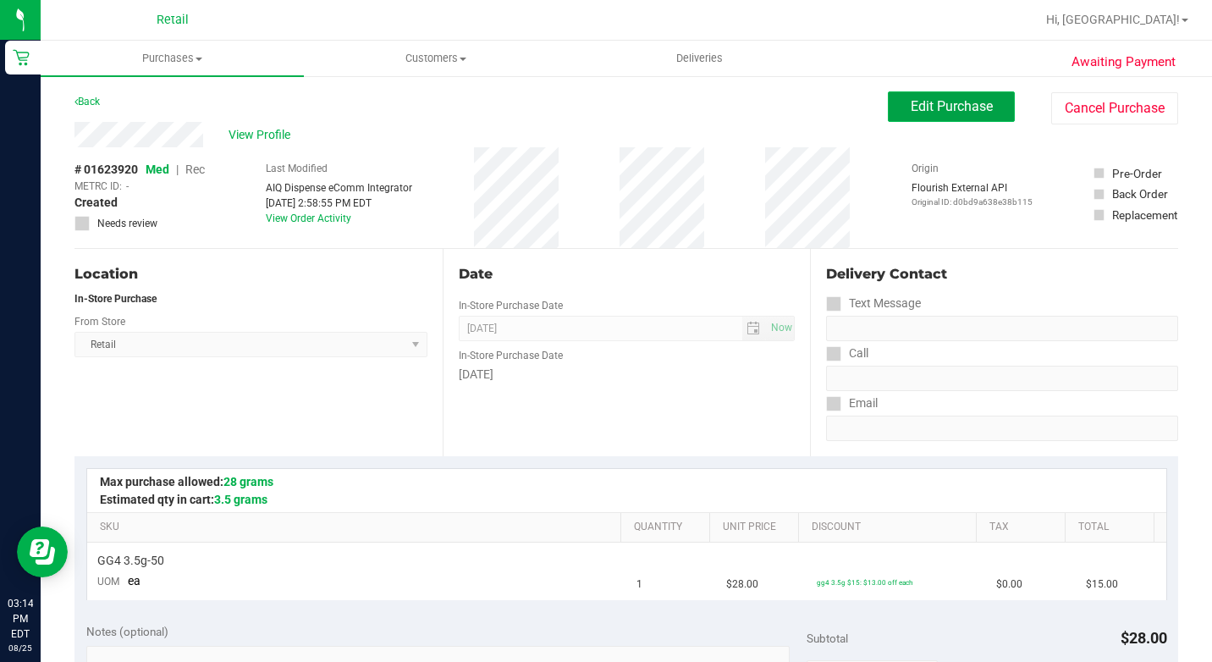
click at [961, 109] on span "Edit Purchase" at bounding box center [951, 106] width 82 height 16
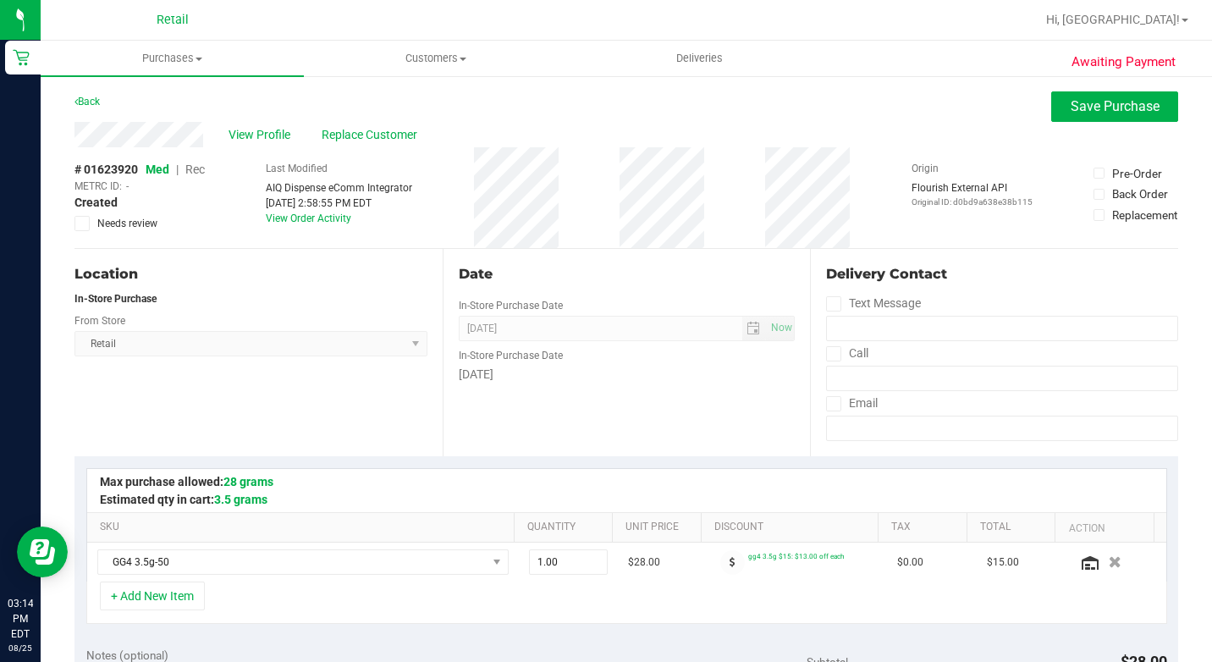
click at [198, 170] on span "Rec" at bounding box center [194, 169] width 19 height 14
click at [1070, 107] on span "Save Purchase" at bounding box center [1114, 106] width 89 height 16
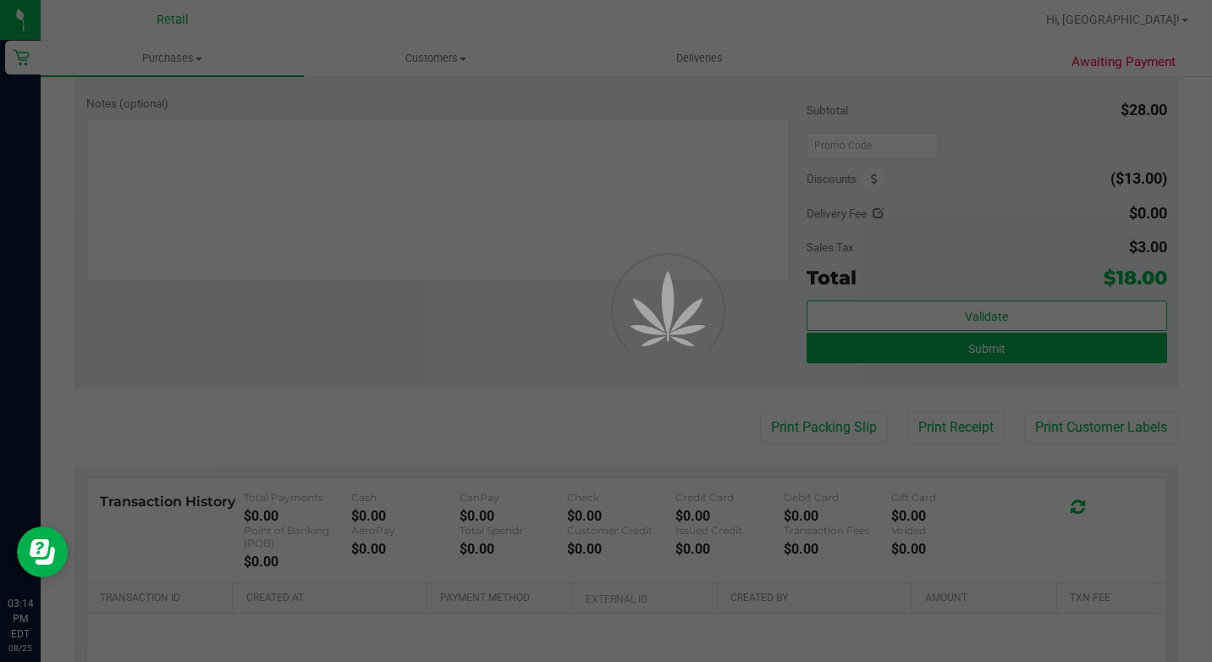
scroll to position [592, 0]
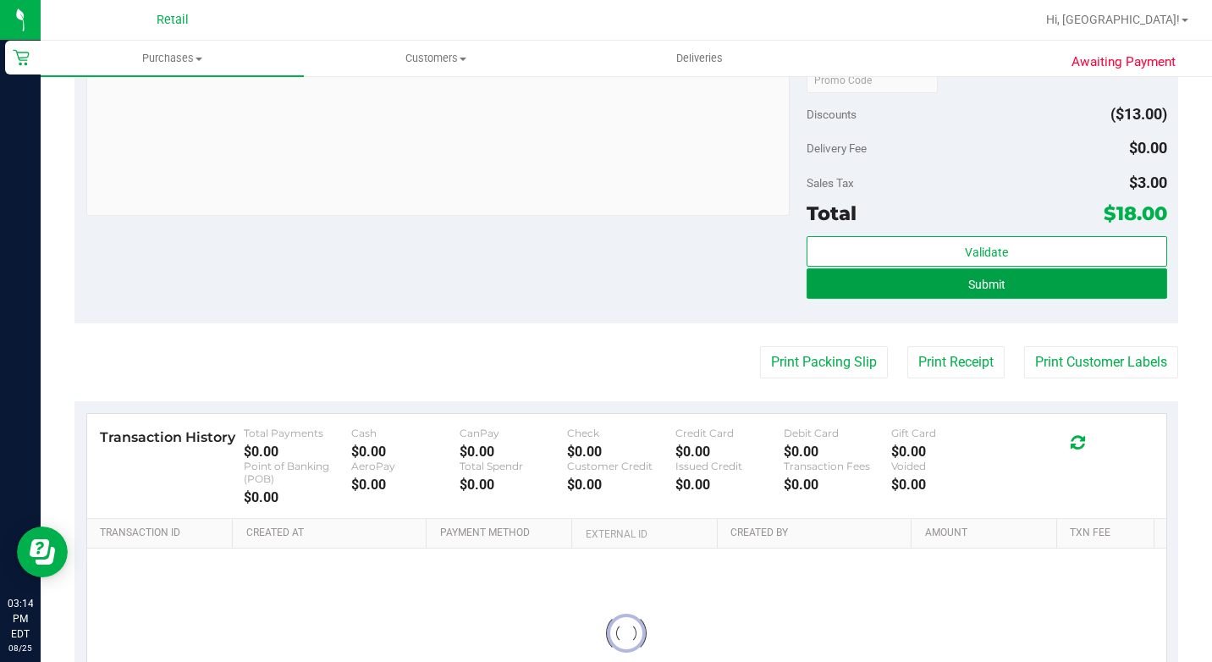
click at [992, 292] on button "Submit" at bounding box center [986, 283] width 360 height 30
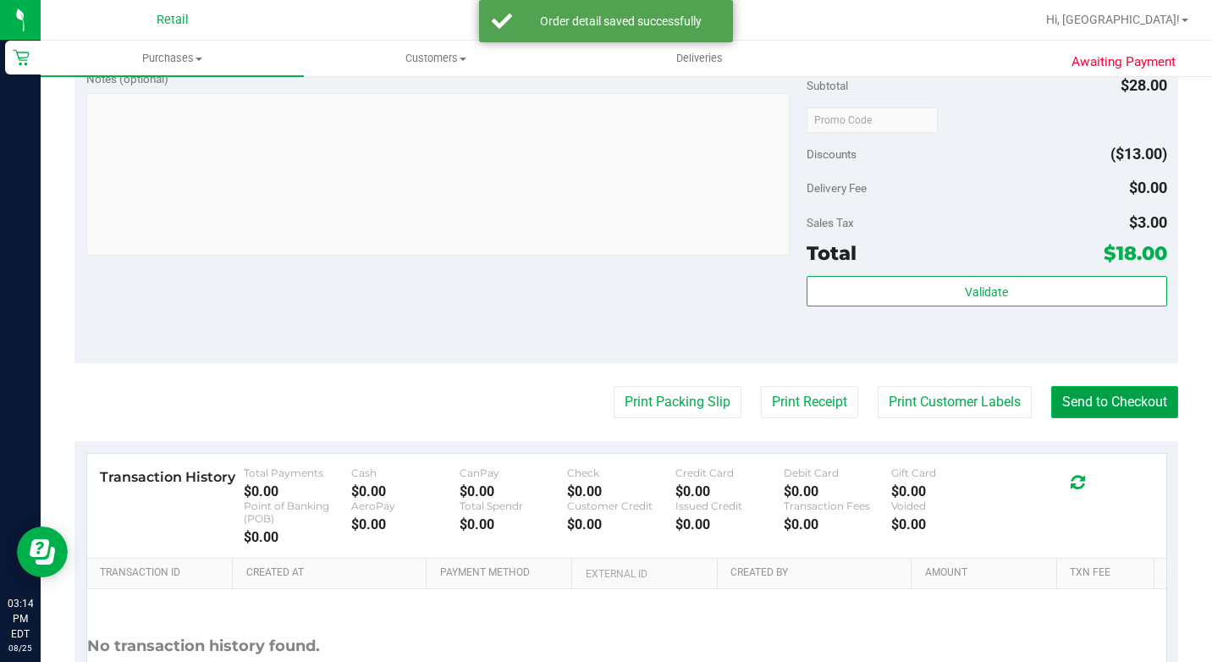
click at [1079, 418] on button "Send to Checkout" at bounding box center [1114, 402] width 127 height 32
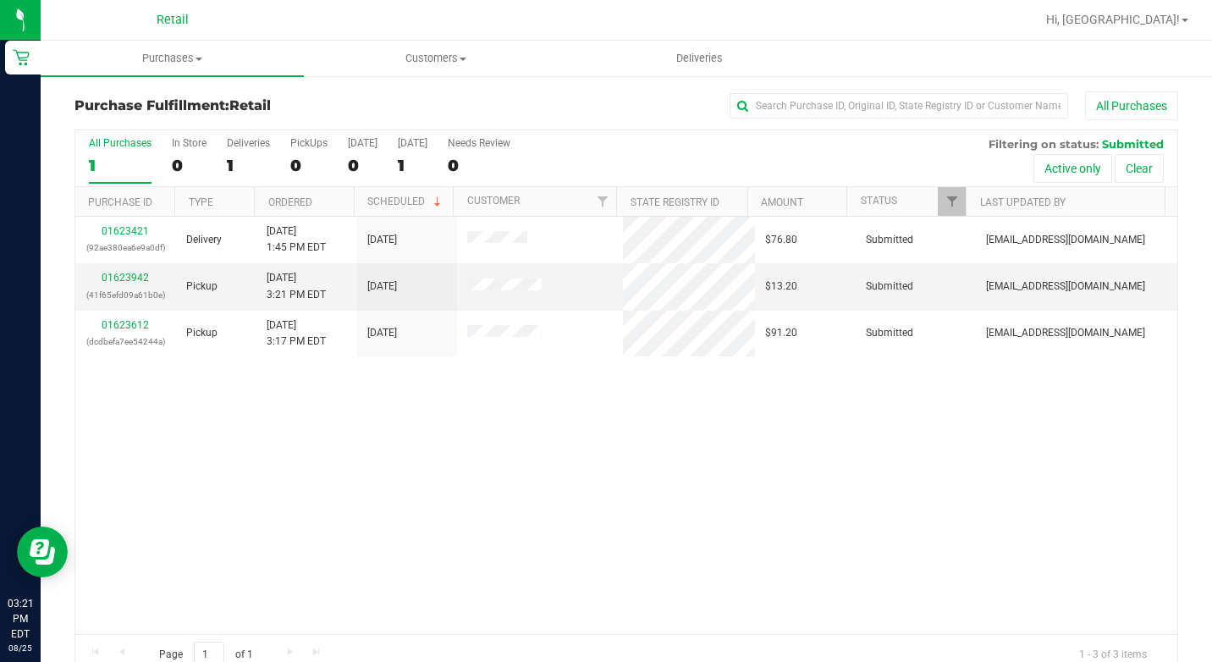
click at [163, 40] on nav "Retail Hi, Cheyenne!" at bounding box center [626, 20] width 1171 height 41
click at [182, 43] on uib-tab-heading "Purchases Summary of purchases Fulfillment All purchases" at bounding box center [172, 59] width 263 height 36
click at [175, 58] on span "Purchases" at bounding box center [172, 58] width 263 height 15
click at [165, 55] on span "Purchases" at bounding box center [172, 58] width 263 height 15
click at [136, 101] on span "Summary of purchases" at bounding box center [127, 102] width 173 height 14
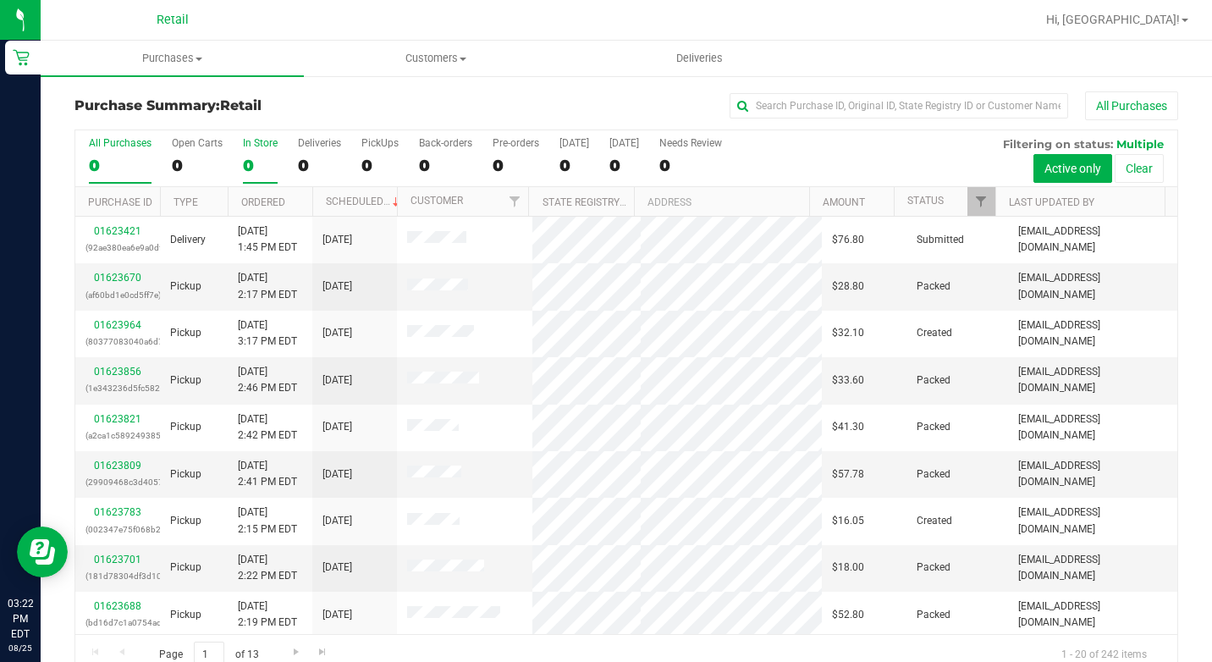
click at [256, 156] on div "0" at bounding box center [260, 165] width 35 height 19
click at [0, 0] on input "In Store 0" at bounding box center [0, 0] width 0 height 0
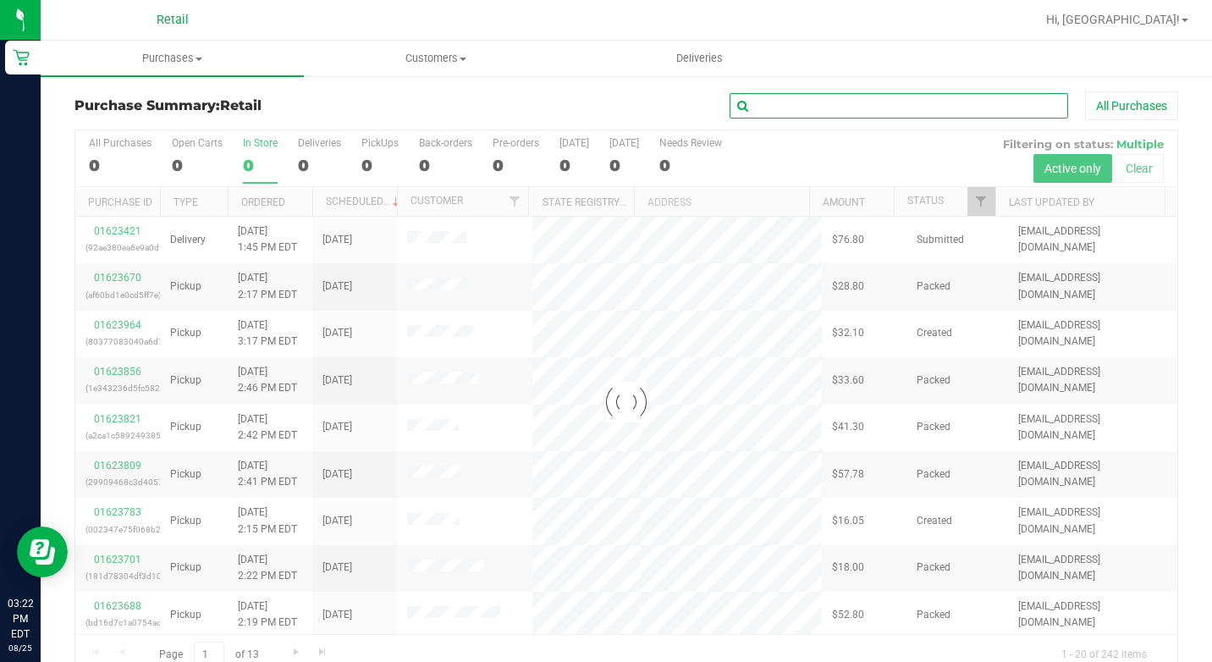
click at [946, 113] on input "text" at bounding box center [898, 105] width 338 height 25
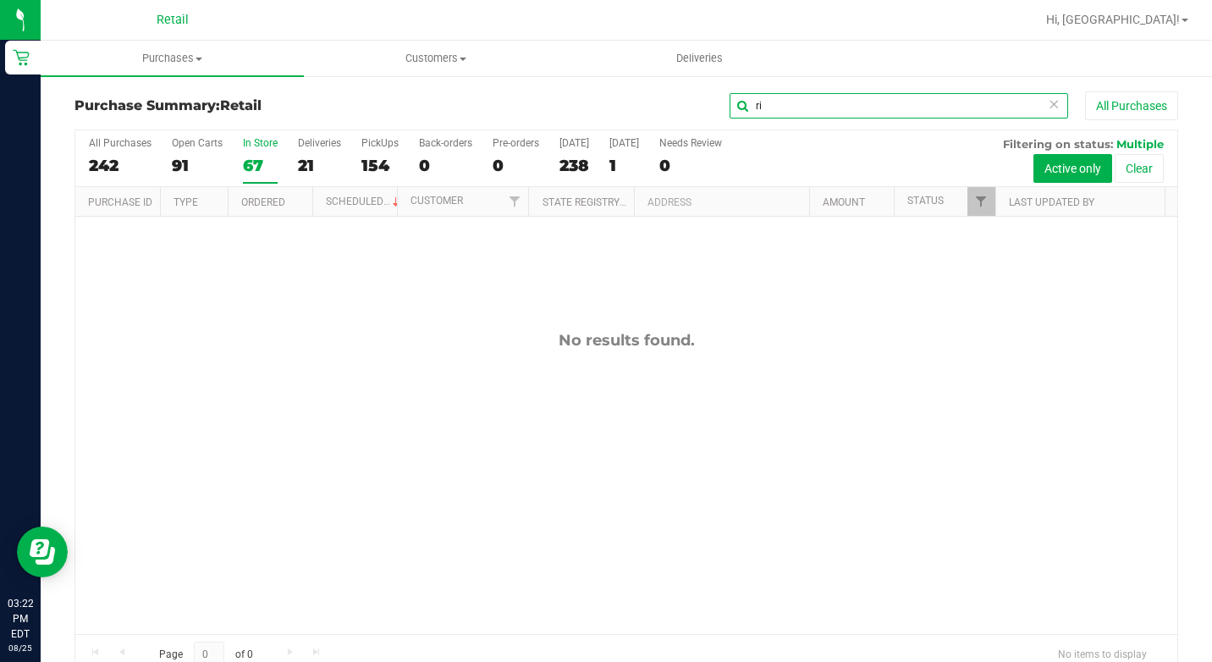
type input "r"
type input "rich"
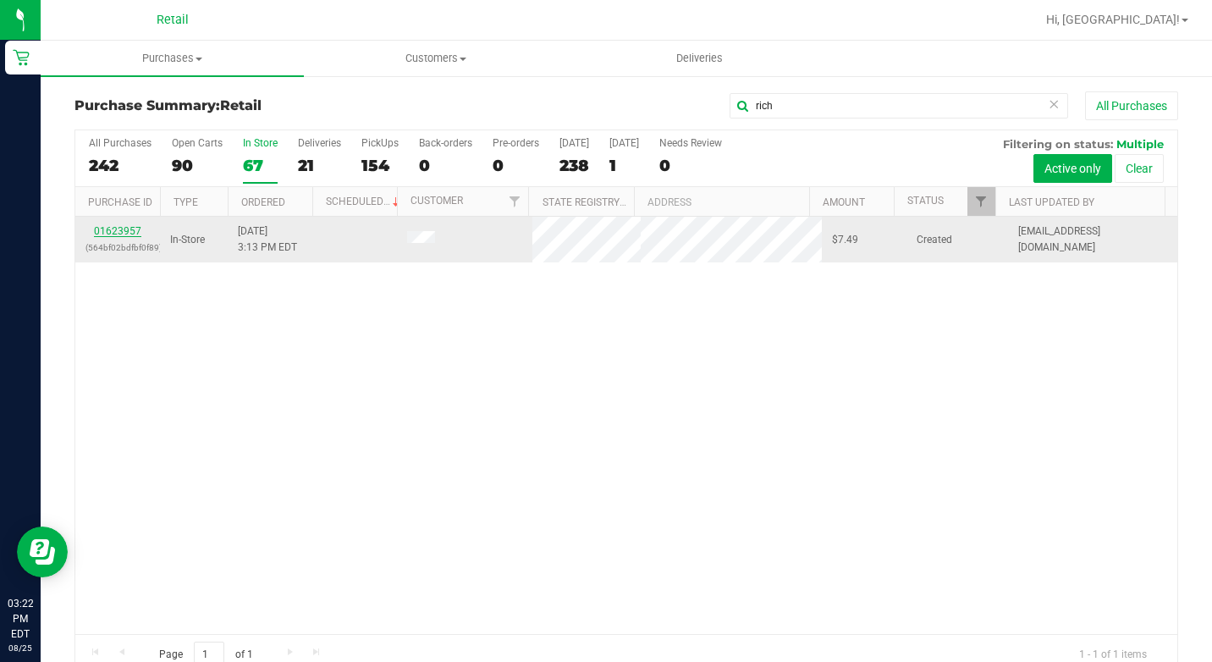
click at [111, 234] on link "01623957" at bounding box center [117, 231] width 47 height 12
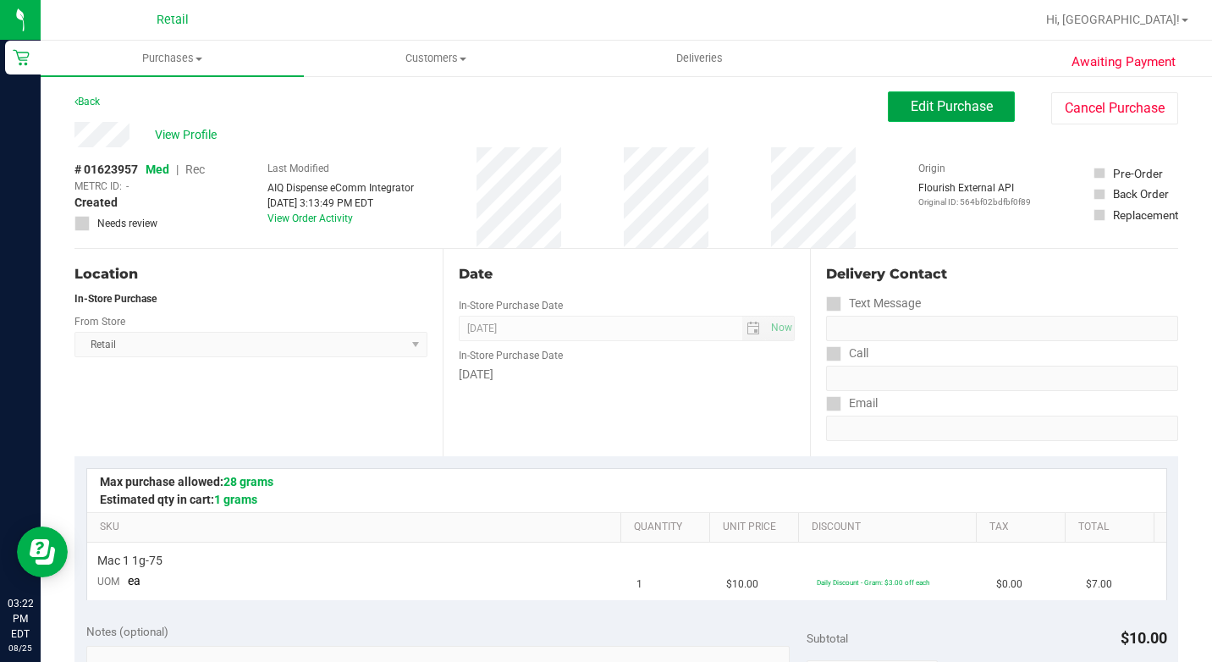
click at [957, 117] on button "Edit Purchase" at bounding box center [951, 106] width 127 height 30
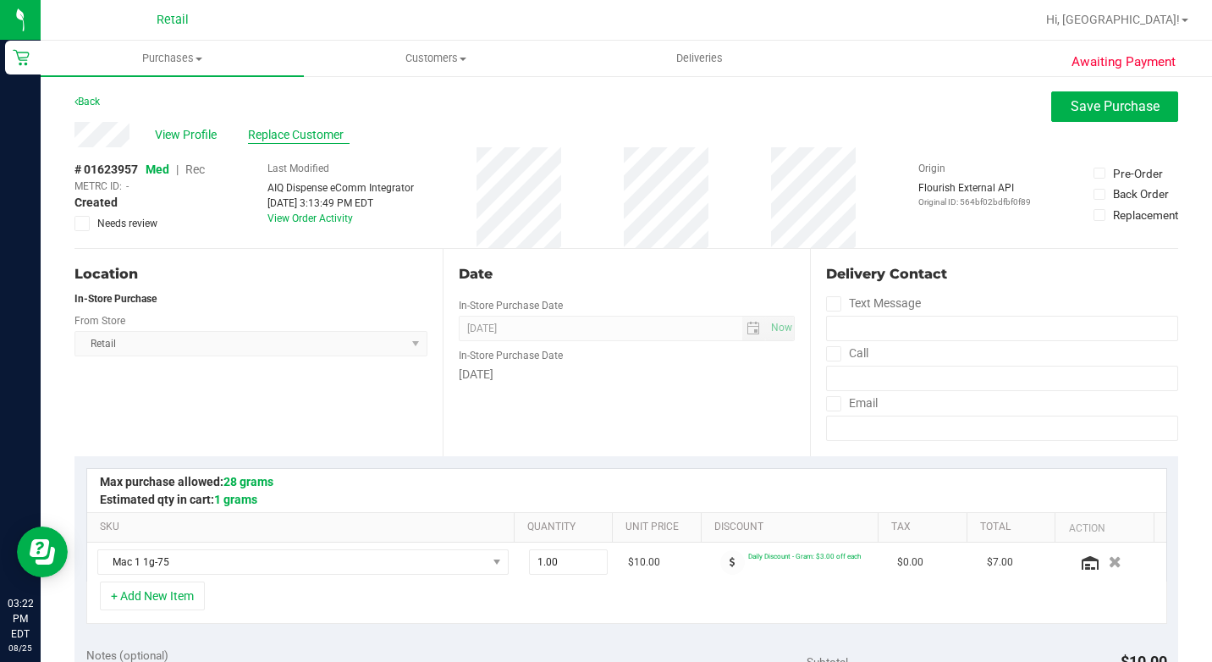
click at [337, 138] on span "Replace Customer" at bounding box center [299, 135] width 102 height 18
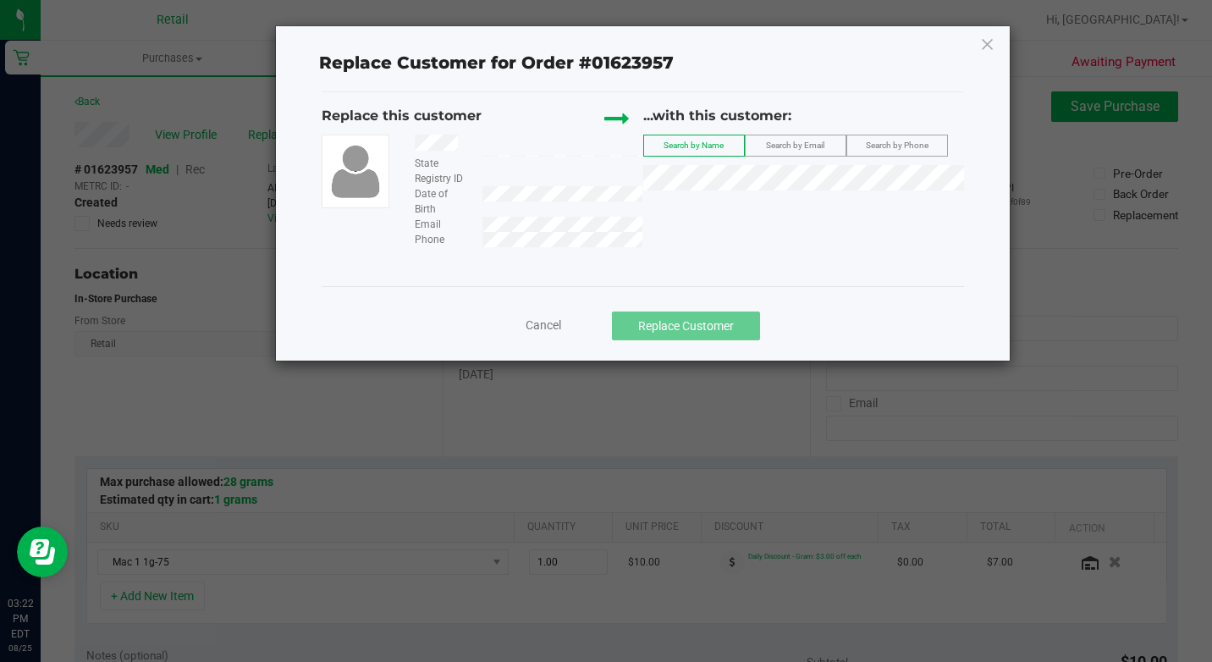
click at [902, 150] on span "Search by Phone" at bounding box center [897, 144] width 63 height 9
click at [985, 42] on icon at bounding box center [987, 43] width 15 height 27
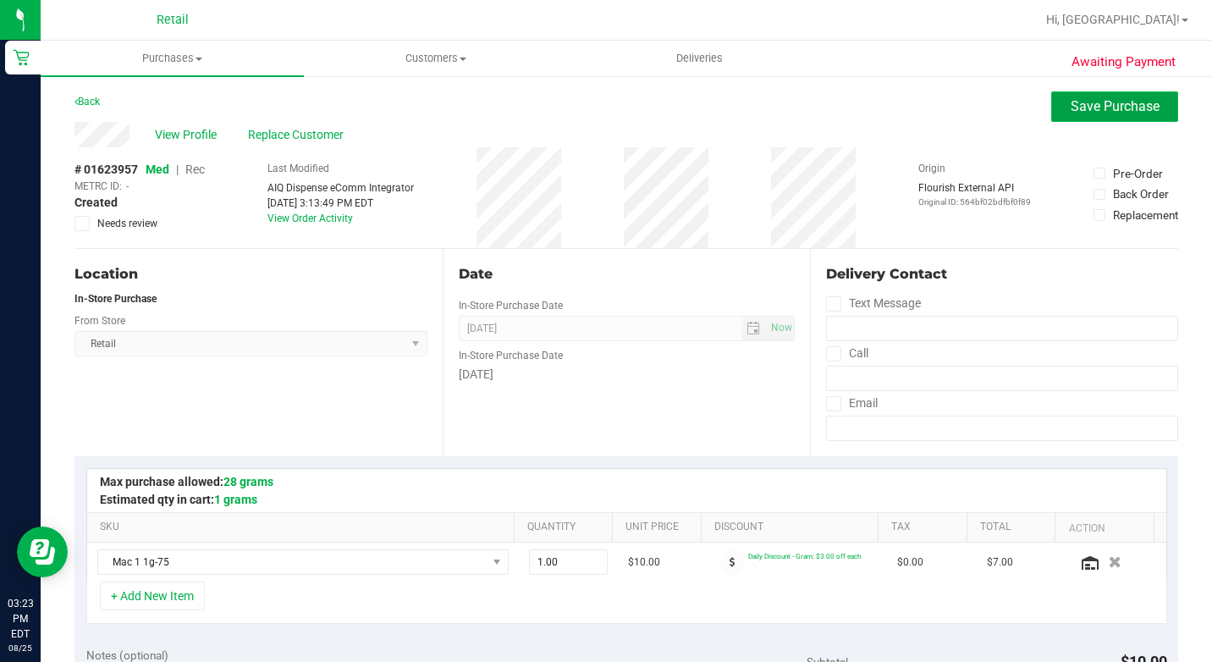
click at [1079, 107] on span "Save Purchase" at bounding box center [1114, 106] width 89 height 16
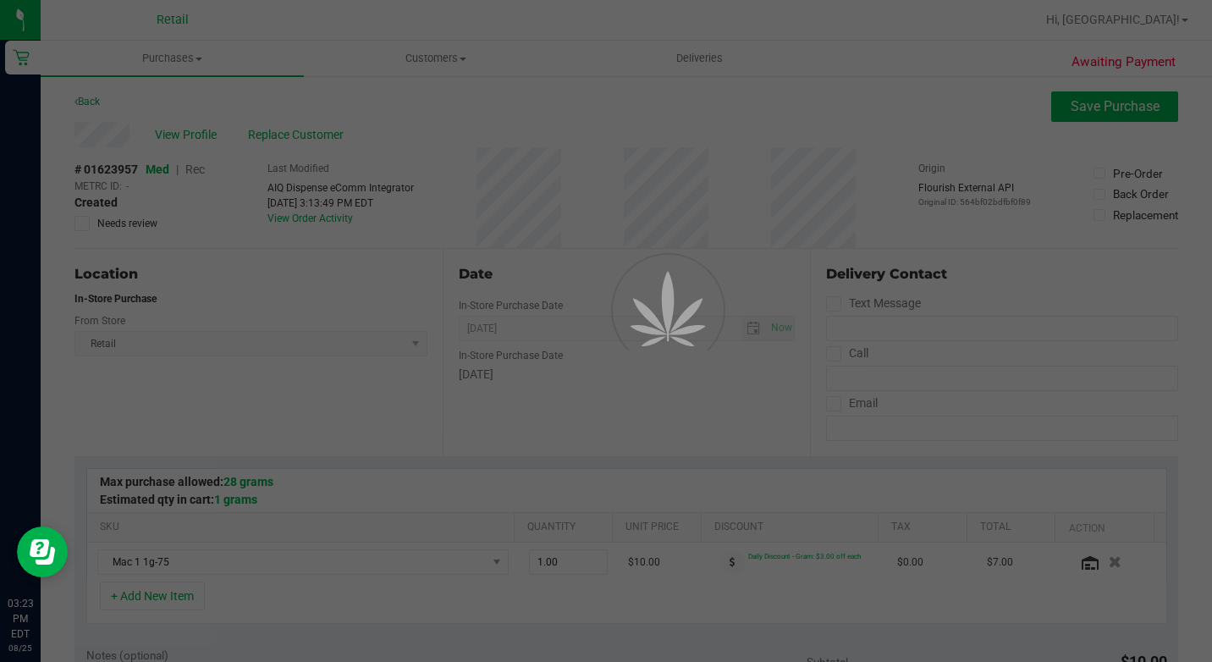
click at [194, 167] on div at bounding box center [606, 331] width 1212 height 662
click at [199, 167] on div at bounding box center [606, 331] width 1212 height 662
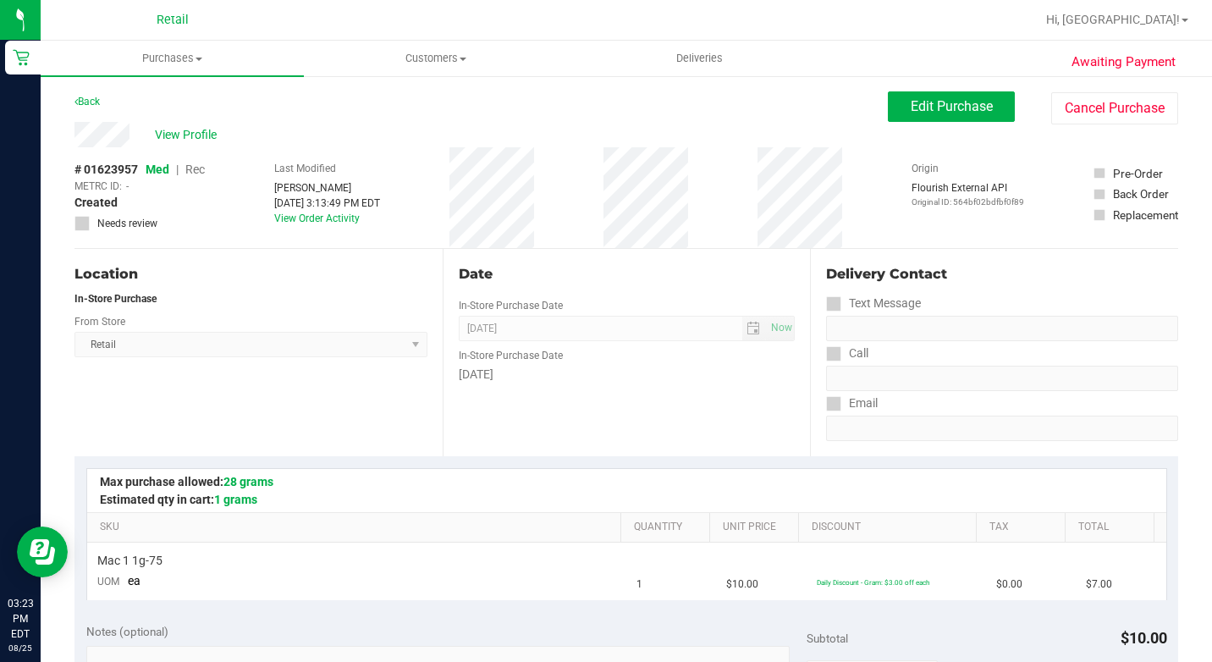
click at [199, 168] on span "Rec" at bounding box center [194, 169] width 19 height 14
click at [194, 174] on span "Rec" at bounding box center [194, 169] width 19 height 14
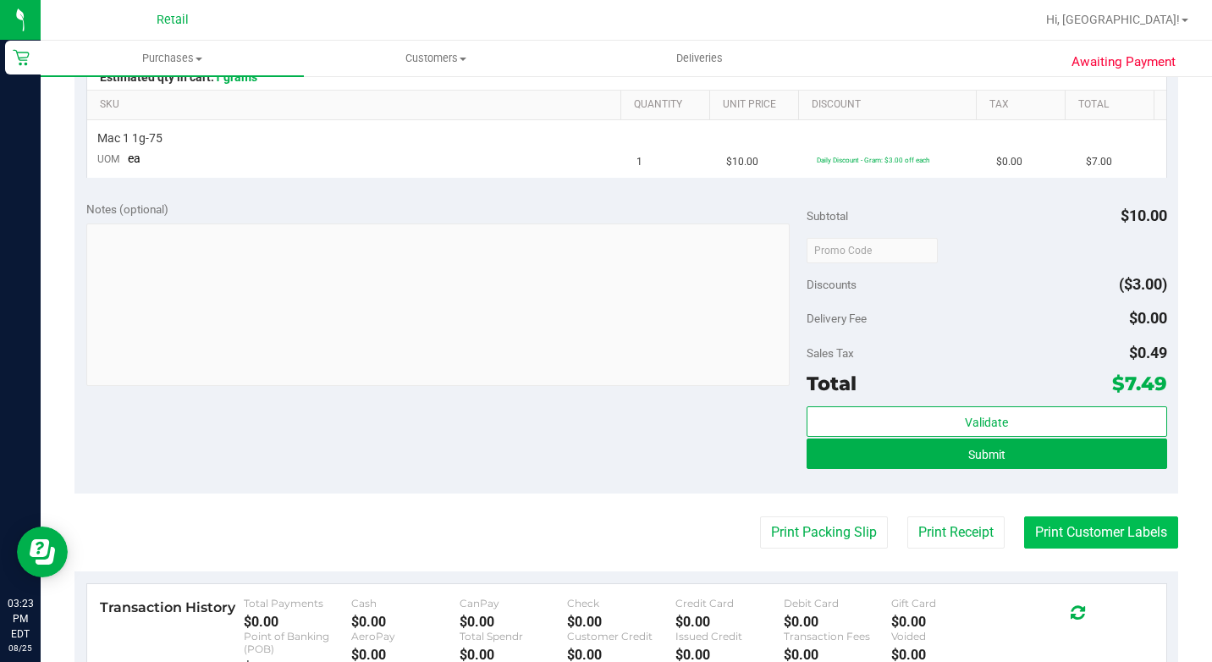
scroll to position [423, 0]
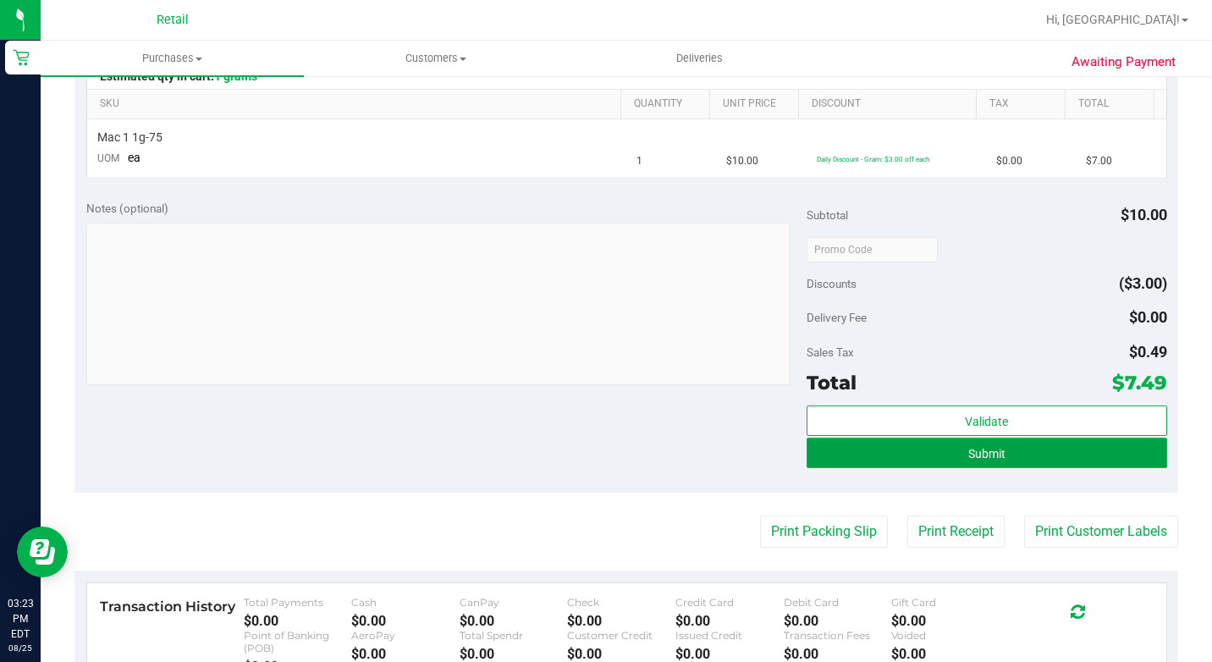
click at [1047, 462] on button "Submit" at bounding box center [986, 452] width 360 height 30
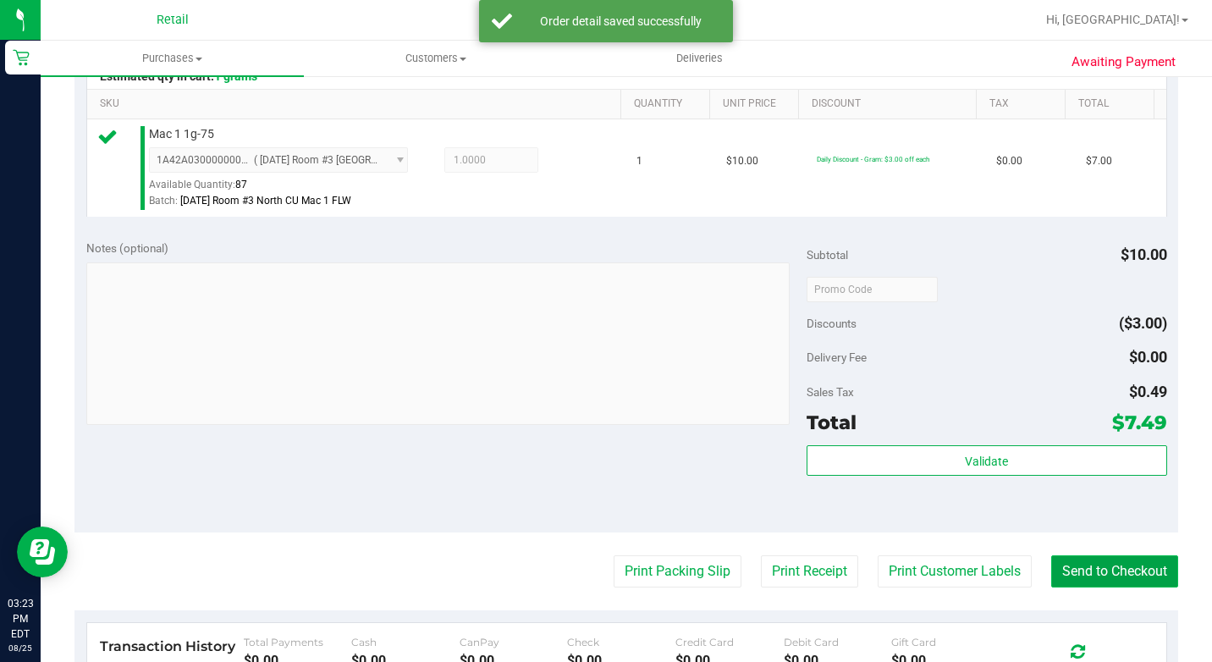
click at [1082, 578] on button "Send to Checkout" at bounding box center [1114, 571] width 127 height 32
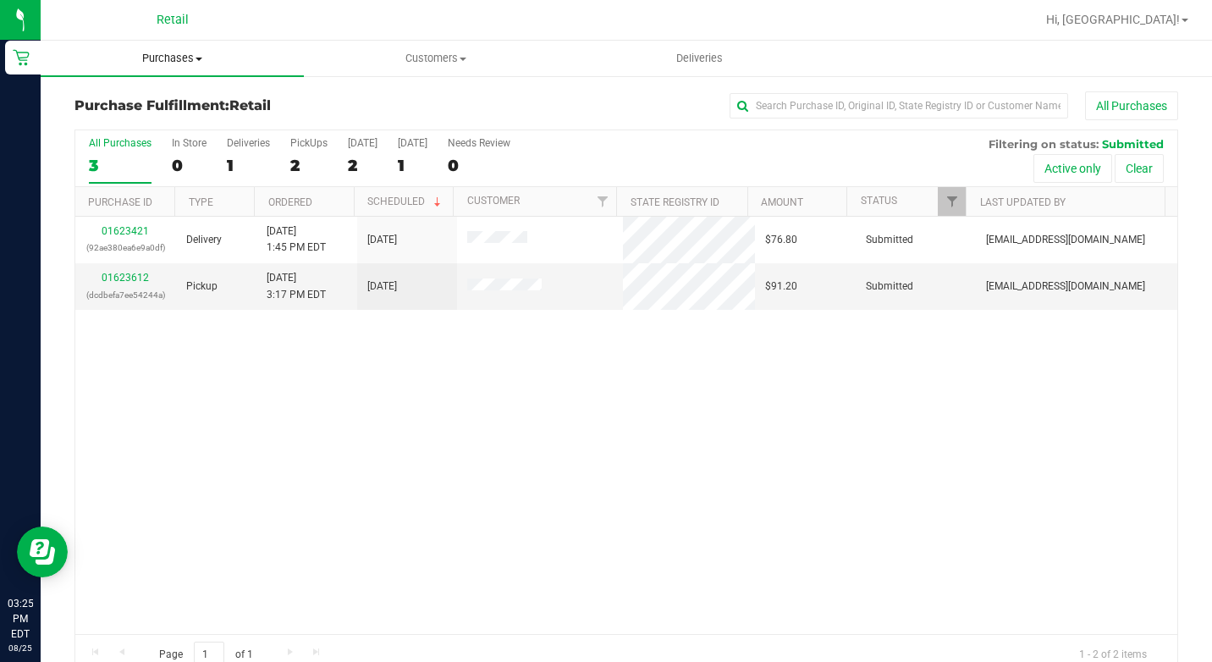
click at [228, 64] on span "Purchases" at bounding box center [172, 58] width 263 height 15
click at [188, 104] on span "Summary of purchases" at bounding box center [127, 102] width 173 height 14
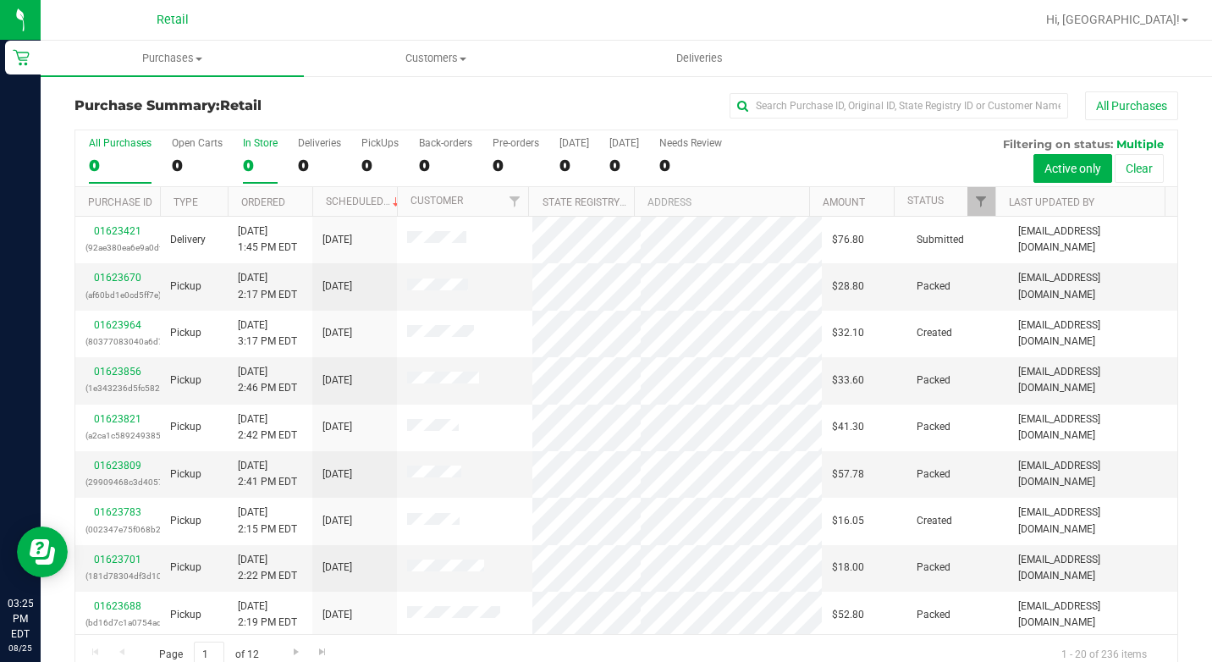
click at [247, 152] on label "In Store 0" at bounding box center [260, 160] width 35 height 47
click at [0, 0] on input "In Store 0" at bounding box center [0, 0] width 0 height 0
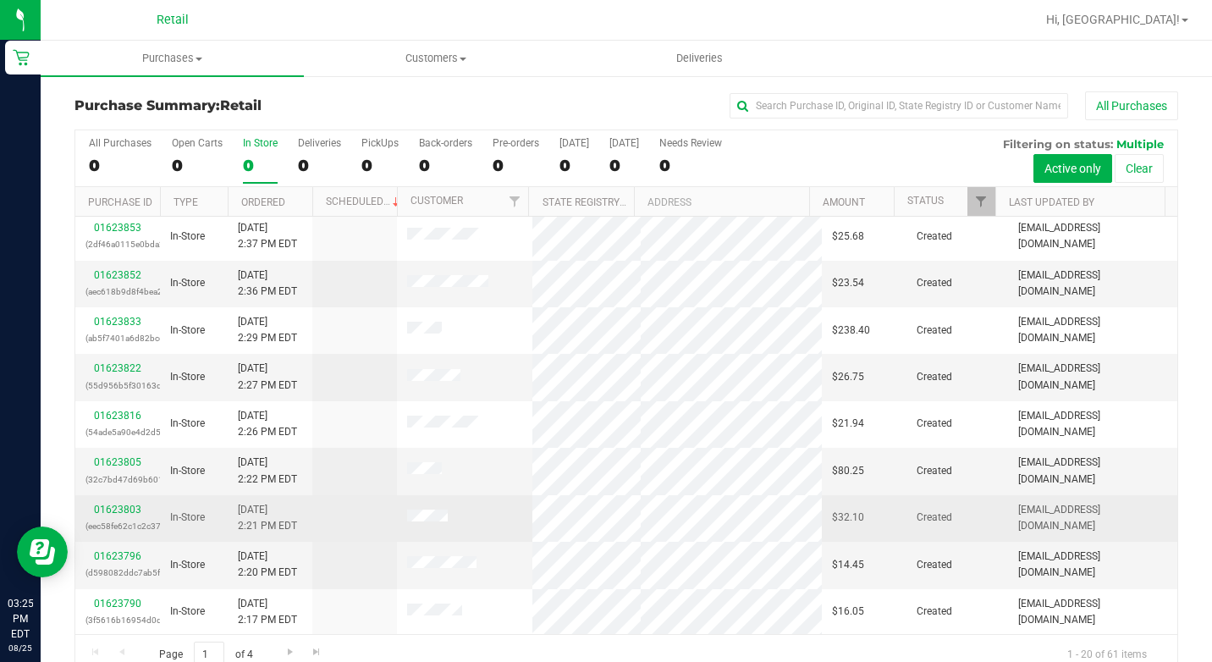
scroll to position [423, 0]
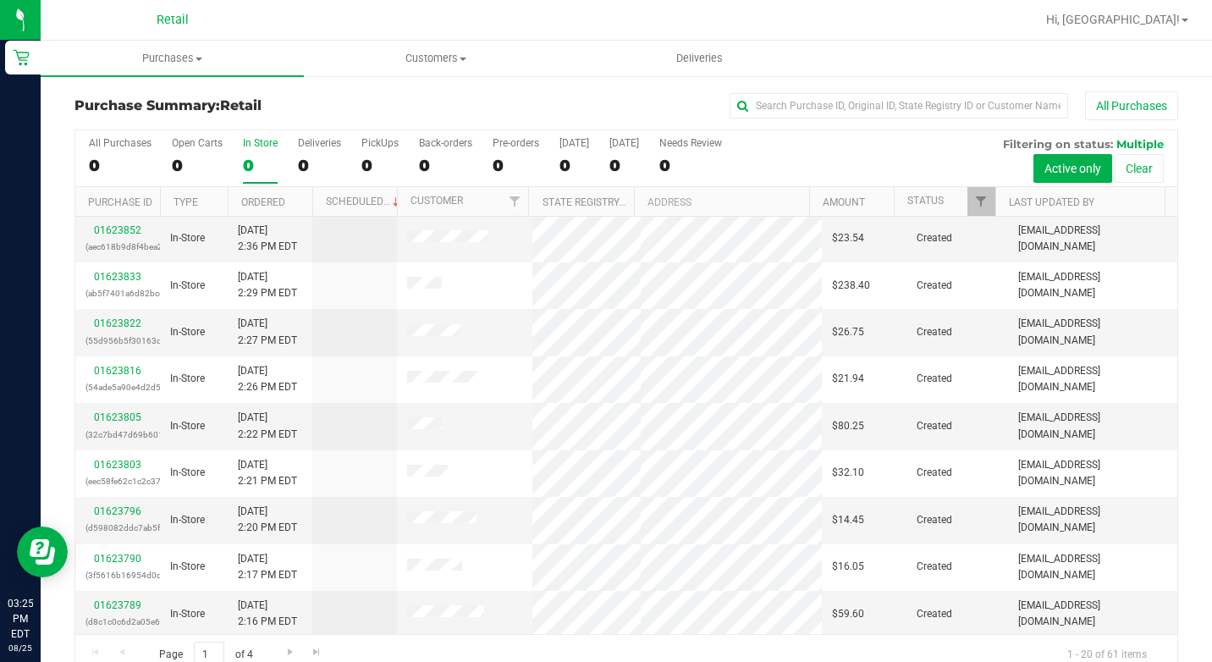
click at [906, 119] on div "All Purchases" at bounding box center [809, 105] width 735 height 29
click at [910, 106] on input "text" at bounding box center [898, 105] width 338 height 25
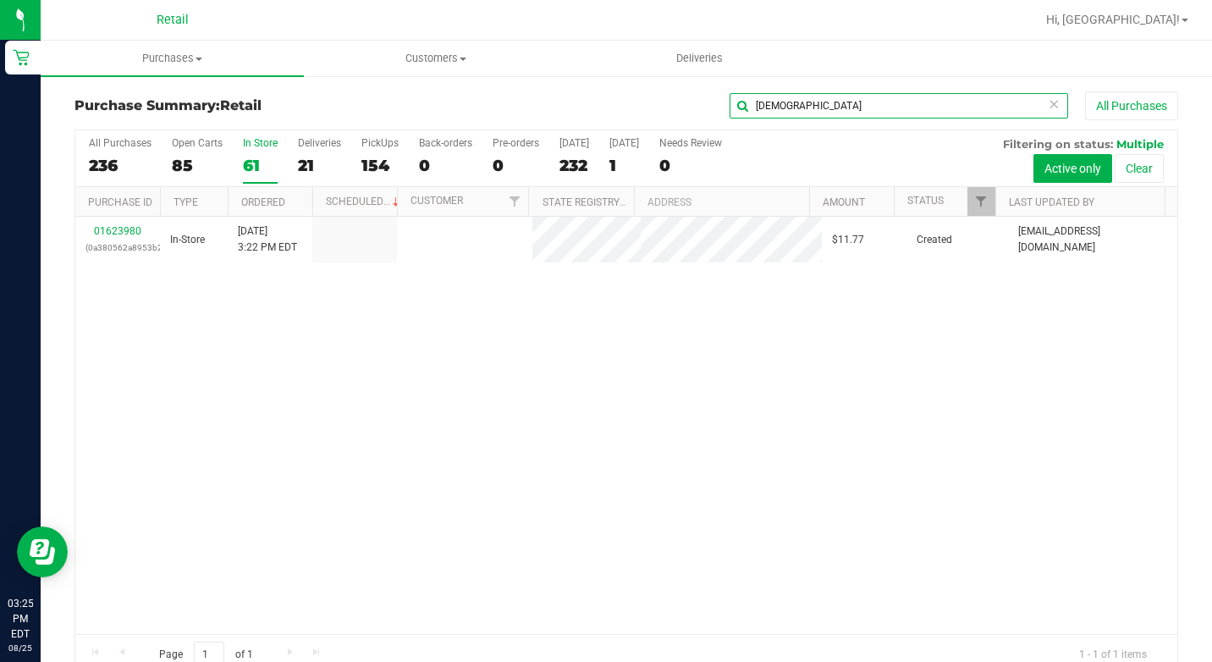
scroll to position [0, 0]
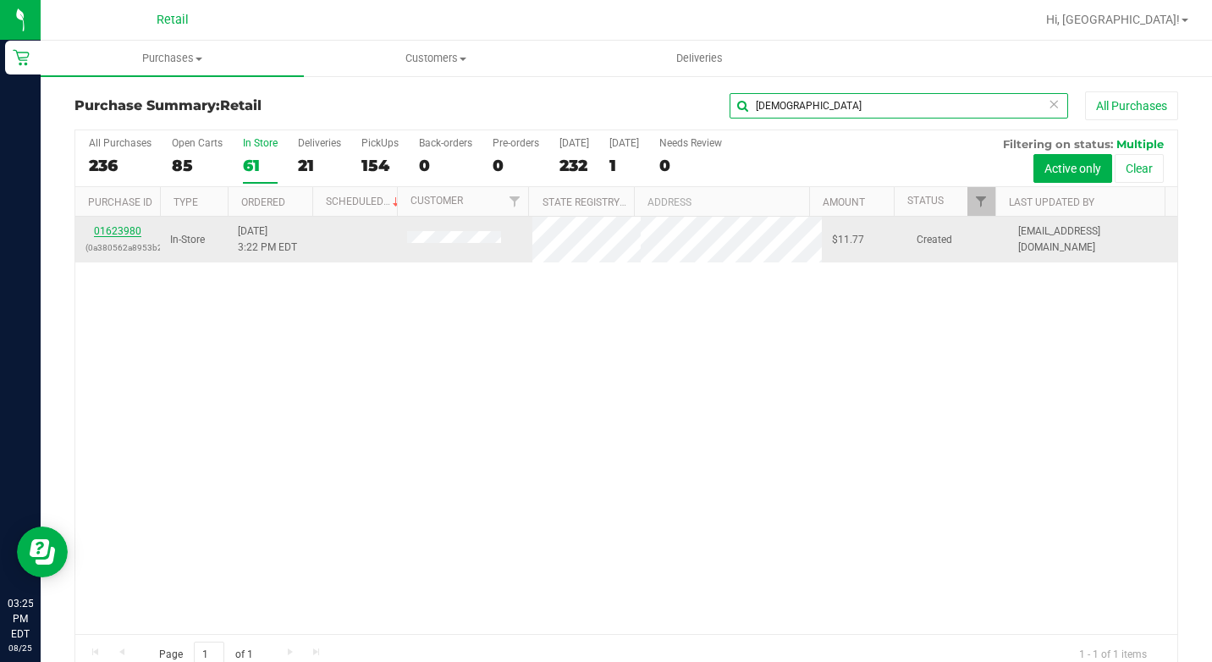
type input "christ"
click at [133, 228] on link "01623980" at bounding box center [117, 231] width 47 height 12
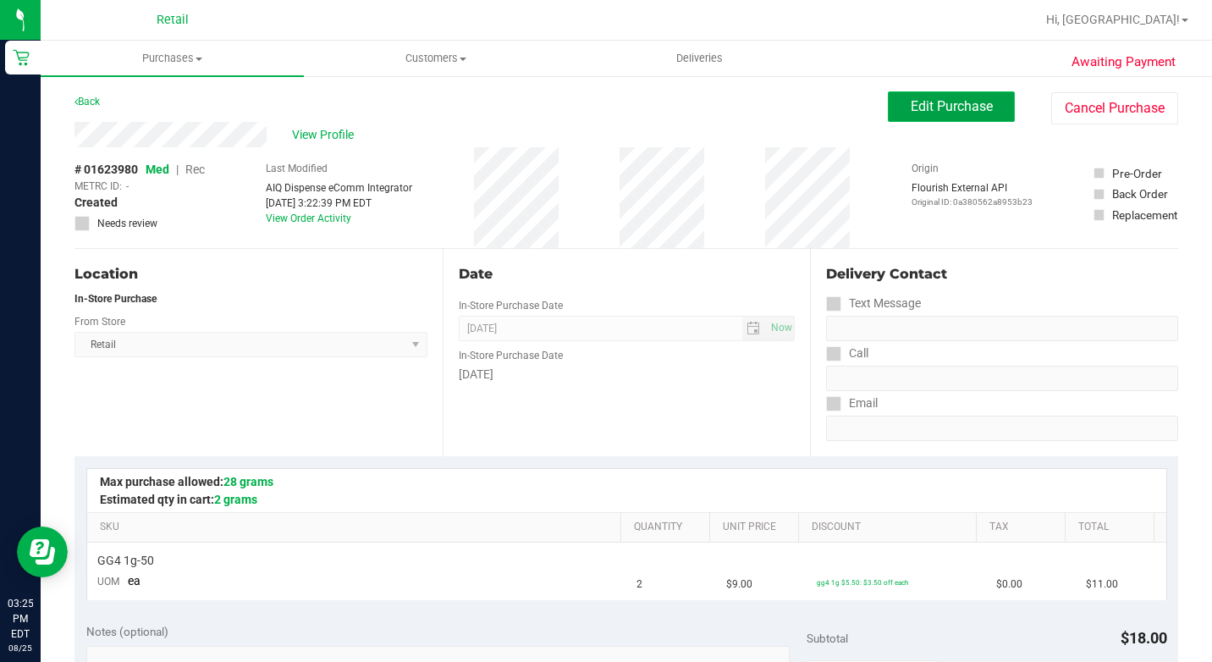
click at [930, 105] on span "Edit Purchase" at bounding box center [951, 106] width 82 height 16
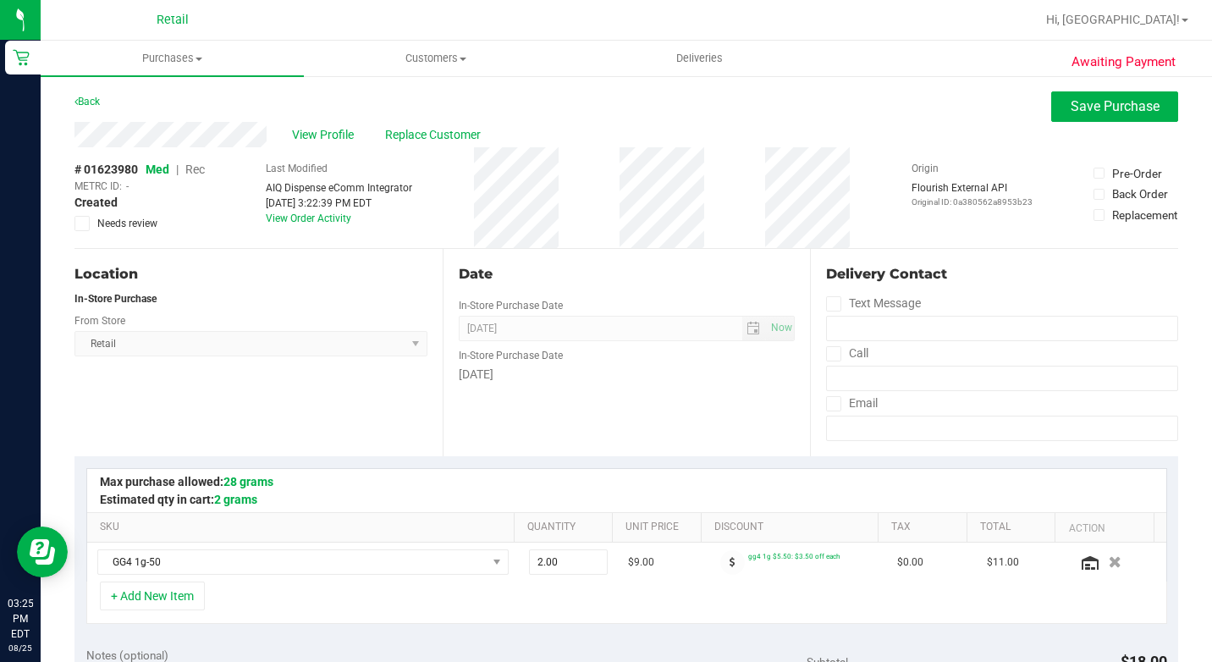
click at [205, 170] on span "Rec" at bounding box center [194, 169] width 19 height 14
click at [1086, 121] on button "Save Purchase" at bounding box center [1114, 106] width 127 height 30
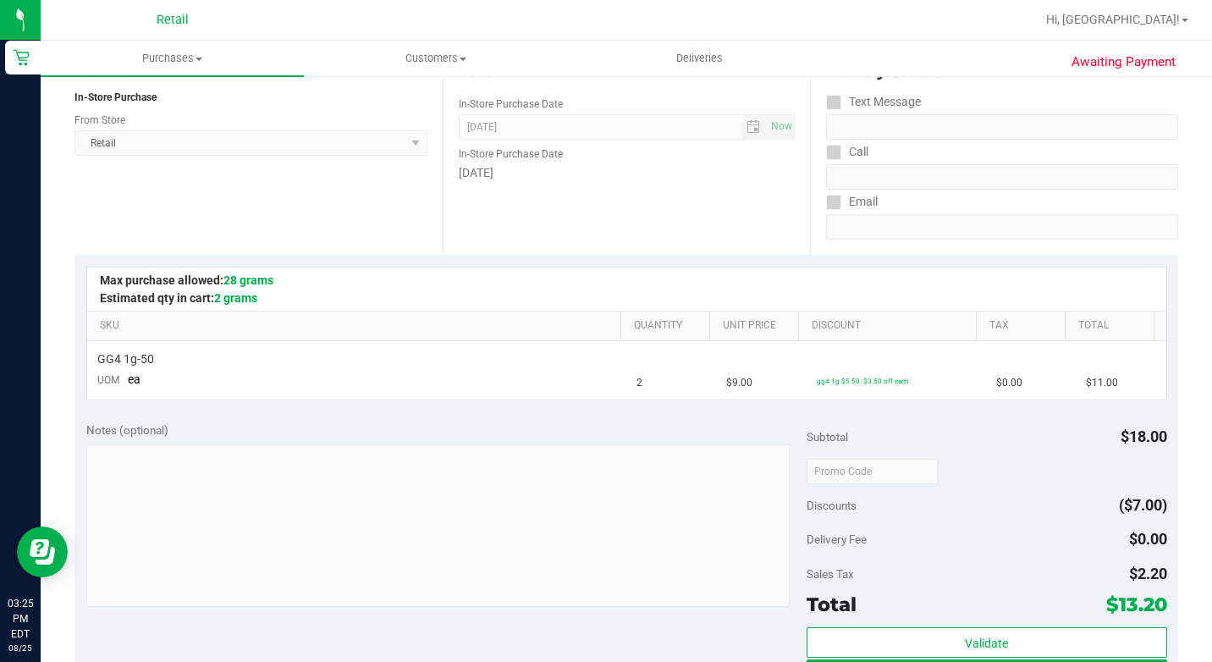
scroll to position [254, 0]
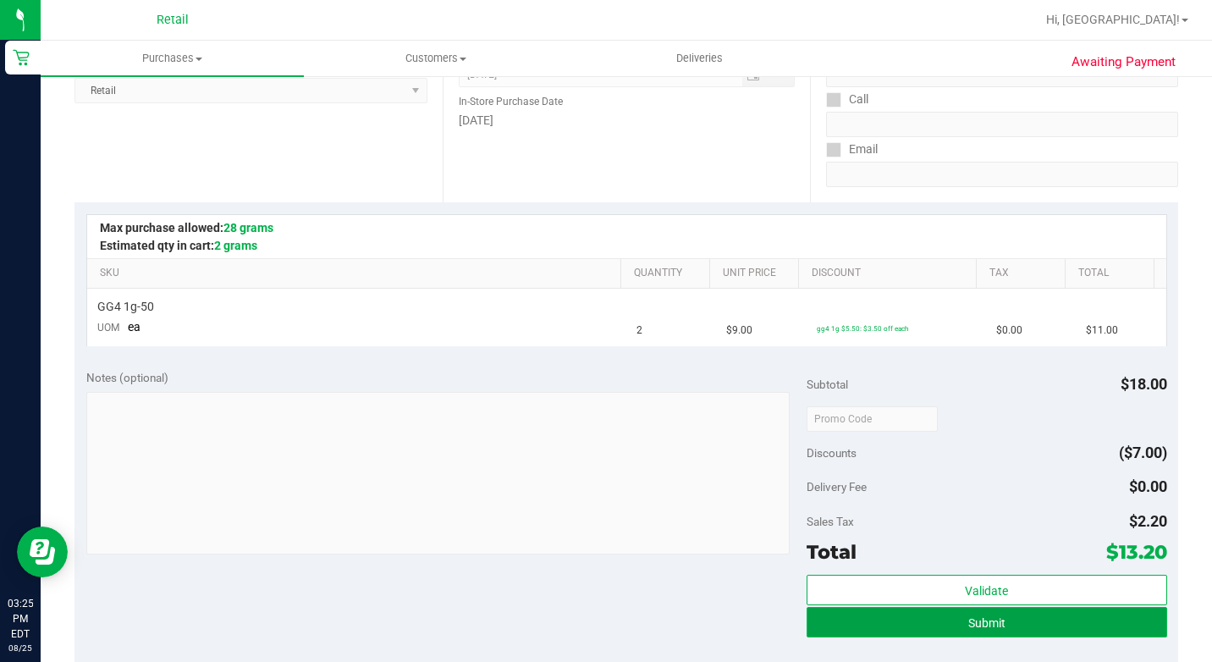
click at [928, 616] on button "Submit" at bounding box center [986, 622] width 360 height 30
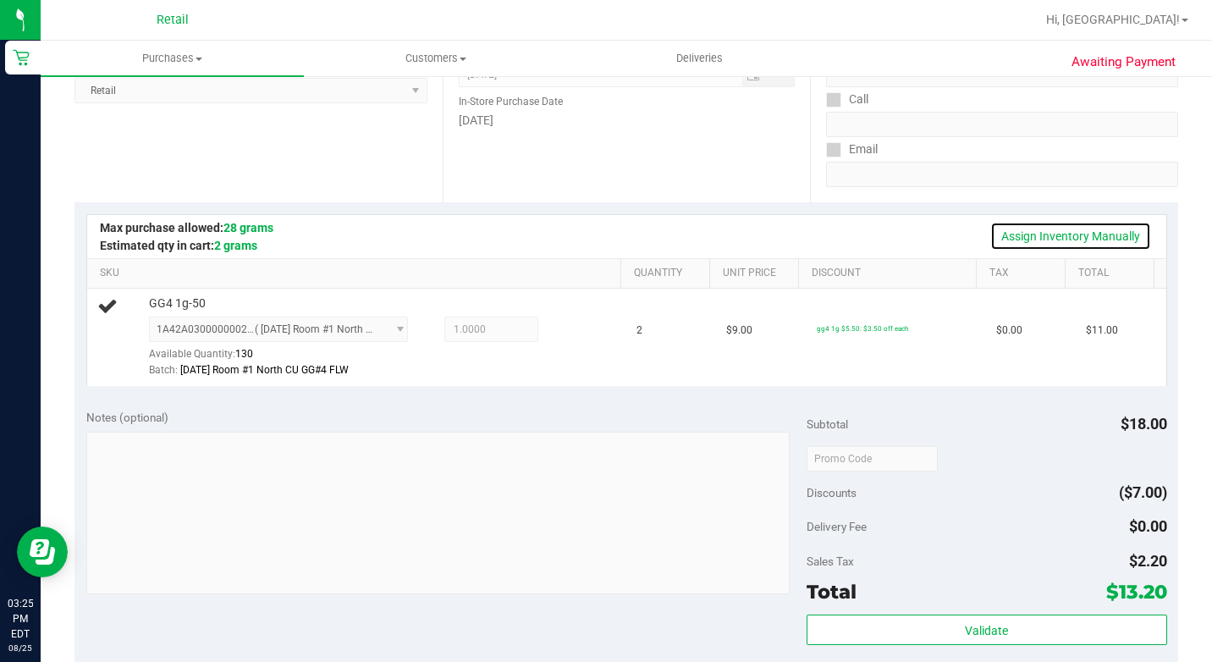
click at [1031, 237] on link "Assign Inventory Manually" at bounding box center [1070, 236] width 161 height 29
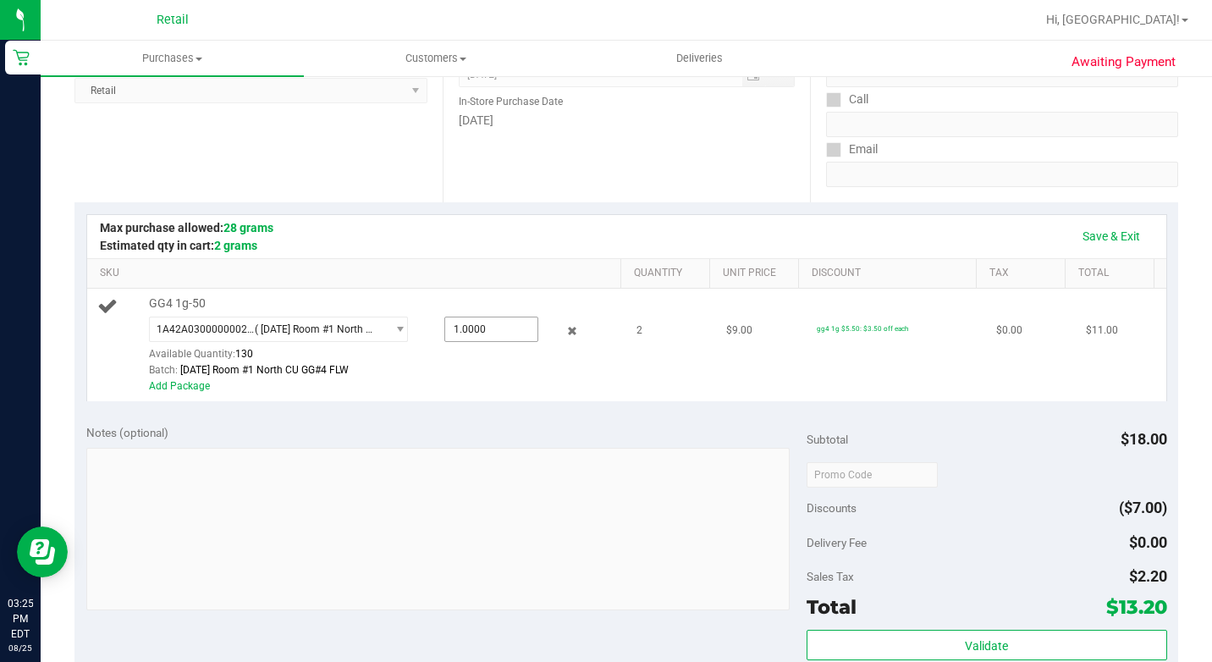
click at [447, 342] on span "1.0000 1" at bounding box center [490, 328] width 93 height 25
click at [447, 341] on input "1" at bounding box center [490, 329] width 91 height 24
type input "2"
type input "2.0000"
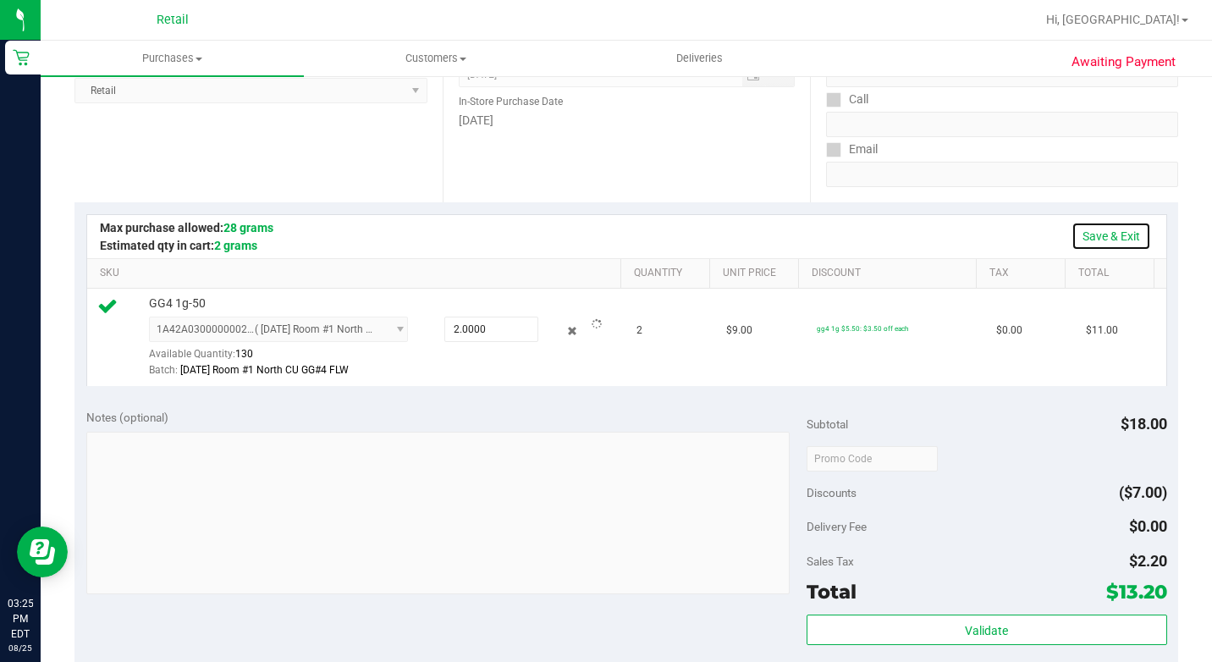
click at [1090, 233] on link "Save & Exit" at bounding box center [1111, 236] width 80 height 29
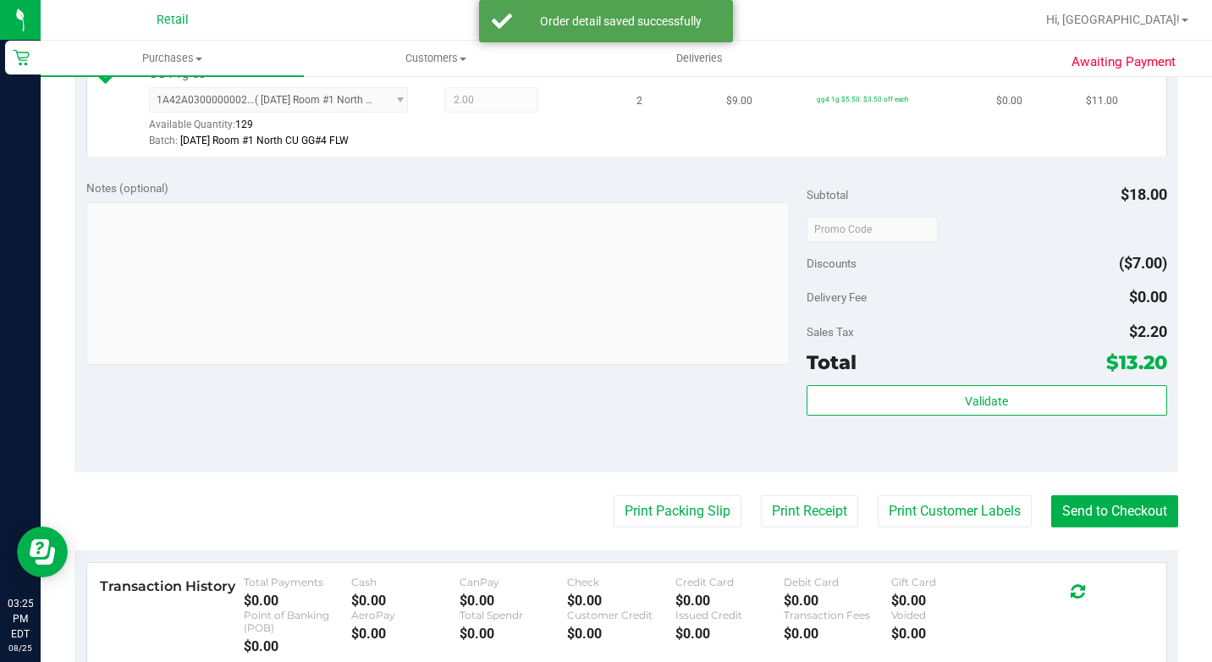
scroll to position [508, 0]
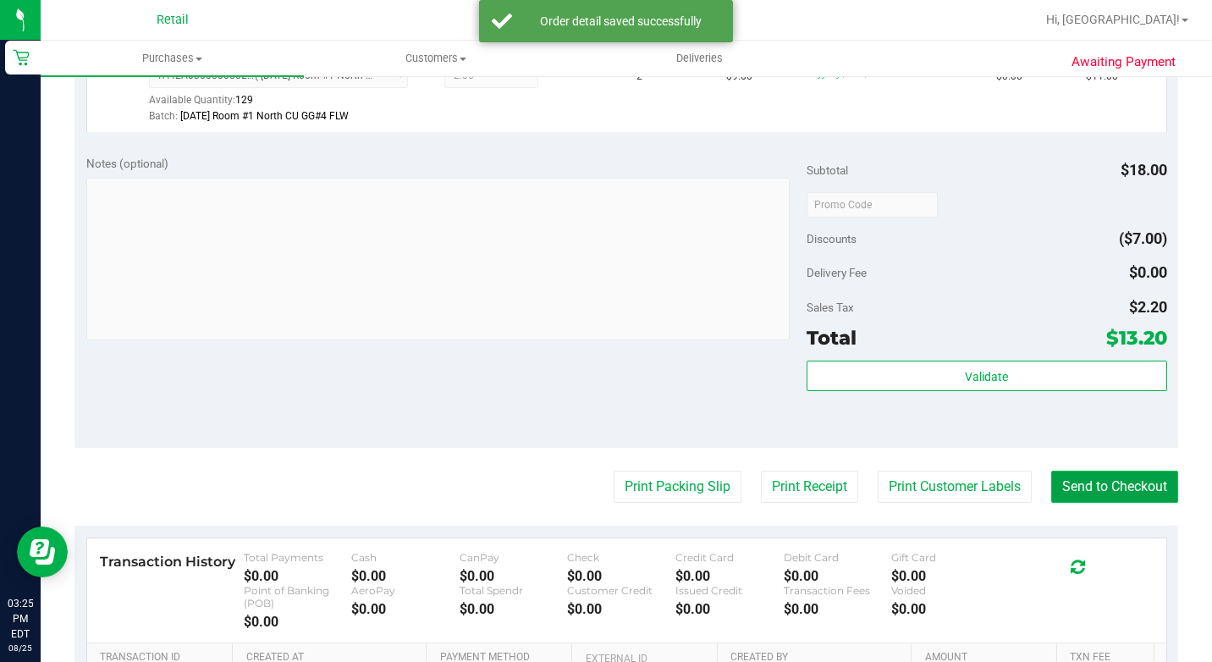
click at [1113, 503] on button "Send to Checkout" at bounding box center [1114, 486] width 127 height 32
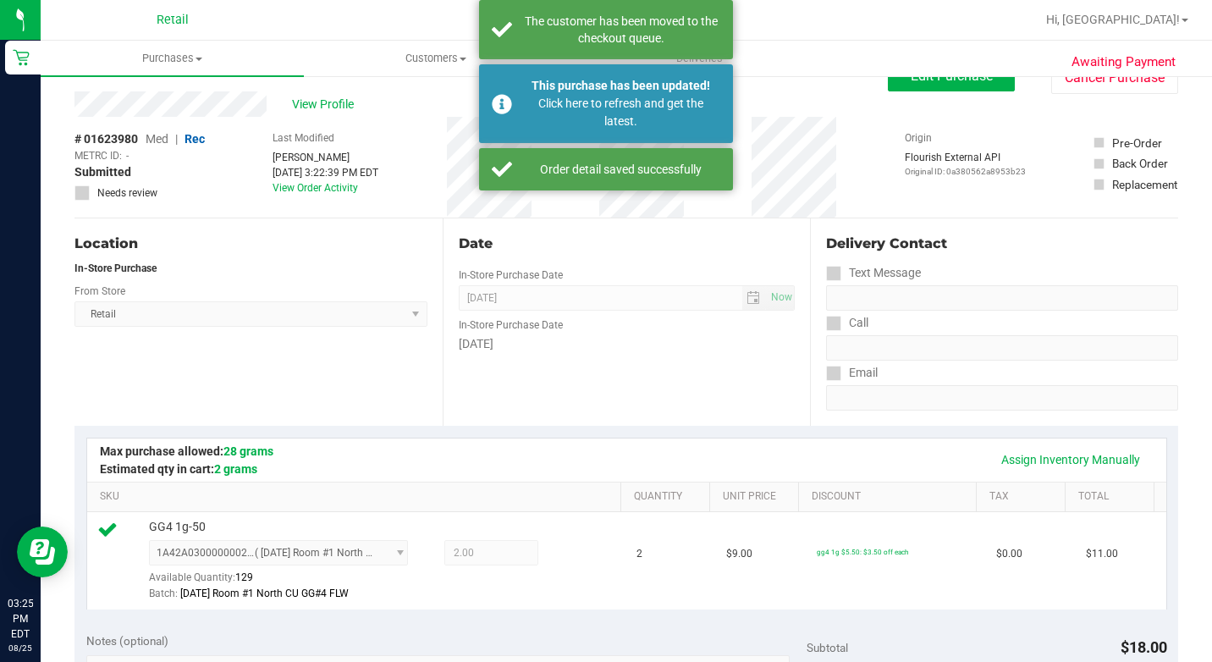
scroll to position [0, 0]
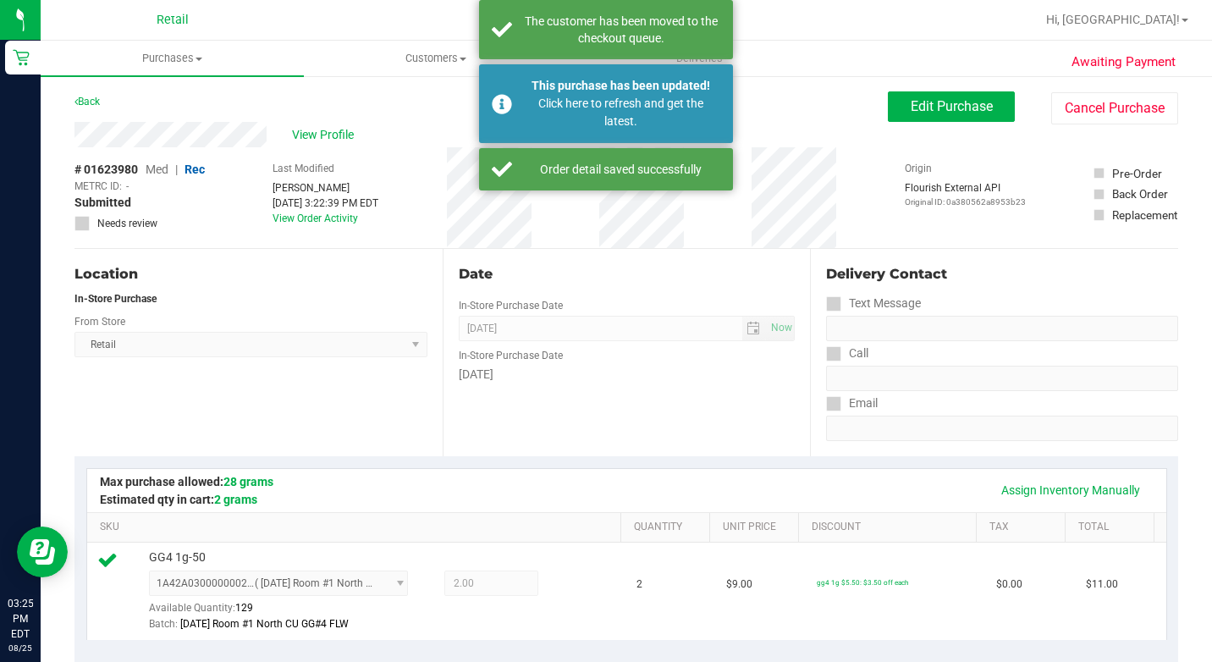
scroll to position [85, 0]
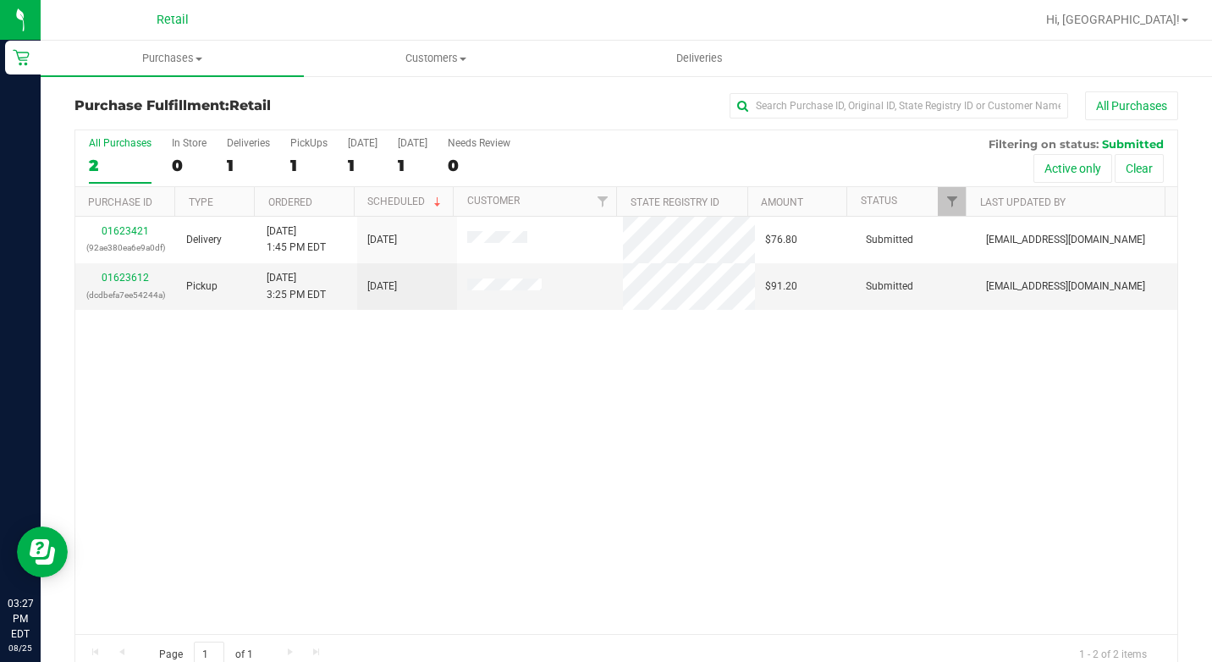
click at [790, 92] on div "Purchase Fulfillment: Retail All Purchases All Purchases 2 In Store 0 Deliverie…" at bounding box center [626, 383] width 1171 height 618
click at [160, 45] on uib-tab-heading "Purchases Summary of purchases Fulfillment All purchases" at bounding box center [172, 59] width 263 height 36
click at [180, 98] on span "Summary of purchases" at bounding box center [127, 102] width 173 height 14
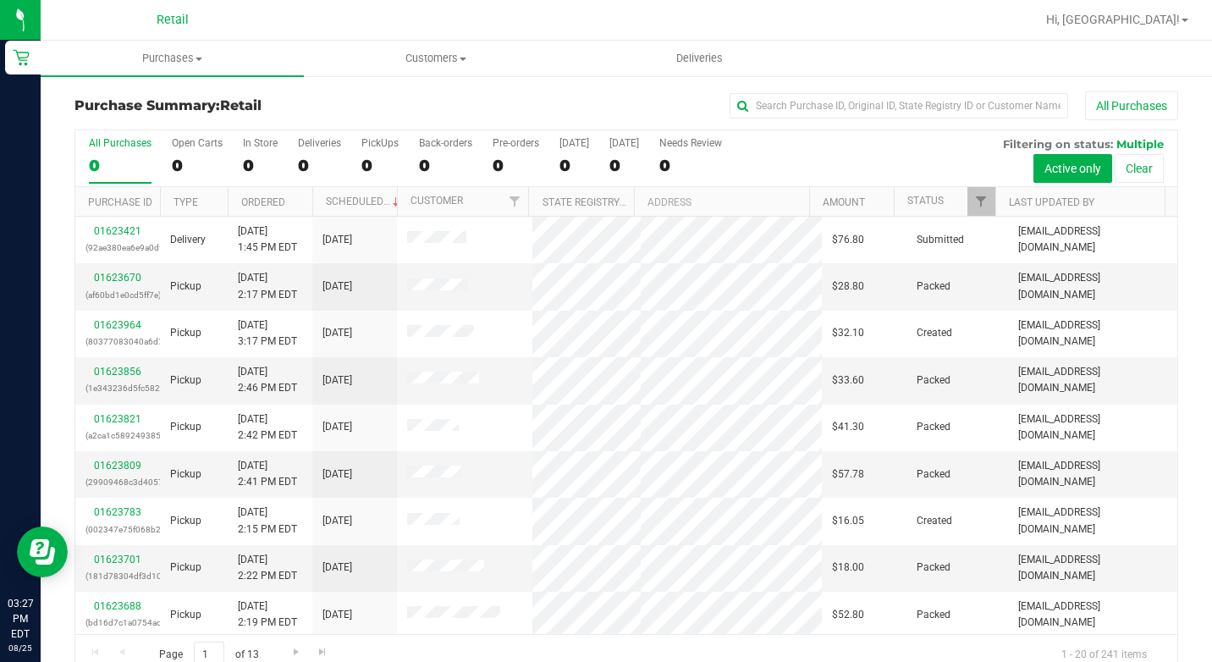
click at [822, 121] on div "Purchase Summary: Retail All Purchases" at bounding box center [625, 109] width 1103 height 37
click at [267, 156] on div "0" at bounding box center [260, 165] width 35 height 19
click at [0, 0] on input "In Store 0" at bounding box center [0, 0] width 0 height 0
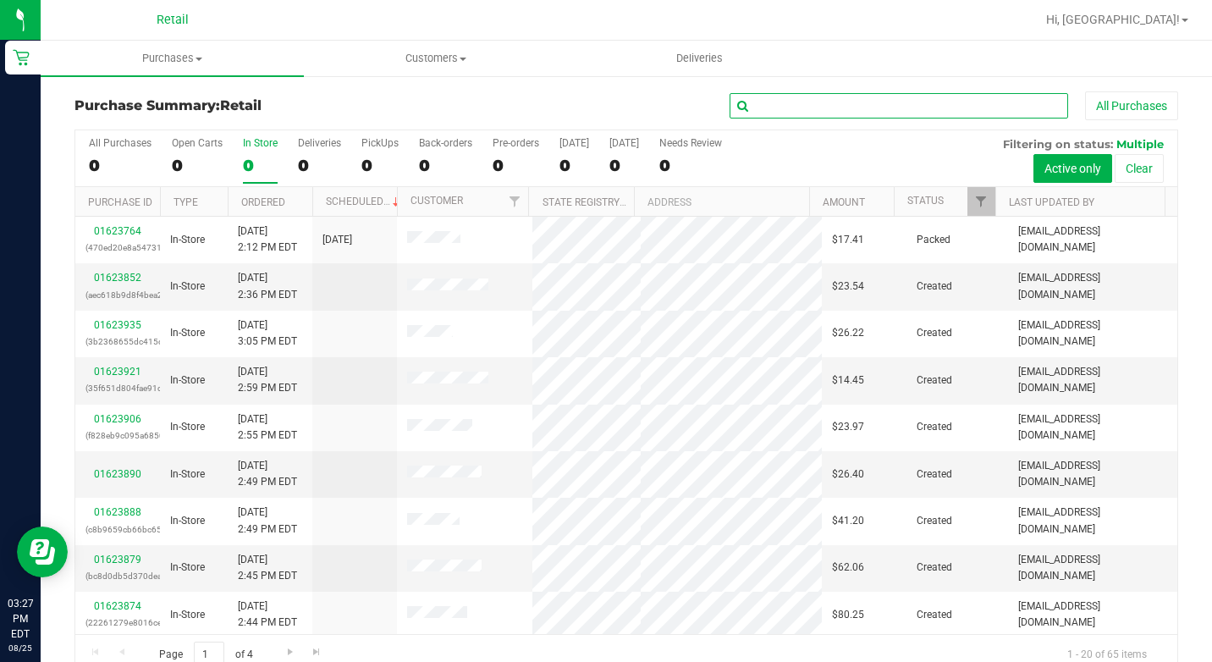
click at [844, 117] on input "text" at bounding box center [898, 105] width 338 height 25
type input "[PERSON_NAME]"
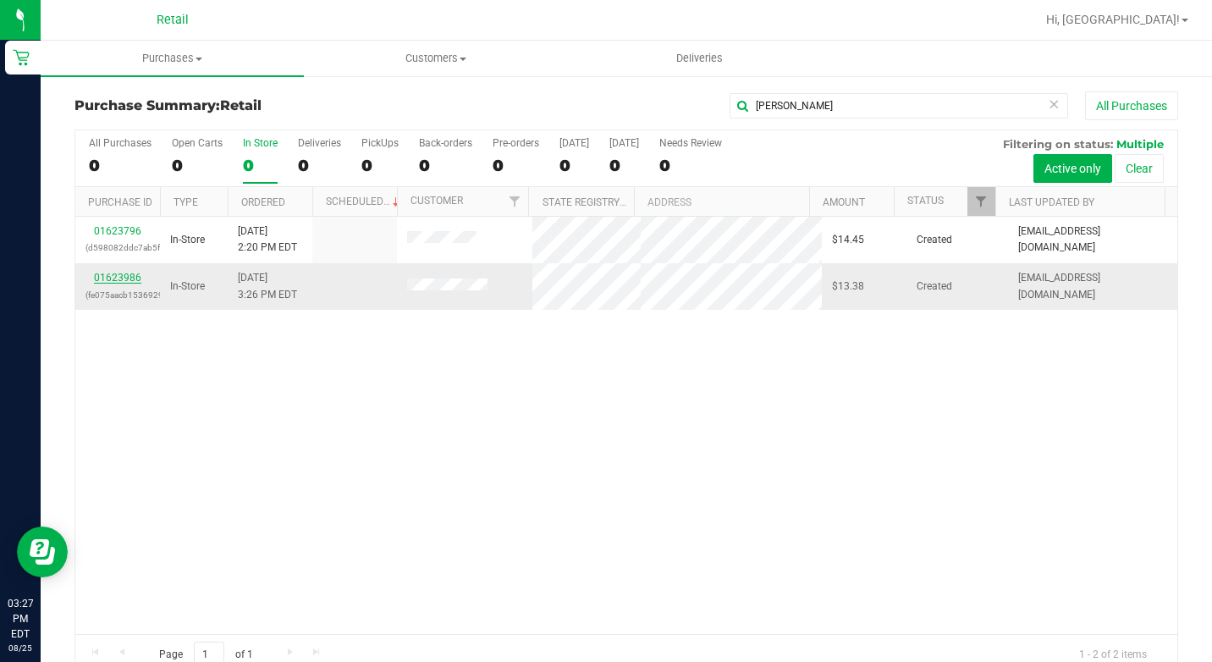
click at [127, 280] on link "01623986" at bounding box center [117, 278] width 47 height 12
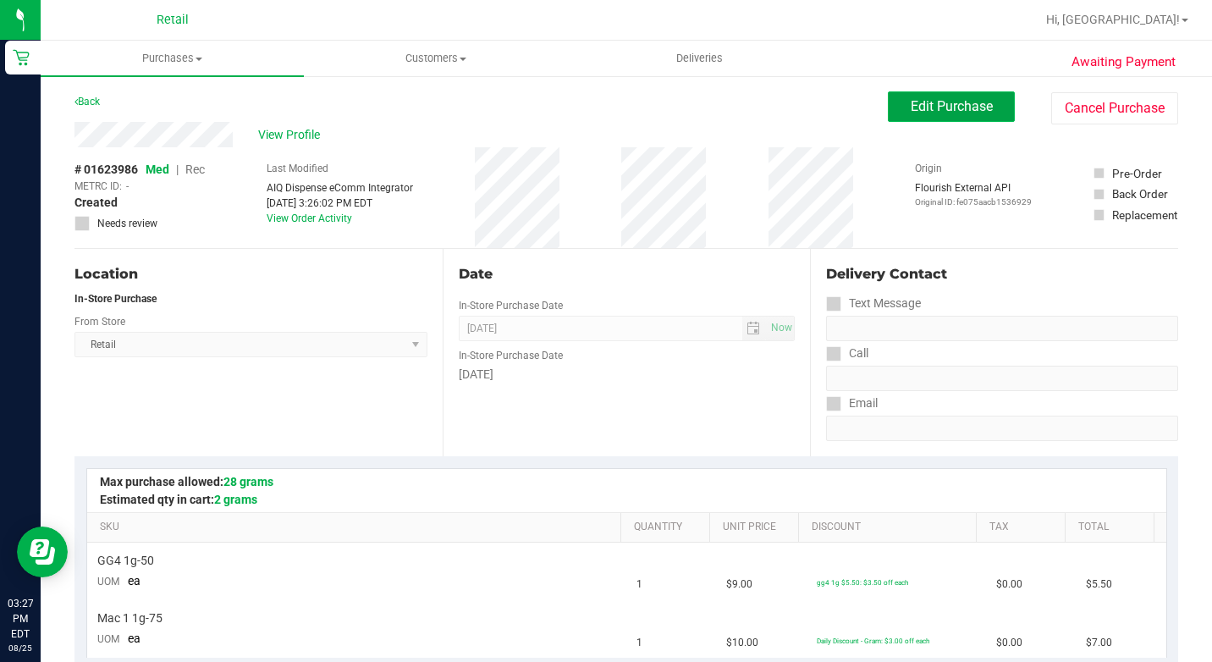
click at [927, 117] on button "Edit Purchase" at bounding box center [951, 106] width 127 height 30
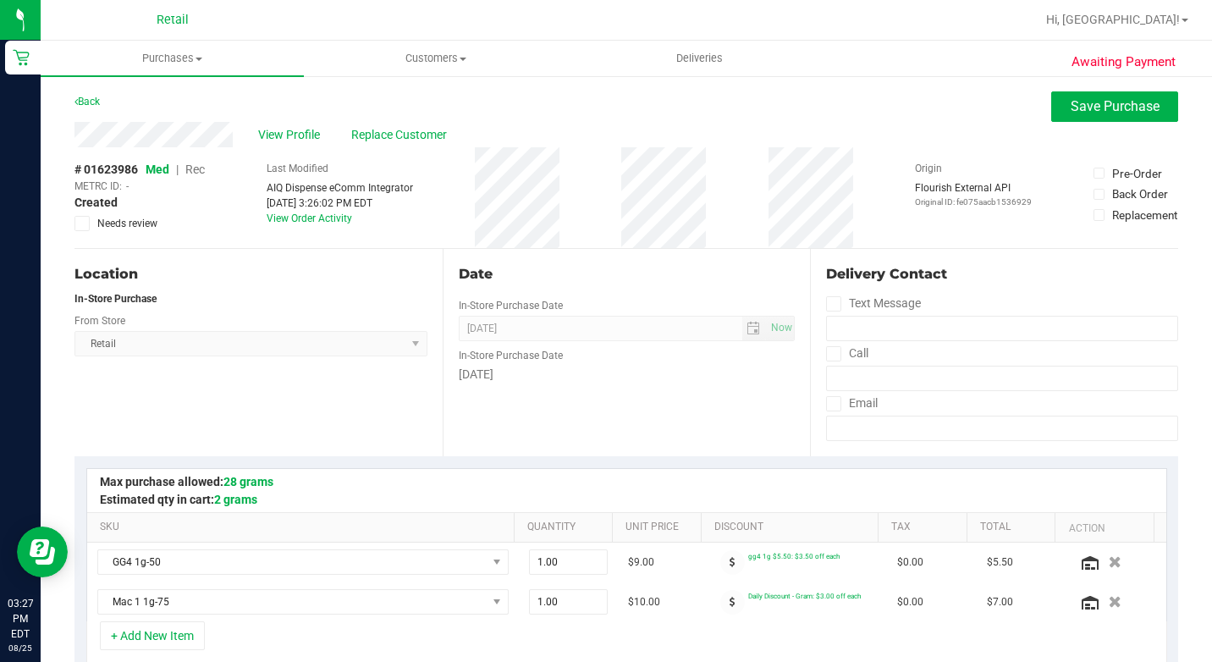
click at [197, 170] on span "Rec" at bounding box center [194, 169] width 19 height 14
click at [203, 161] on div "# 01623986 Med | Rec METRC ID: - Created Needs review" at bounding box center [139, 196] width 130 height 70
click at [1119, 95] on button "Save Purchase" at bounding box center [1114, 106] width 127 height 30
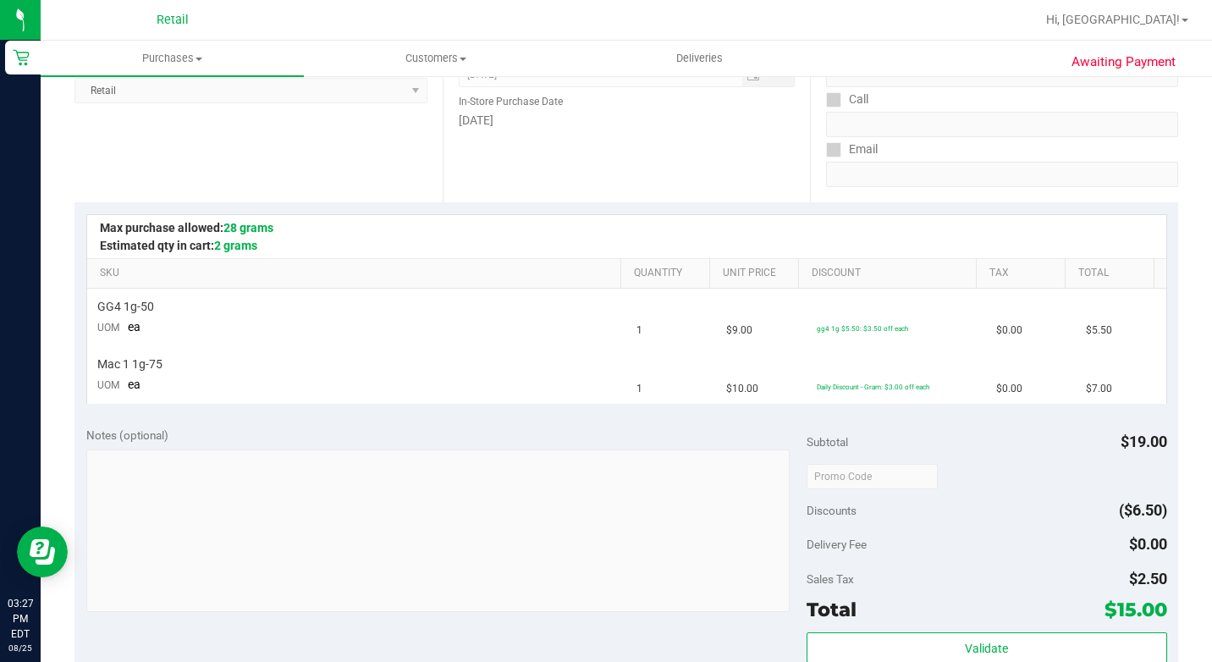
scroll to position [338, 0]
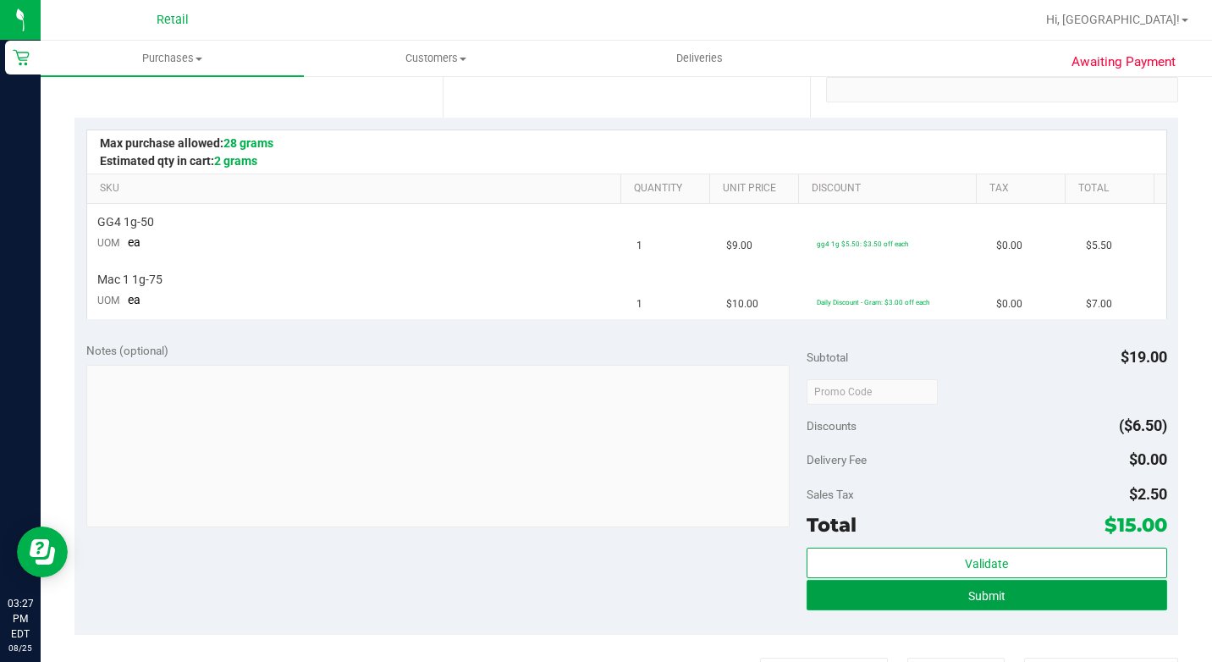
click at [920, 581] on button "Submit" at bounding box center [986, 595] width 360 height 30
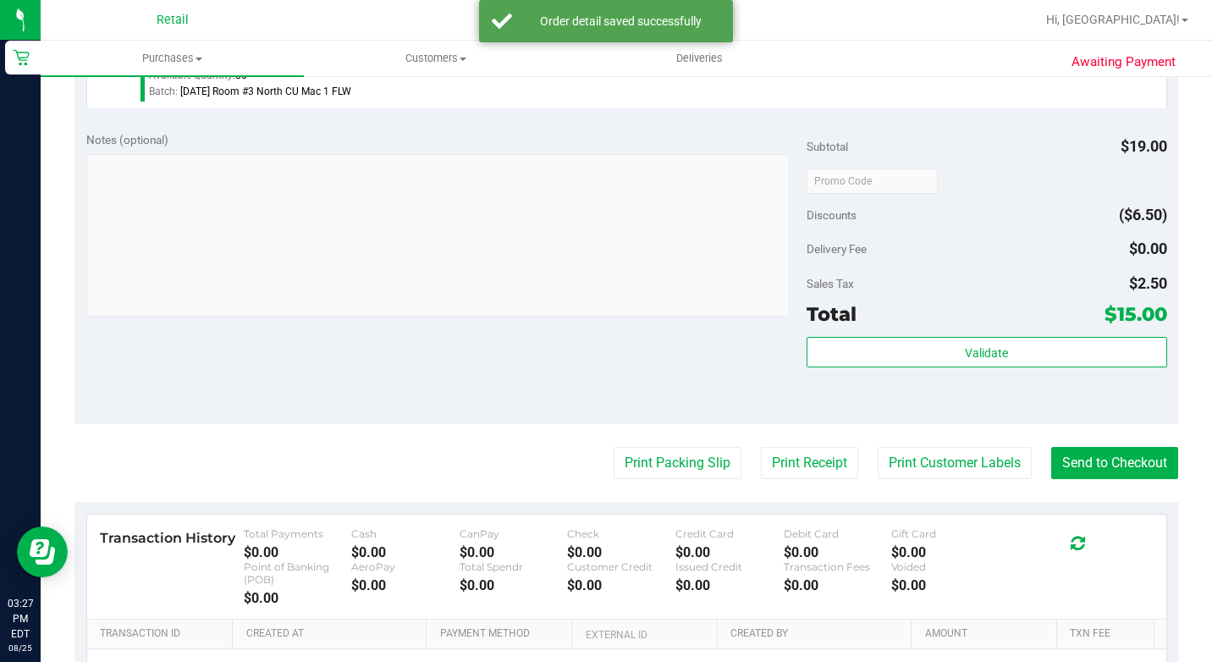
scroll to position [761, 0]
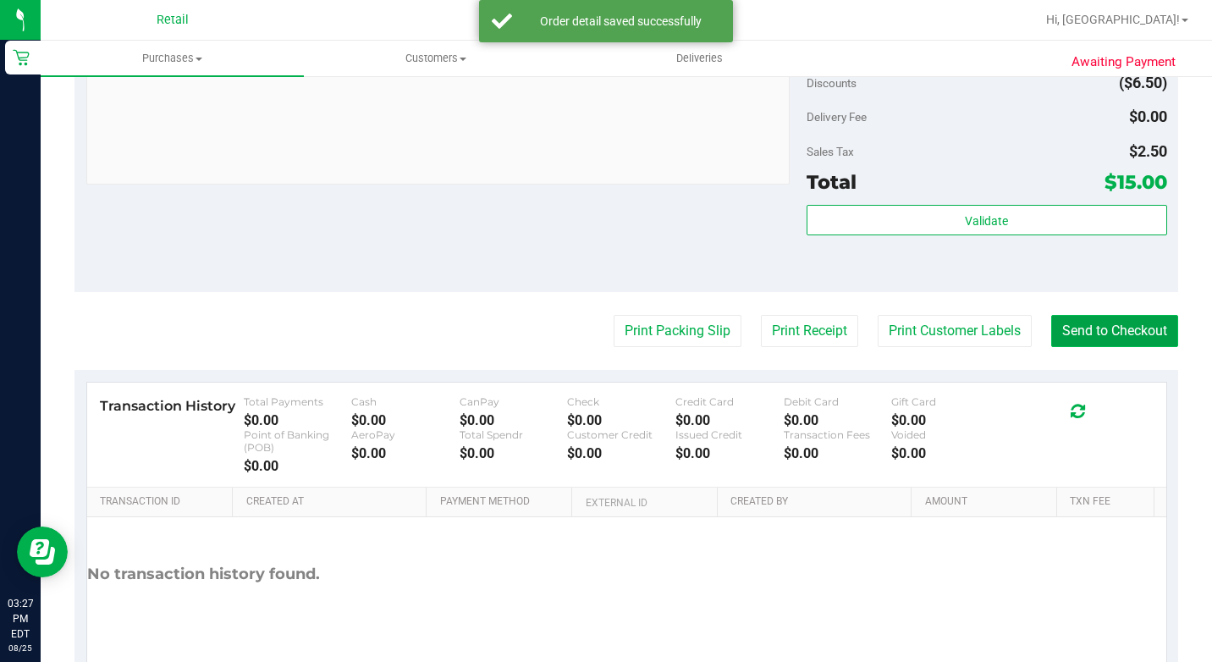
click at [1134, 347] on button "Send to Checkout" at bounding box center [1114, 331] width 127 height 32
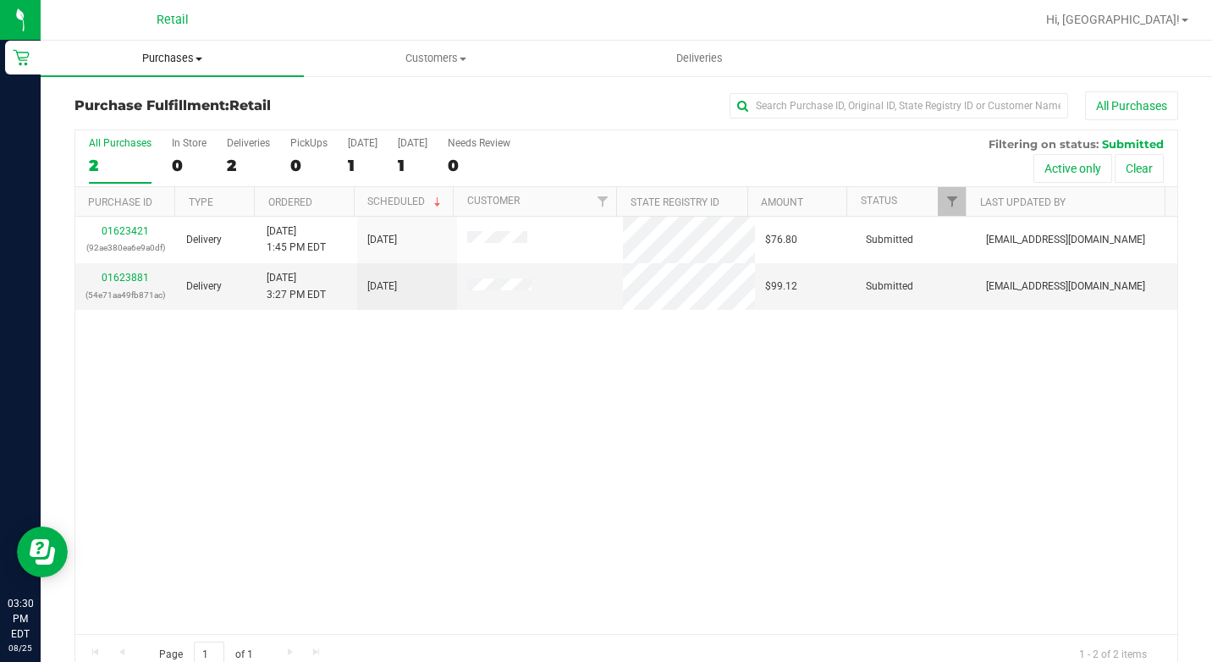
click at [248, 62] on span "Purchases" at bounding box center [172, 58] width 263 height 15
click at [195, 105] on span "Summary of purchases" at bounding box center [127, 102] width 173 height 14
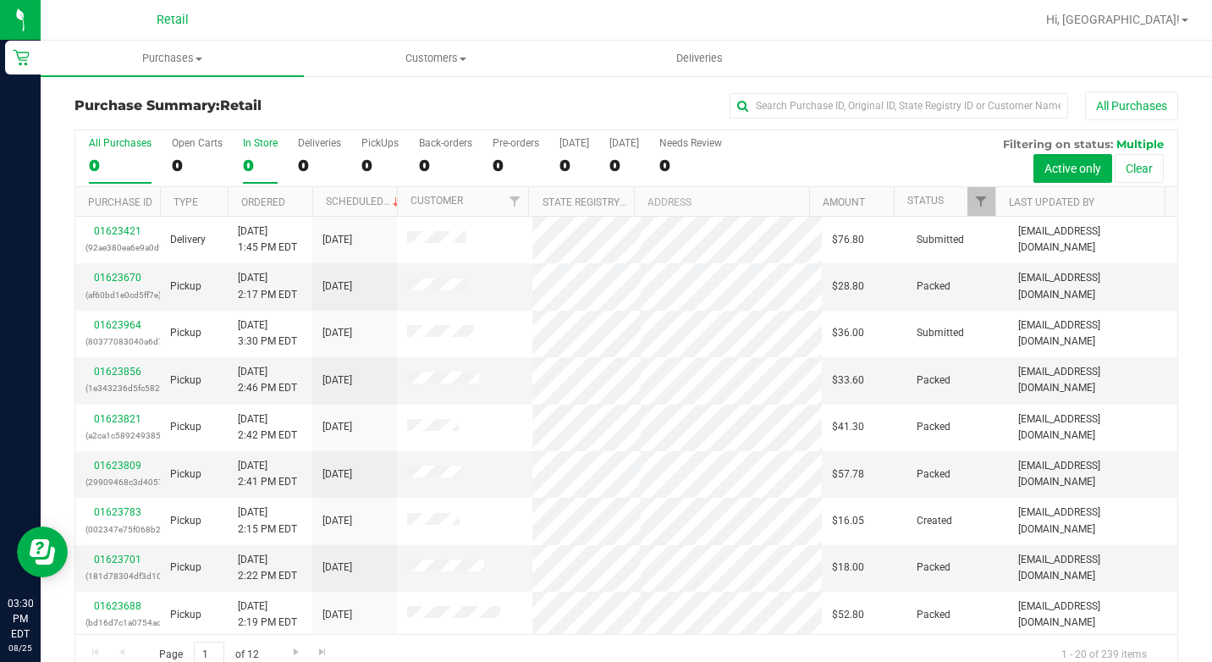
click at [272, 154] on label "In Store 0" at bounding box center [260, 160] width 35 height 47
click at [0, 0] on input "In Store 0" at bounding box center [0, 0] width 0 height 0
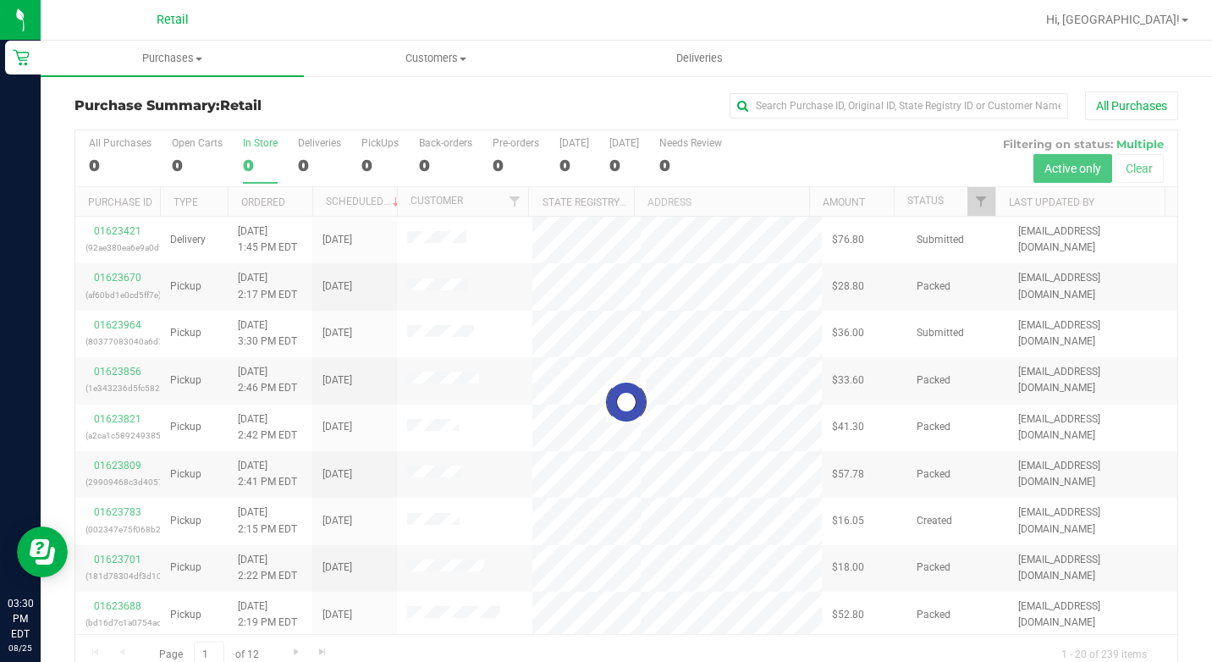
click at [272, 154] on label "In Store 0" at bounding box center [260, 160] width 35 height 47
click at [0, 0] on input "In Store 0" at bounding box center [0, 0] width 0 height 0
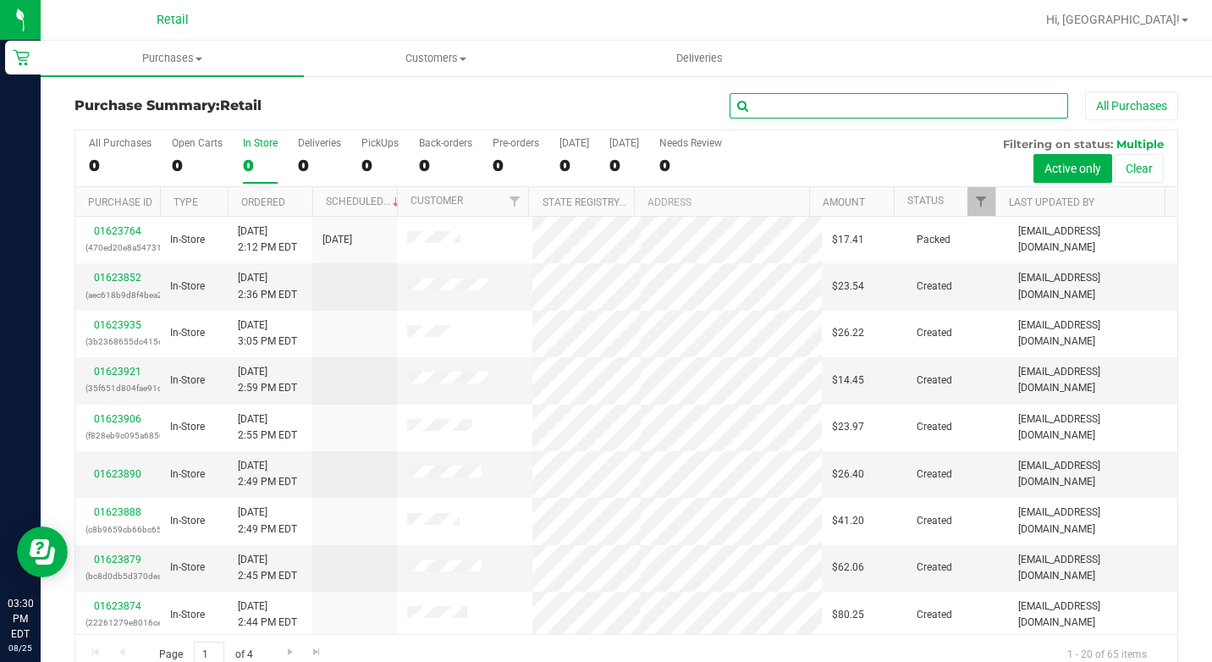
click at [771, 107] on input "text" at bounding box center [898, 105] width 338 height 25
type input "v"
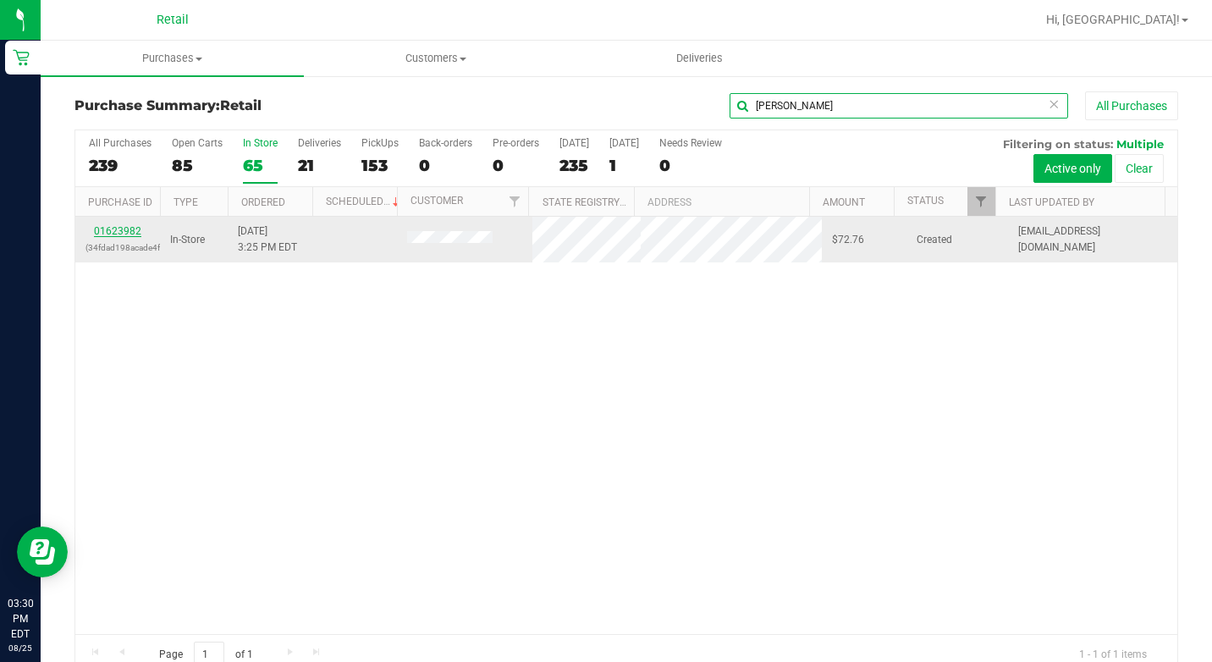
type input "[PERSON_NAME]"
click at [124, 232] on link "01623982" at bounding box center [117, 231] width 47 height 12
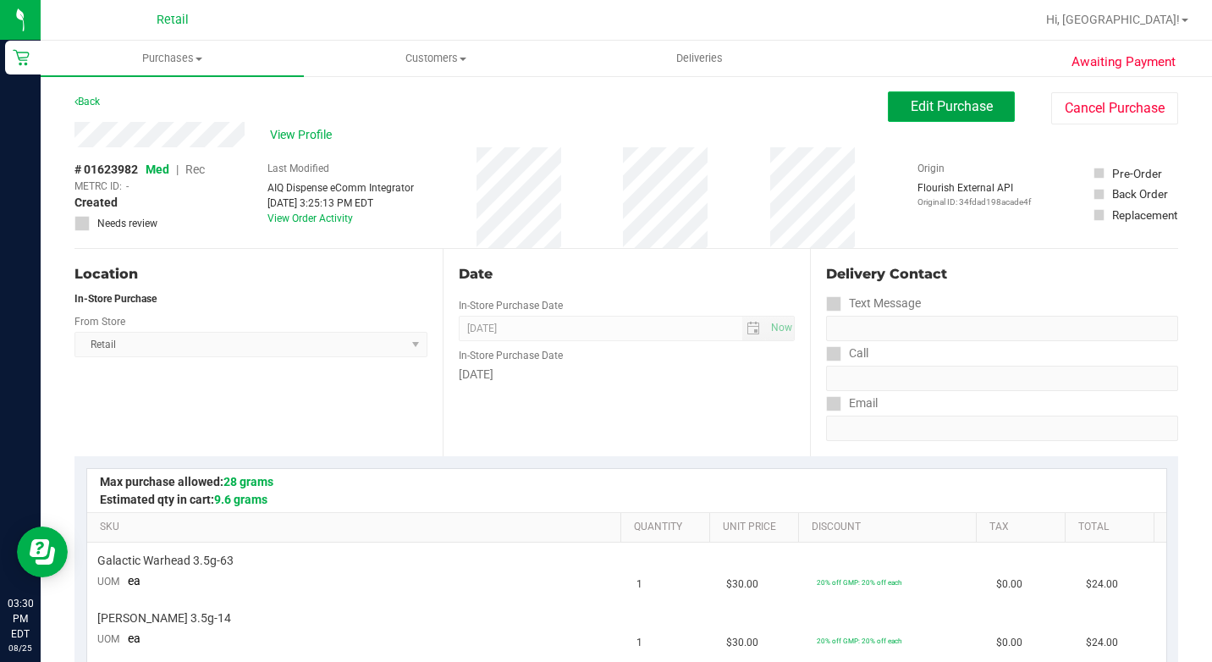
click at [995, 109] on button "Edit Purchase" at bounding box center [951, 106] width 127 height 30
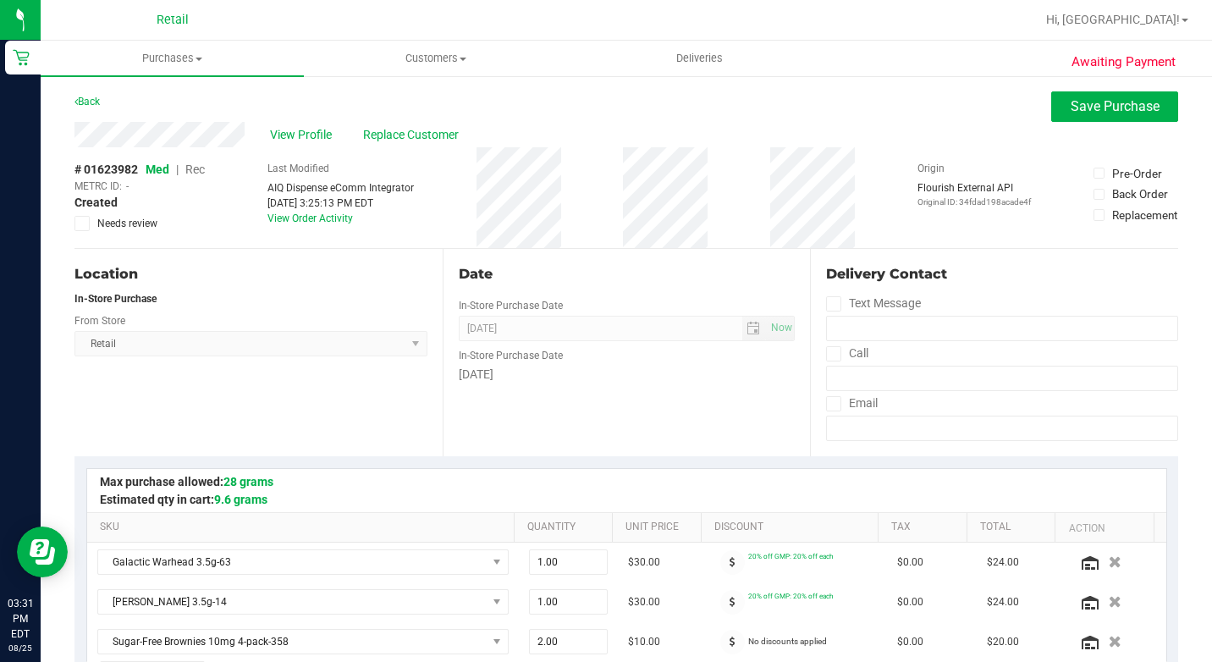
click at [189, 170] on span "Rec" at bounding box center [194, 169] width 19 height 14
click at [1036, 102] on div "Back Save Purchase" at bounding box center [625, 106] width 1103 height 30
click at [1078, 114] on button "Save Purchase" at bounding box center [1114, 106] width 127 height 30
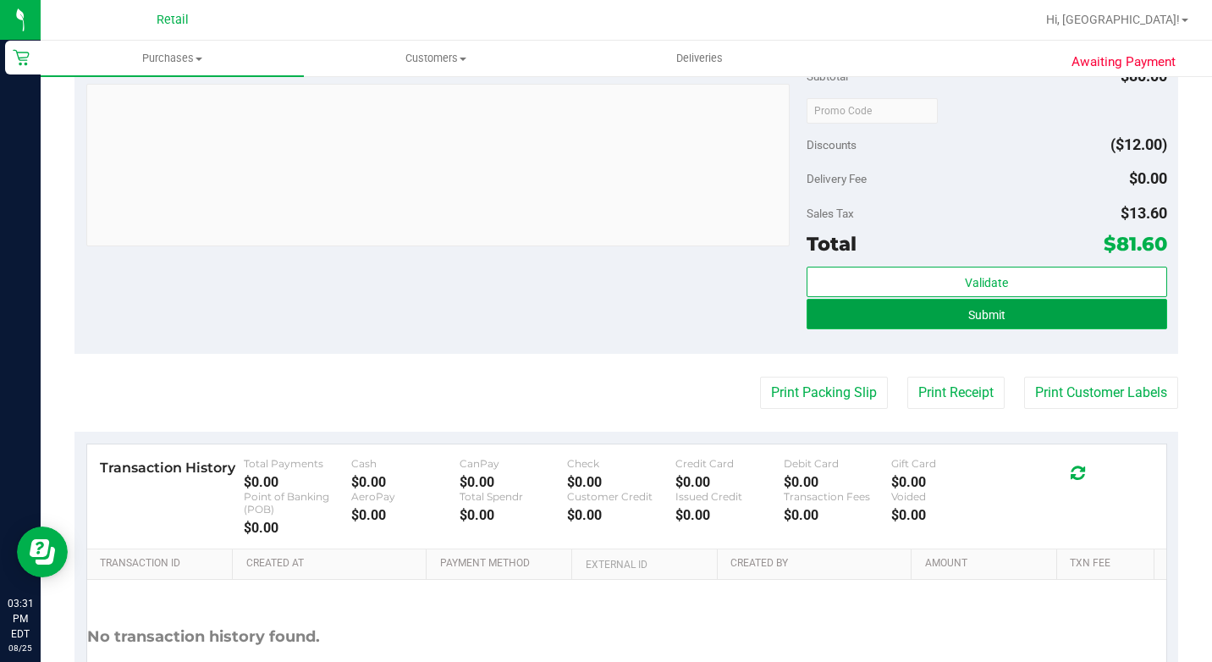
click at [1026, 322] on button "Submit" at bounding box center [986, 314] width 360 height 30
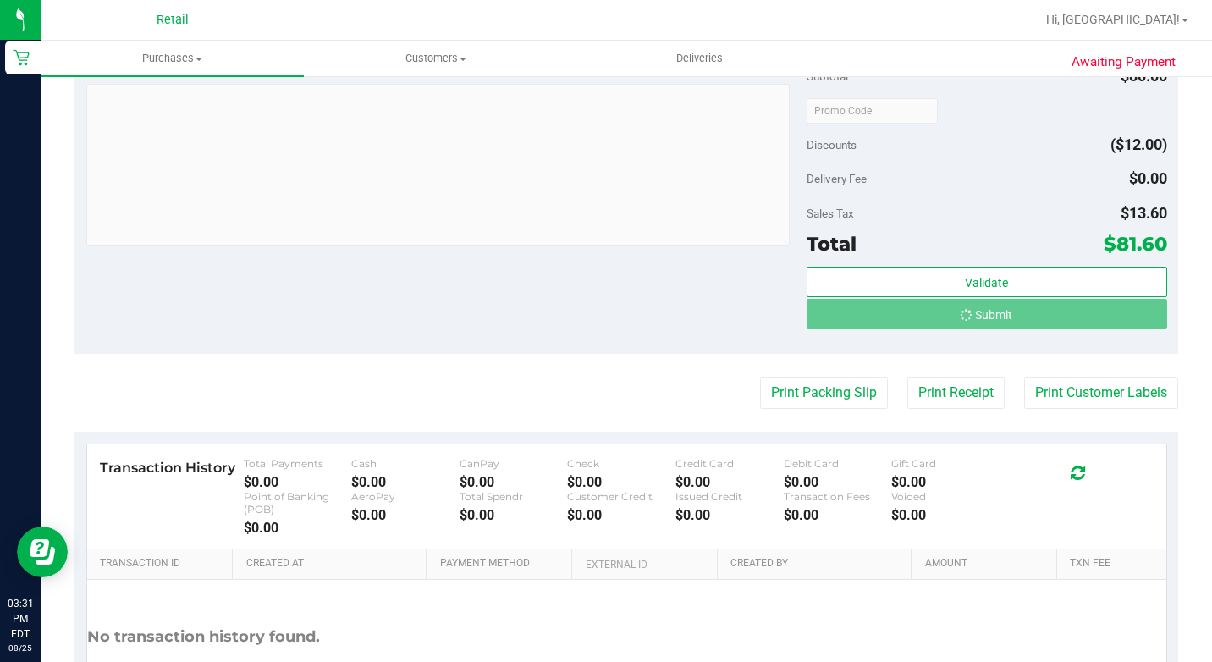
scroll to position [254, 0]
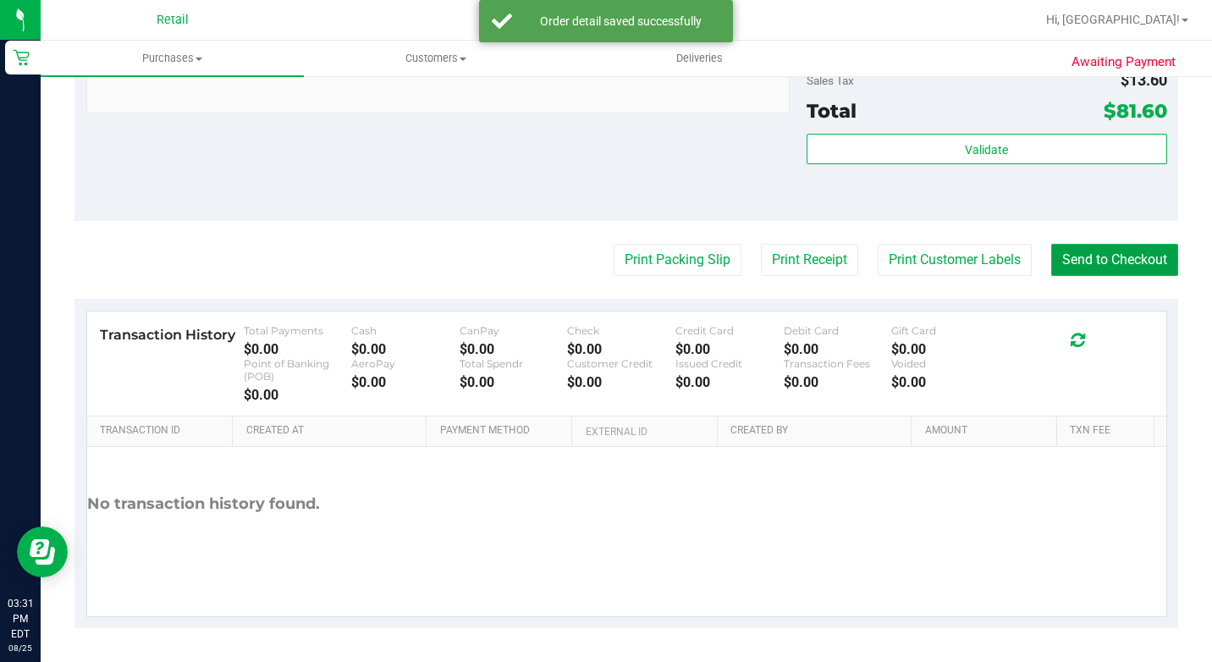
click at [1108, 276] on button "Send to Checkout" at bounding box center [1114, 260] width 127 height 32
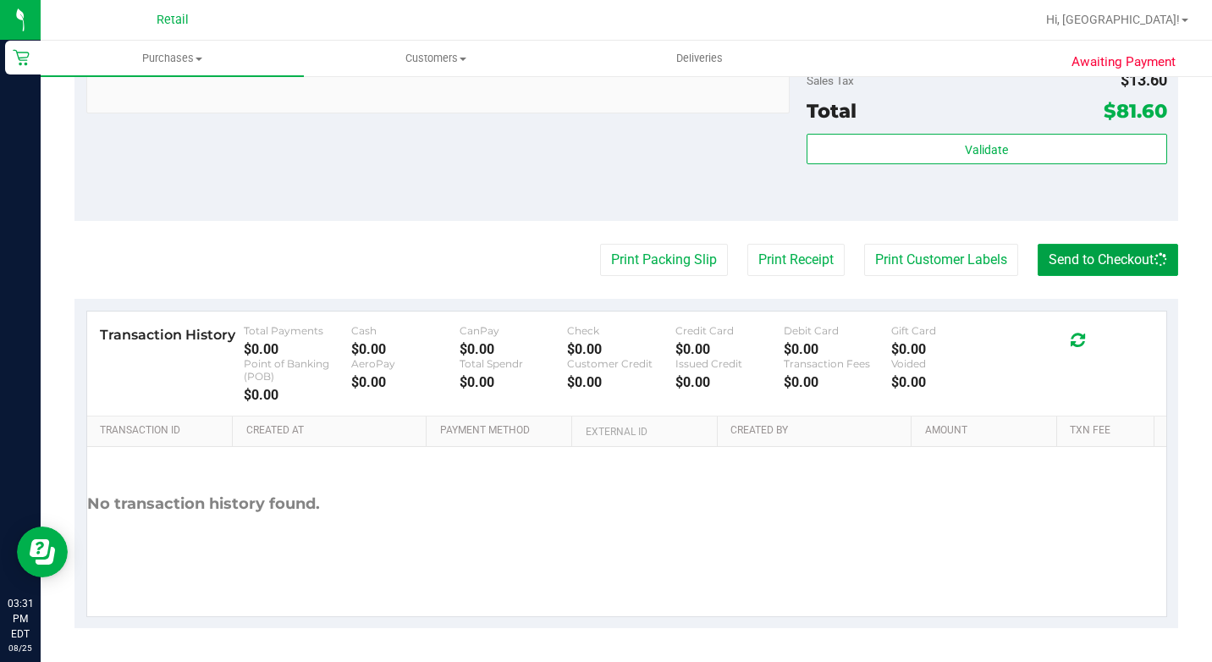
scroll to position [508, 0]
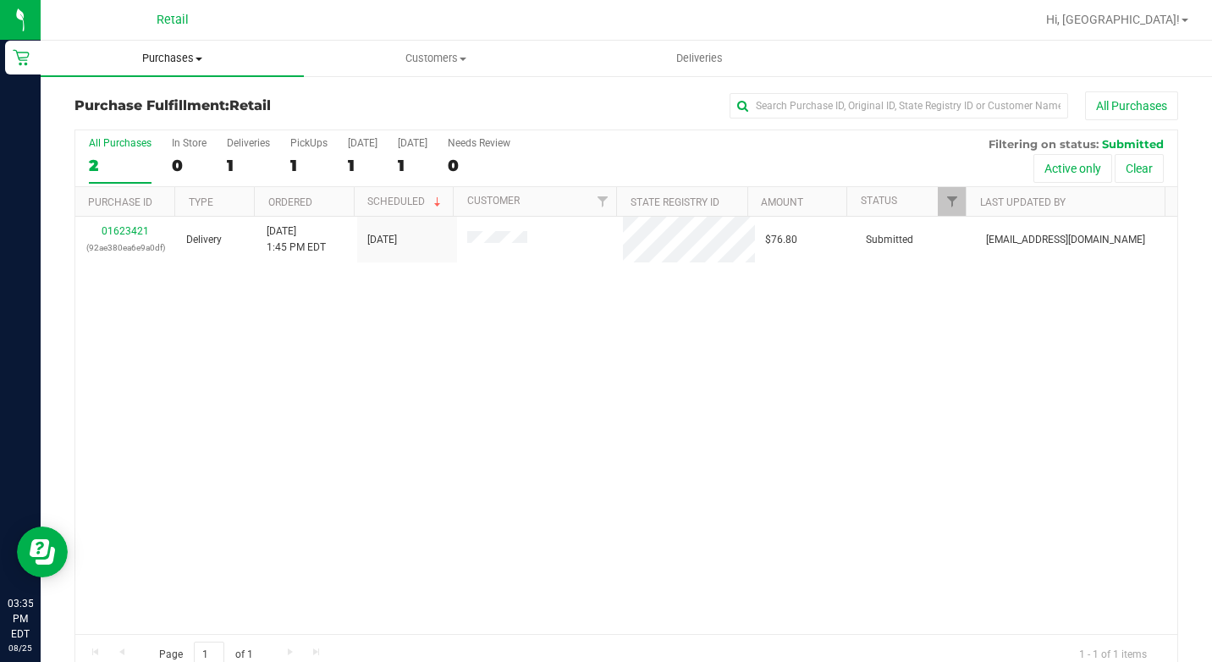
drag, startPoint x: 205, startPoint y: 52, endPoint x: 205, endPoint y: 62, distance: 10.2
click at [205, 52] on span "Purchases" at bounding box center [172, 58] width 263 height 15
click at [190, 106] on span "Summary of purchases" at bounding box center [127, 102] width 173 height 14
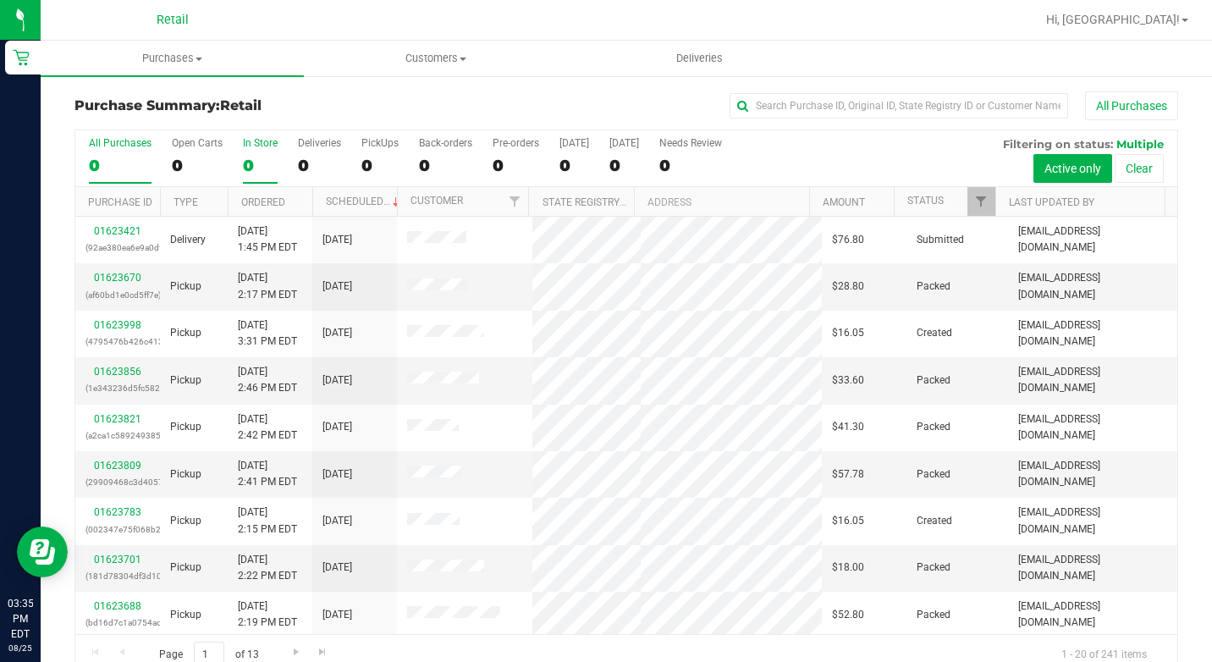
click at [258, 160] on div "0" at bounding box center [260, 165] width 35 height 19
click at [0, 0] on input "In Store 0" at bounding box center [0, 0] width 0 height 0
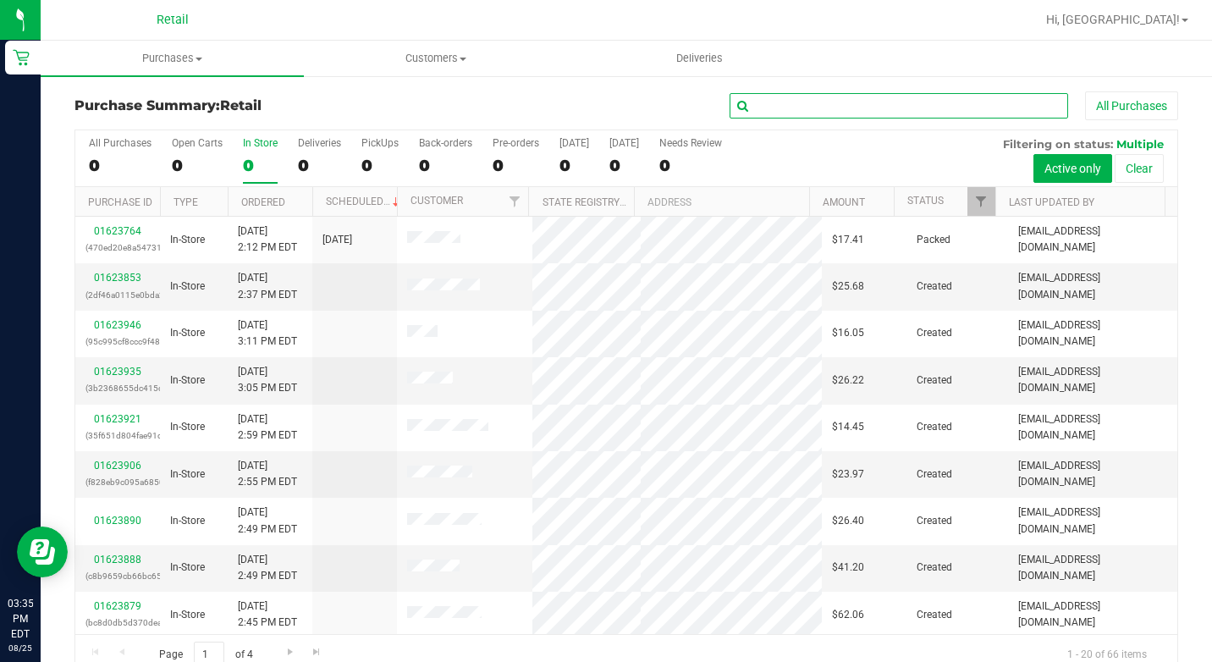
click at [854, 116] on input "text" at bounding box center [898, 105] width 338 height 25
type input "[PERSON_NAME]"
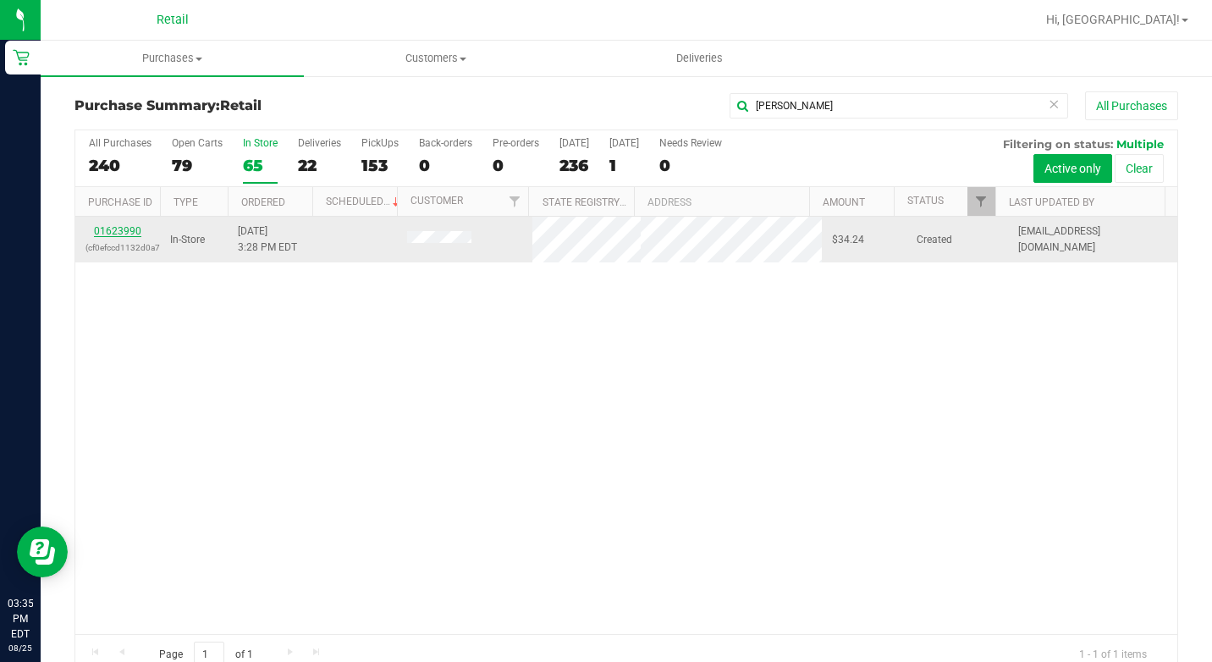
click at [133, 228] on link "01623990" at bounding box center [117, 231] width 47 height 12
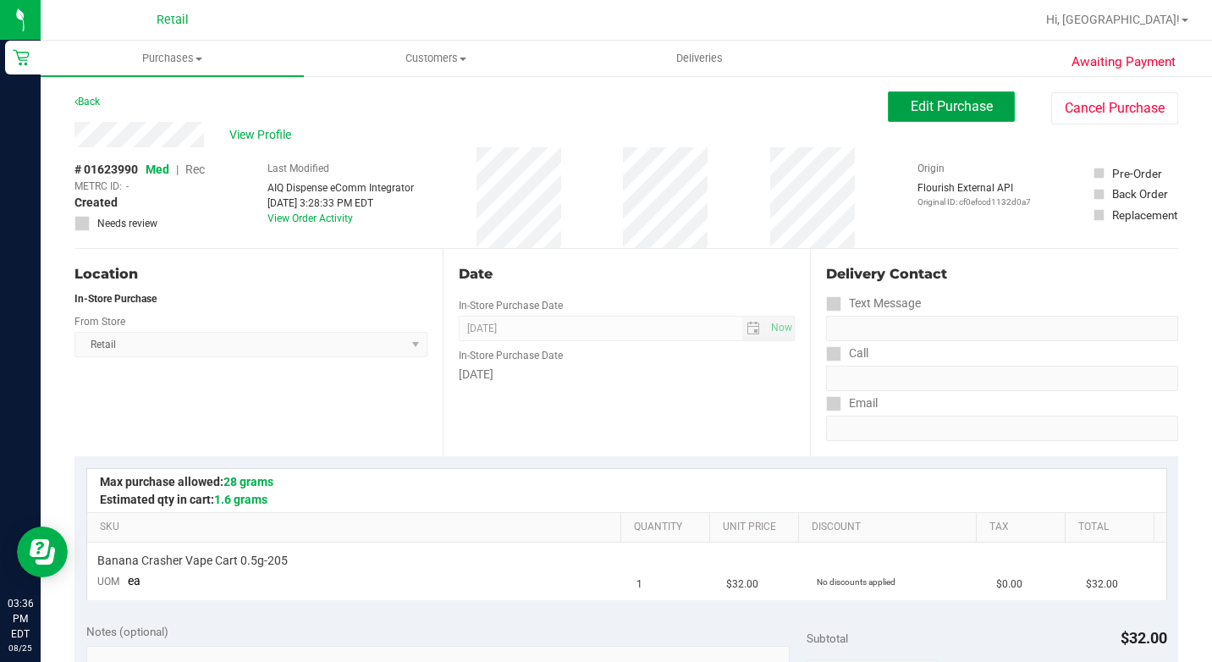
click at [912, 107] on span "Edit Purchase" at bounding box center [951, 106] width 82 height 16
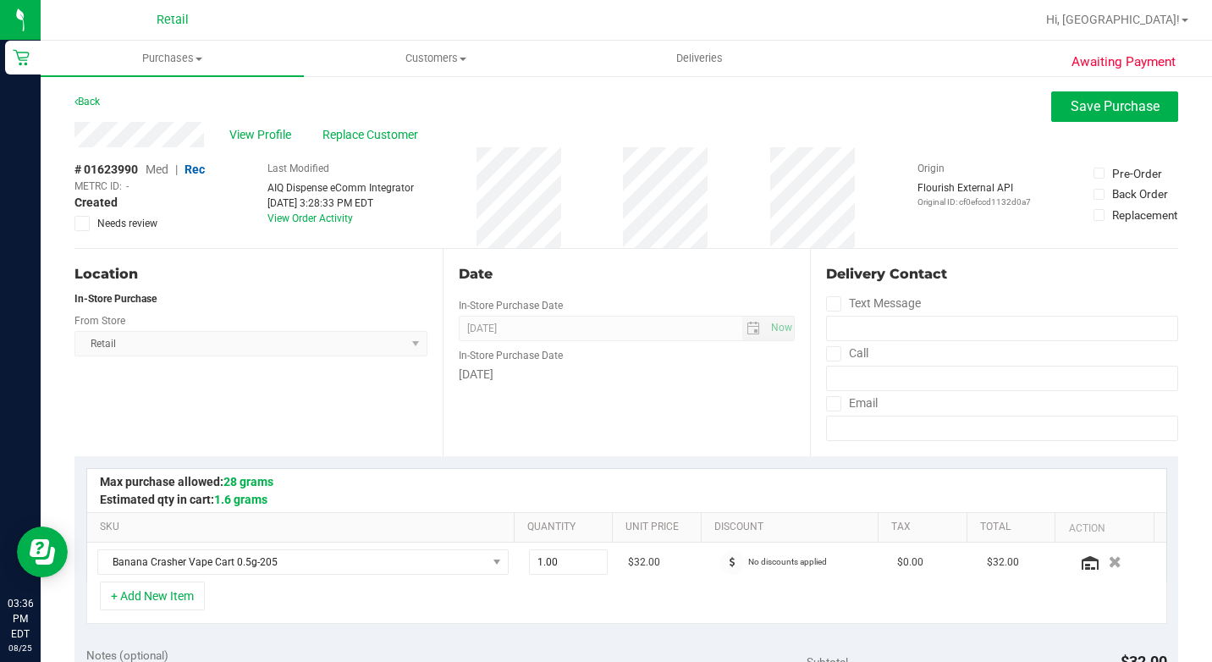
click at [196, 169] on span "Rec" at bounding box center [194, 169] width 20 height 14
click at [1074, 109] on span "Save Purchase" at bounding box center [1114, 106] width 89 height 16
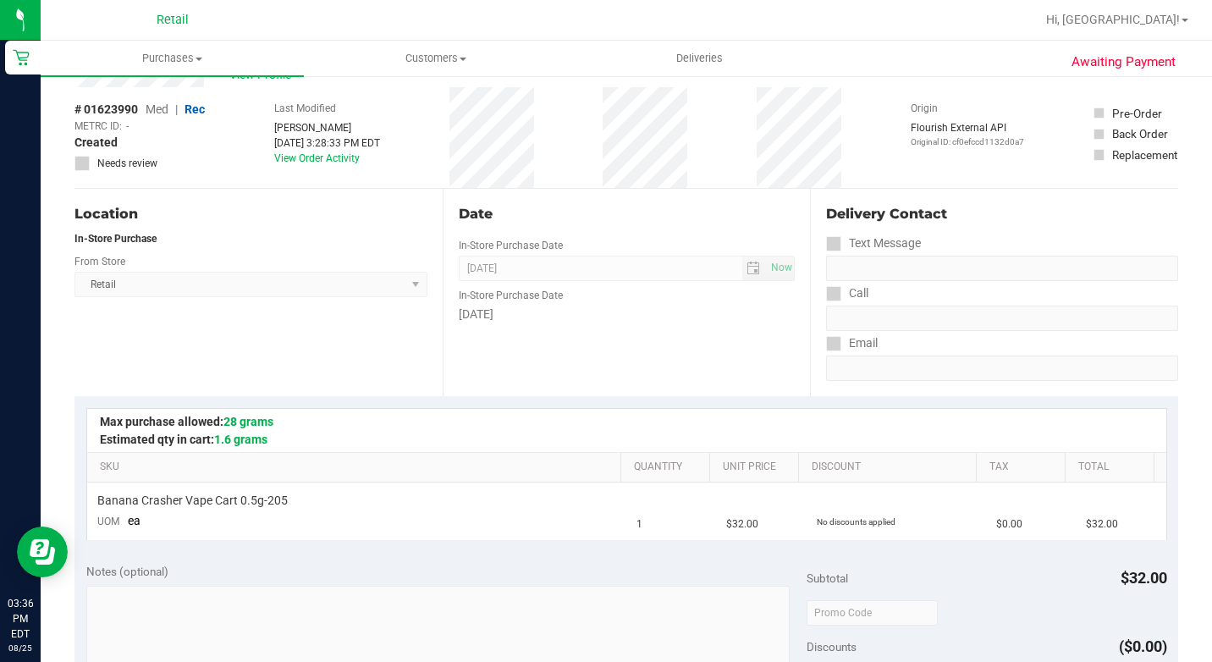
scroll to position [695, 0]
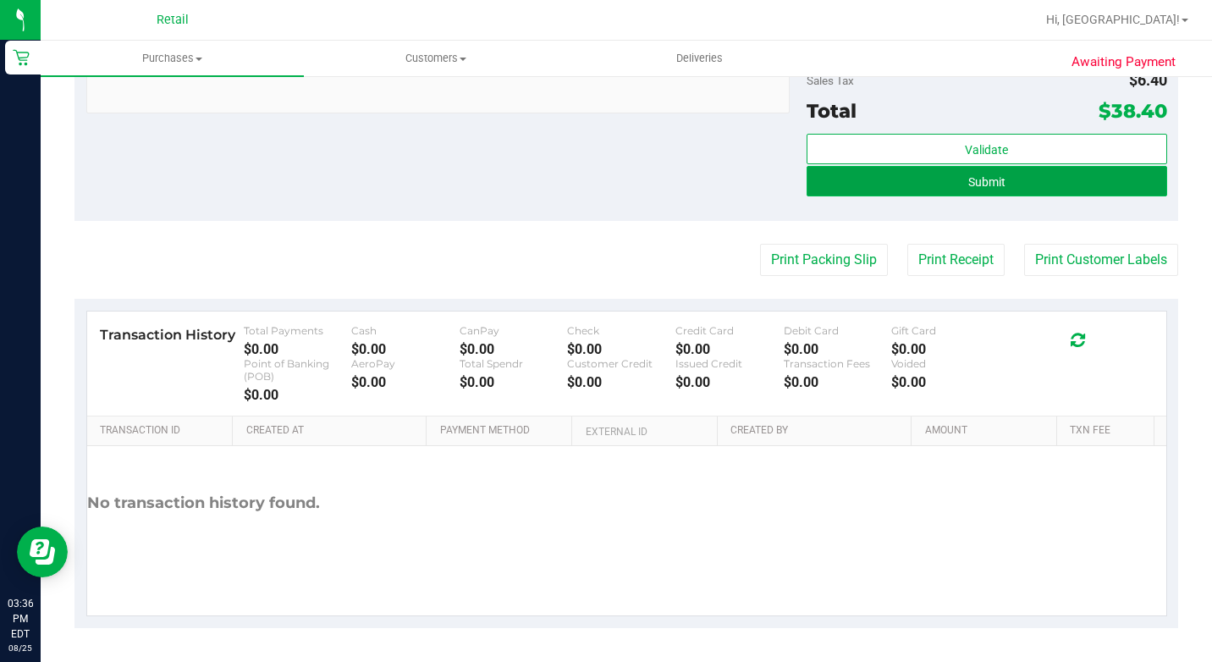
click at [1028, 189] on button "Submit" at bounding box center [986, 181] width 360 height 30
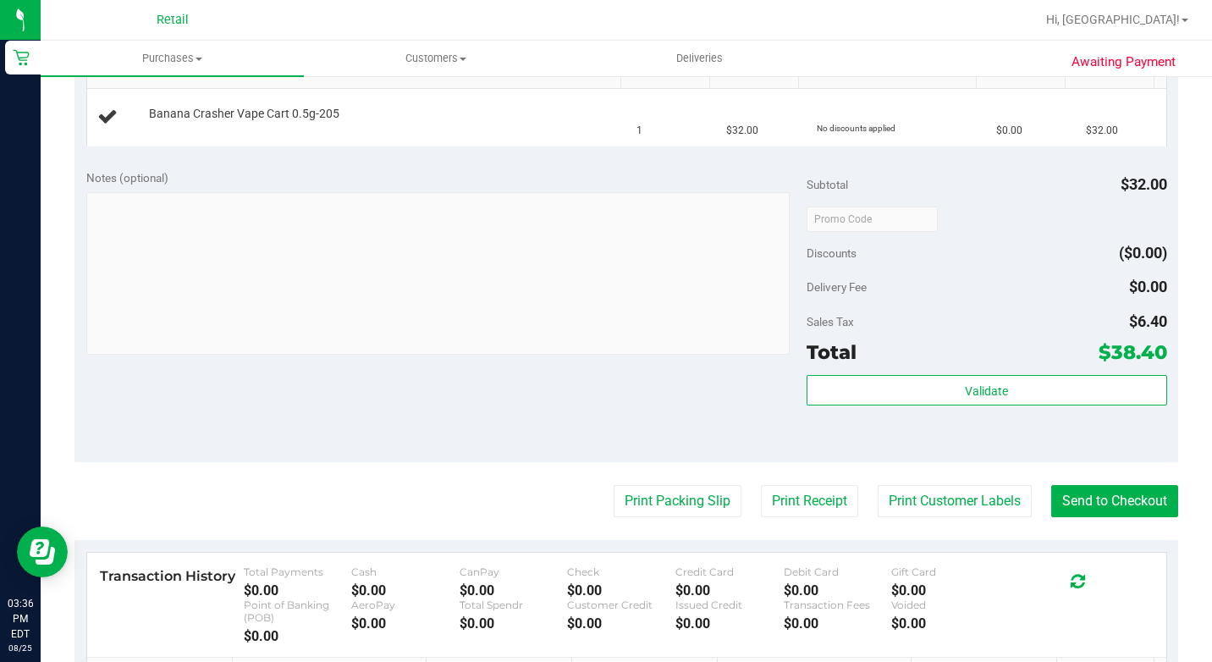
scroll to position [525, 0]
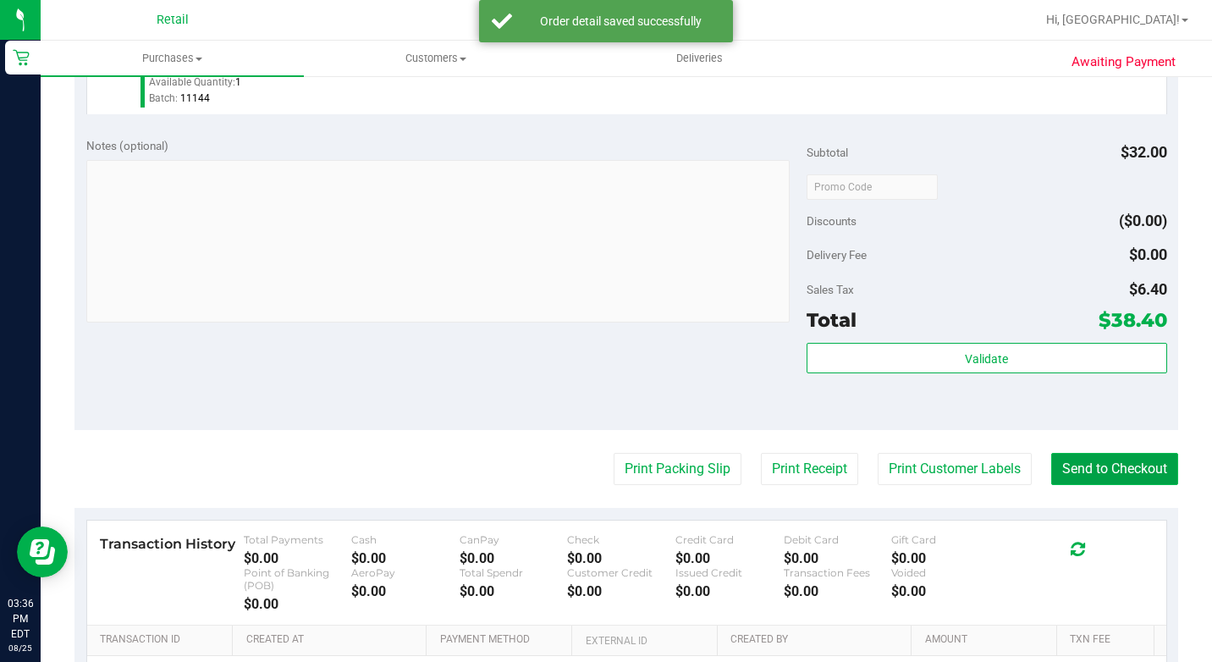
click at [1099, 485] on button "Send to Checkout" at bounding box center [1114, 469] width 127 height 32
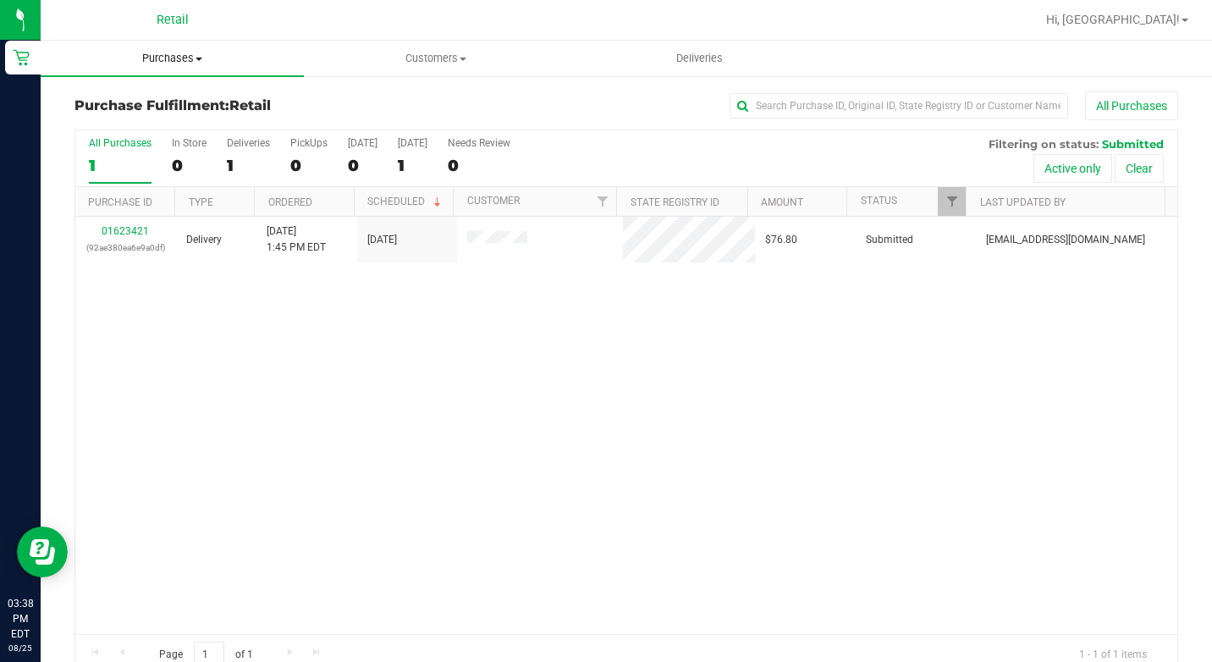
click at [185, 57] on span "Purchases" at bounding box center [172, 58] width 263 height 15
click at [192, 100] on span "Summary of purchases" at bounding box center [127, 102] width 173 height 14
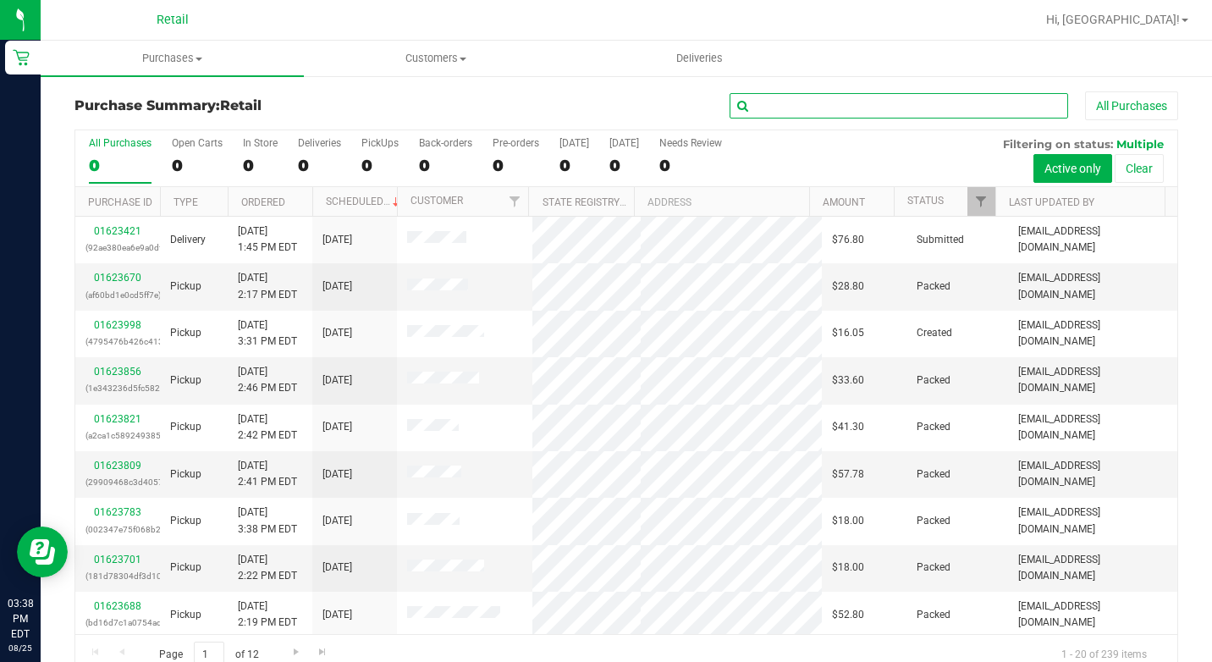
click at [811, 99] on input "text" at bounding box center [898, 105] width 338 height 25
click at [253, 143] on div "In Store" at bounding box center [260, 143] width 35 height 12
click at [0, 0] on input "In Store 0" at bounding box center [0, 0] width 0 height 0
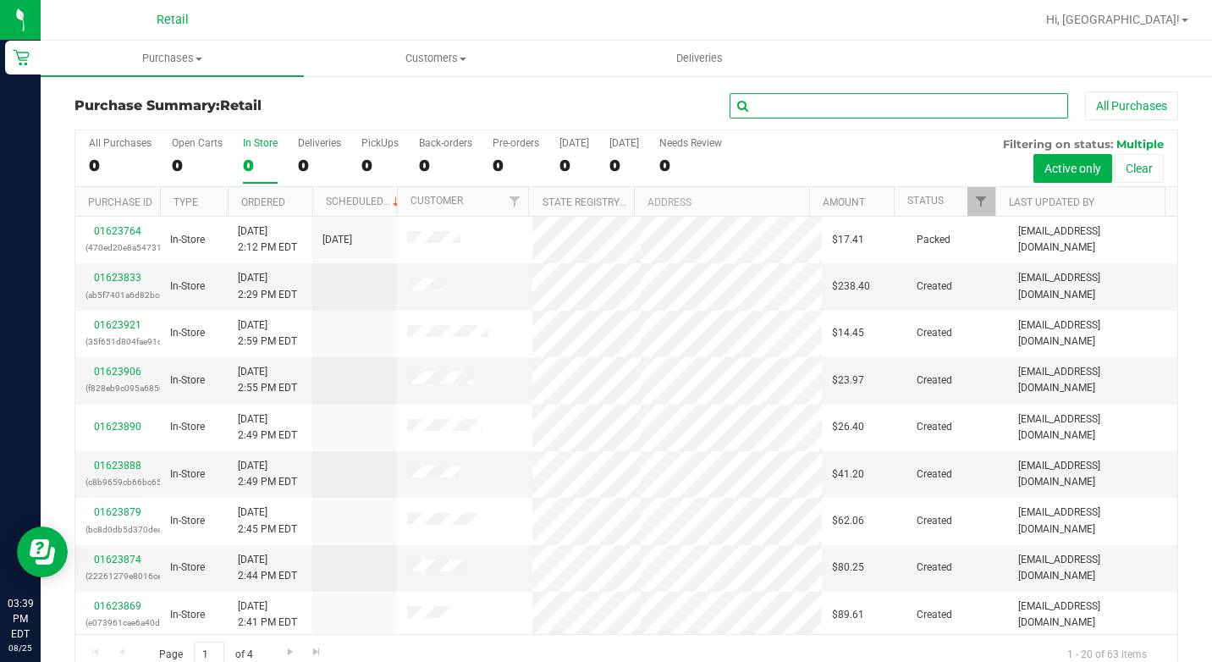
click at [834, 98] on input "text" at bounding box center [898, 105] width 338 height 25
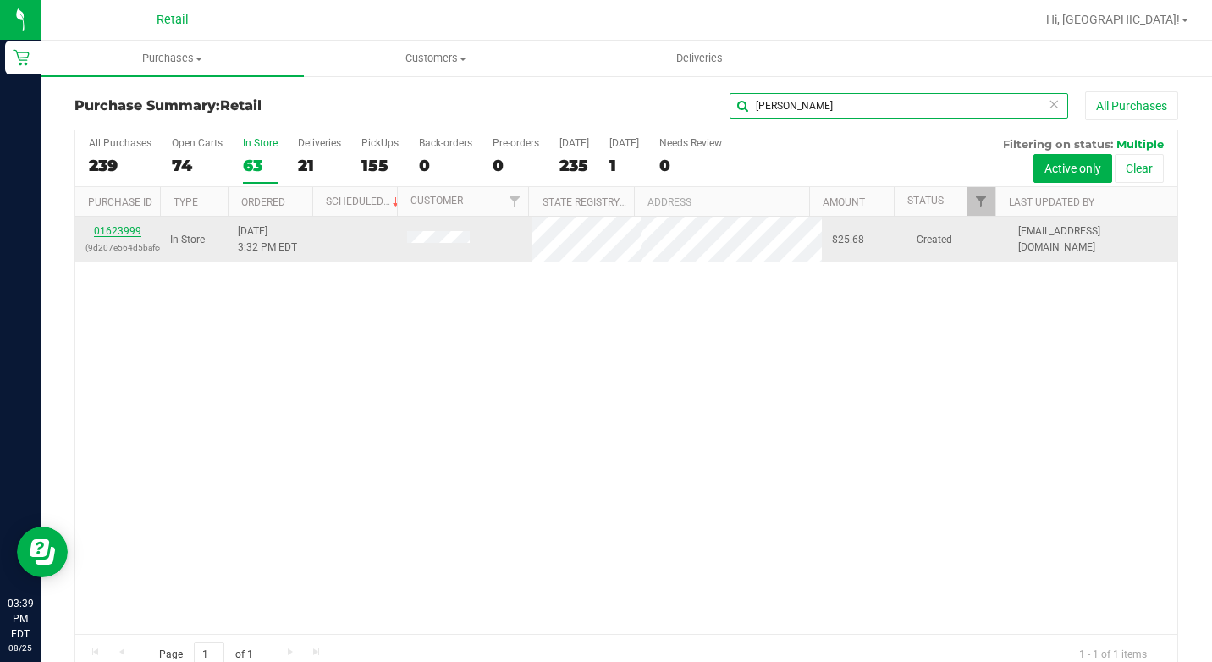
type input "[PERSON_NAME]"
click at [108, 232] on link "01623999" at bounding box center [117, 231] width 47 height 12
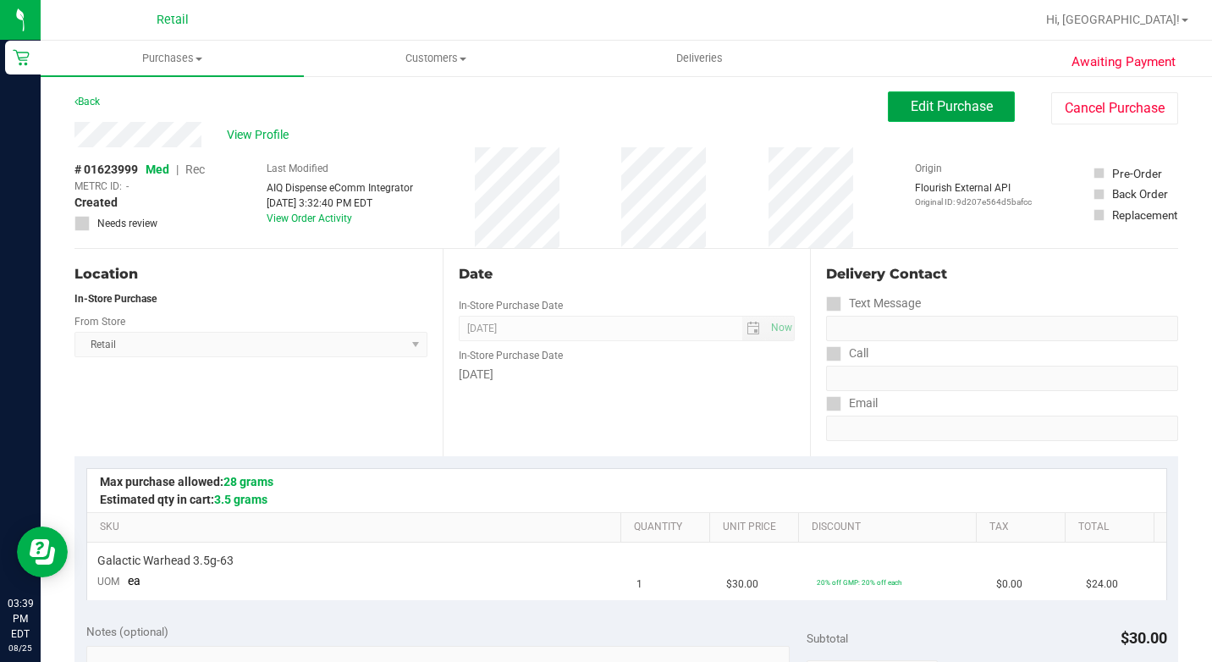
click at [981, 112] on button "Edit Purchase" at bounding box center [951, 106] width 127 height 30
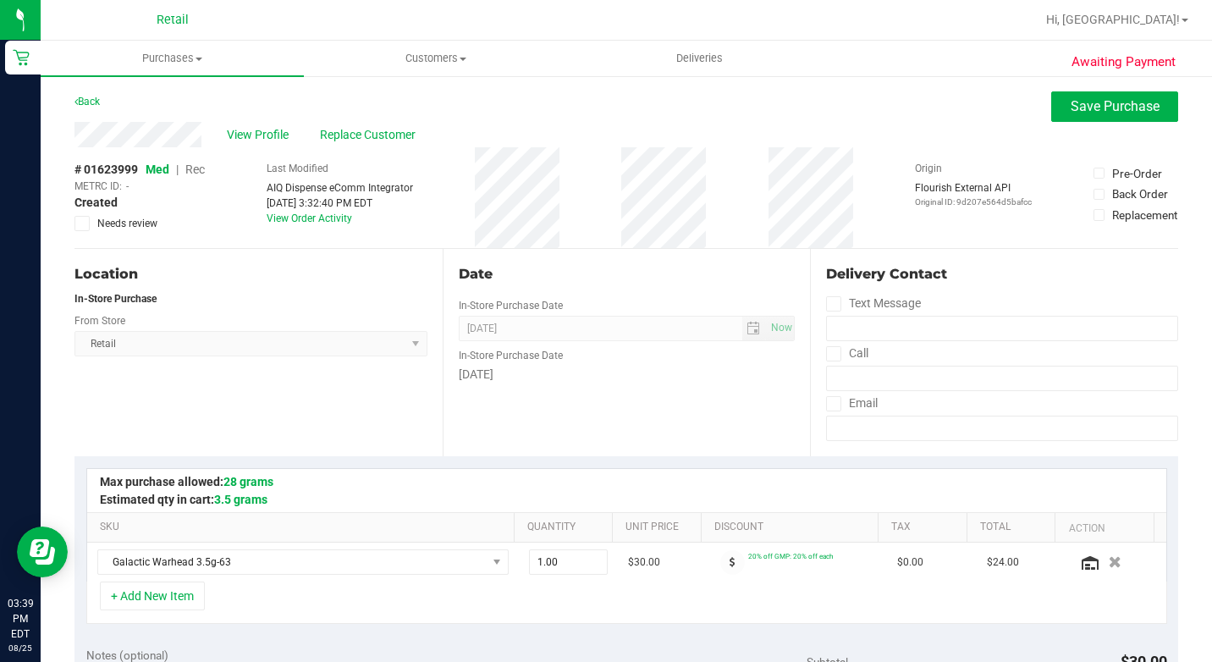
click at [197, 164] on span "Rec" at bounding box center [194, 169] width 19 height 14
click at [1070, 113] on span "Save Purchase" at bounding box center [1114, 106] width 89 height 16
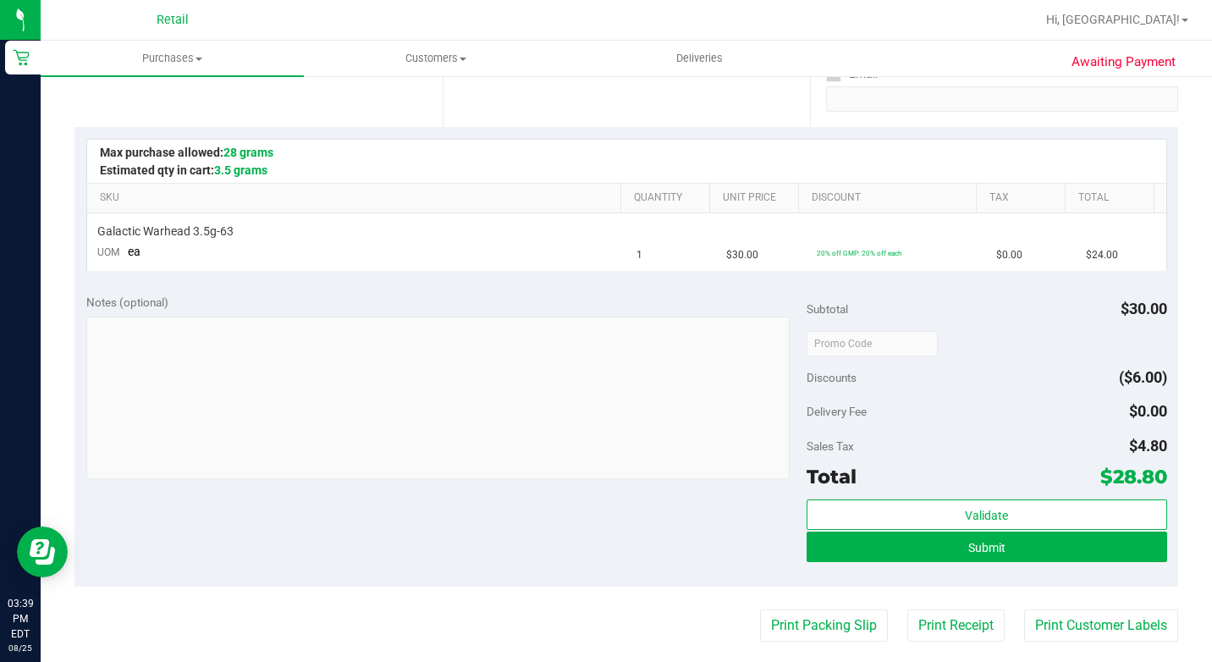
scroll to position [338, 0]
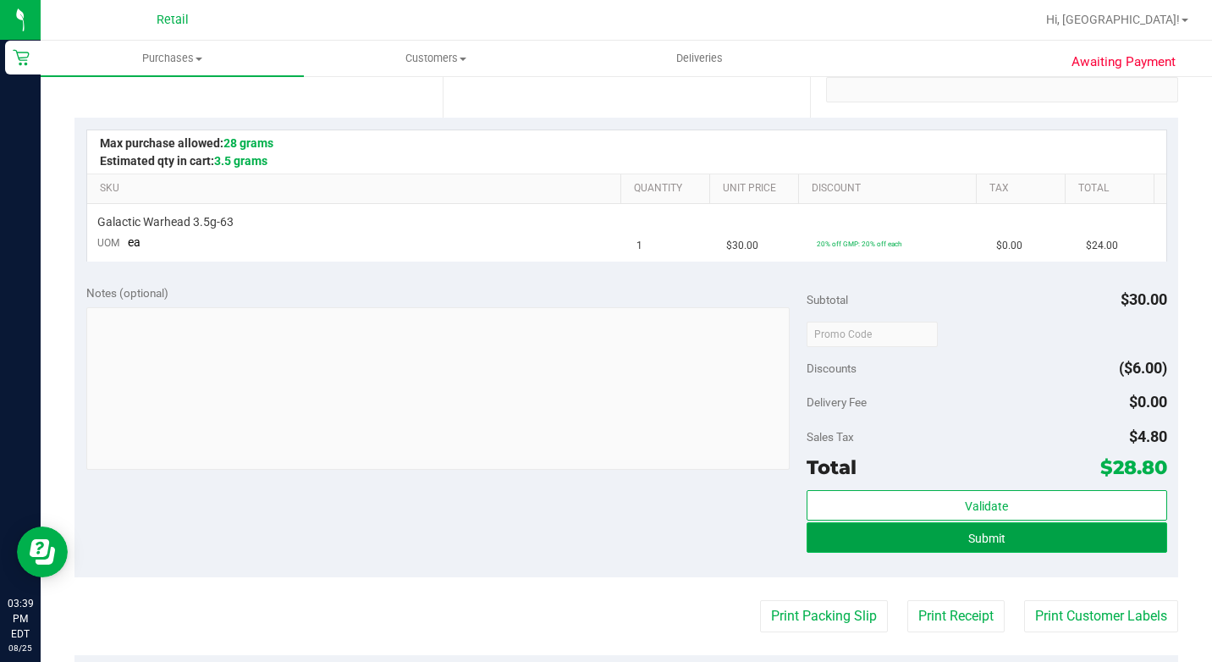
click at [980, 540] on span "Submit" at bounding box center [986, 538] width 37 height 14
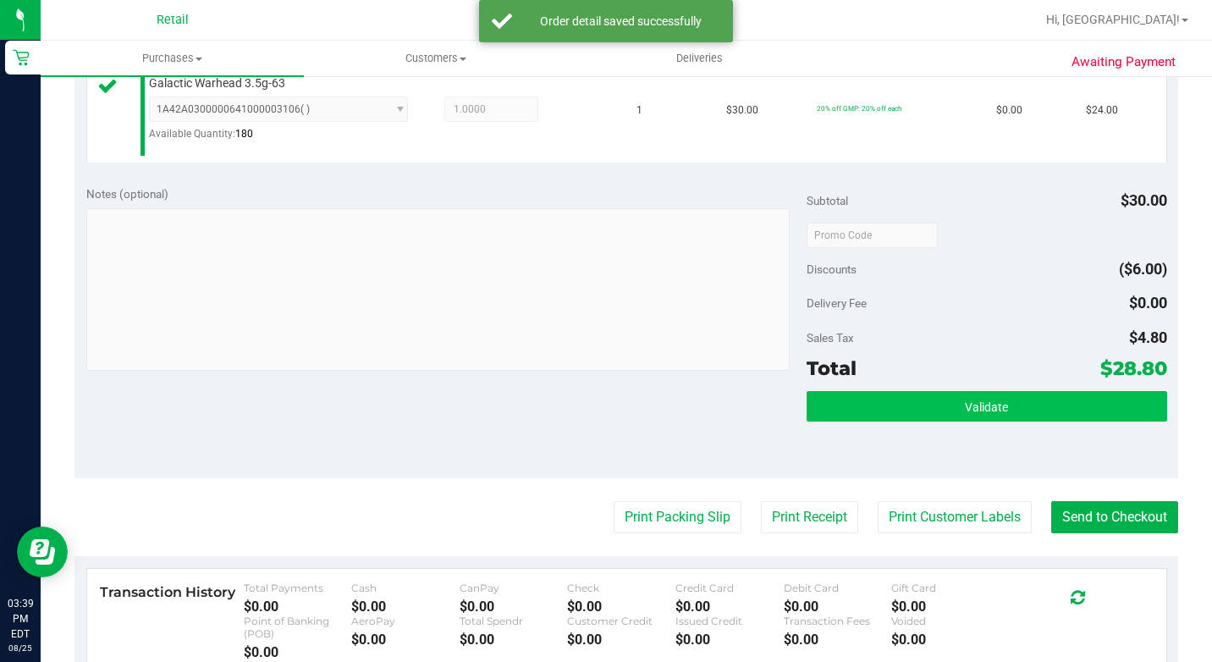
scroll to position [592, 0]
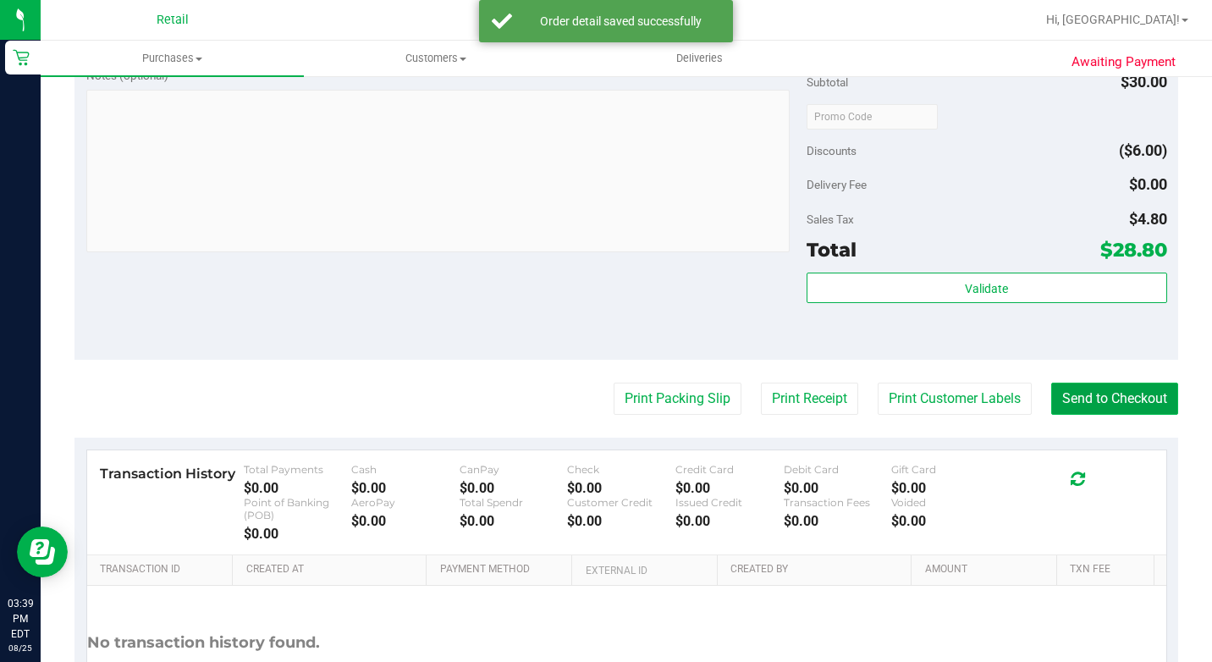
click at [1097, 415] on button "Send to Checkout" at bounding box center [1114, 398] width 127 height 32
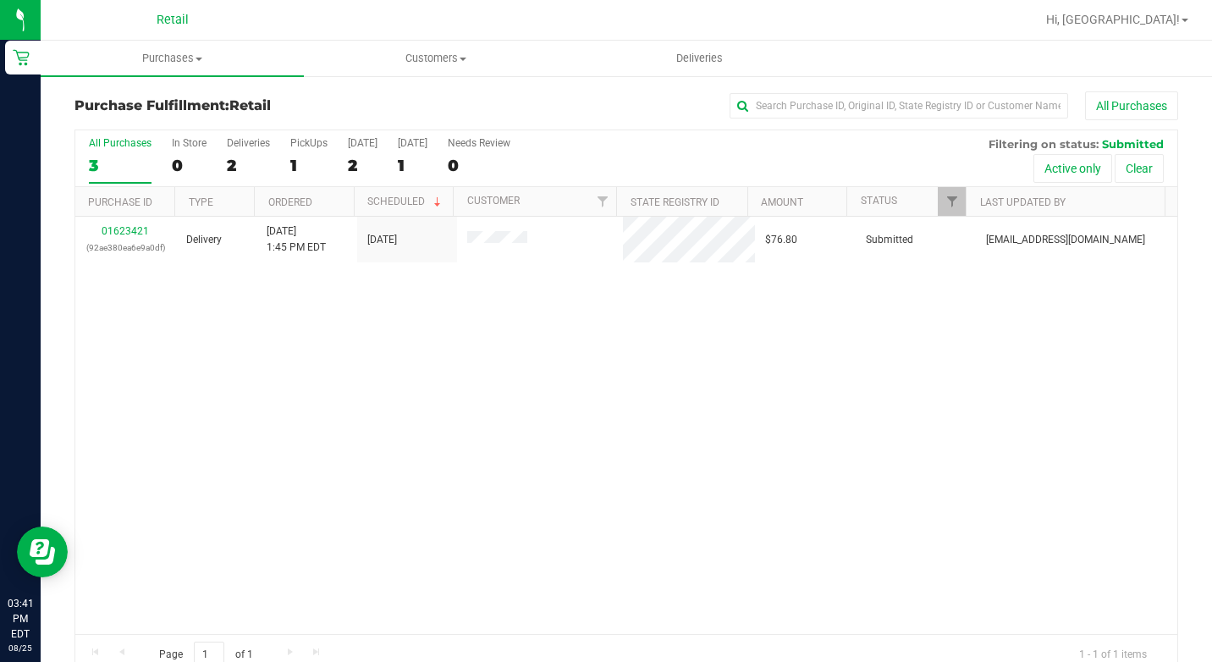
click at [185, 78] on div "Purchase Fulfillment: Retail All Purchases All Purchases 3 In Store 0 Deliverie…" at bounding box center [626, 383] width 1171 height 618
click at [183, 69] on uib-tab-heading "Purchases Summary of purchases Fulfillment All purchases" at bounding box center [172, 59] width 263 height 36
click at [187, 92] on li "Summary of purchases" at bounding box center [172, 102] width 263 height 20
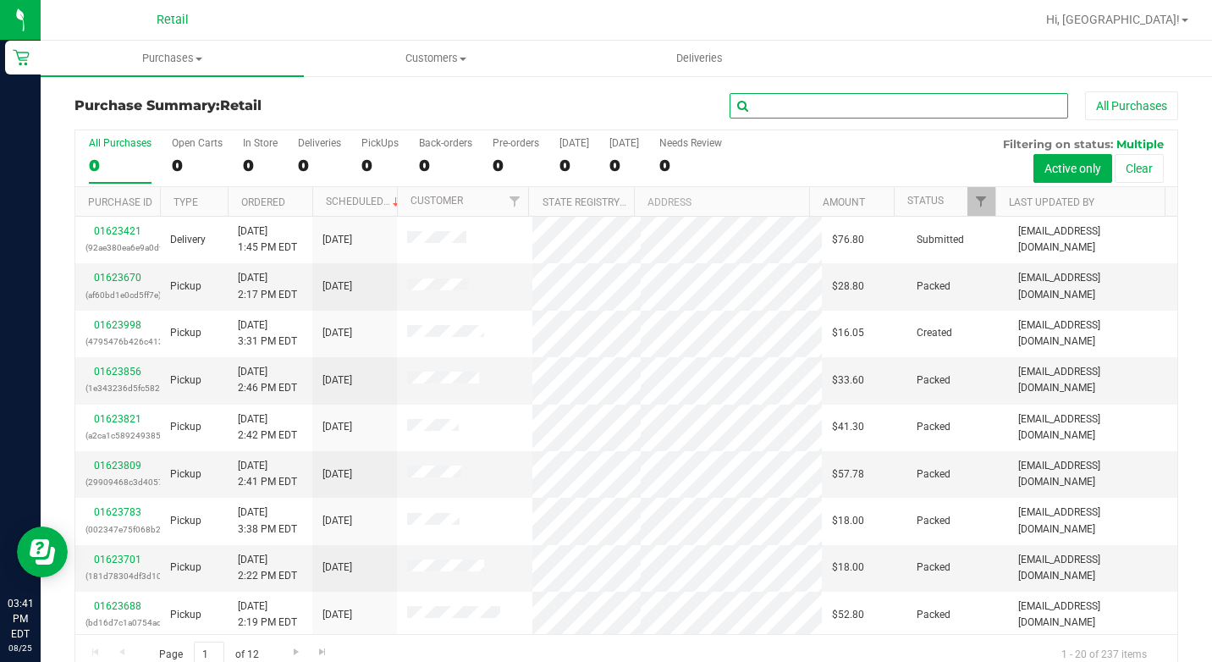
click at [827, 107] on input "text" at bounding box center [898, 105] width 338 height 25
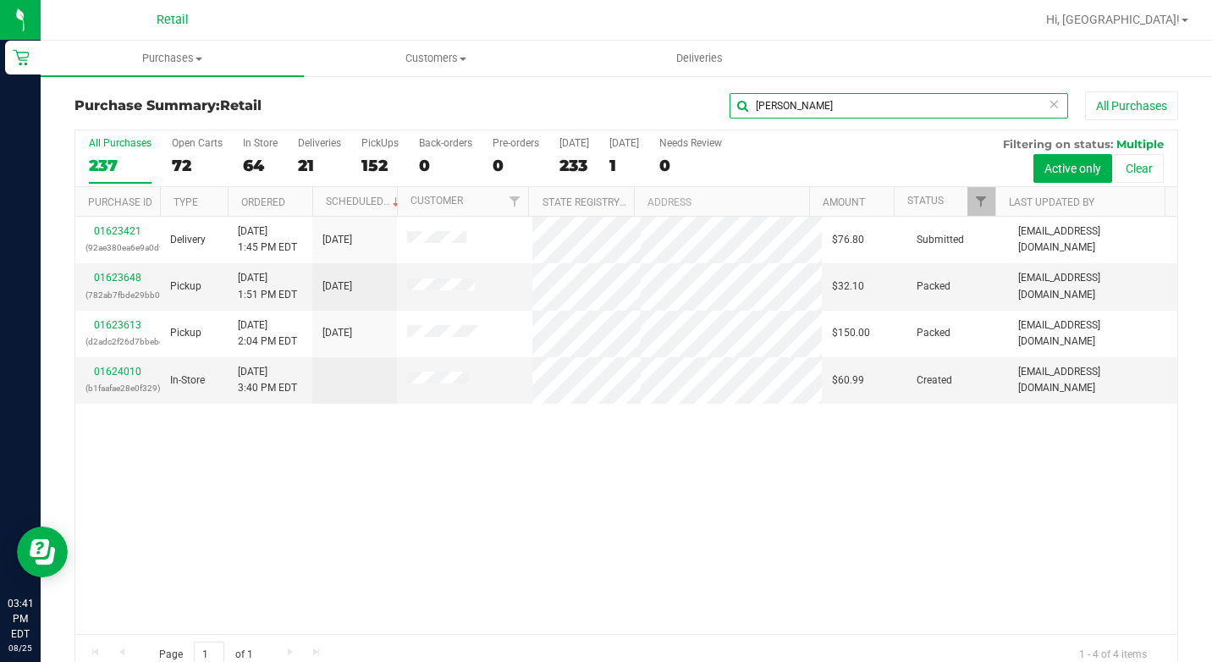
type input "[PERSON_NAME]"
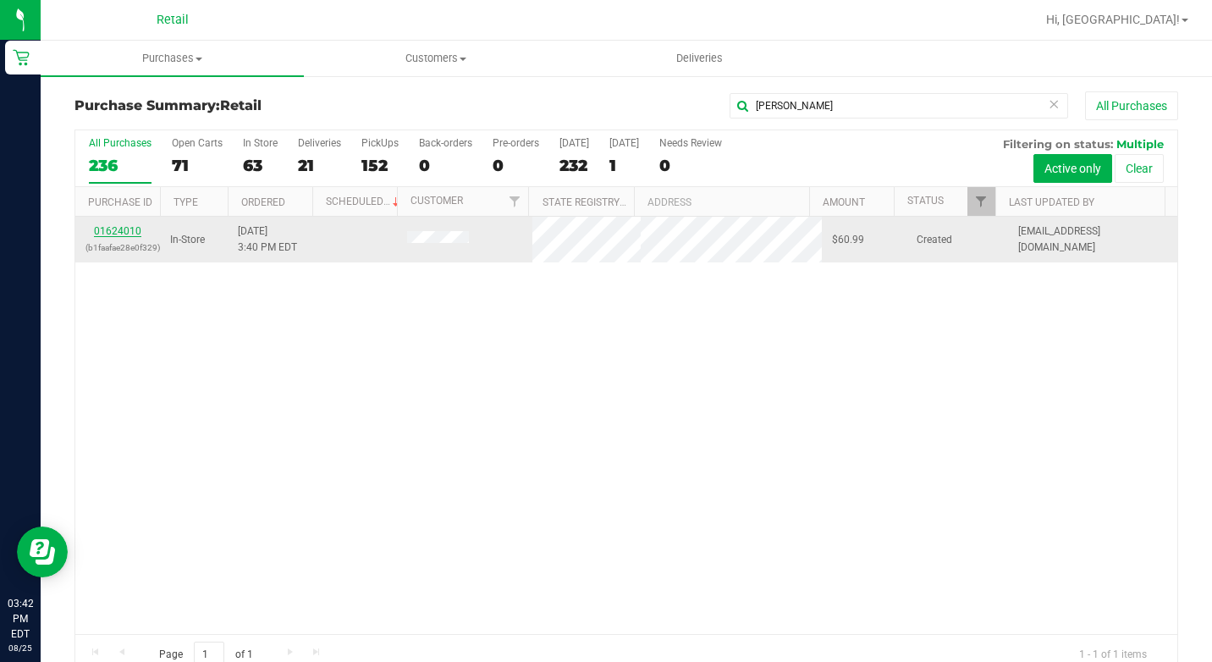
click at [129, 225] on link "01624010" at bounding box center [117, 231] width 47 height 12
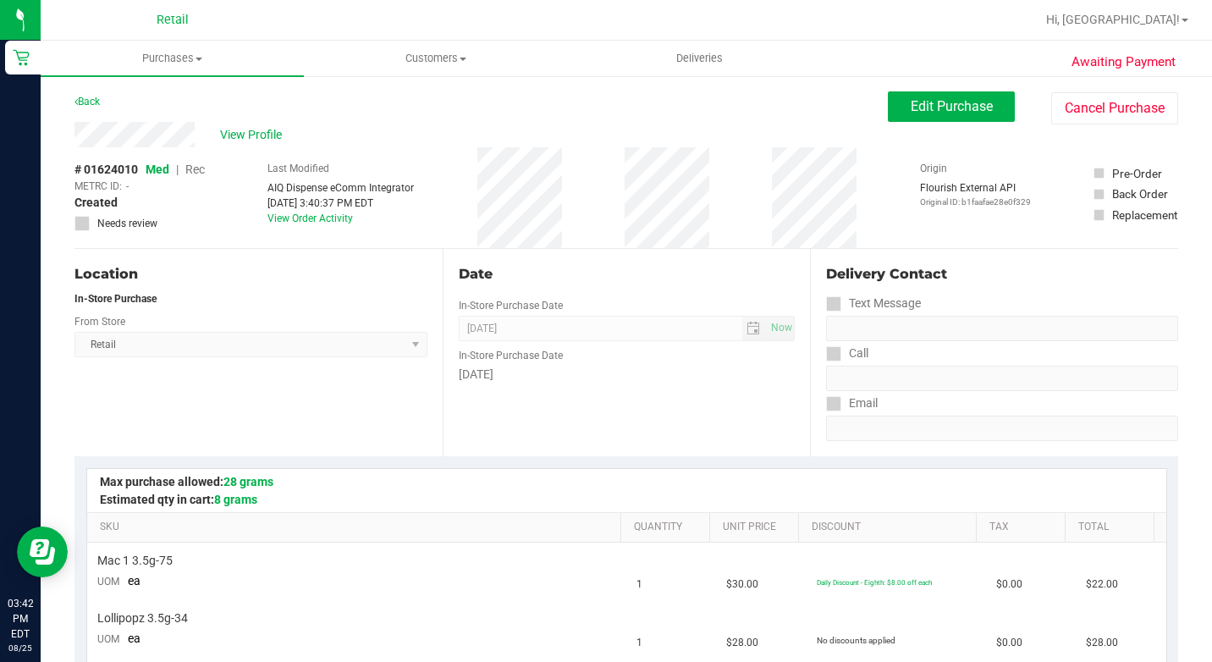
click at [959, 62] on ul "Purchases Summary of purchases Fulfillment All purchases Customers All customer…" at bounding box center [647, 59] width 1212 height 36
click at [910, 108] on span "Edit Purchase" at bounding box center [951, 106] width 82 height 16
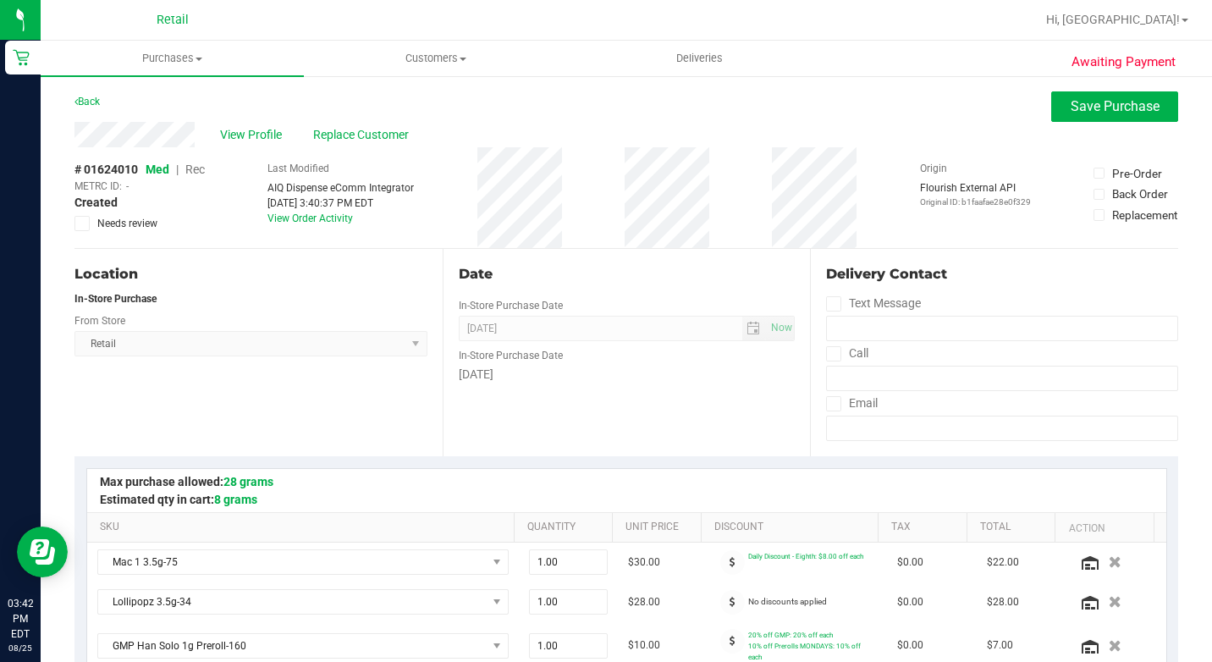
click at [196, 168] on span "Rec" at bounding box center [194, 169] width 19 height 14
click at [1086, 98] on span "Save Purchase" at bounding box center [1114, 106] width 89 height 16
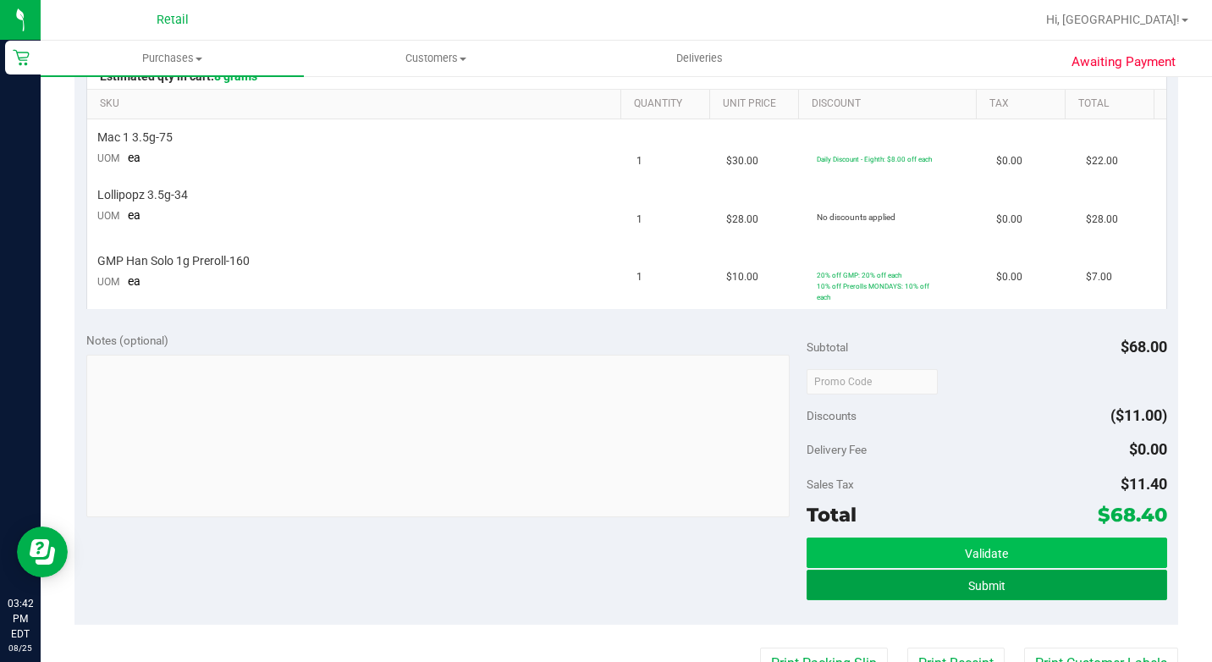
click at [1082, 576] on button "Submit" at bounding box center [986, 584] width 360 height 30
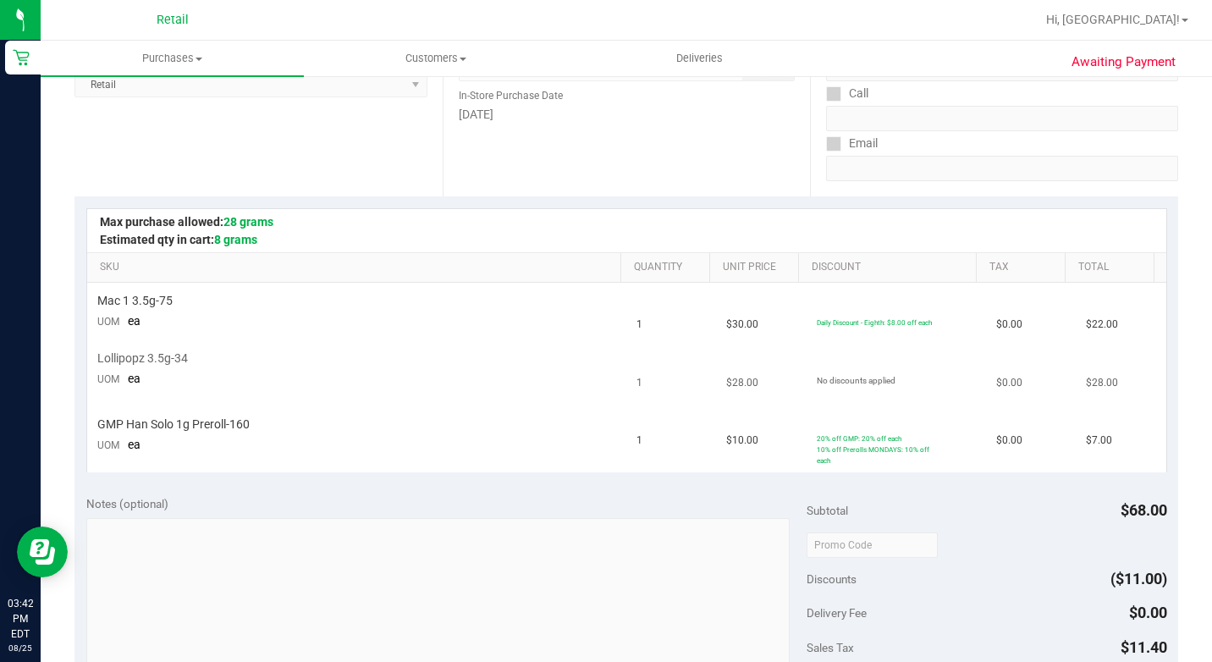
scroll to position [85, 0]
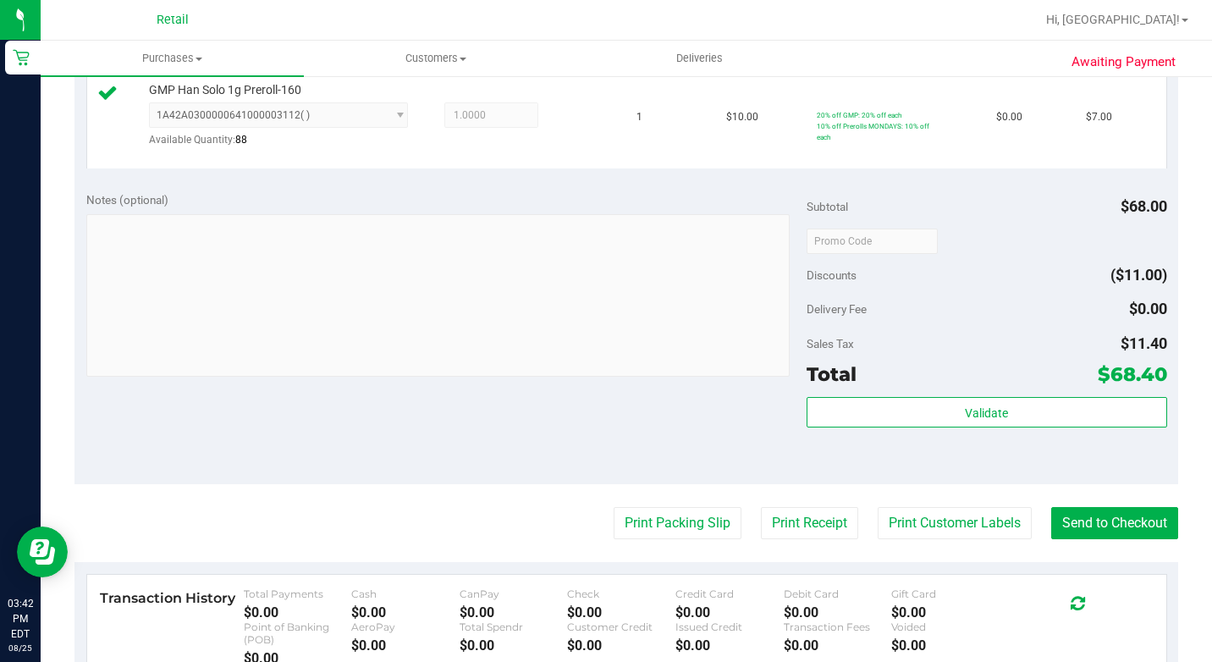
scroll to position [761, 0]
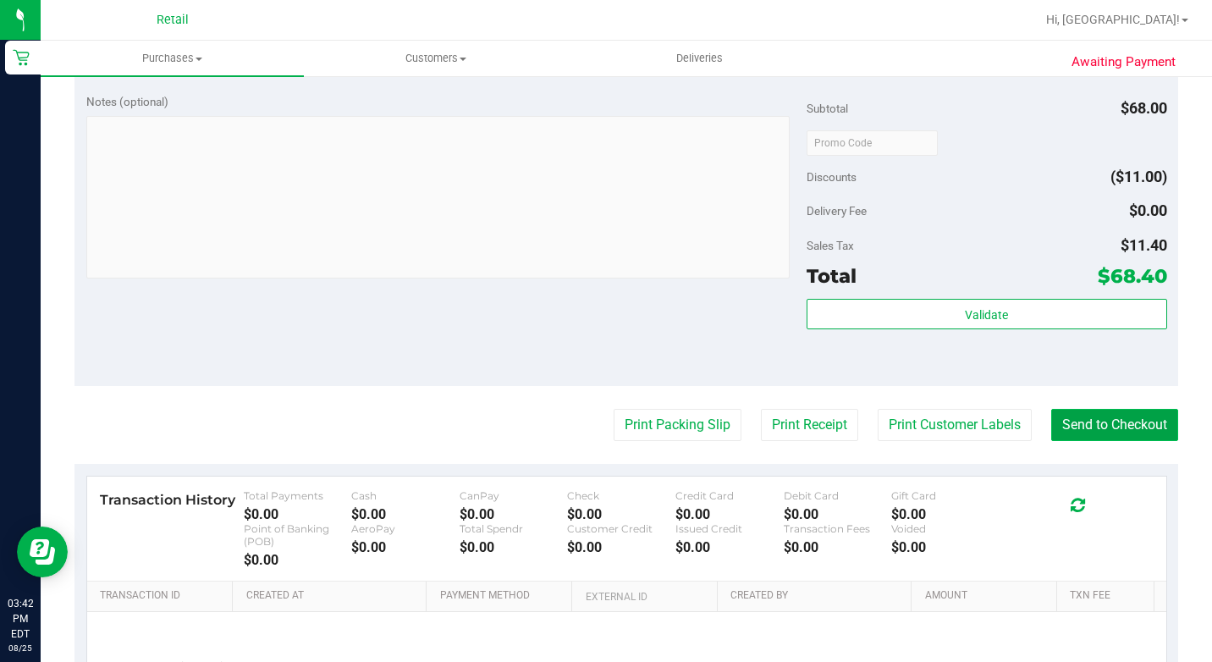
click at [1051, 441] on button "Send to Checkout" at bounding box center [1114, 425] width 127 height 32
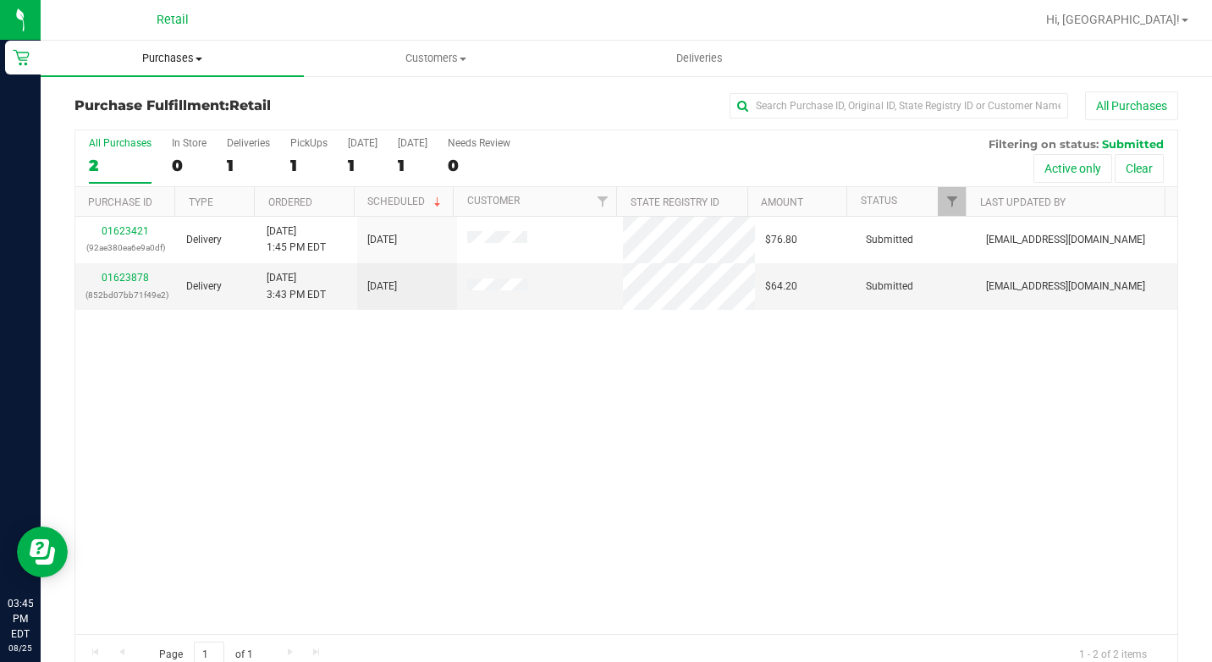
click at [198, 58] on span at bounding box center [198, 59] width 7 height 3
click at [157, 99] on span "Summary of purchases" at bounding box center [127, 102] width 173 height 14
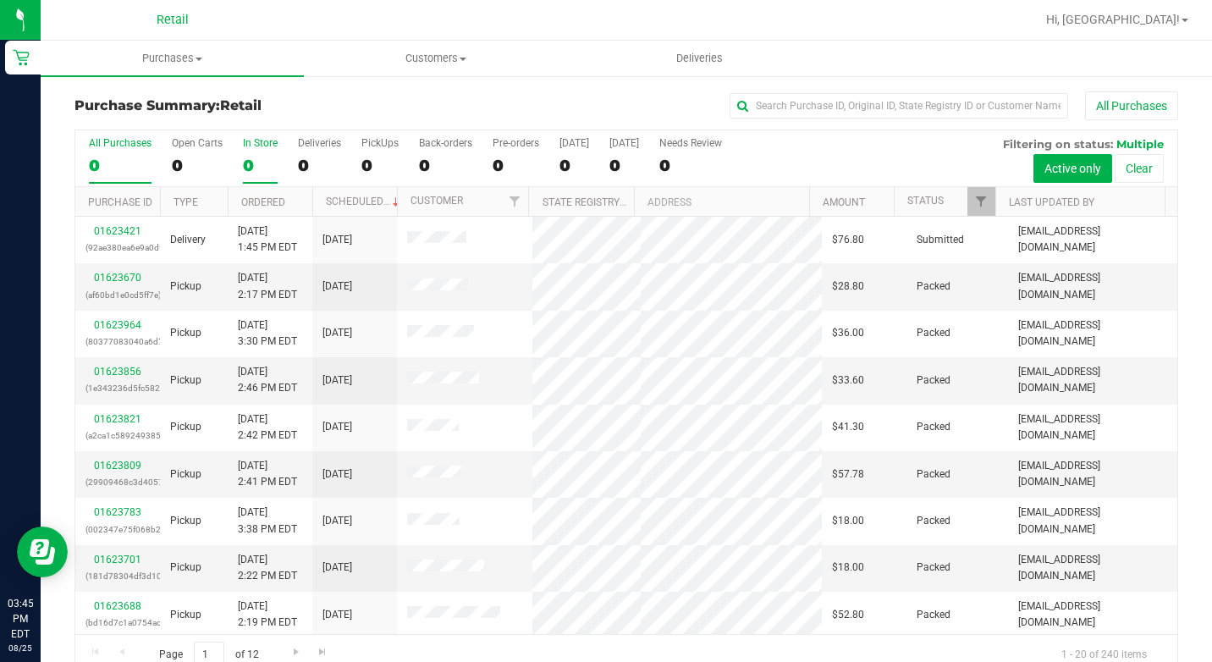
click at [247, 152] on label "In Store 0" at bounding box center [260, 160] width 35 height 47
click at [0, 0] on input "In Store 0" at bounding box center [0, 0] width 0 height 0
click at [250, 148] on div "In Store" at bounding box center [260, 143] width 35 height 12
click at [0, 0] on input "In Store 0" at bounding box center [0, 0] width 0 height 0
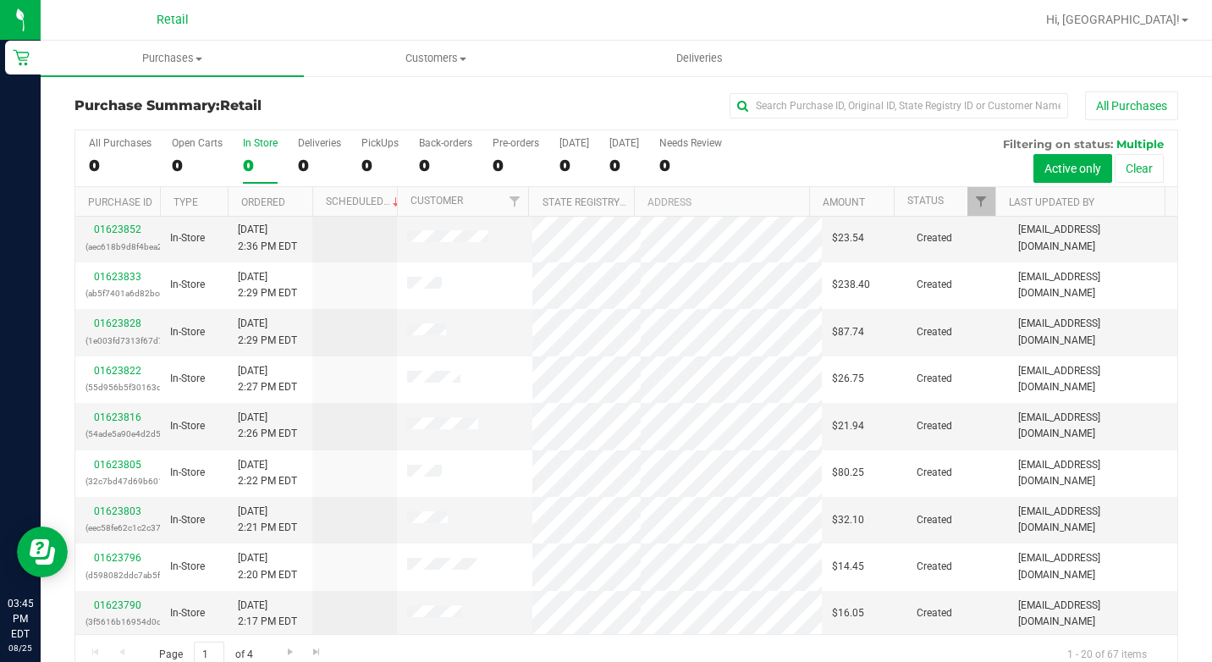
scroll to position [519, 0]
click at [822, 114] on input "text" at bounding box center [898, 105] width 338 height 25
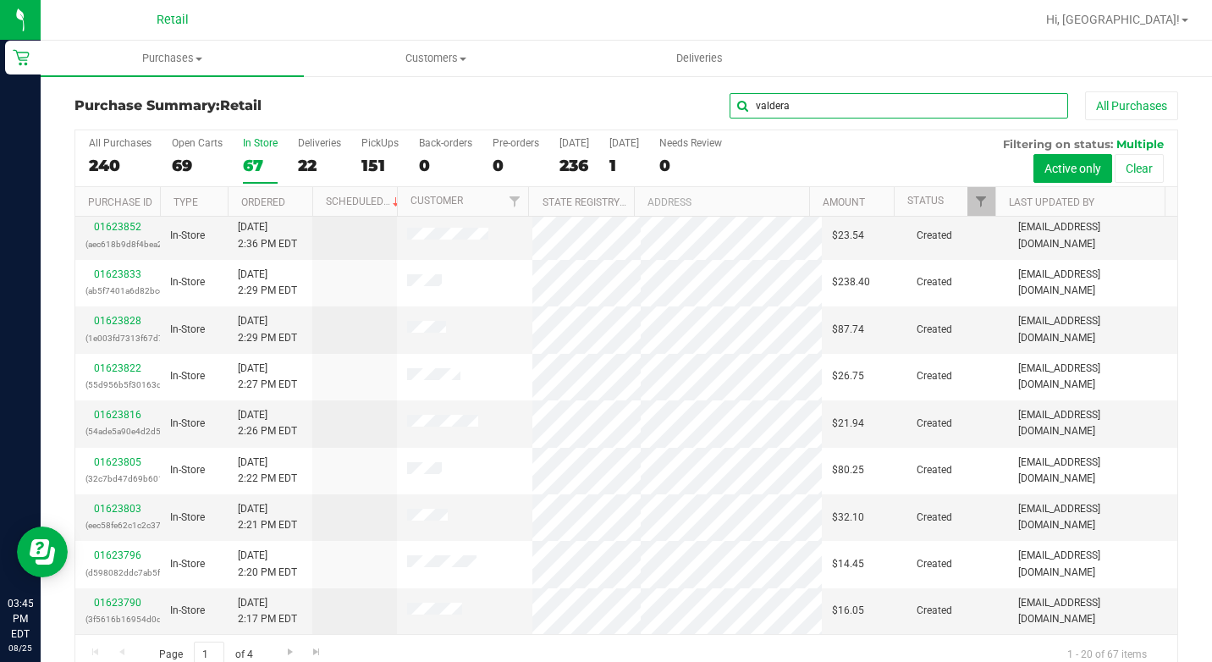
type input "valdera"
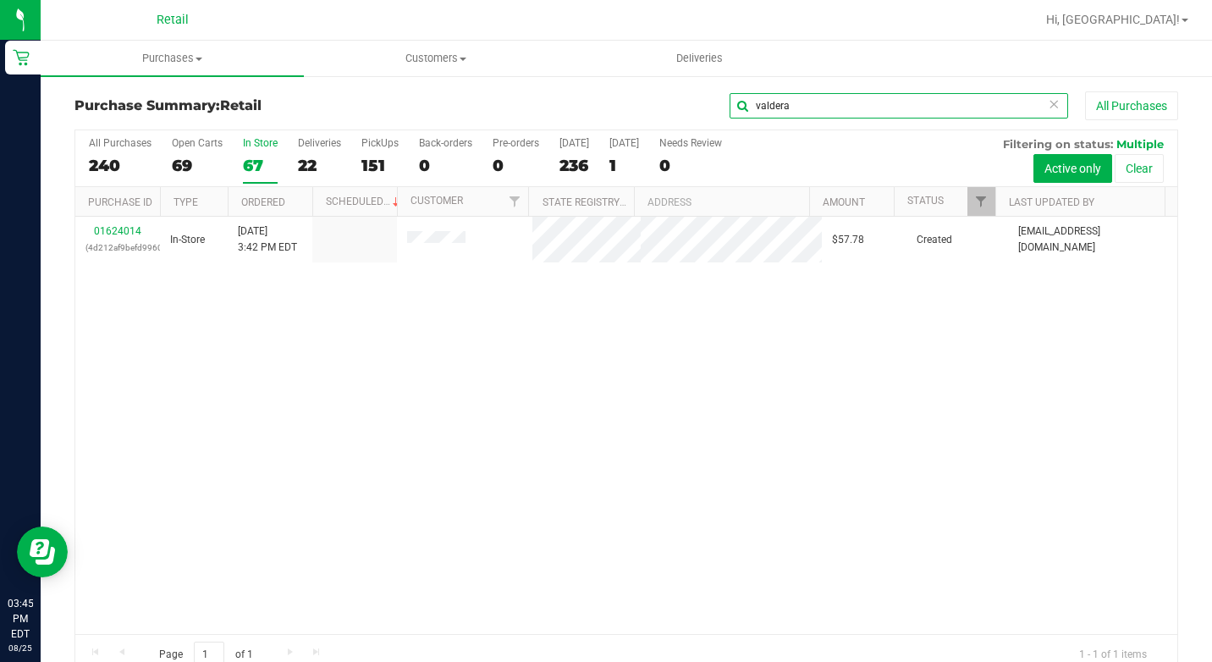
scroll to position [0, 0]
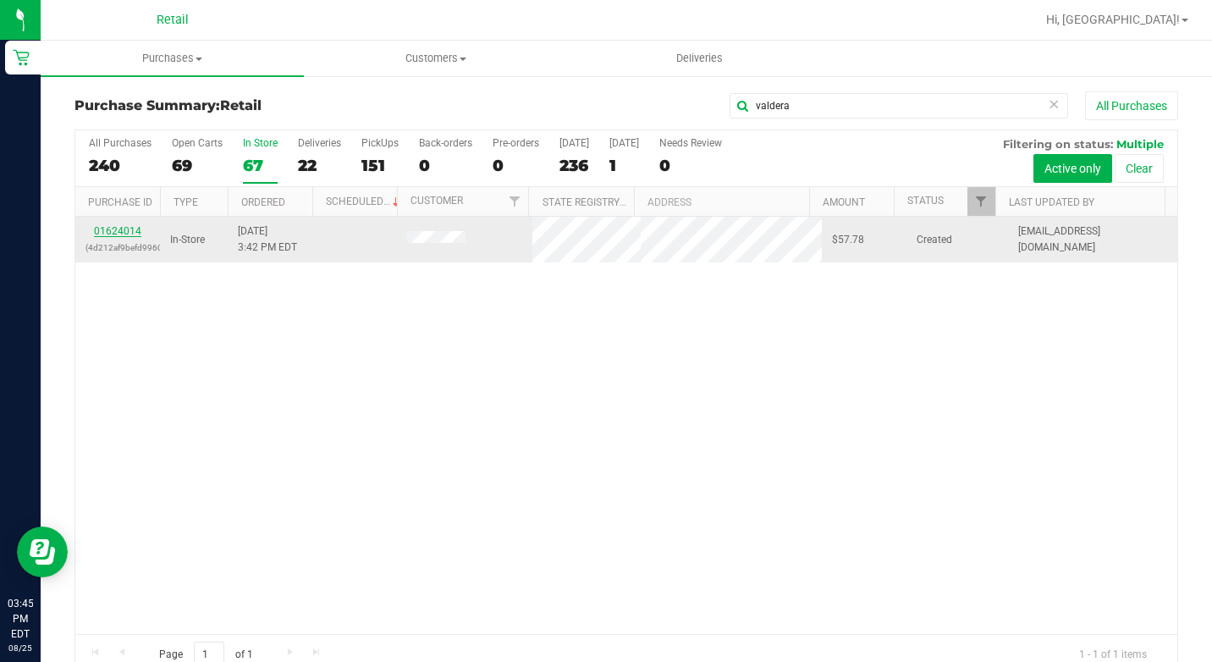
click at [108, 233] on link "01624014" at bounding box center [117, 231] width 47 height 12
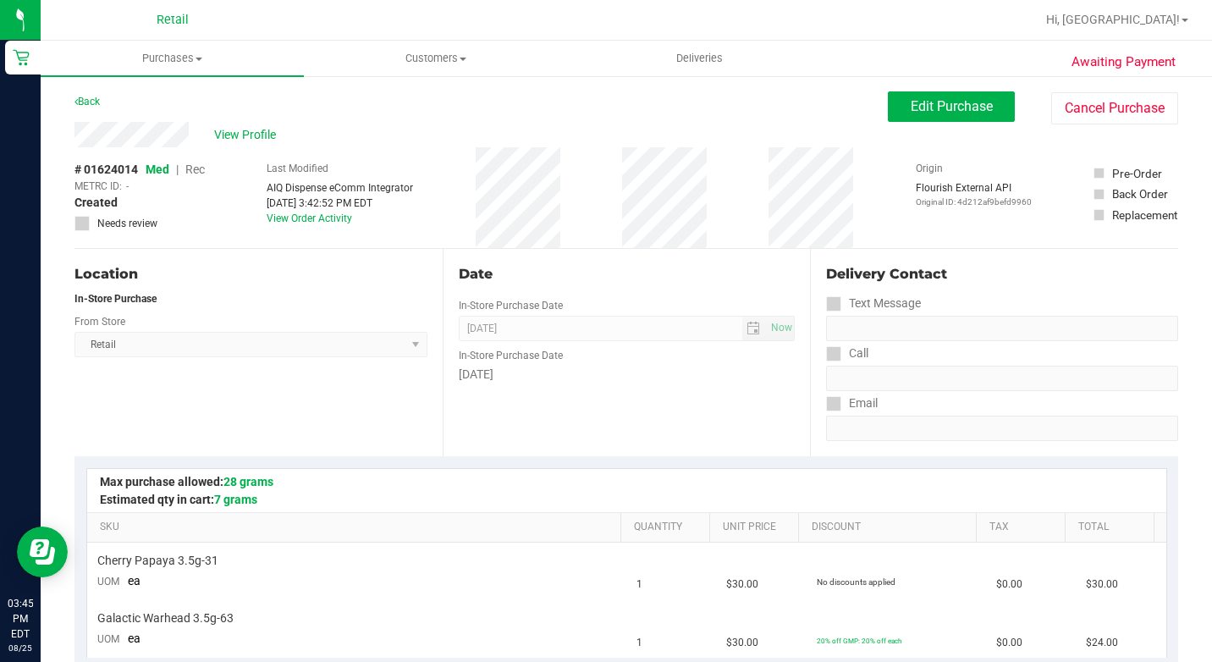
scroll to position [338, 0]
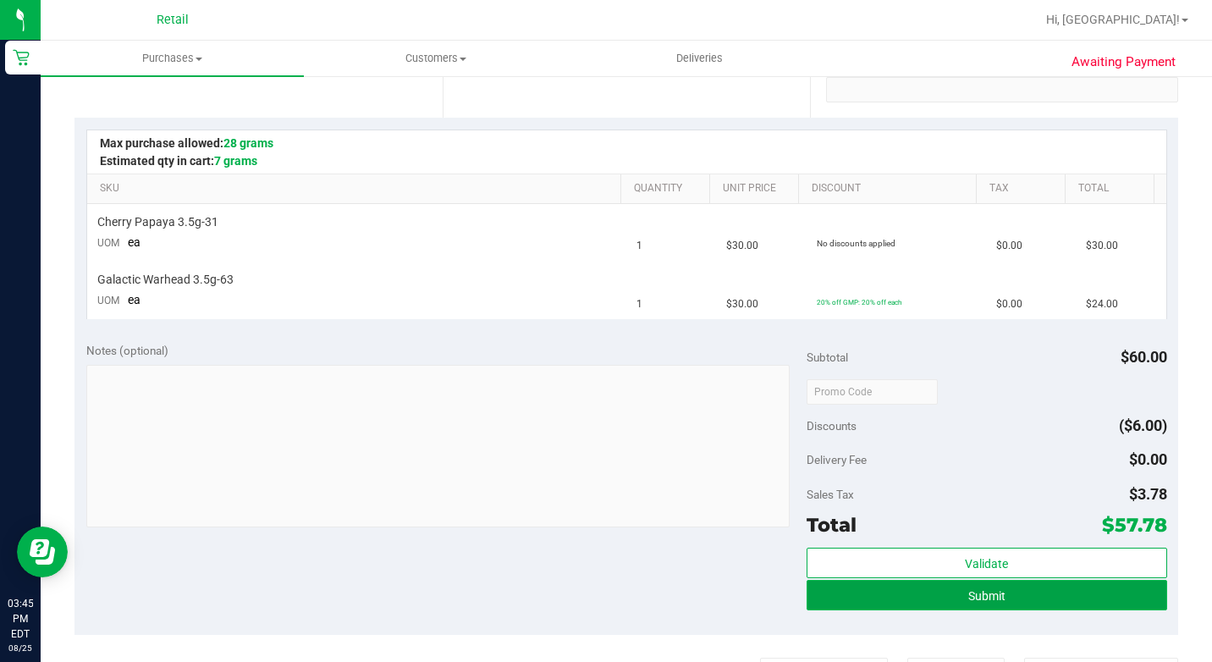
click at [1020, 604] on button "Submit" at bounding box center [986, 595] width 360 height 30
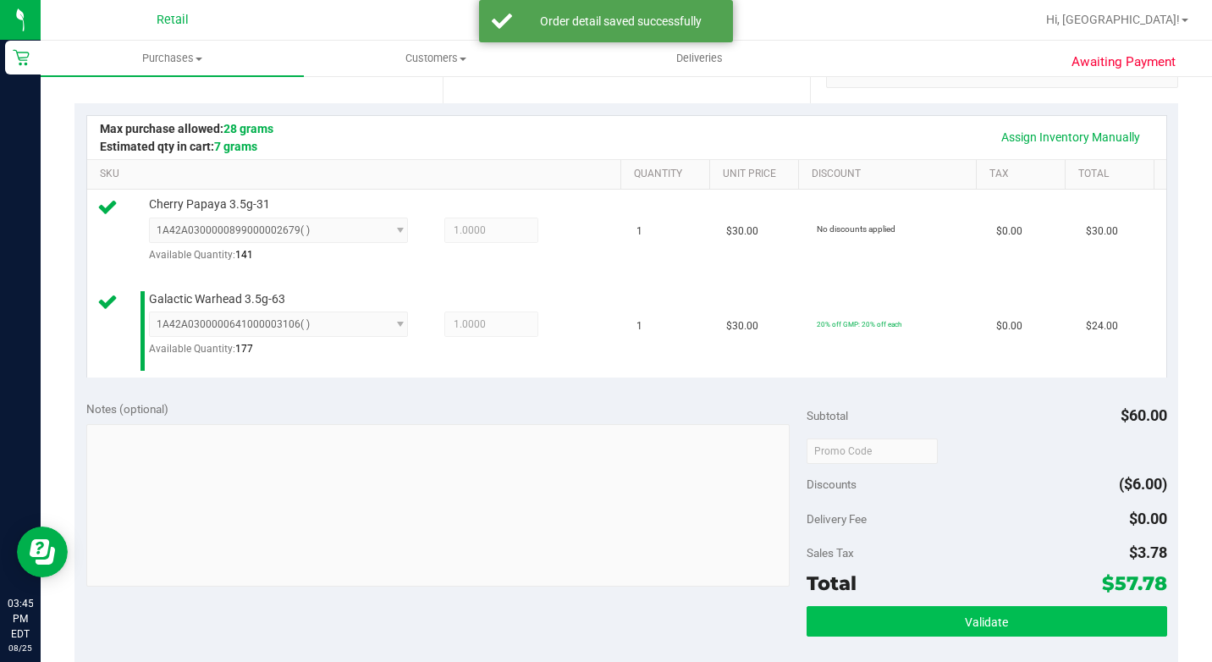
scroll to position [508, 0]
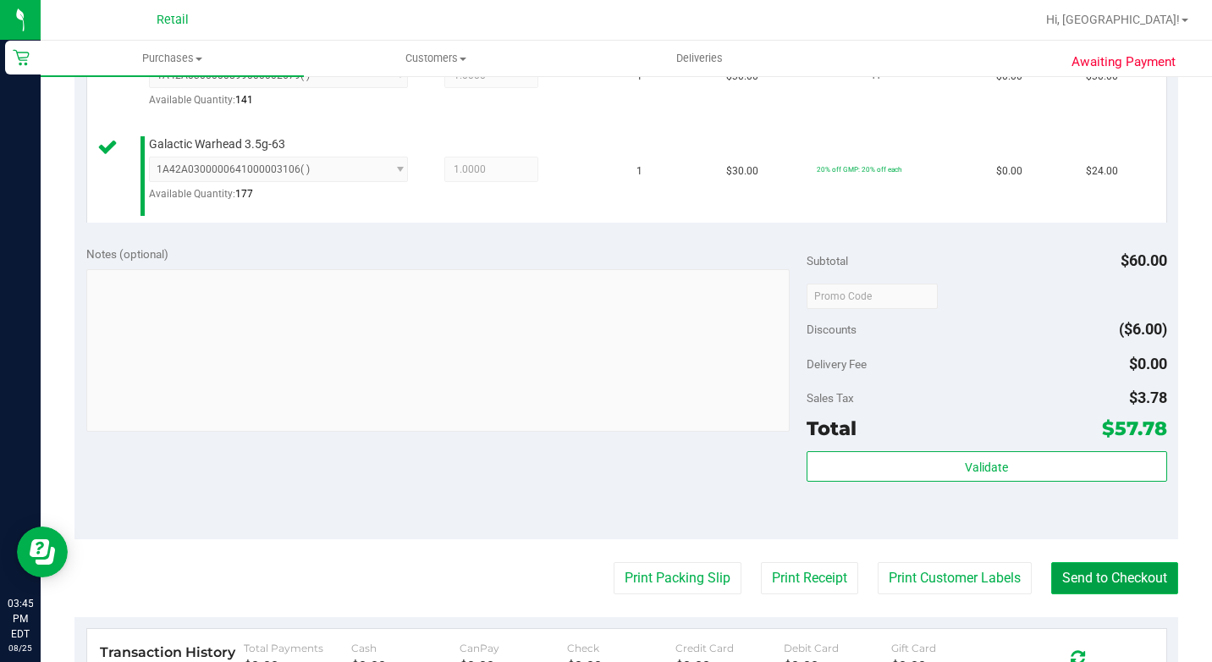
click at [1075, 594] on button "Send to Checkout" at bounding box center [1114, 578] width 127 height 32
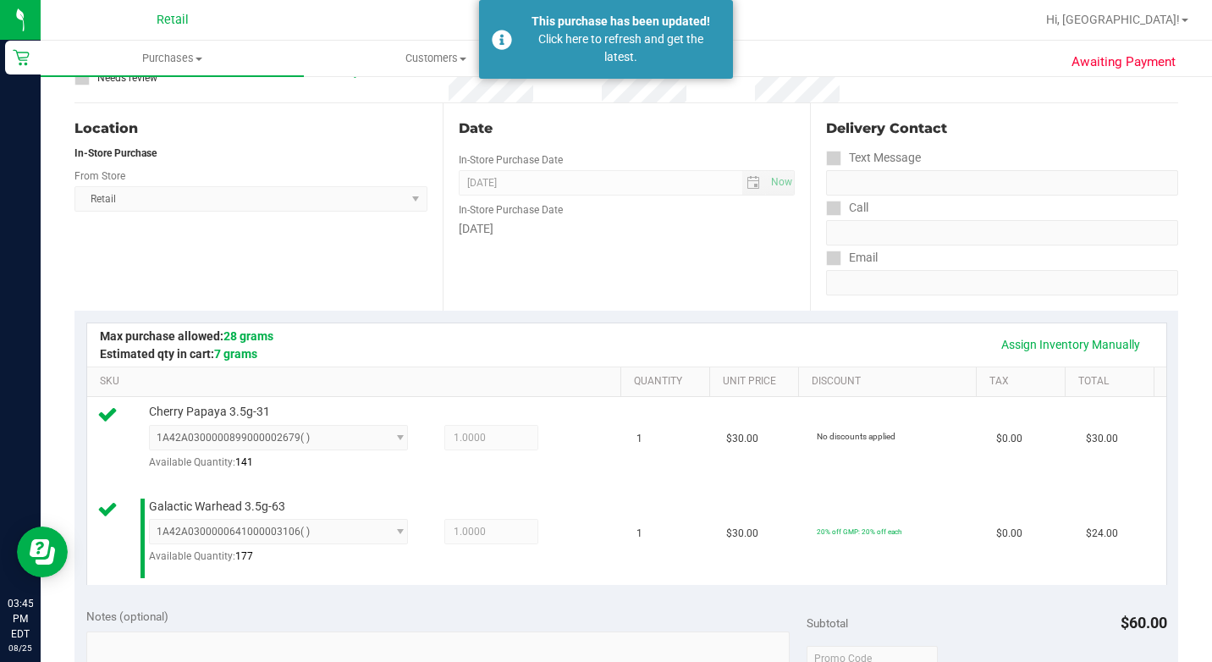
scroll to position [0, 0]
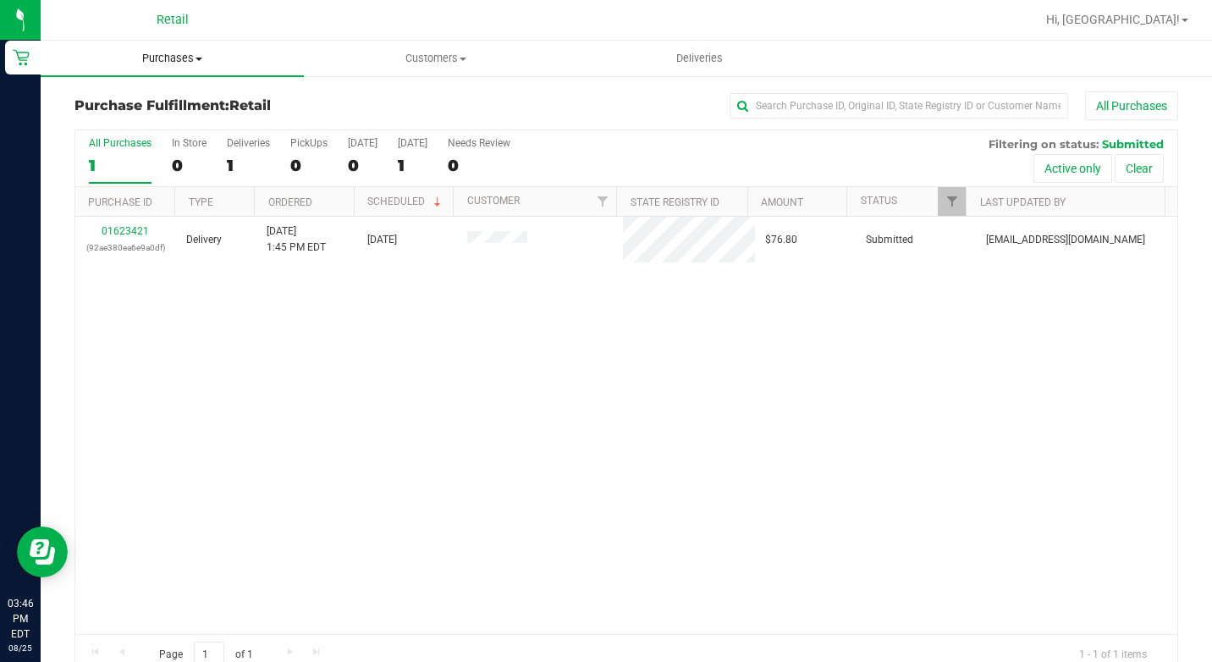
drag, startPoint x: 170, startPoint y: 60, endPoint x: 170, endPoint y: 69, distance: 9.3
click at [170, 60] on span "Purchases" at bounding box center [172, 58] width 263 height 15
click at [160, 101] on span "Summary of purchases" at bounding box center [127, 102] width 173 height 14
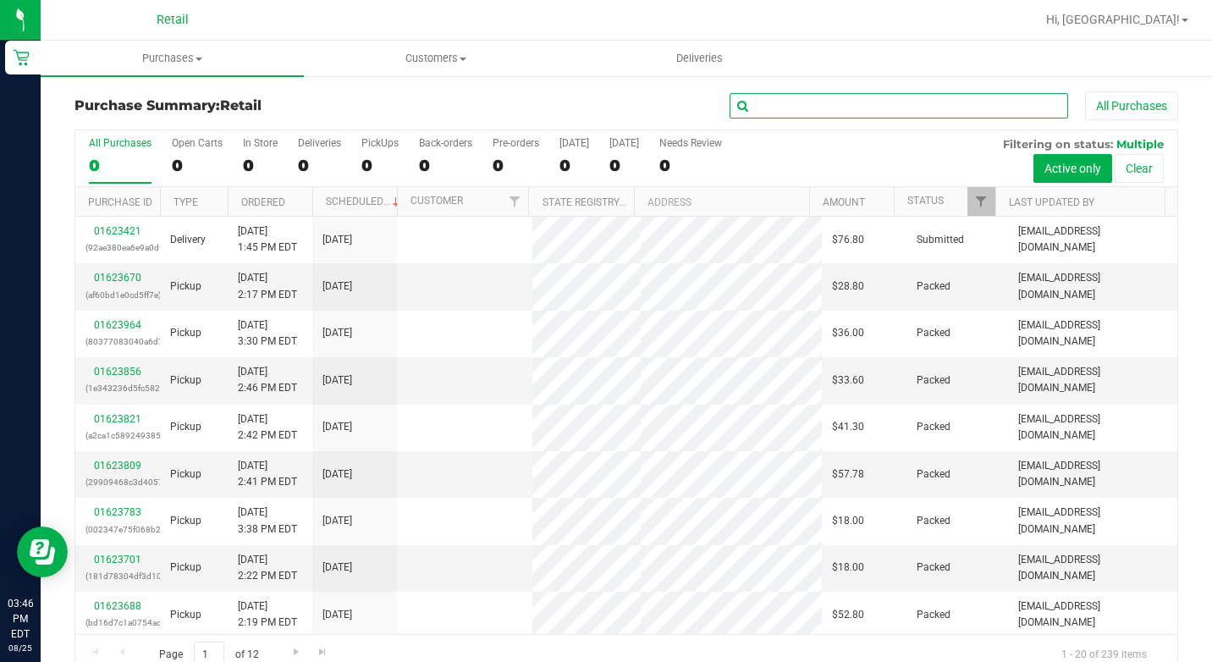
click at [896, 103] on input "text" at bounding box center [898, 105] width 338 height 25
type input "vald"
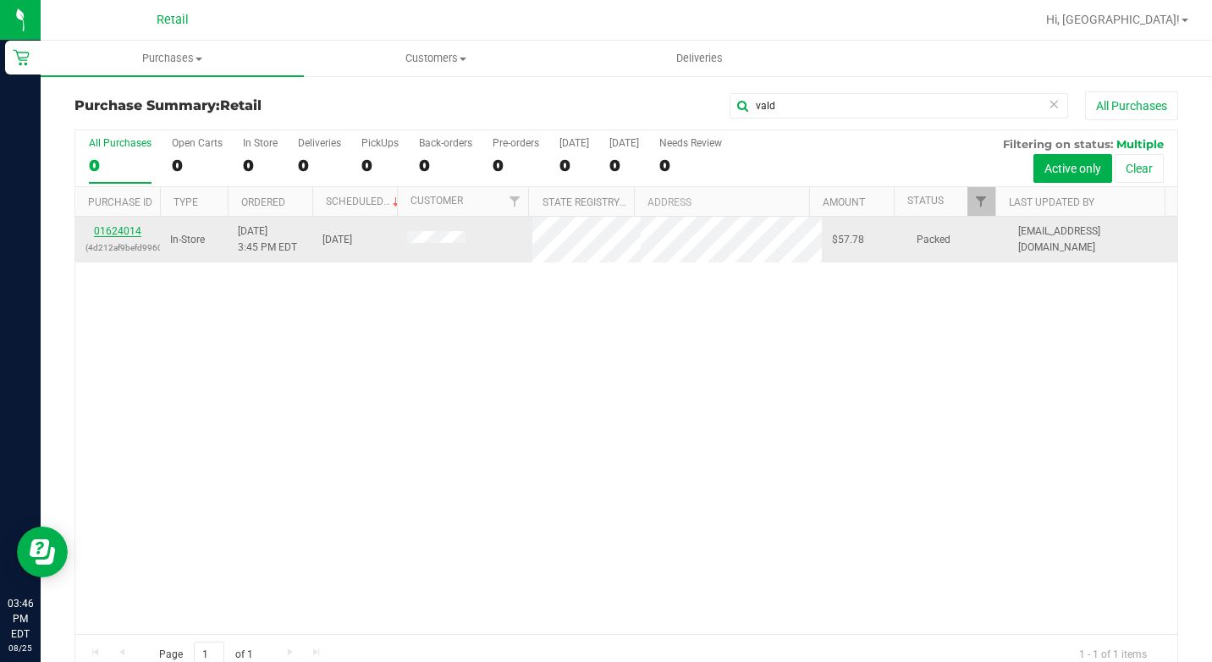
click at [120, 228] on link "01624014" at bounding box center [117, 231] width 47 height 12
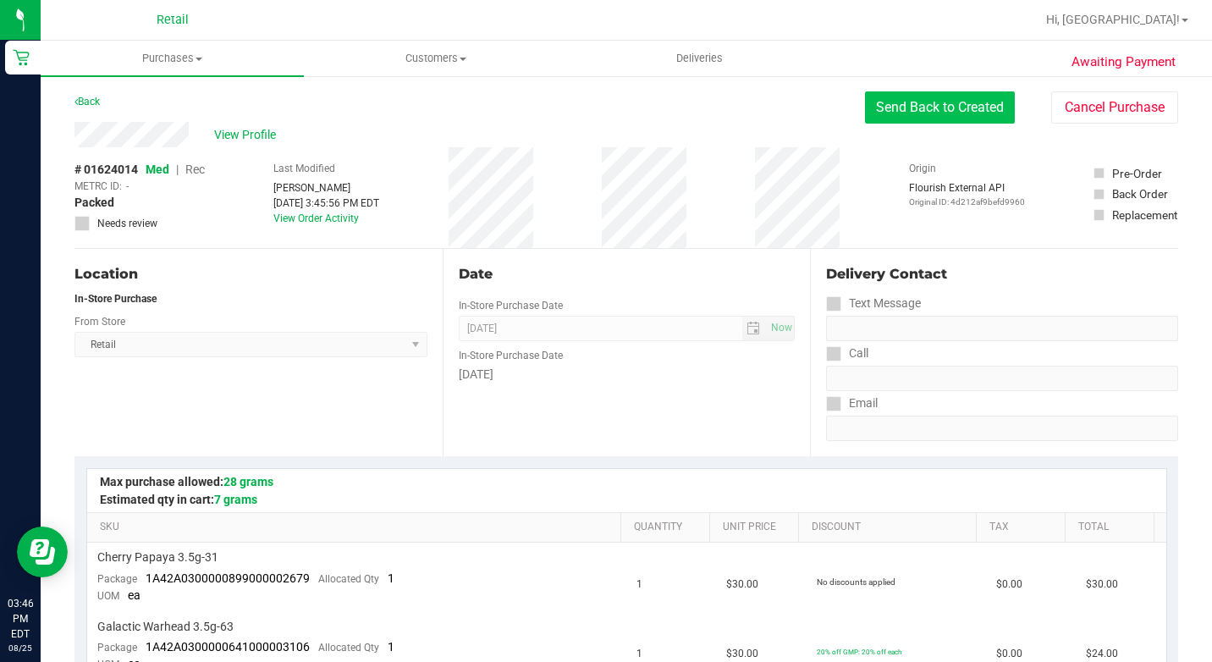
click at [929, 107] on button "Send Back to Created" at bounding box center [940, 107] width 150 height 32
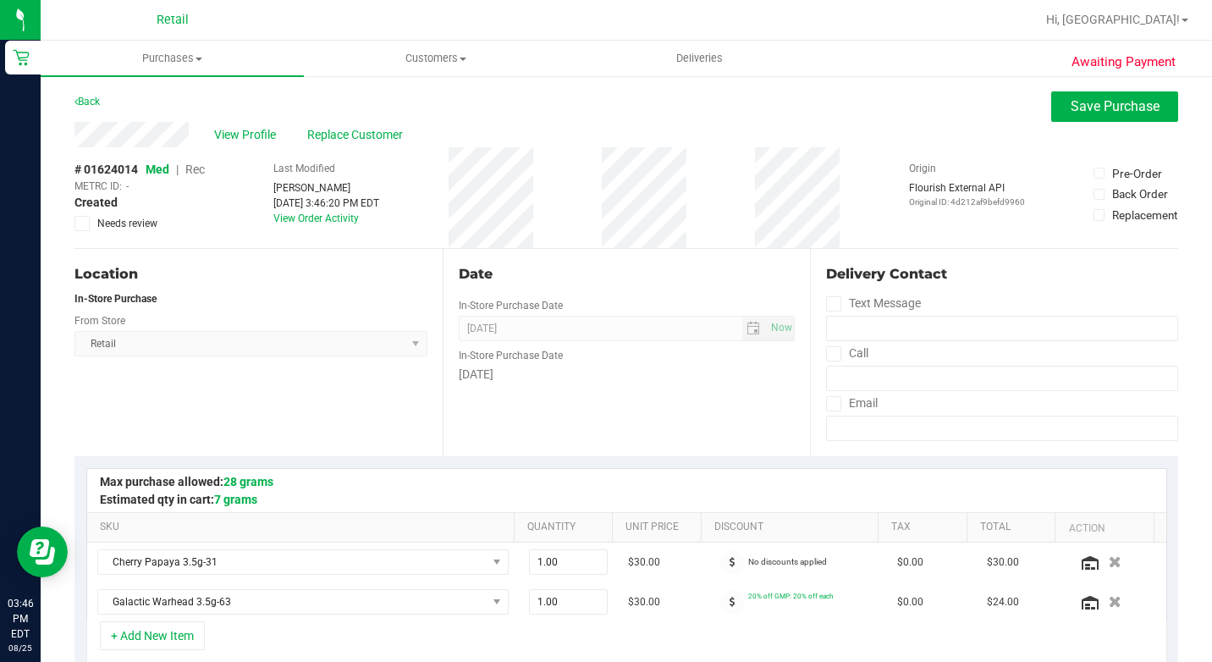
click at [244, 128] on span "View Profile" at bounding box center [248, 135] width 68 height 18
click at [368, 129] on span "Replace Customer" at bounding box center [358, 135] width 102 height 18
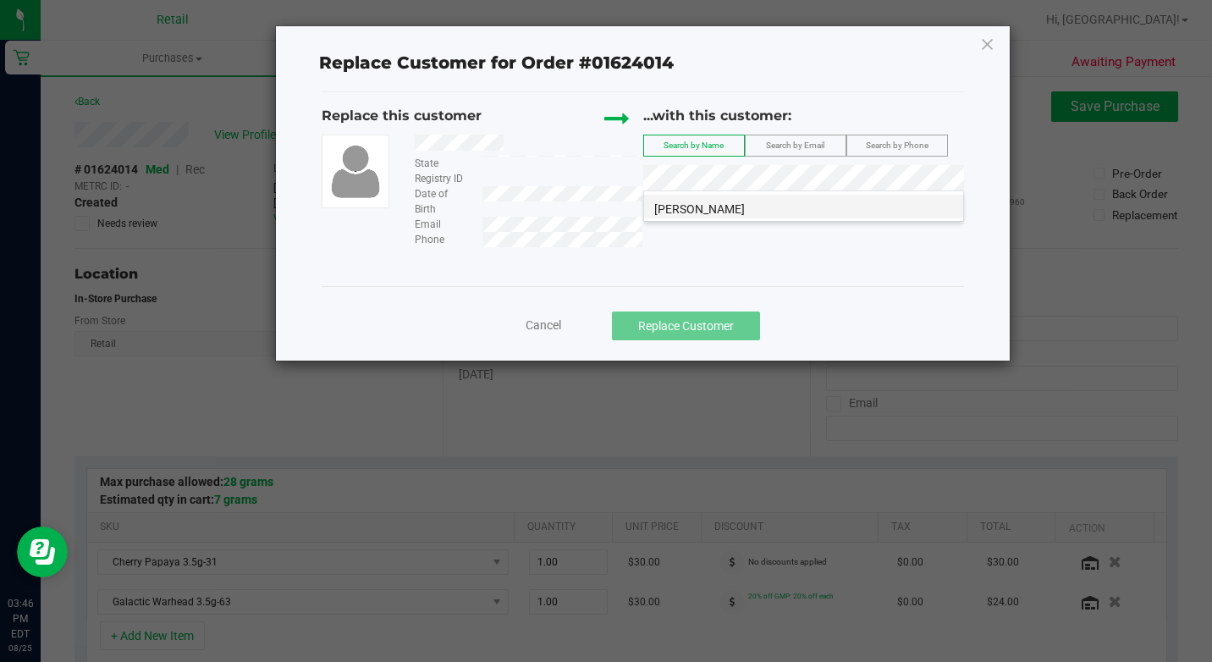
click at [699, 202] on span "Jose Valdera" at bounding box center [699, 209] width 91 height 14
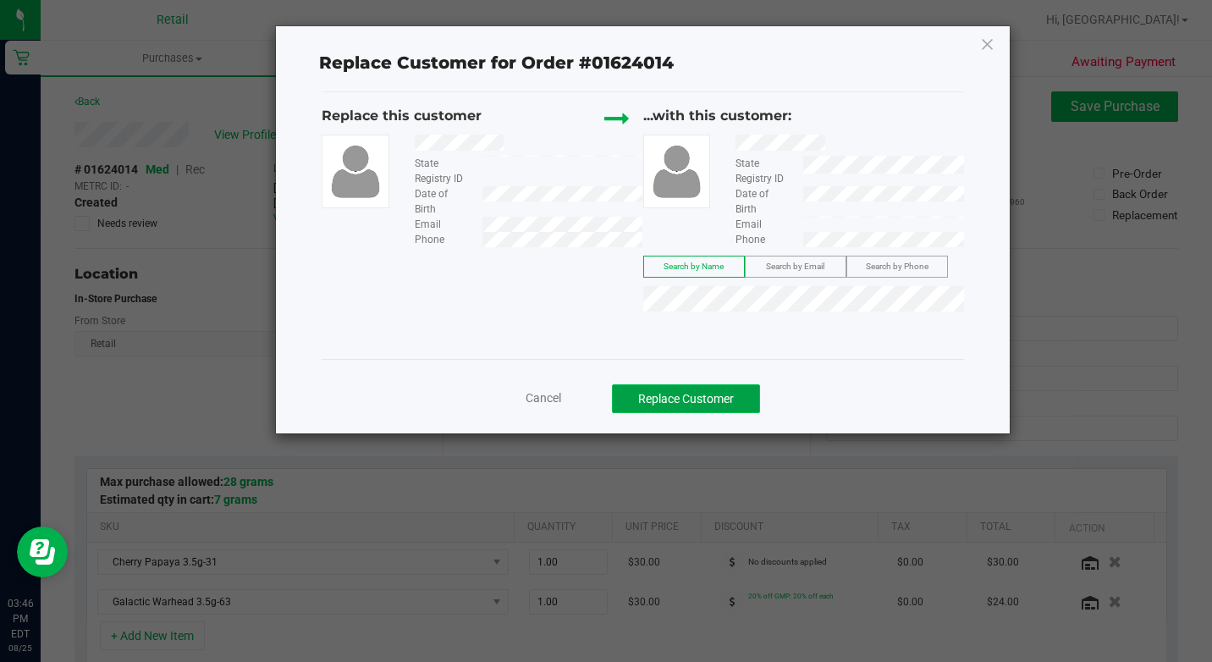
click at [714, 406] on button "Replace Customer" at bounding box center [686, 398] width 148 height 29
click at [674, 412] on div "Cancel Replace Customer" at bounding box center [642, 392] width 641 height 67
click at [669, 386] on button "Replace Customer" at bounding box center [686, 398] width 148 height 29
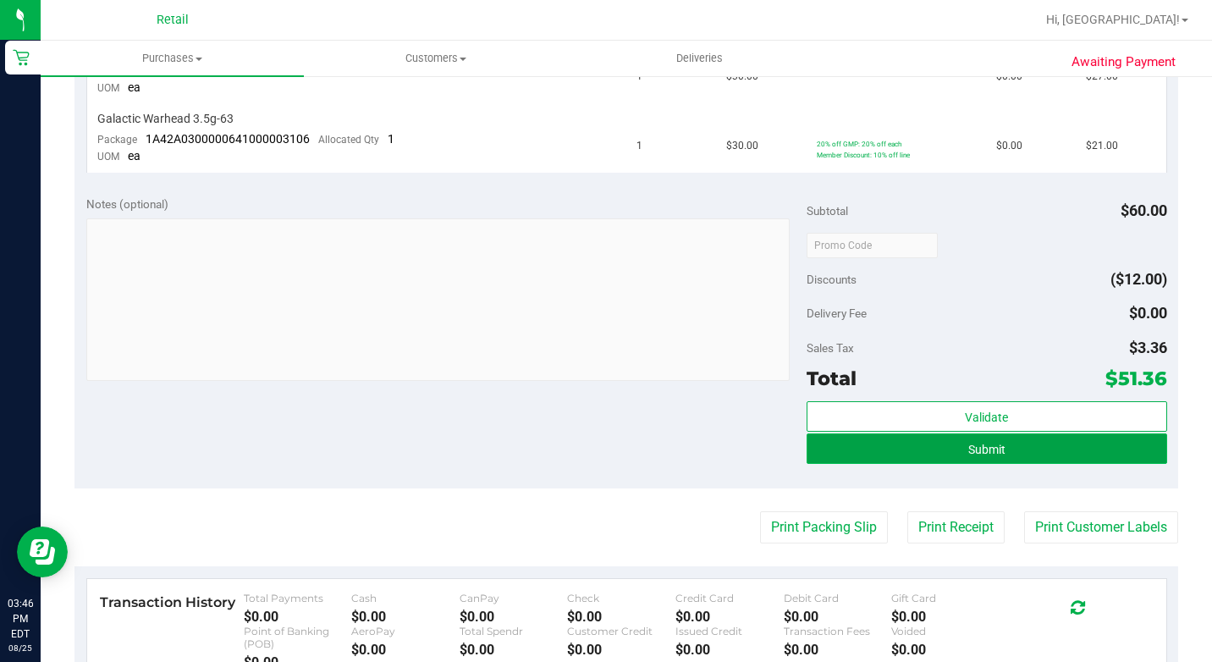
click at [1018, 438] on button "Submit" at bounding box center [986, 448] width 360 height 30
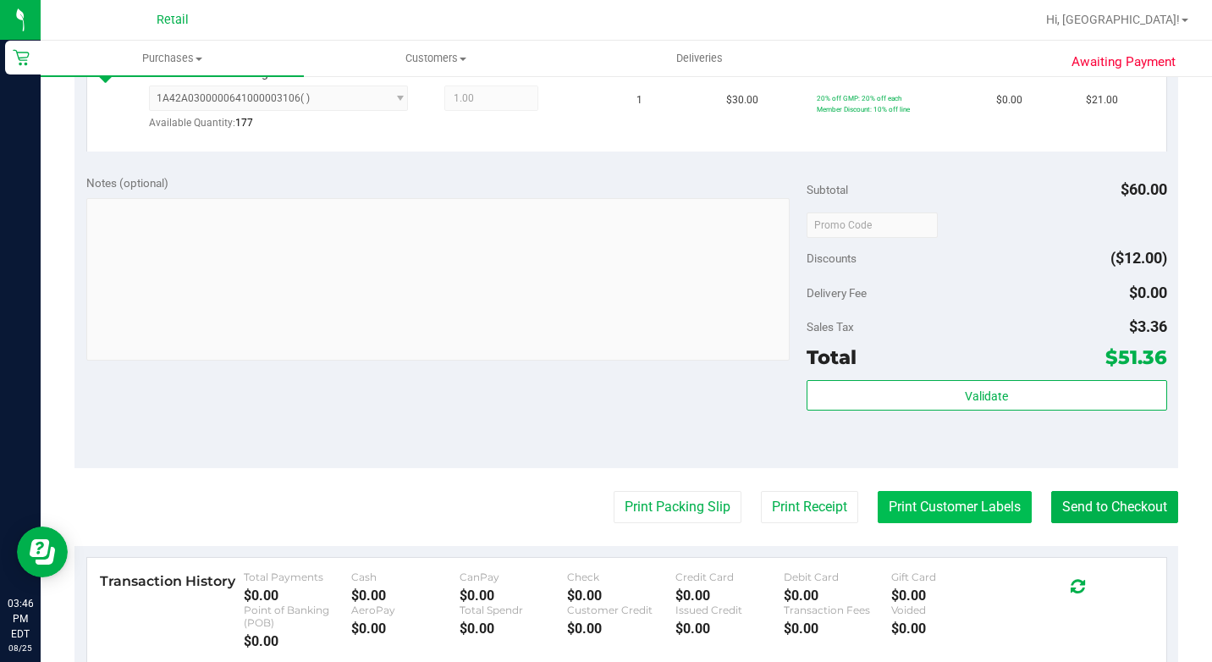
scroll to position [677, 0]
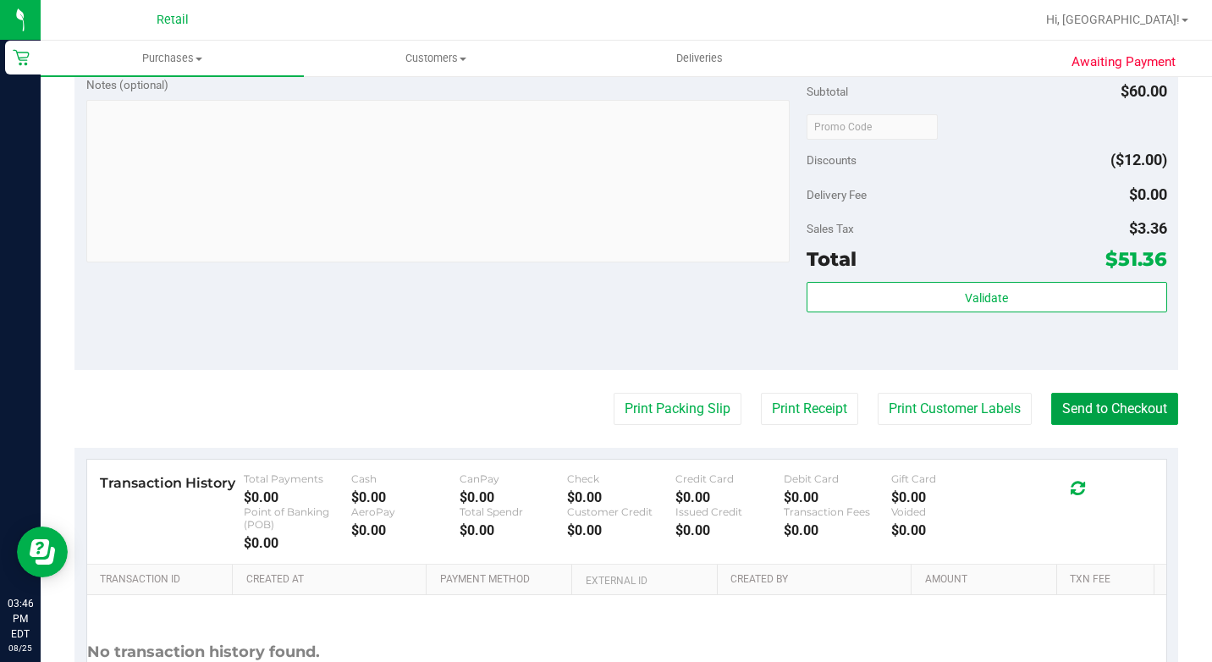
drag, startPoint x: 1058, startPoint y: 448, endPoint x: 566, endPoint y: 299, distance: 514.7
click at [1058, 425] on button "Send to Checkout" at bounding box center [1114, 409] width 127 height 32
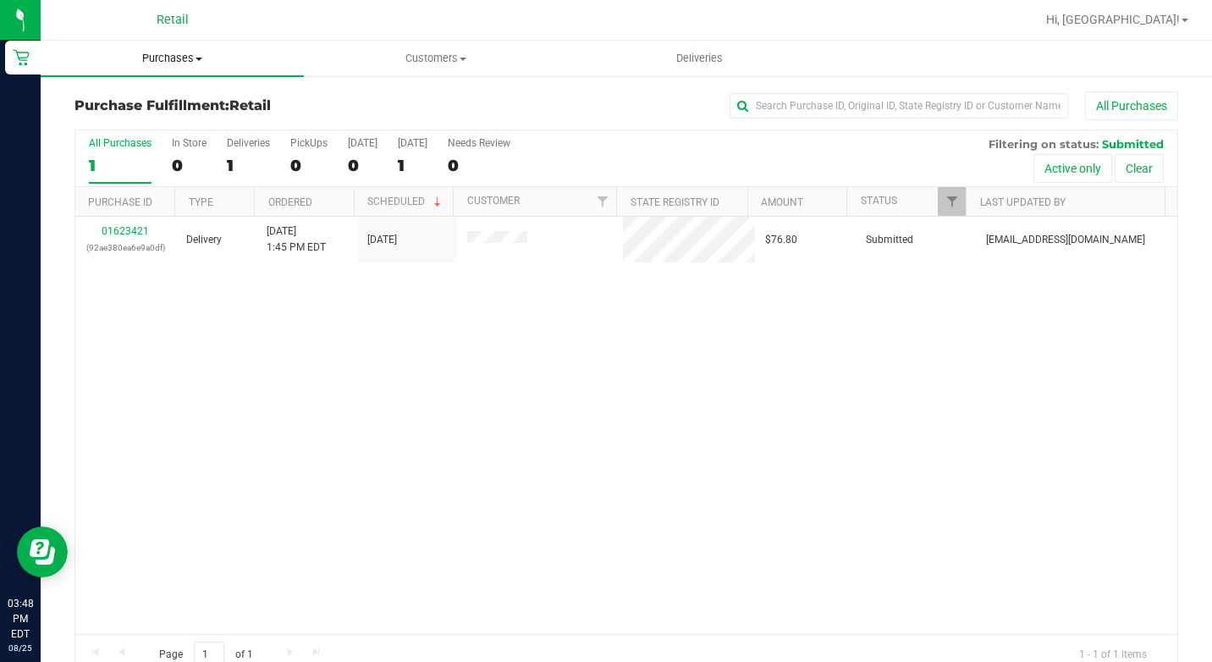
drag, startPoint x: 179, startPoint y: 68, endPoint x: 173, endPoint y: 80, distance: 14.4
click at [179, 68] on uib-tab-heading "Purchases Summary of purchases Fulfillment All purchases" at bounding box center [172, 59] width 263 height 36
click at [144, 110] on li "Summary of purchases" at bounding box center [172, 102] width 263 height 20
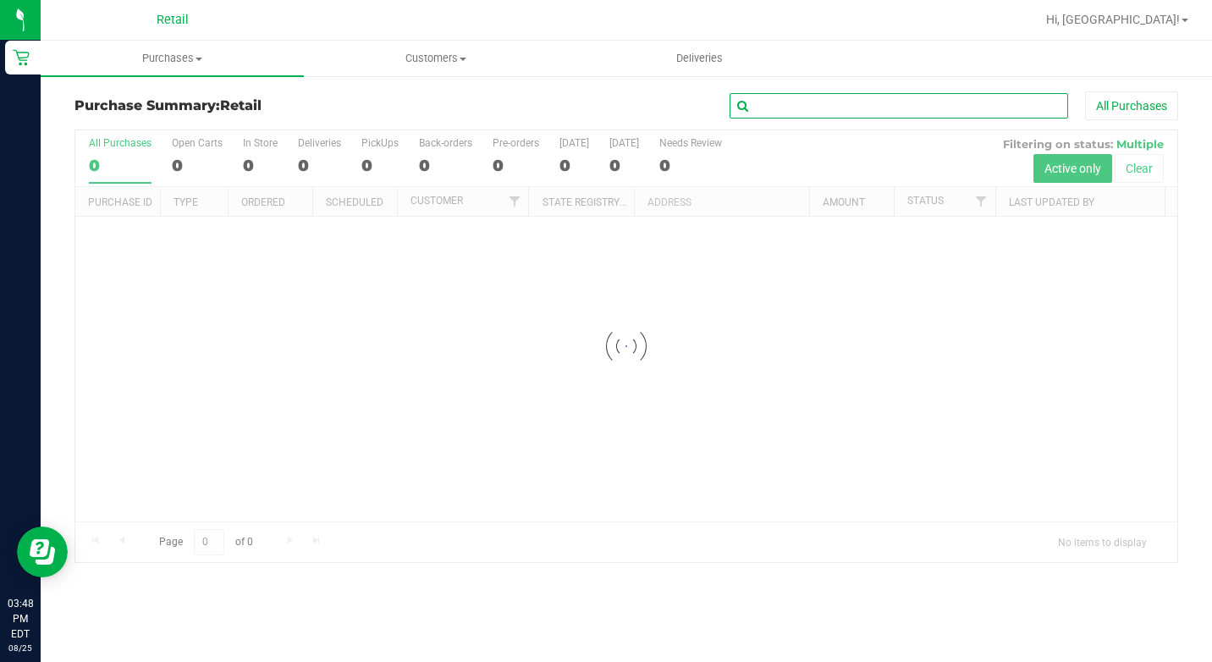
click at [838, 108] on input "text" at bounding box center [898, 105] width 338 height 25
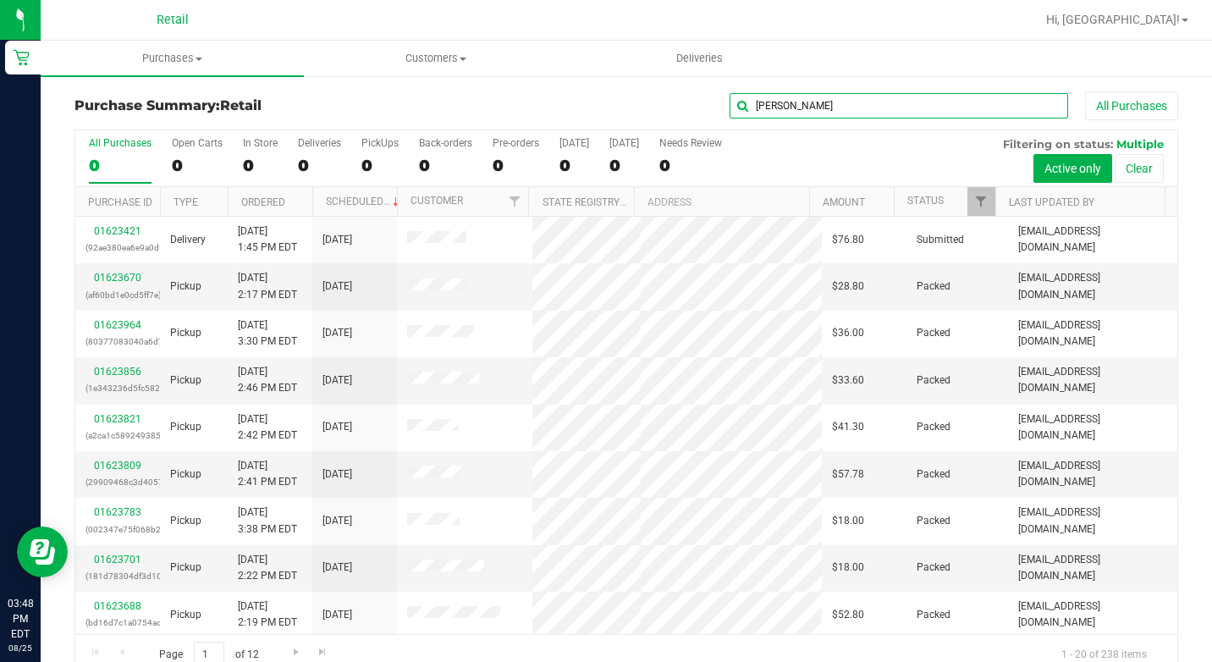
type input "kossler"
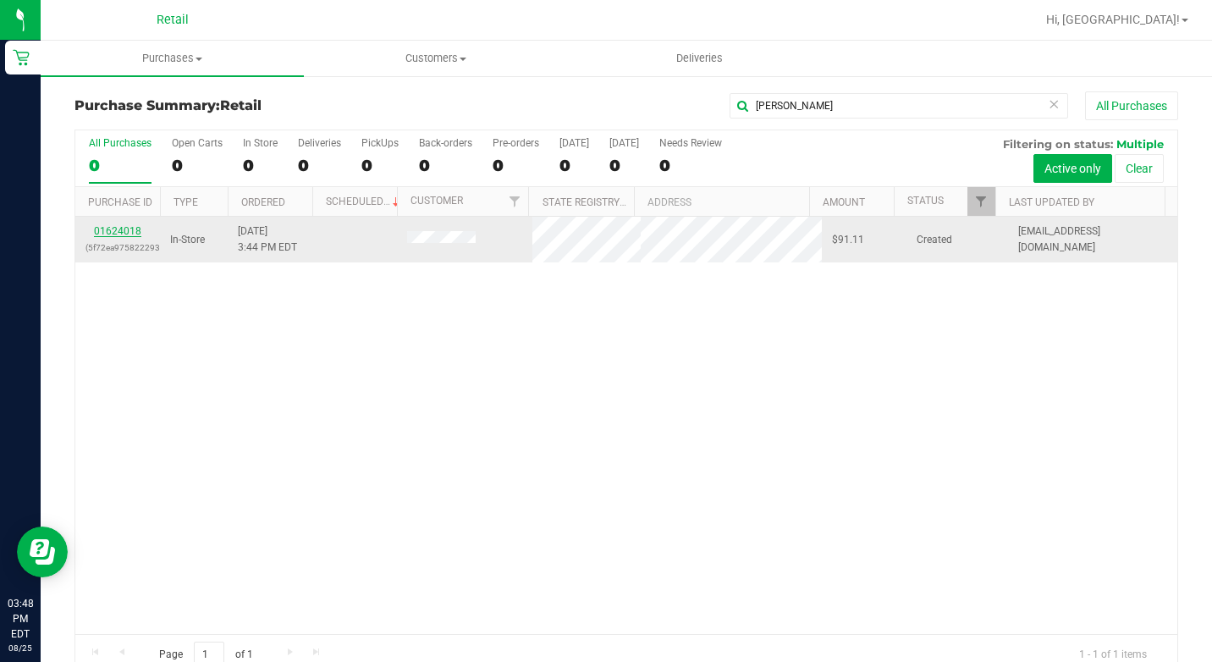
click at [116, 234] on link "01624018" at bounding box center [117, 231] width 47 height 12
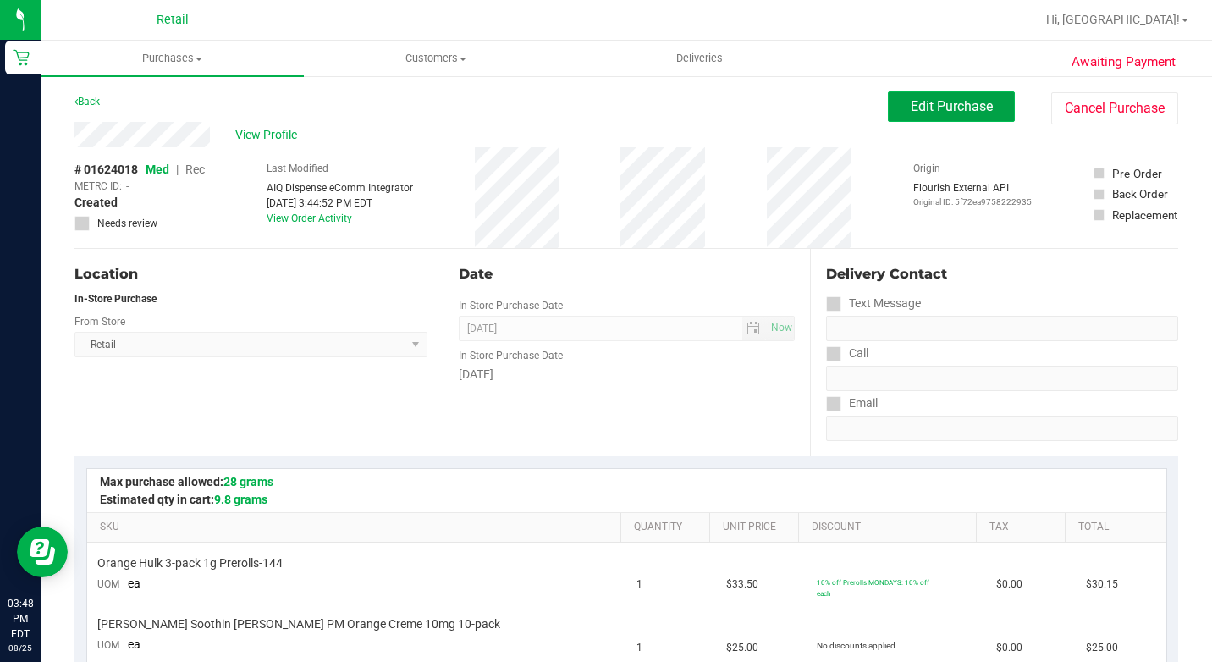
click at [922, 98] on span "Edit Purchase" at bounding box center [951, 106] width 82 height 16
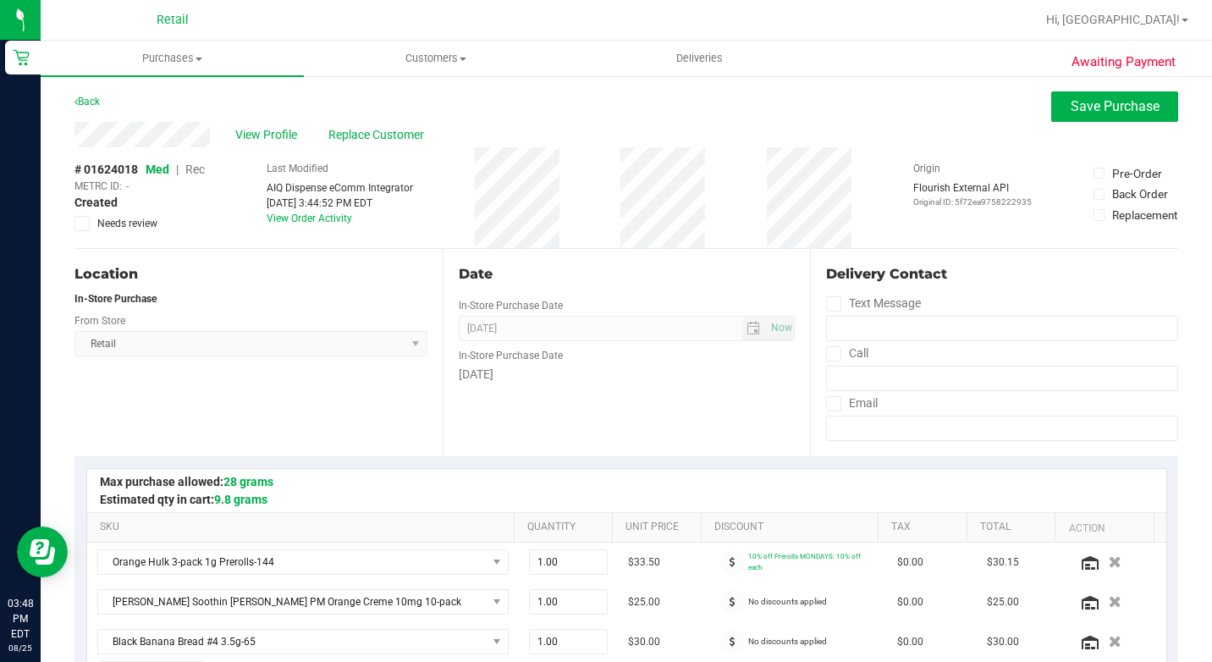
click at [195, 169] on span "Rec" at bounding box center [194, 169] width 19 height 14
click at [1104, 106] on span "Save Purchase" at bounding box center [1114, 106] width 89 height 16
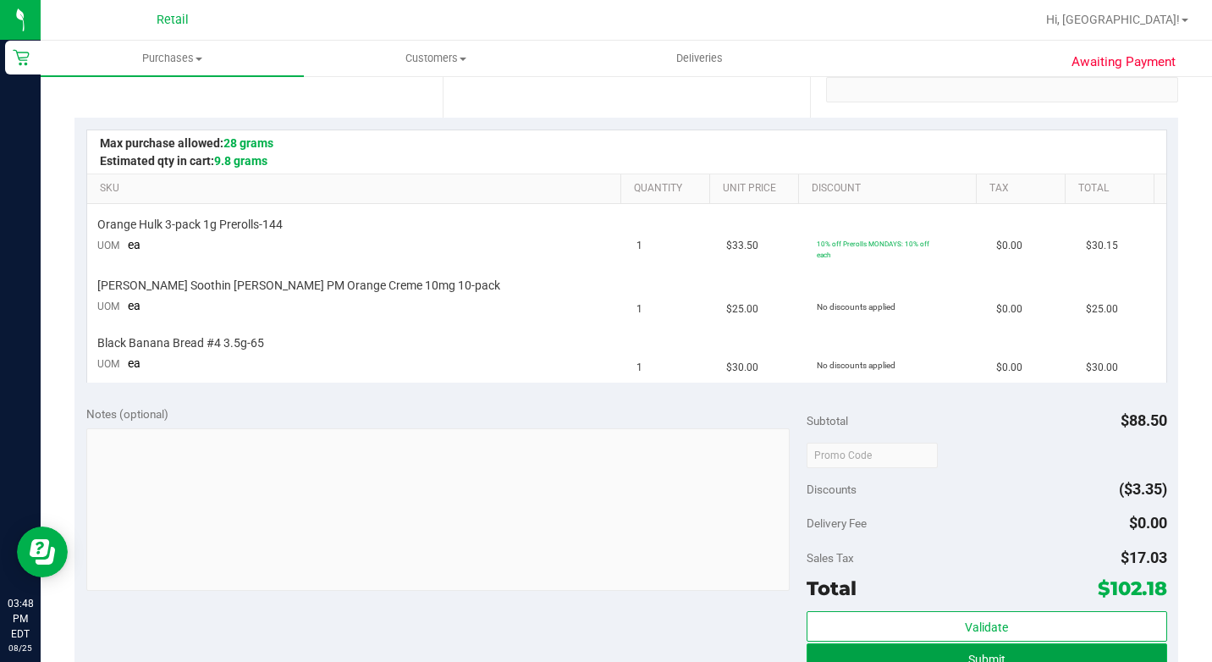
click at [928, 647] on button "Submit" at bounding box center [986, 658] width 360 height 30
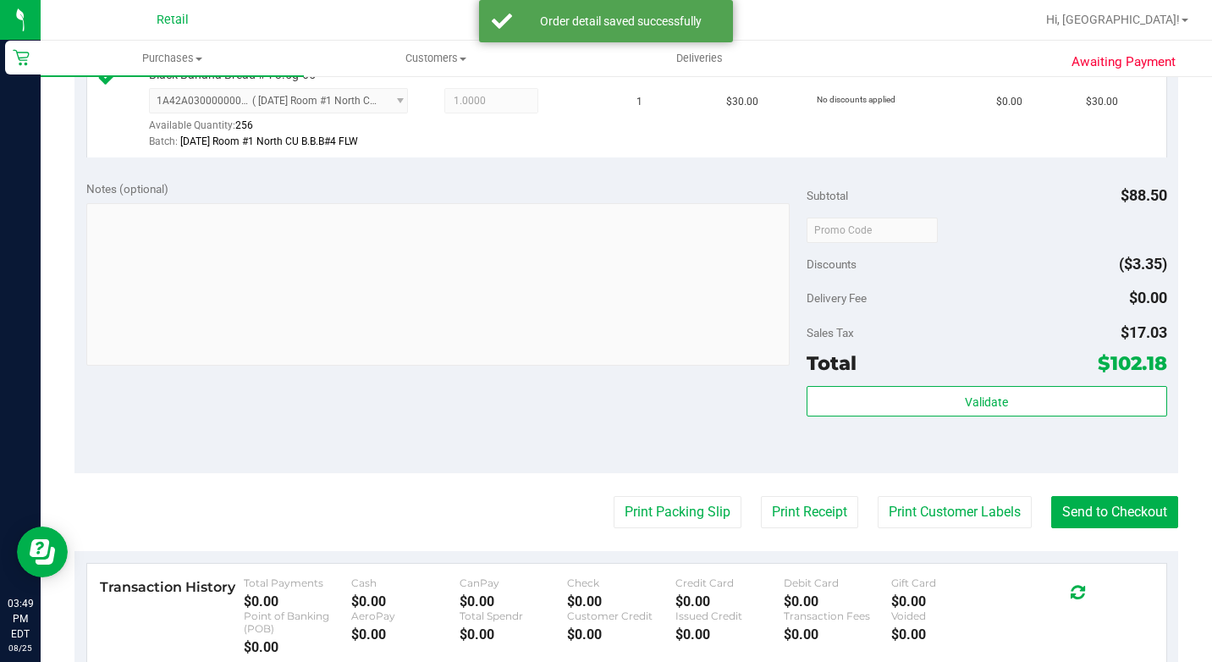
scroll to position [761, 0]
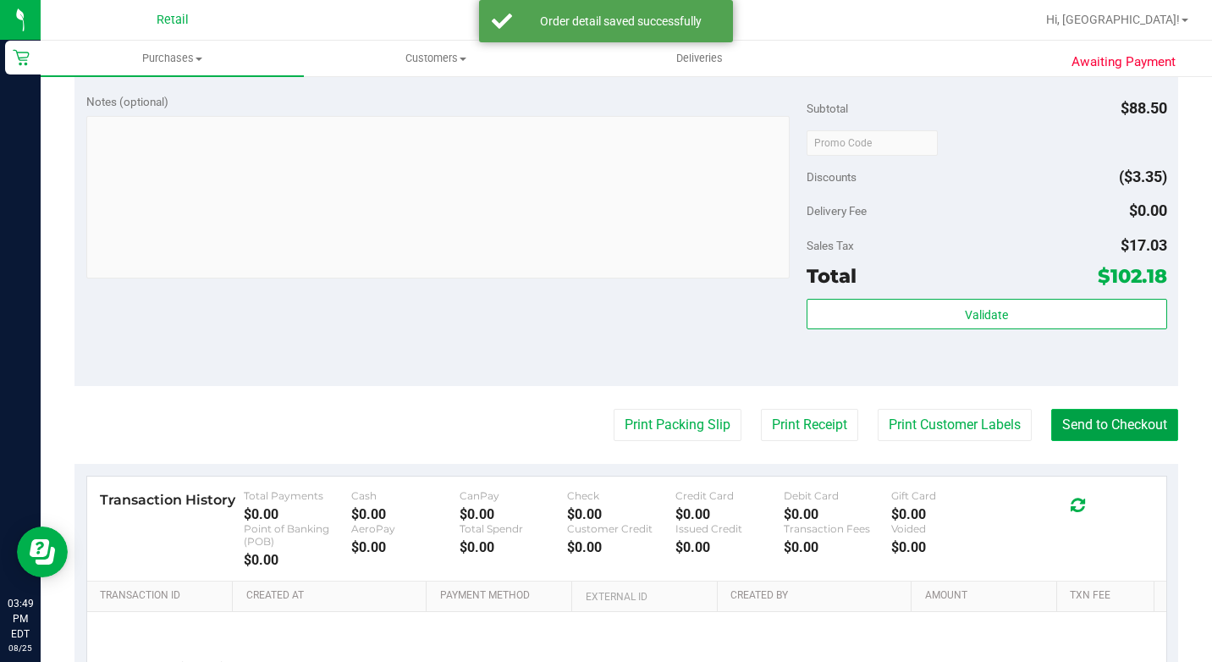
click at [1129, 441] on button "Send to Checkout" at bounding box center [1114, 425] width 127 height 32
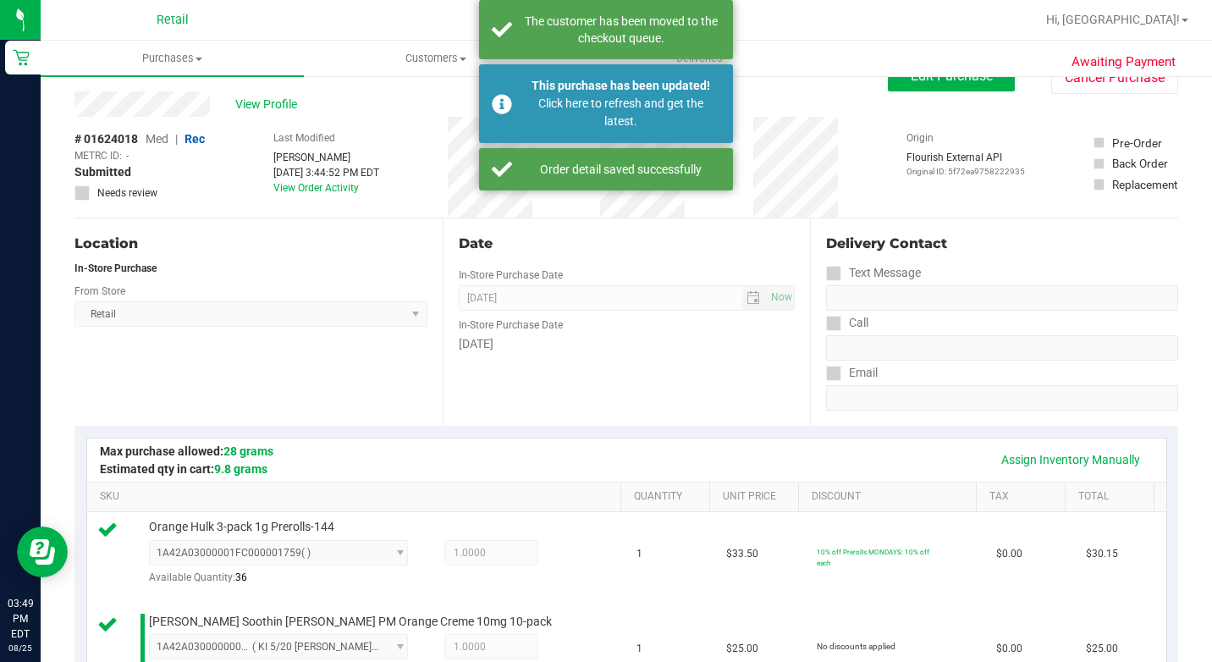
scroll to position [0, 0]
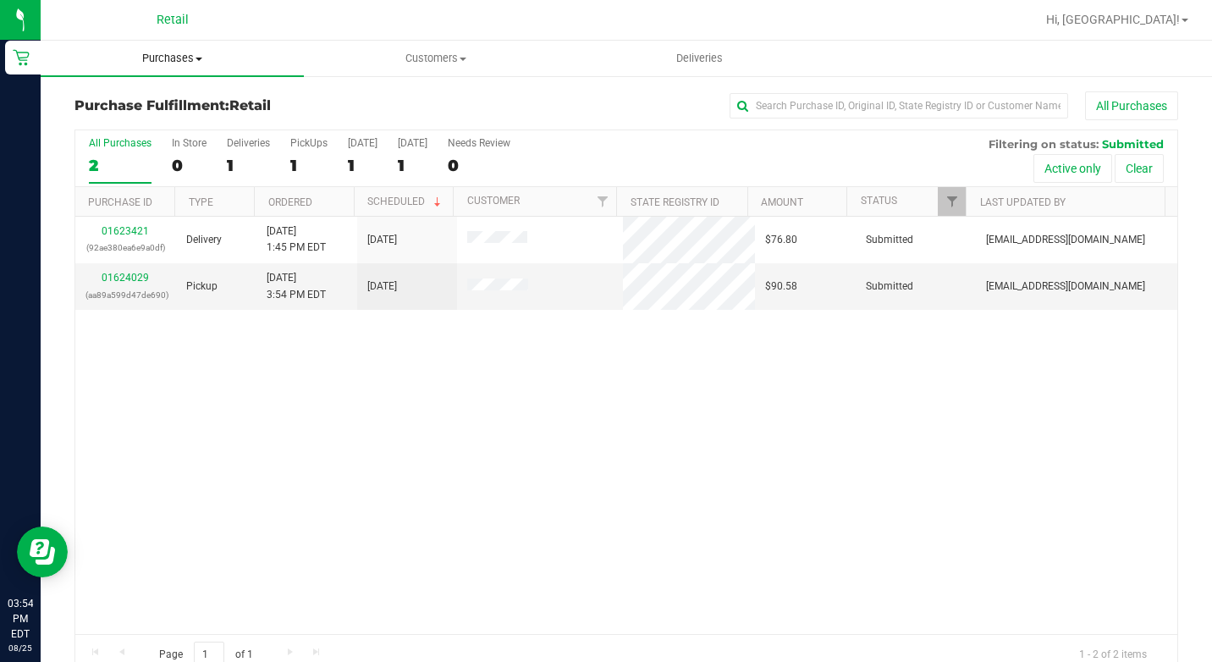
click at [158, 58] on span "Purchases" at bounding box center [172, 58] width 263 height 15
click at [163, 104] on span "Summary of purchases" at bounding box center [127, 102] width 173 height 14
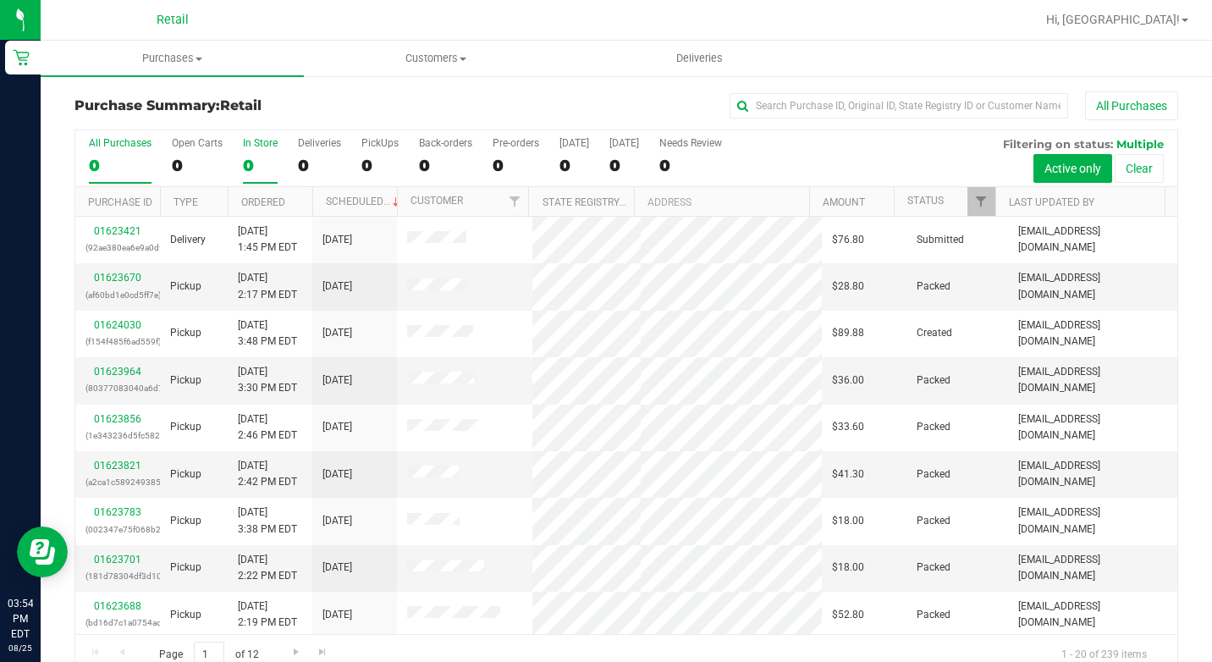
click at [256, 156] on div "0" at bounding box center [260, 165] width 35 height 19
click at [0, 0] on input "In Store 0" at bounding box center [0, 0] width 0 height 0
drag, startPoint x: 761, startPoint y: 123, endPoint x: 764, endPoint y: 113, distance: 9.6
click at [760, 123] on div "Purchase Summary: Retail All Purchases" at bounding box center [625, 109] width 1103 height 37
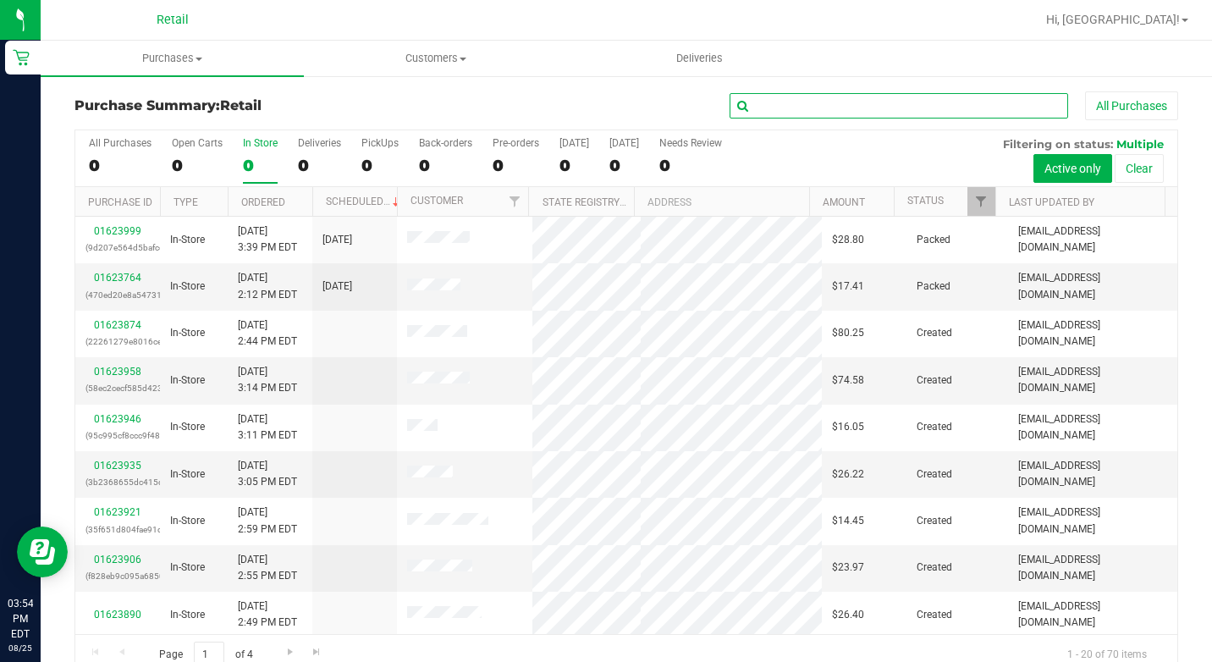
click at [764, 110] on input "text" at bounding box center [898, 105] width 338 height 25
type input "kenny"
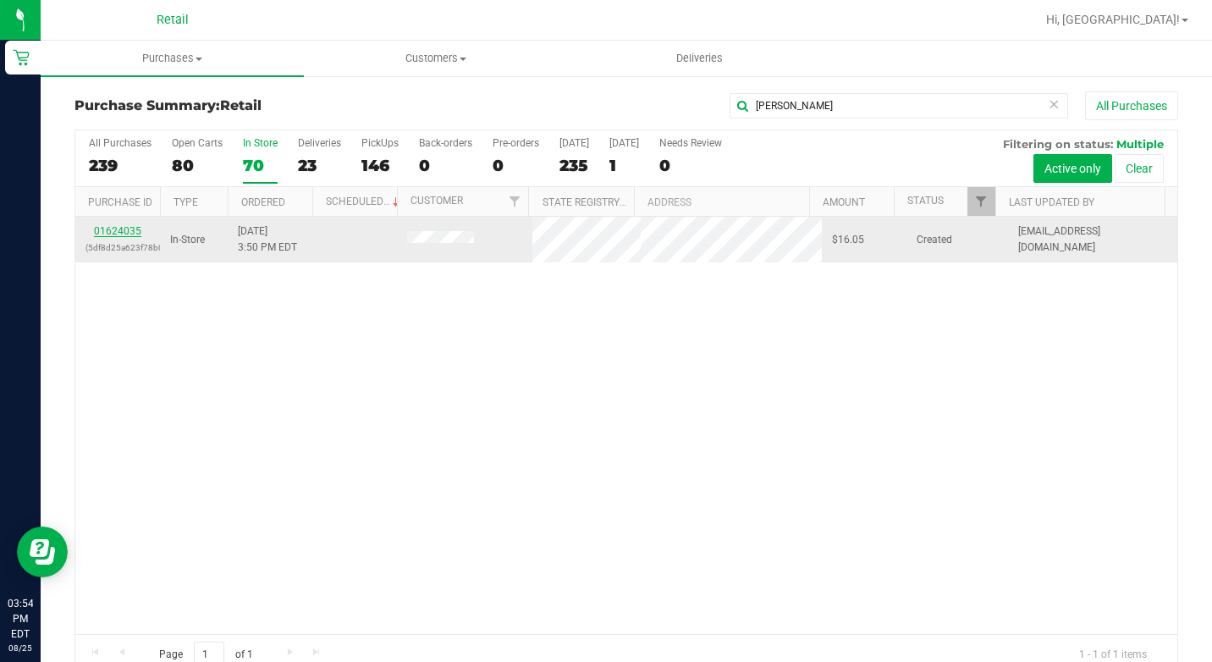
click at [120, 232] on link "01624035" at bounding box center [117, 231] width 47 height 12
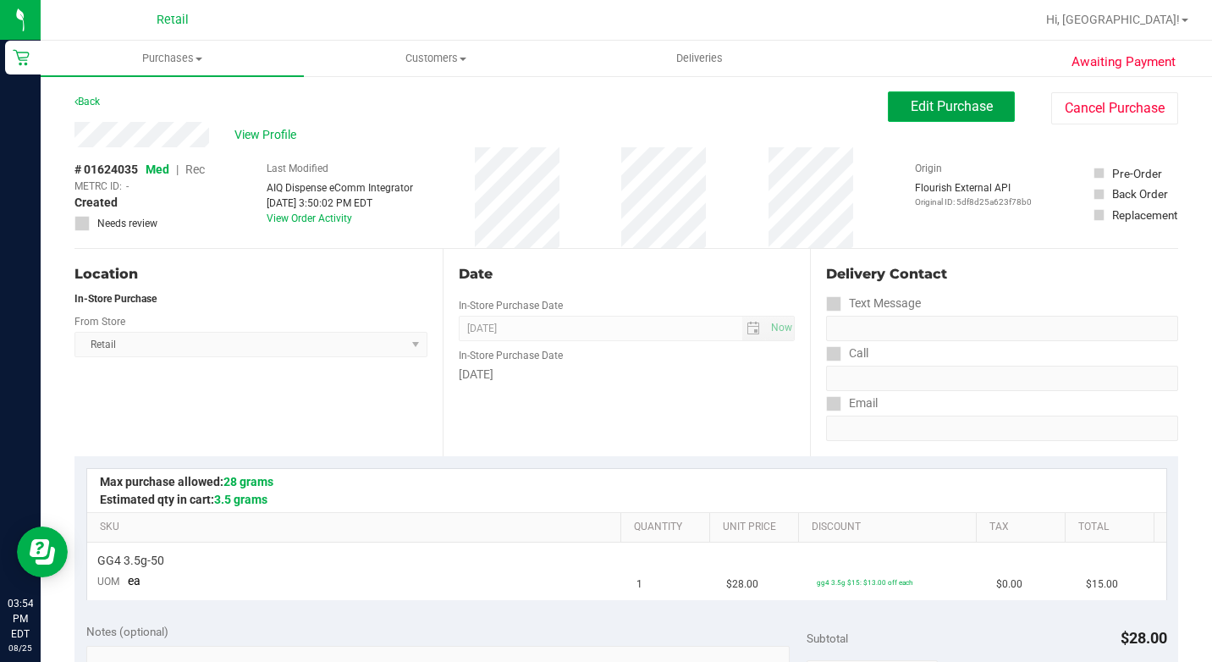
click at [919, 102] on span "Edit Purchase" at bounding box center [951, 106] width 82 height 16
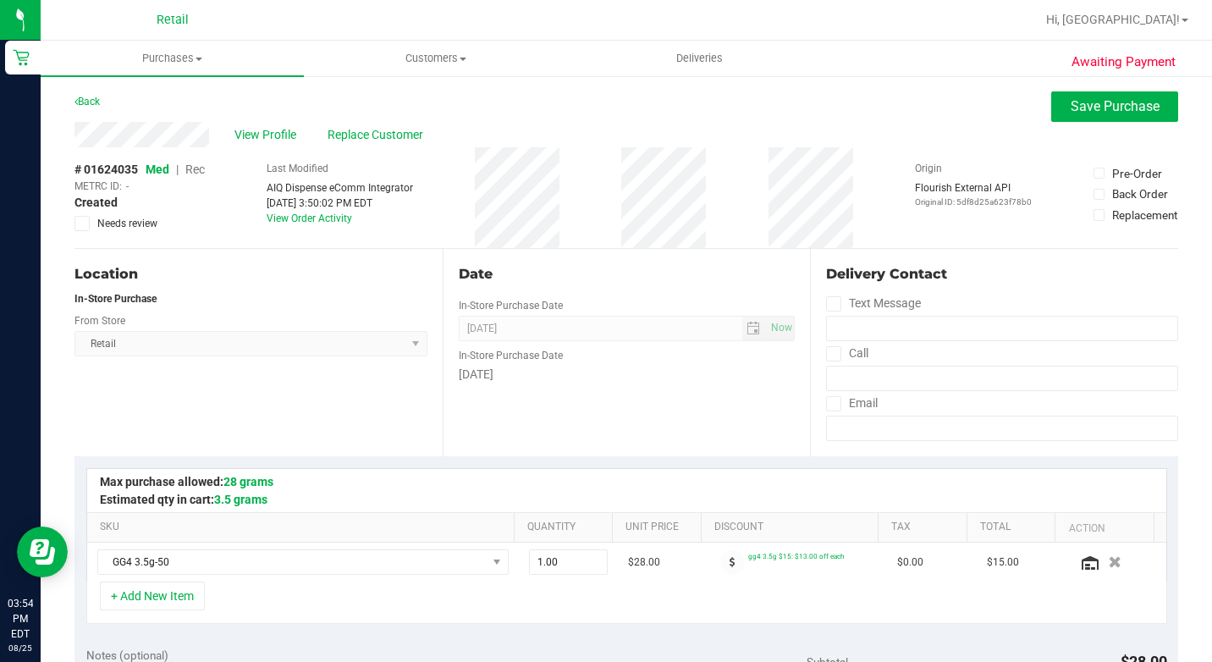
click at [194, 166] on span "Rec" at bounding box center [194, 169] width 19 height 14
click at [1058, 124] on div "View Profile Replace Customer" at bounding box center [625, 134] width 1103 height 25
click at [1059, 120] on button "Save Purchase" at bounding box center [1114, 106] width 127 height 30
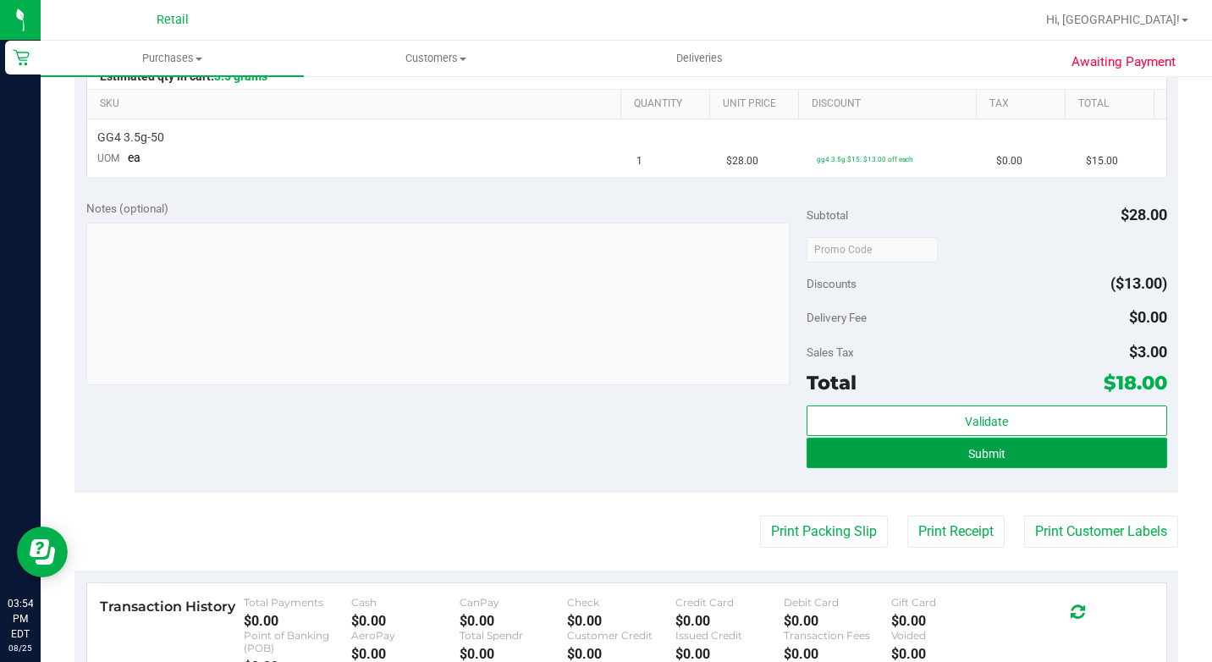
click at [988, 451] on span "Submit" at bounding box center [986, 454] width 37 height 14
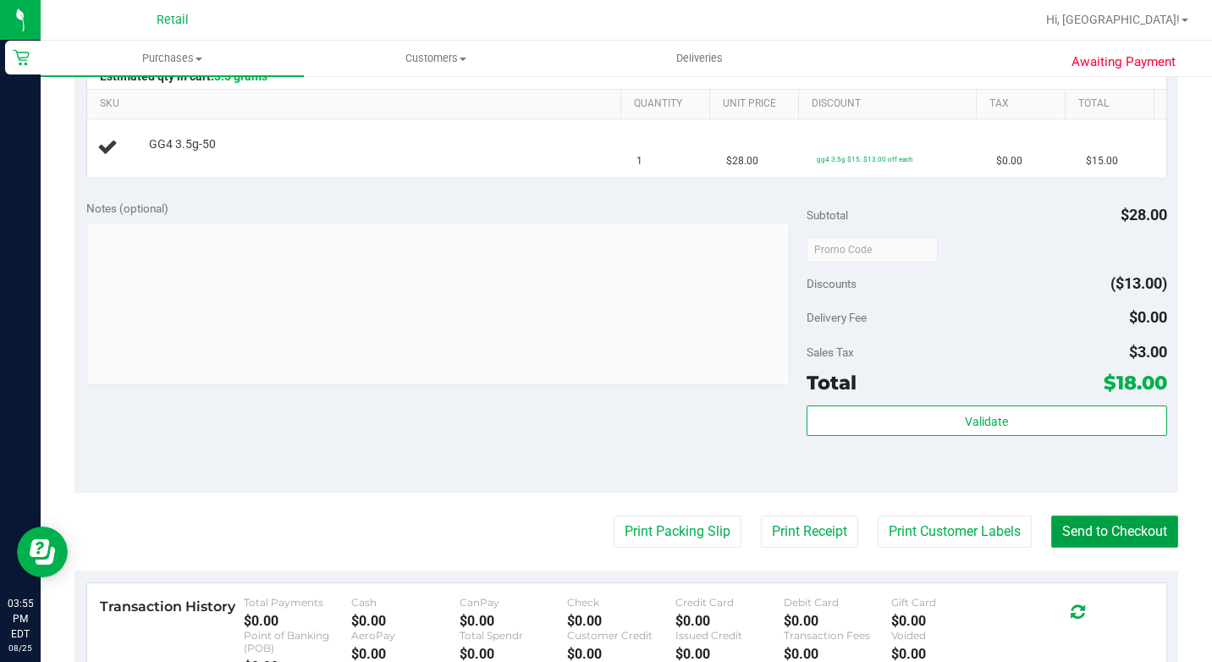
click at [1094, 519] on button "Send to Checkout" at bounding box center [1114, 531] width 127 height 32
click at [1094, 519] on body "Retail 03:55 PM EDT 08/25/2025 08/25 Retail Hi, Cheyenne! Purchases Summary of …" at bounding box center [606, 331] width 1212 height 662
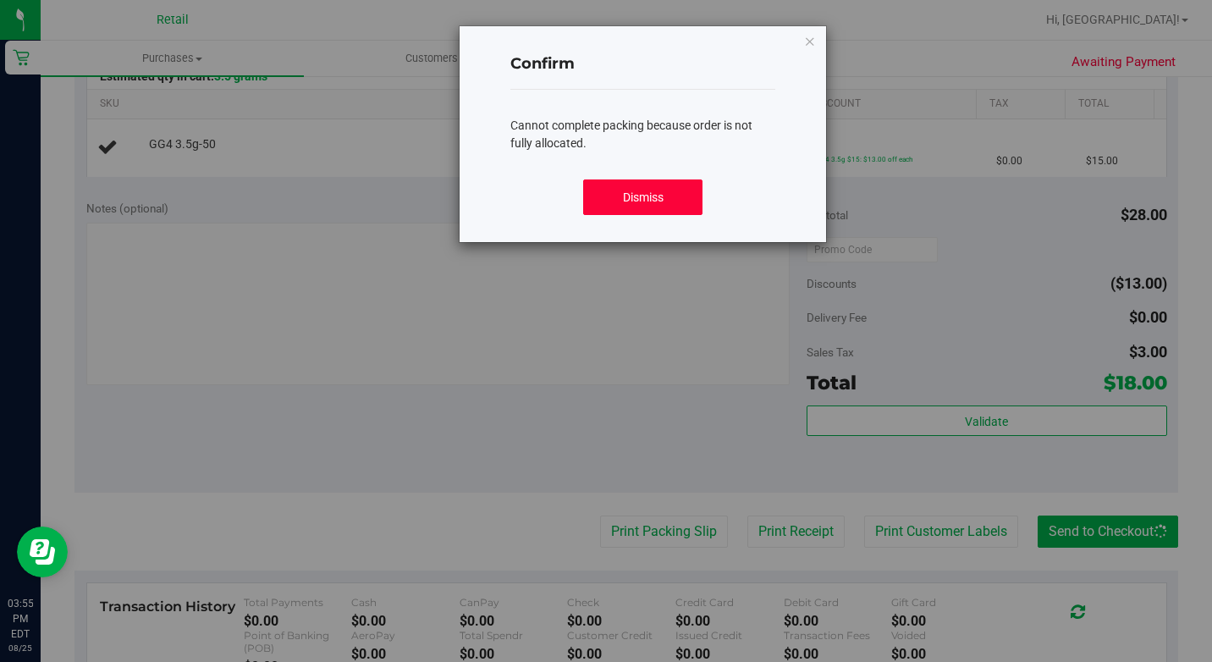
drag, startPoint x: 669, startPoint y: 192, endPoint x: 692, endPoint y: 188, distance: 23.2
click at [668, 192] on button "Dismiss" at bounding box center [642, 197] width 118 height 36
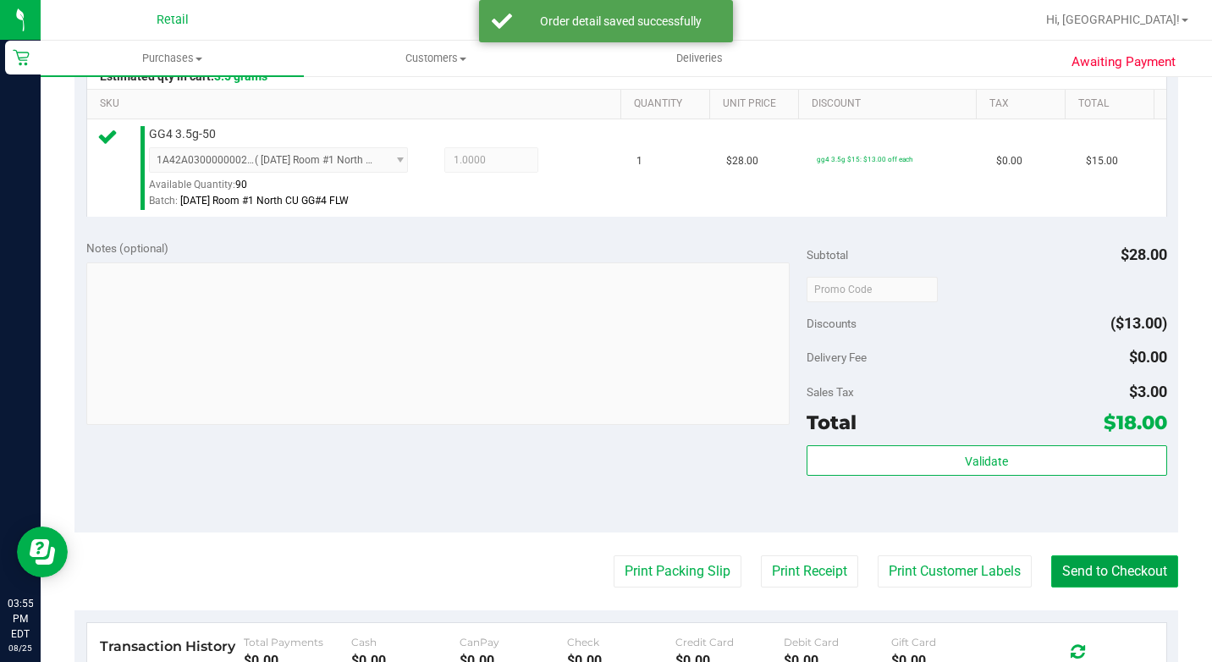
click at [1097, 587] on button "Send to Checkout" at bounding box center [1114, 571] width 127 height 32
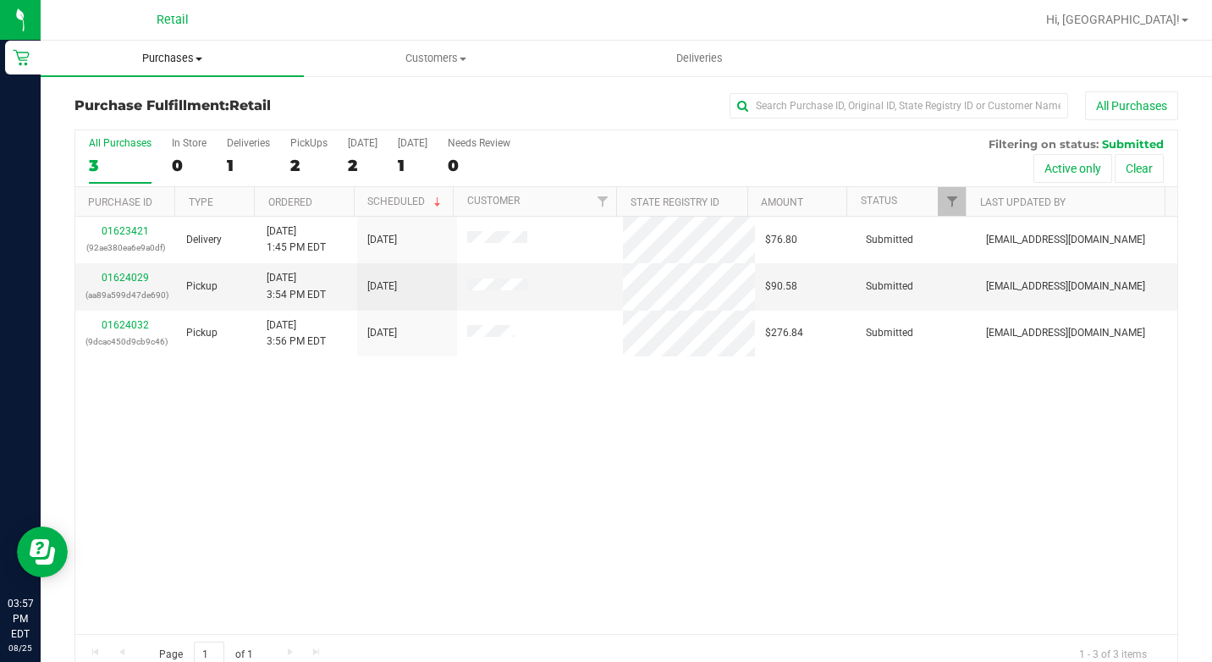
click at [185, 48] on uib-tab-heading "Purchases Summary of purchases Fulfillment All purchases" at bounding box center [172, 59] width 263 height 36
click at [173, 101] on span "Summary of purchases" at bounding box center [127, 102] width 173 height 14
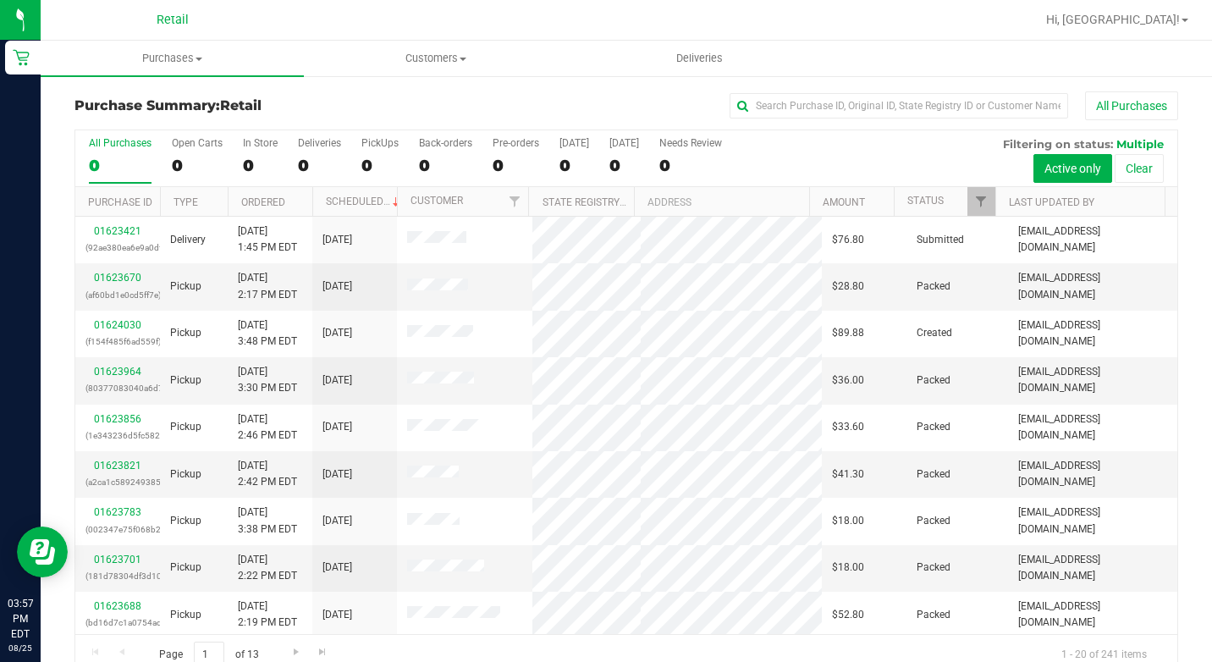
click at [239, 164] on div "All Purchases 0 Open Carts 0 In Store 0 Deliveries 0 PickUps 0 Back-orders 0 Pr…" at bounding box center [626, 158] width 1102 height 57
click at [253, 165] on div "0" at bounding box center [260, 165] width 35 height 19
click at [0, 0] on input "In Store 0" at bounding box center [0, 0] width 0 height 0
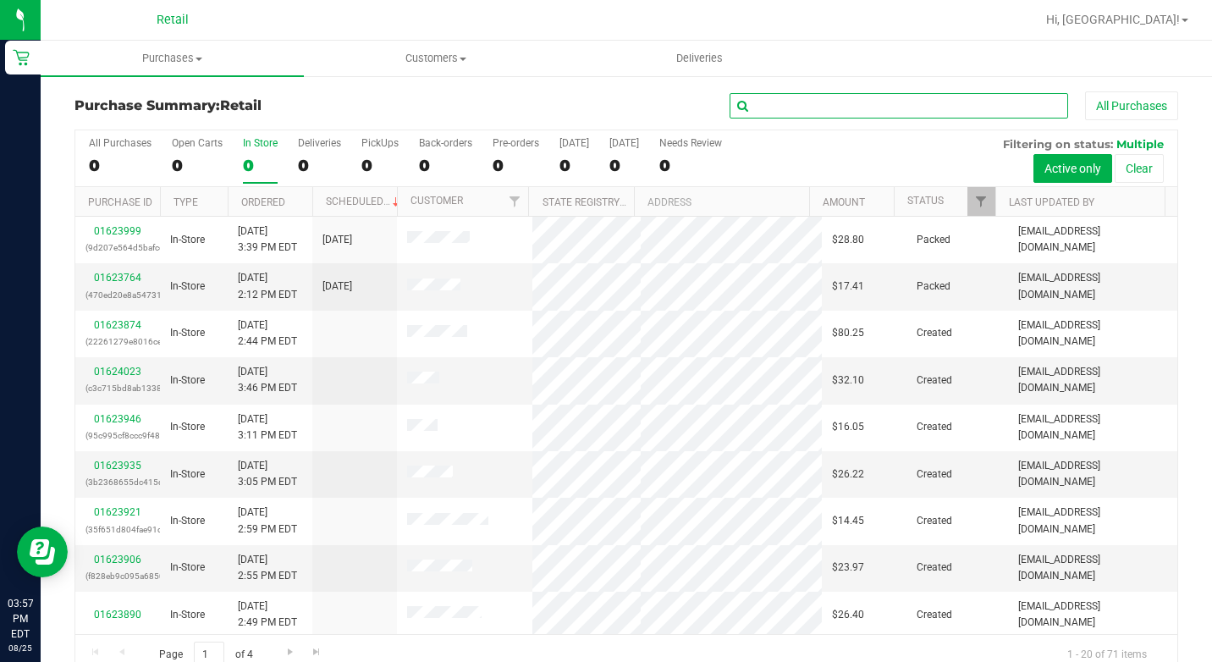
click at [815, 103] on input "text" at bounding box center [898, 105] width 338 height 25
type input "brian h"
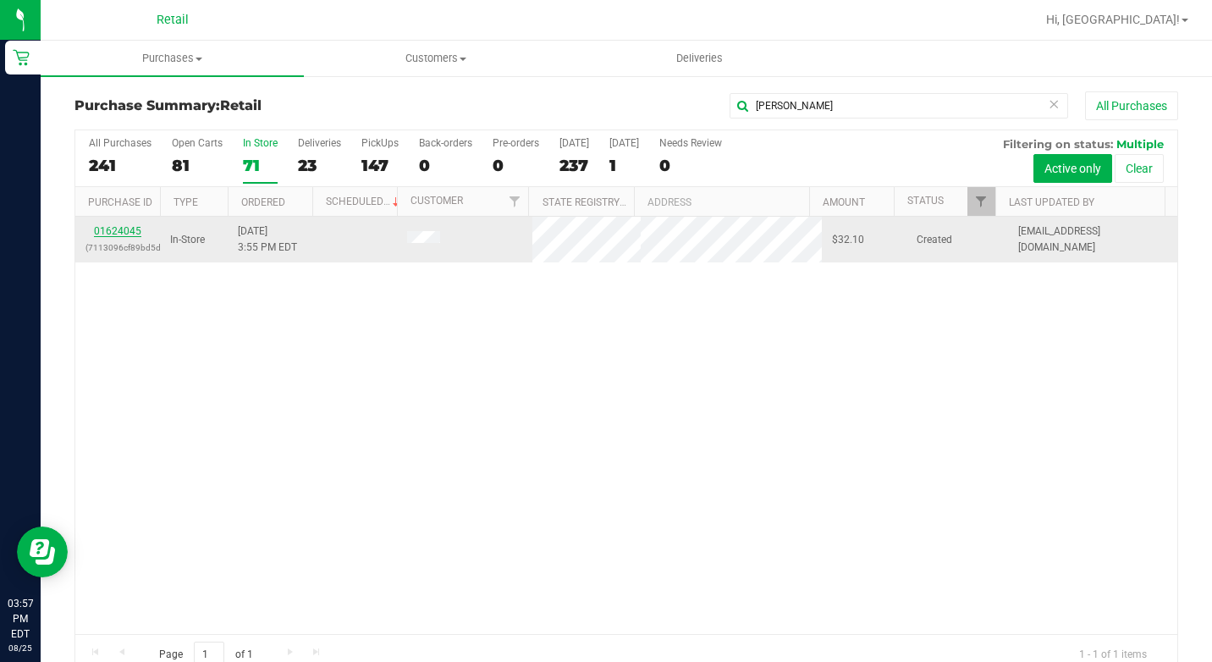
click at [124, 230] on link "01624045" at bounding box center [117, 231] width 47 height 12
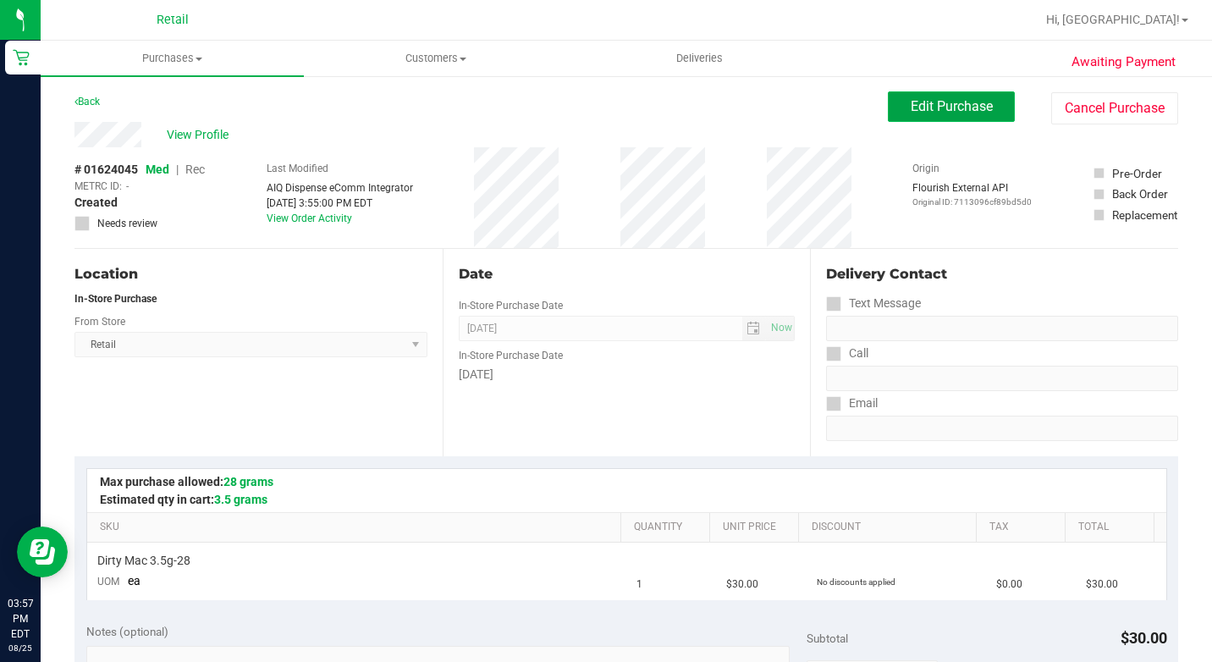
click at [888, 93] on button "Edit Purchase" at bounding box center [951, 106] width 127 height 30
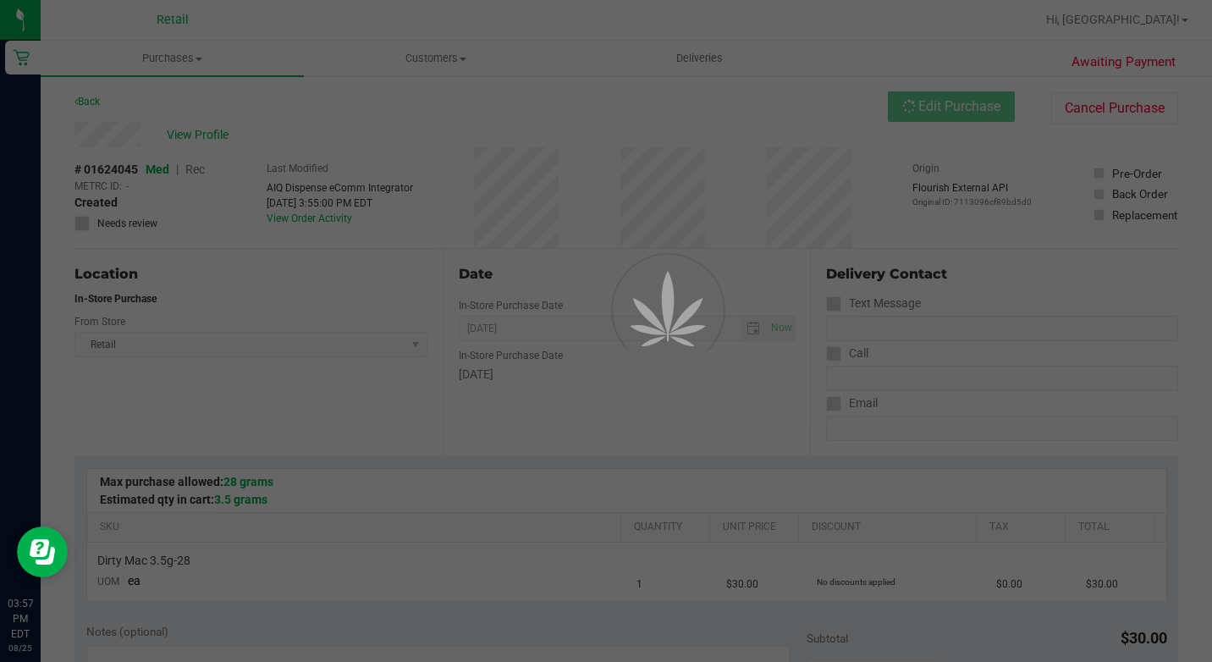
click at [199, 161] on div at bounding box center [606, 331] width 1212 height 662
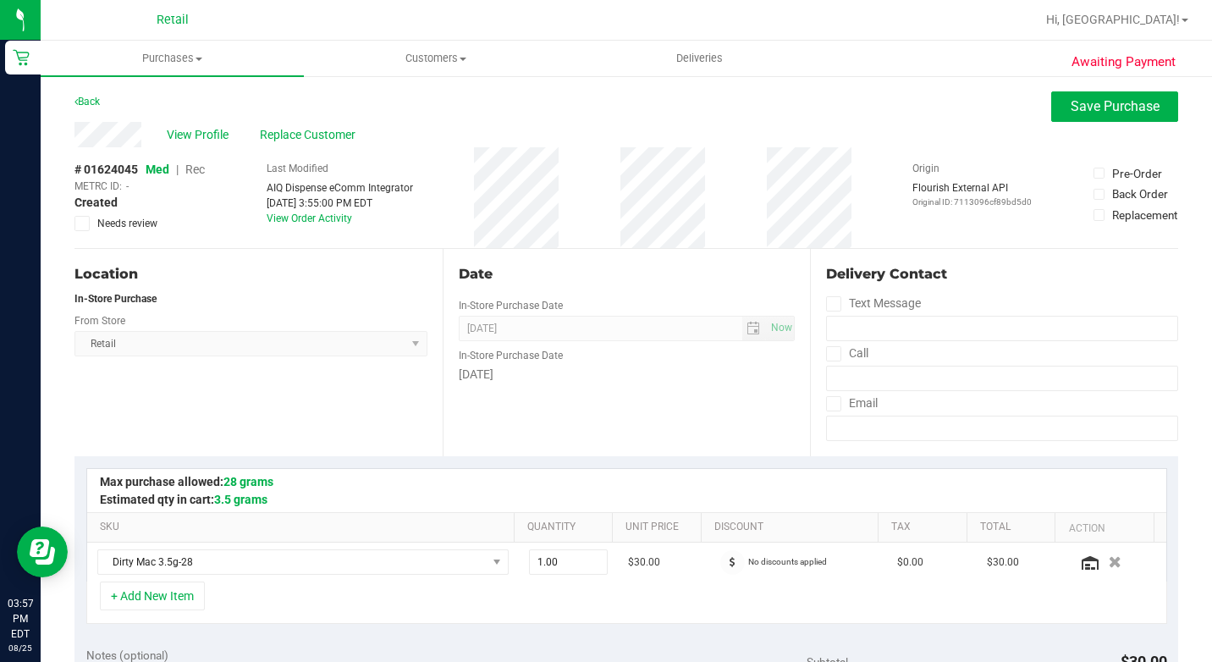
click at [199, 166] on span "Rec" at bounding box center [194, 169] width 19 height 14
click at [1085, 121] on button "Save Purchase" at bounding box center [1114, 106] width 127 height 30
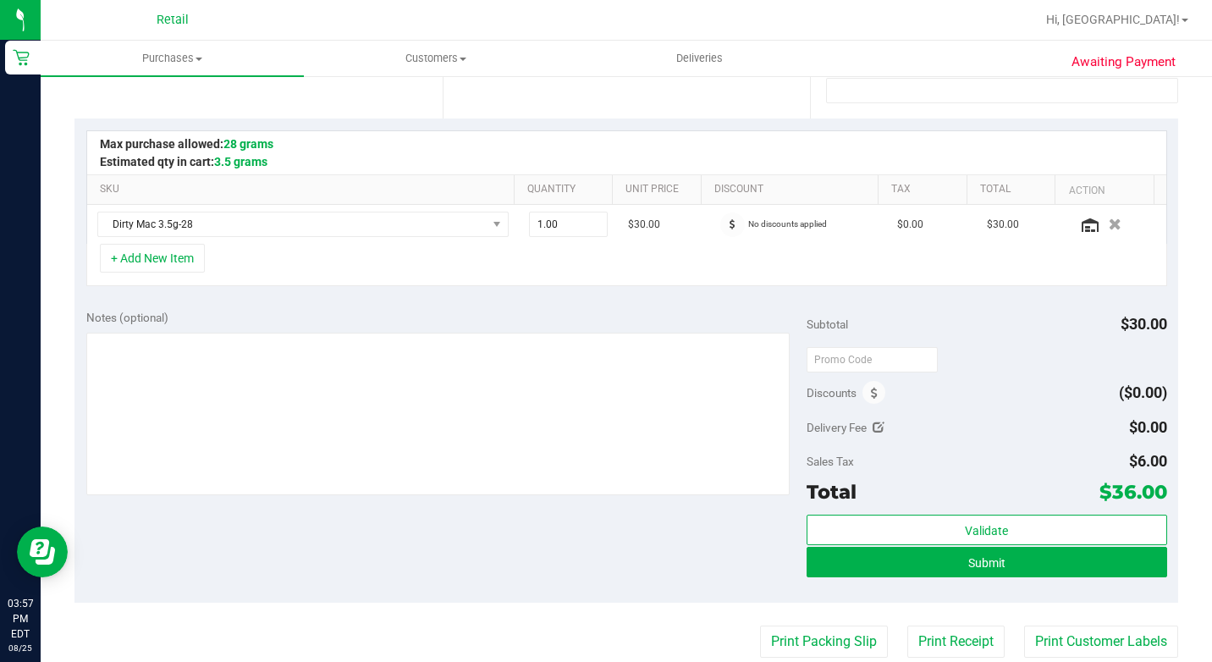
scroll to position [338, 0]
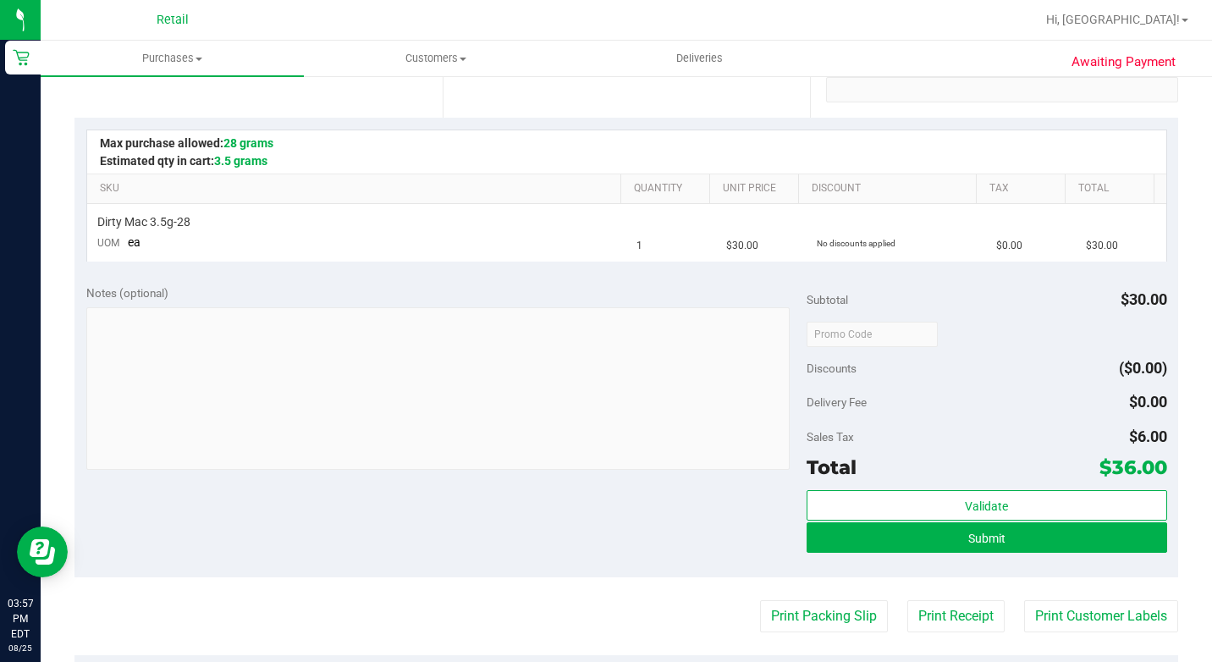
click at [970, 563] on div "Validate Submit" at bounding box center [986, 528] width 360 height 76
click at [967, 545] on button "Submit" at bounding box center [986, 537] width 360 height 30
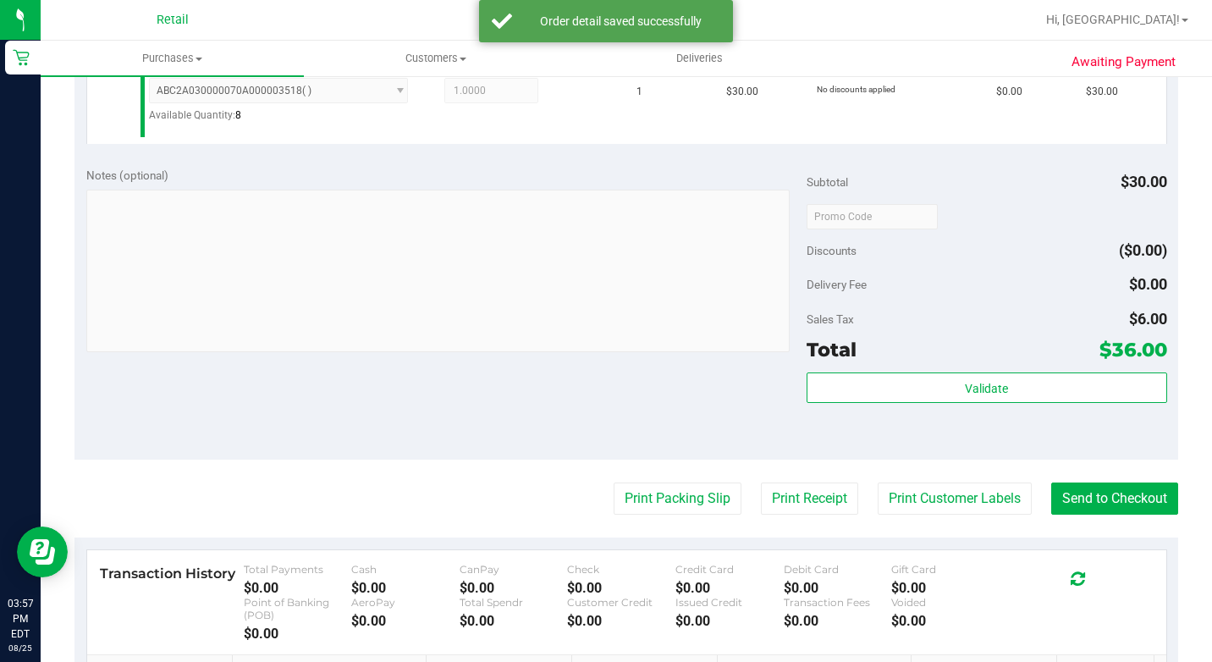
scroll to position [508, 0]
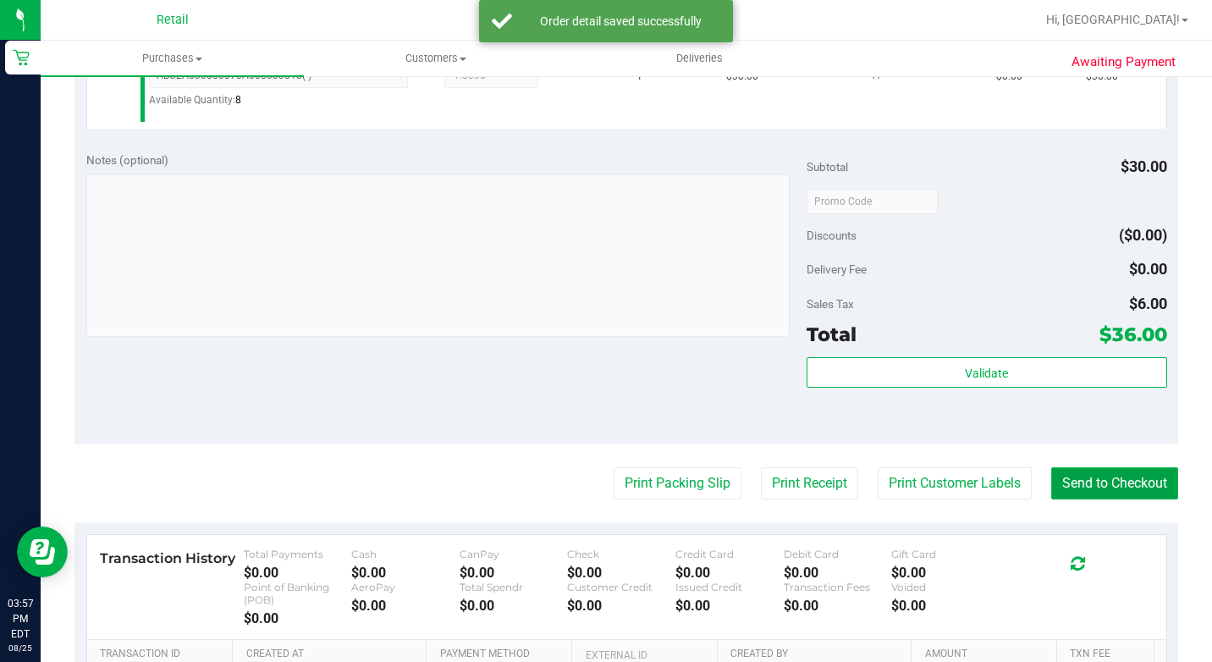
click at [1085, 497] on button "Send to Checkout" at bounding box center [1114, 483] width 127 height 32
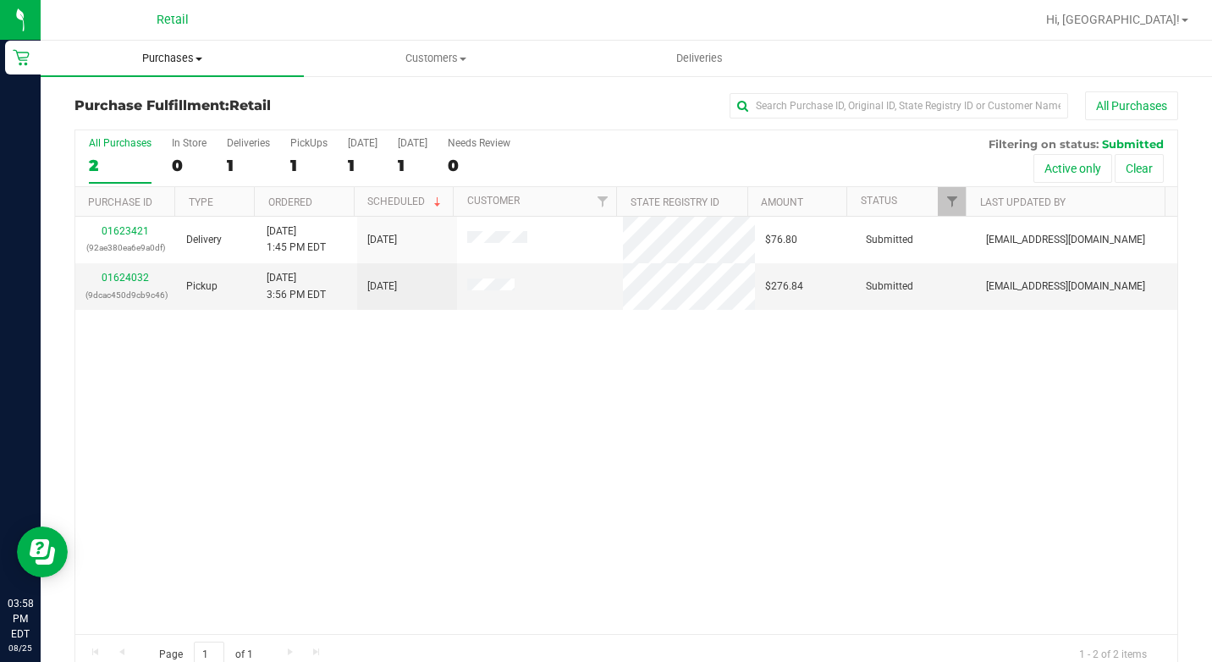
click at [191, 65] on span "Purchases" at bounding box center [172, 58] width 263 height 15
click at [157, 96] on span "Summary of purchases" at bounding box center [127, 102] width 173 height 14
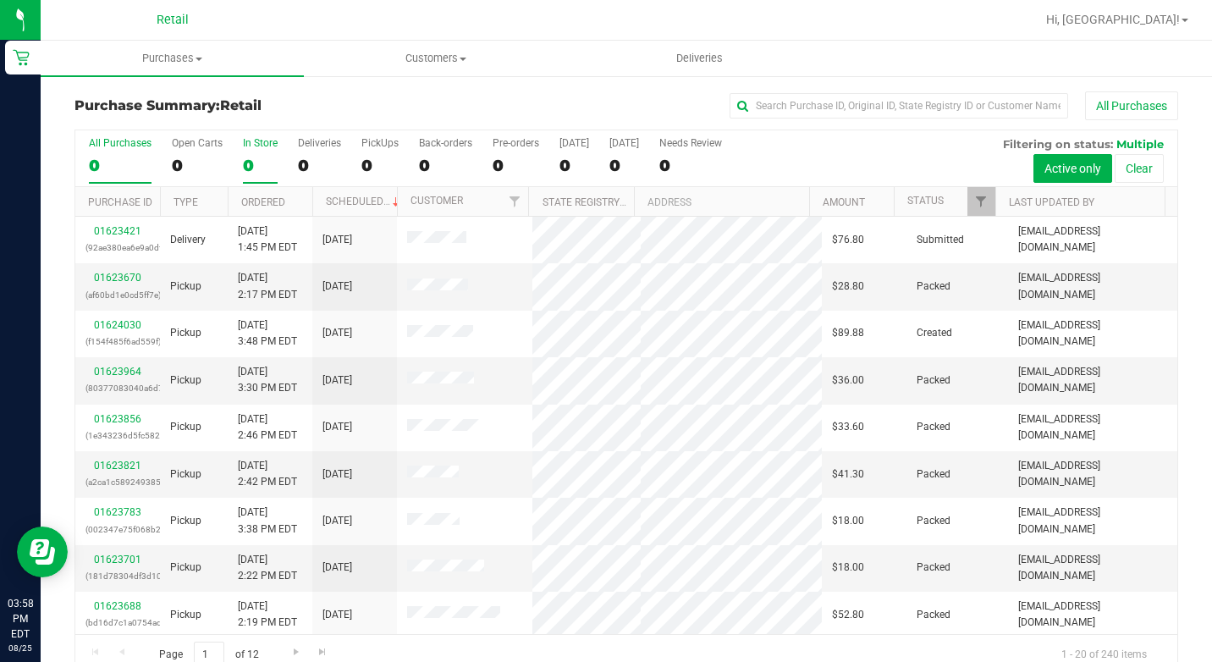
click at [266, 149] on label "In Store 0" at bounding box center [260, 160] width 35 height 47
click at [0, 0] on input "In Store 0" at bounding box center [0, 0] width 0 height 0
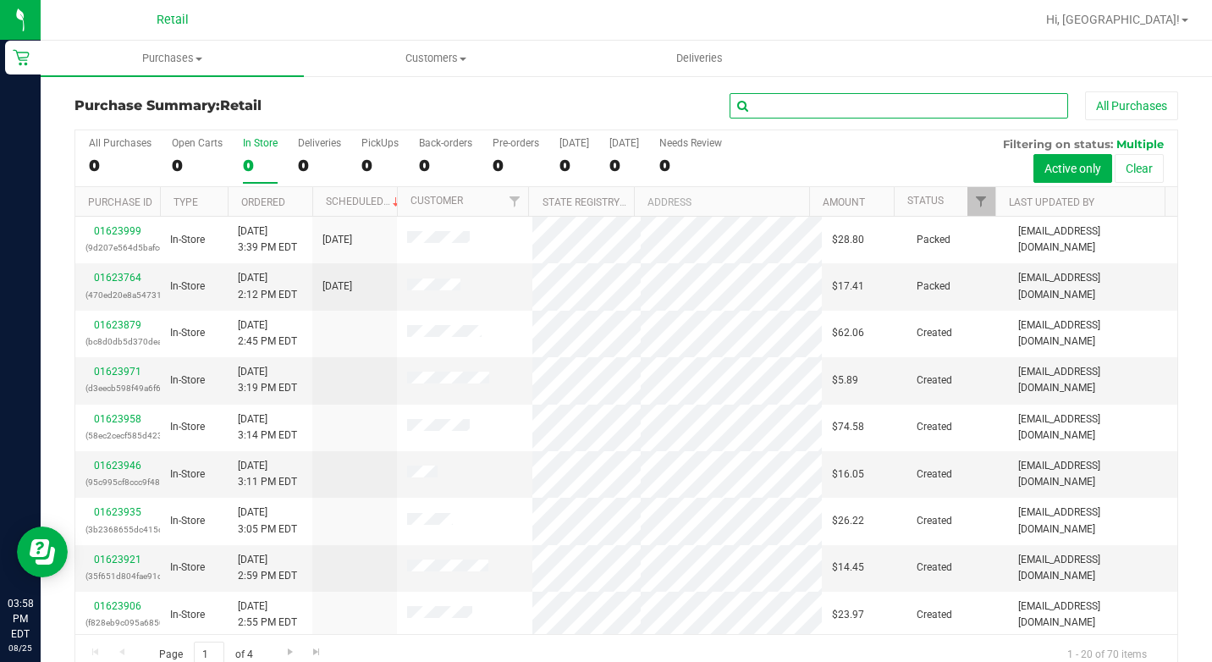
click at [786, 115] on input "text" at bounding box center [898, 105] width 338 height 25
type input "ev mas"
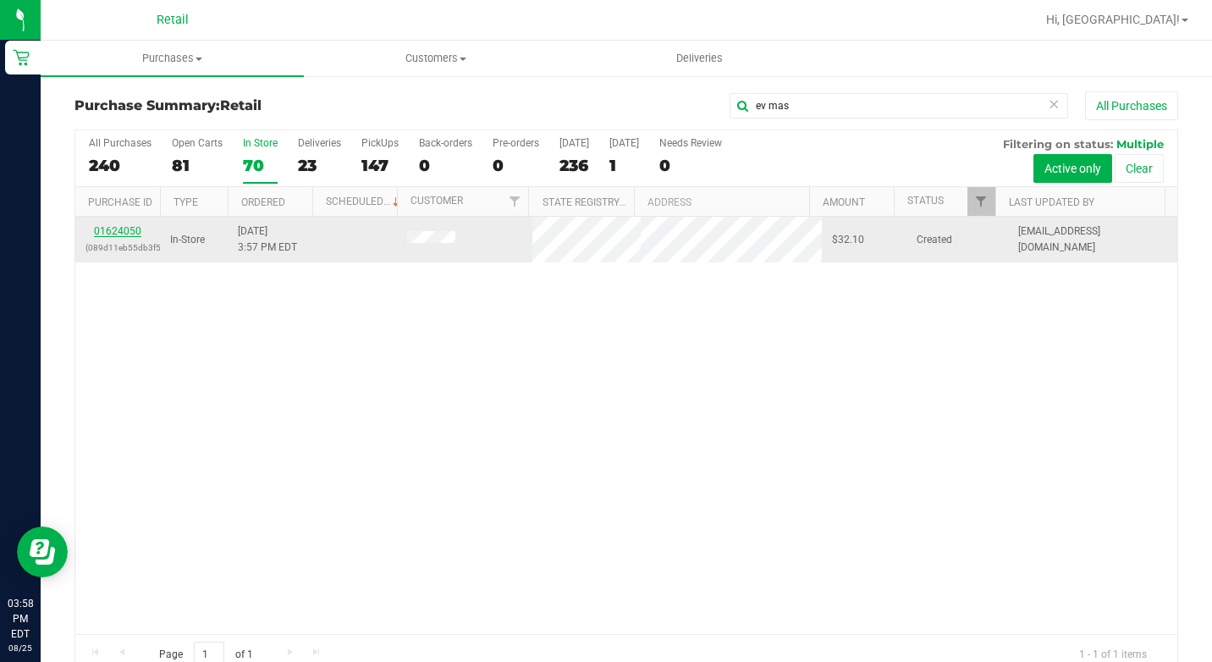
click at [121, 230] on link "01624050" at bounding box center [117, 231] width 47 height 12
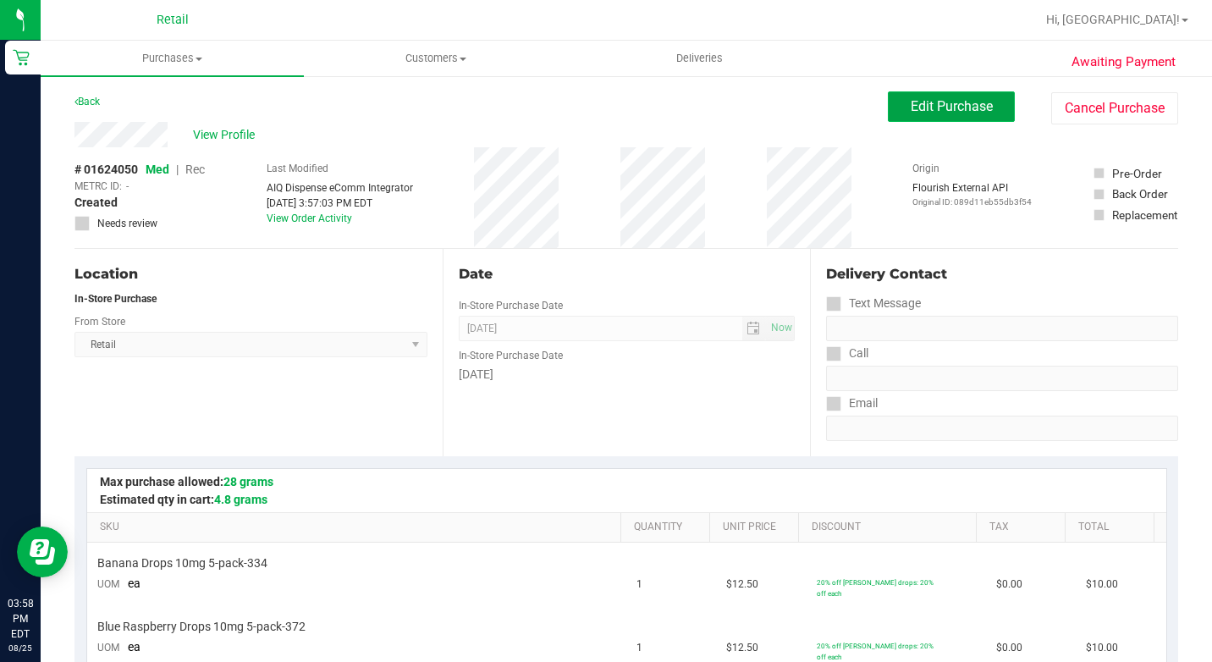
click at [910, 106] on span "Edit Purchase" at bounding box center [951, 106] width 82 height 16
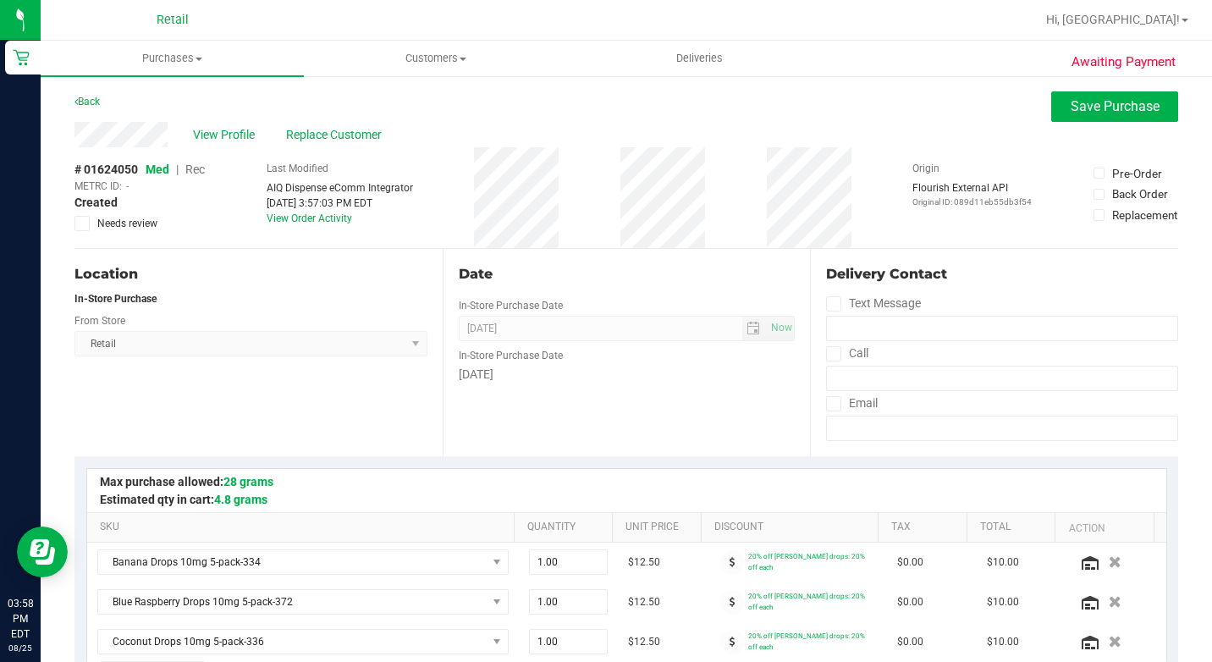
click at [198, 170] on span "Rec" at bounding box center [194, 169] width 19 height 14
click at [198, 170] on span "Rec" at bounding box center [194, 169] width 20 height 14
click at [1037, 94] on div "Back Save Purchase" at bounding box center [625, 106] width 1103 height 30
click at [1062, 94] on button "Save Purchase" at bounding box center [1114, 106] width 127 height 30
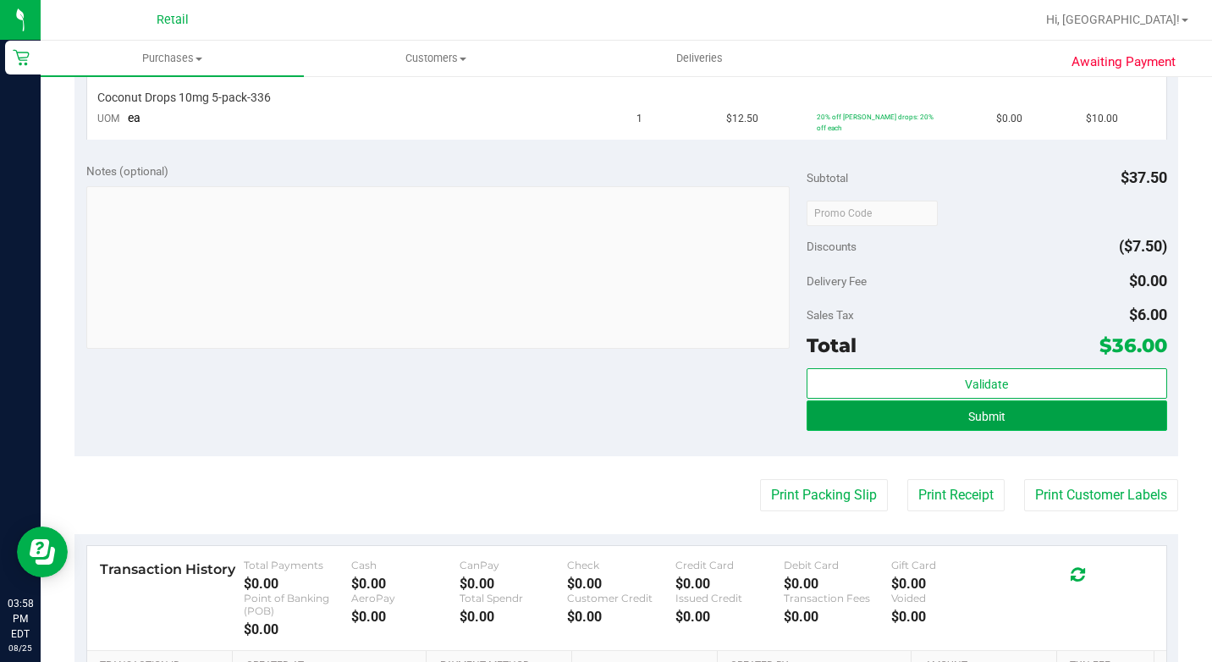
click at [1042, 404] on button "Submit" at bounding box center [986, 415] width 360 height 30
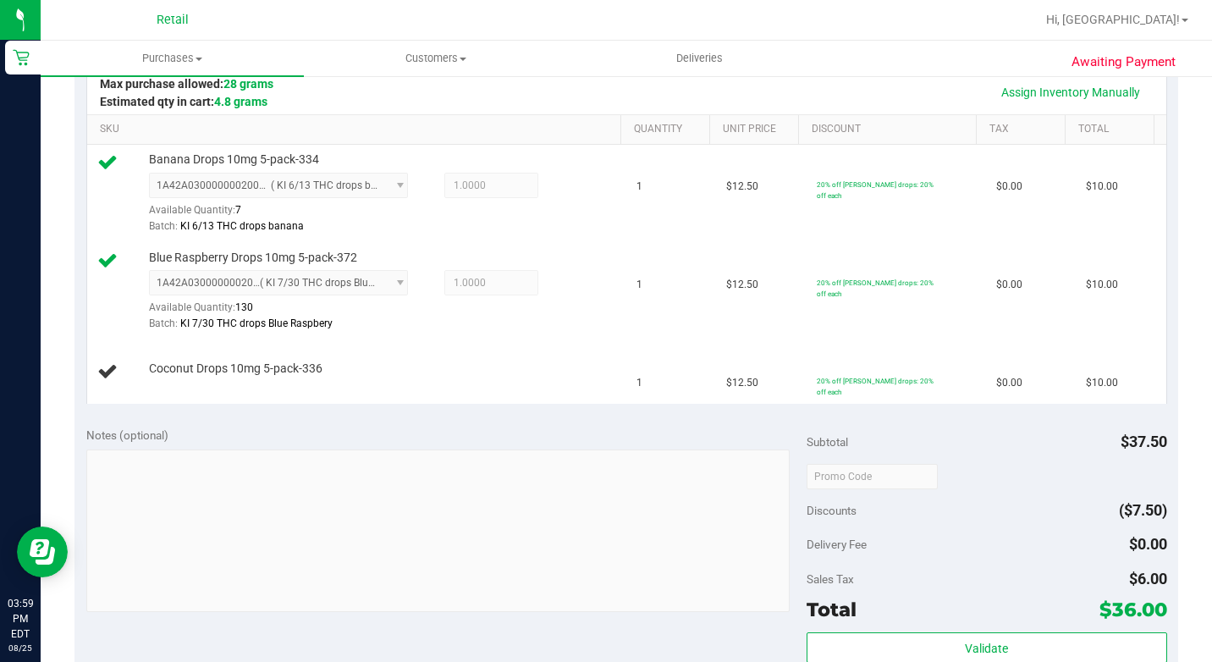
scroll to position [482, 0]
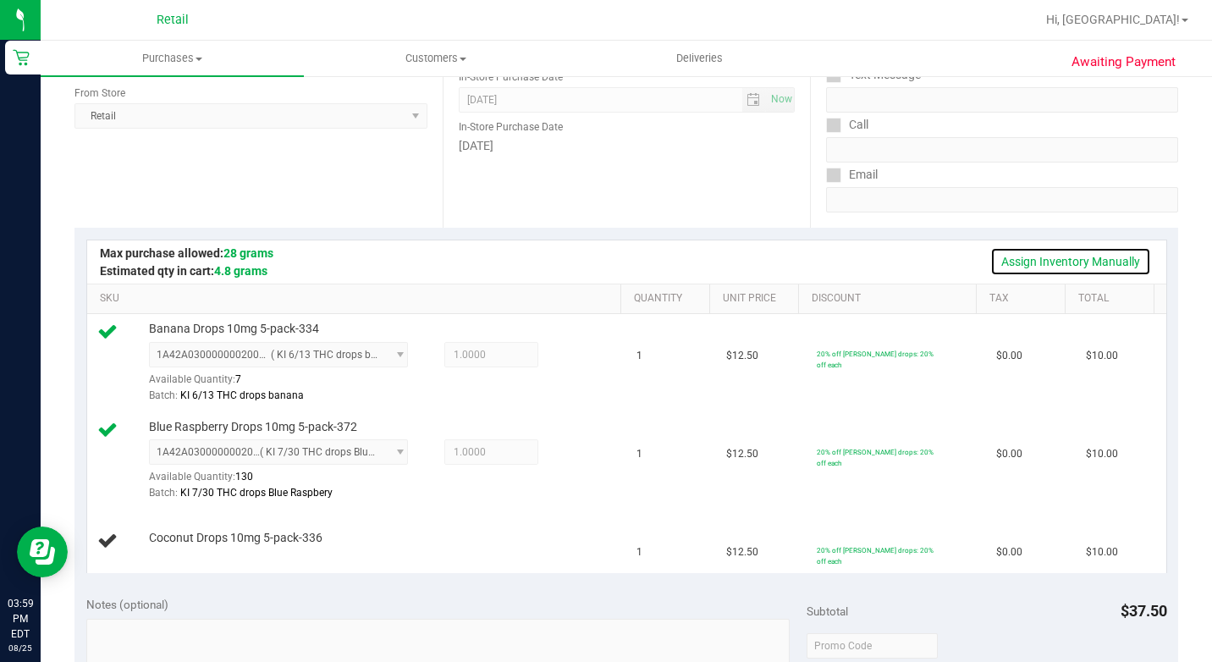
click at [1058, 264] on link "Assign Inventory Manually" at bounding box center [1070, 261] width 161 height 29
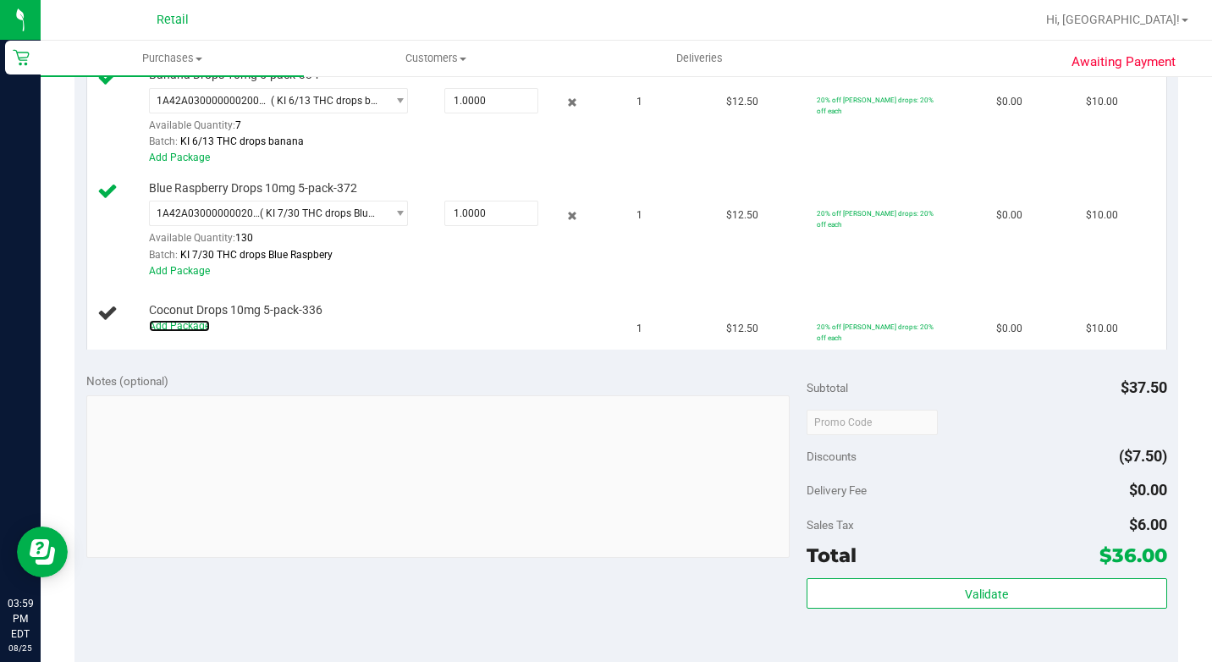
click at [162, 332] on link "Add Package" at bounding box center [179, 326] width 61 height 12
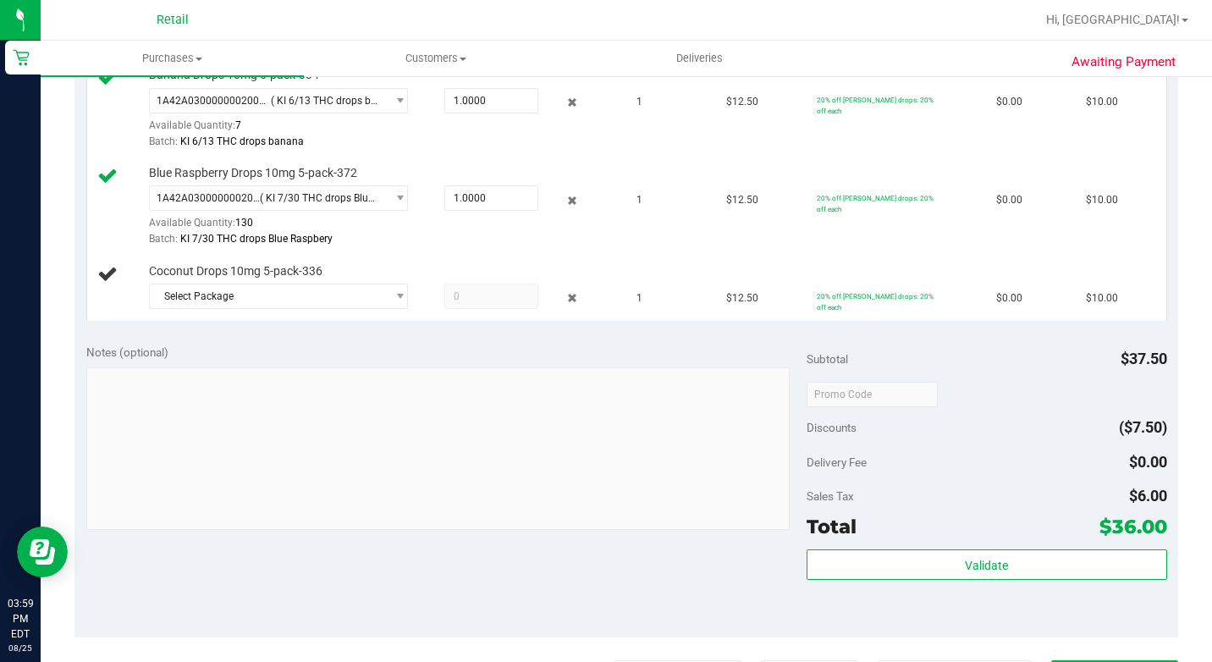
click at [234, 333] on div "Save & Exit SKU Quantity Unit Price Discount Tax Total Banana Drops 10mg 5-pack…" at bounding box center [625, 153] width 1103 height 359
click at [270, 308] on span "Select Package" at bounding box center [268, 296] width 236 height 24
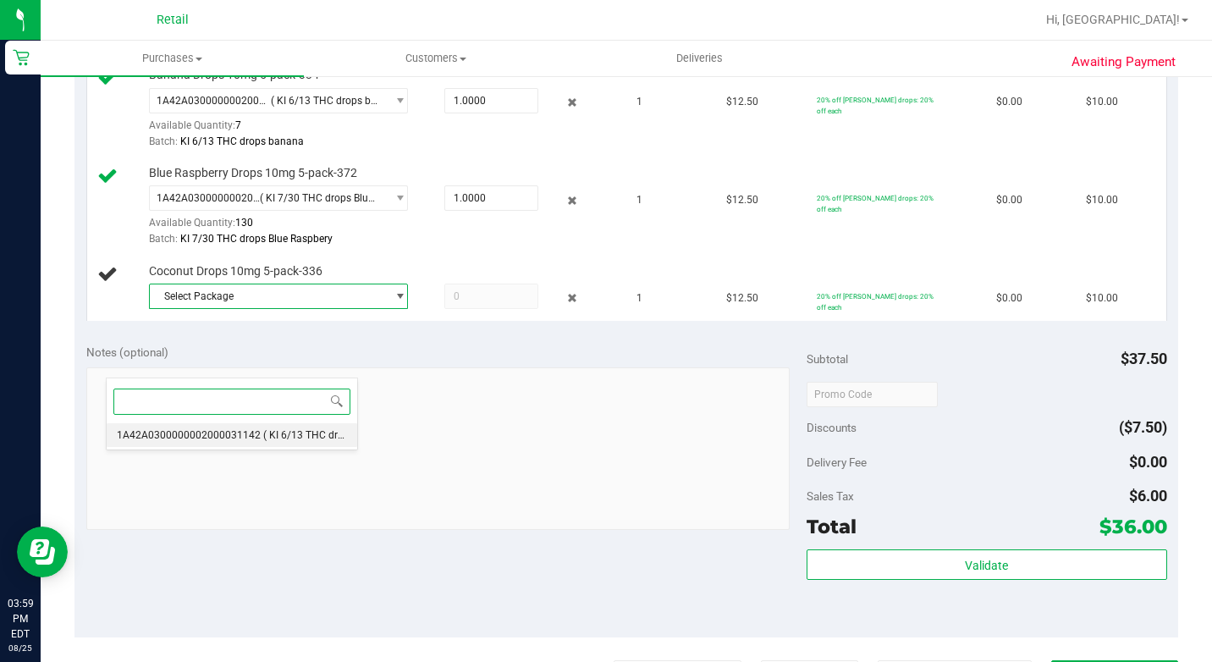
click at [260, 446] on li "1A42A0300000002000031142 ( KI 6/13 THC drops coconut )" at bounding box center [232, 435] width 250 height 24
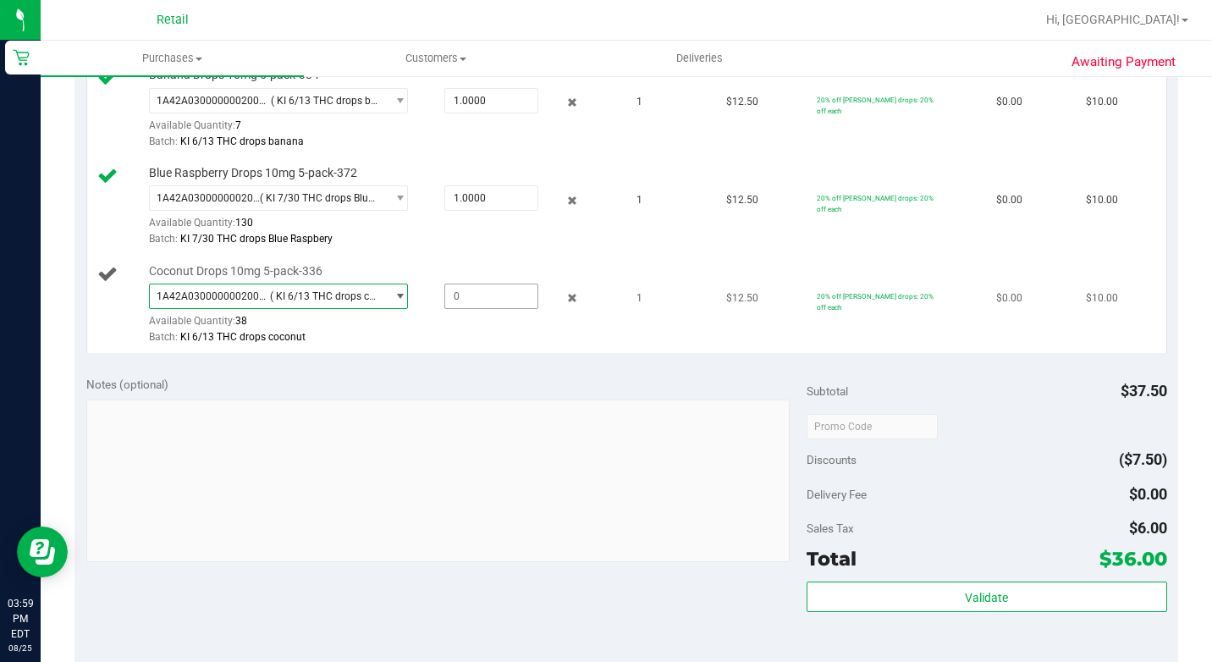
click at [450, 309] on span at bounding box center [490, 295] width 93 height 25
type input "1"
type input "1.0000"
click at [486, 365] on div "Save & Exit SKU Quantity Unit Price Discount Tax Total Banana Drops 10mg 5-pack…" at bounding box center [625, 169] width 1103 height 391
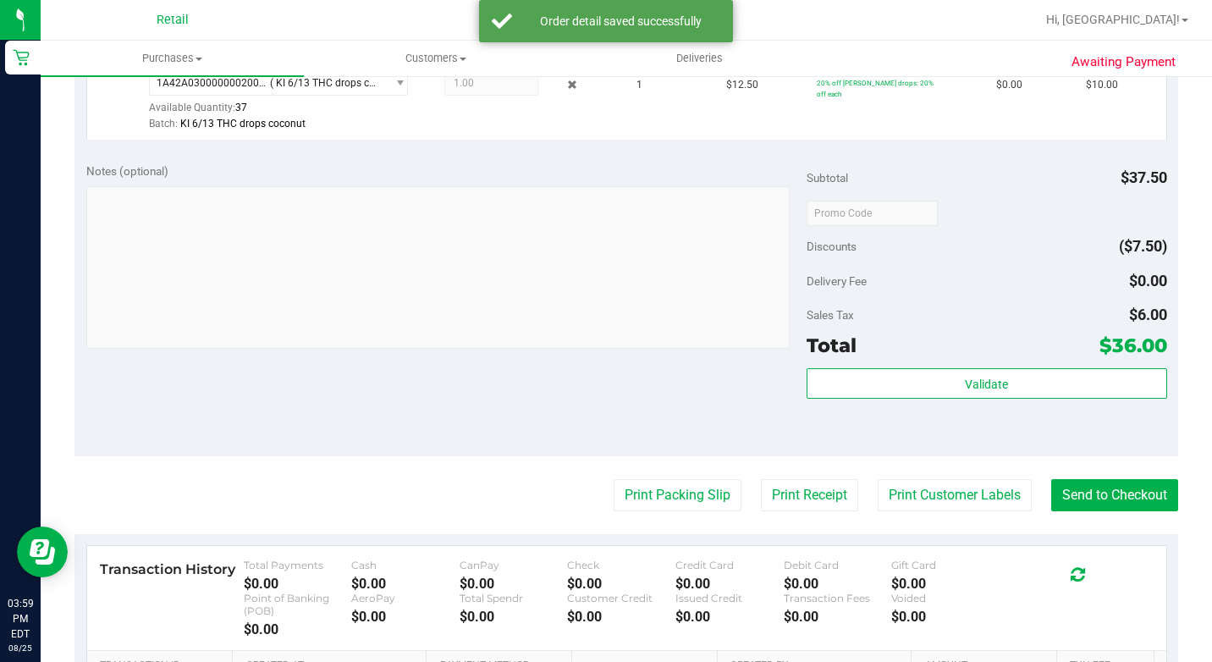
scroll to position [736, 0]
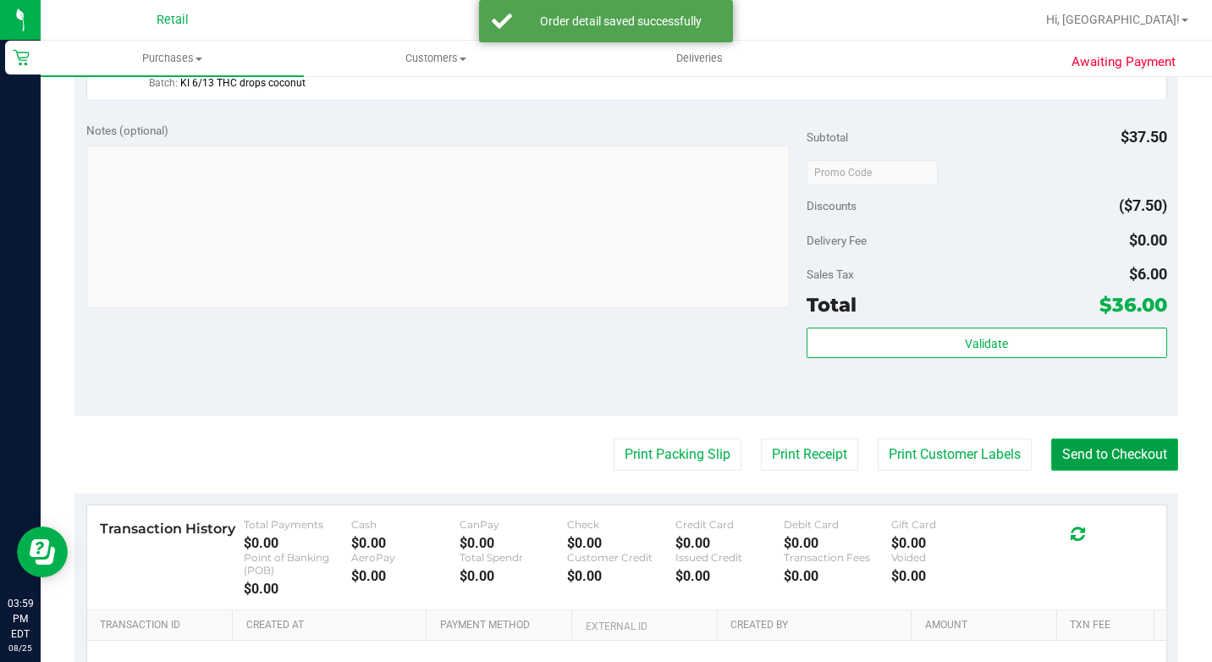
click at [1069, 470] on button "Send to Checkout" at bounding box center [1114, 454] width 127 height 32
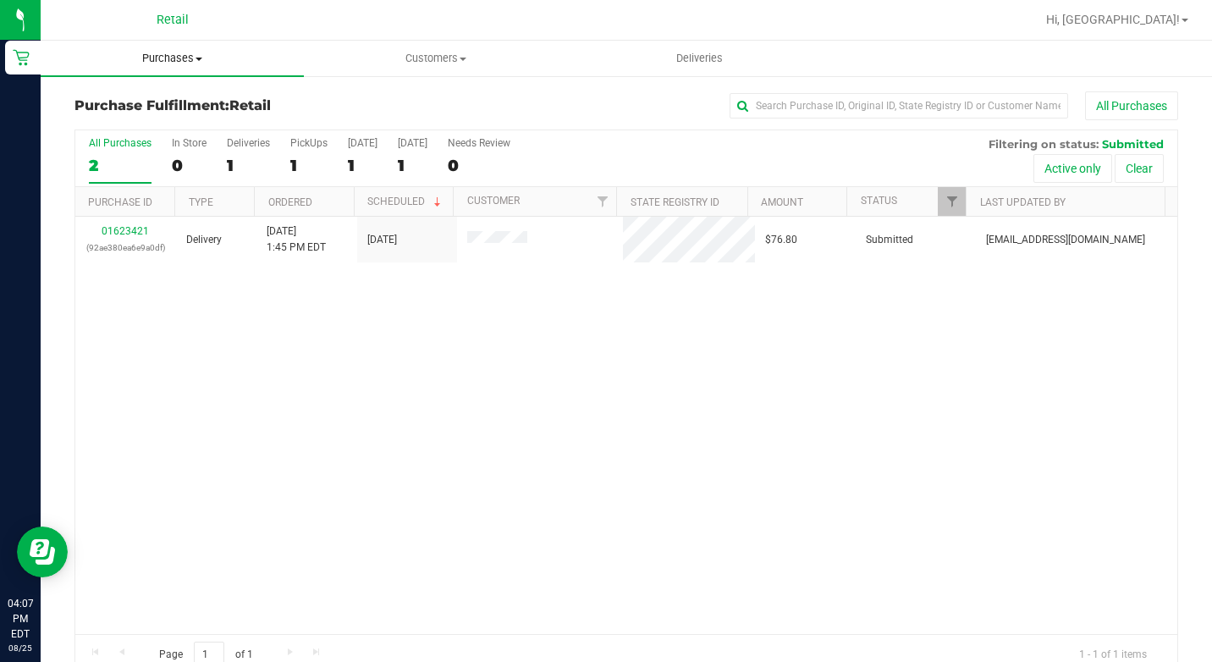
drag, startPoint x: 200, startPoint y: 54, endPoint x: 198, endPoint y: 63, distance: 8.6
click at [199, 54] on span "Purchases" at bounding box center [172, 58] width 263 height 15
click at [210, 102] on span "Summary of purchases" at bounding box center [127, 102] width 173 height 14
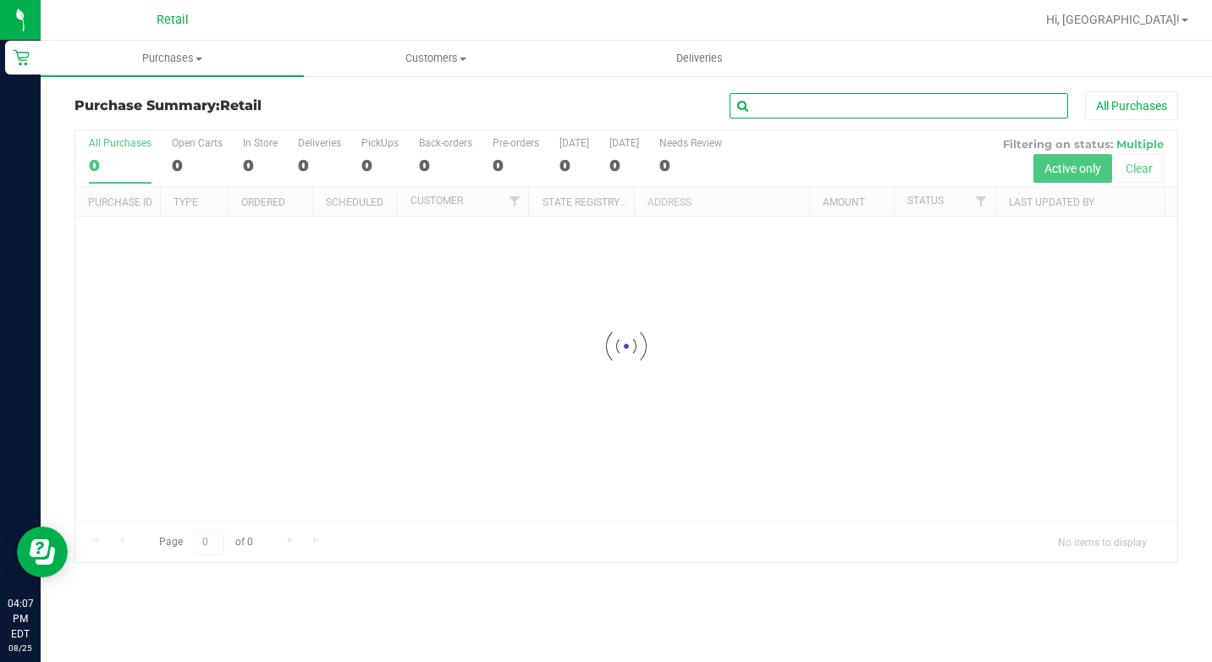
click at [919, 114] on input "text" at bounding box center [898, 105] width 338 height 25
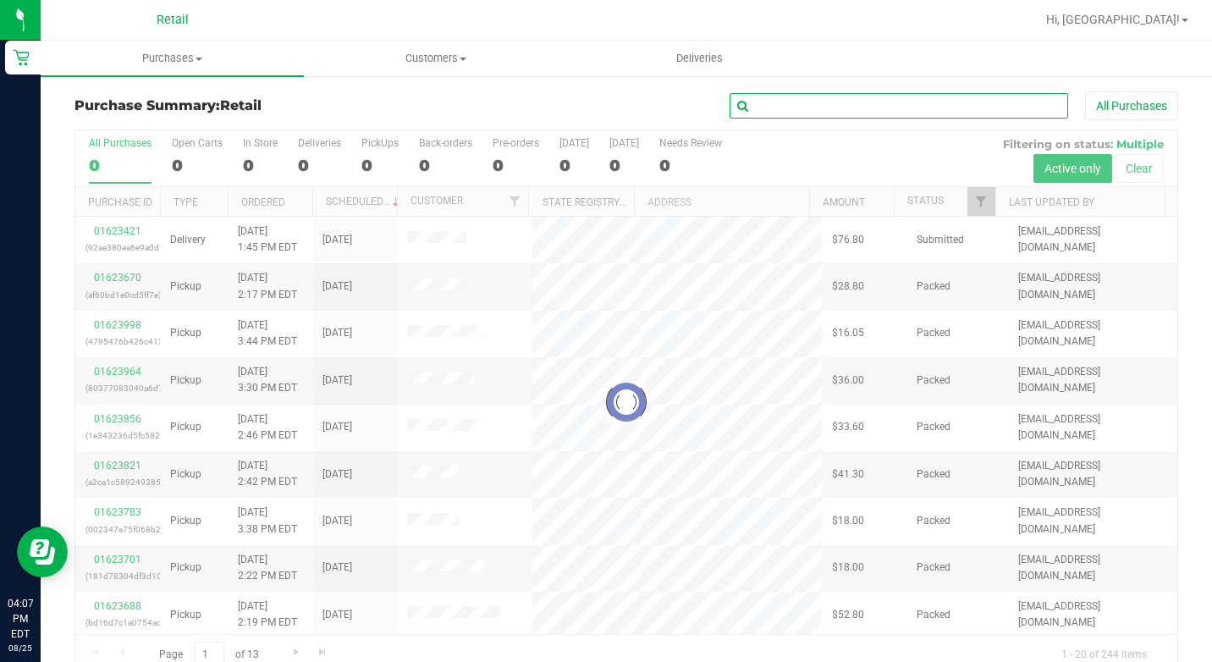
click at [921, 107] on input "text" at bounding box center [898, 105] width 338 height 25
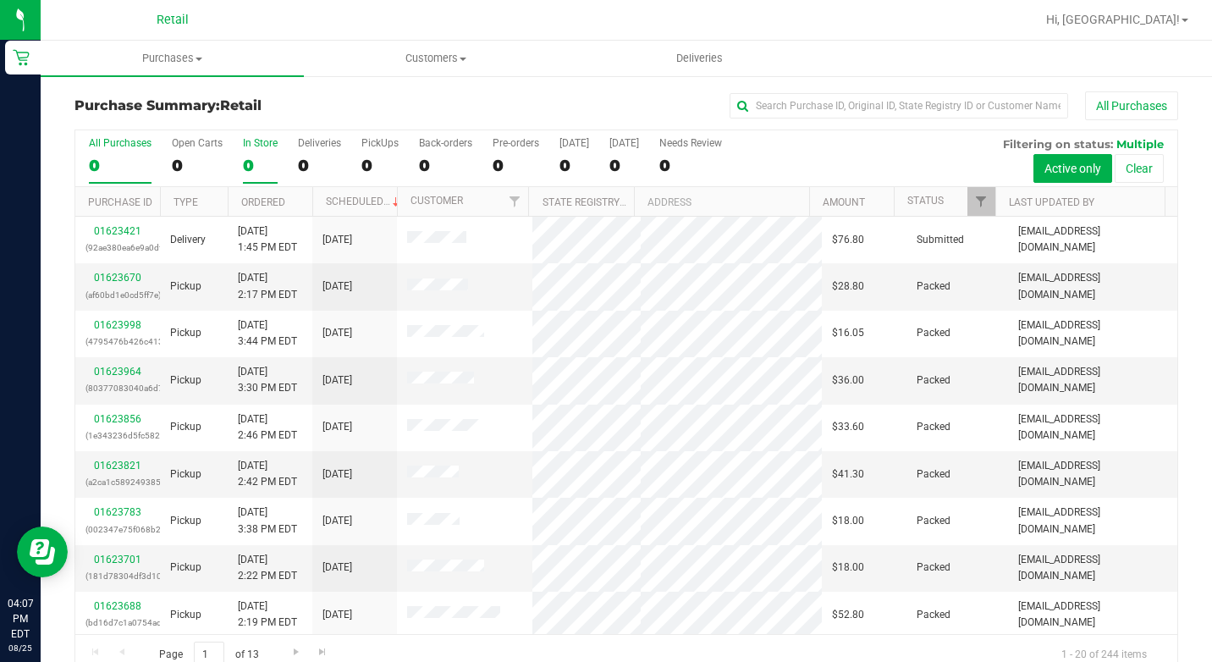
click at [267, 146] on div "In Store" at bounding box center [260, 143] width 35 height 12
click at [0, 0] on input "In Store 0" at bounding box center [0, 0] width 0 height 0
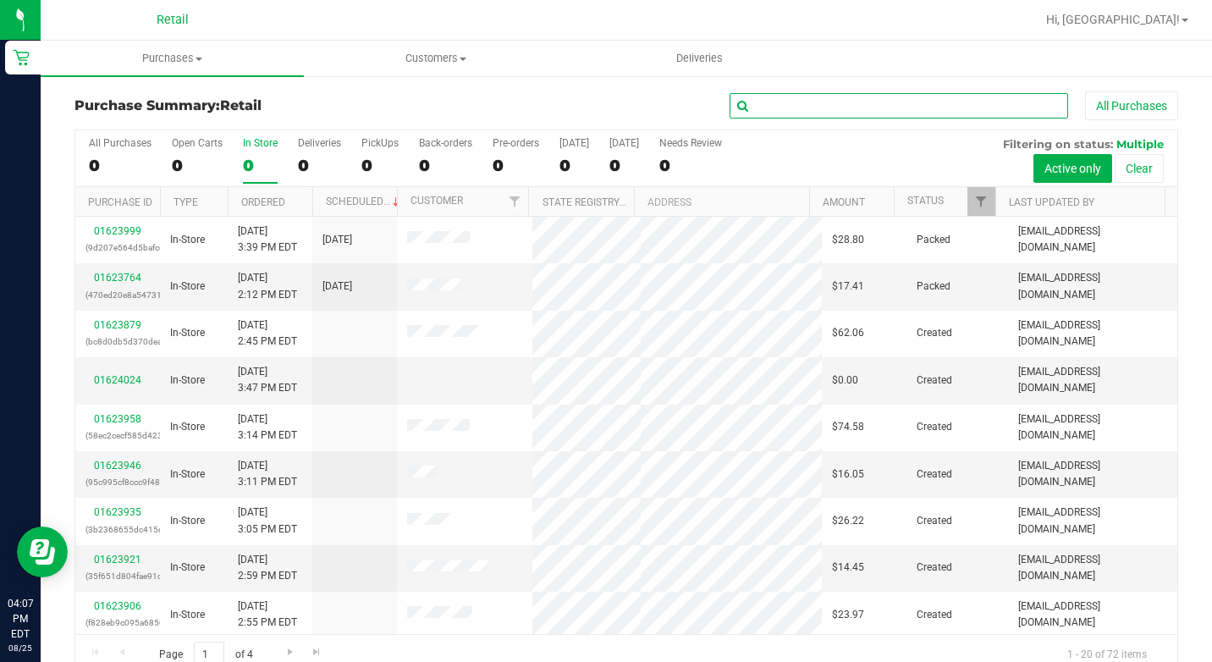
click at [866, 102] on input "text" at bounding box center [898, 105] width 338 height 25
type input "benny wil"
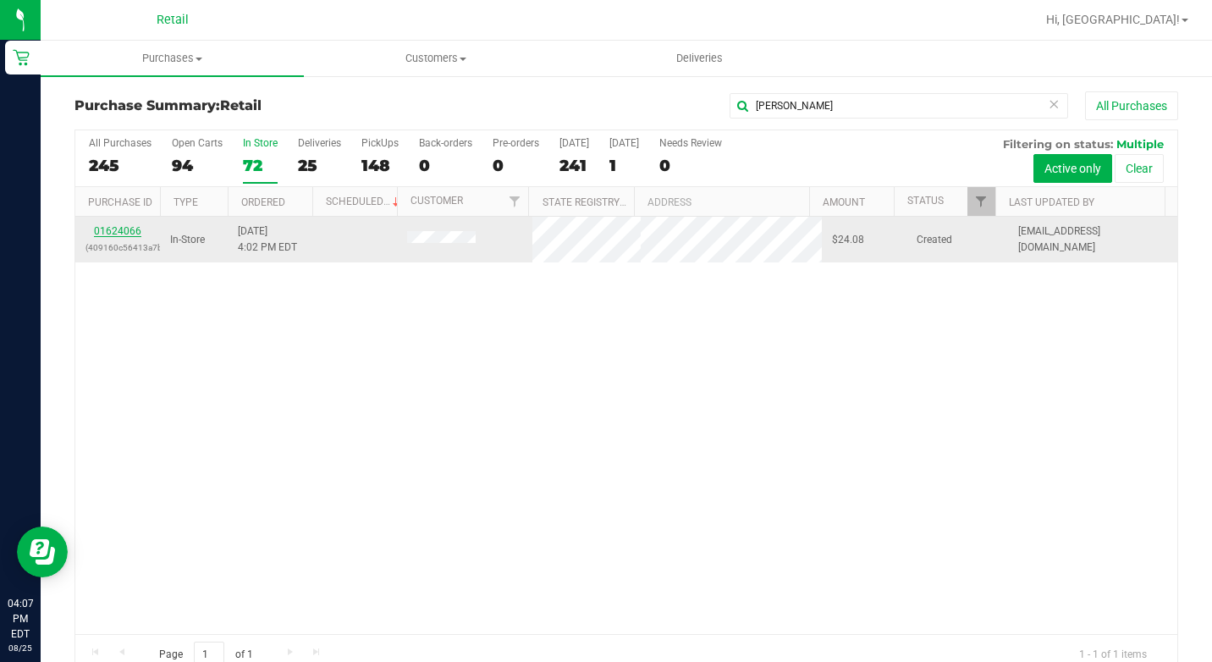
click at [125, 235] on link "01624066" at bounding box center [117, 231] width 47 height 12
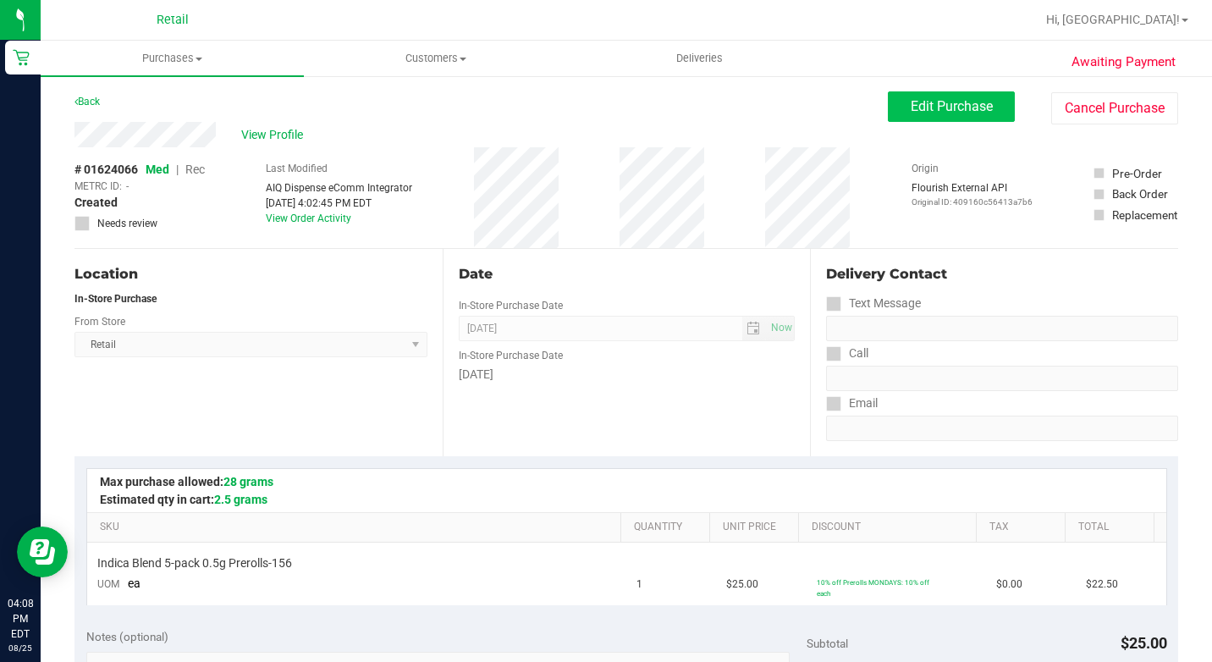
click at [888, 107] on button "Edit Purchase" at bounding box center [951, 106] width 127 height 30
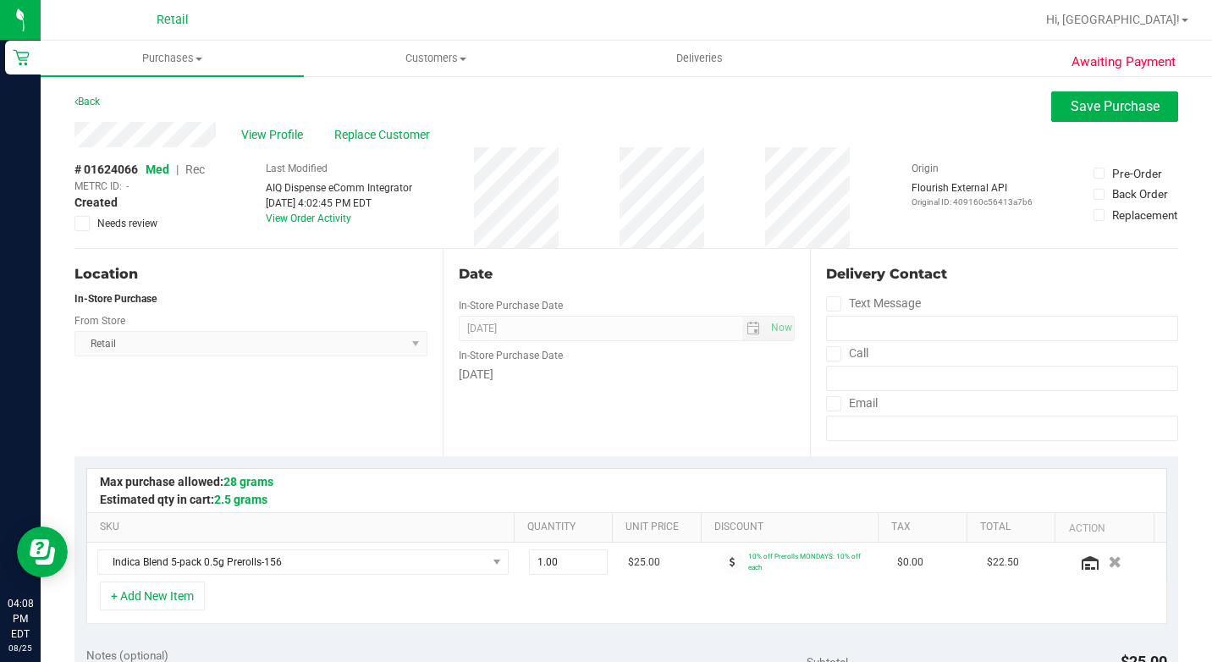
click at [194, 168] on span "Rec" at bounding box center [194, 169] width 19 height 14
drag, startPoint x: 225, startPoint y: 179, endPoint x: 194, endPoint y: 168, distance: 32.9
click at [194, 168] on span "Rec" at bounding box center [194, 169] width 19 height 14
click at [190, 163] on span "Rec" at bounding box center [194, 169] width 19 height 14
click at [190, 165] on span "Rec" at bounding box center [194, 169] width 19 height 14
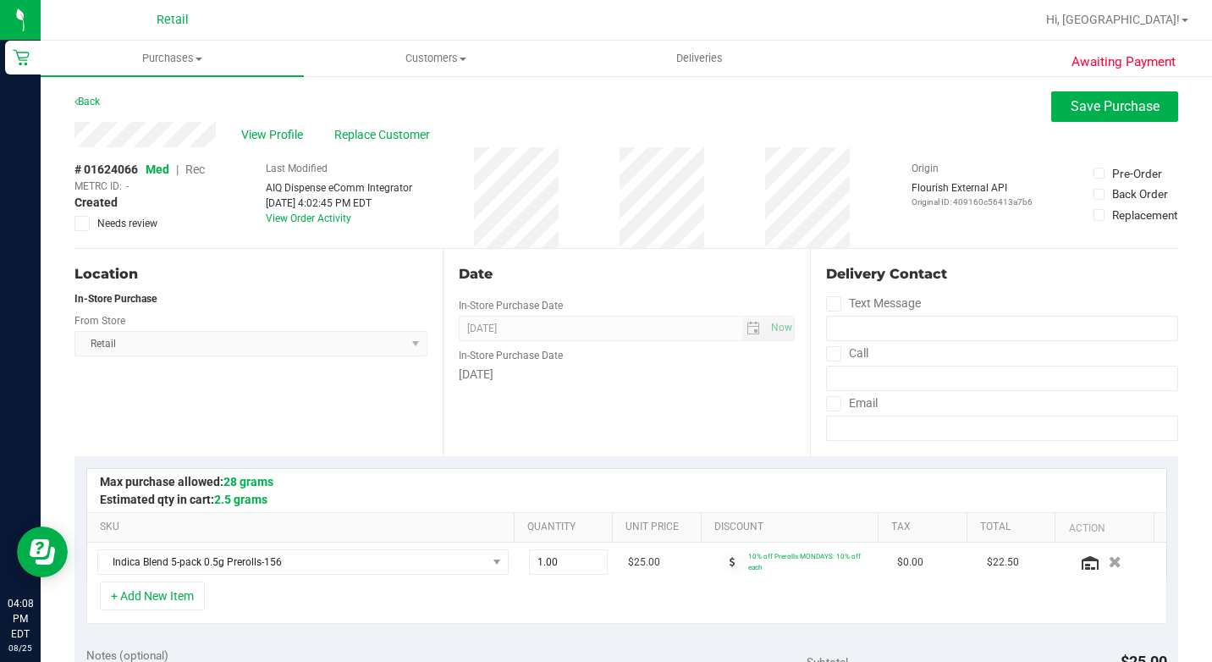
click at [196, 168] on span "Rec" at bounding box center [194, 169] width 19 height 14
click at [196, 173] on span "Rec" at bounding box center [194, 169] width 19 height 14
drag, startPoint x: 196, startPoint y: 173, endPoint x: 201, endPoint y: 190, distance: 16.9
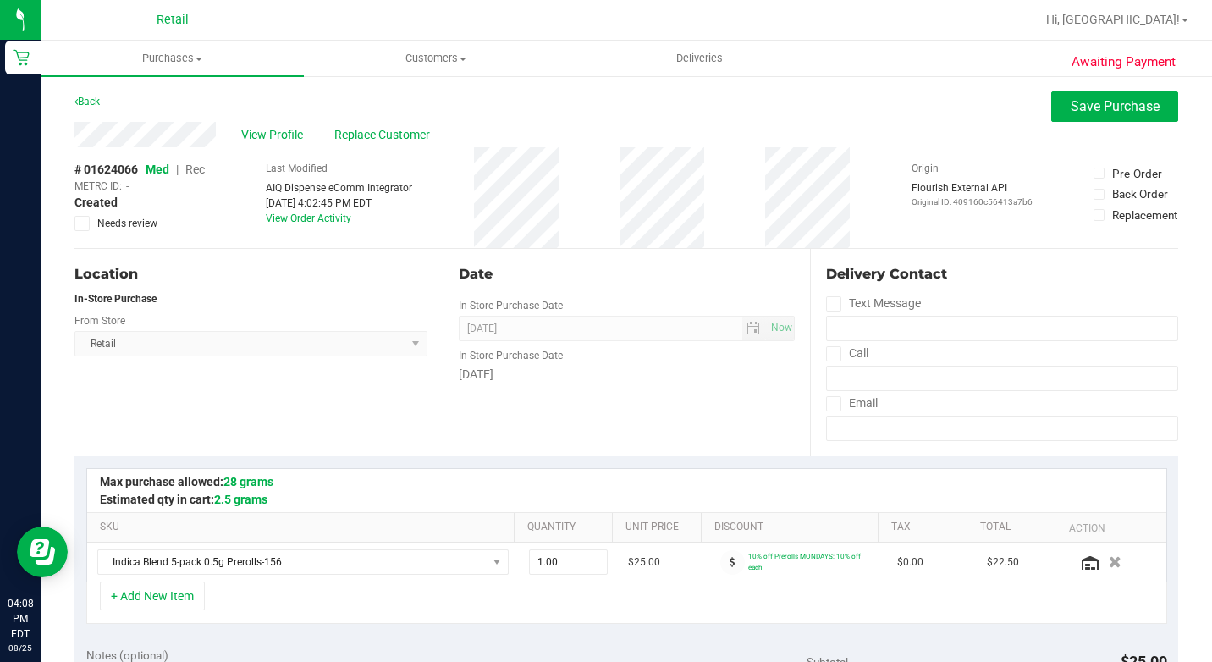
click at [200, 184] on div "# 01624066 Med | Rec METRC ID: - Created Needs review" at bounding box center [139, 196] width 130 height 70
drag, startPoint x: 201, startPoint y: 190, endPoint x: 367, endPoint y: 157, distance: 168.9
click at [207, 230] on div "# 01624066 Med | Rec METRC ID: - Created Needs review Last Modified AIQ Dispens…" at bounding box center [625, 197] width 1103 height 101
click at [1099, 107] on span "Save Purchase" at bounding box center [1114, 106] width 89 height 16
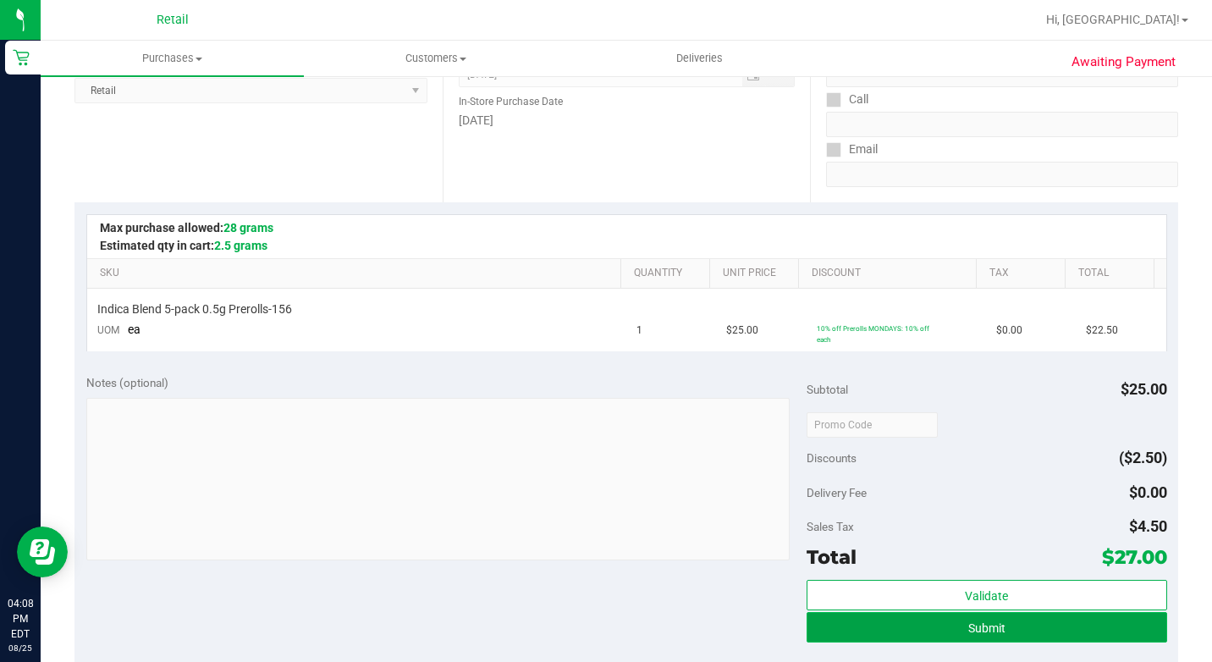
click at [972, 633] on span "Submit" at bounding box center [986, 628] width 37 height 14
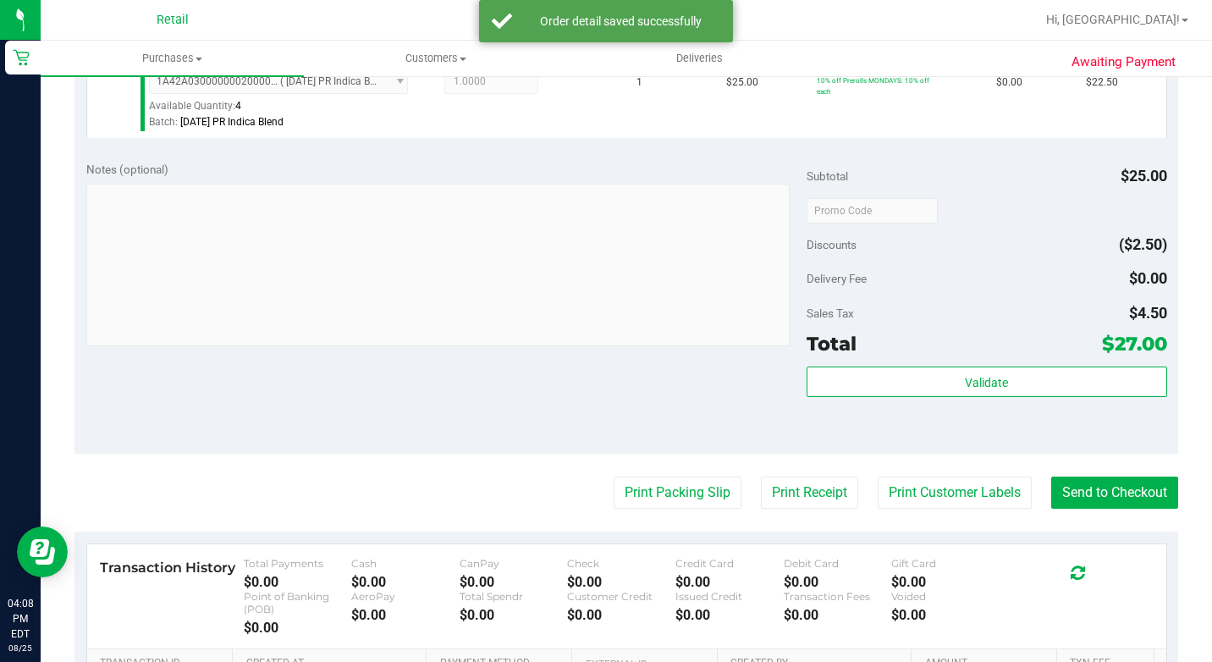
scroll to position [508, 0]
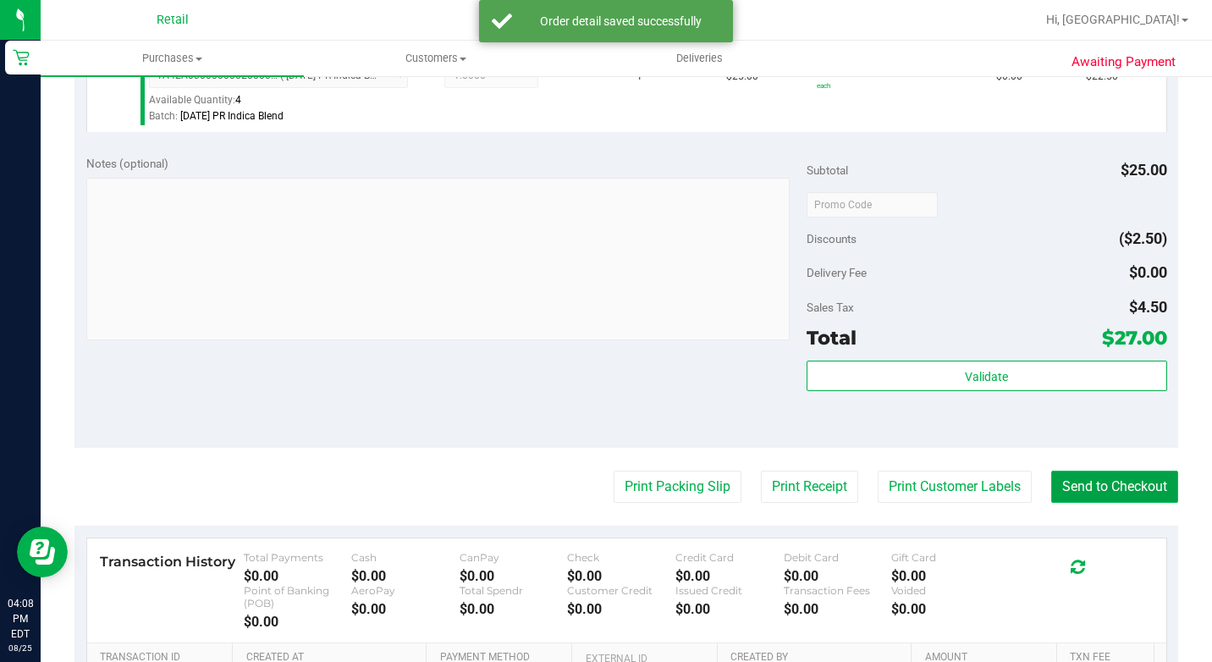
click at [1088, 503] on button "Send to Checkout" at bounding box center [1114, 486] width 127 height 32
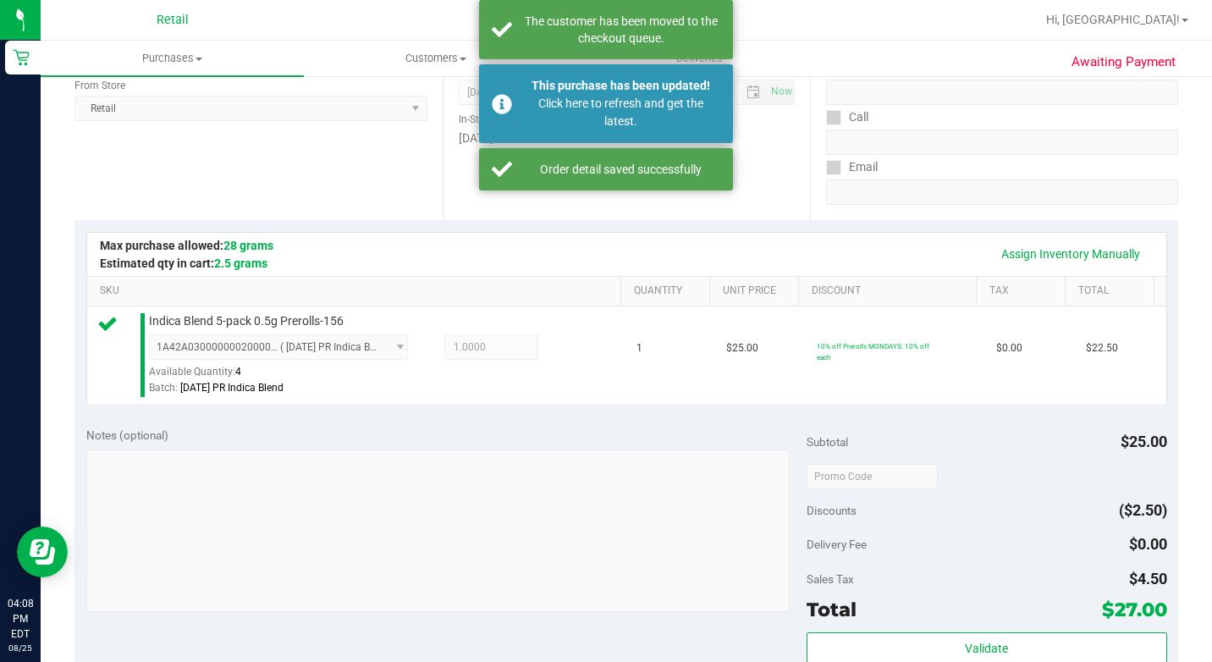
scroll to position [85, 0]
